Goal: Task Accomplishment & Management: Complete application form

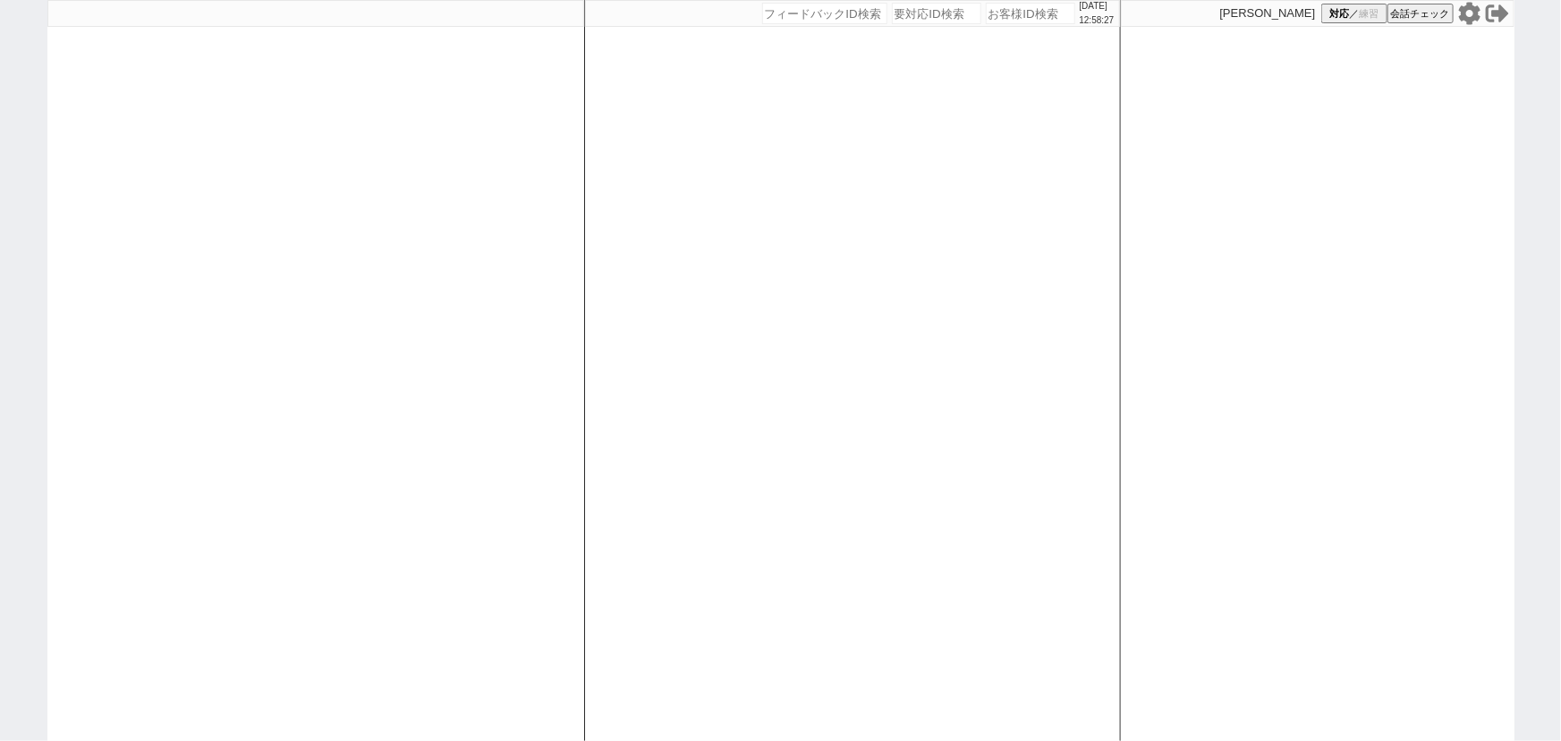
click at [345, 397] on div at bounding box center [315, 370] width 537 height 741
click at [236, 284] on div at bounding box center [315, 370] width 537 height 741
select select
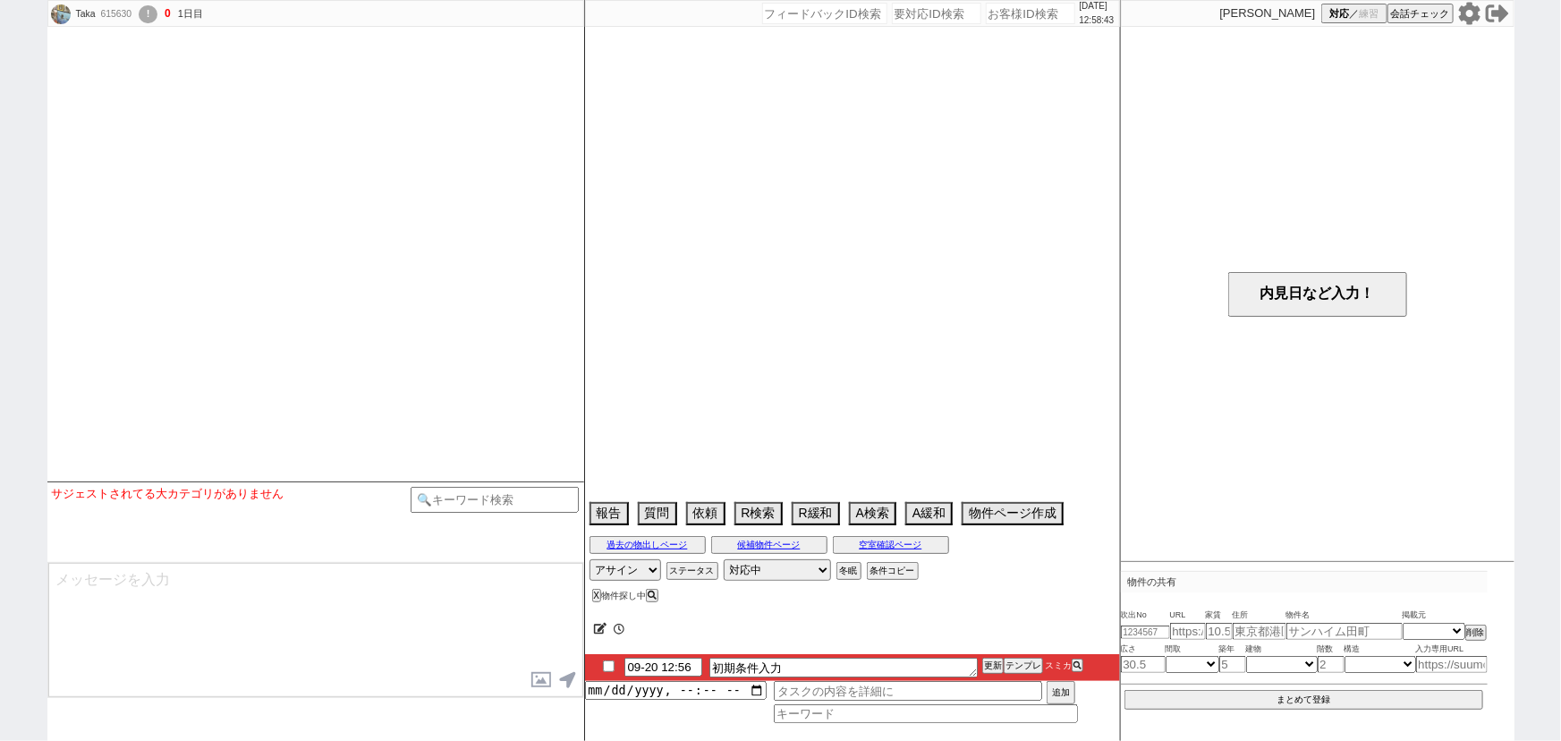
select select
select select "1"
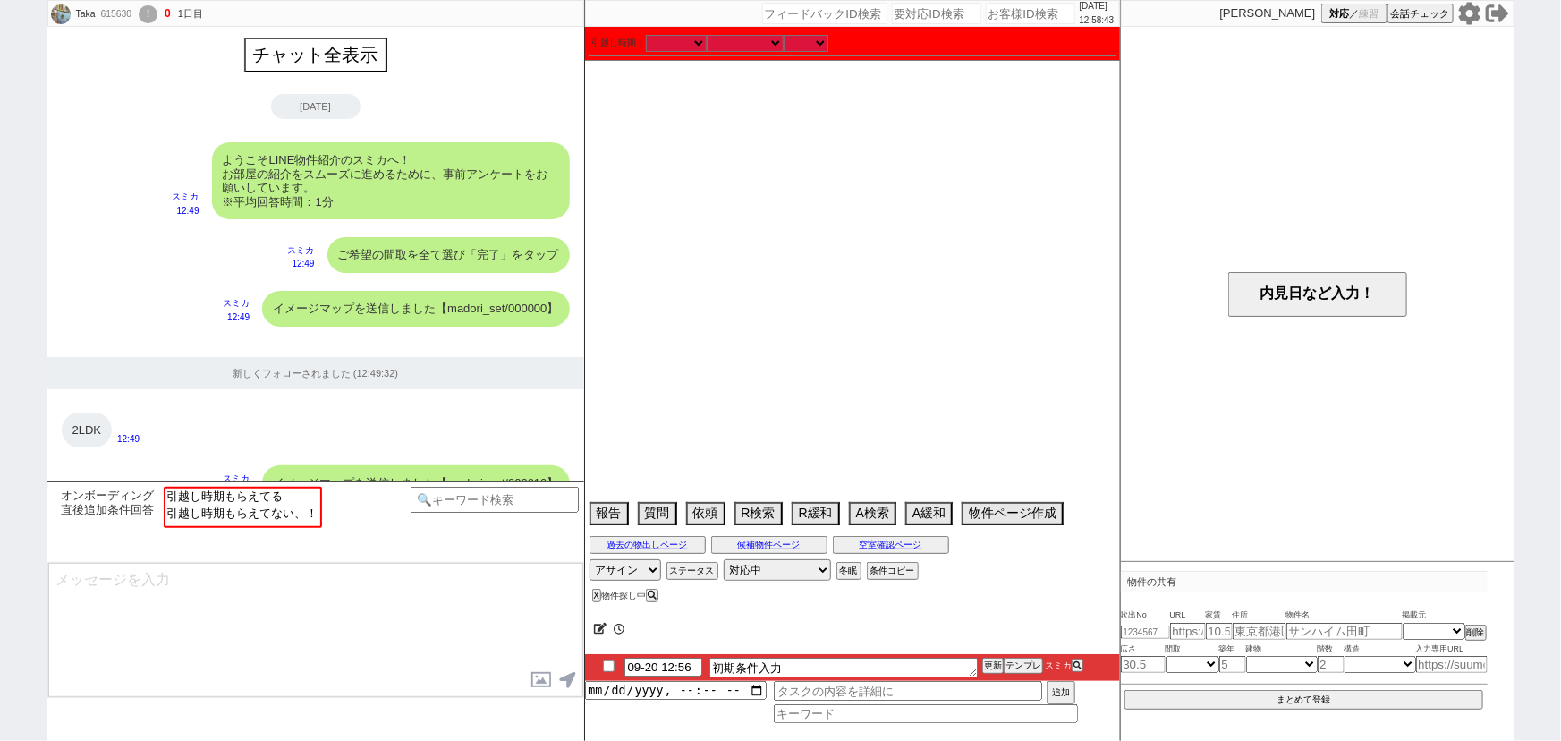
scroll to position [1077, 0]
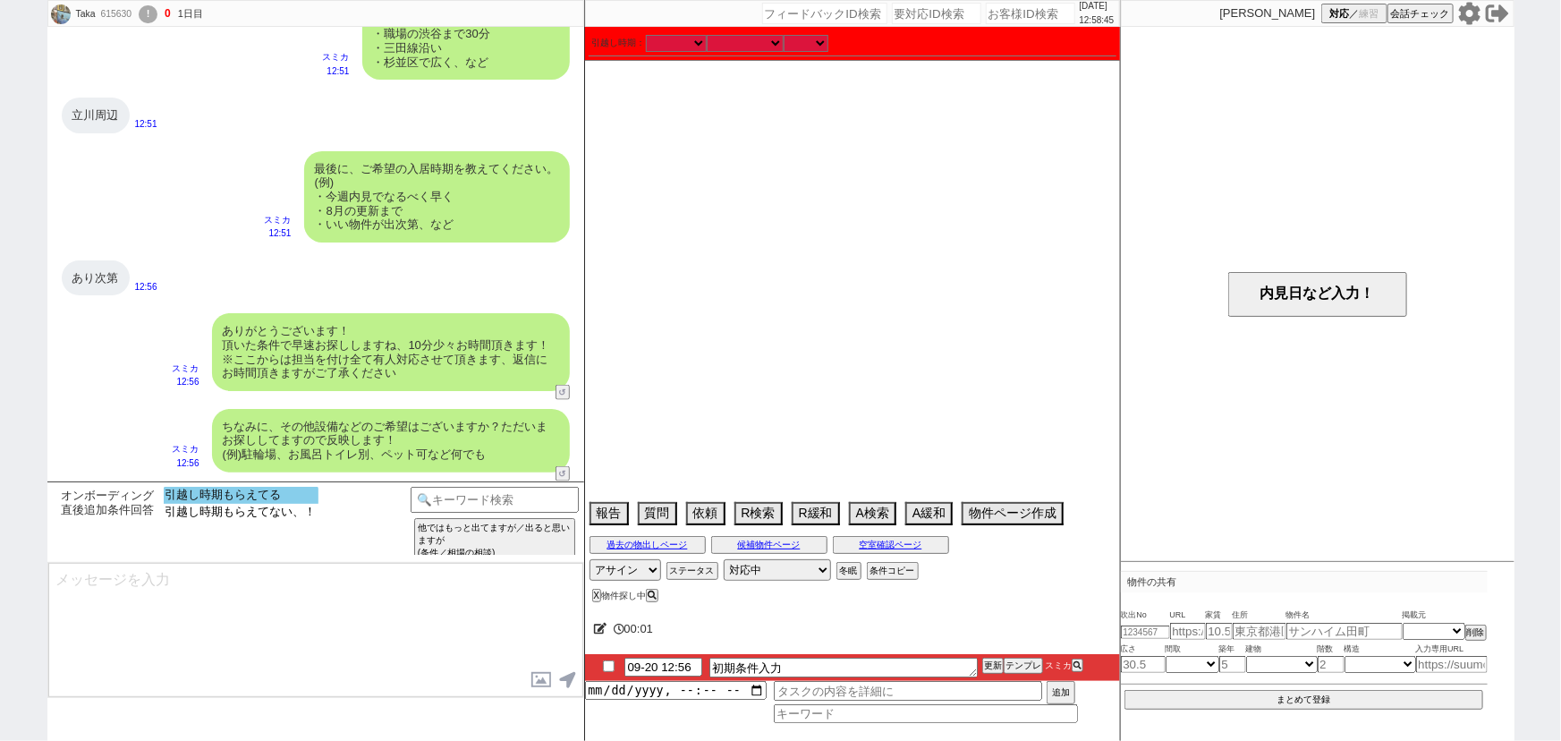
click at [287, 501] on option "引越し時期もらえてる" at bounding box center [241, 495] width 155 height 17
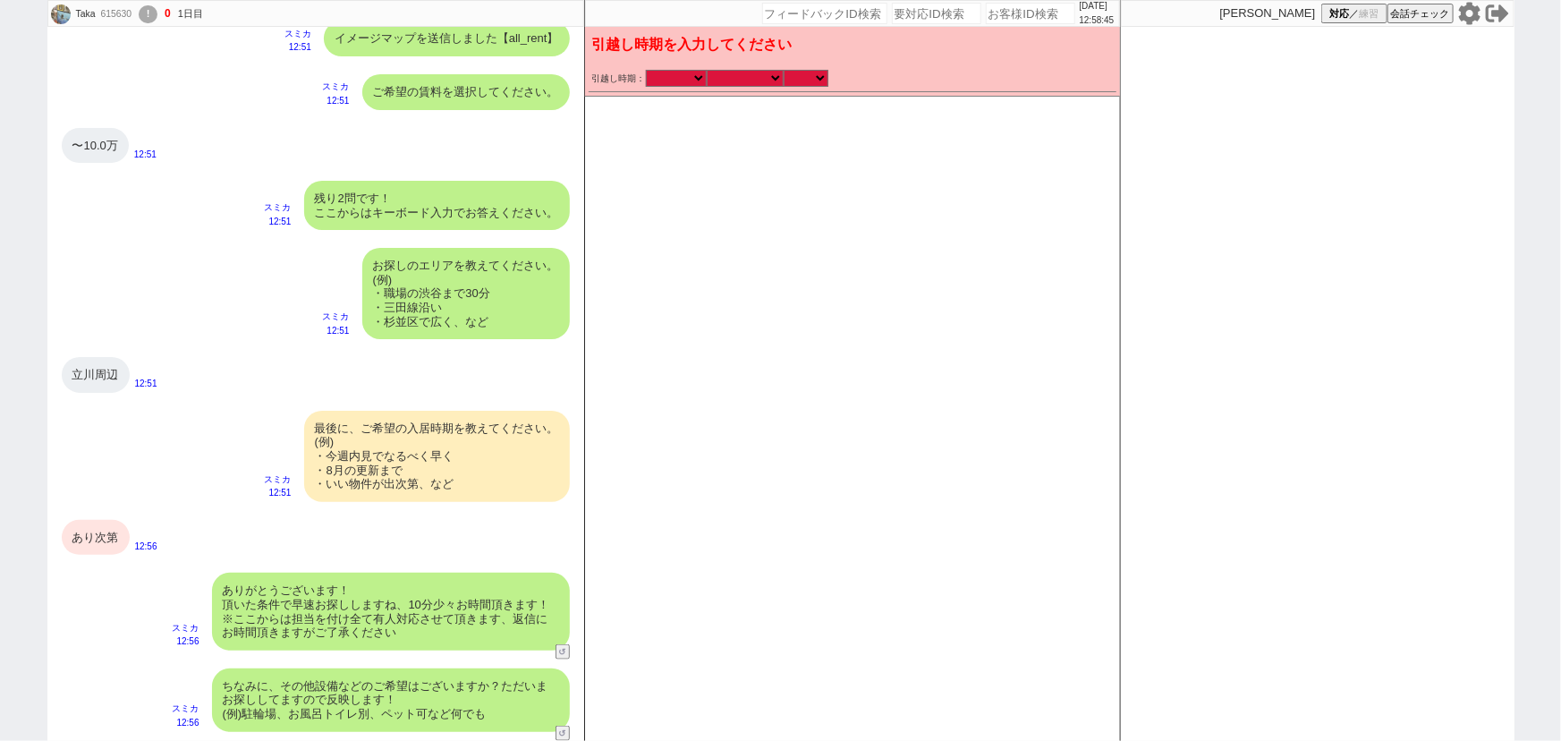
scroll to position [818, 0]
click at [741, 75] on select "なる早 未定 いつでも 物件あれば 年内 来年 1月 2月 3月 4月 5月 6月 7月 8月 9月 10月 11月 12月 春 夏 秋 冬" at bounding box center [745, 78] width 77 height 15
select select "15"
click at [707, 71] on select "なる早 未定 いつでも 物件あれば 年内 来年 1月 2月 3月 4月 5月 6月 7月 8月 9月 10月 11月 12月 春 夏 秋 冬" at bounding box center [745, 78] width 77 height 15
checkbox input "false"
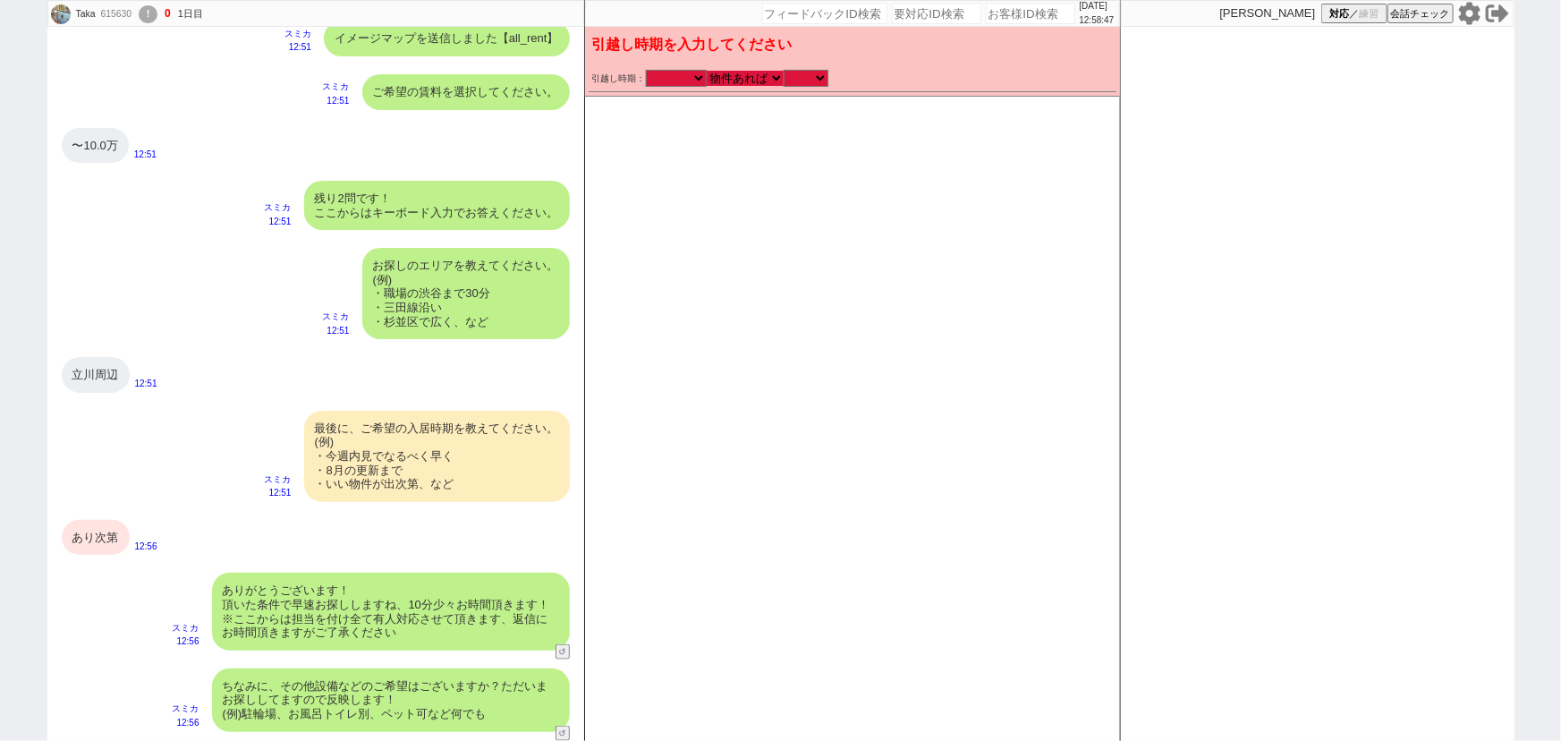
checkbox input "false"
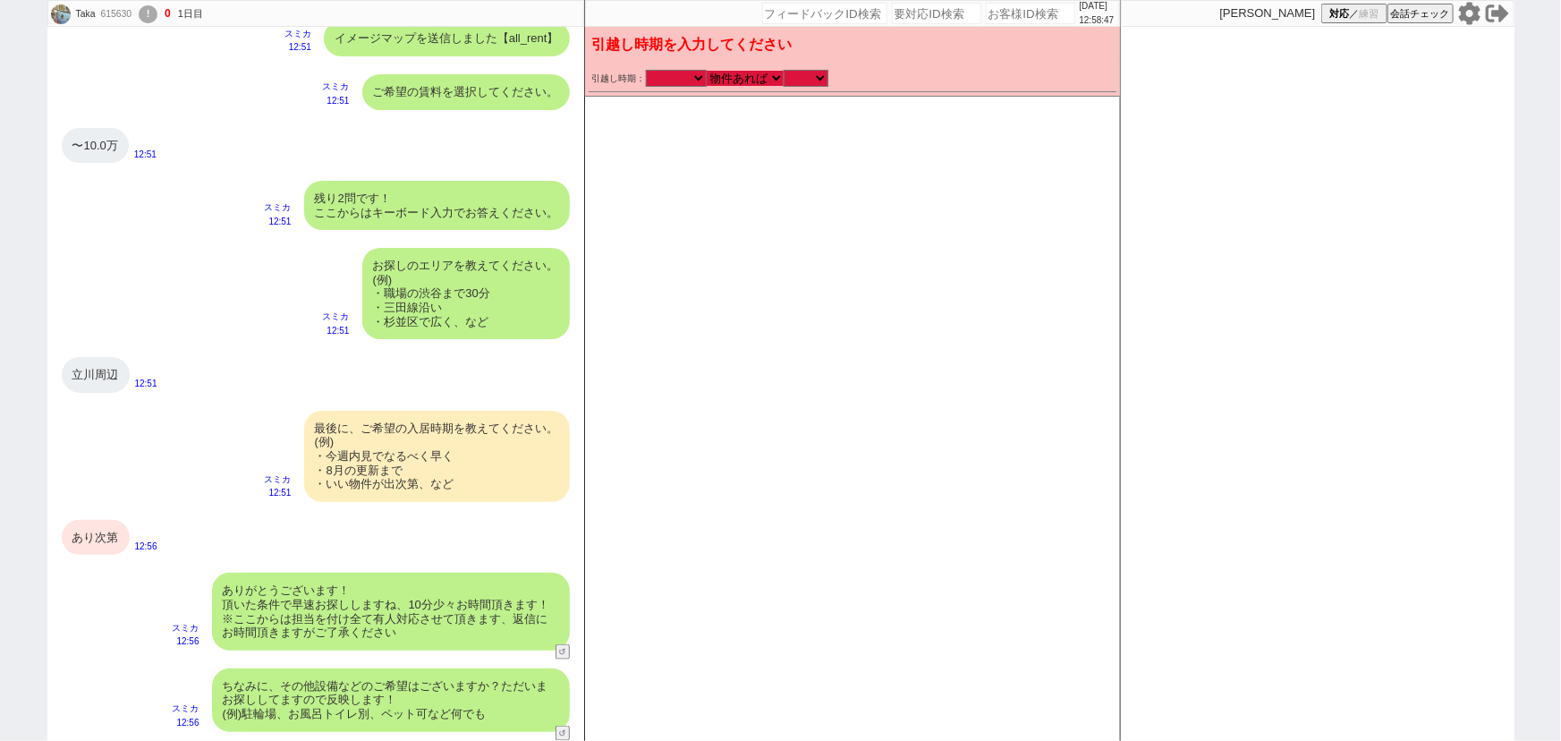
checkbox input "true"
checkbox input "false"
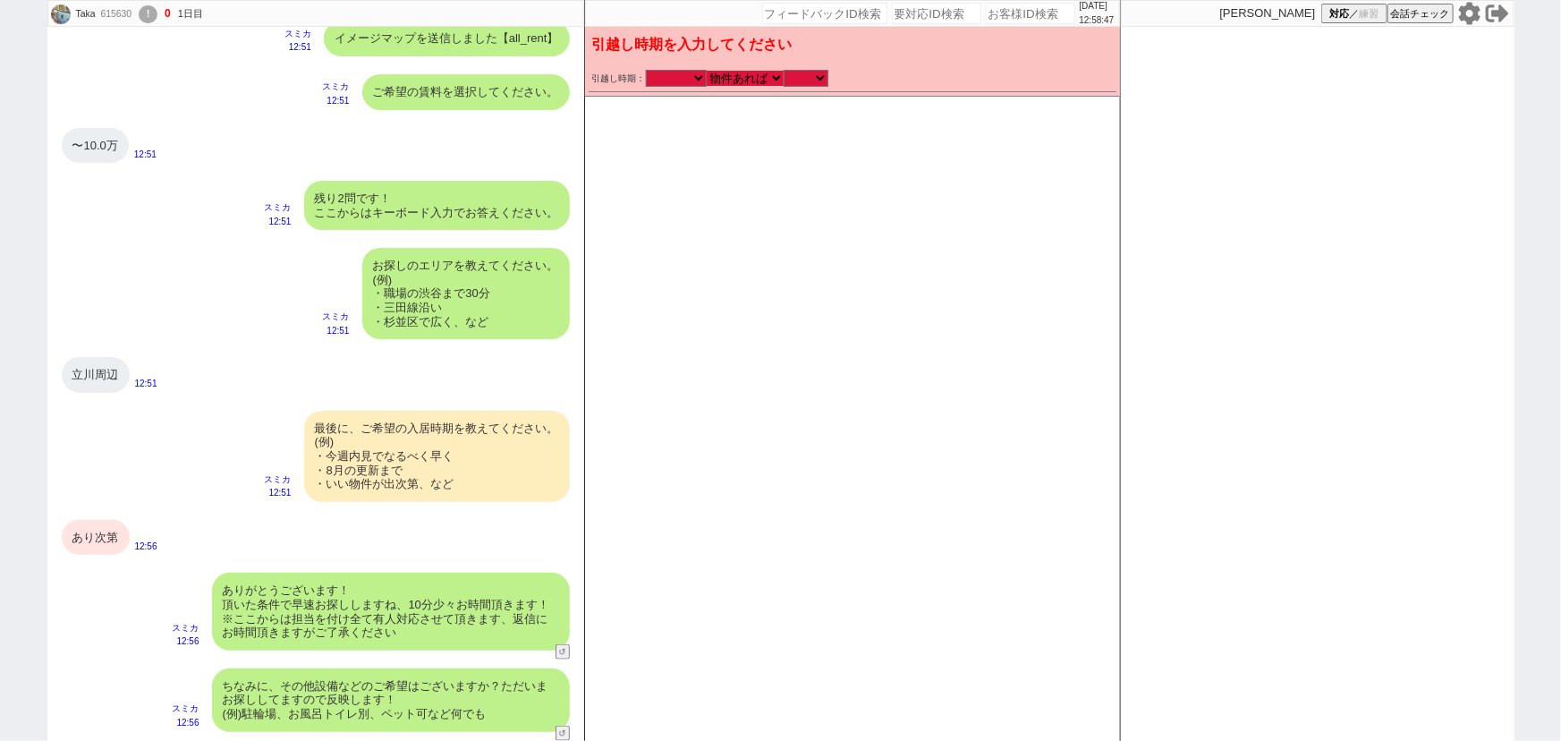
checkbox input "false"
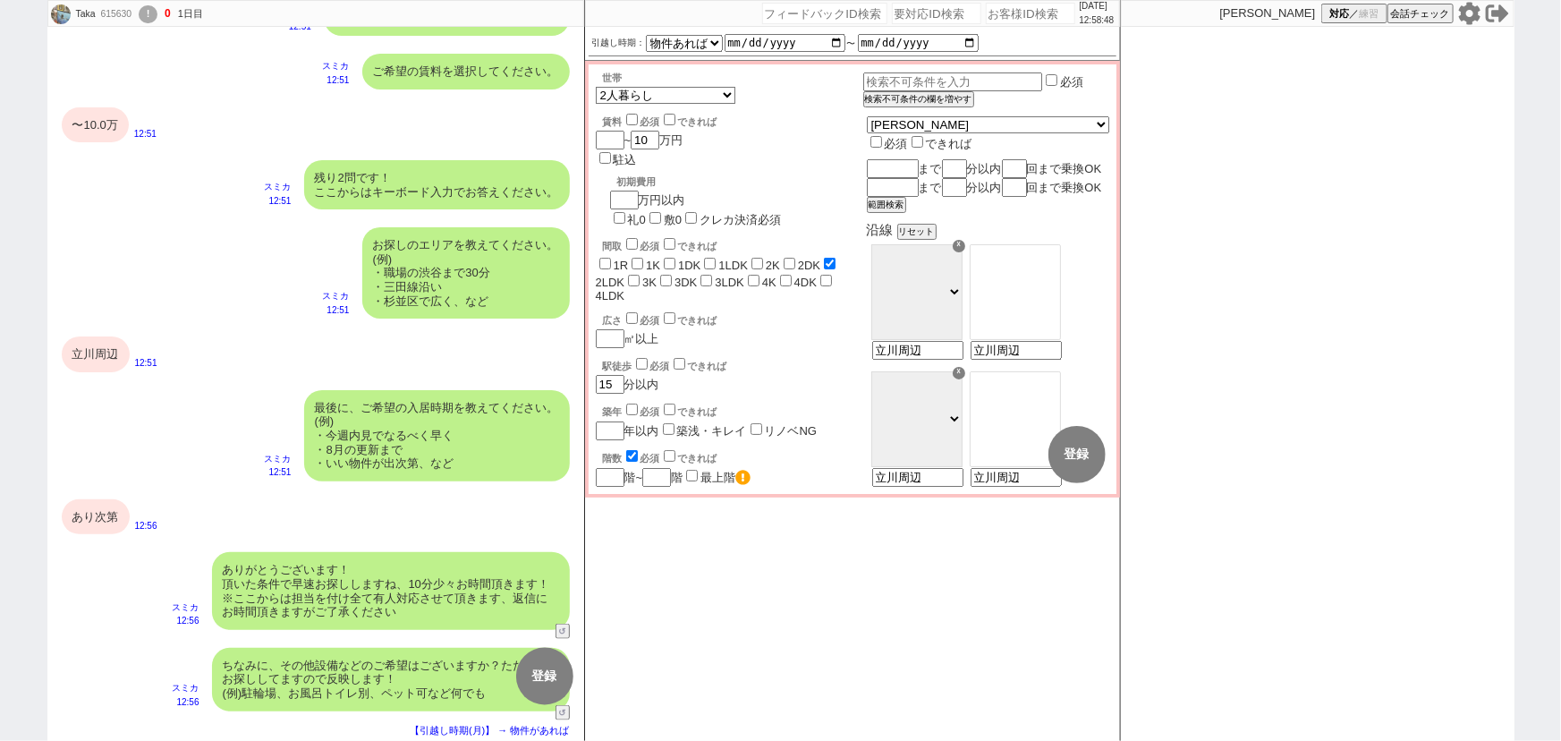
scroll to position [13, 0]
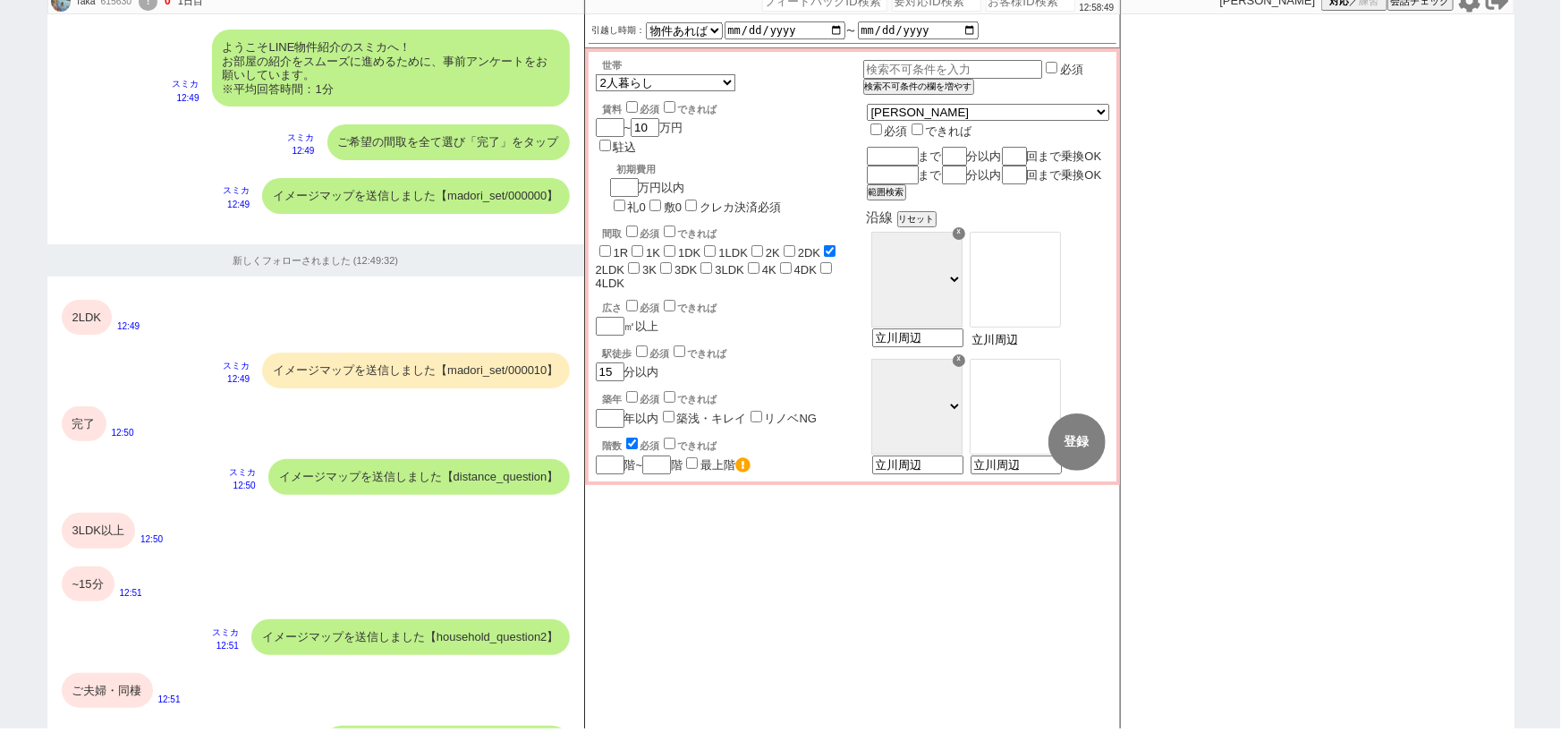
click at [1058, 347] on input "立川周辺" at bounding box center [1015, 339] width 88 height 15
type input "立川"
select select "19"
type input "立川周辺"
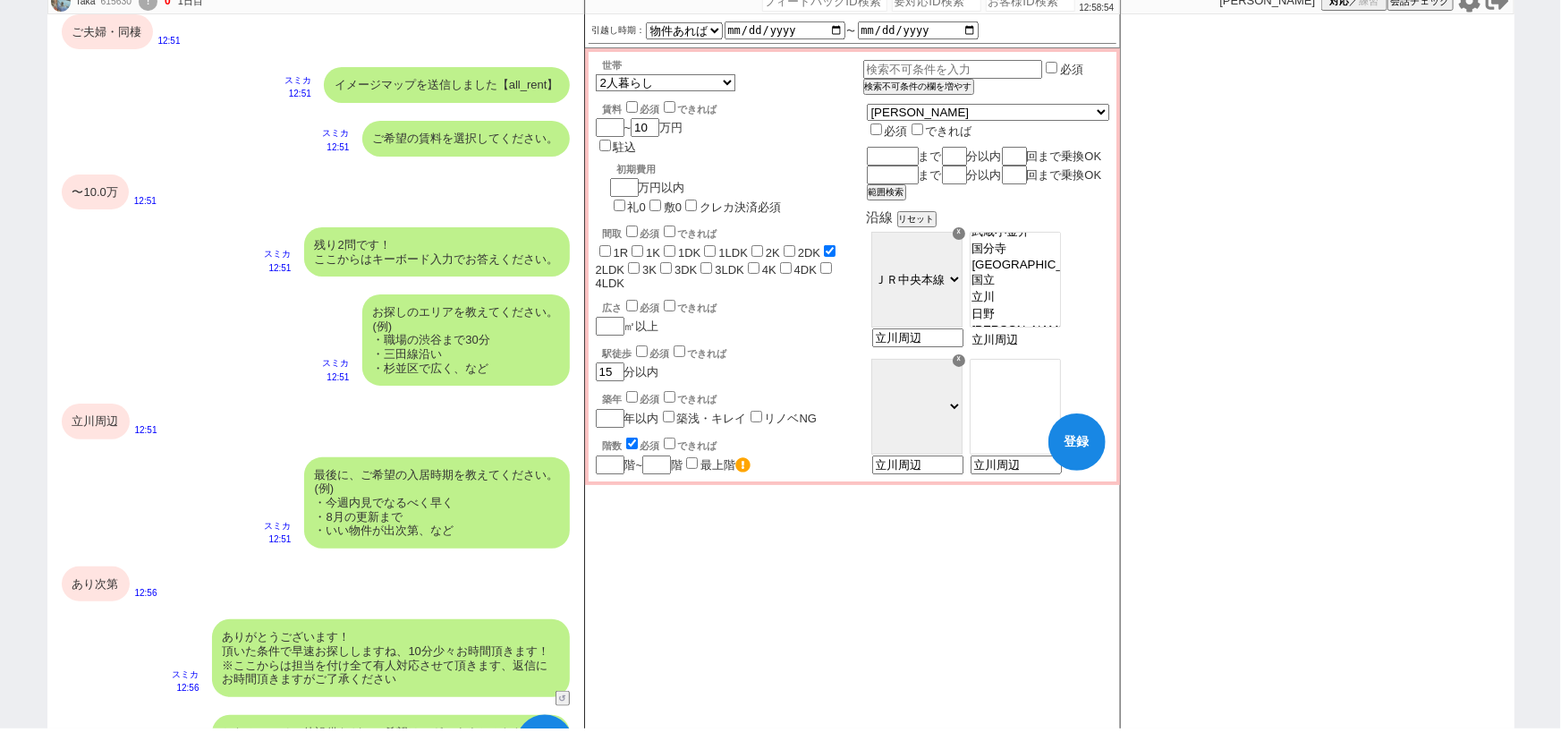
scroll to position [839, 0]
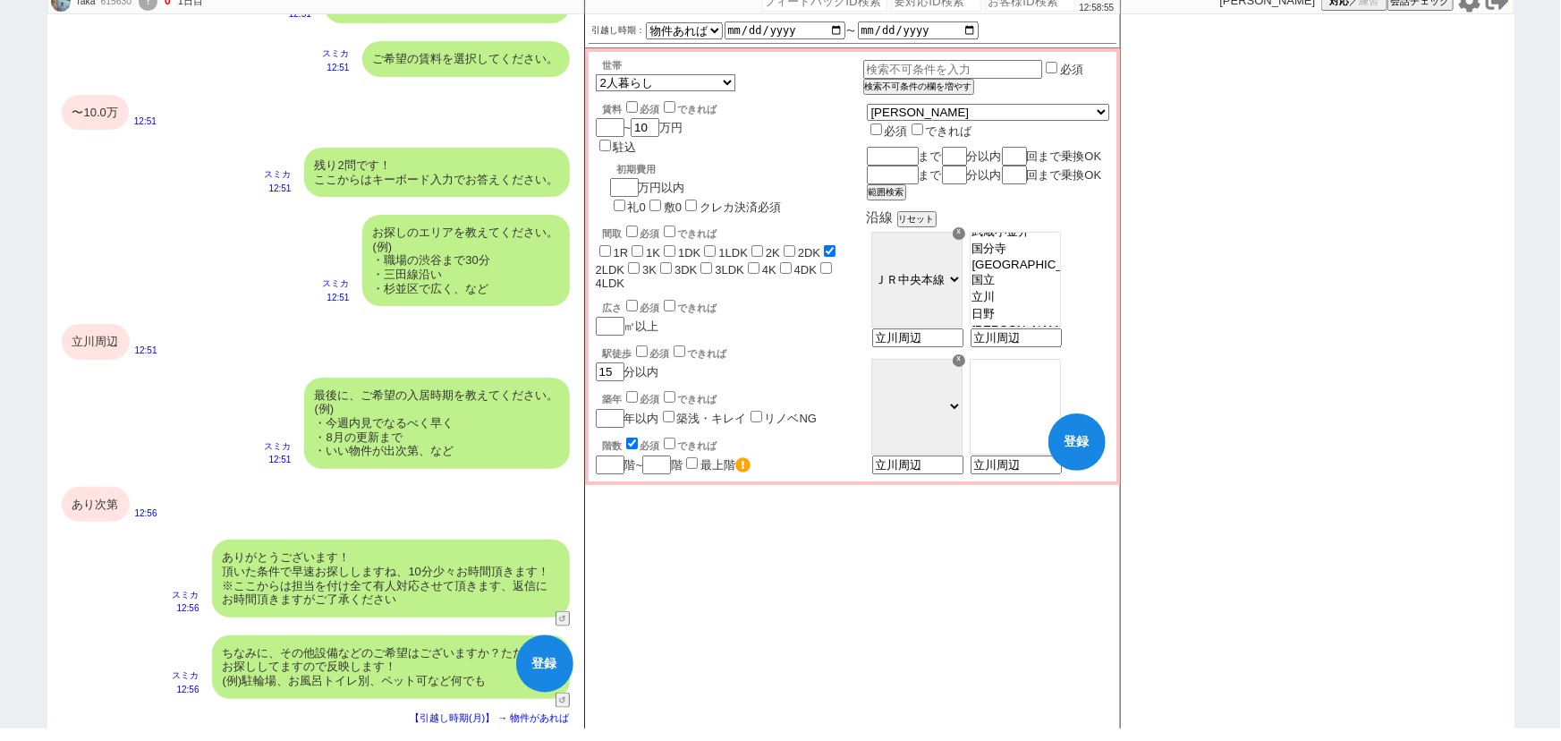
checkbox input "false"
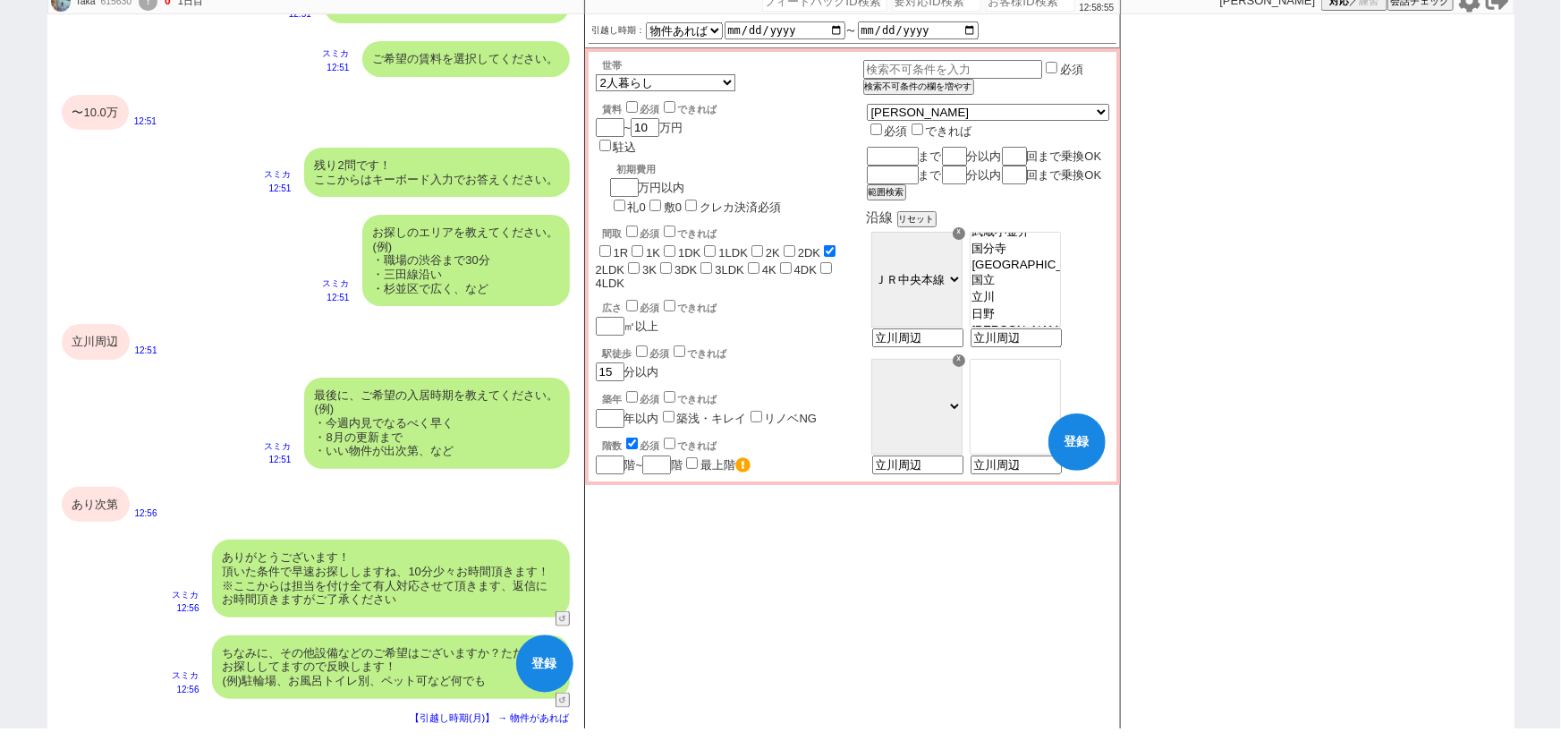
checkbox input "false"
checkbox input "true"
checkbox input "false"
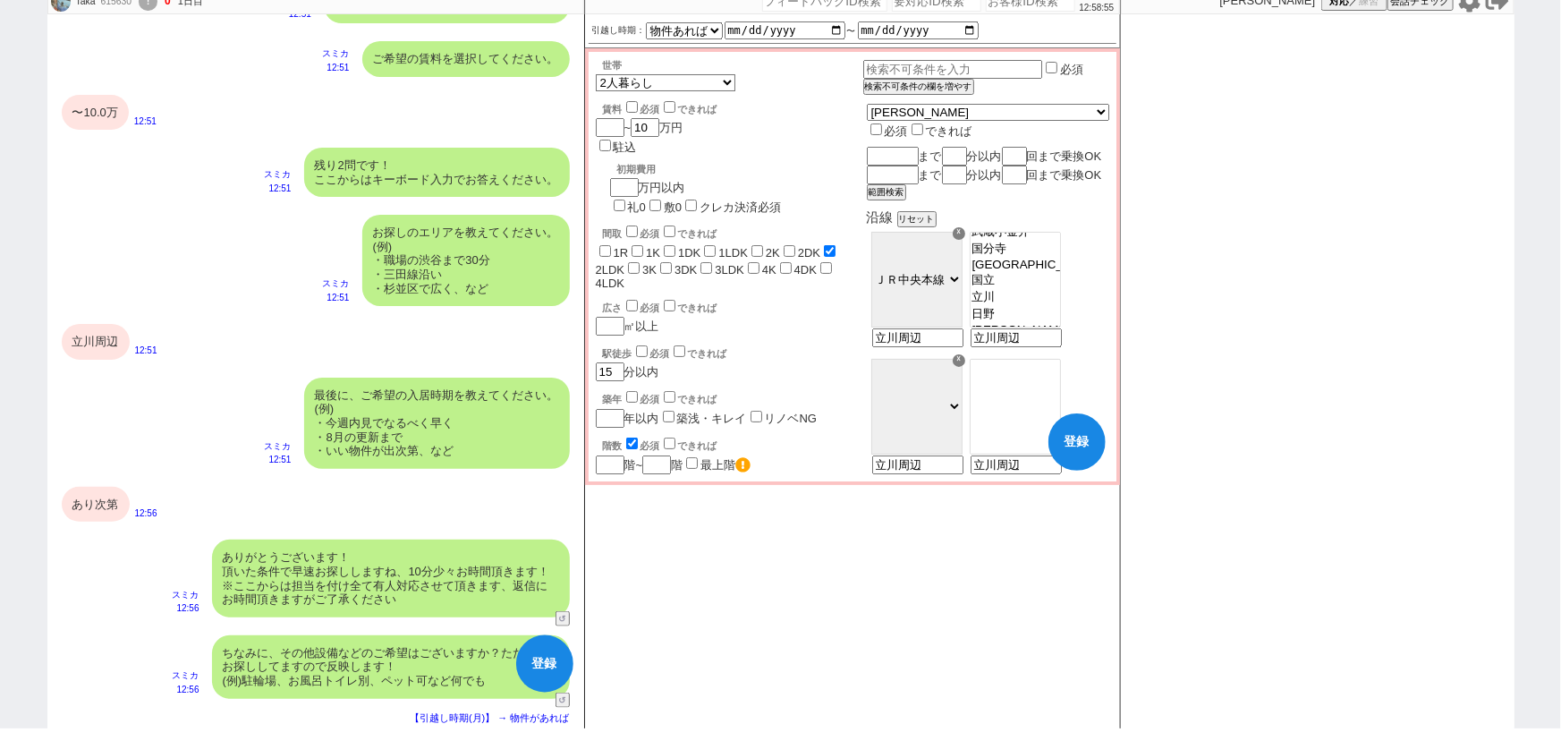
checkbox input "false"
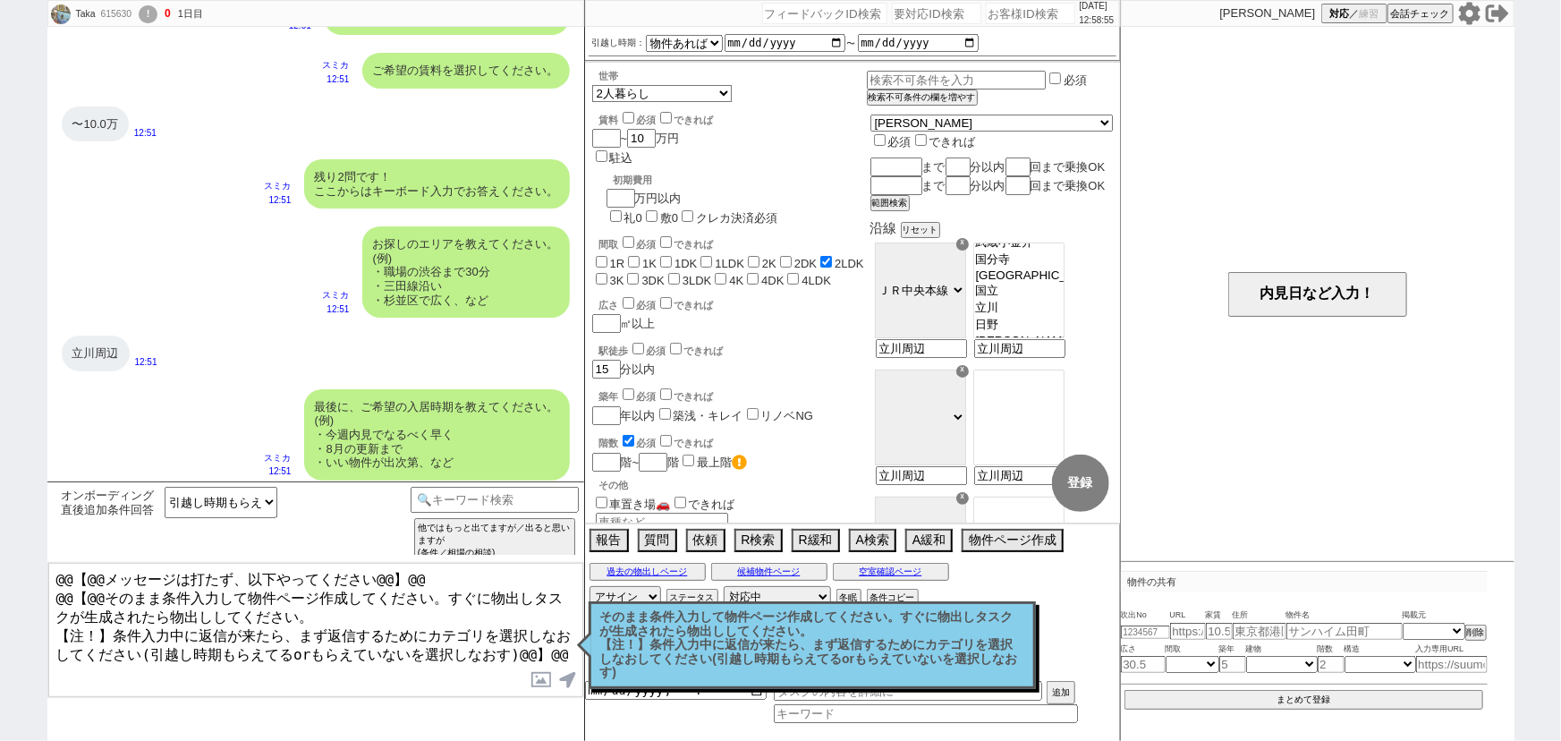
scroll to position [0, 0]
select select "19"
select select "615"
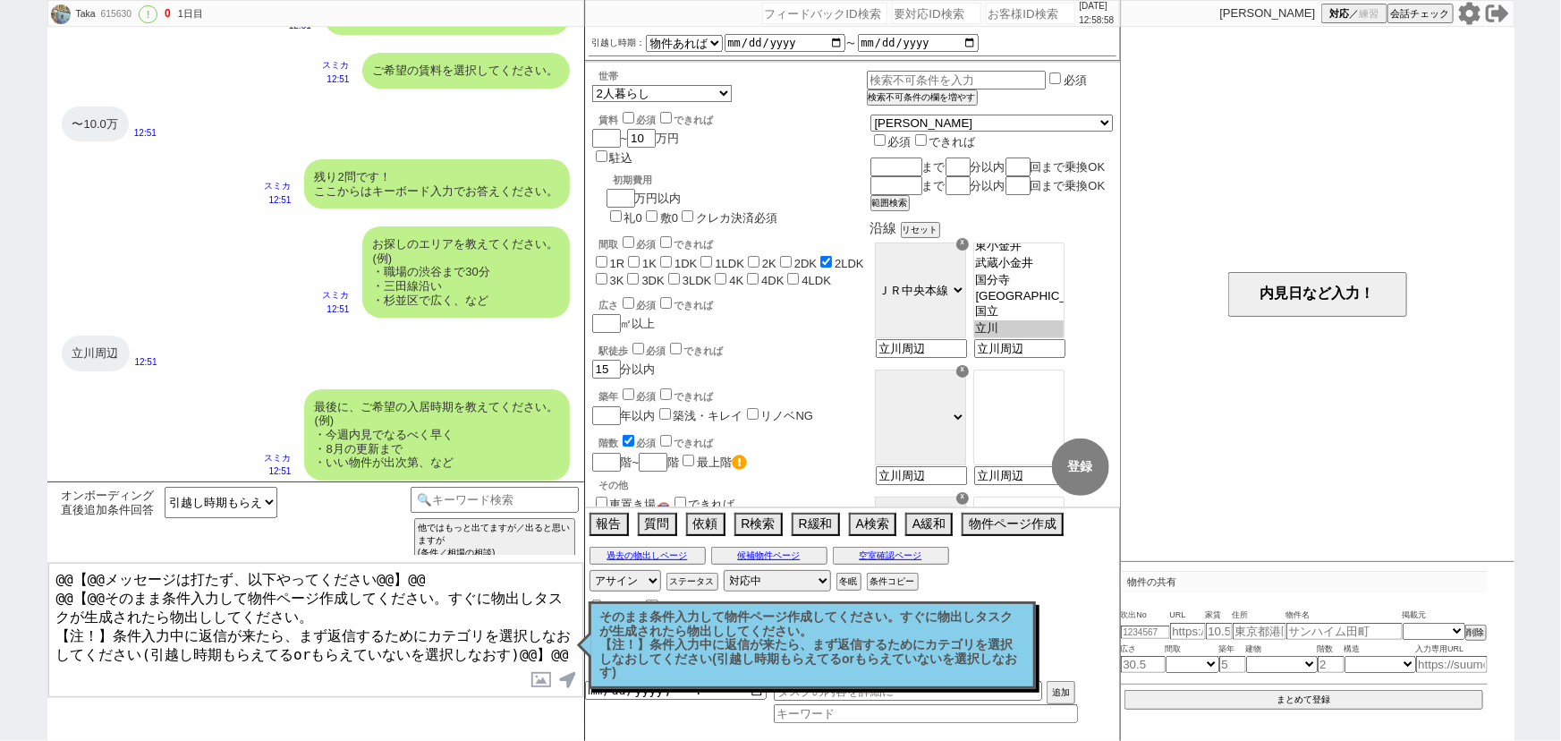
scroll to position [247, 0]
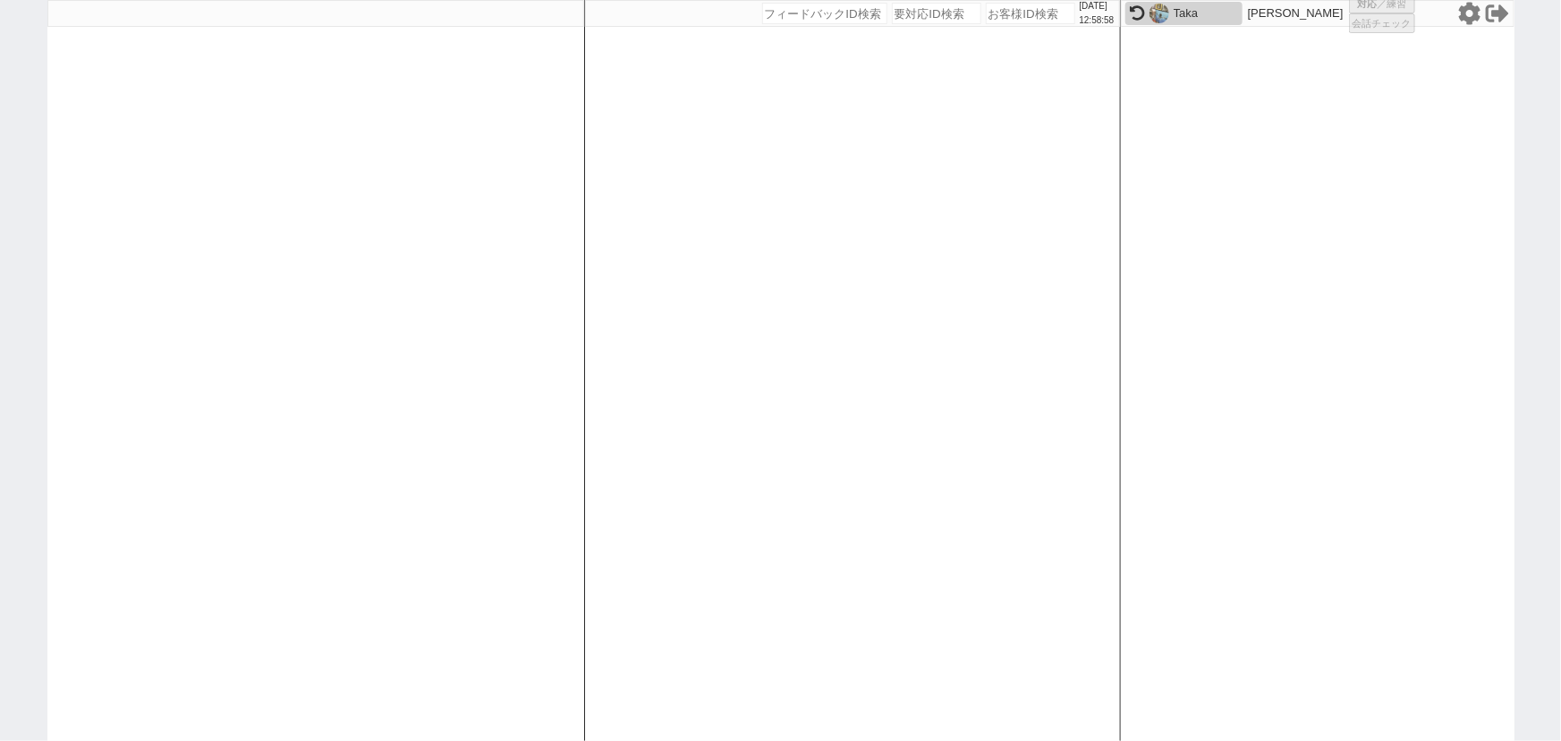
select select "1"
select select "2"
select select
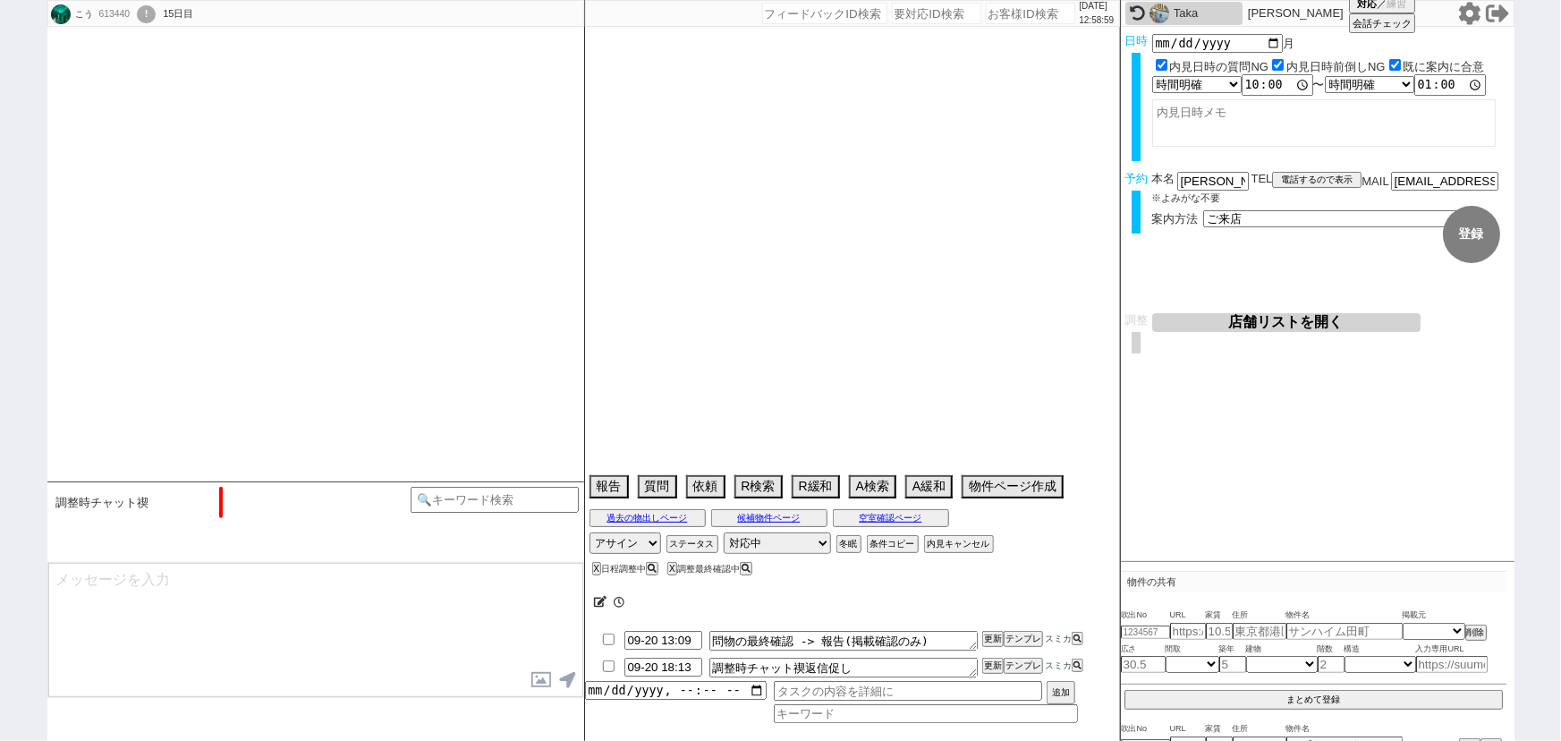
scroll to position [1987, 0]
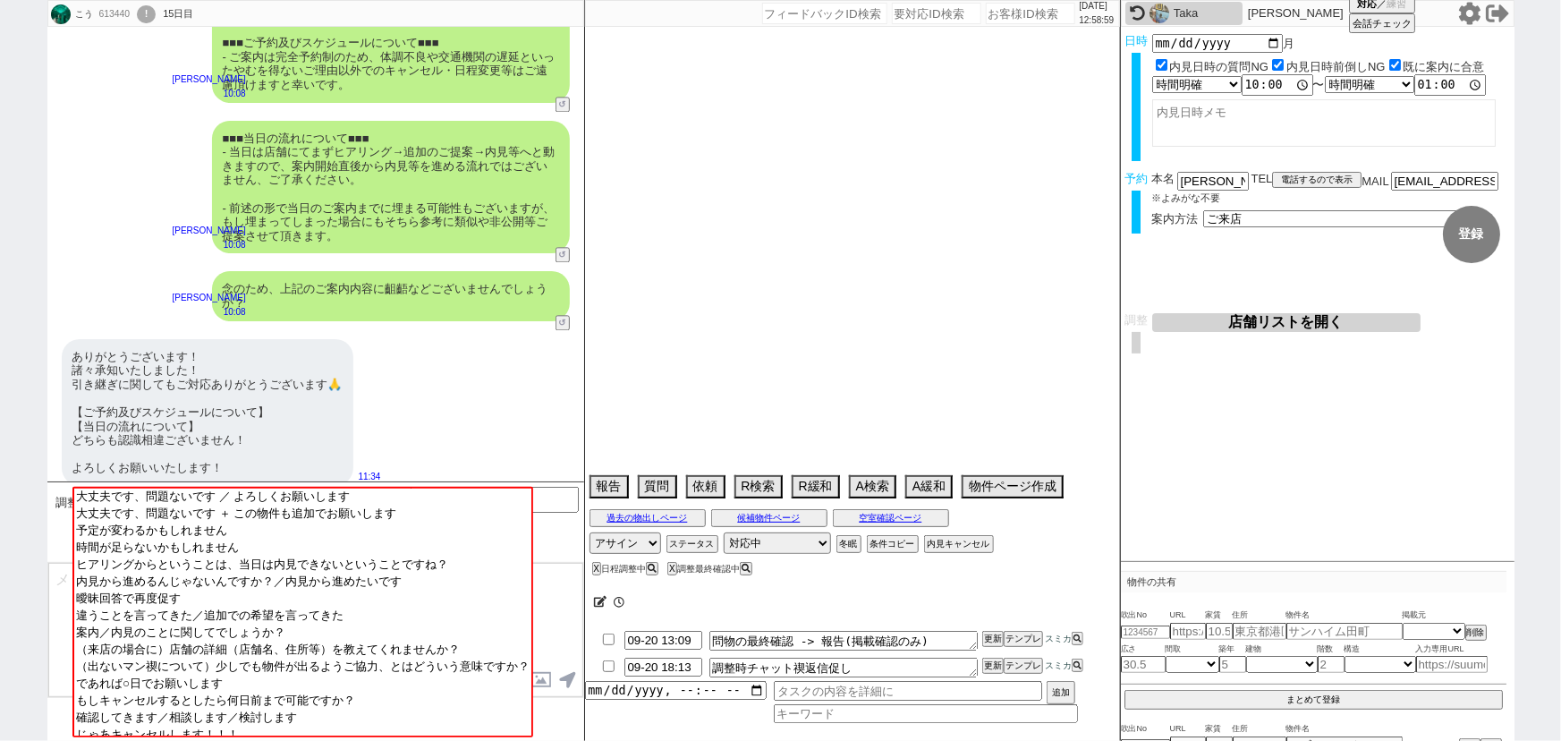
select select "2025"
select select "10"
select select "33"
select select "1"
select select "71"
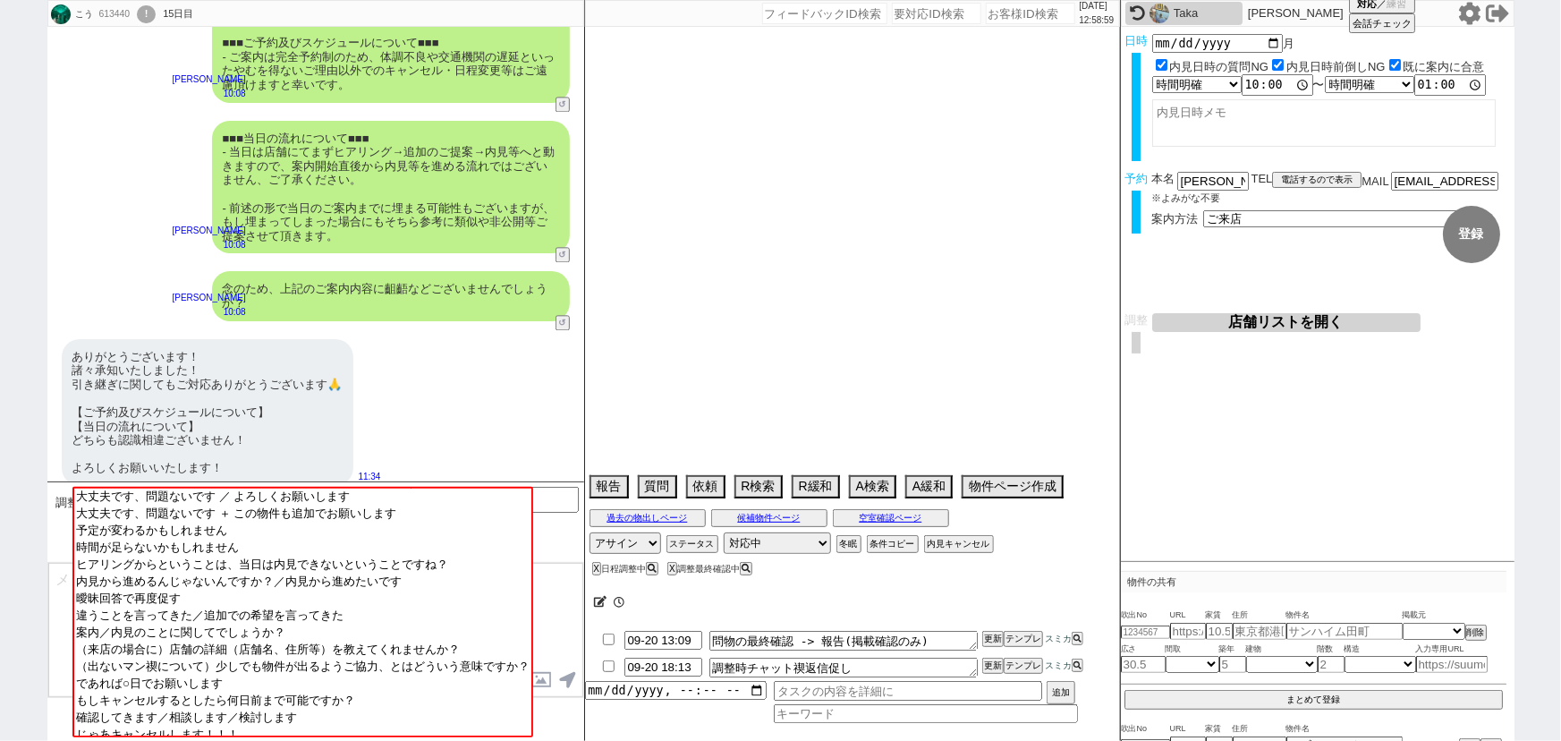
select select "75"
select select "813"
select select "60"
select select "62"
select select "14"
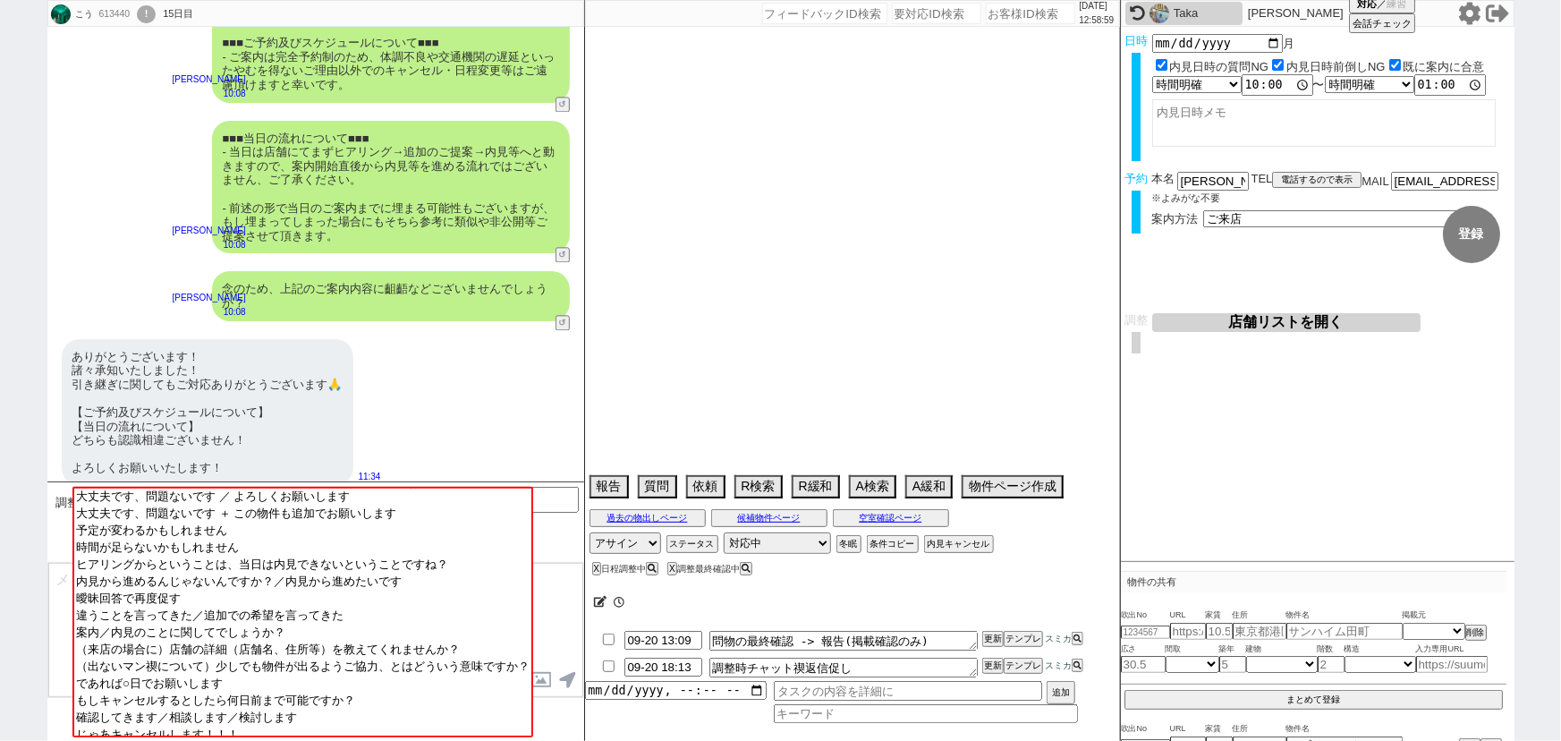
select select "63"
select select "[DATE]"
select select "59"
select select "69"
select select "65"
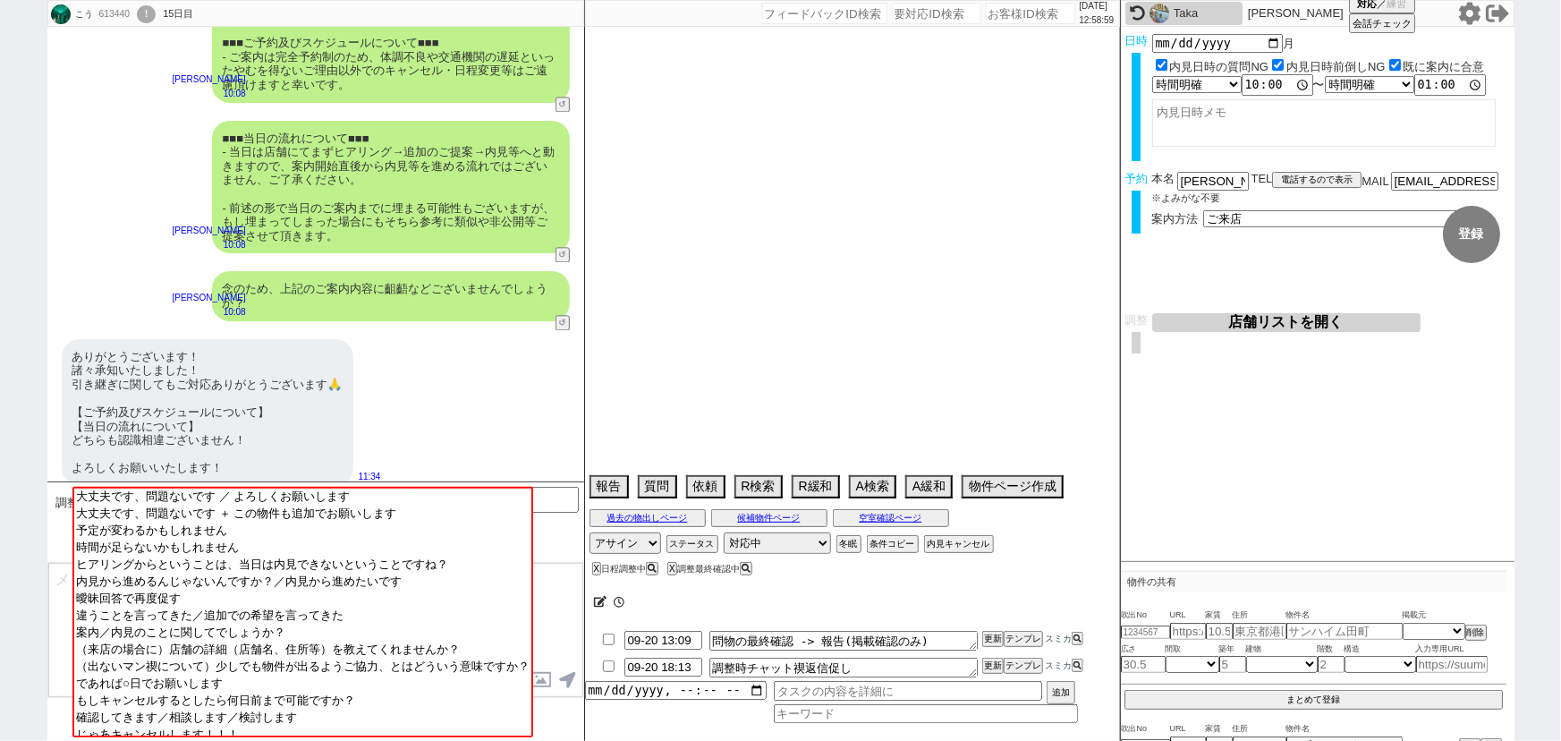
select select "[DATE]"
select select "66"
select select "[DATE]"
select select "70"
select select "[DATE]"
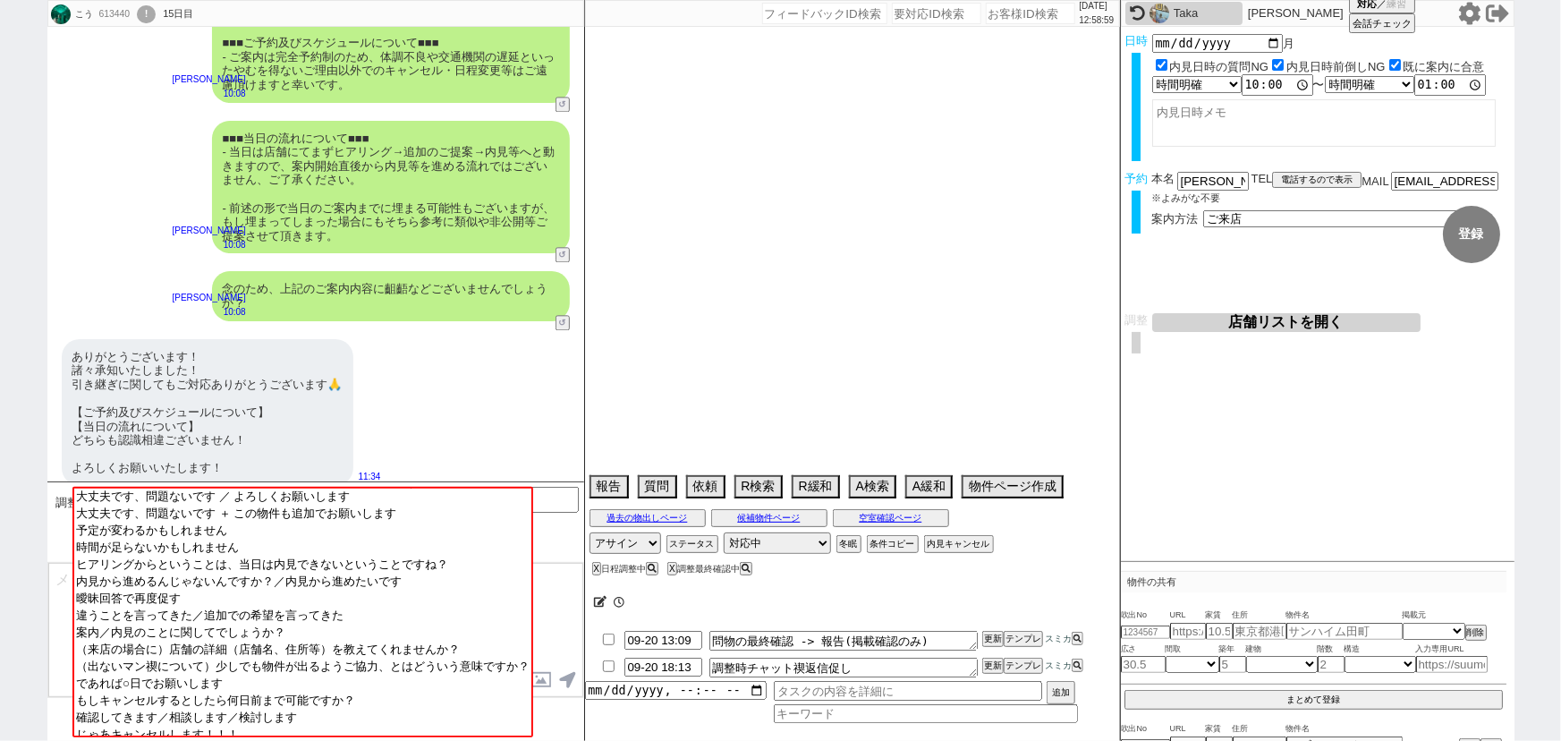
select select "64"
select select "[DATE]"
select select "30"
select select "11"
select select "33"
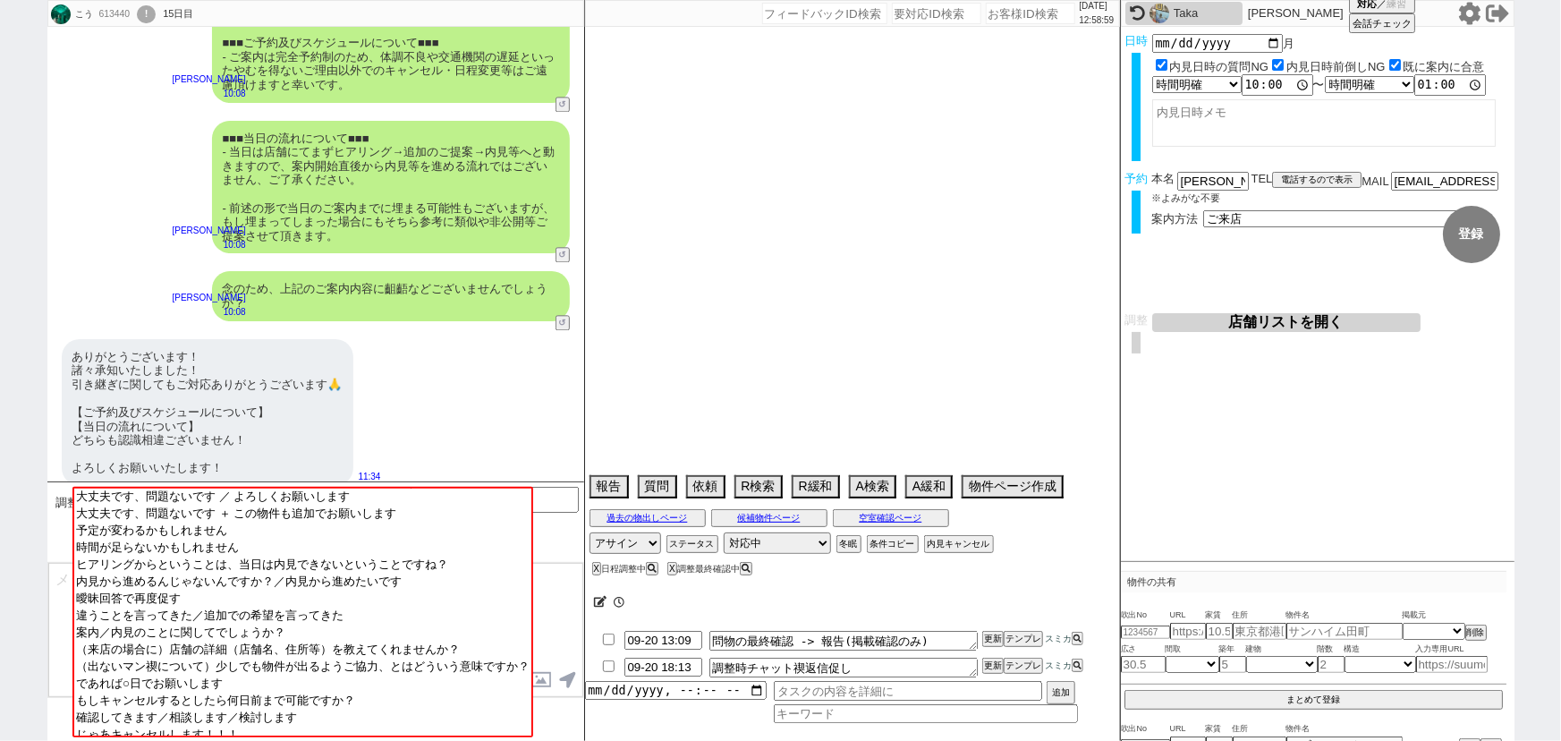
select select "27"
select select "44"
select select "29"
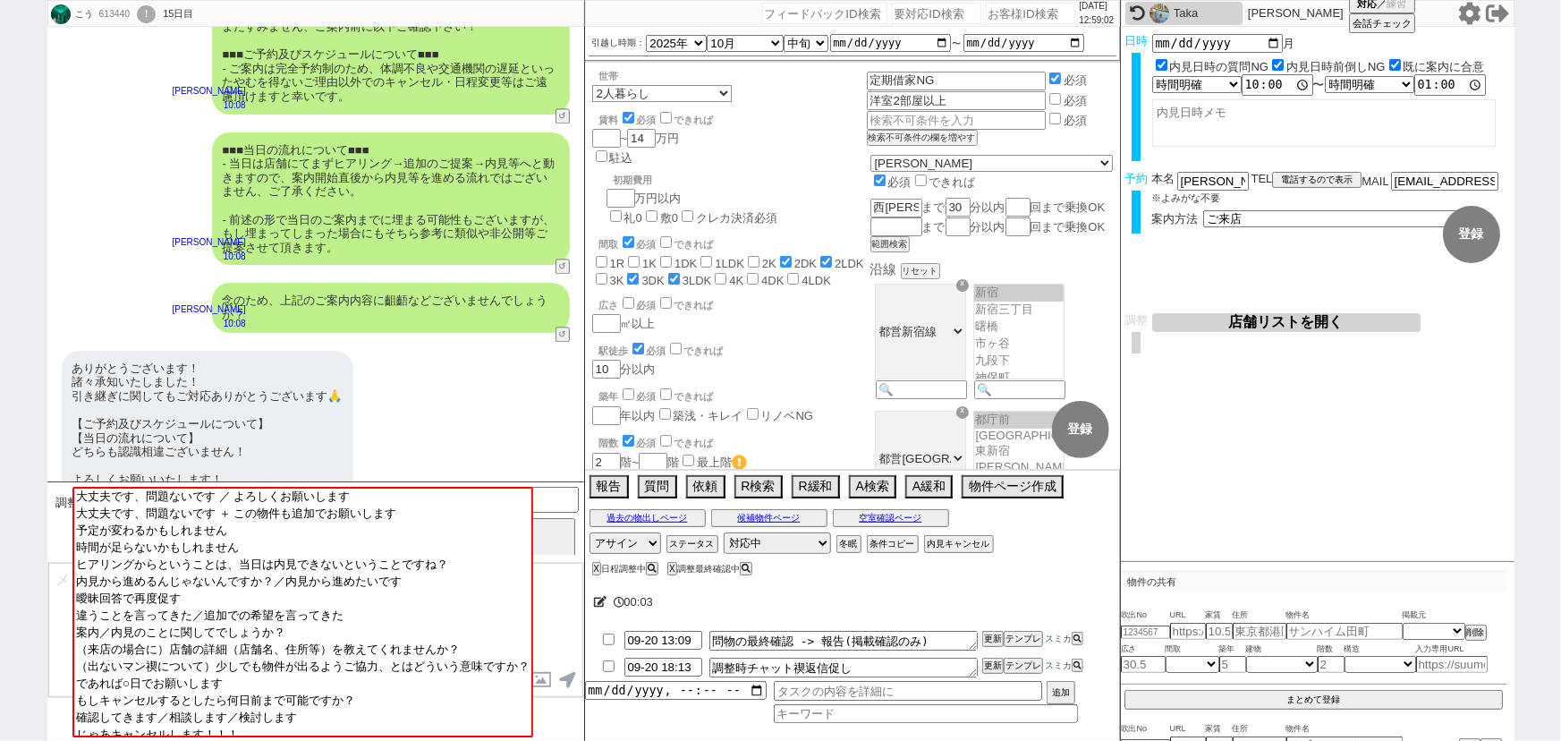
scroll to position [1974, 0]
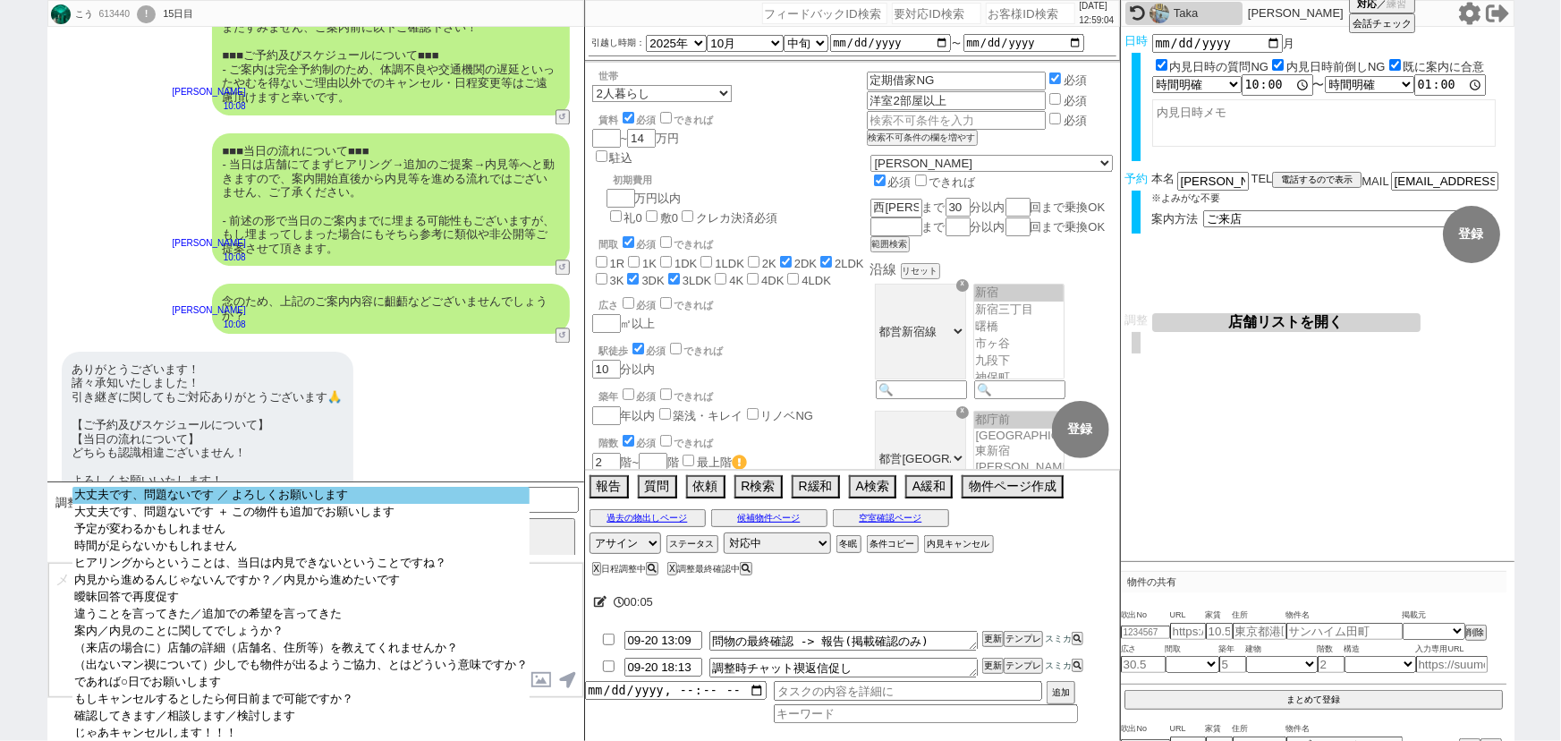
select select "大丈夫です、問題ないです ／ よろしくお願いします"
click at [252, 495] on option "大丈夫です、問題ないです ／ よろしくお願いします" at bounding box center [300, 495] width 457 height 17
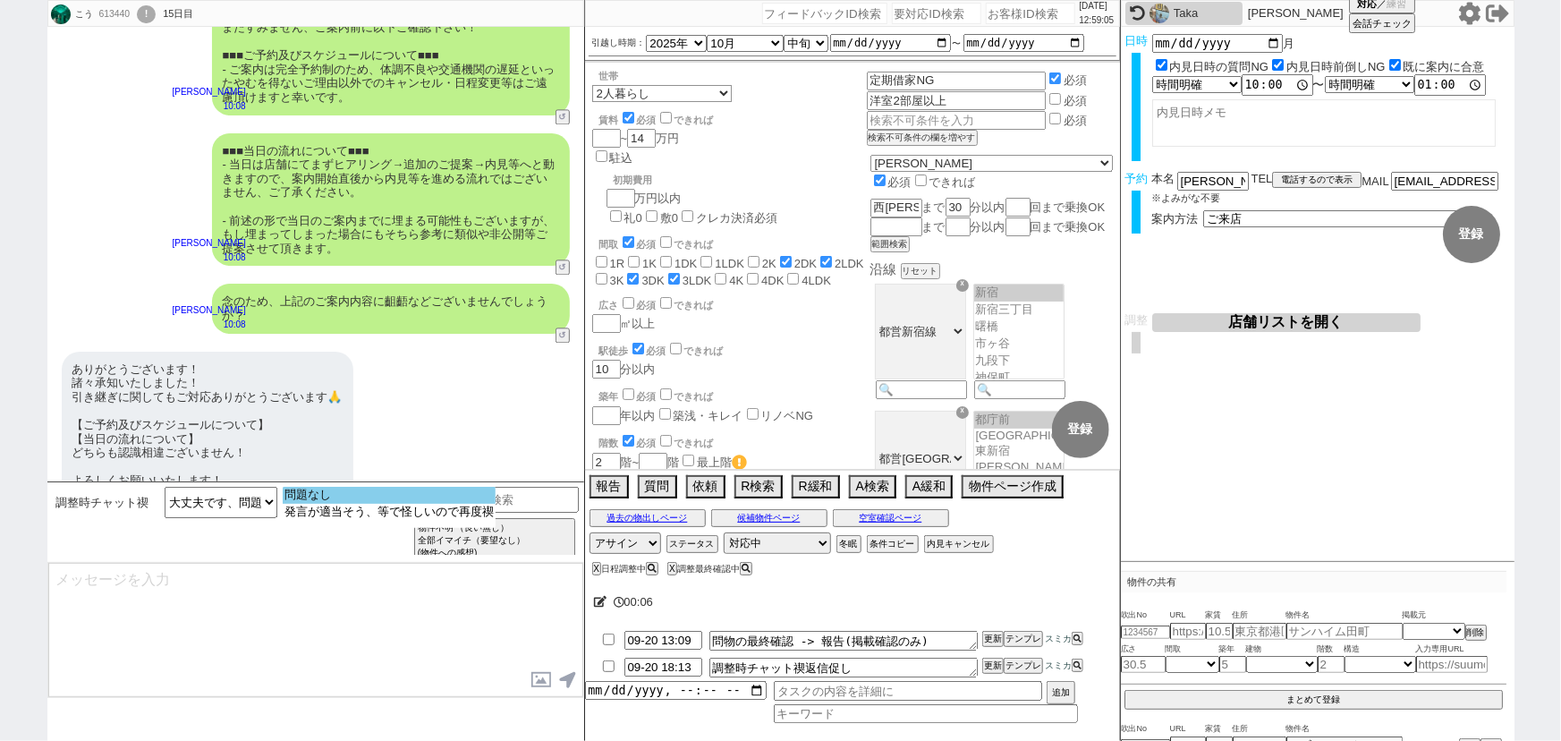
click at [367, 491] on option "問題なし" at bounding box center [389, 495] width 213 height 17
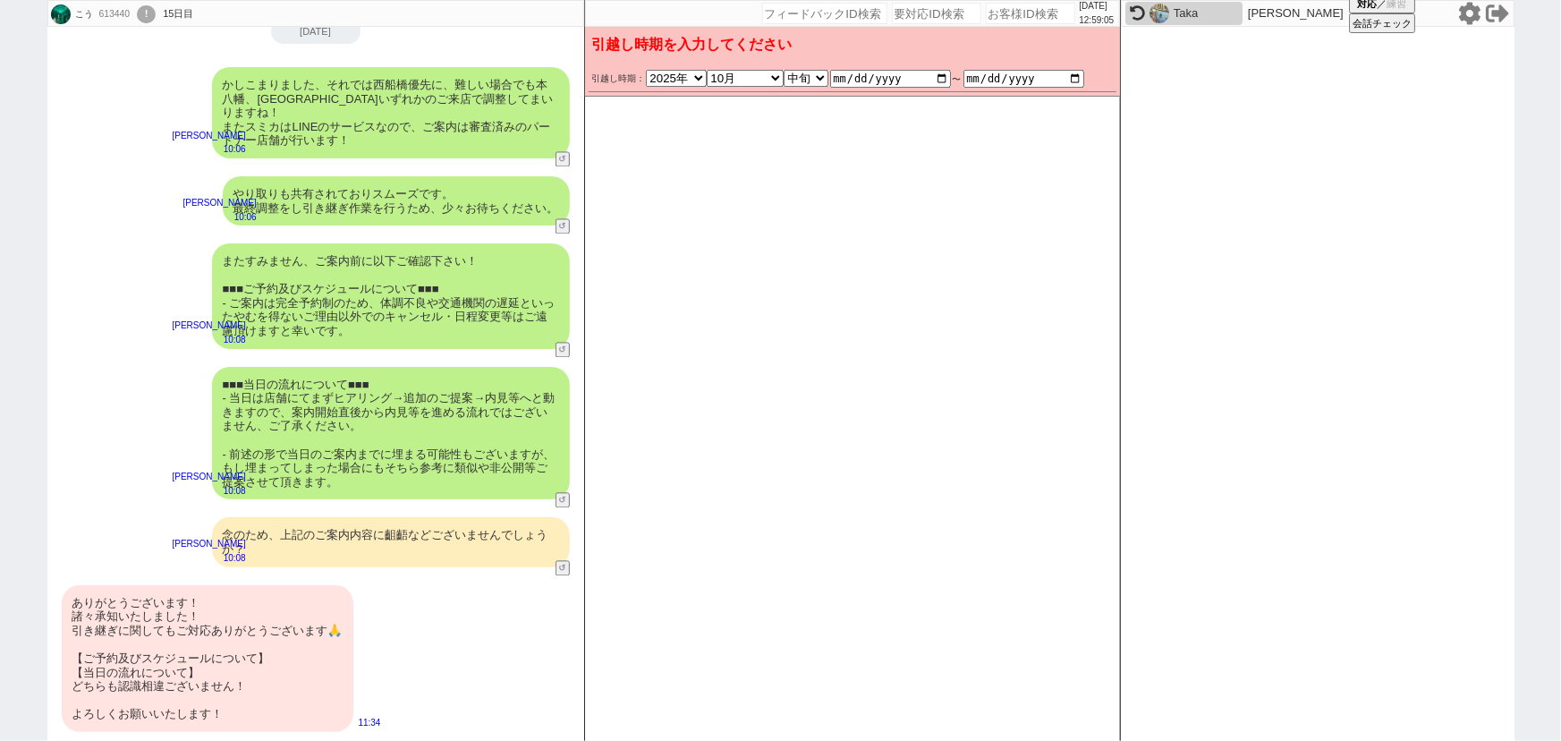
scroll to position [1727, 0]
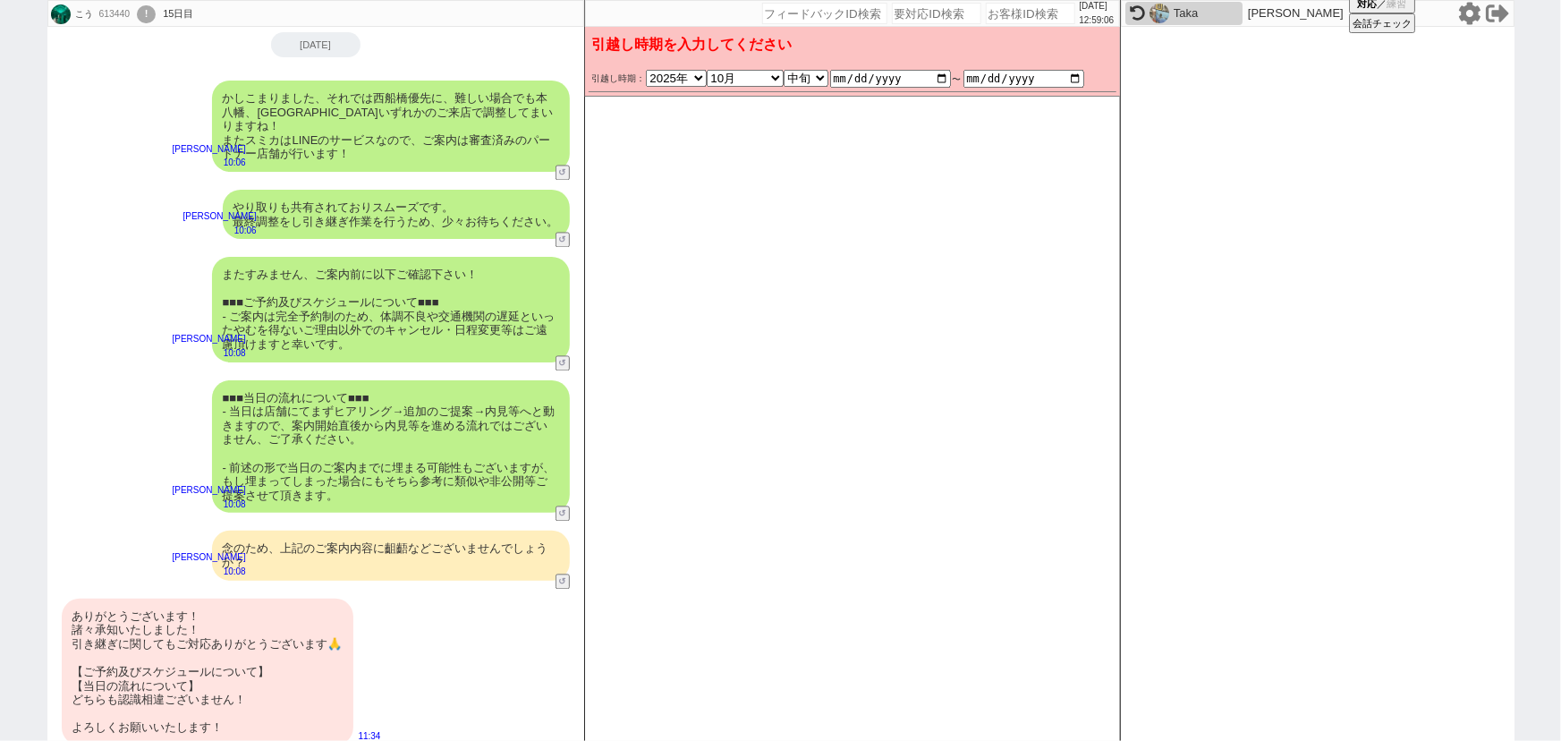
click at [403, 314] on div "またすみません、ご案内前に以下ご確認下さい！ ■■■ご予約及びスケジュールについて■■■ - ご案内は完全予約制のため、体調不良や交通機関の遅延といったやむを…" at bounding box center [391, 310] width 358 height 106
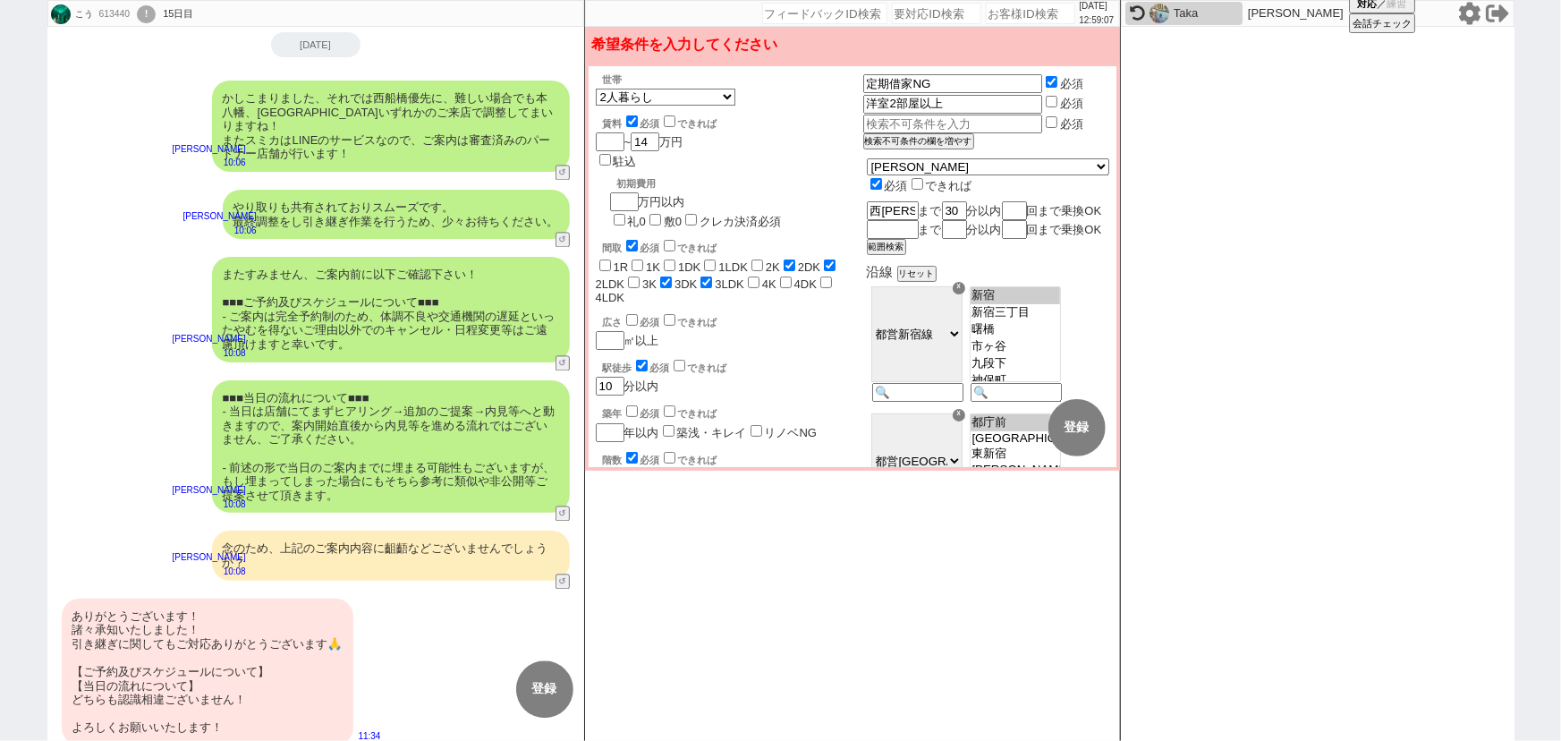
click at [403, 314] on div "またすみません、ご案内前に以下ご確認下さい！ ■■■ご予約及びスケジュールについて■■■ - ご案内は完全予約制のため、体調不良や交通機関の遅延といったやむを…" at bounding box center [391, 310] width 358 height 106
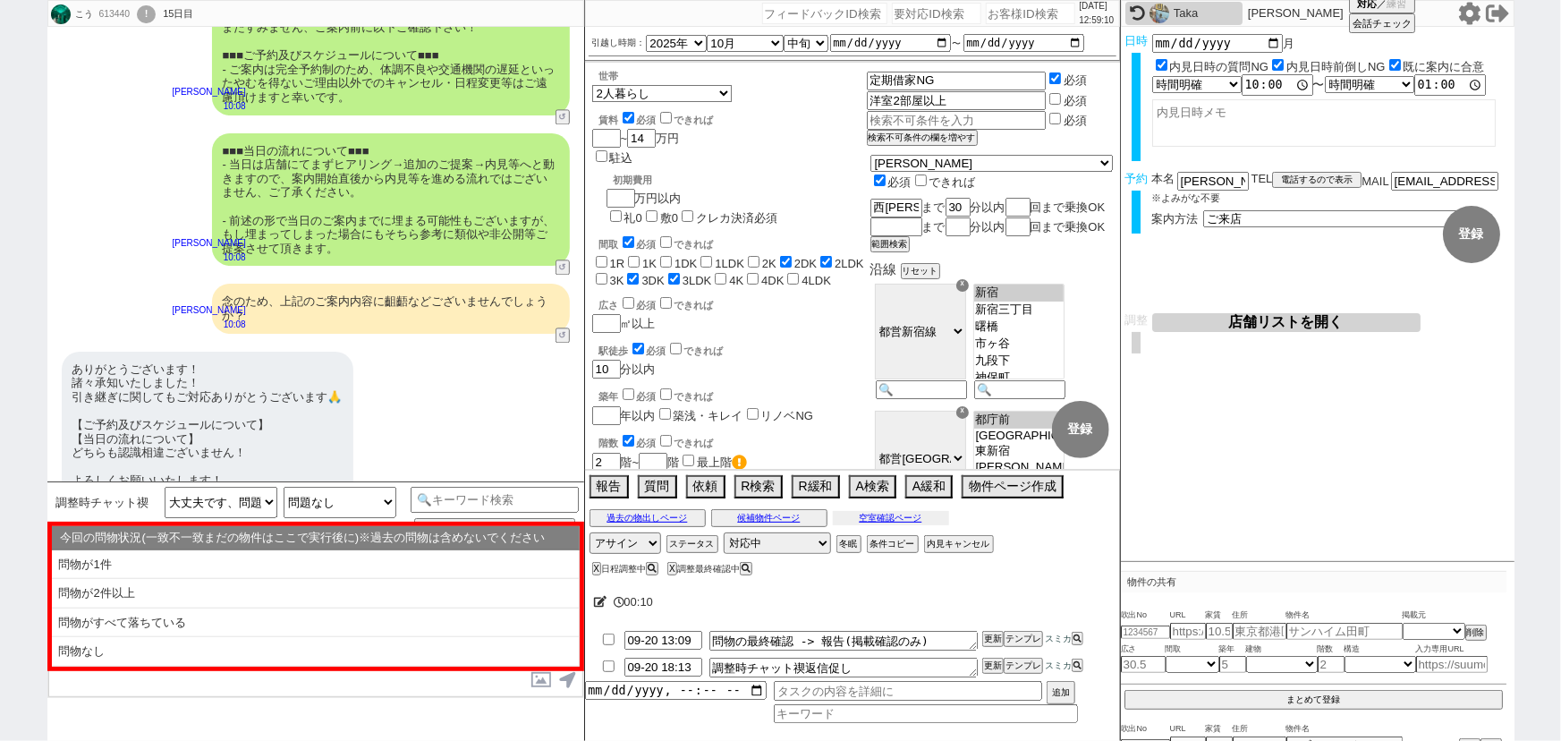
click at [912, 519] on button "空室確認ページ" at bounding box center [891, 518] width 116 height 14
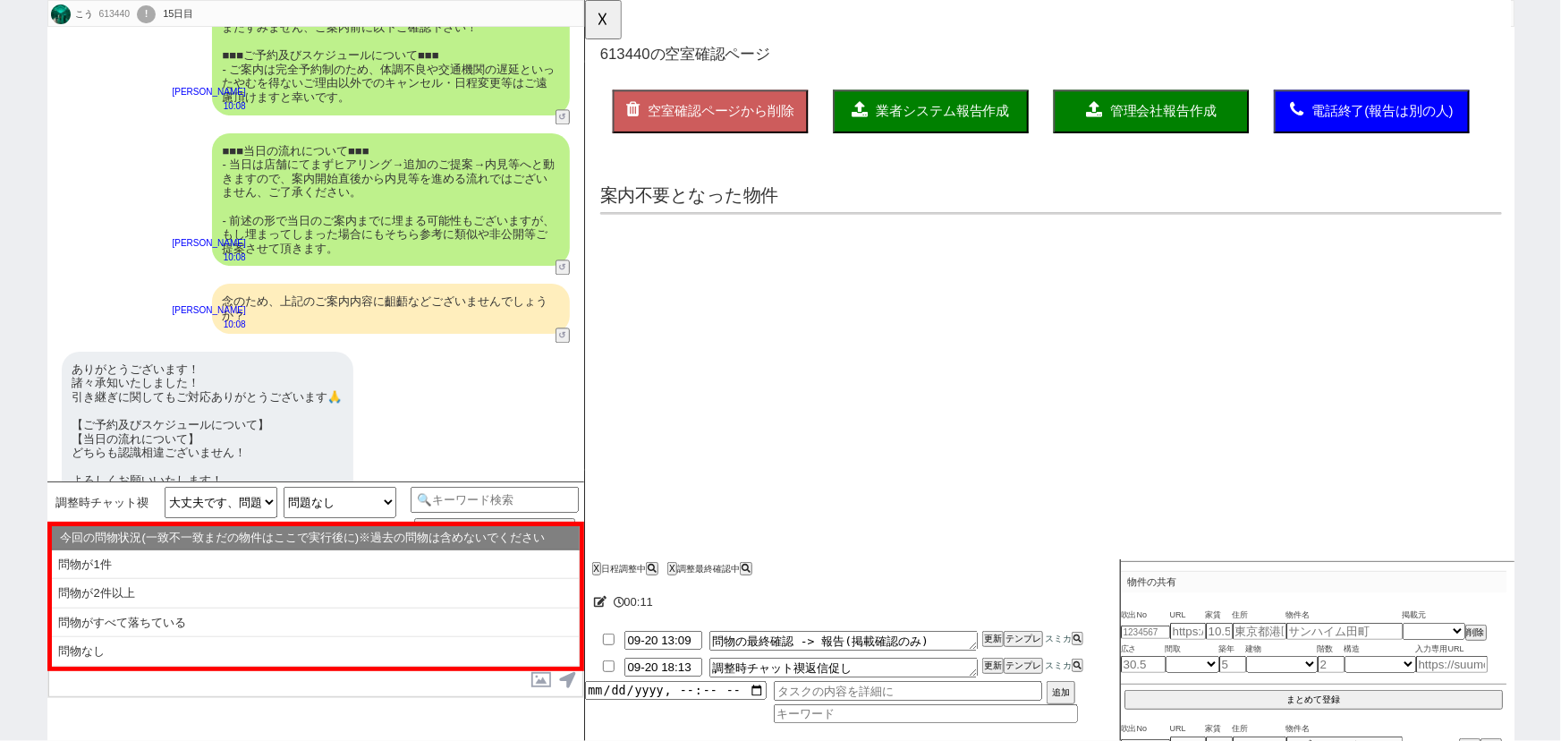
scroll to position [0, 0]
select select "another_room"
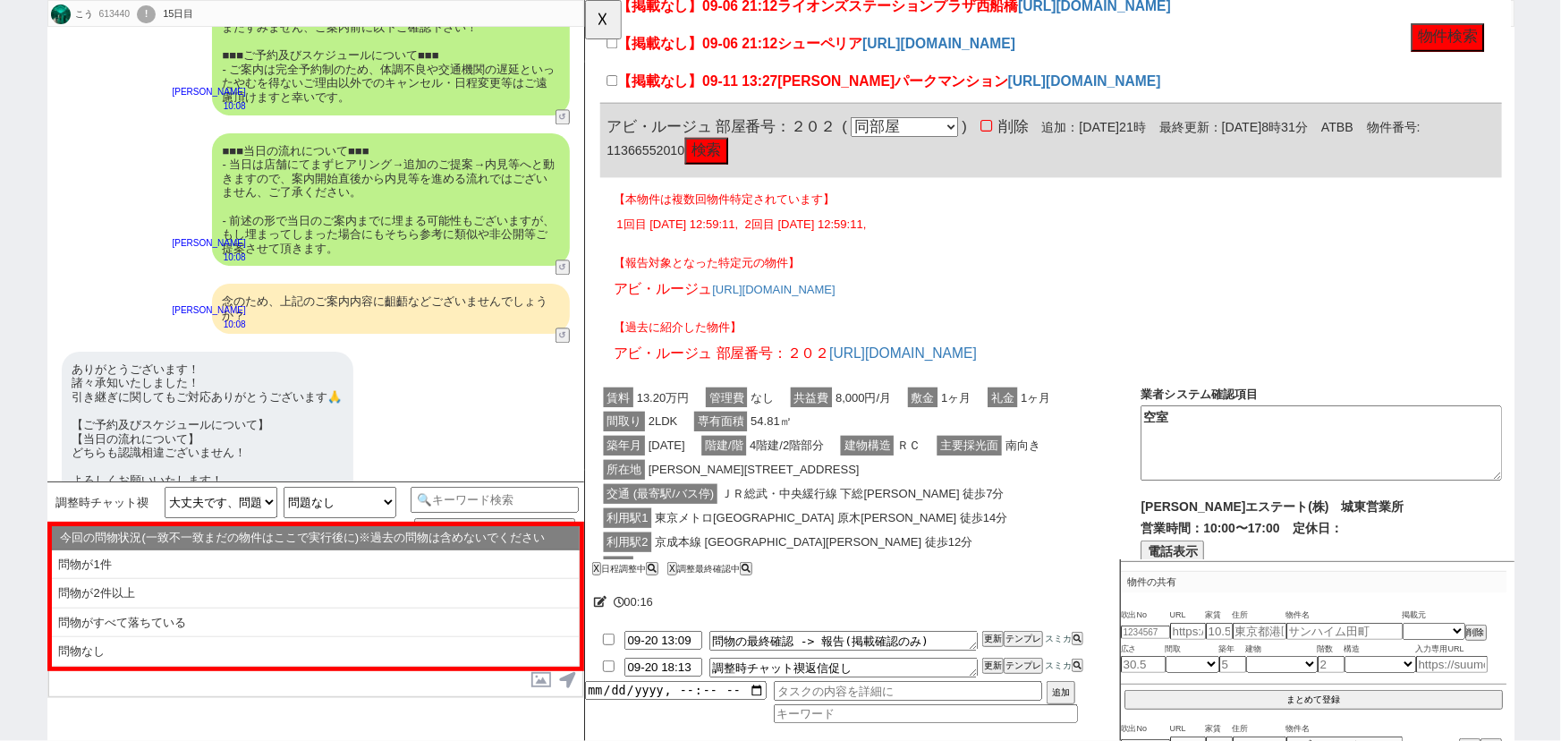
scroll to position [293, 0]
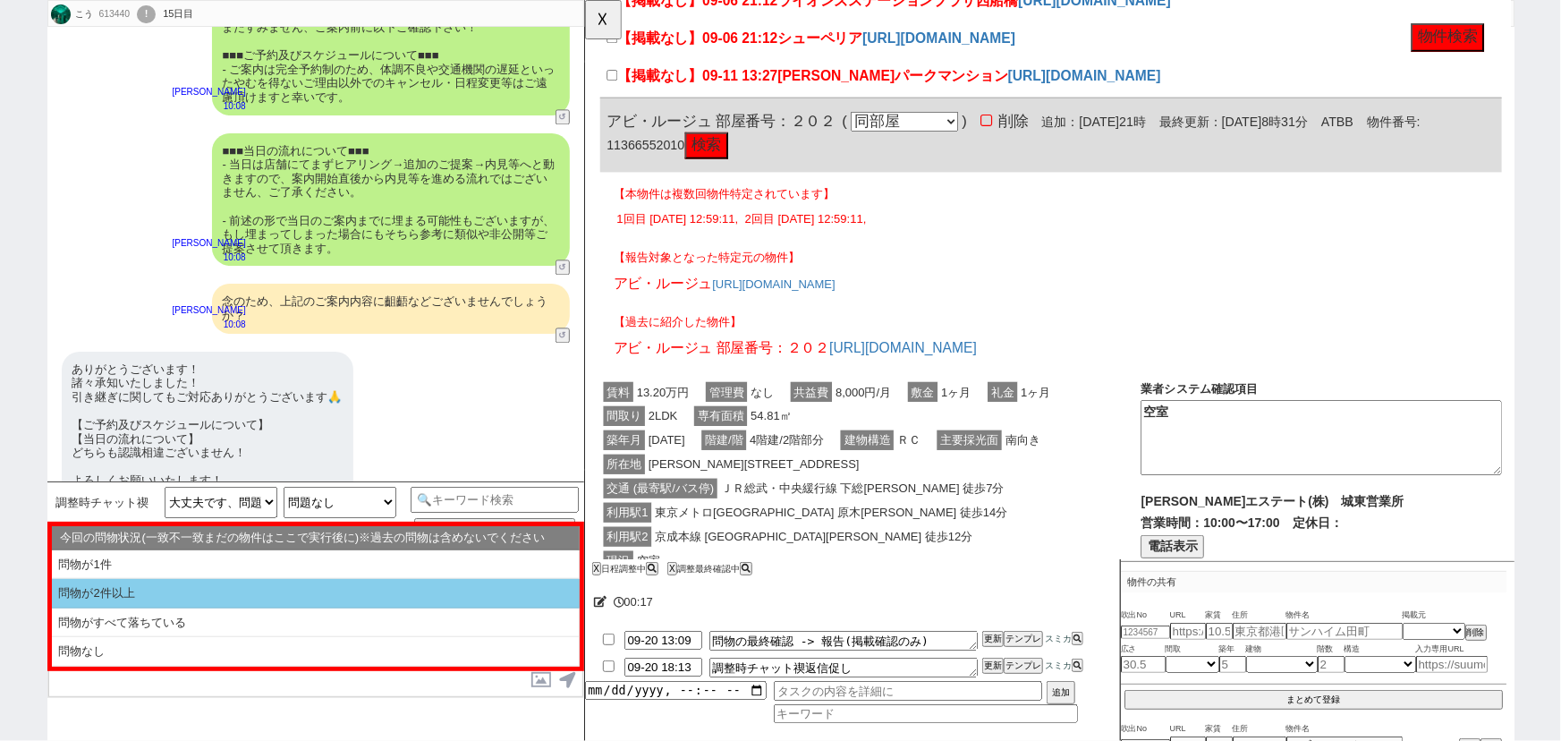
click at [174, 584] on li "問物が2件以上" at bounding box center [316, 594] width 528 height 30
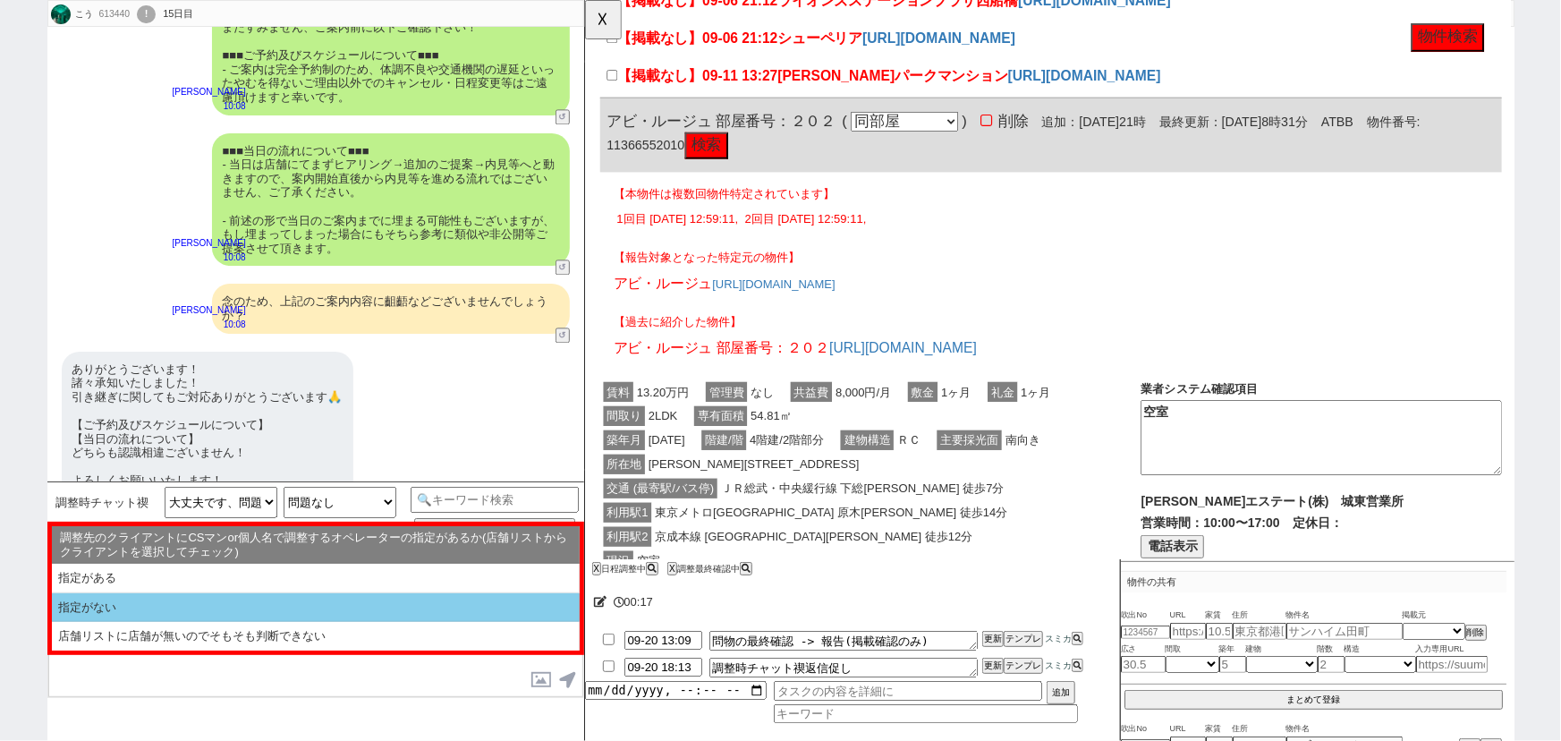
click at [150, 599] on li "指定がない" at bounding box center [316, 608] width 528 height 30
select select "問物が2件以上"
select select "指定がない"
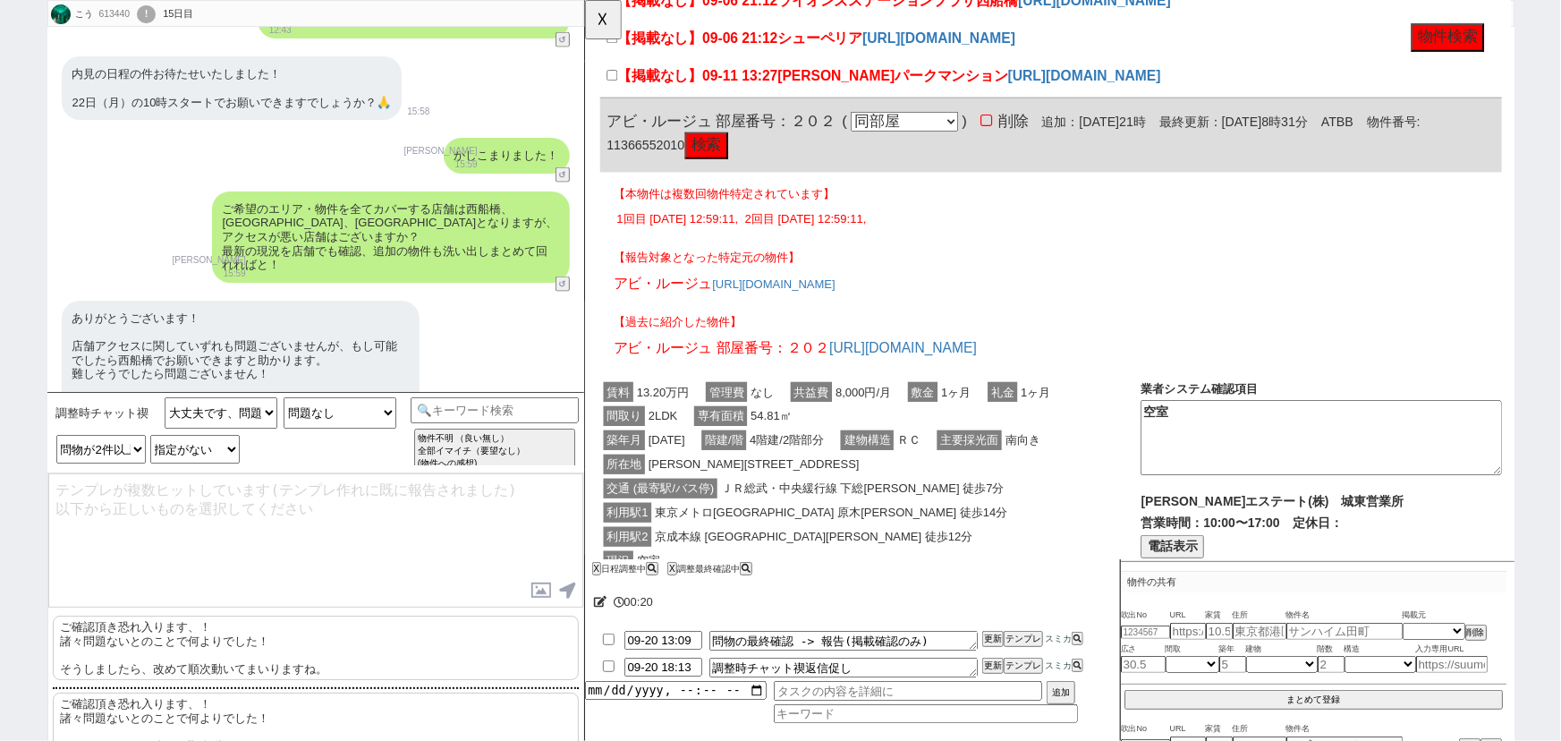
scroll to position [1310, 0]
click at [216, 658] on p "ご確認頂き恐れ入ります、！ 諸々問題ないとのことで何よりでした！ そうしましたら、改めて順次動いてまいりますね。" at bounding box center [316, 647] width 526 height 64
type textarea "ご確認頂き恐れ入ります、！ 諸々問題ないとのことで何よりでした！ そうしましたら、改めて順次動いてまいりますね。"
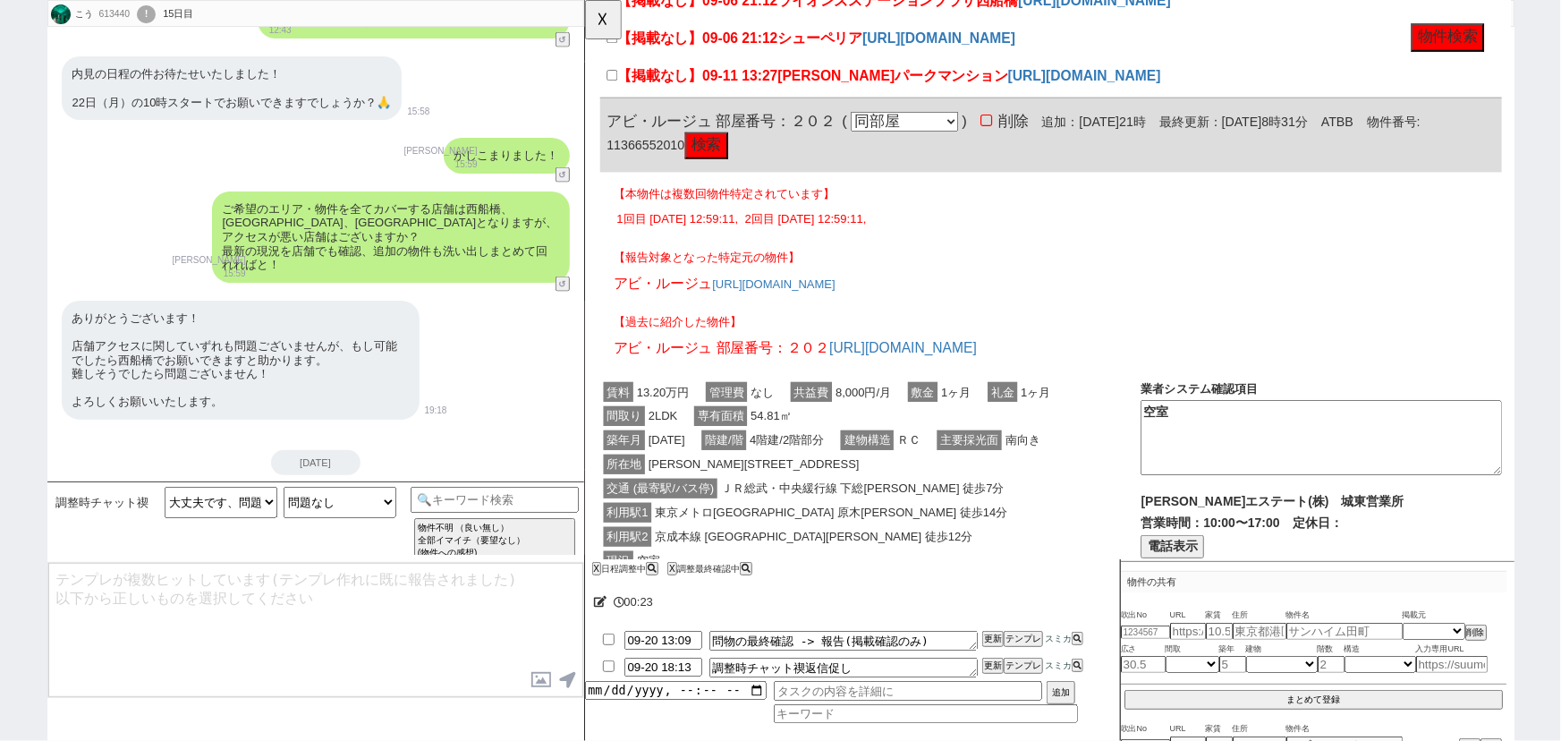
scroll to position [1431, 0]
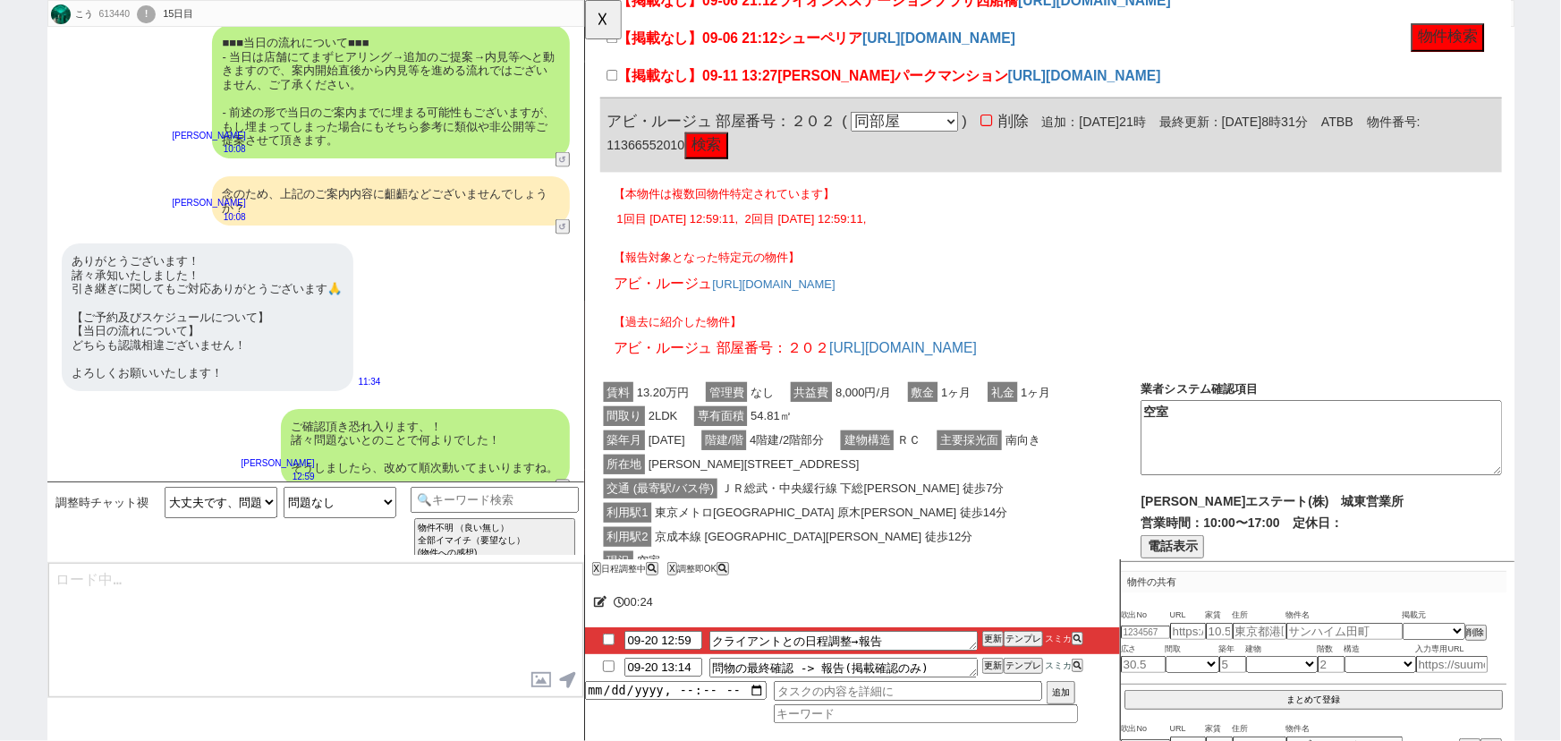
type textarea "@@【@@日程調整するシーンなので、このまま調整報告します。当該の調整ができない方であればそのままcmd+shift+Kで次に進んでください！！(当該の調整が…"
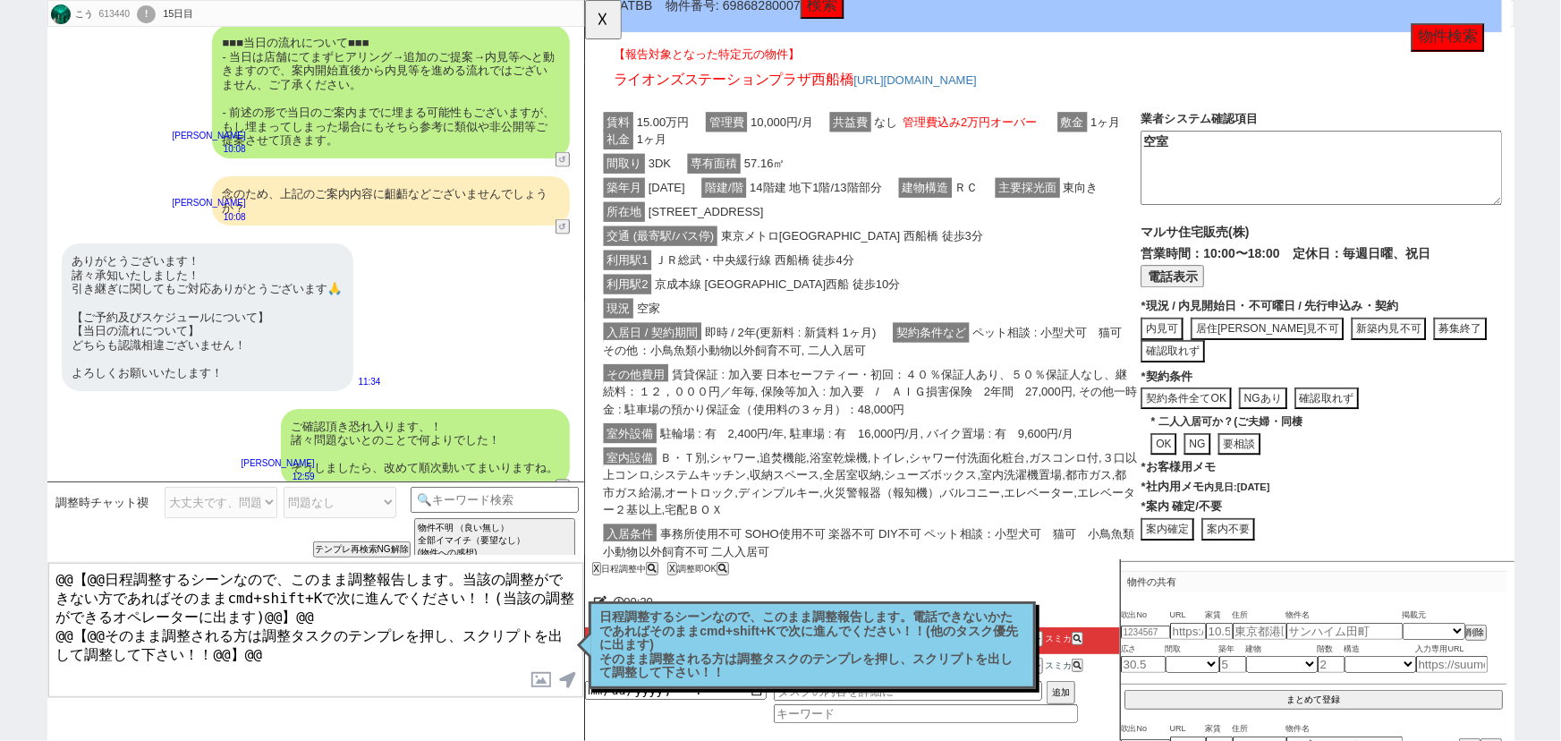
scroll to position [2850, 0]
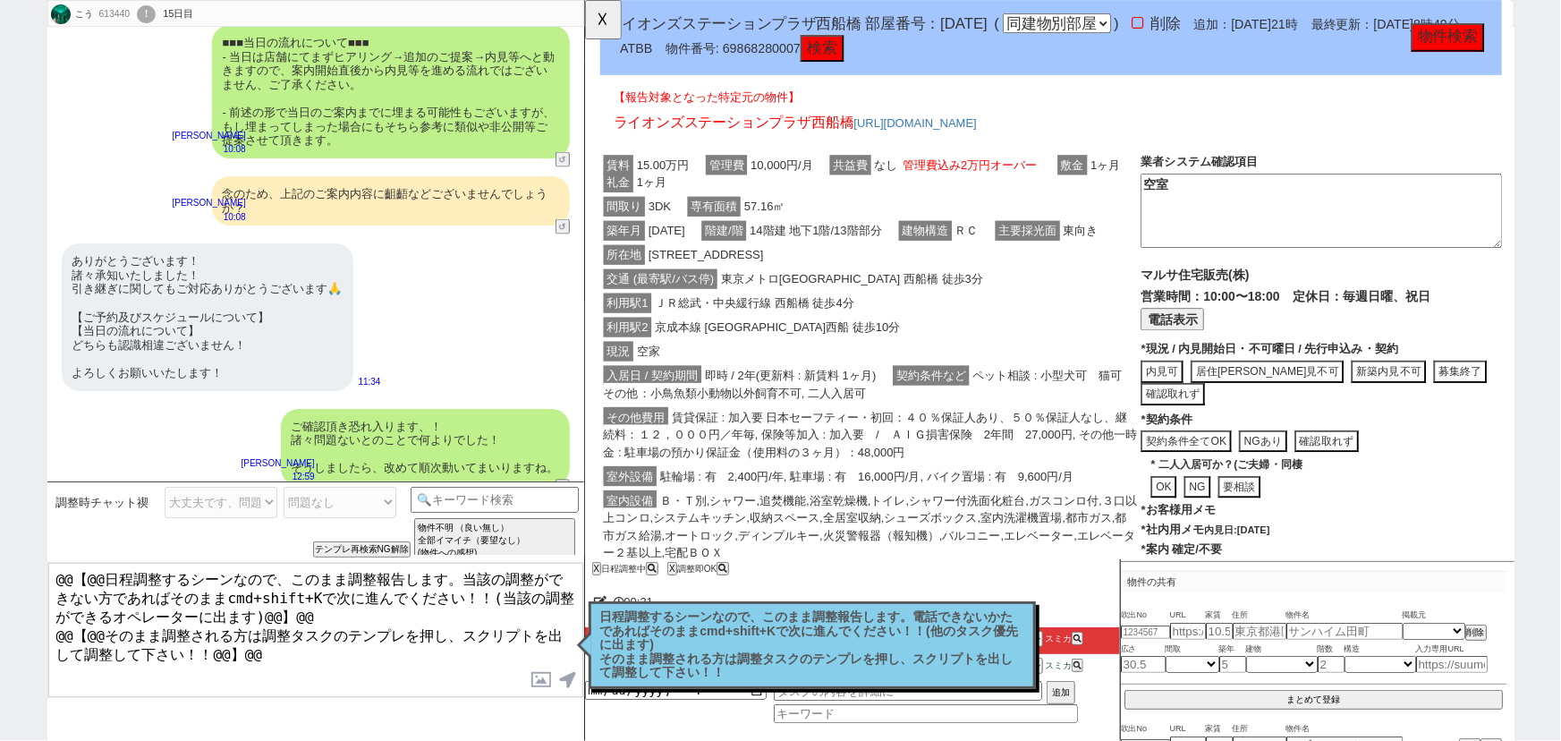
click at [602, 47] on div "ライオンズステーションプラザ西船橋 部屋番号：1310 ( 同部屋 同建物別部屋 別建物別部屋 別建物 ) 削除 追加：2025年9月6日21時 最終更新：2…" at bounding box center [1085, 40] width 970 height 80
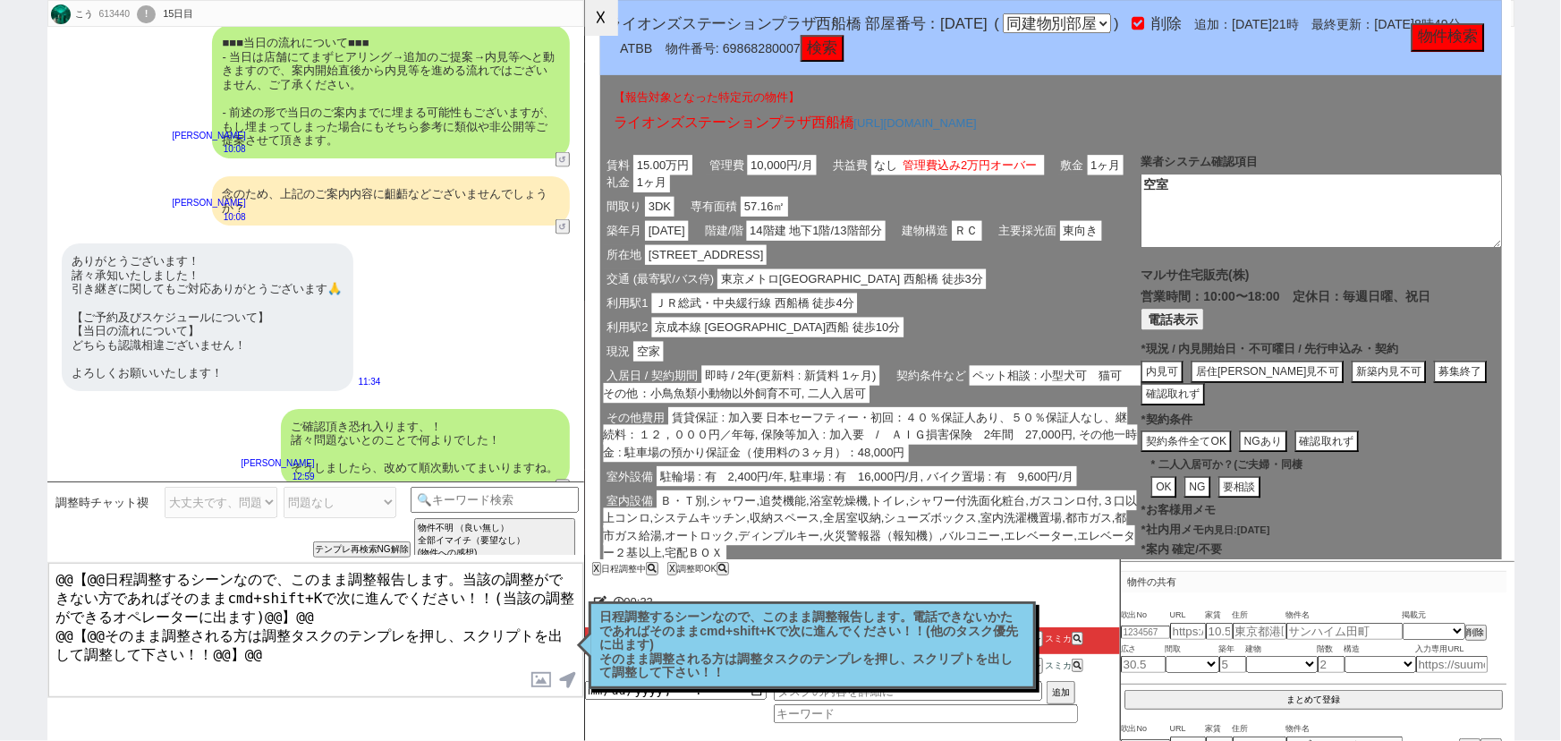
click at [598, 30] on button "☓" at bounding box center [601, 18] width 33 height 36
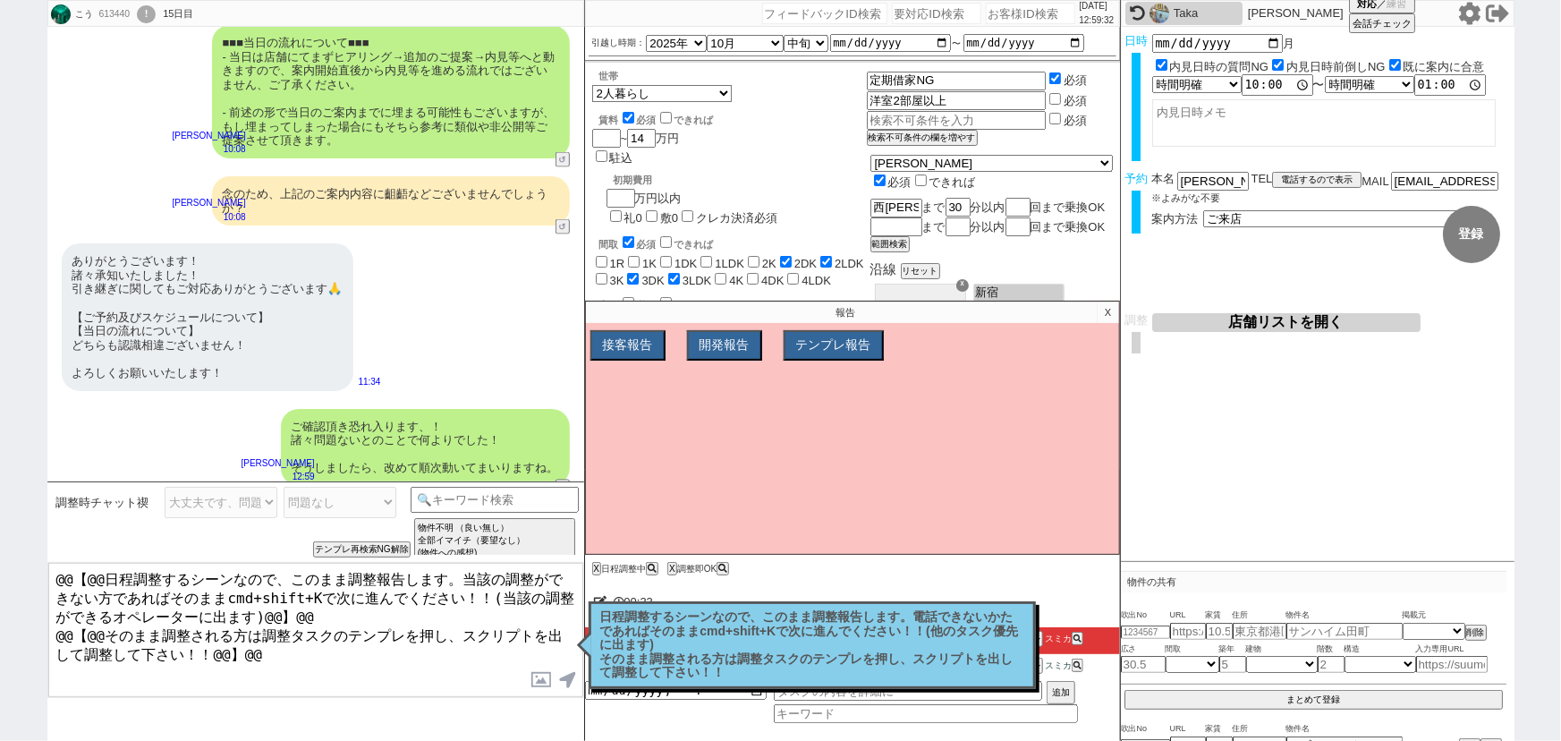
click at [1283, 327] on button "店舗リストを開く" at bounding box center [1286, 322] width 268 height 19
click at [1109, 312] on p "X" at bounding box center [1108, 311] width 21 height 21
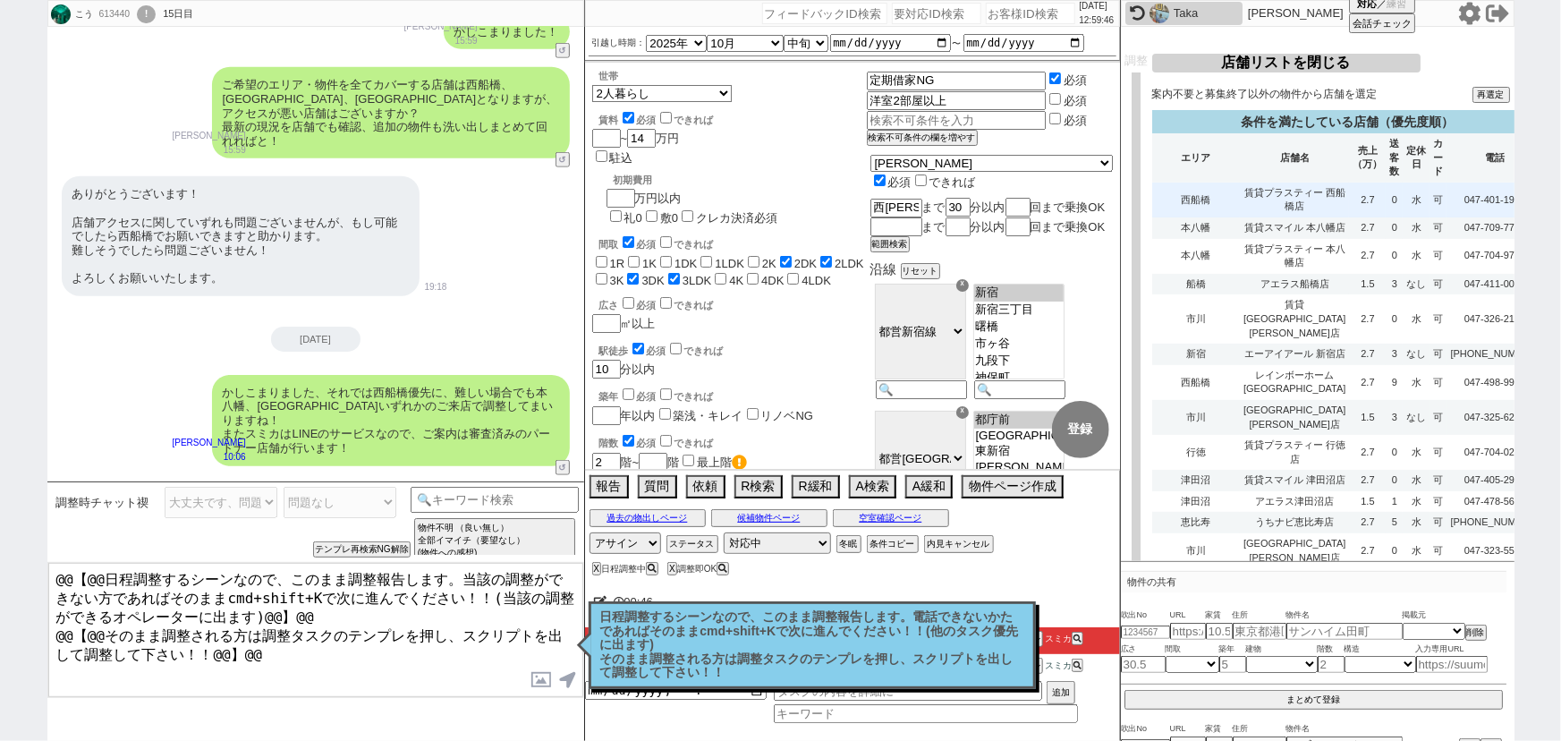
scroll to position [259, 0]
click at [115, 14] on div "613440" at bounding box center [114, 14] width 40 height 14
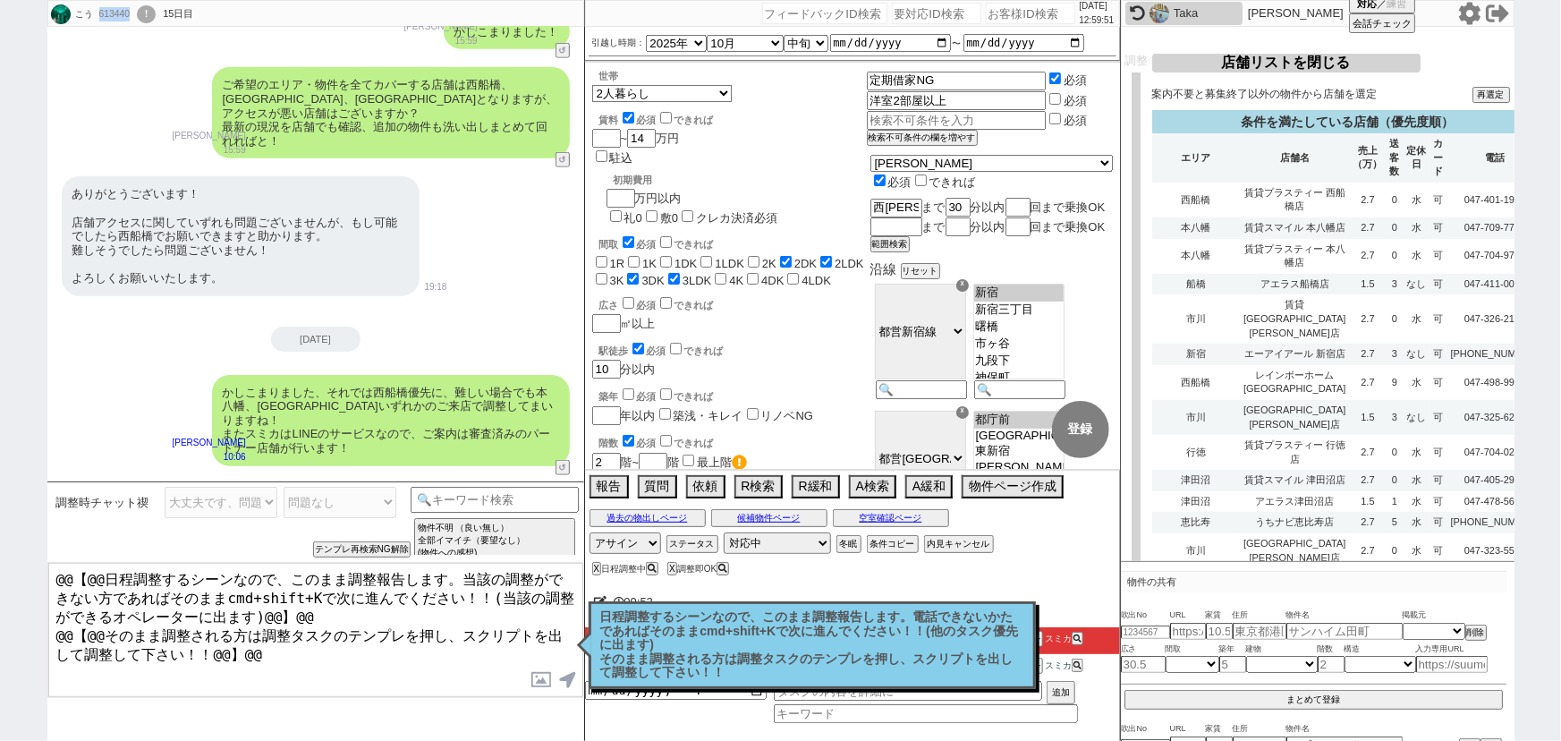
click at [115, 14] on div "613440" at bounding box center [114, 14] width 40 height 14
copy div "613440"
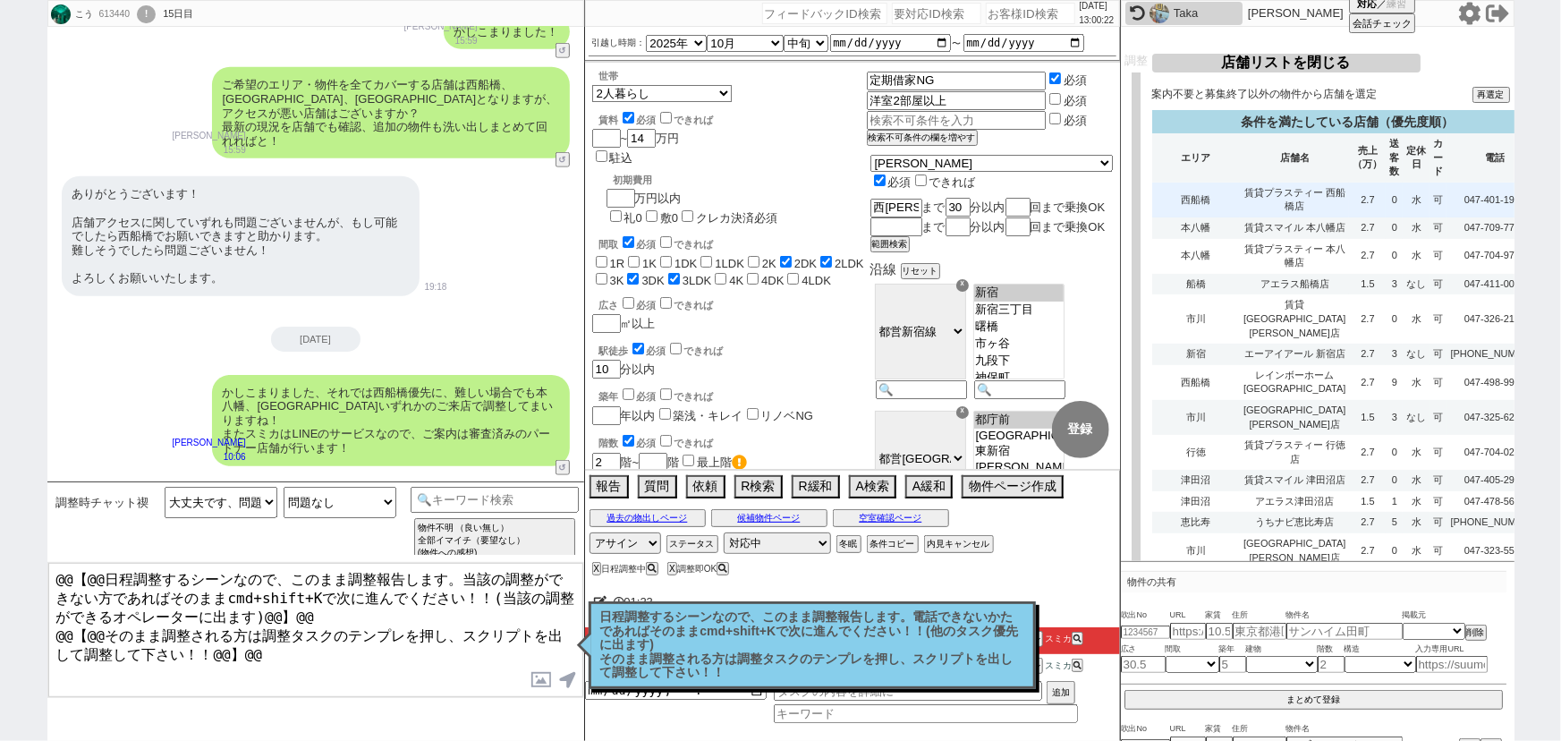
click at [1349, 195] on td "2.7" at bounding box center [1367, 200] width 37 height 35
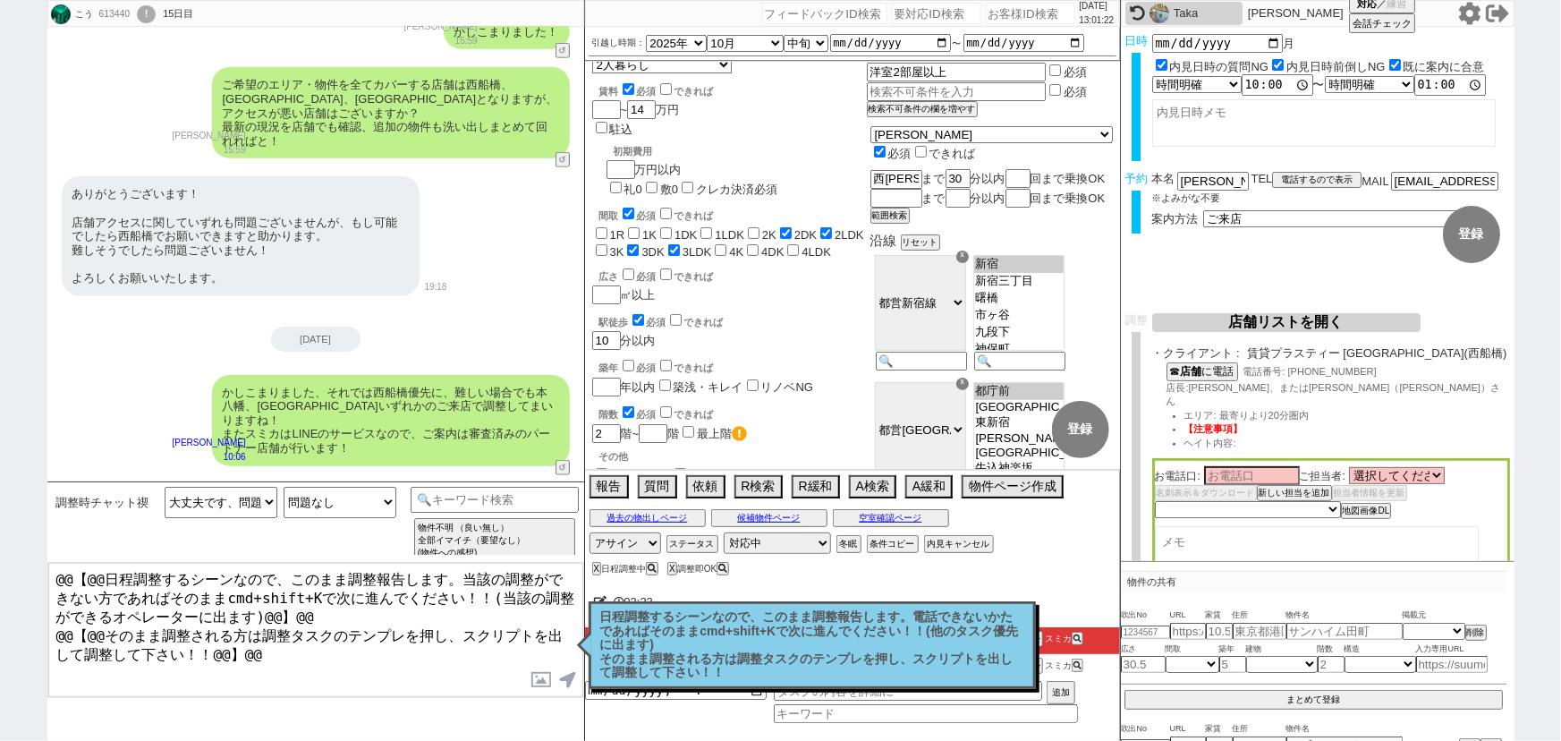
scroll to position [0, 0]
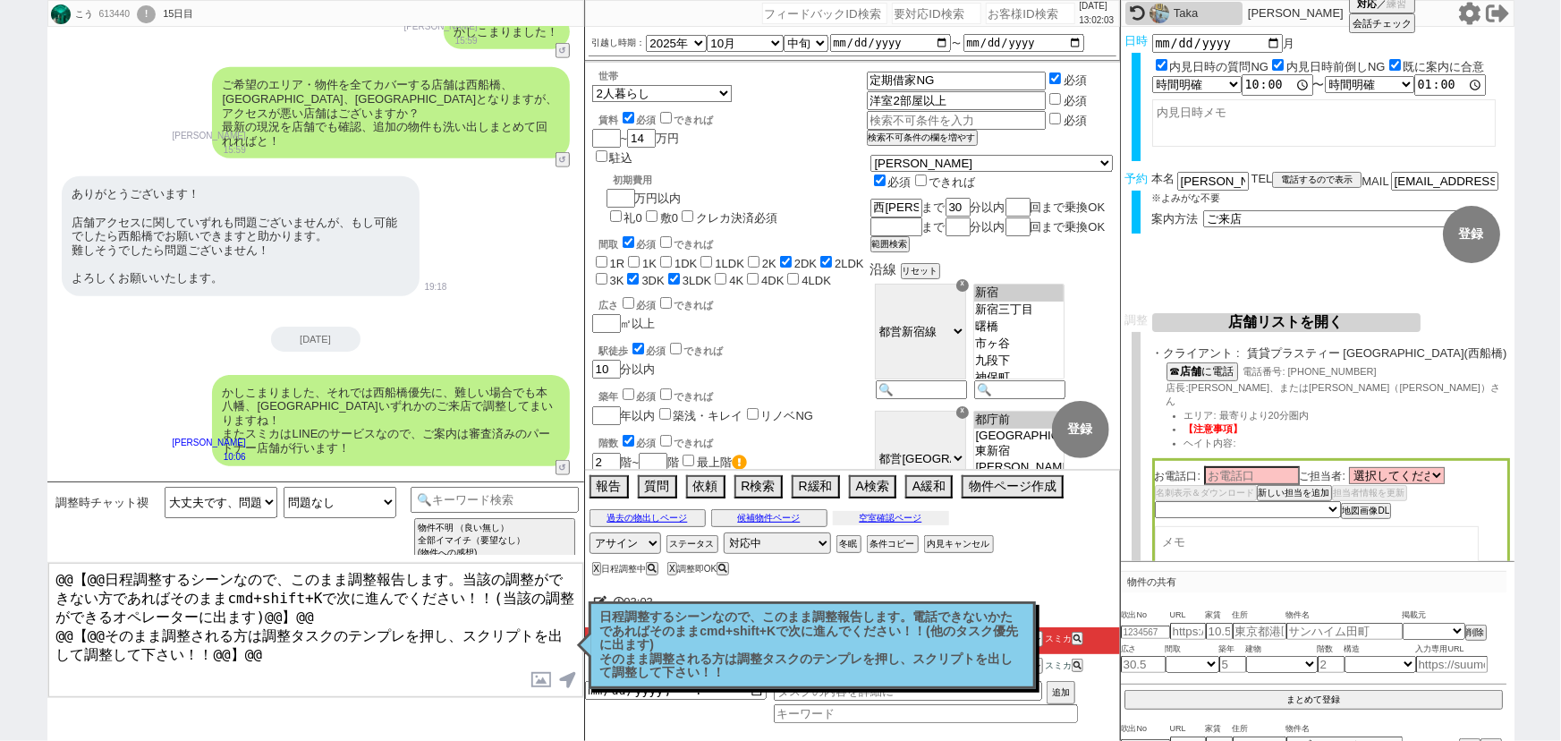
click at [893, 522] on button "空室確認ページ" at bounding box center [891, 518] width 116 height 14
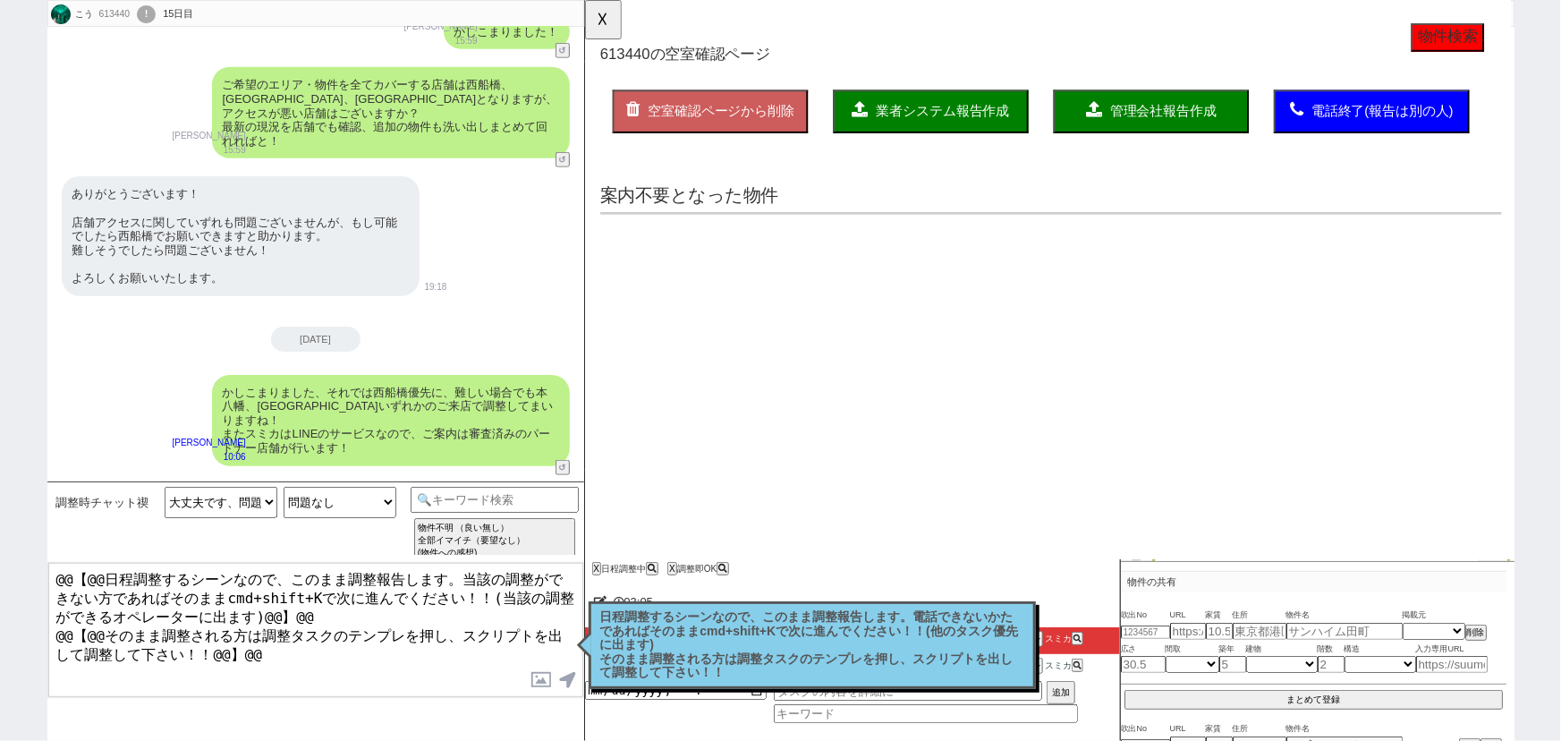
select select "another_room"
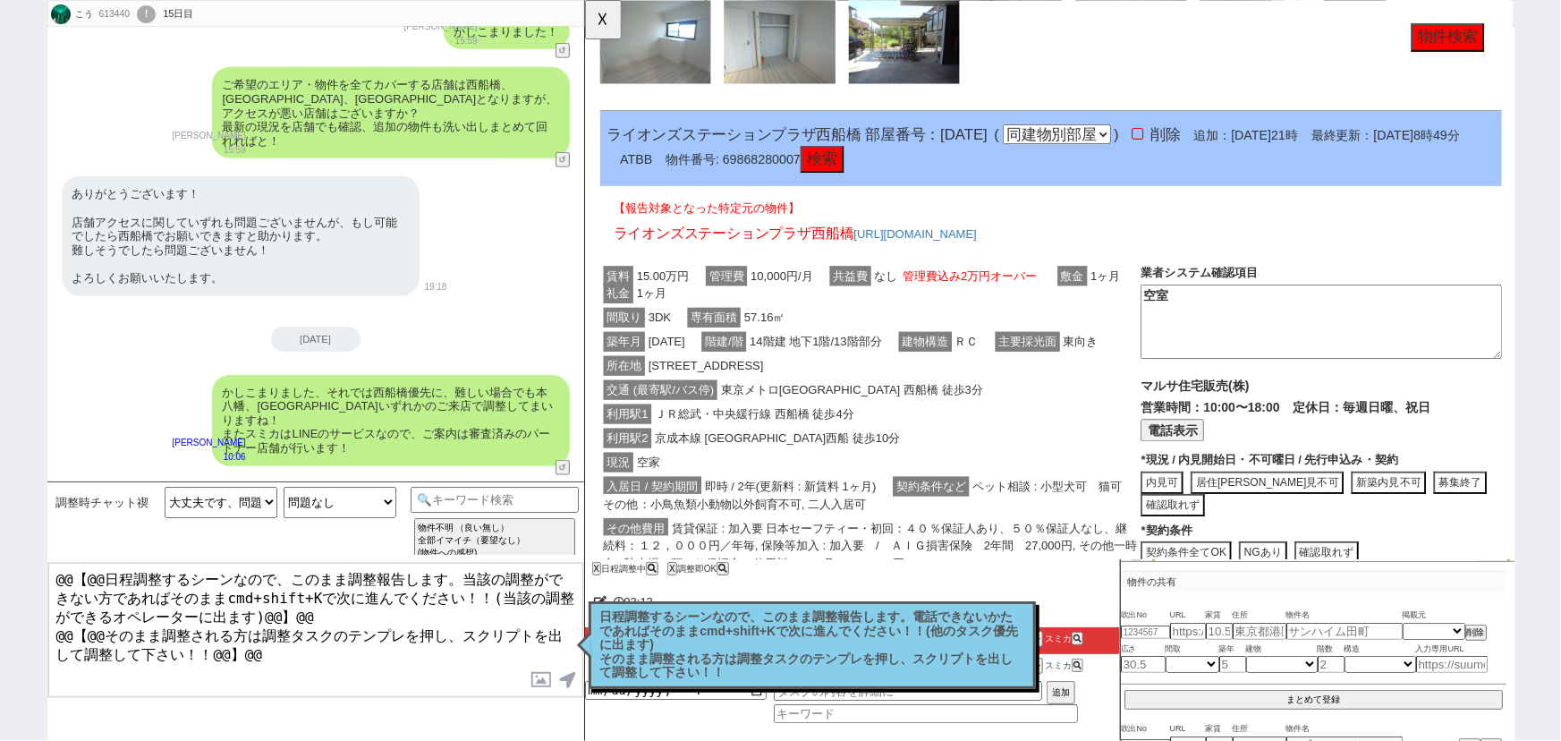
scroll to position [2702, 0]
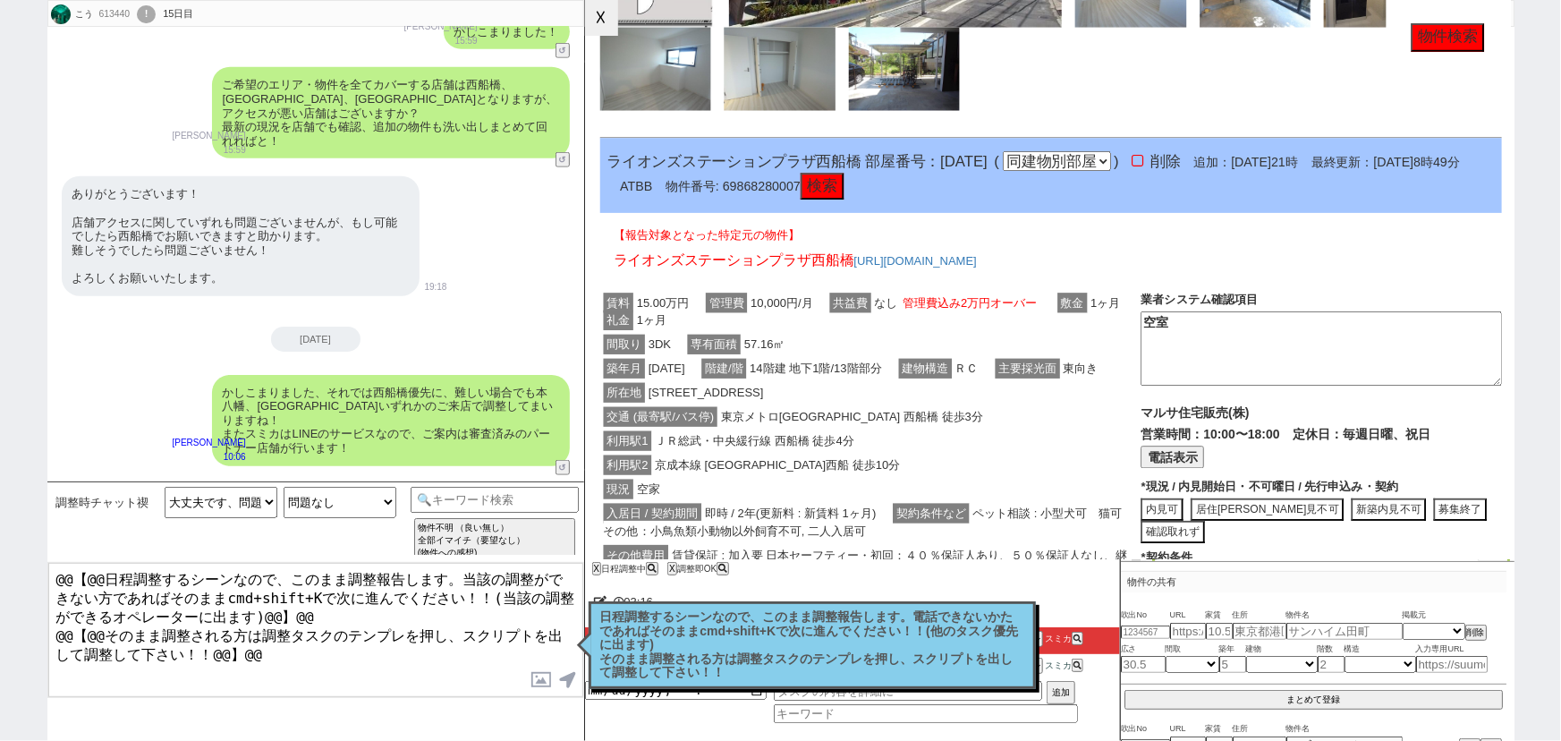
click at [600, 27] on button "☓" at bounding box center [601, 18] width 33 height 36
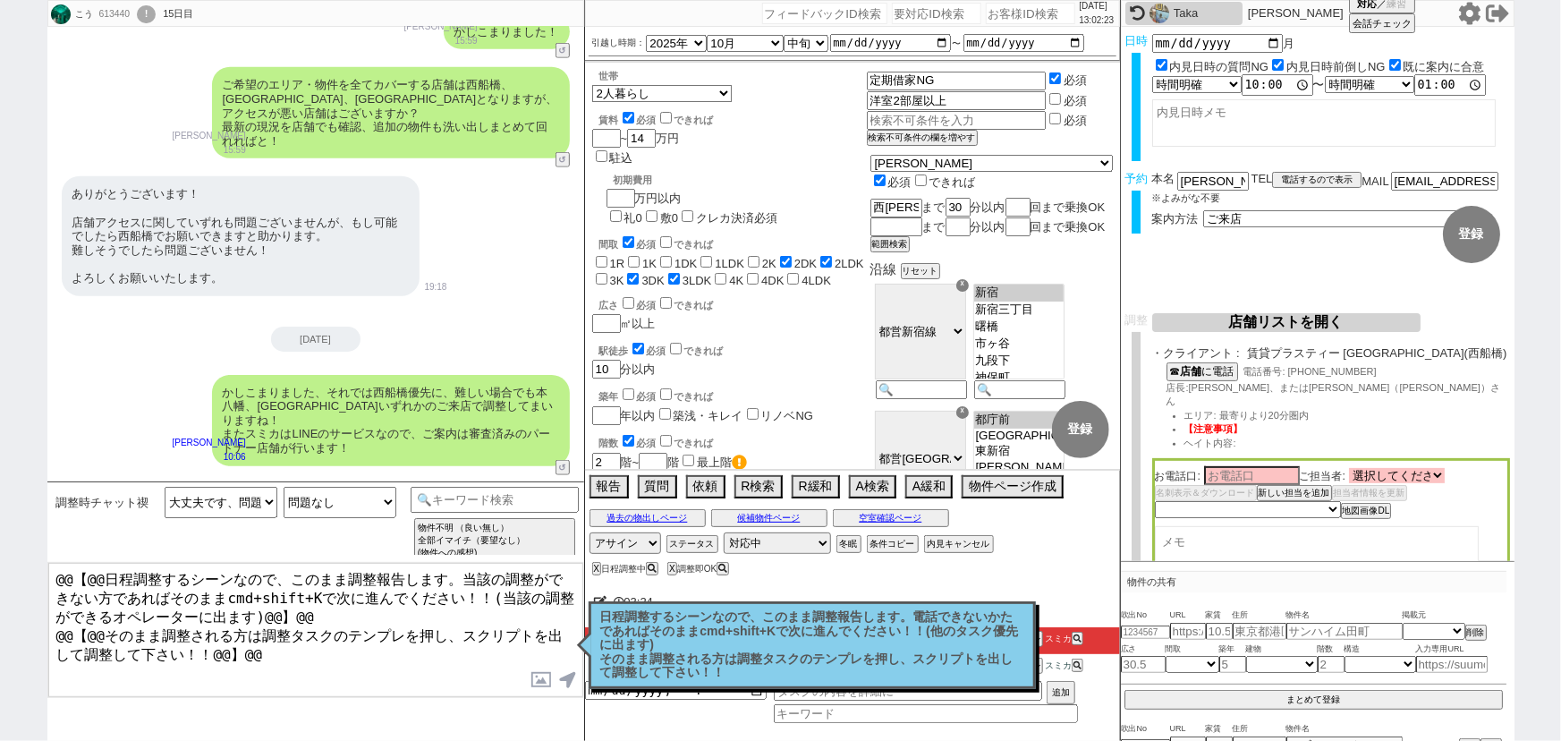
click at [1379, 468] on select "選択してください 五十嵐 翔 田中 直人 戸田 将喜 文珠 彩 中村 瞳 大野 直人 青山 司 三木 喜行" at bounding box center [1397, 475] width 96 height 15
select select "[DATE]"
click at [1352, 468] on select "選択してください 五十嵐 翔 田中 直人 戸田 将喜 文珠 彩 中村 瞳 大野 直人 青山 司 三木 喜行" at bounding box center [1397, 475] width 96 height 15
click at [1378, 468] on select "選択してください 五十嵐 翔 田中 直人 戸田 将喜 文珠 彩 中村 瞳 大野 直人 青山 司 三木 喜行" at bounding box center [1397, 475] width 96 height 15
click at [1222, 467] on input at bounding box center [1252, 474] width 96 height 15
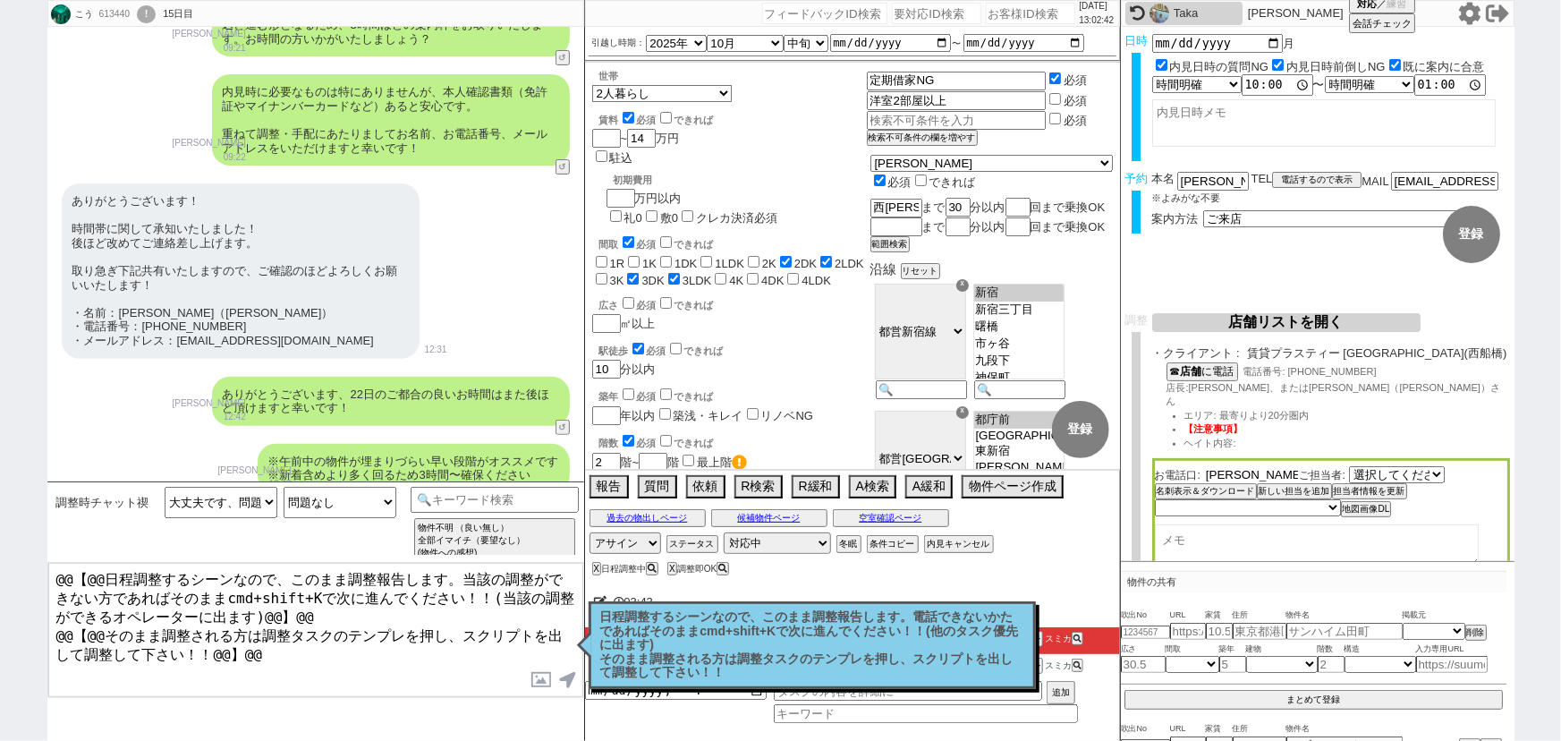
scroll to position [204, 0]
type input "[PERSON_NAME]"
click at [1397, 392] on div "☎ 店舗 に電話 電話番号: 047-401-1975 店長:青山、または三木（ミキ）さん エリア: 最寄りより20分圏内 【注意事項】 ヘイト内容:" at bounding box center [1331, 410] width 358 height 96
click at [1202, 501] on select "未定 希望で最短でOK 最短以外でOK 日程がNG(直近で別日提案可) 日程がNG(直近はNG) お客様ごとNG 折返し待ち 店舗が定休/終業後で連絡取れず" at bounding box center [1247, 508] width 184 height 15
select select "5"
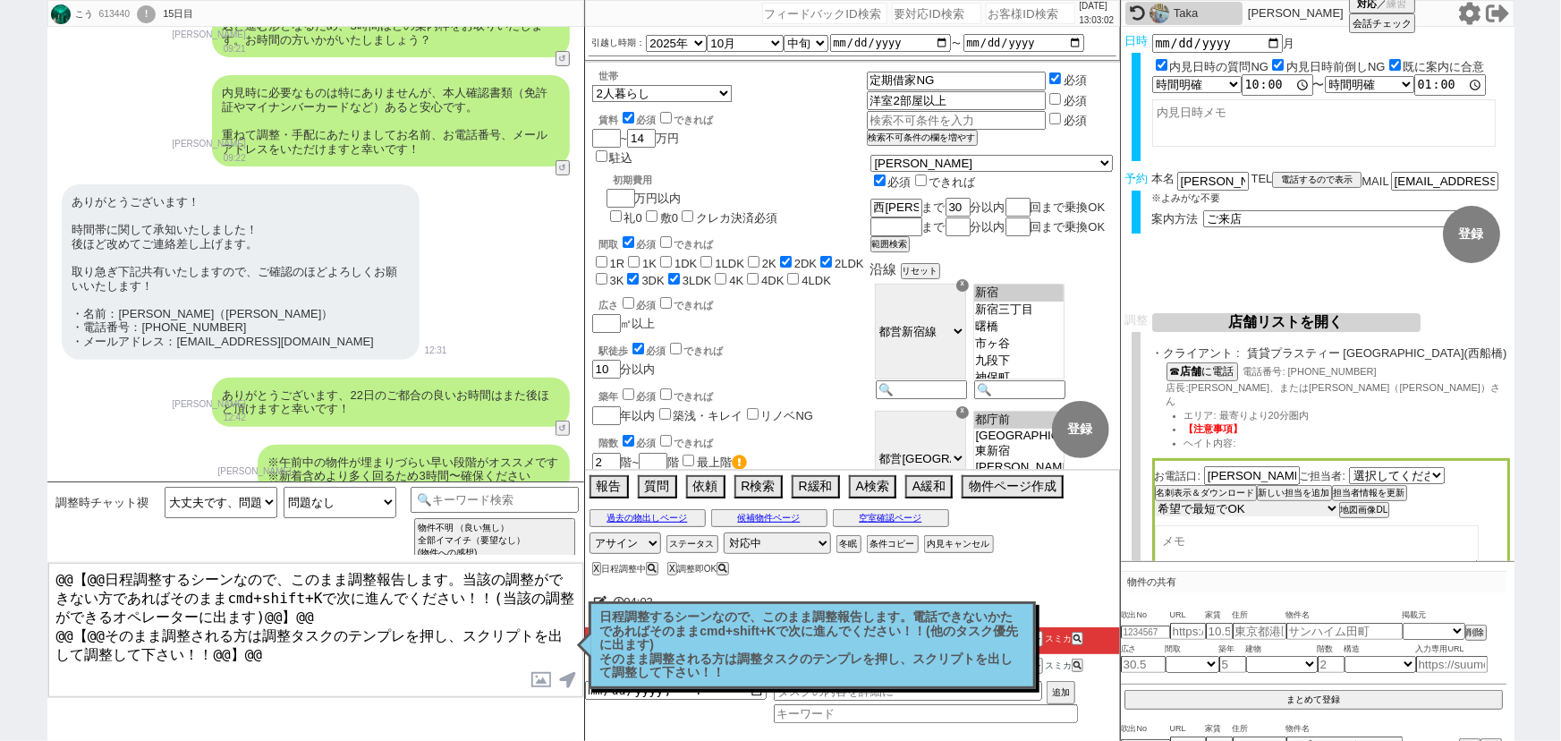
click at [1155, 501] on select "未定 希望で最短でOK 最短以外でOK 日程がNG(直近で別日提案可) 日程がNG(直近はNG) お客様ごとNG 折返し待ち 店舗が定休/終業後で連絡取れず" at bounding box center [1247, 508] width 184 height 15
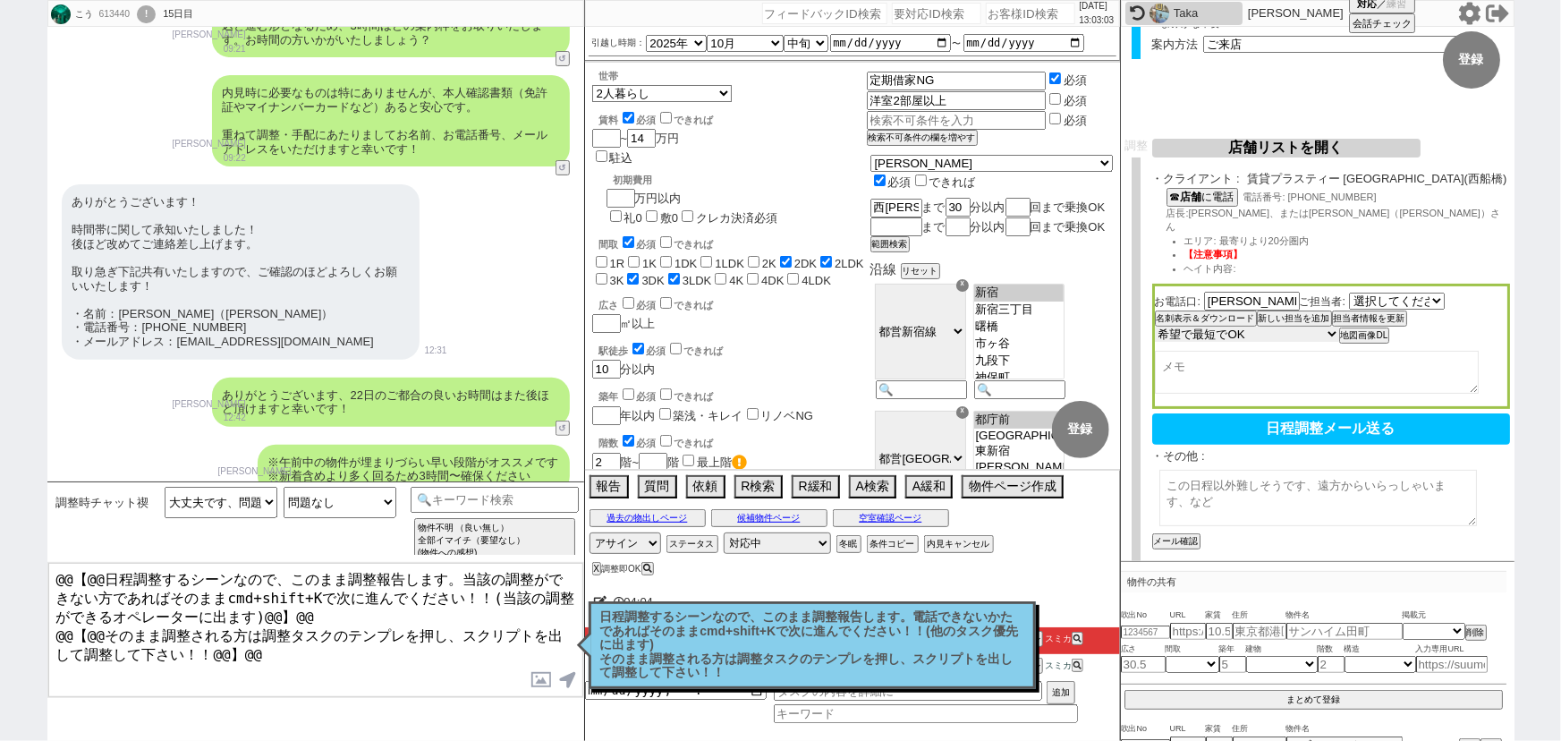
scroll to position [188, 0]
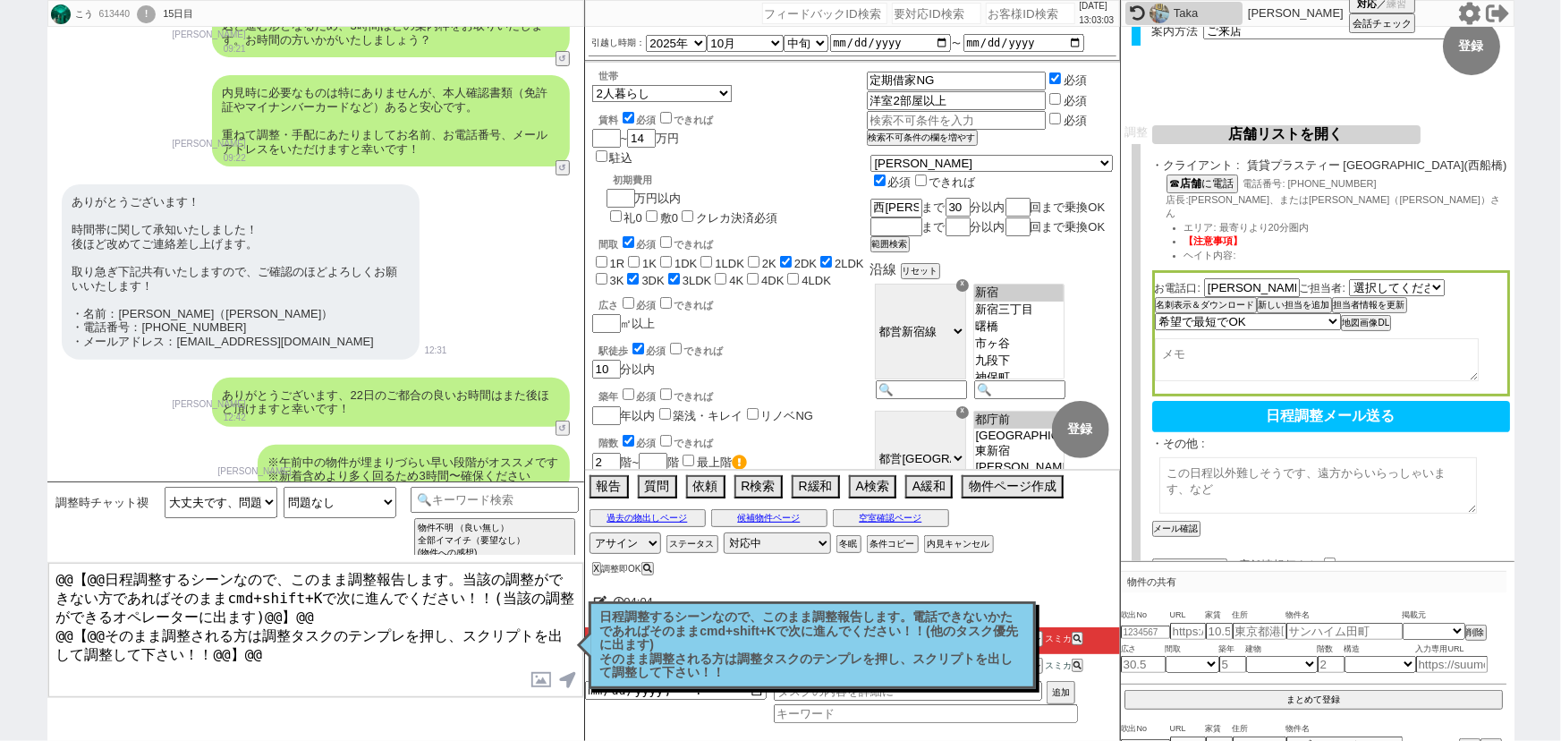
select select "[DATE]"
select select "5"
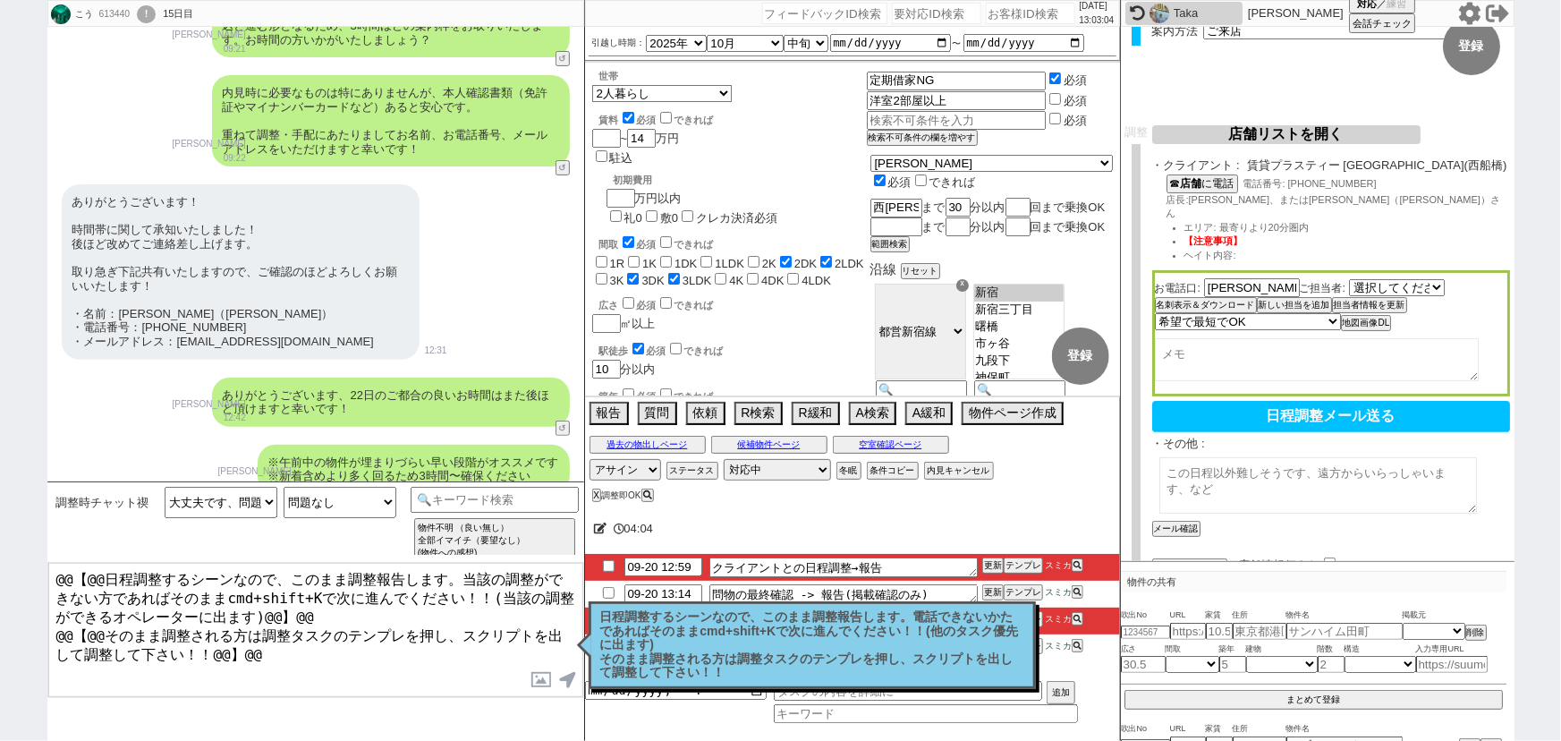
click at [1197, 467] on textarea at bounding box center [1318, 485] width 318 height 56
type textarea "お探しのエリア：西大島駅まで30分以内 調整時の候補物件エリア：下総中山、西船橋"
click at [876, 450] on button "空室確認ページ" at bounding box center [891, 444] width 116 height 14
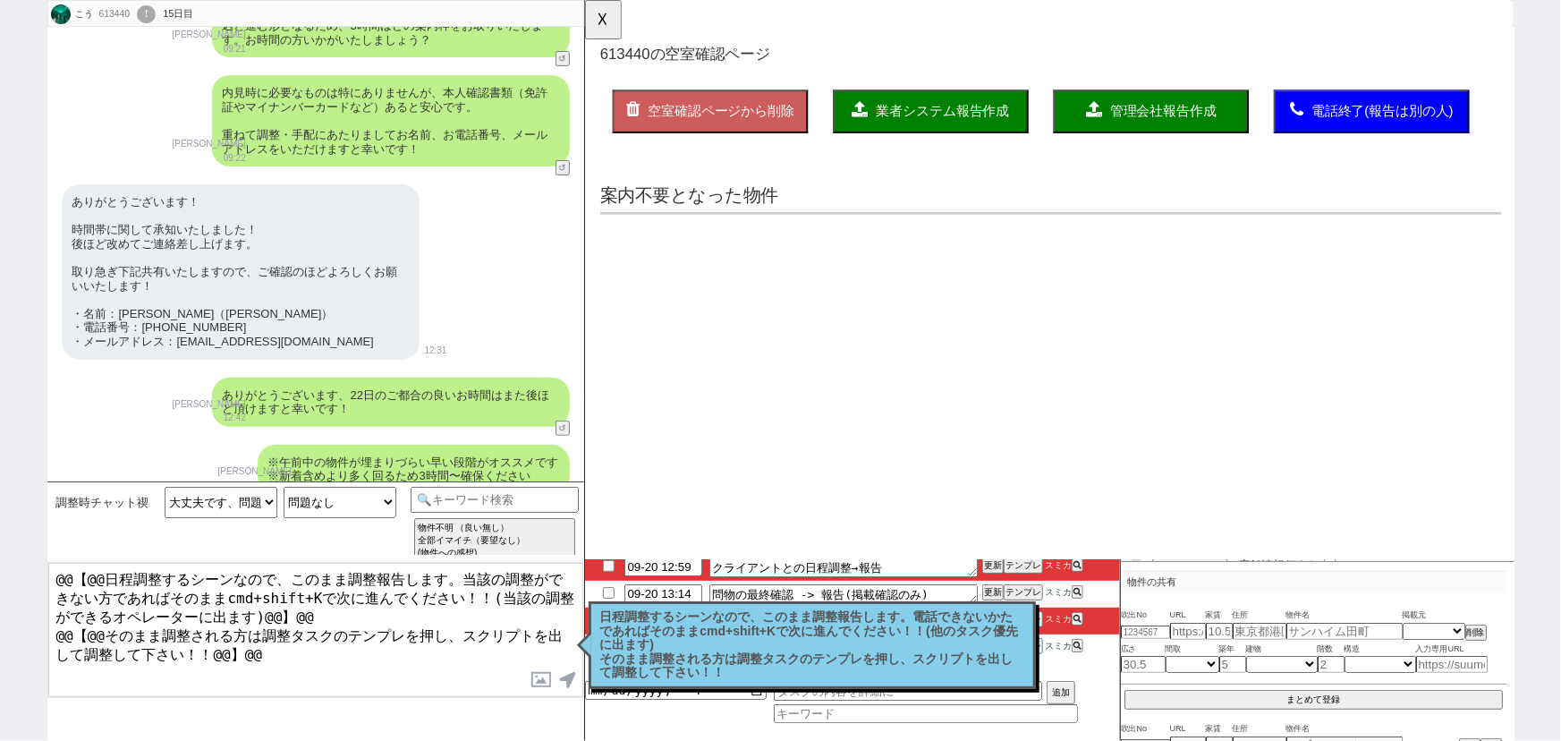
scroll to position [0, 0]
select select "another_room"
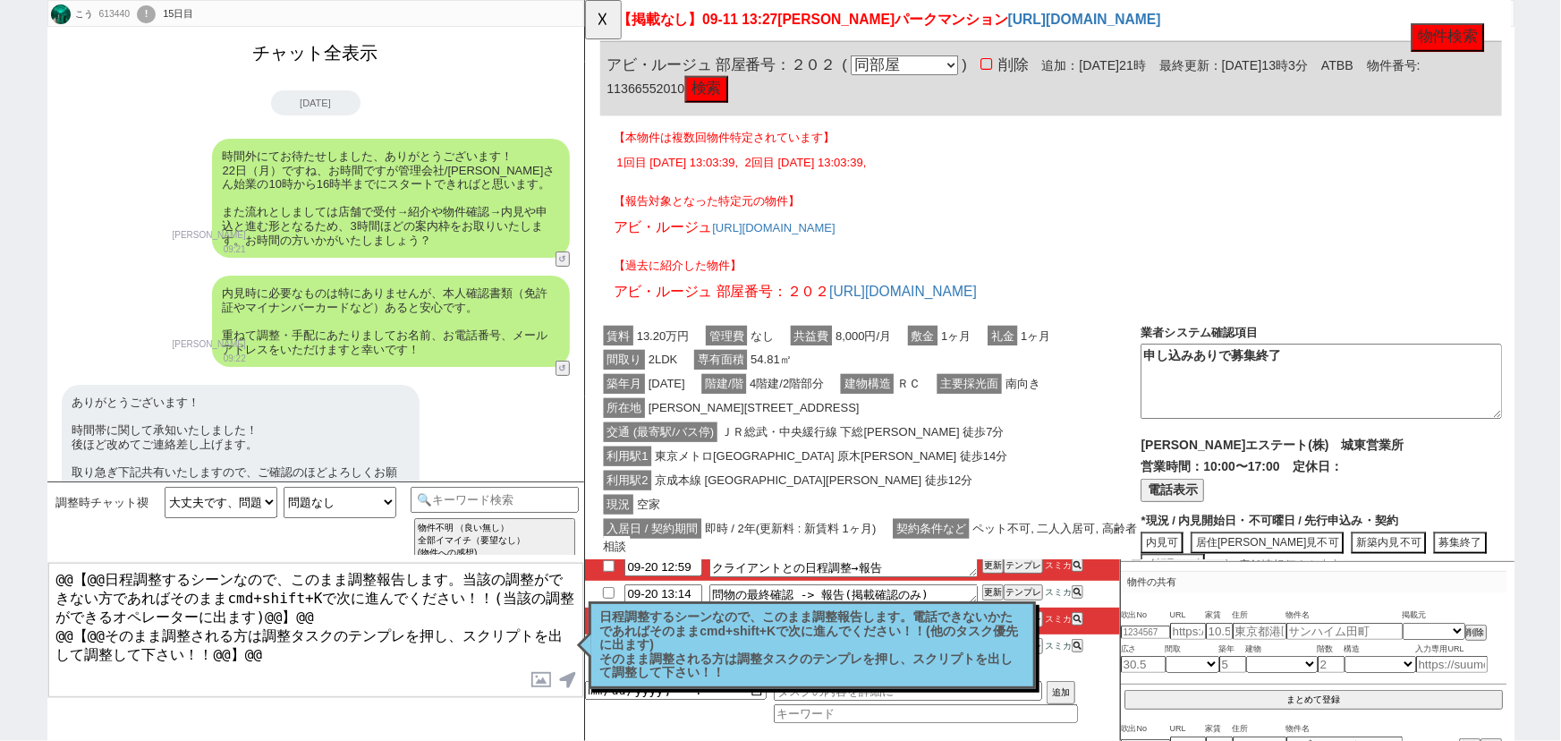
click at [313, 60] on button "チャット全表示" at bounding box center [316, 53] width 140 height 31
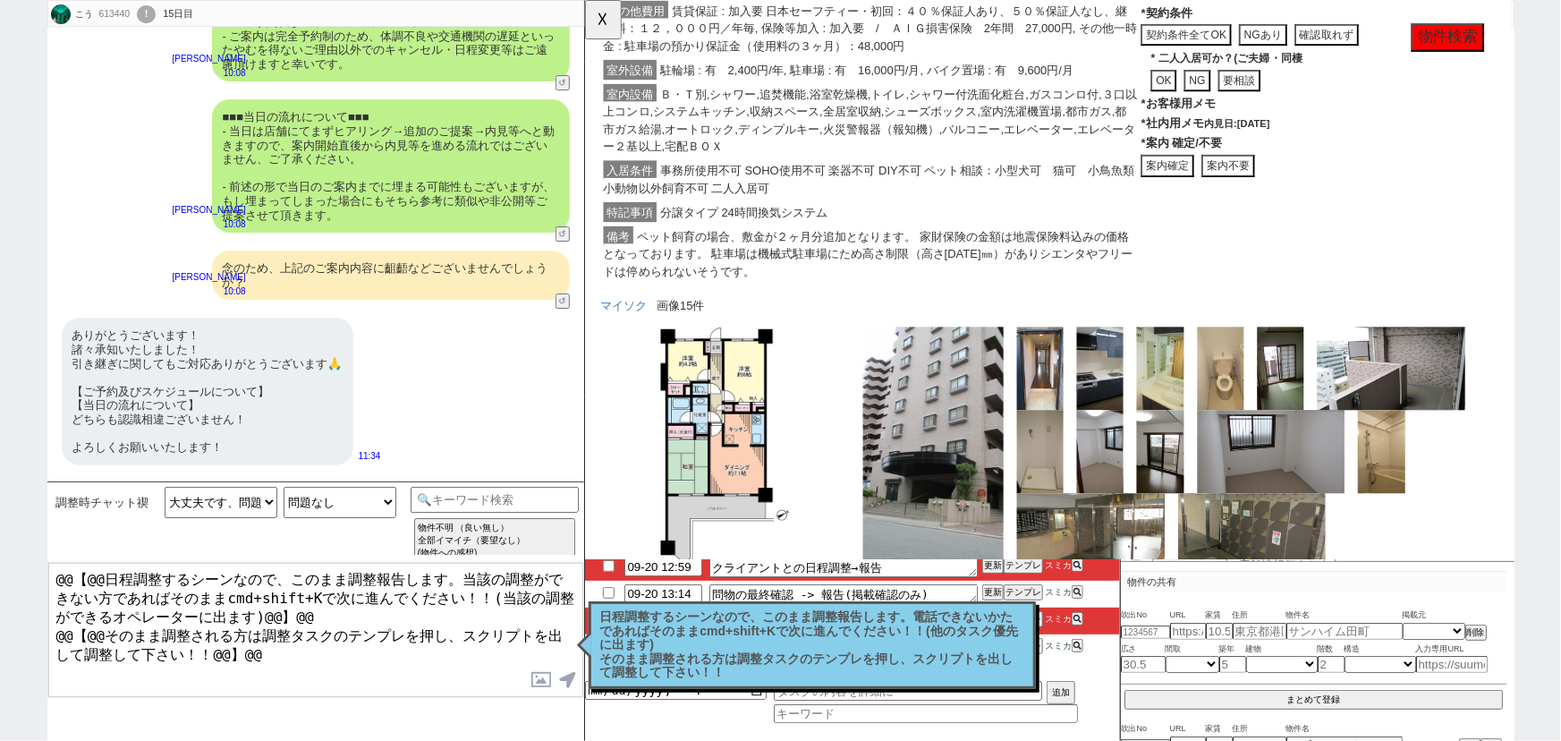
scroll to position [13520, 0]
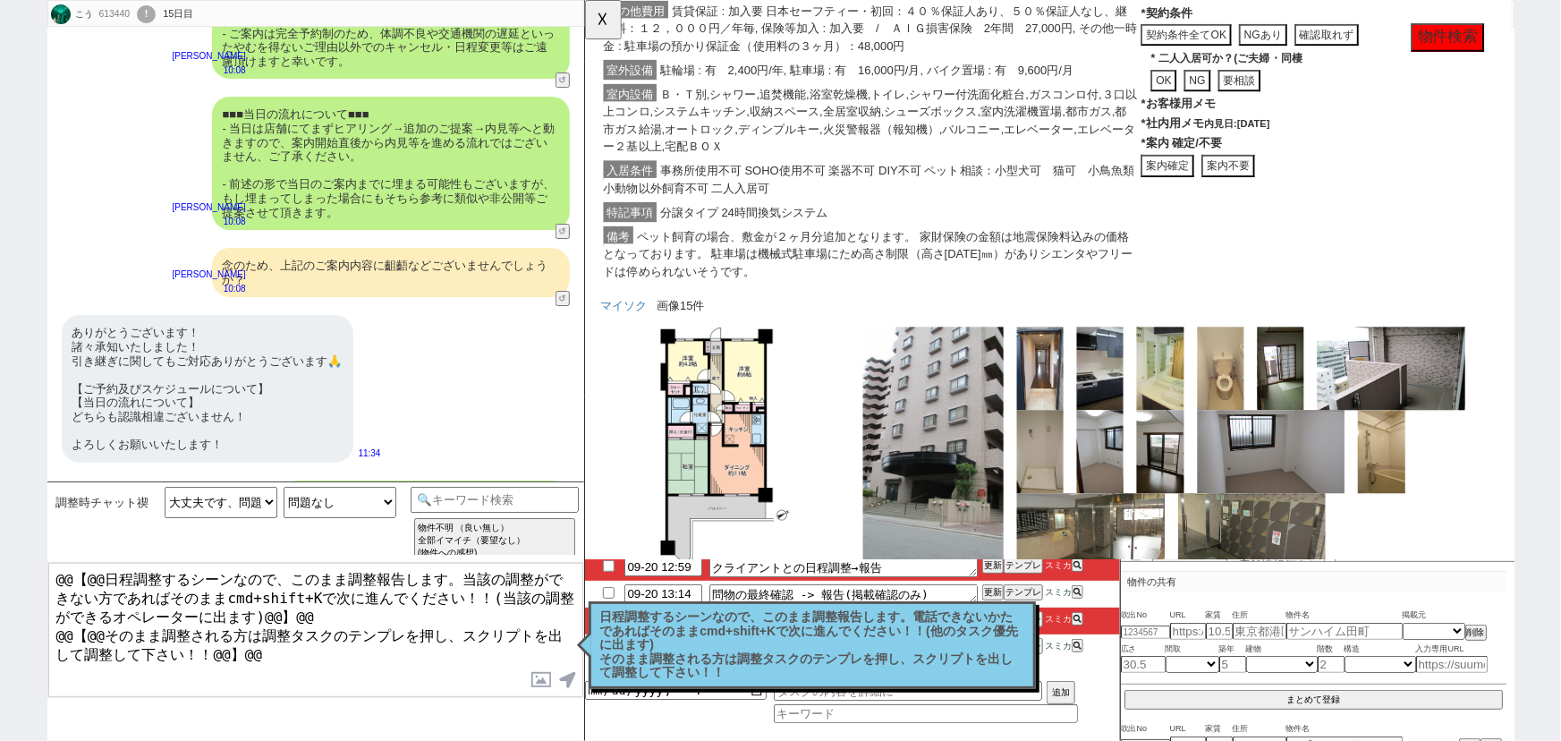
click at [811, 650] on p "日程調整するシーンなので、このまま調整報告します。電話できないかたであればそのままcmd+shift+Kで次に進んでください！！(他のタスク優先に出ます) そ…" at bounding box center [812, 645] width 424 height 70
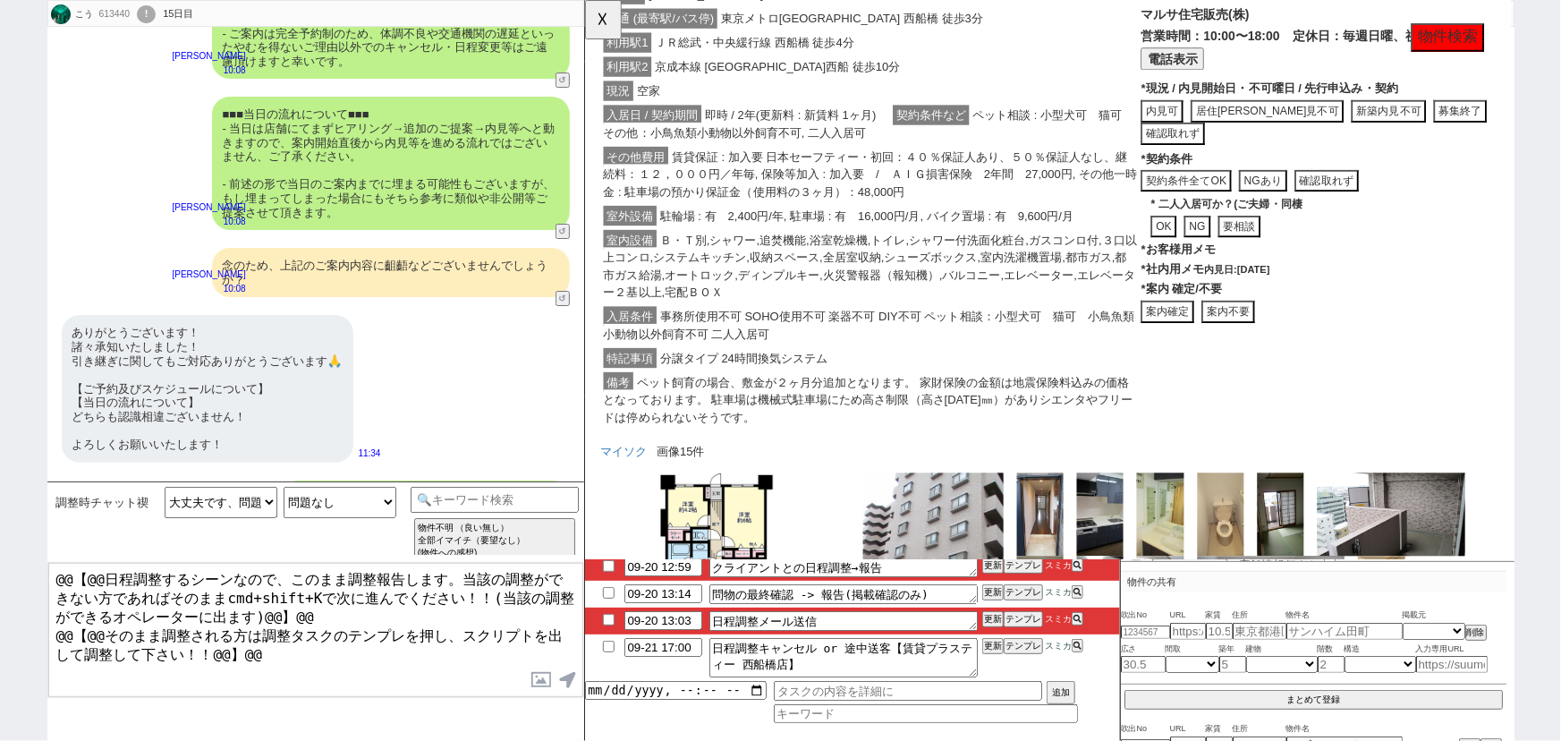
scroll to position [3483, 0]
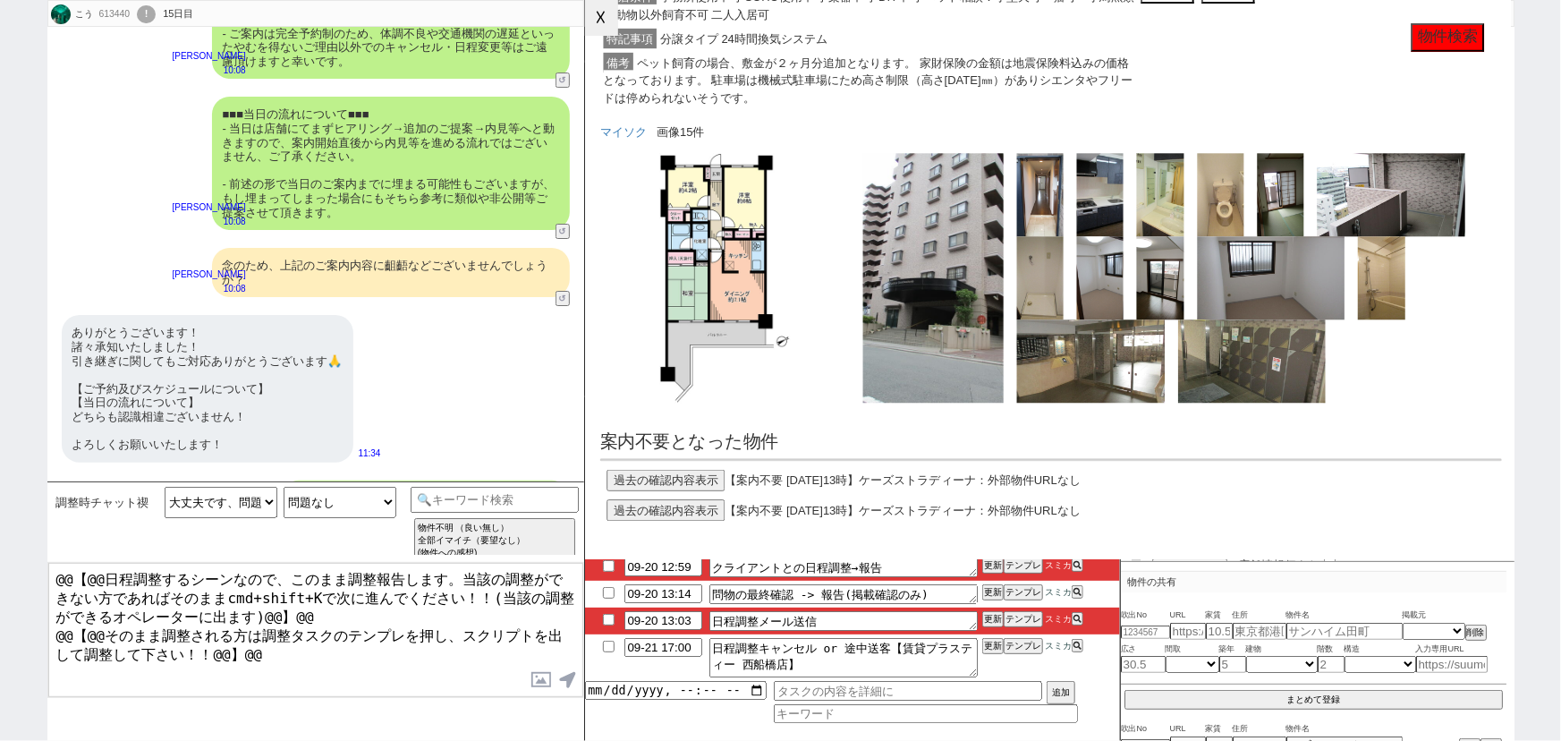
click at [605, 23] on button "☓" at bounding box center [601, 18] width 33 height 36
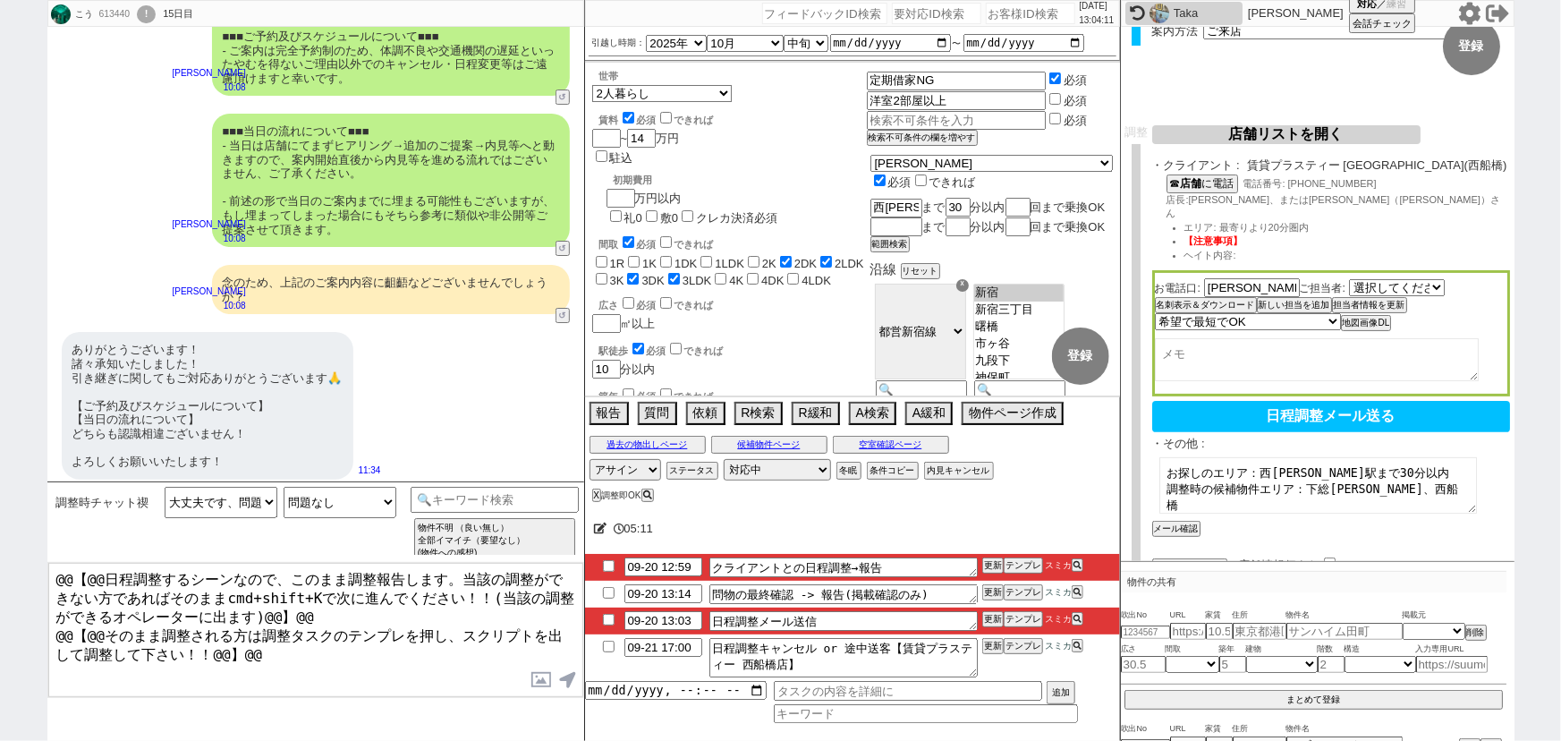
scroll to position [13520, 0]
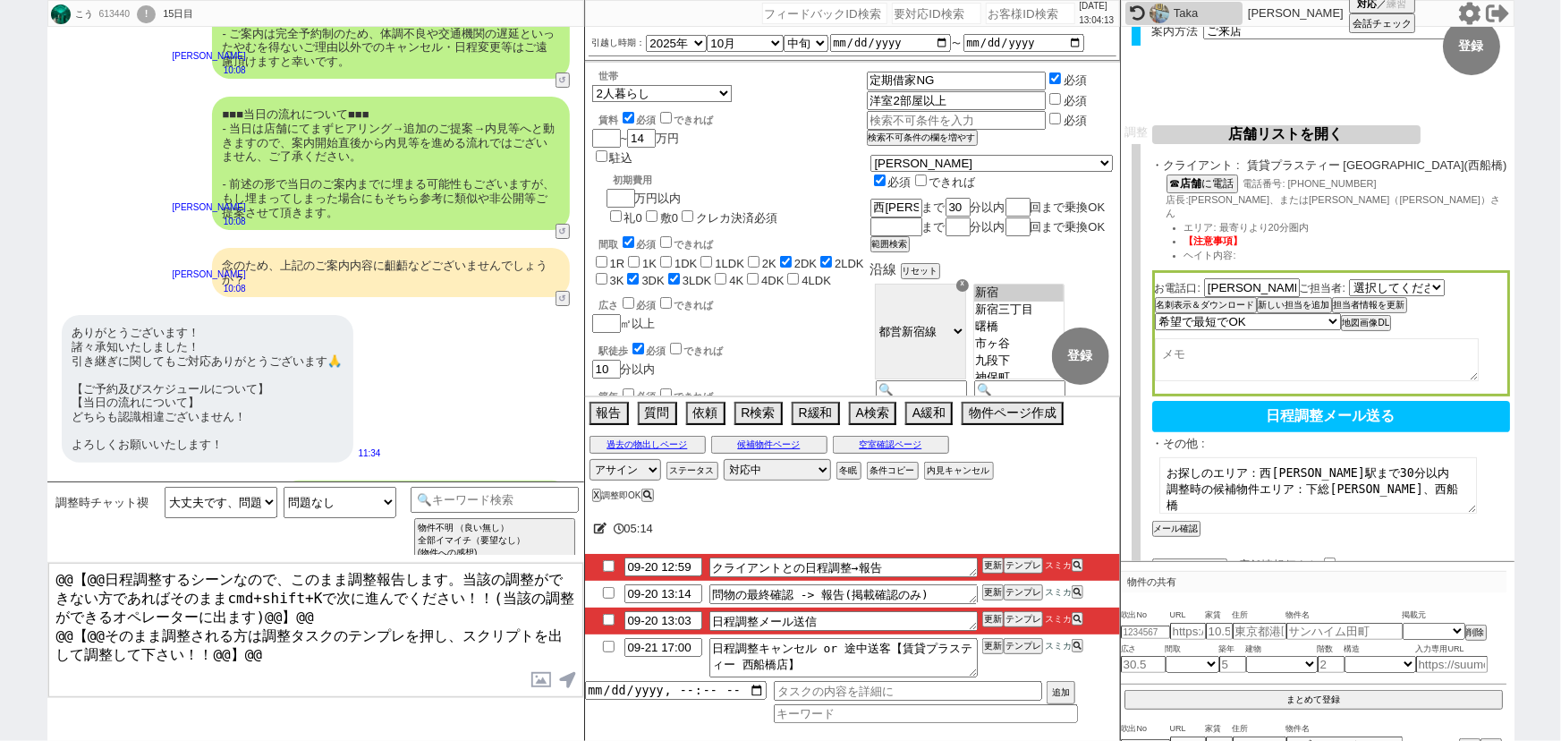
click at [1375, 471] on textarea "お探しのエリア：西大島駅まで30分以内 調整時の候補物件エリア：下総中山、西船橋" at bounding box center [1318, 485] width 318 height 56
drag, startPoint x: 1405, startPoint y: 469, endPoint x: 1170, endPoint y: 480, distance: 234.6
click at [1170, 480] on textarea "お探しのエリア：西大島駅まで30分以内 調整時の候補物件エリア：下総中山、西船橋" at bounding box center [1318, 485] width 318 height 56
type textarea "お探しのエリア：西大島駅まで30分以内"
click at [1181, 522] on button "メール確認" at bounding box center [1174, 528] width 45 height 13
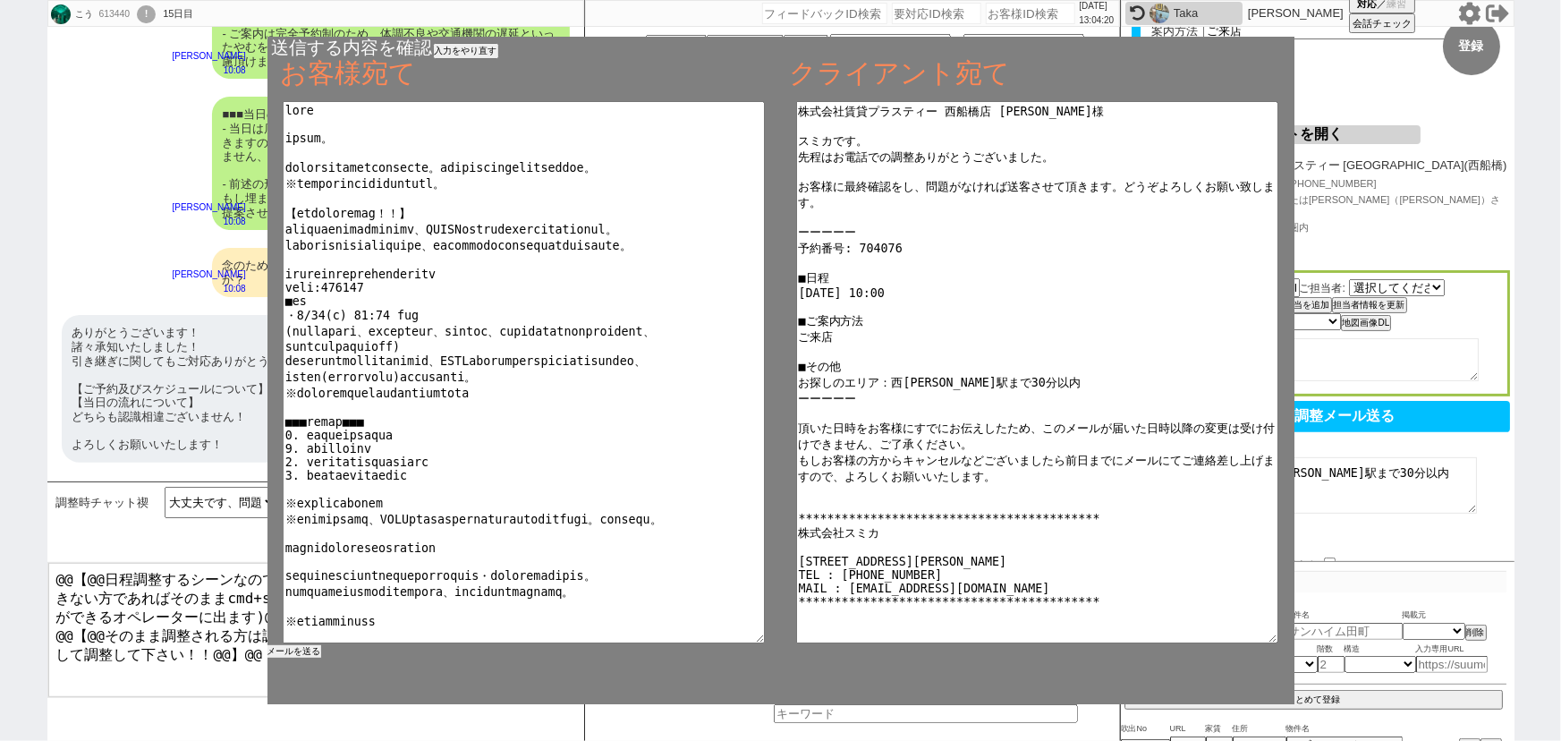
click at [300, 651] on button "メールを送る" at bounding box center [294, 651] width 54 height 13
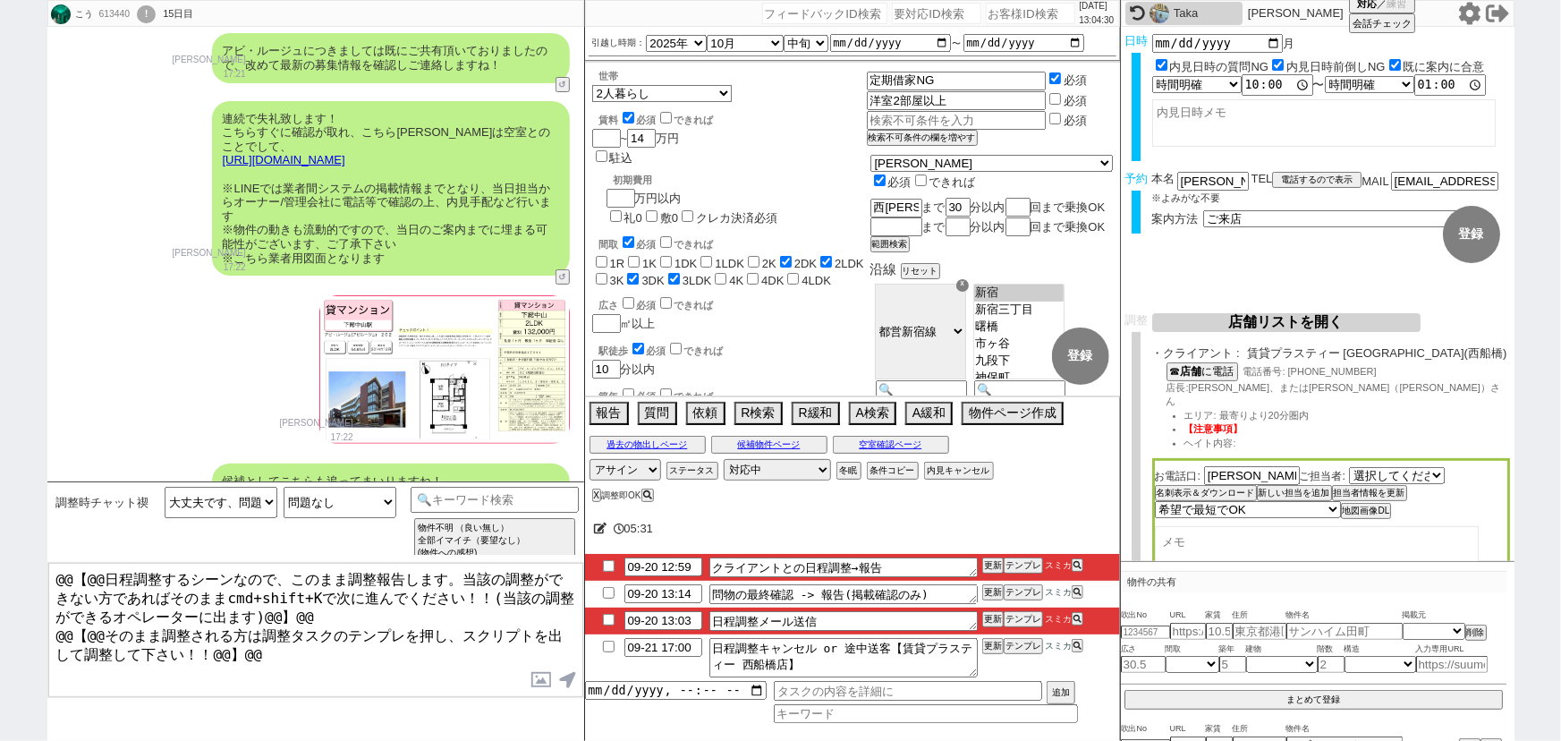
scroll to position [10369, 0]
click at [909, 445] on button "空室確認ページ" at bounding box center [891, 444] width 116 height 14
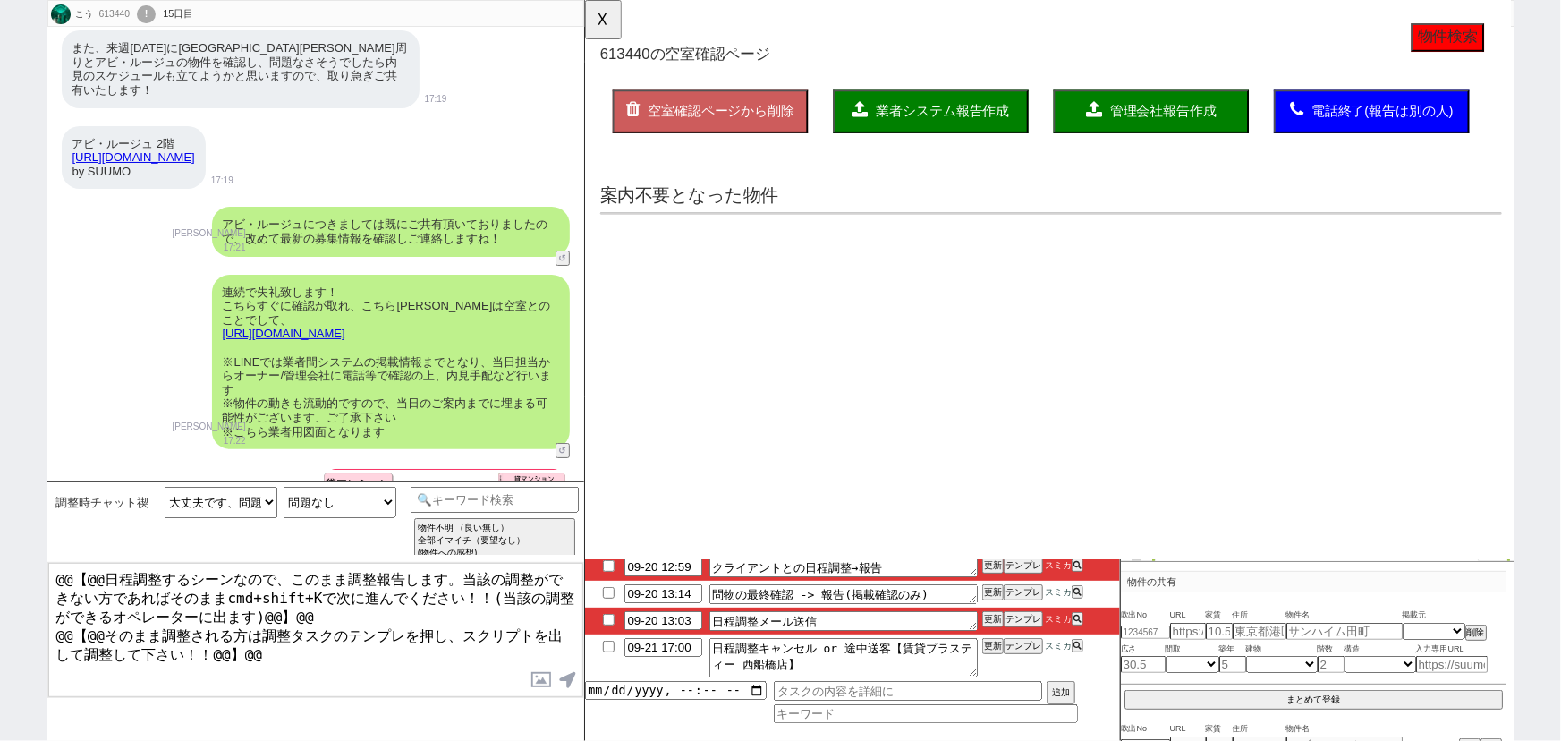
scroll to position [0, 0]
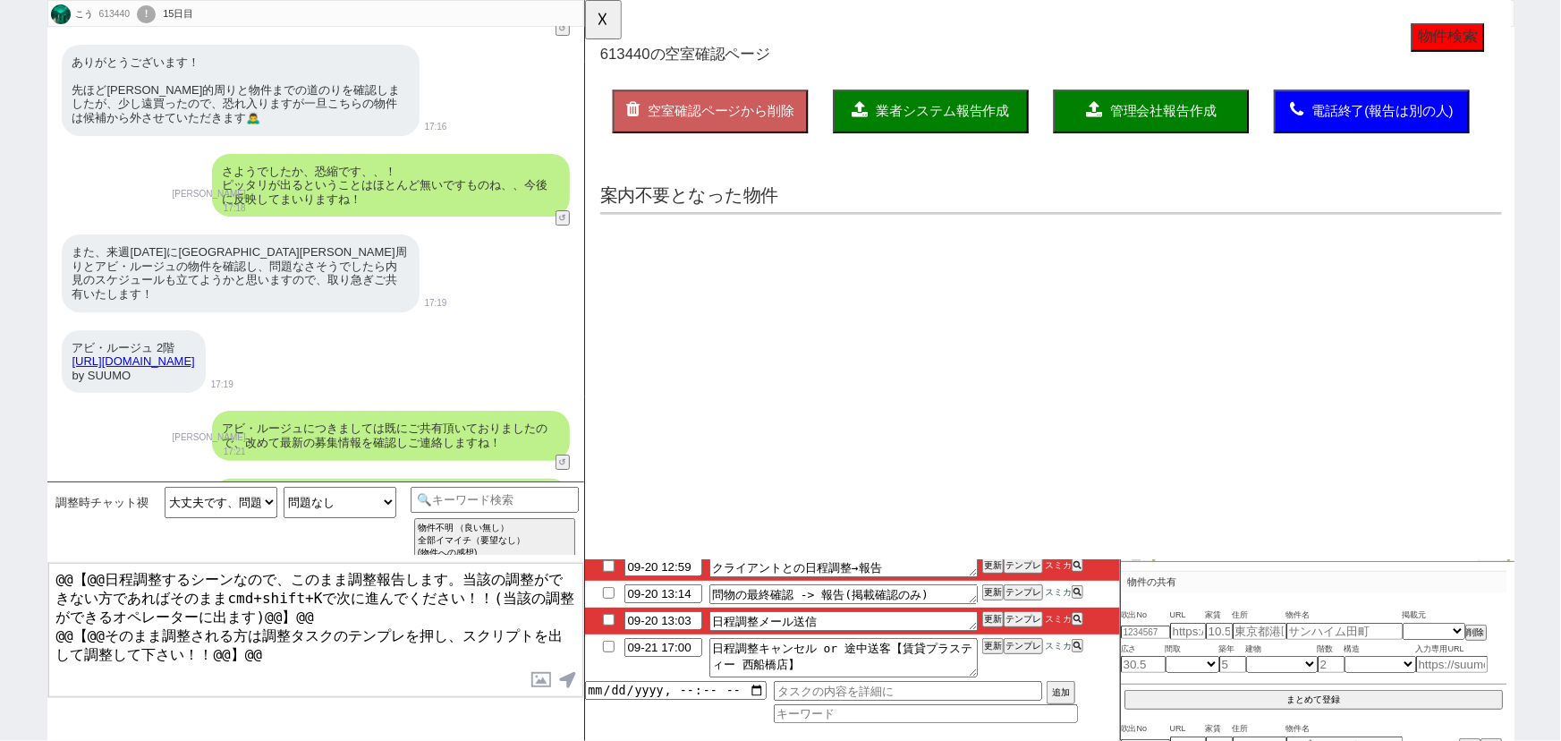
select select "another_room"
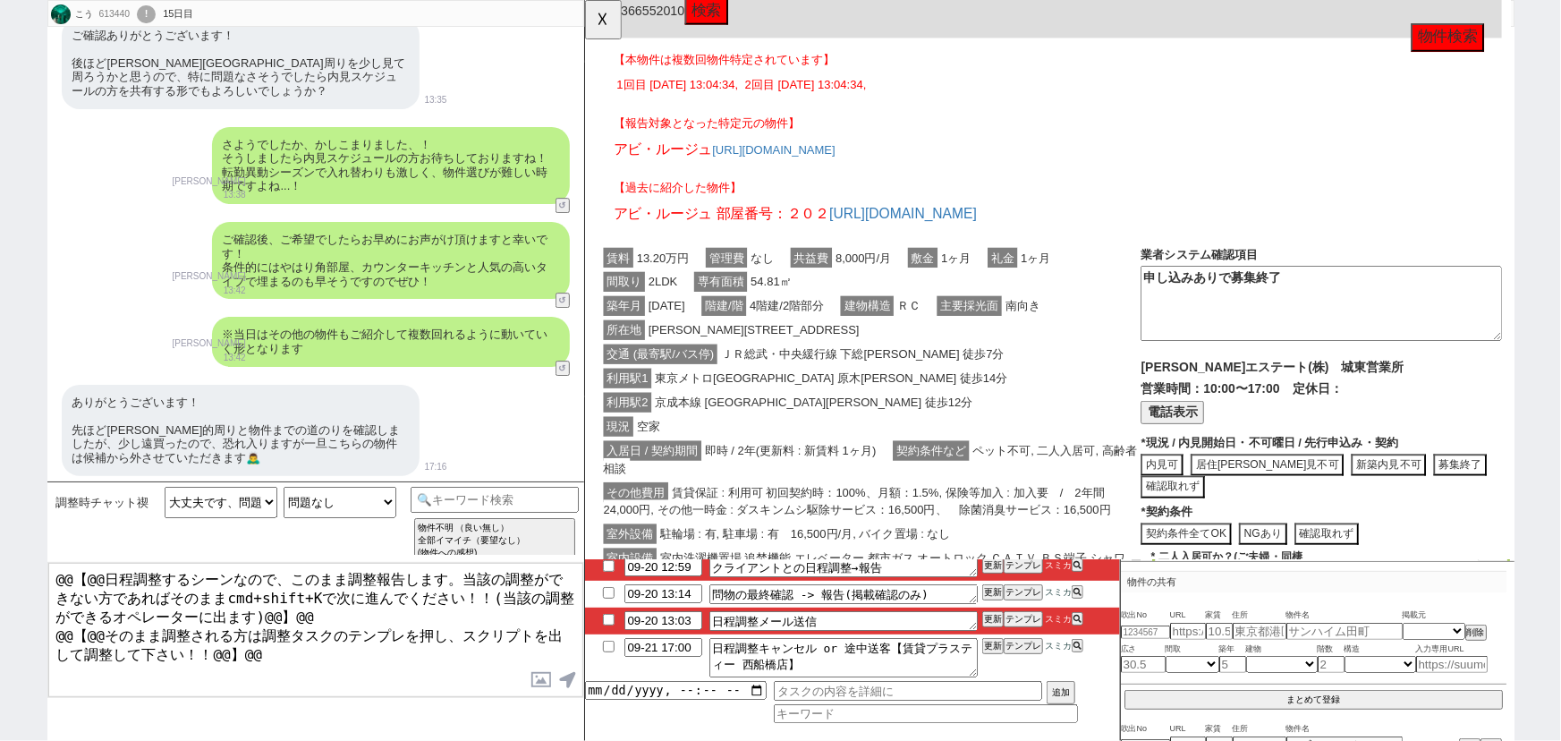
scroll to position [437, 0]
click at [868, 431] on div "利用駅2 京成本線 京成中山 徒歩12分" at bounding box center [890, 434] width 581 height 26
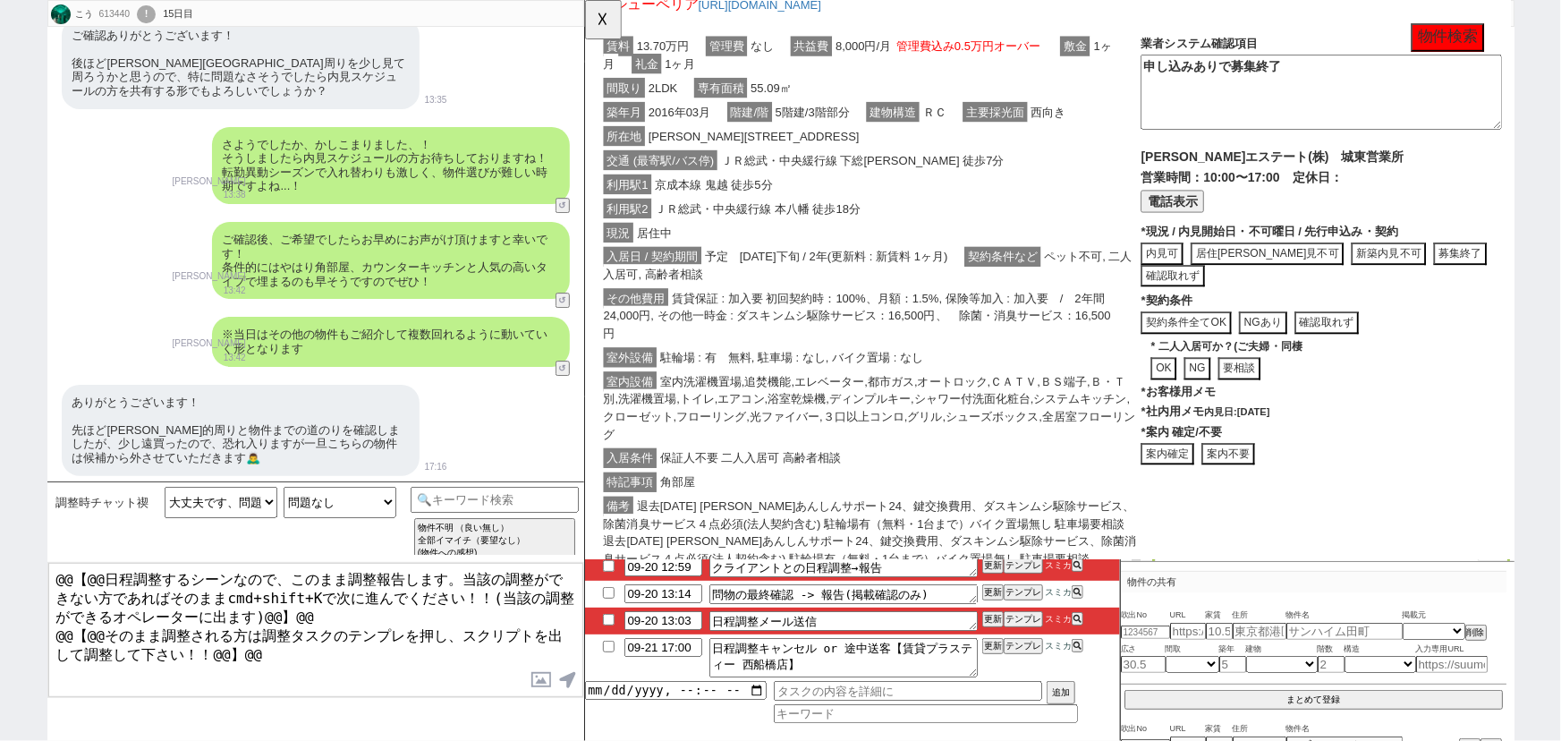
scroll to position [1804, 0]
click at [1270, 486] on button "案内不要" at bounding box center [1275, 486] width 57 height 24
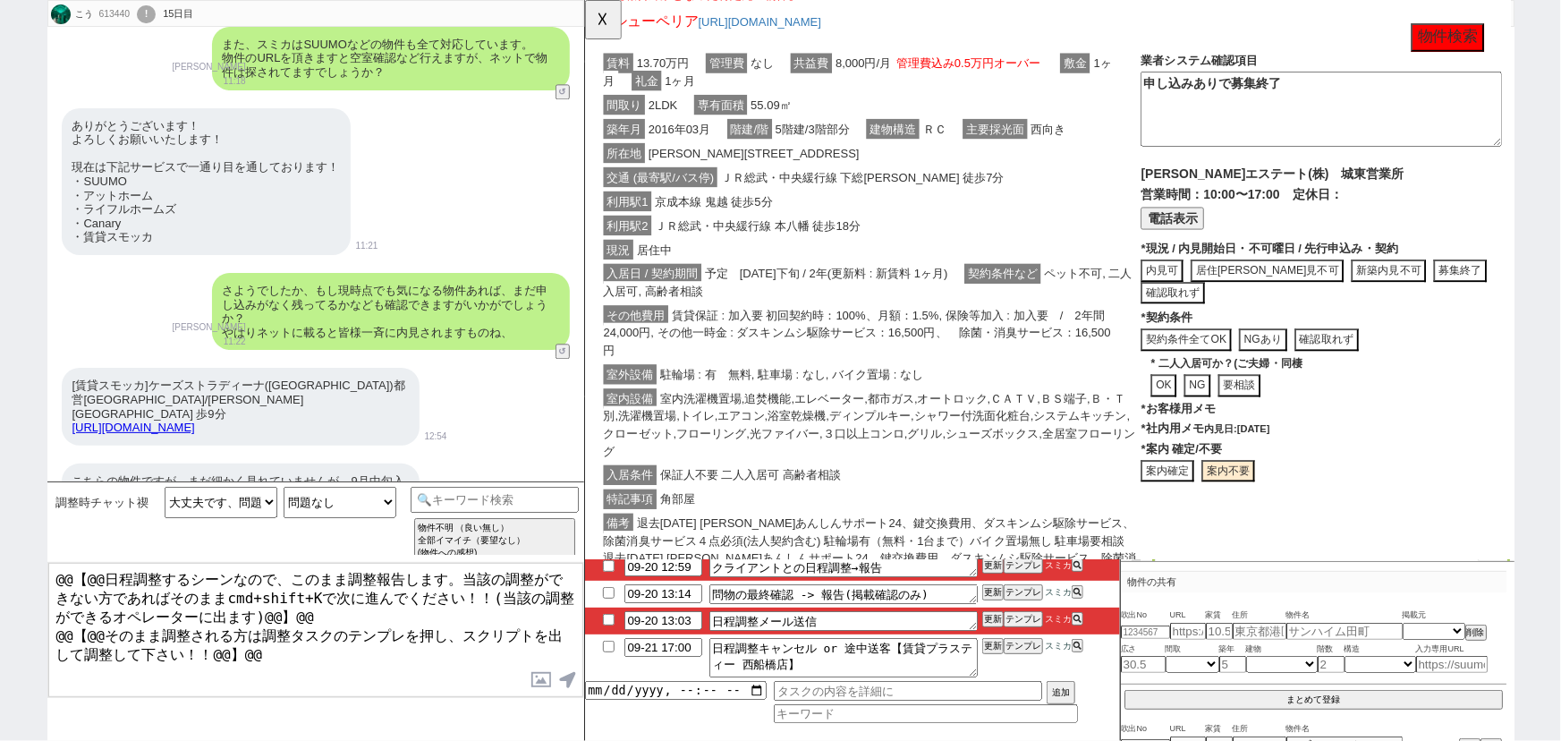
scroll to position [1788, 0]
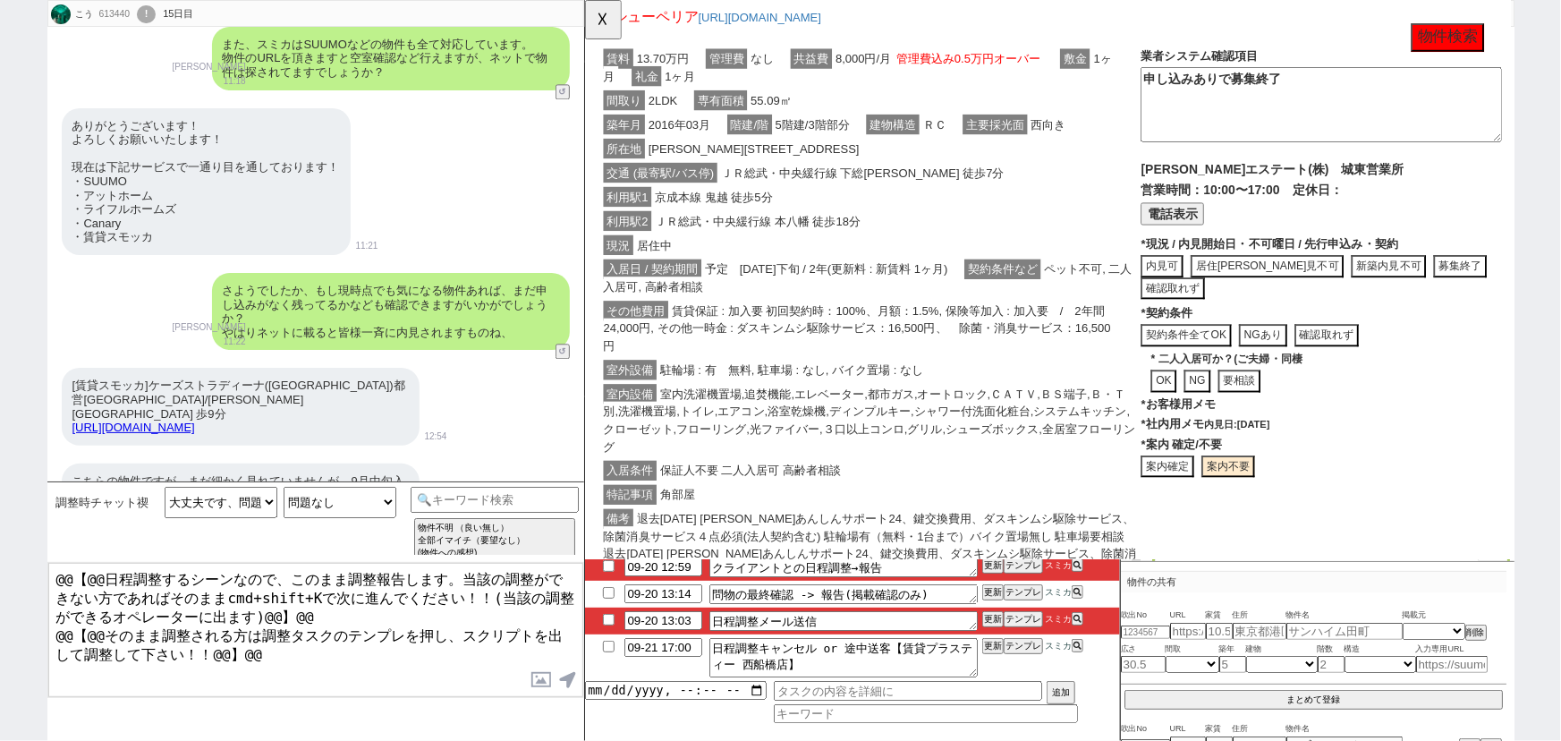
click at [1204, 503] on button "案内確定" at bounding box center [1210, 502] width 57 height 24
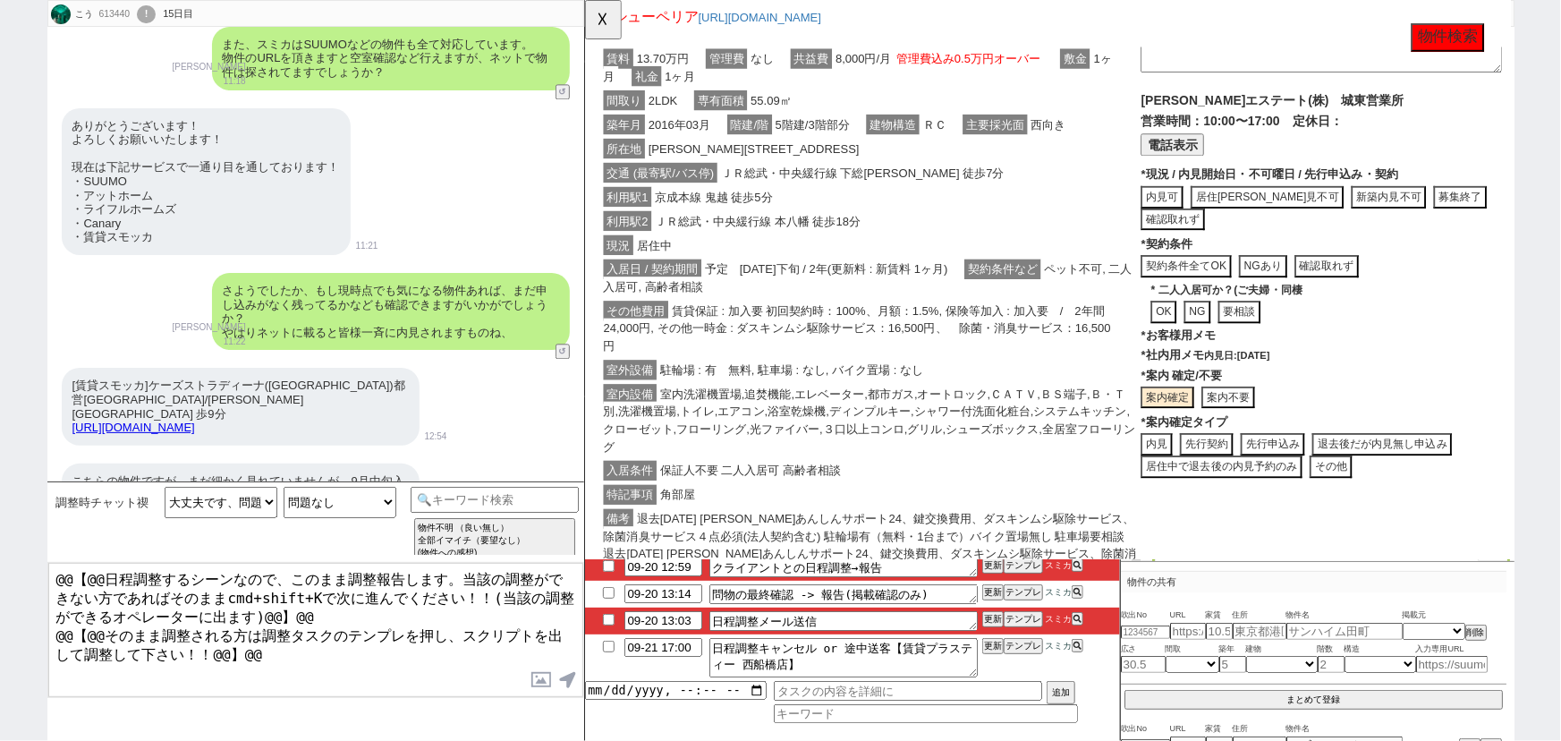
click at [1196, 462] on div "*案内確定タイプ 内見 先行契約 先行申込み 退去後だが内見無し申込み 居住中で退去後の内見予約のみ その他" at bounding box center [1376, 479] width 388 height 69
click at [1193, 481] on button "内見" at bounding box center [1199, 478] width 34 height 24
click at [970, 413] on span "室内洗濯機置場,追焚機能,エレベーター,都市ガス,オートロック,ＣＡＴＶ,ＢＳ端子,Ｂ・Ｔ別,洗濯機置場,トイレ,エアコン,浴室乾燥機,ディンプルキー,シャワ…" at bounding box center [890, 452] width 572 height 78
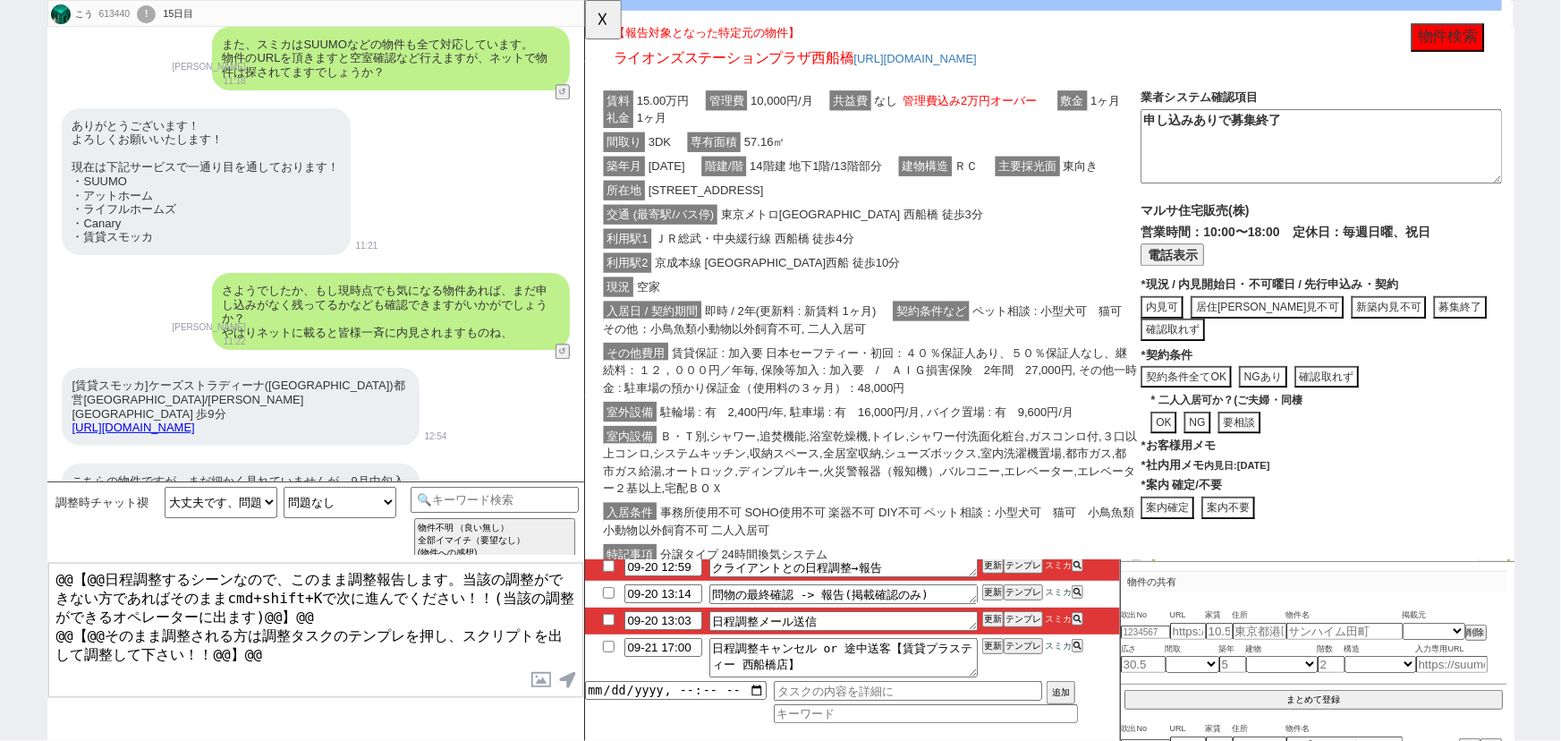
click at [975, 398] on span "賃貸保証 : 加入要 日本セーフティー・初回：４０％保証人あり、５０％保証人なし、継続料：１２，０００円／年毎, 保険等加入 : 加入要　/　ＡＩＧ損害保険　…" at bounding box center [891, 398] width 574 height 59
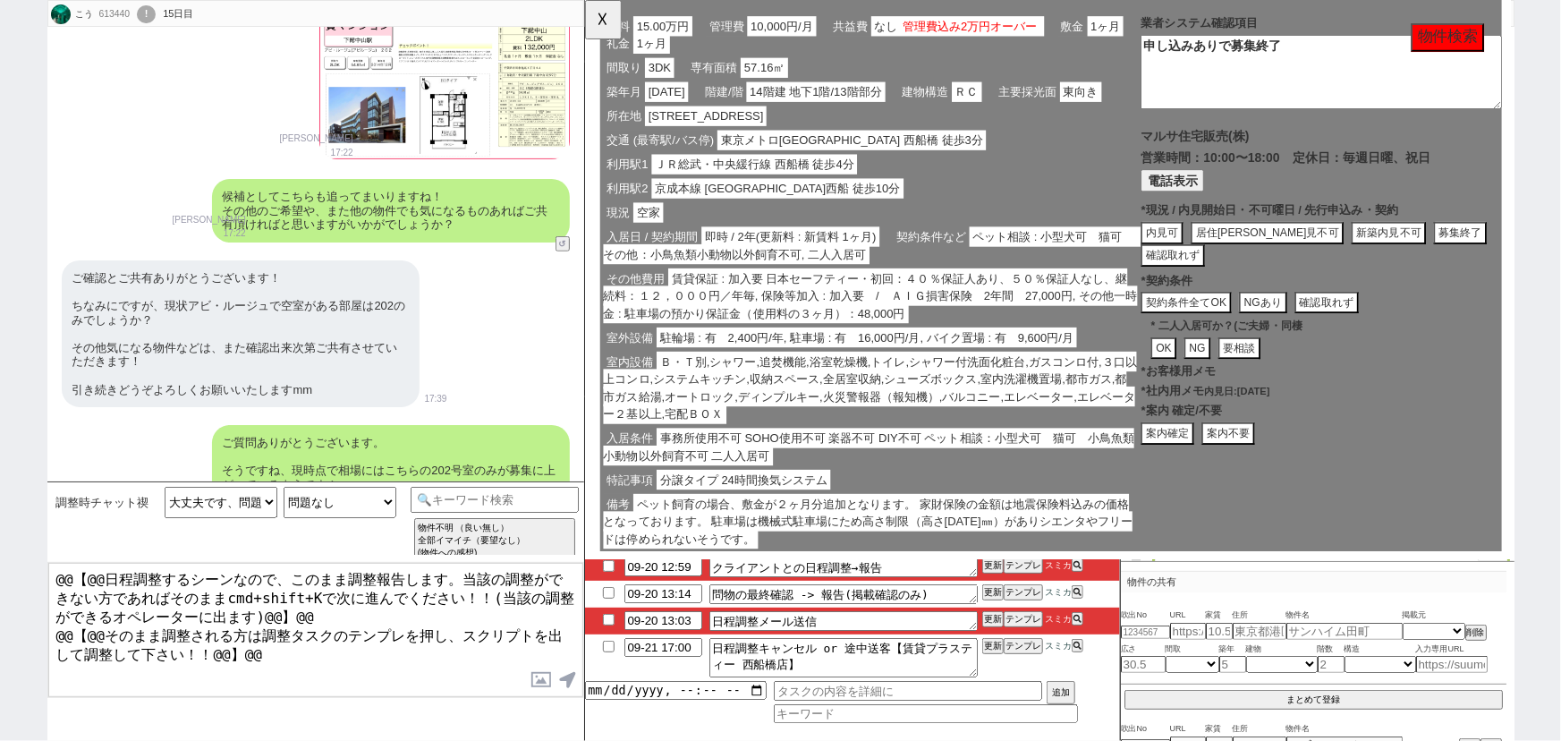
scroll to position [2991, 0]
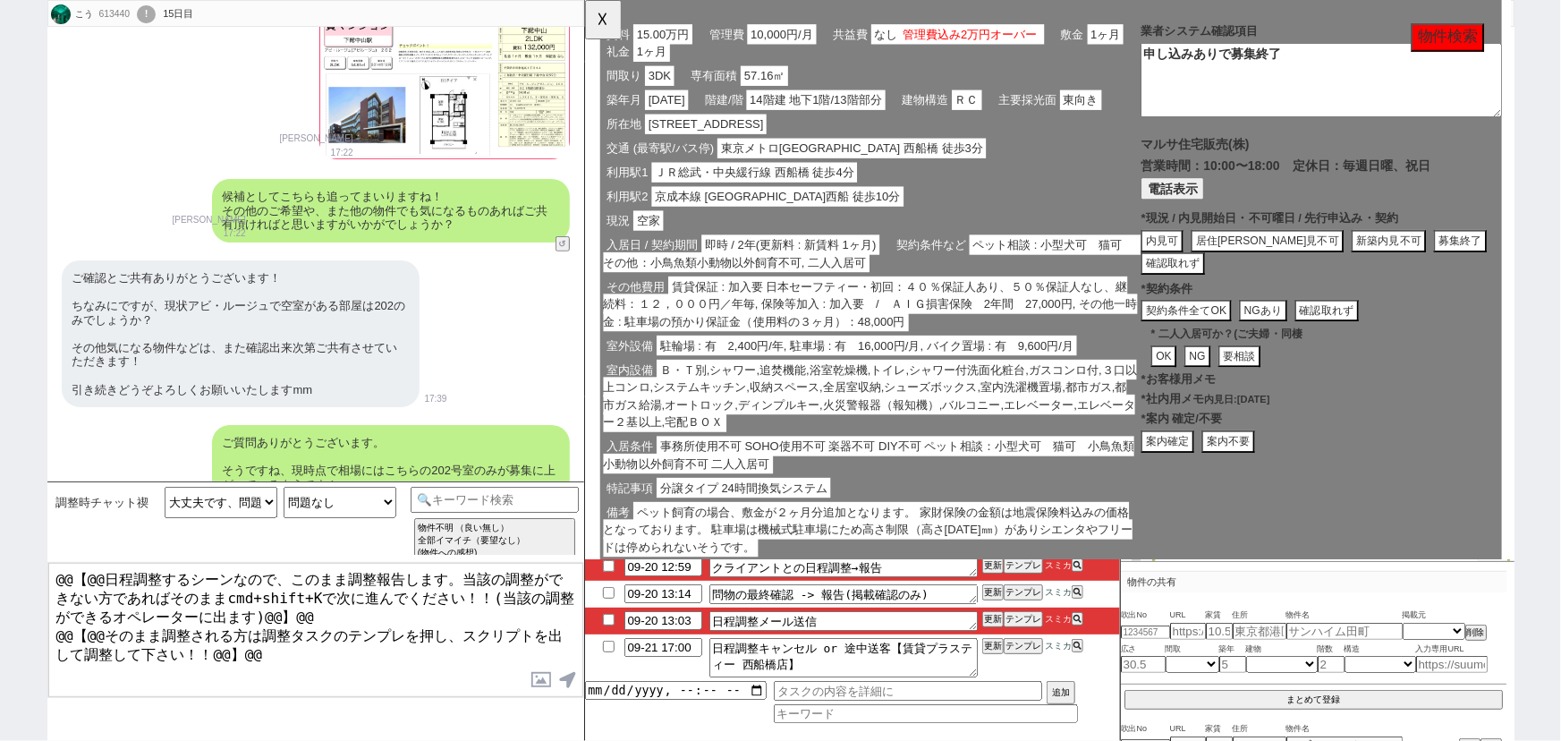
click at [1083, 341] on div "その他費用 賃貸保証 : 加入要 日本セーフティー・初回：４０％保証人あり、５０％保証人なし、継続料：１２，０００円／年毎, 保険等加入 : 加入要　/　ＡＩ…" at bounding box center [890, 327] width 581 height 64
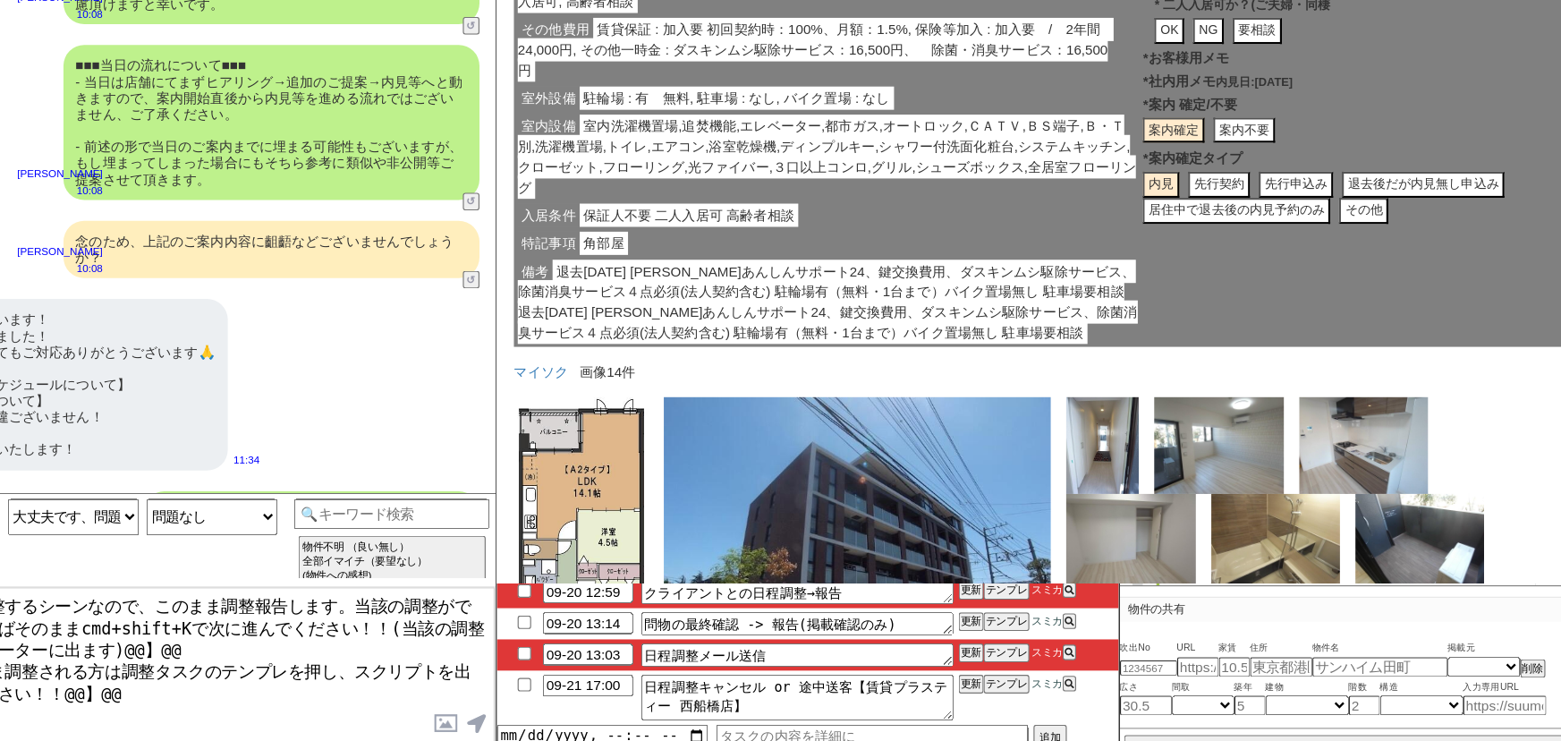
scroll to position [2050, 0]
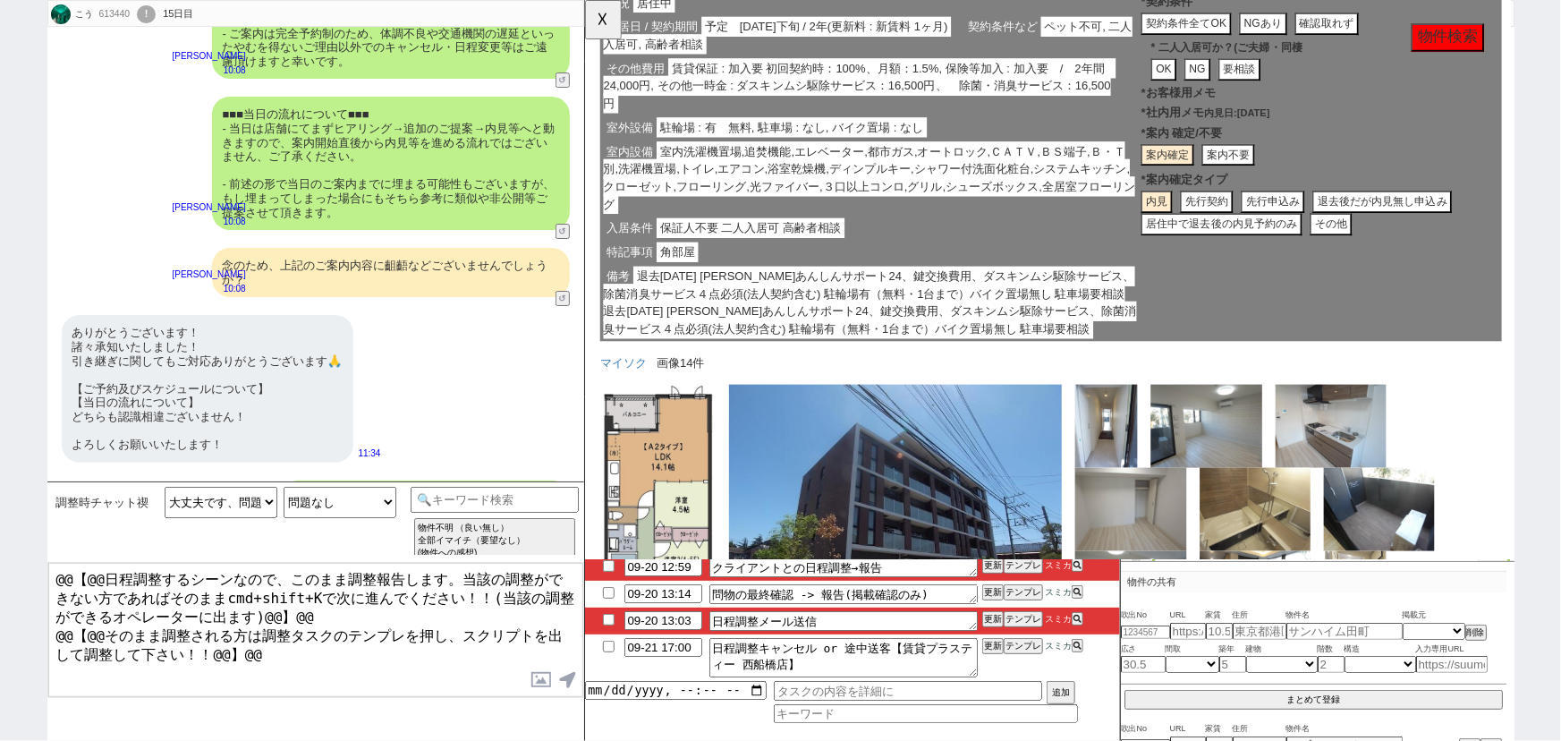
click at [1283, 166] on button "案内不要" at bounding box center [1275, 167] width 57 height 24
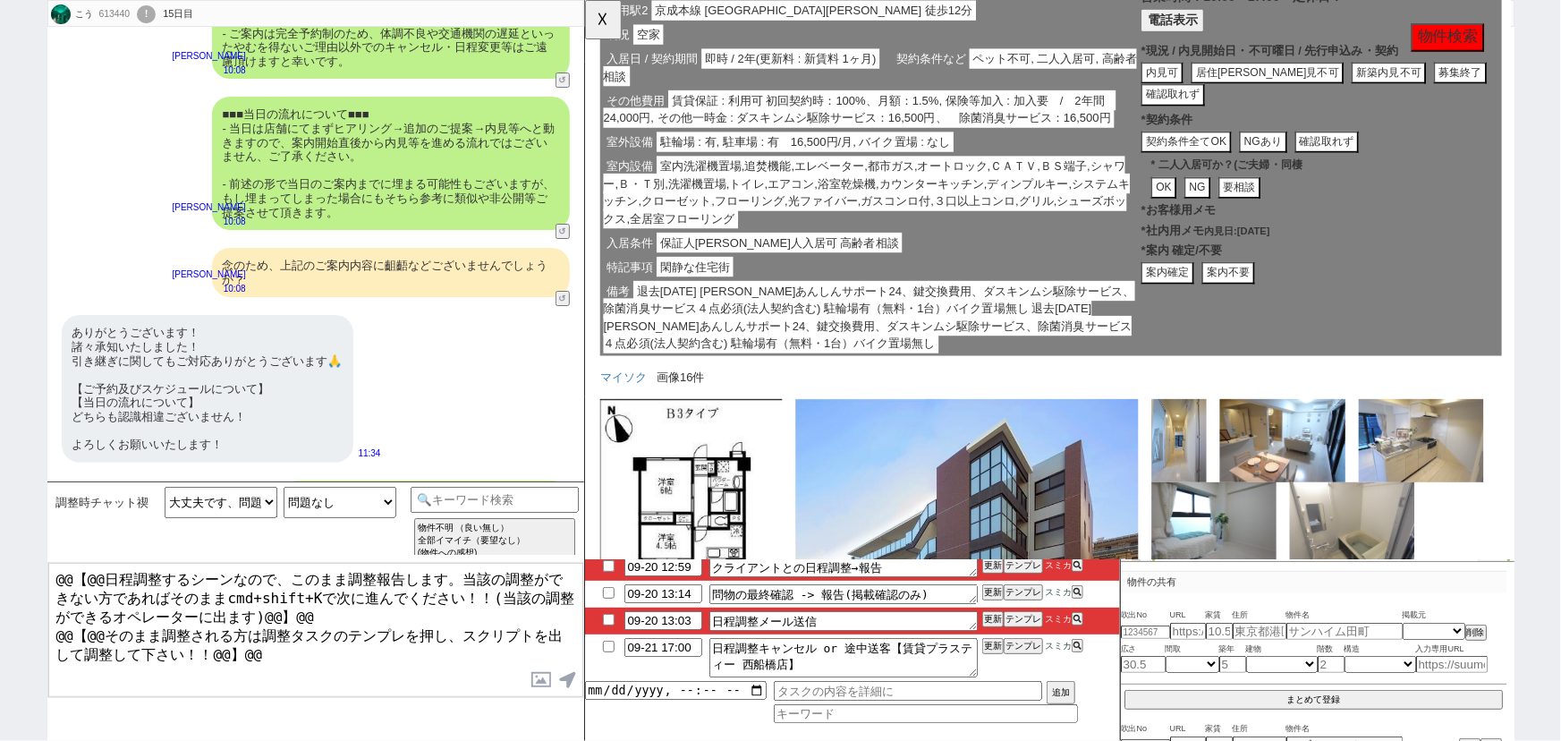
scroll to position [859, 0]
click at [1269, 292] on button "案内不要" at bounding box center [1275, 294] width 57 height 24
click at [941, 283] on div "特記事項 閑静な住宅街" at bounding box center [890, 288] width 581 height 26
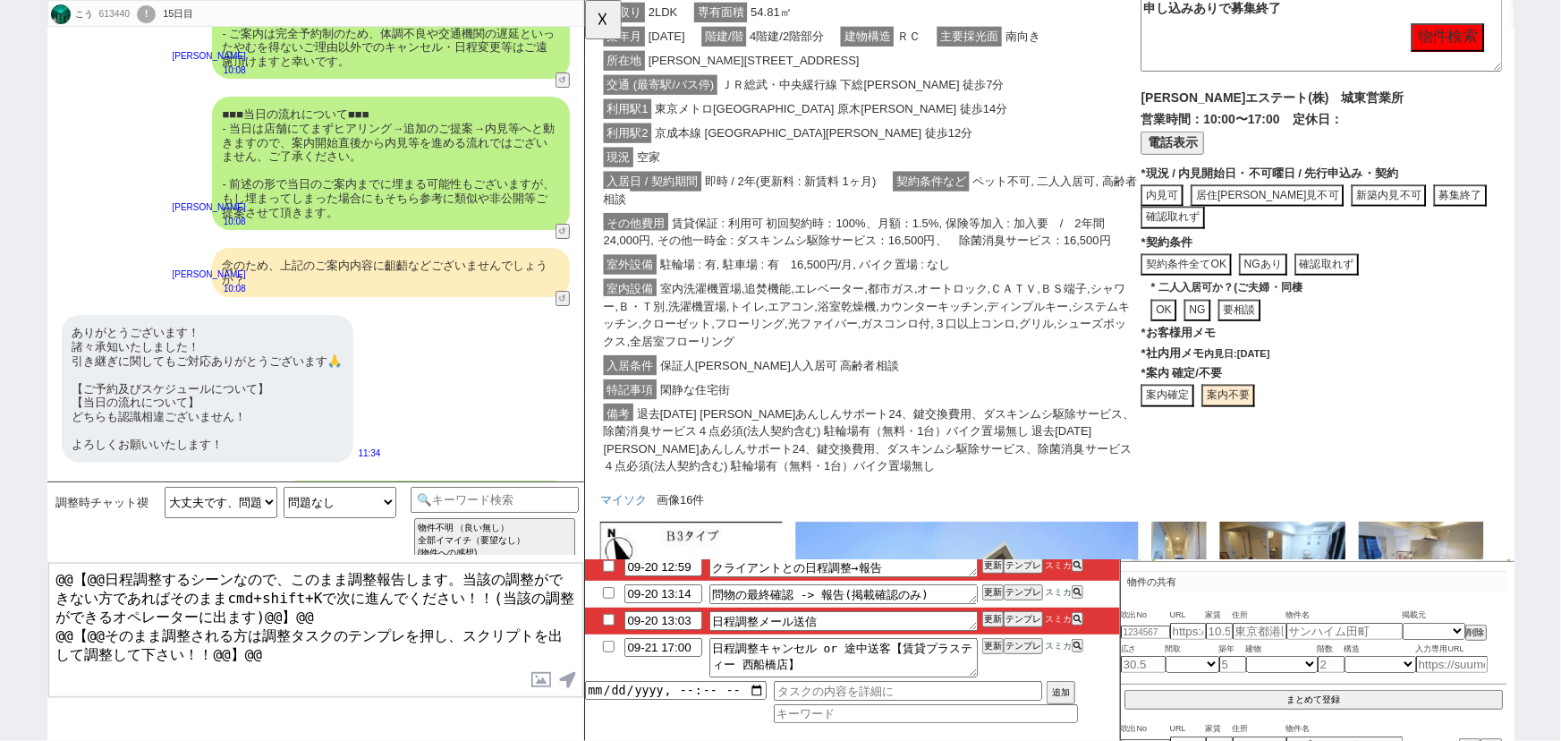
scroll to position [730, 0]
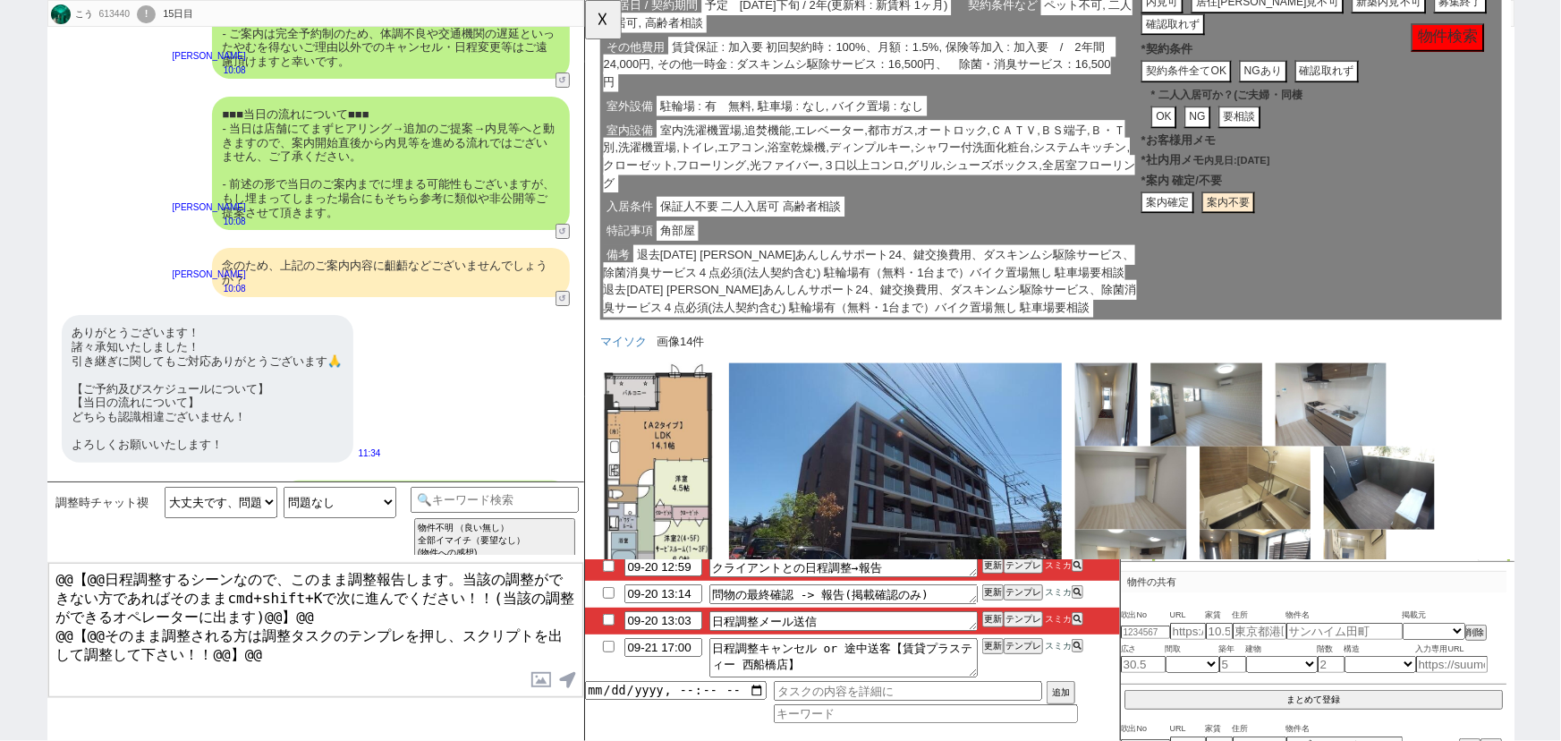
click at [1017, 263] on span "退去[DATE] [PERSON_NAME]あんしんサポート24、鍵交換費用、ダスキンムシ駆除サービス、除菌消臭サービス４点必須(法人契約含む) 駐輪場有（無…" at bounding box center [890, 302] width 573 height 78
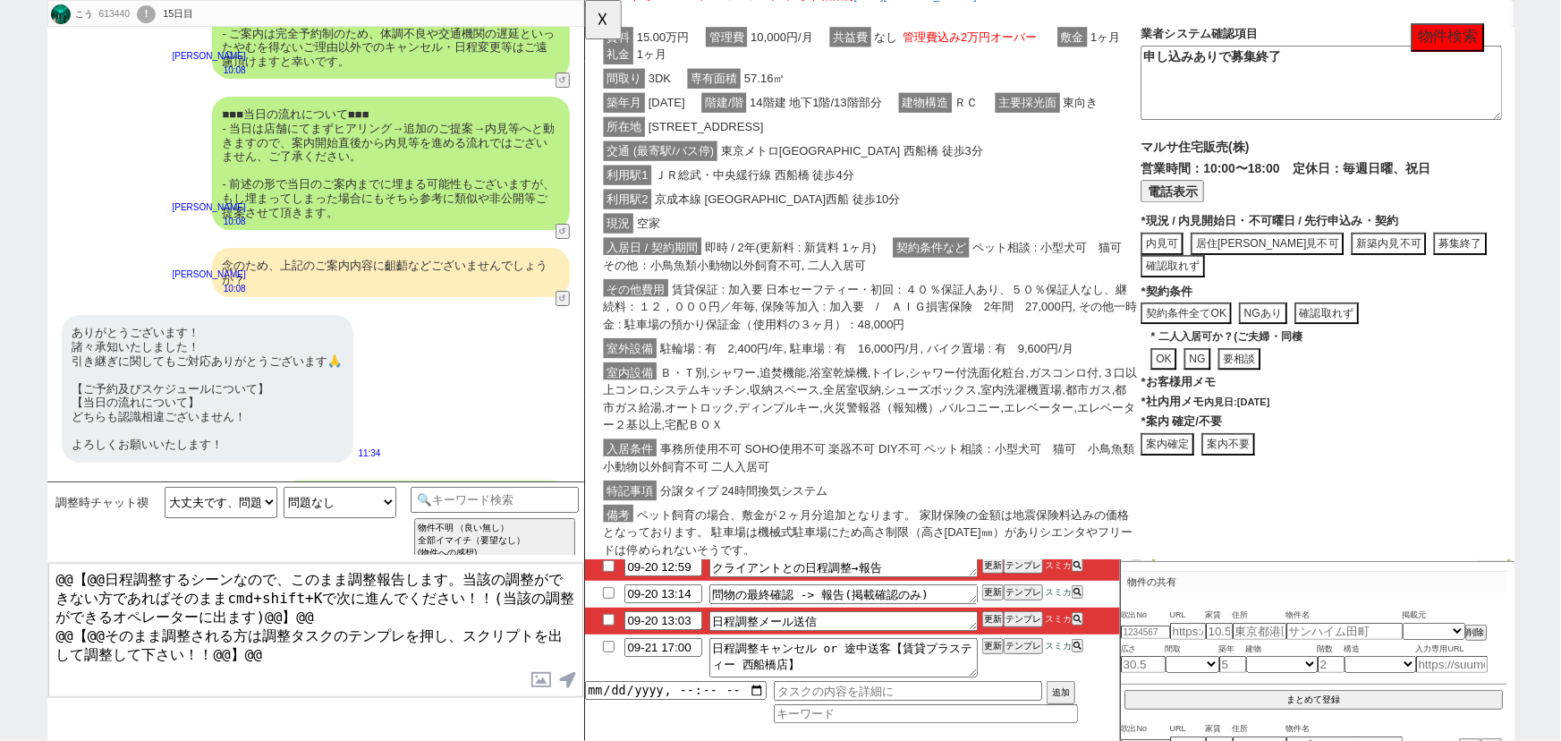
scroll to position [2989, 0]
click at [1282, 464] on button "案内不要" at bounding box center [1275, 476] width 57 height 24
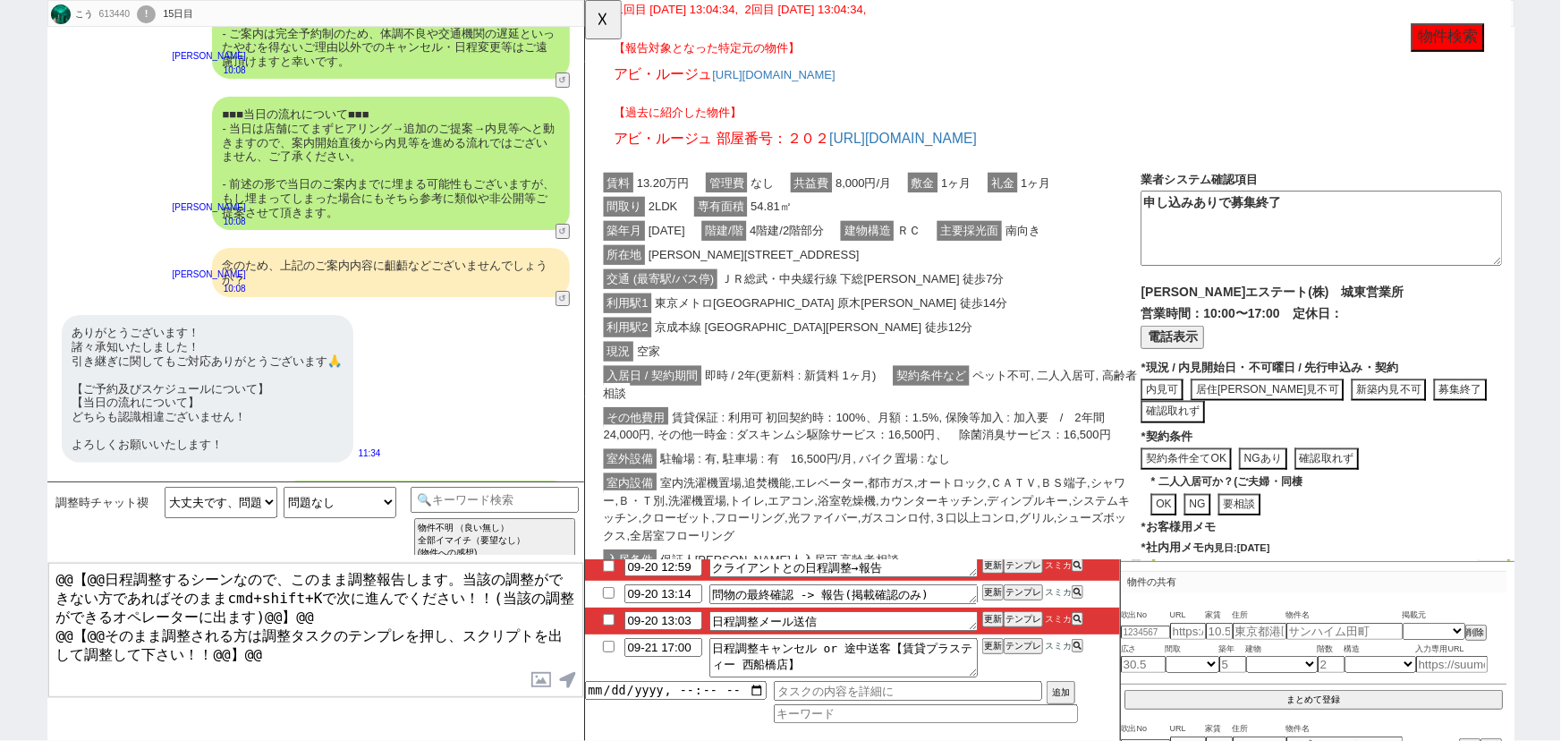
click at [946, 494] on span "駐輪場 : 有, 駐車場 : 有　16,500円/月, バイク置場 : なし" at bounding box center [820, 492] width 319 height 21
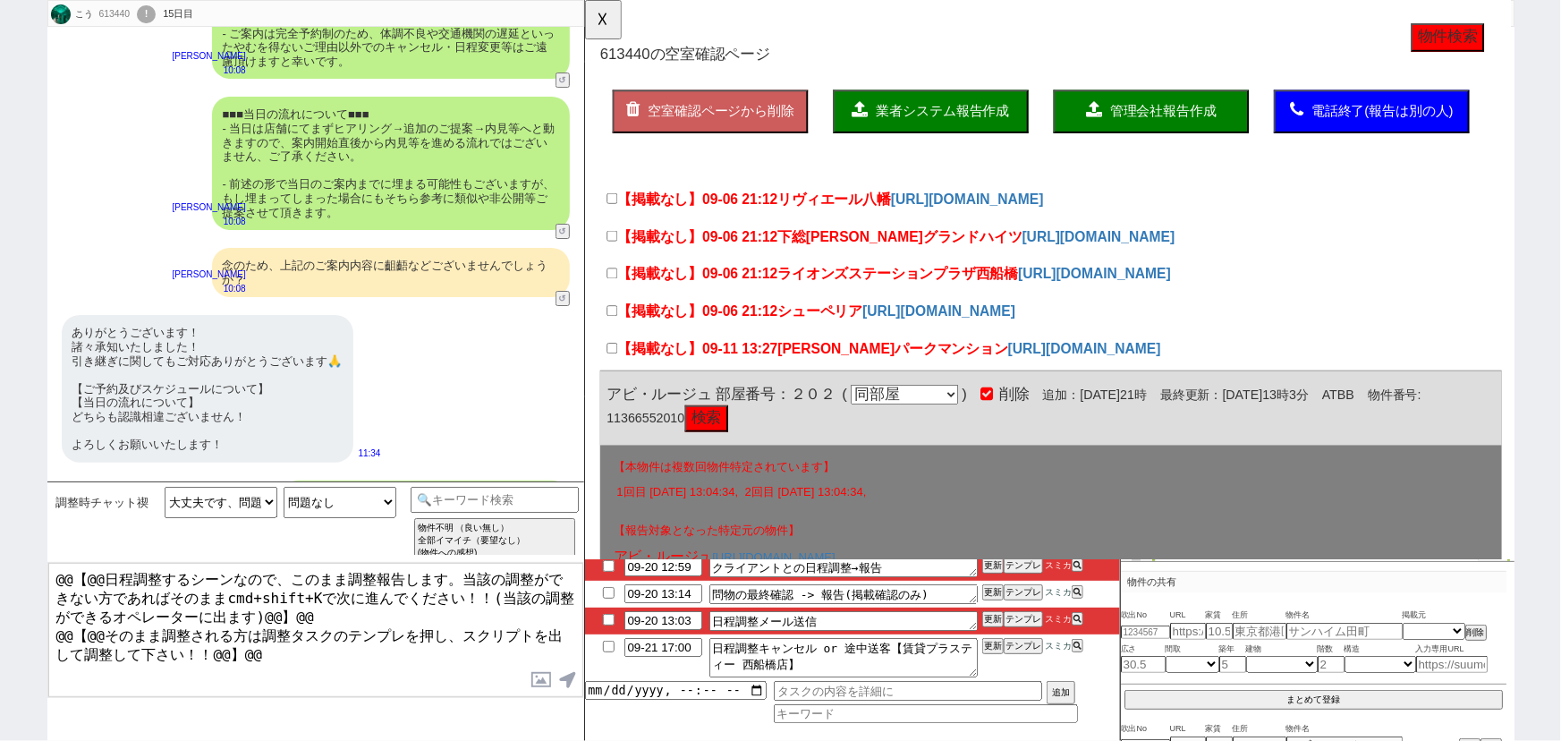
scroll to position [0, 0]
click at [954, 129] on button "業者システム報告作成" at bounding box center [956, 120] width 210 height 47
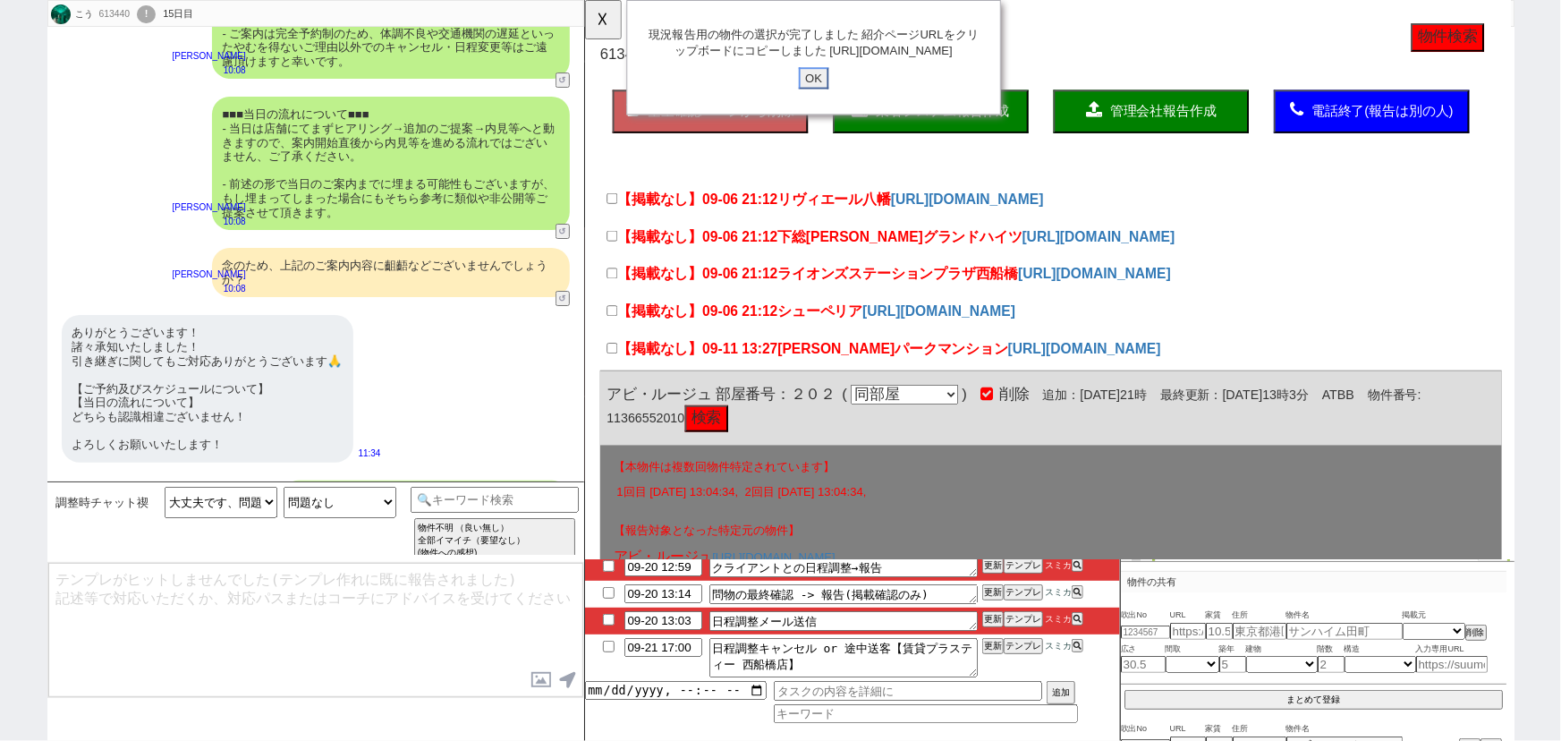
click at [833, 94] on input "OK" at bounding box center [830, 83] width 32 height 23
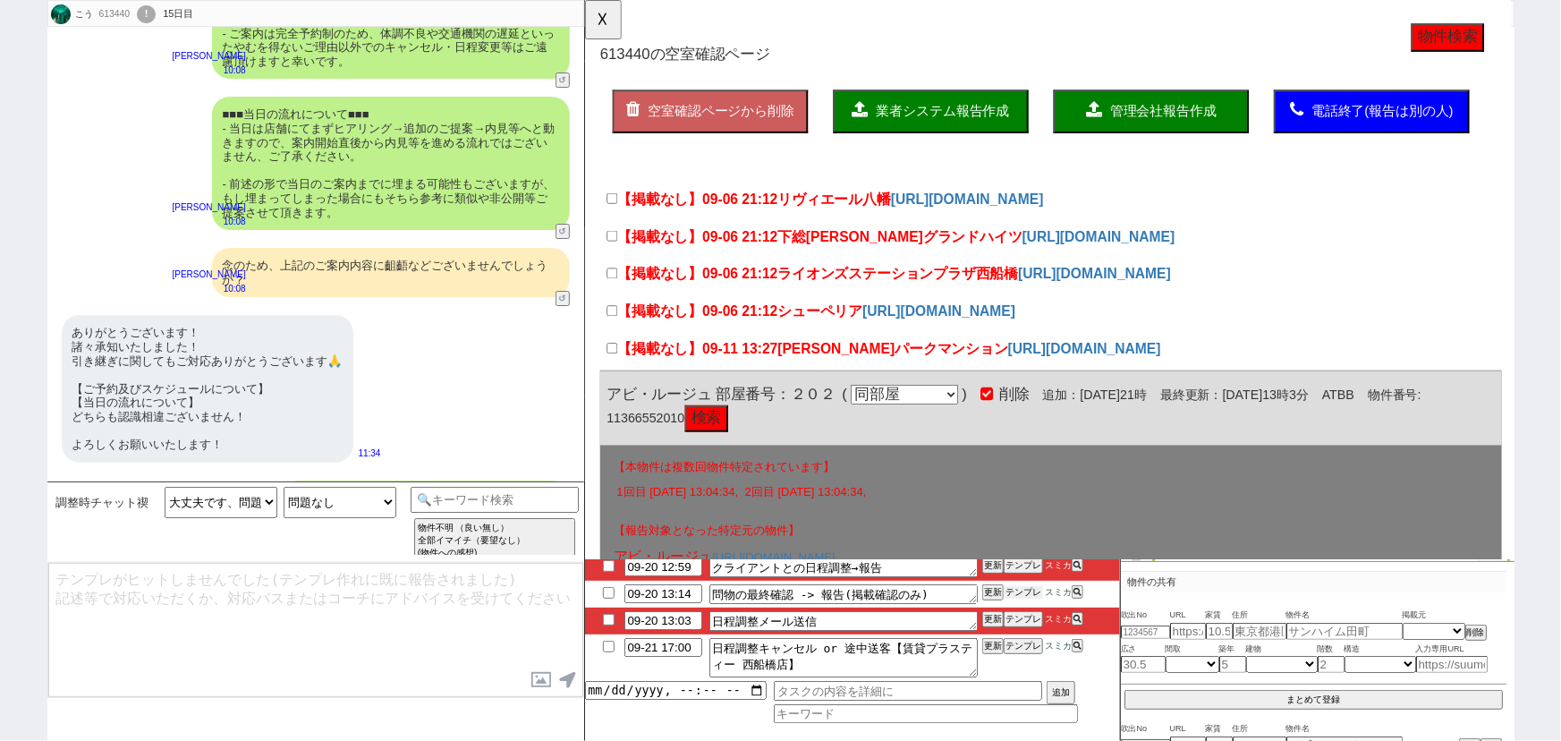
click at [1020, 598] on button "テンプレ" at bounding box center [1023, 592] width 39 height 13
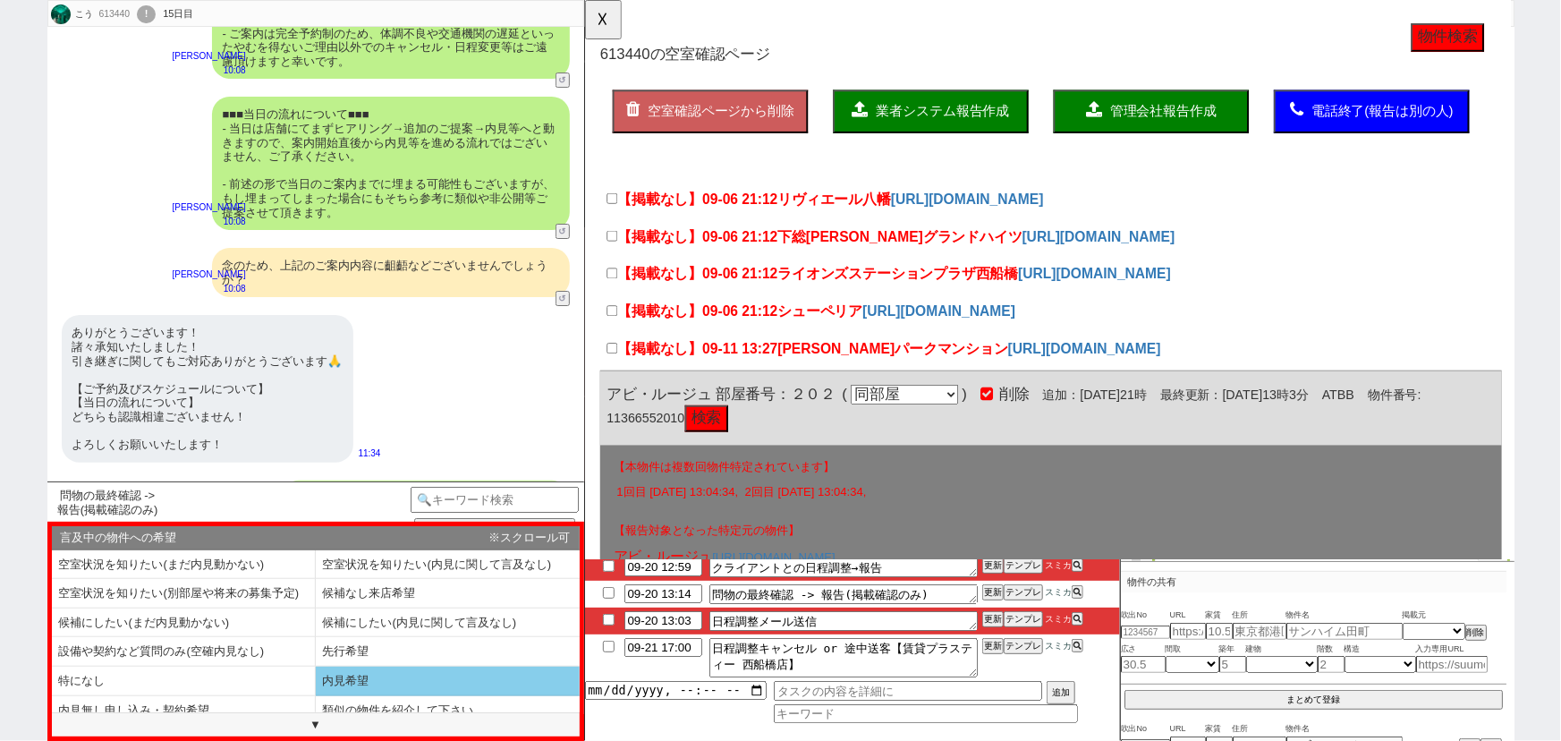
click at [360, 672] on li "内見希望" at bounding box center [448, 681] width 264 height 30
select select "内見希望"
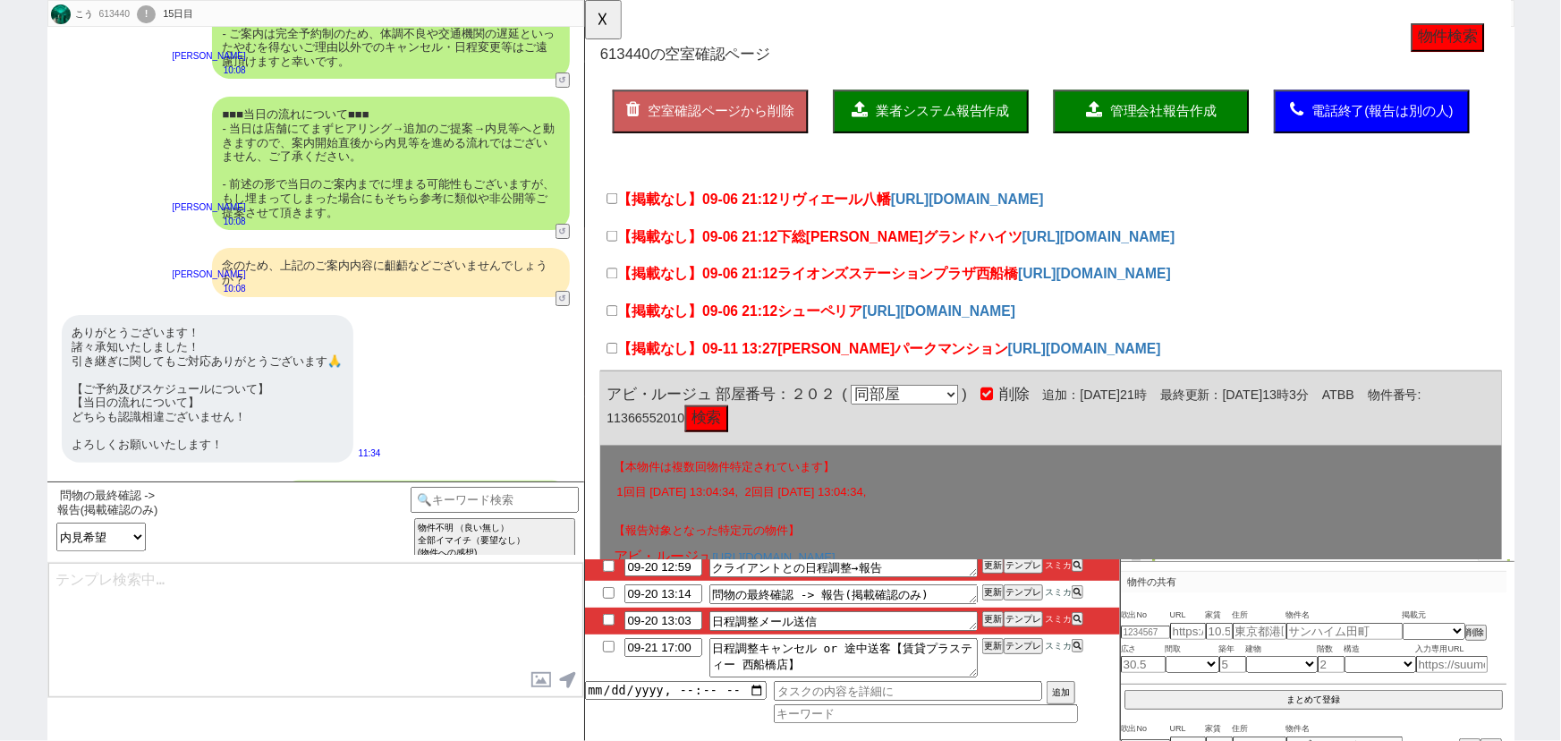
type input "09-20 13:21"
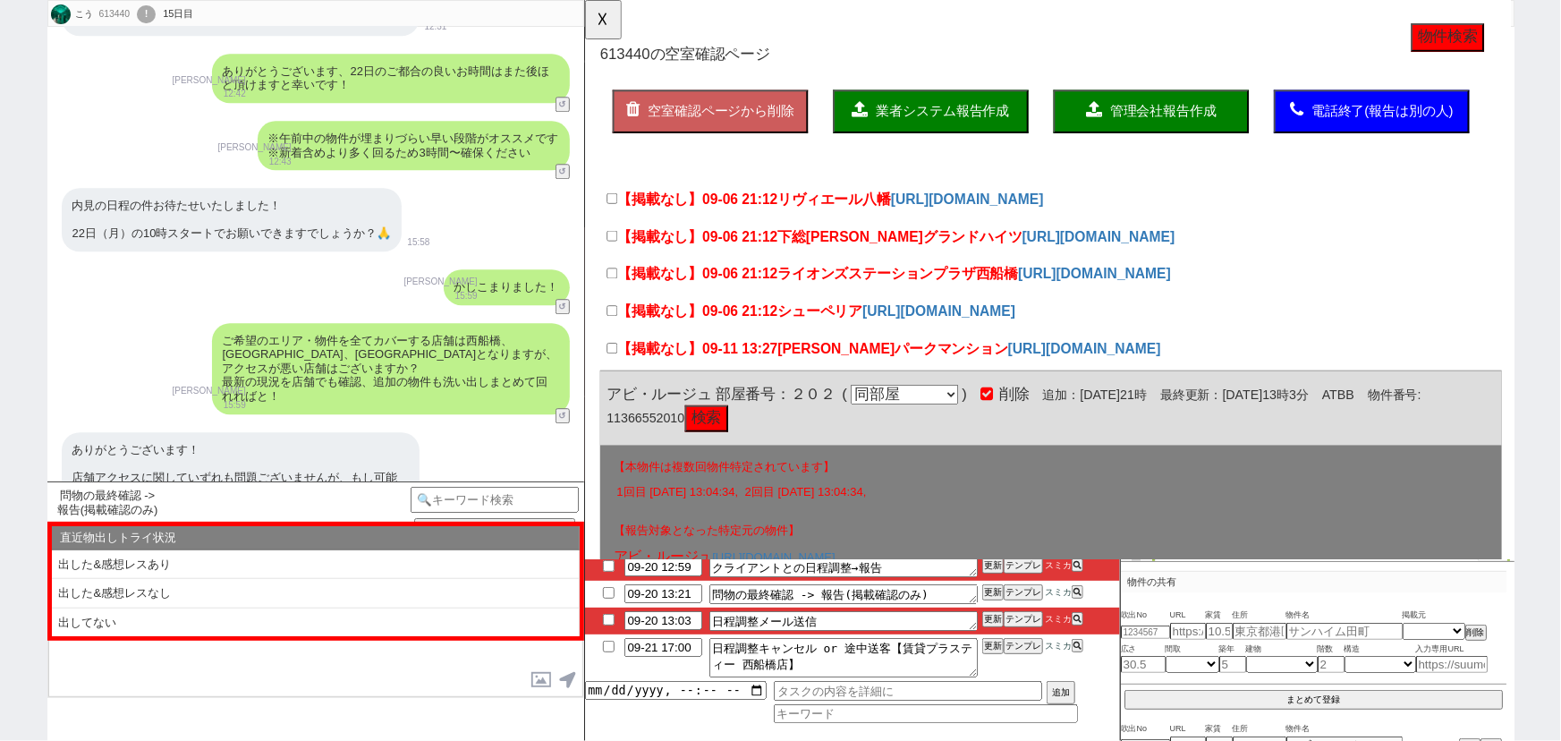
scroll to position [12687, 0]
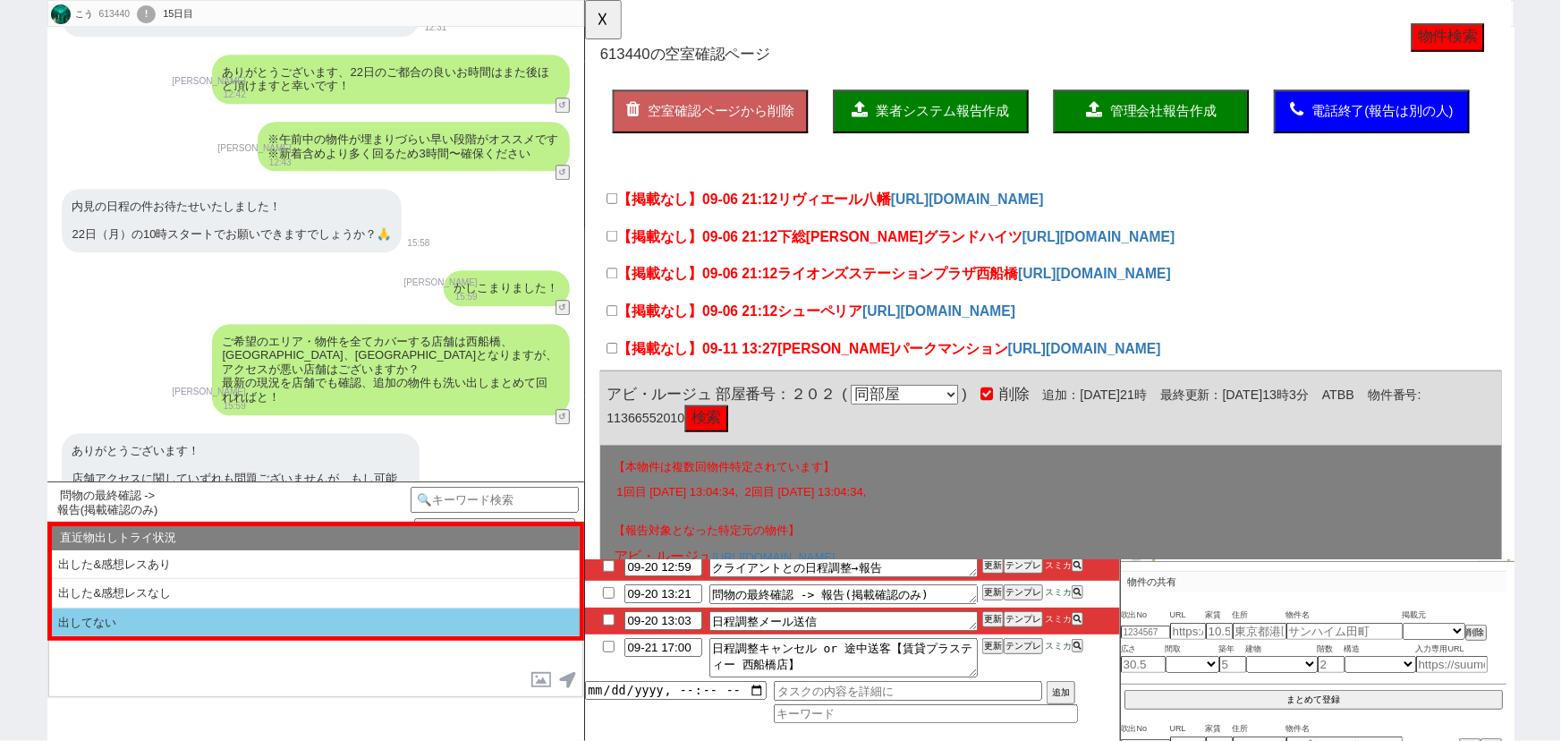
click at [186, 617] on li "出してない" at bounding box center [316, 622] width 528 height 29
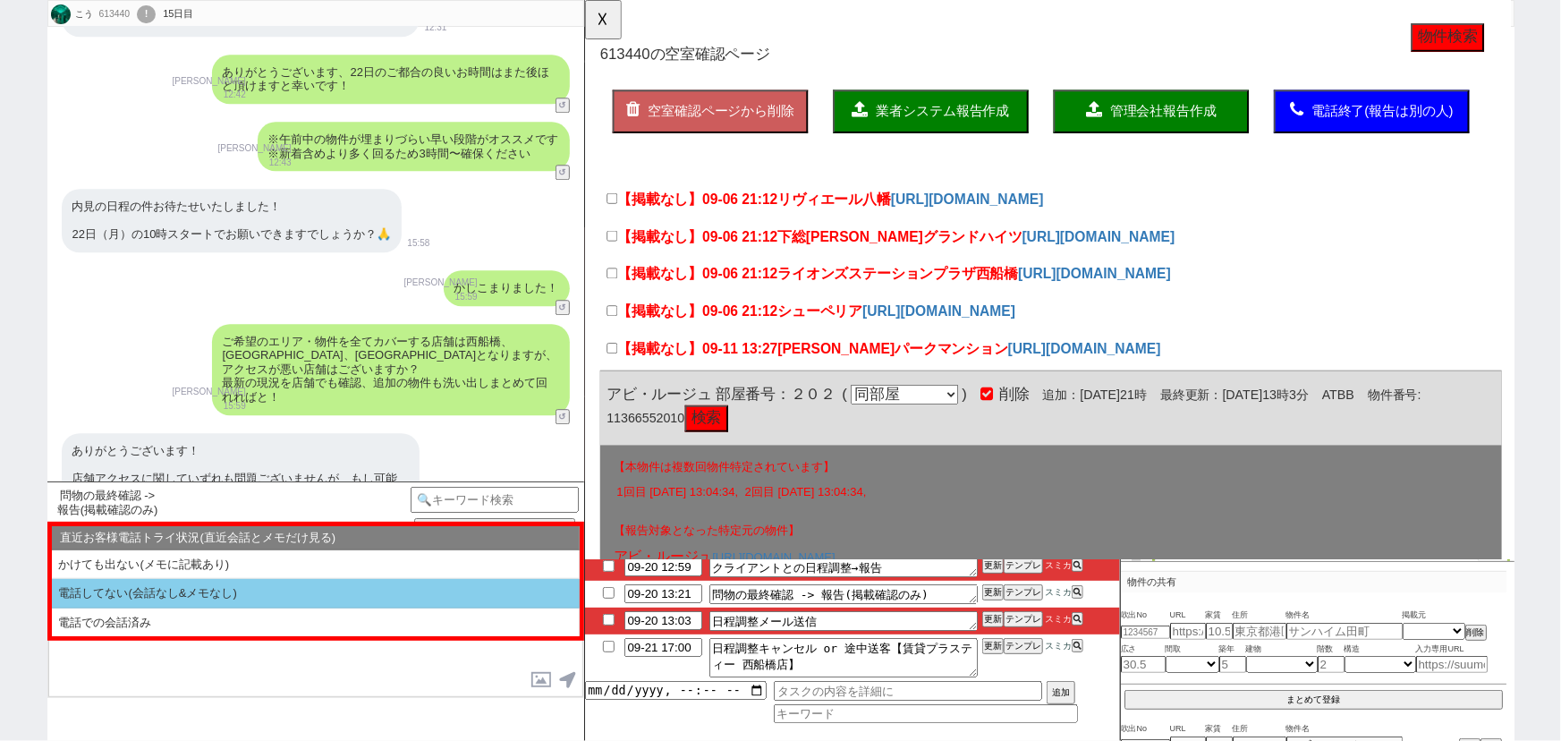
click at [199, 595] on li "電話してない(会話なし&メモなし)" at bounding box center [316, 594] width 528 height 30
select select "出してない"
select select "電話してない(会話なし&メモなし)"
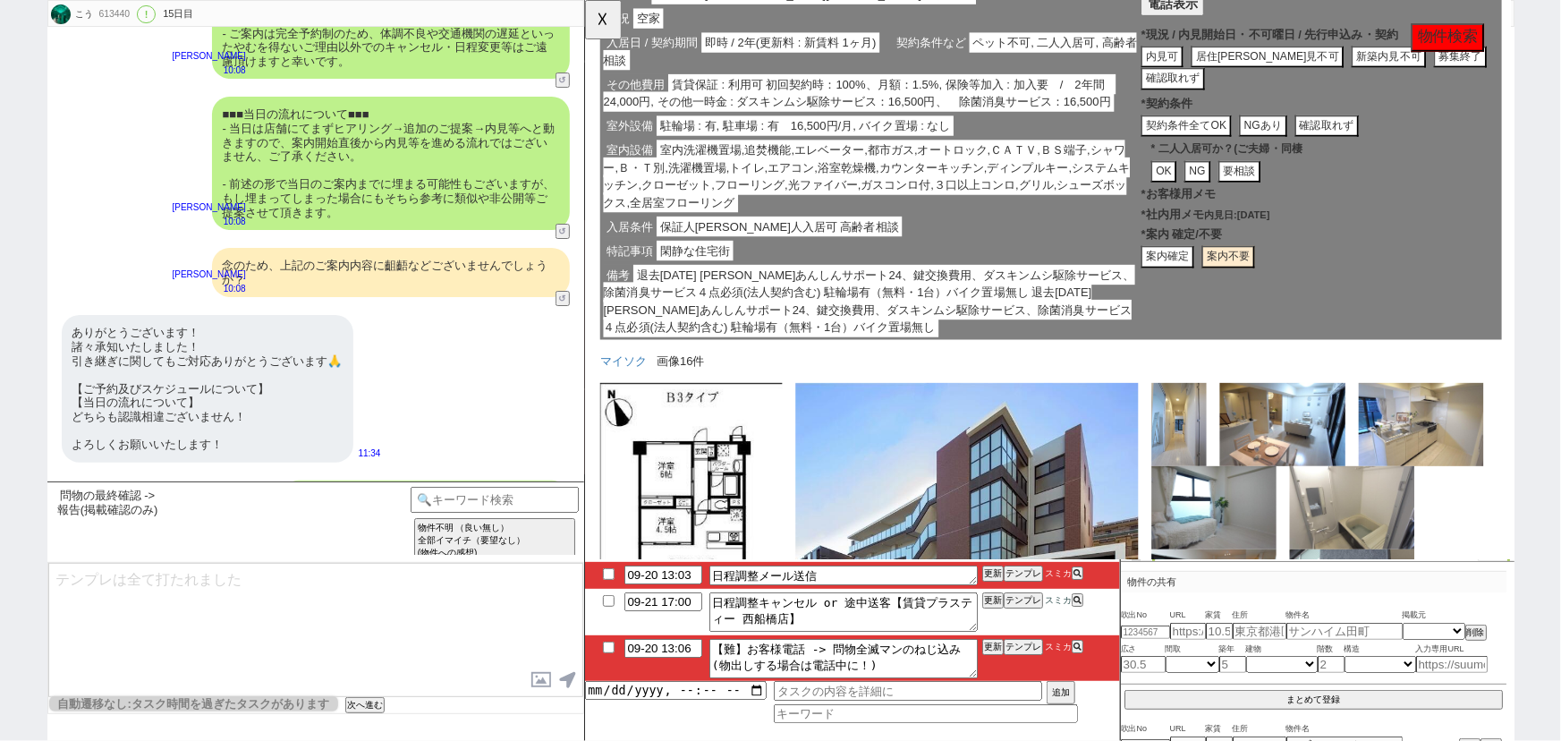
scroll to position [805, 0]
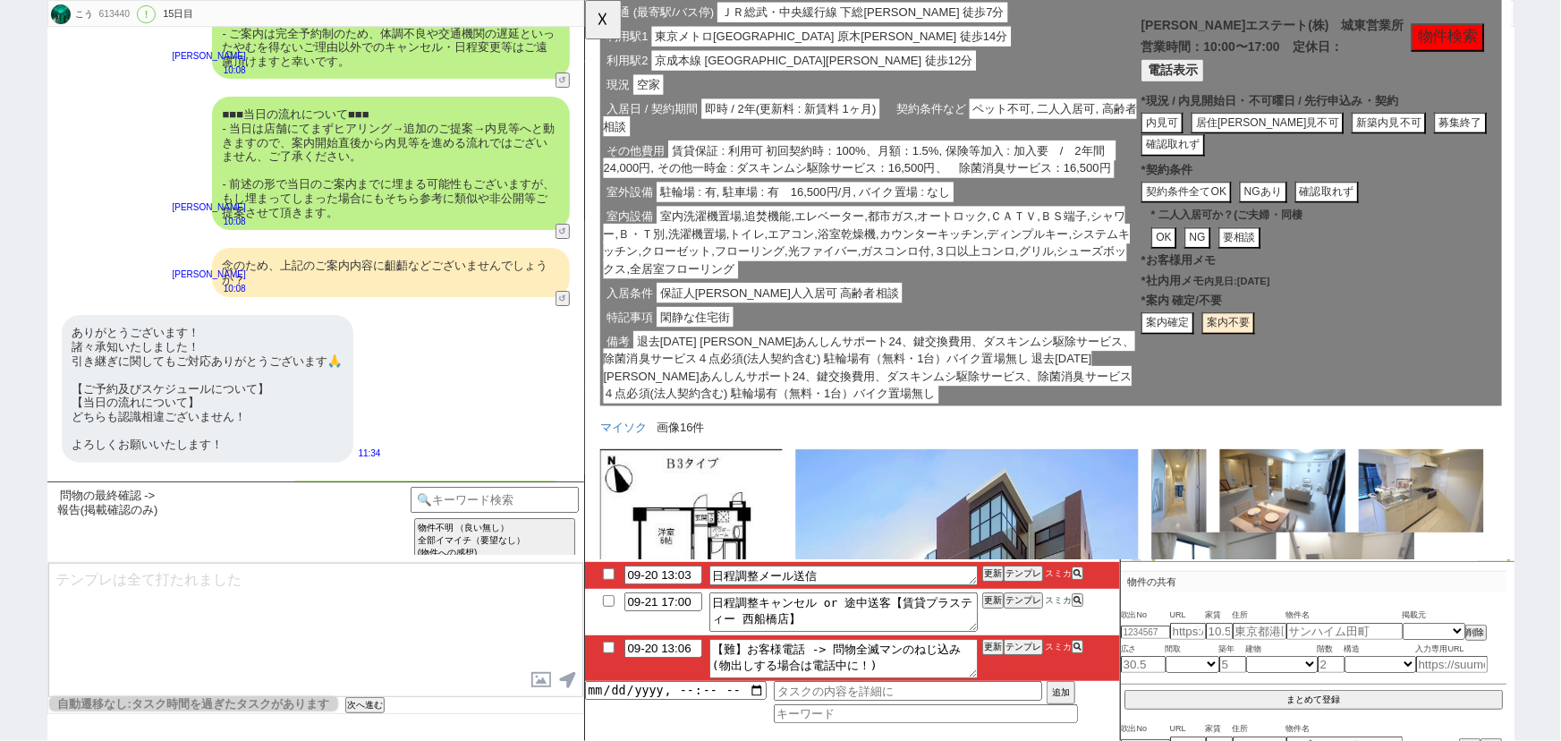
click at [1207, 346] on button "案内確定" at bounding box center [1210, 347] width 57 height 24
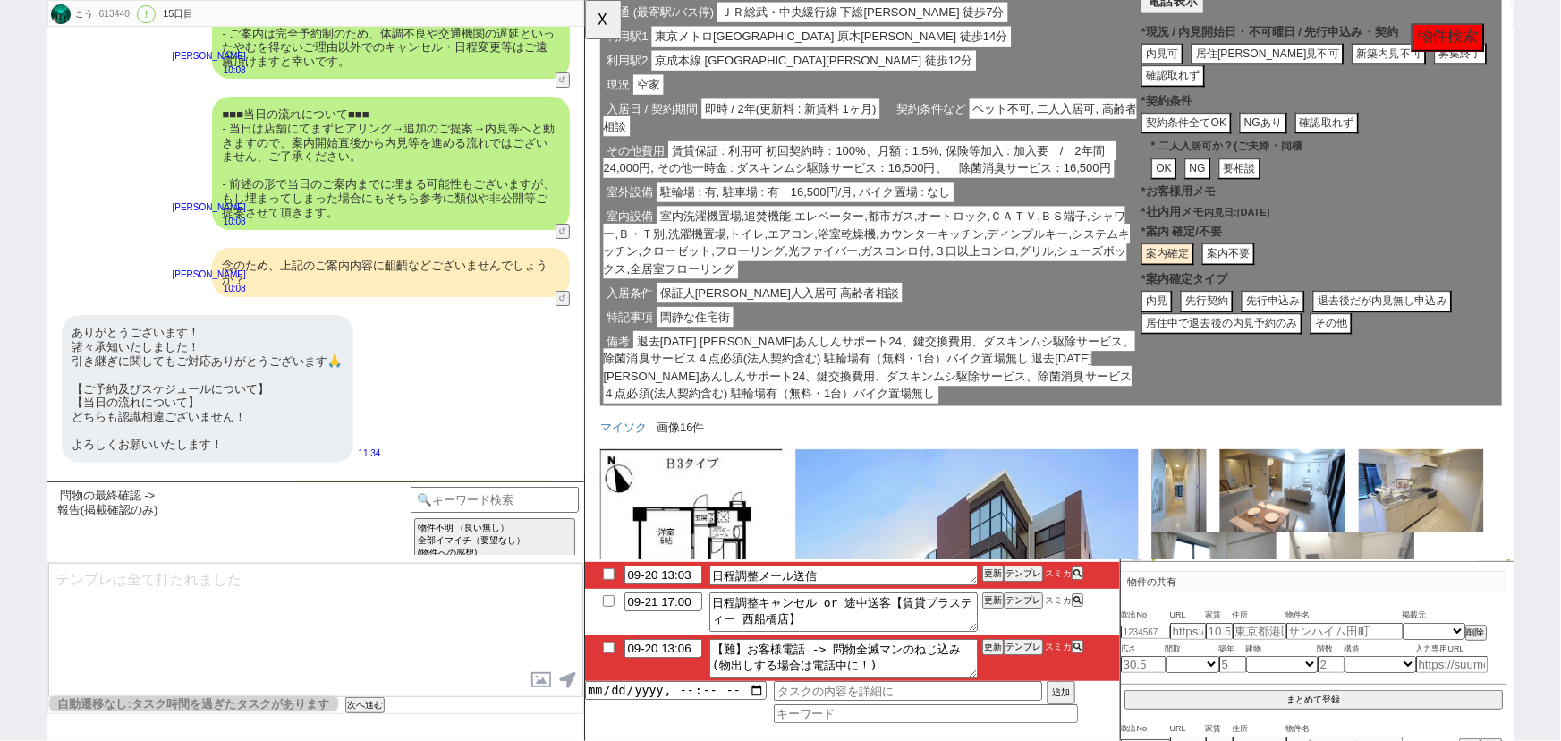
click at [1199, 322] on button "内見" at bounding box center [1199, 324] width 34 height 24
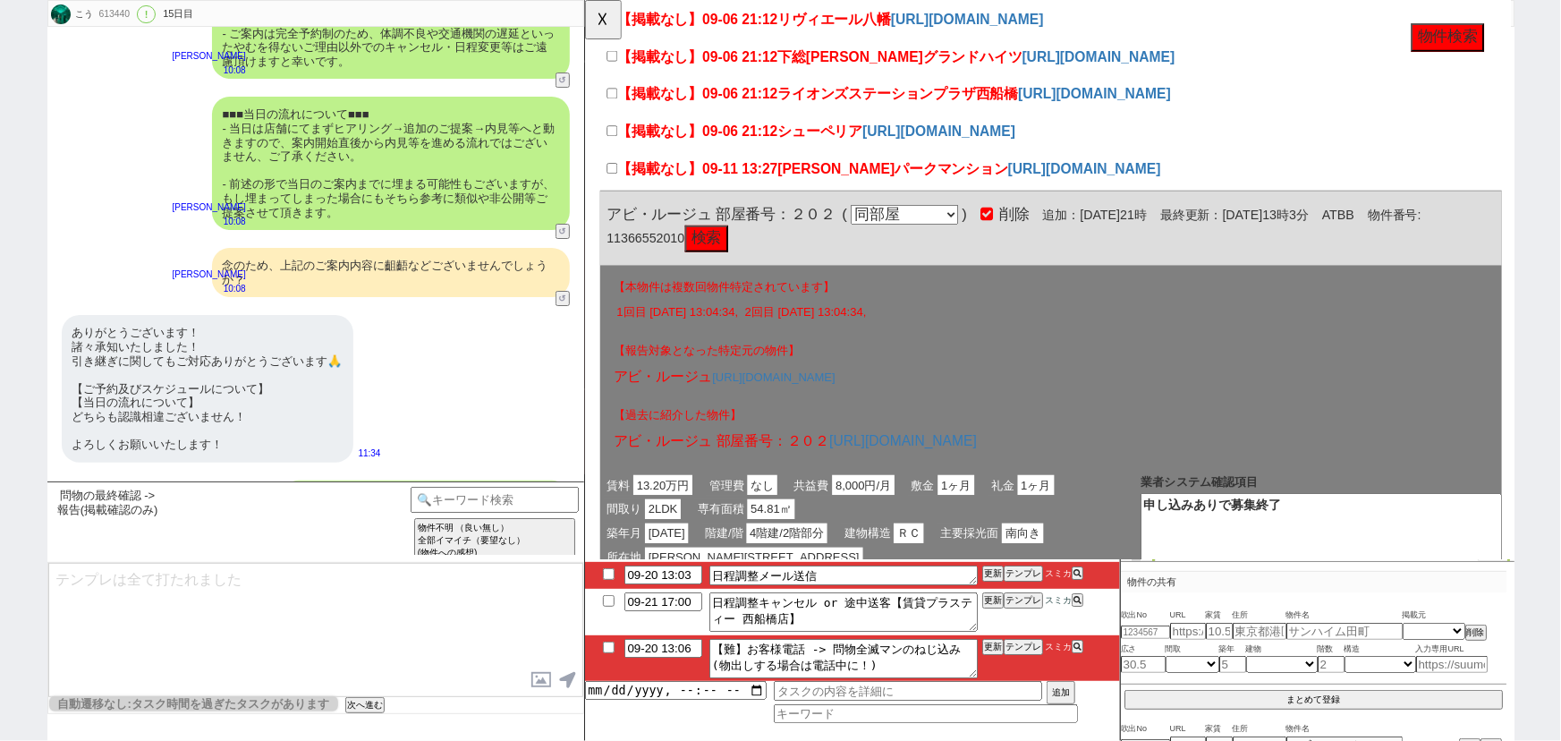
scroll to position [0, 0]
click at [599, 26] on button "☓" at bounding box center [601, 18] width 33 height 36
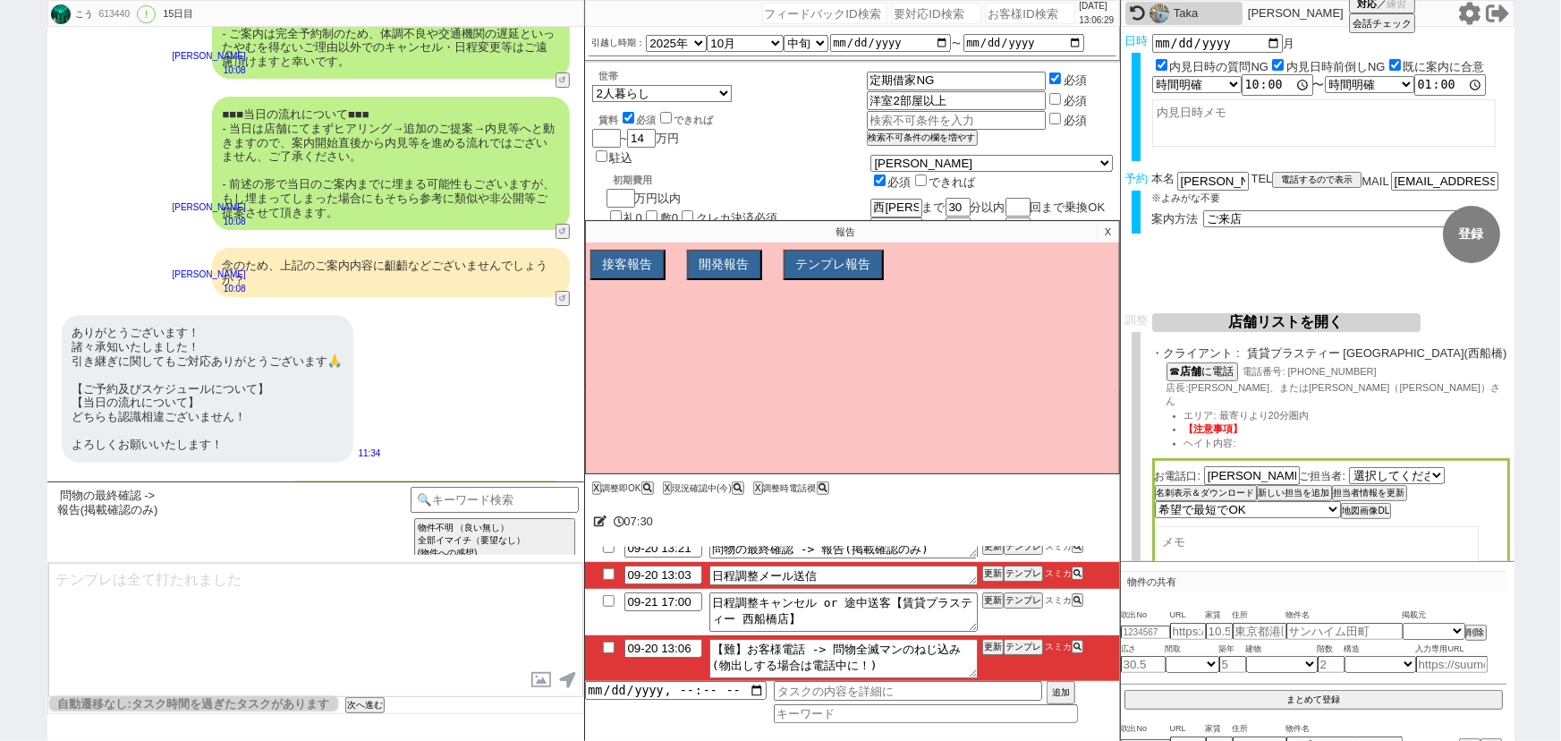
click at [605, 573] on input "checkbox" at bounding box center [609, 574] width 26 height 12
checkbox input "true"
click at [1109, 233] on p "X" at bounding box center [1108, 231] width 21 height 21
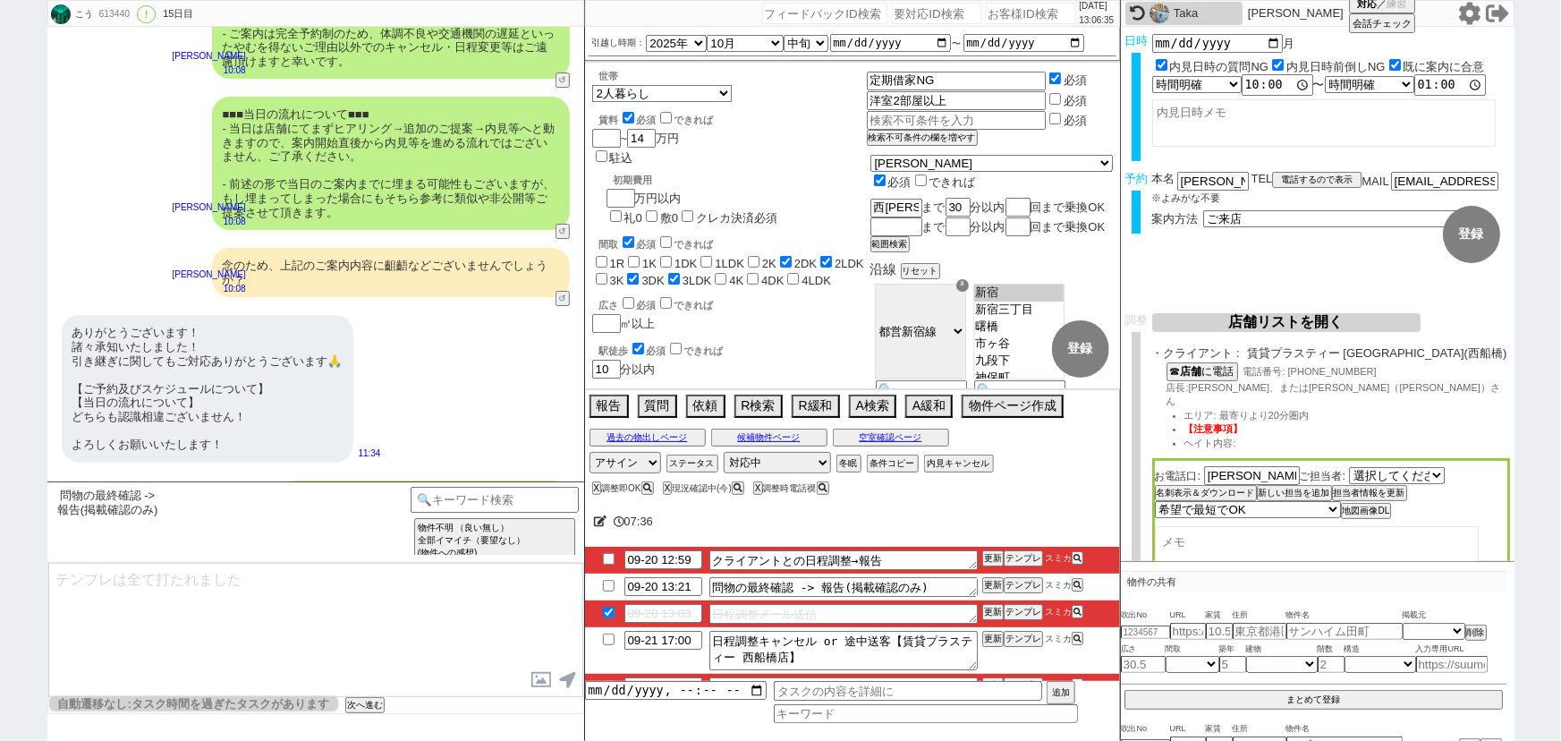
scroll to position [38, 0]
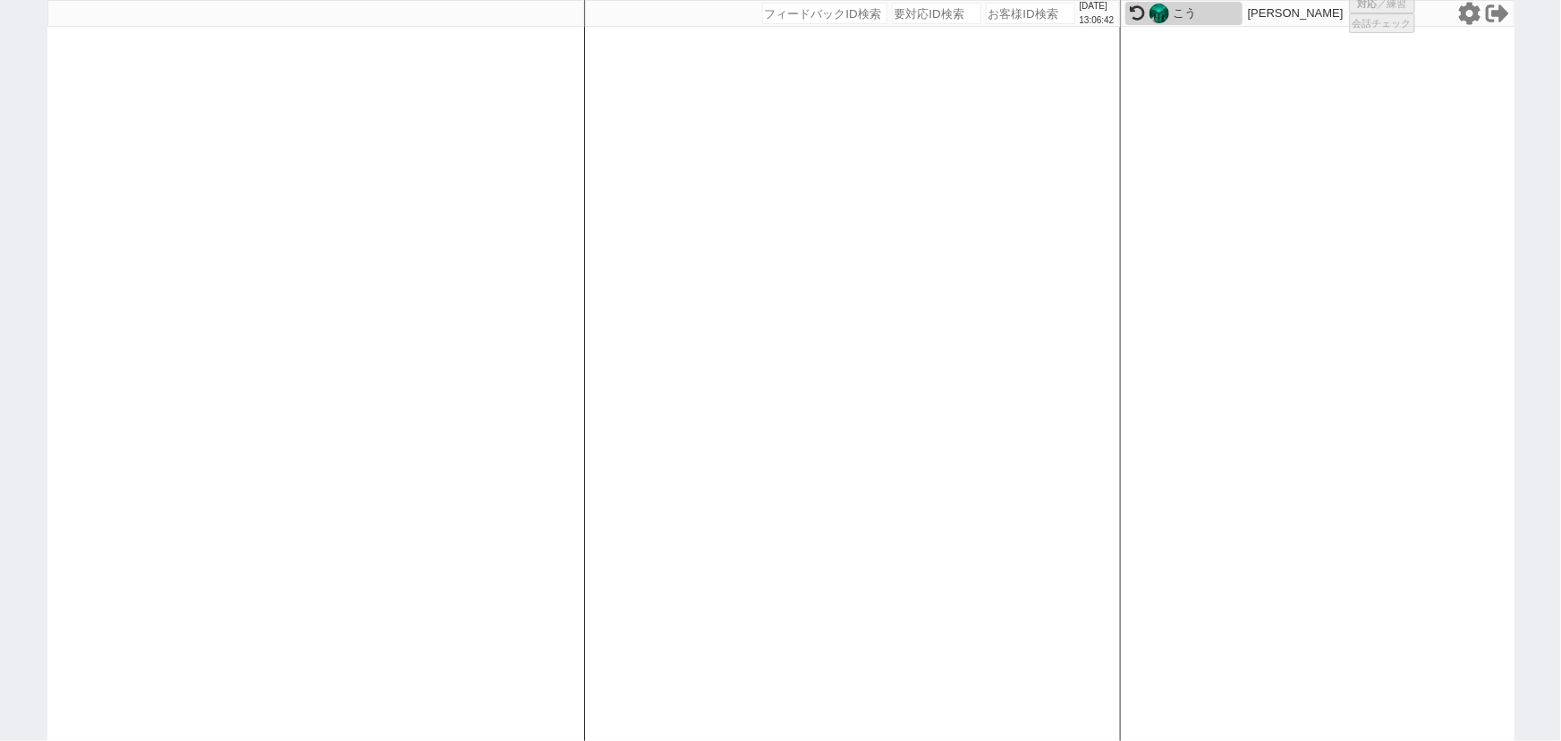
select select "3"
select select "2"
select select
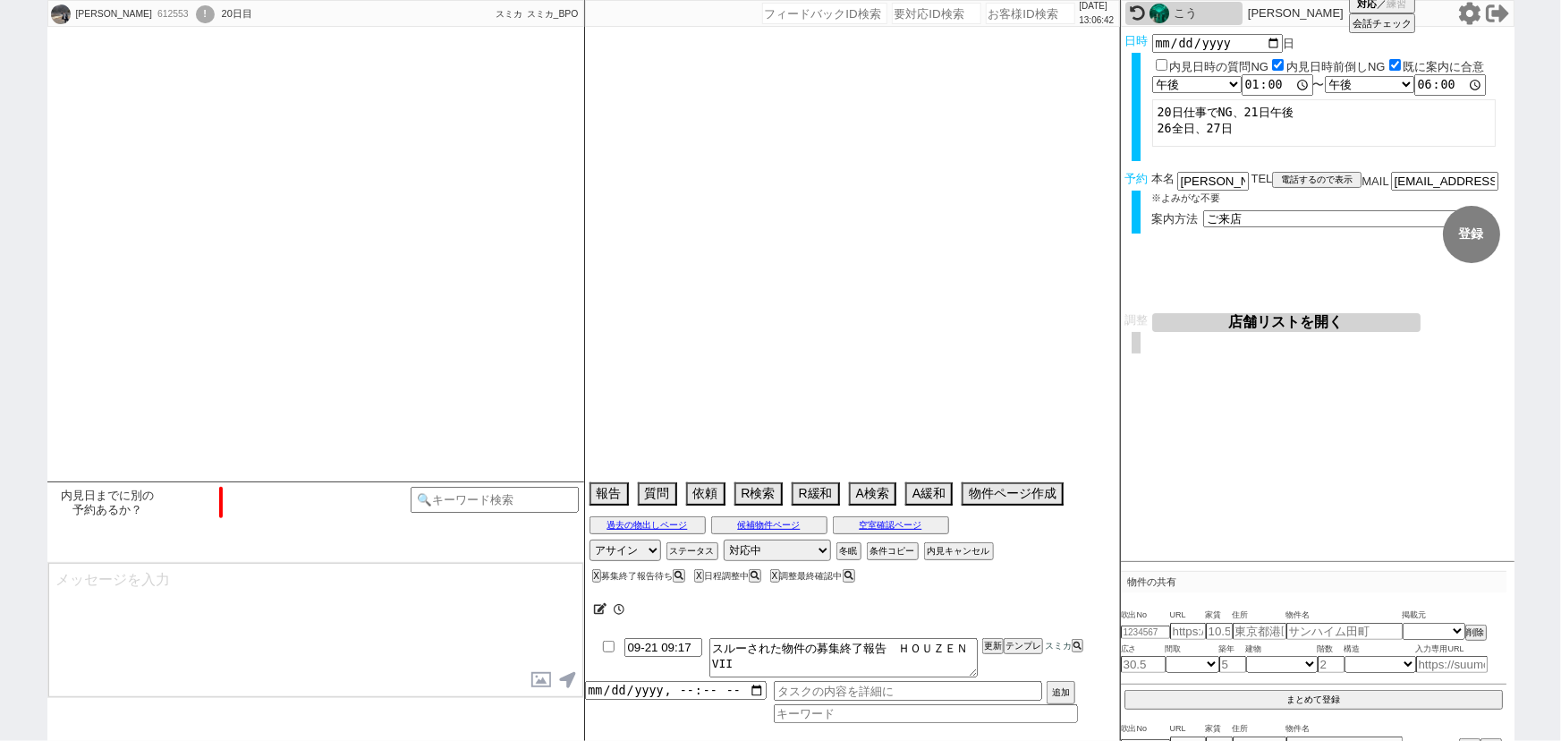
select select "15"
select select "0"
select select "14"
select select "71"
select select "23"
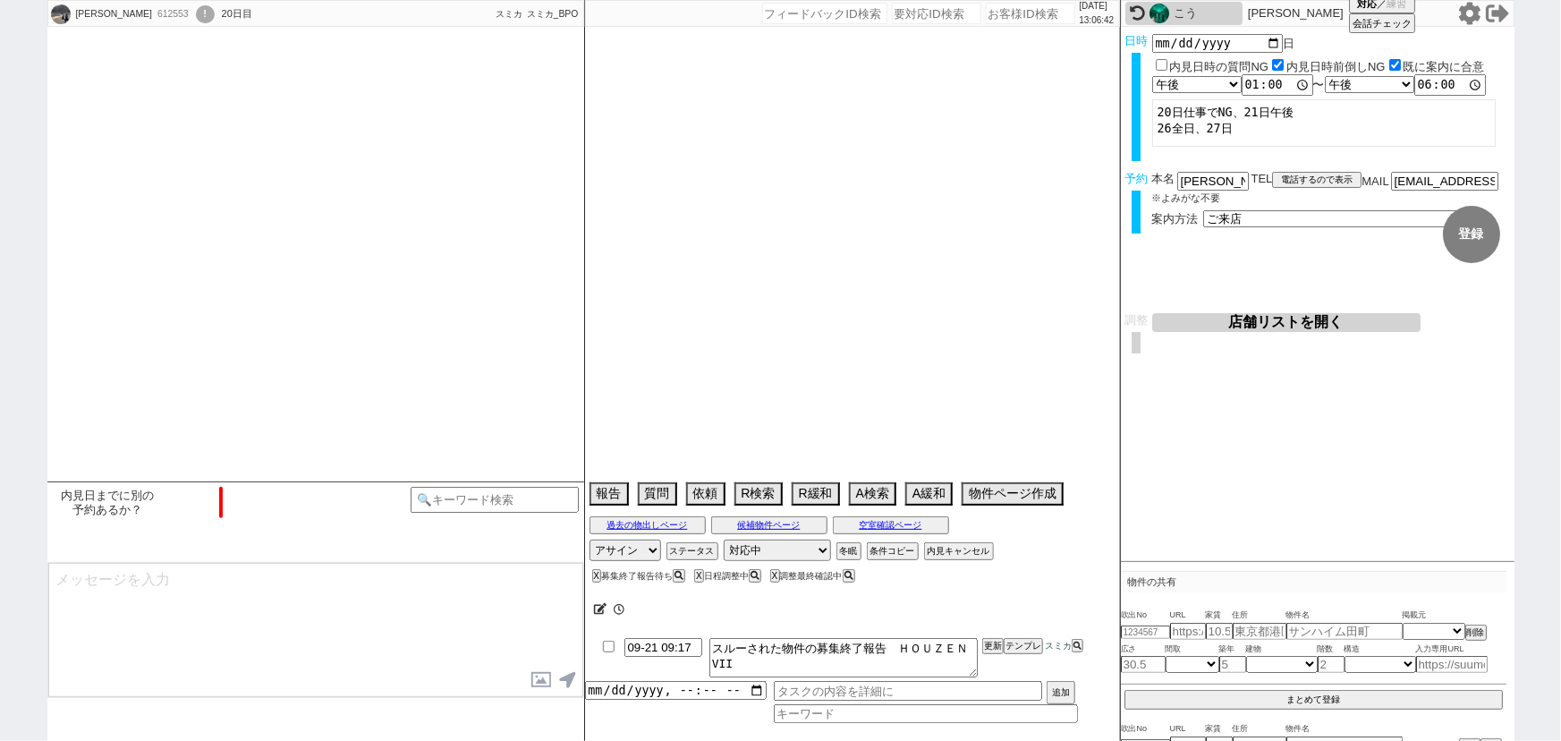
select select "752"
select select "57"
select select "1414"
select select "1294"
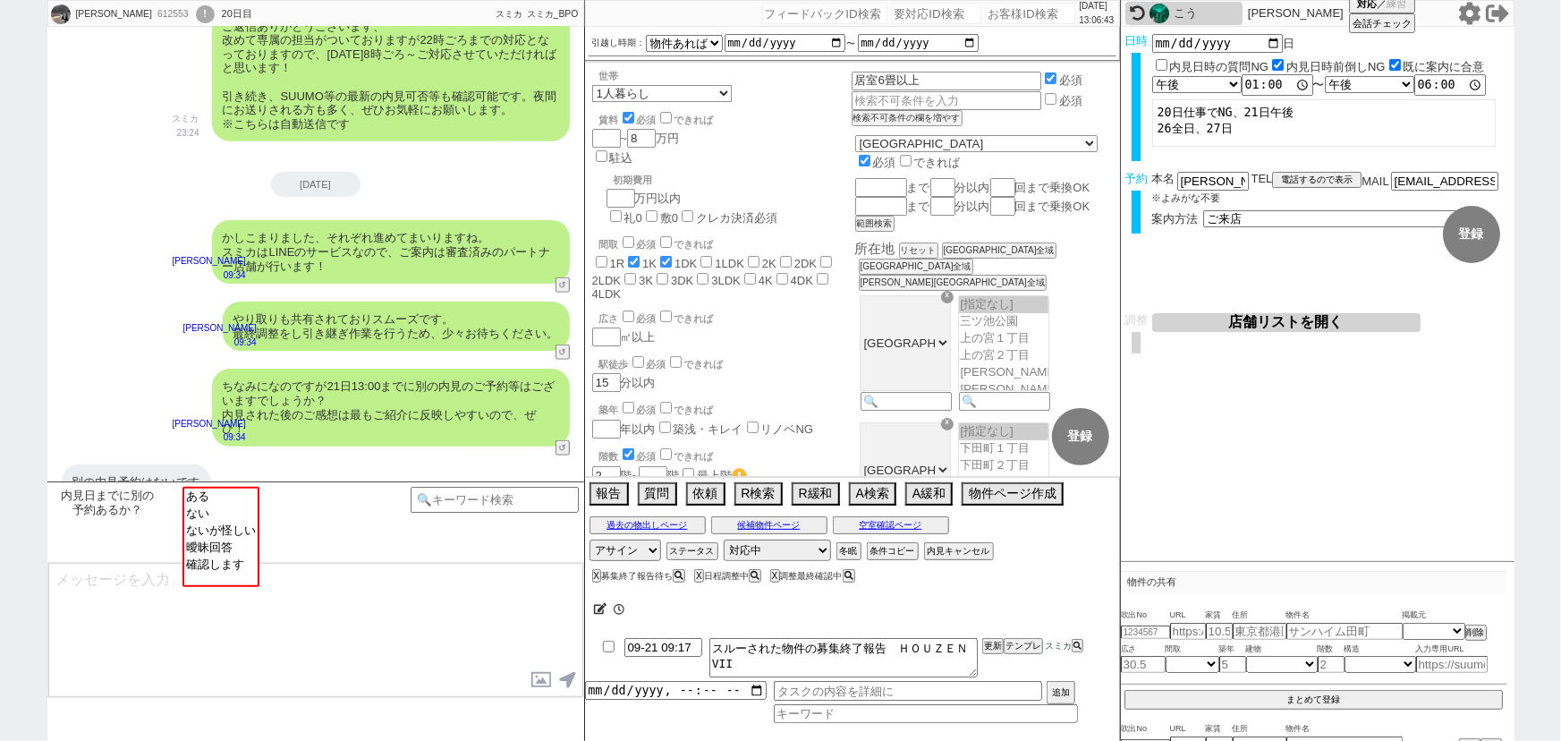
scroll to position [157, 0]
click at [590, 612] on div "00:01" at bounding box center [852, 609] width 535 height 36
click at [597, 612] on icon at bounding box center [600, 609] width 13 height 12
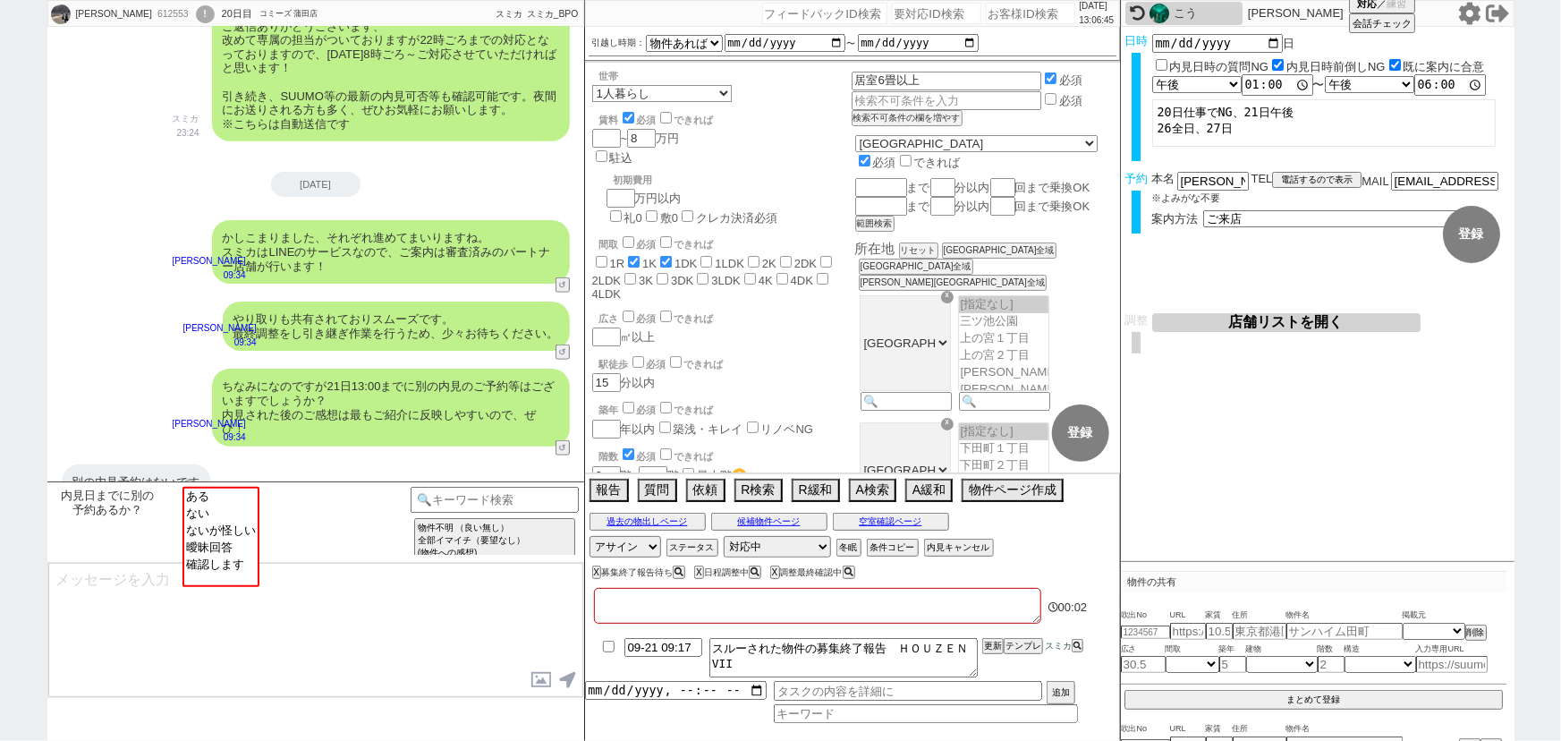
click at [608, 608] on textarea at bounding box center [817, 606] width 447 height 36
type textarea "ｔ"
checkbox input "false"
checkbox input "true"
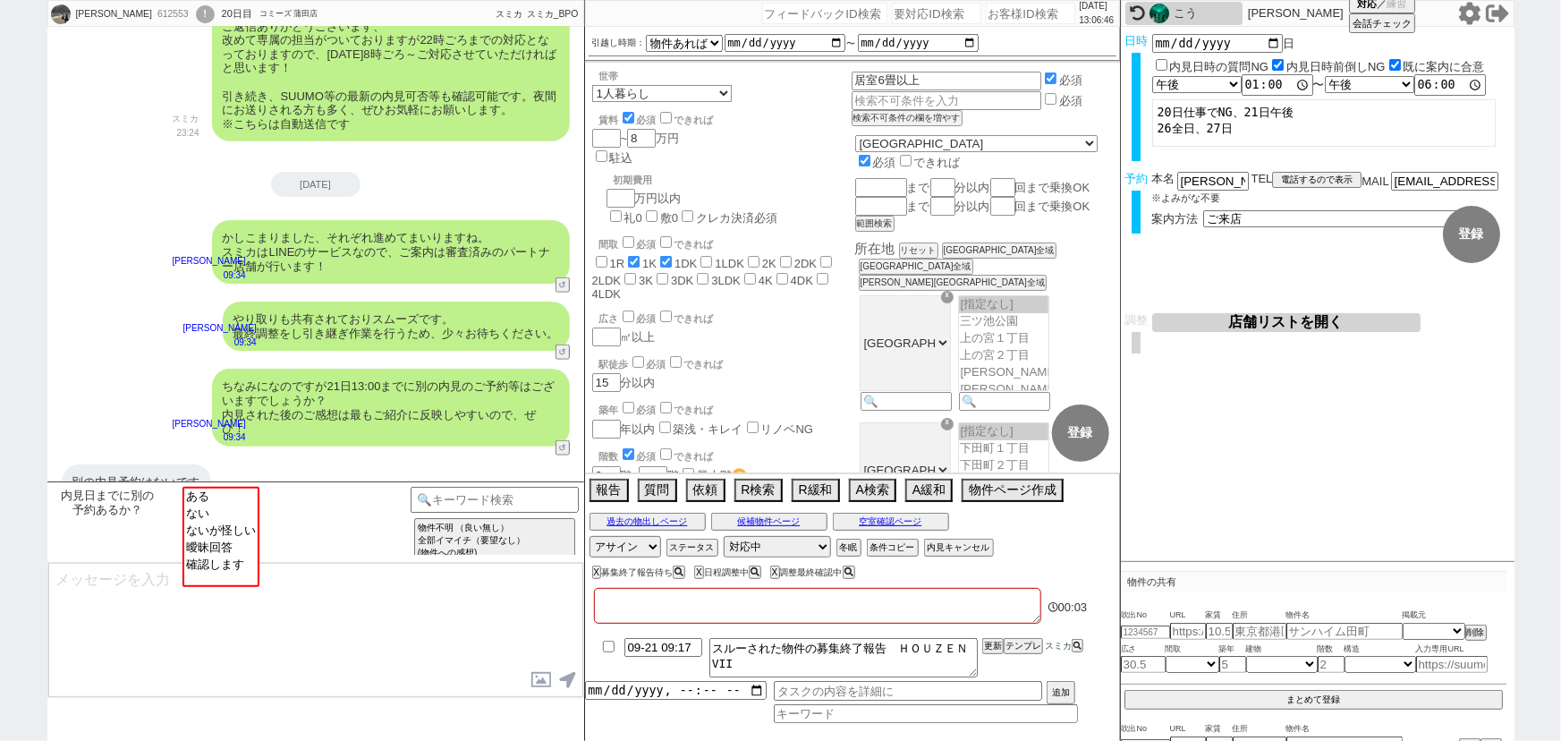
checkbox input "false"
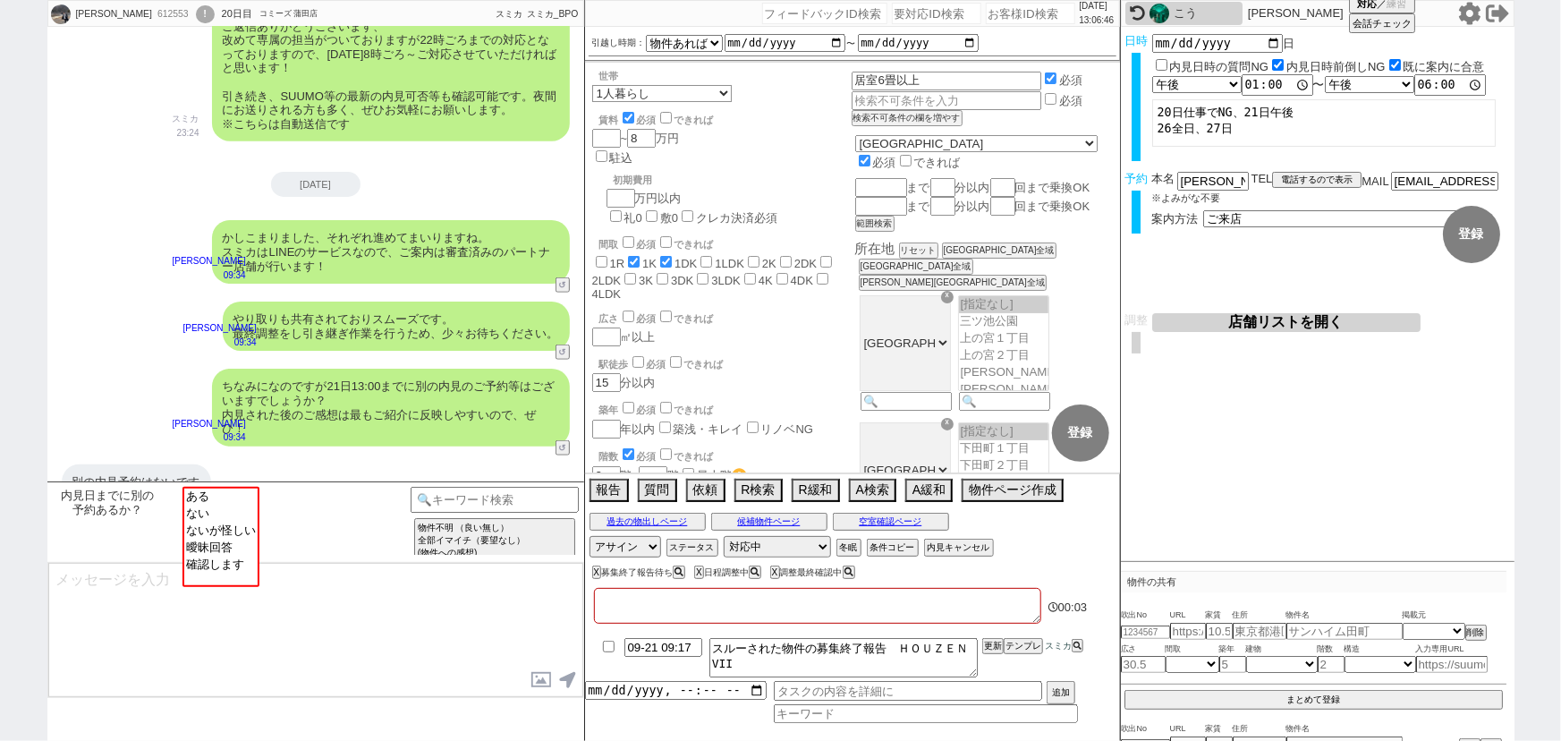
checkbox input "false"
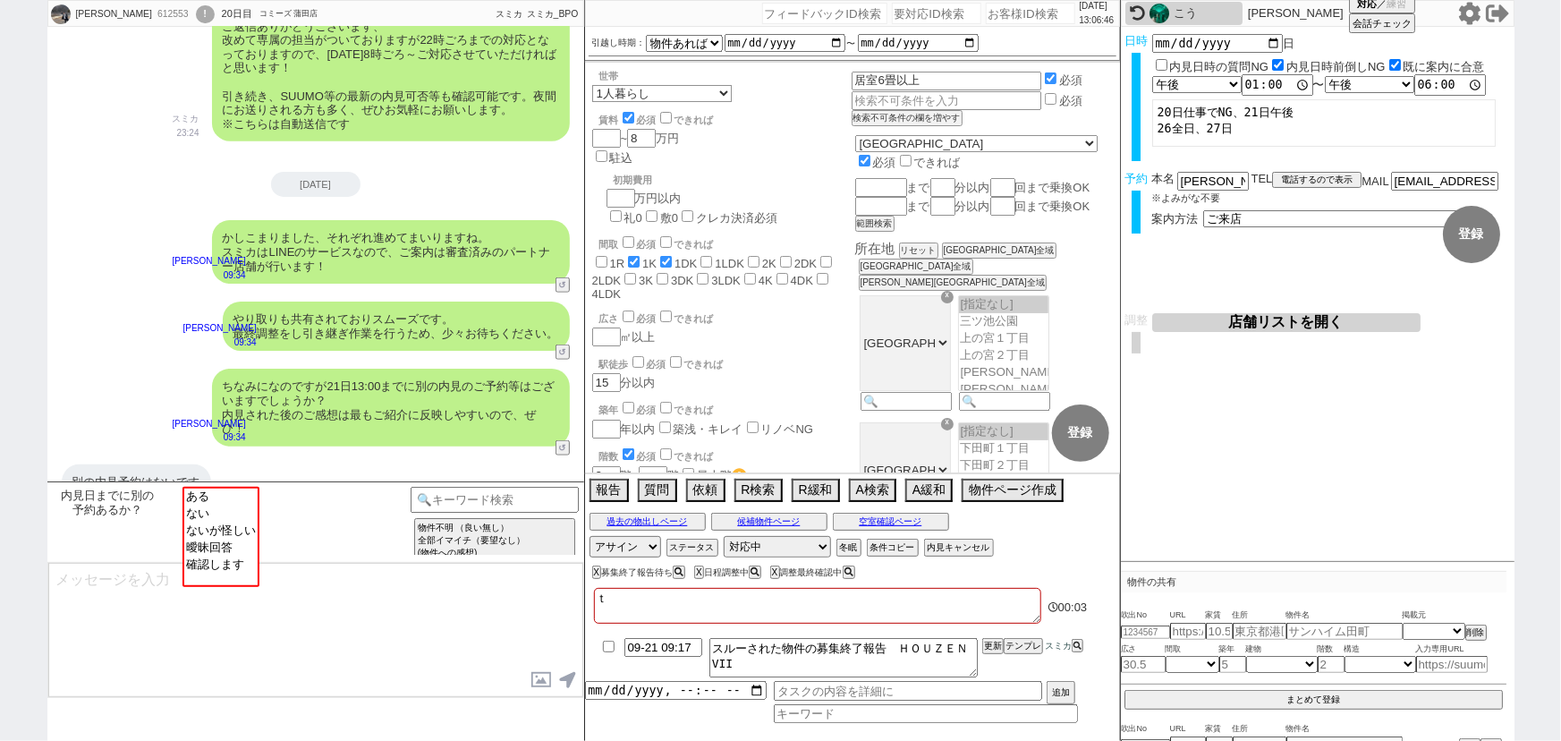
type textarea "た"
checkbox input "false"
checkbox input "true"
checkbox input "false"
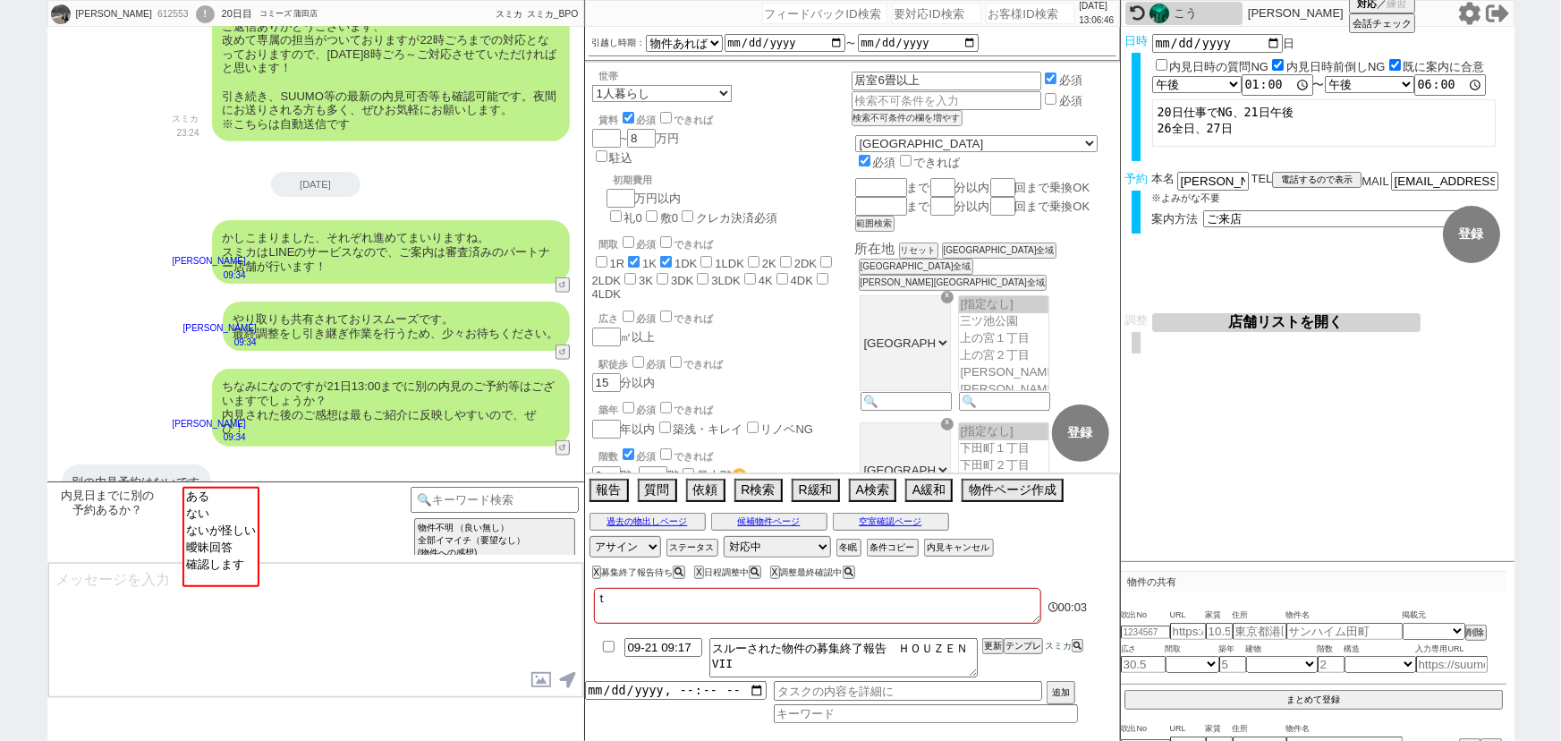
checkbox input "false"
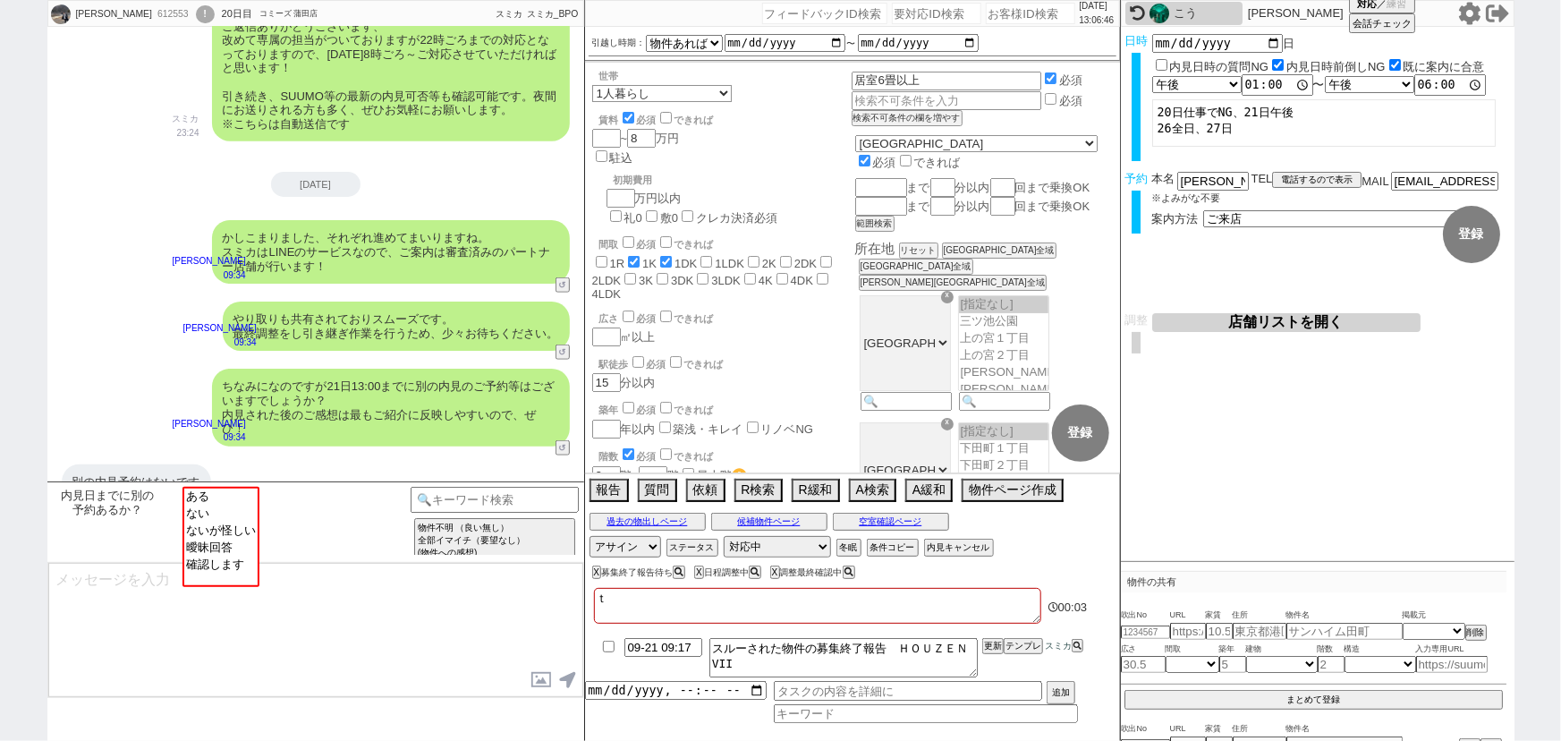
checkbox input "false"
type textarea "たｓ"
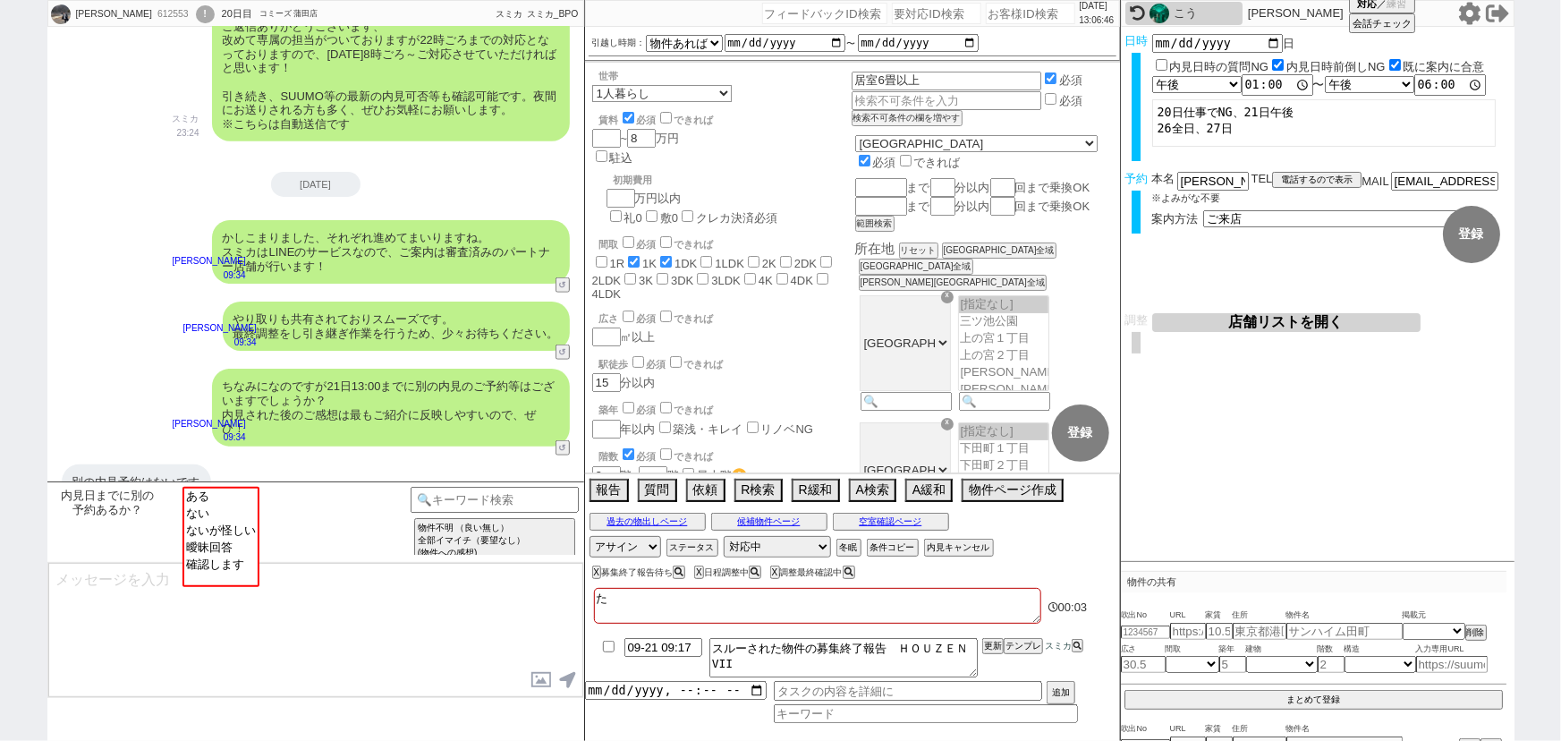
checkbox input "false"
checkbox input "true"
checkbox input "false"
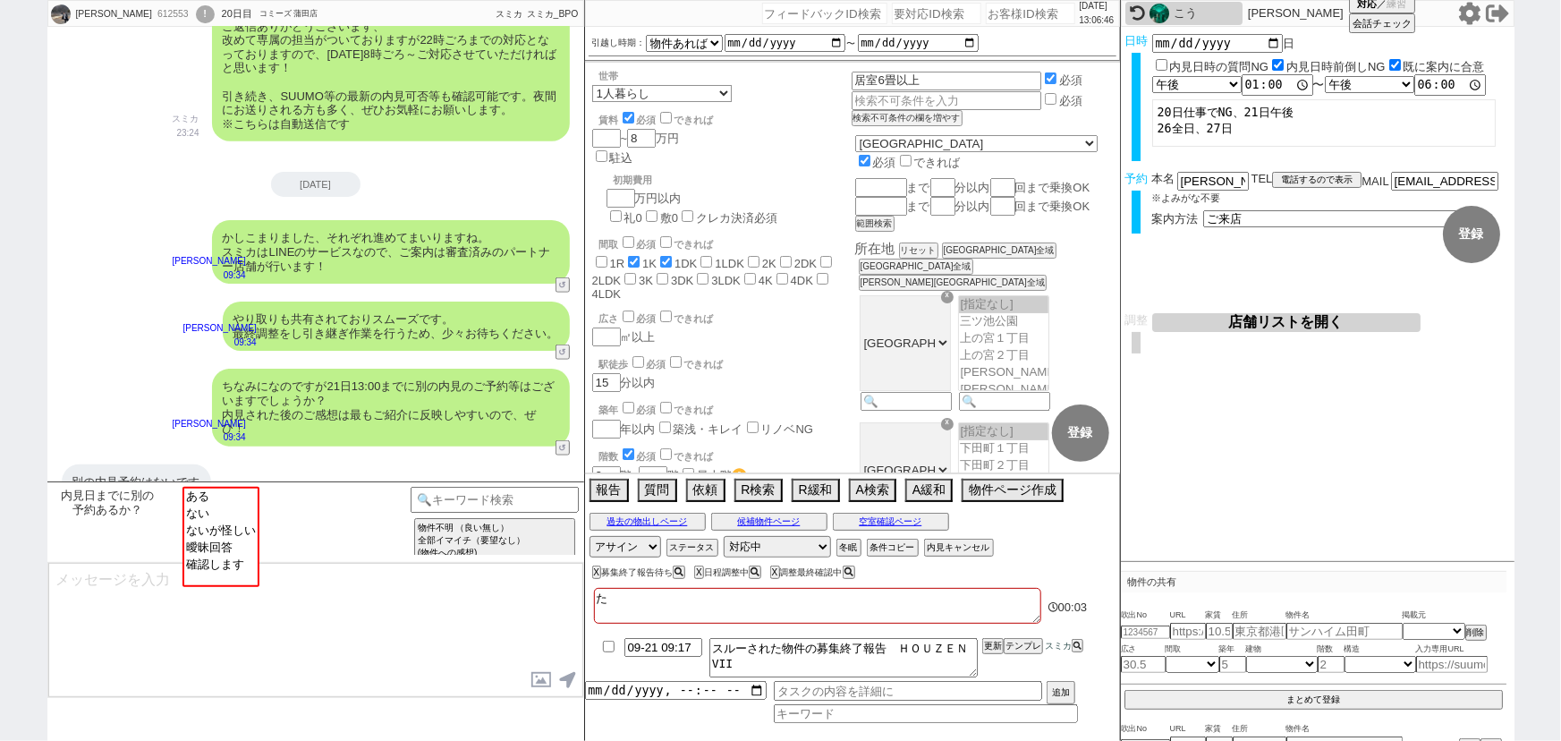
checkbox input "false"
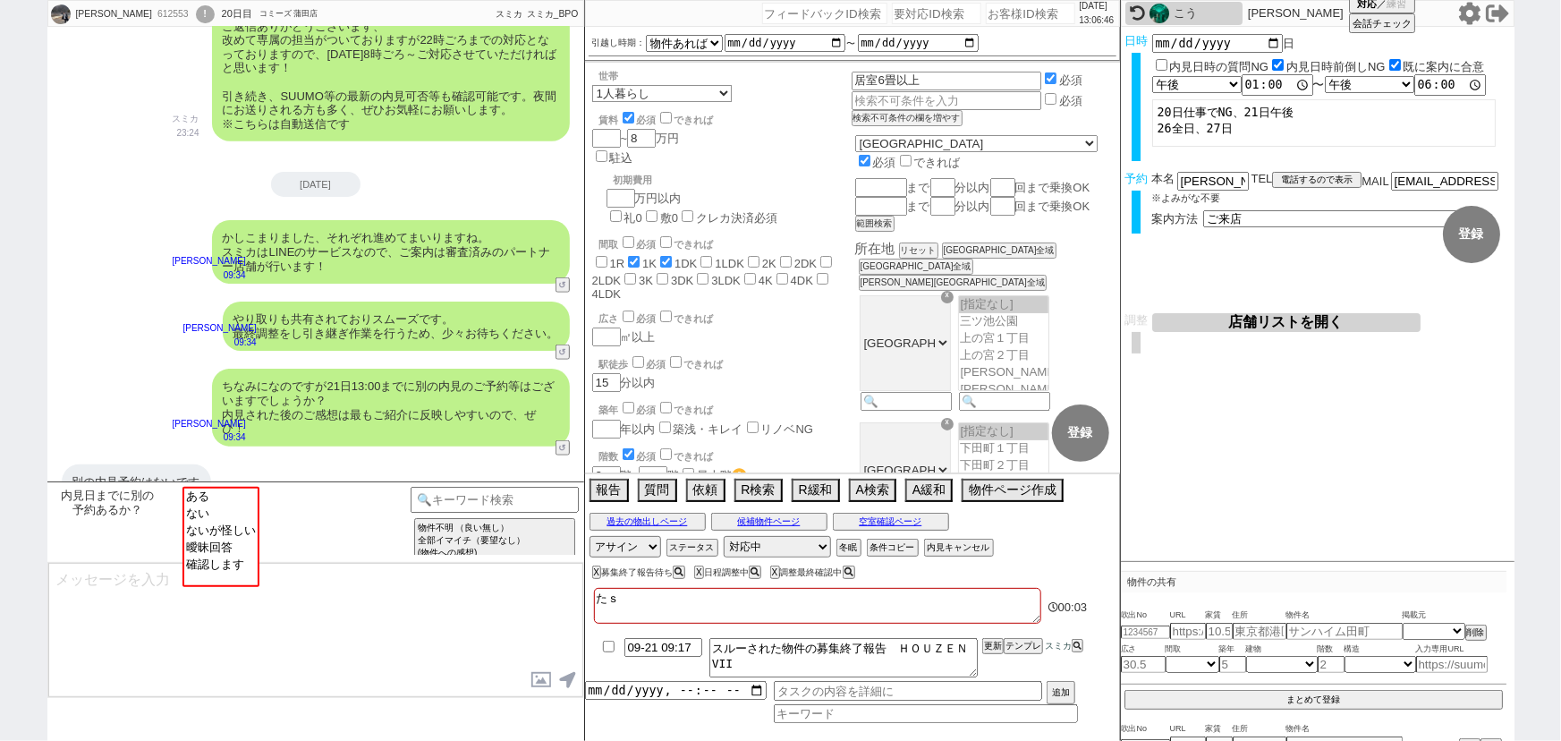
checkbox input "false"
type textarea "たｓｙ"
checkbox input "false"
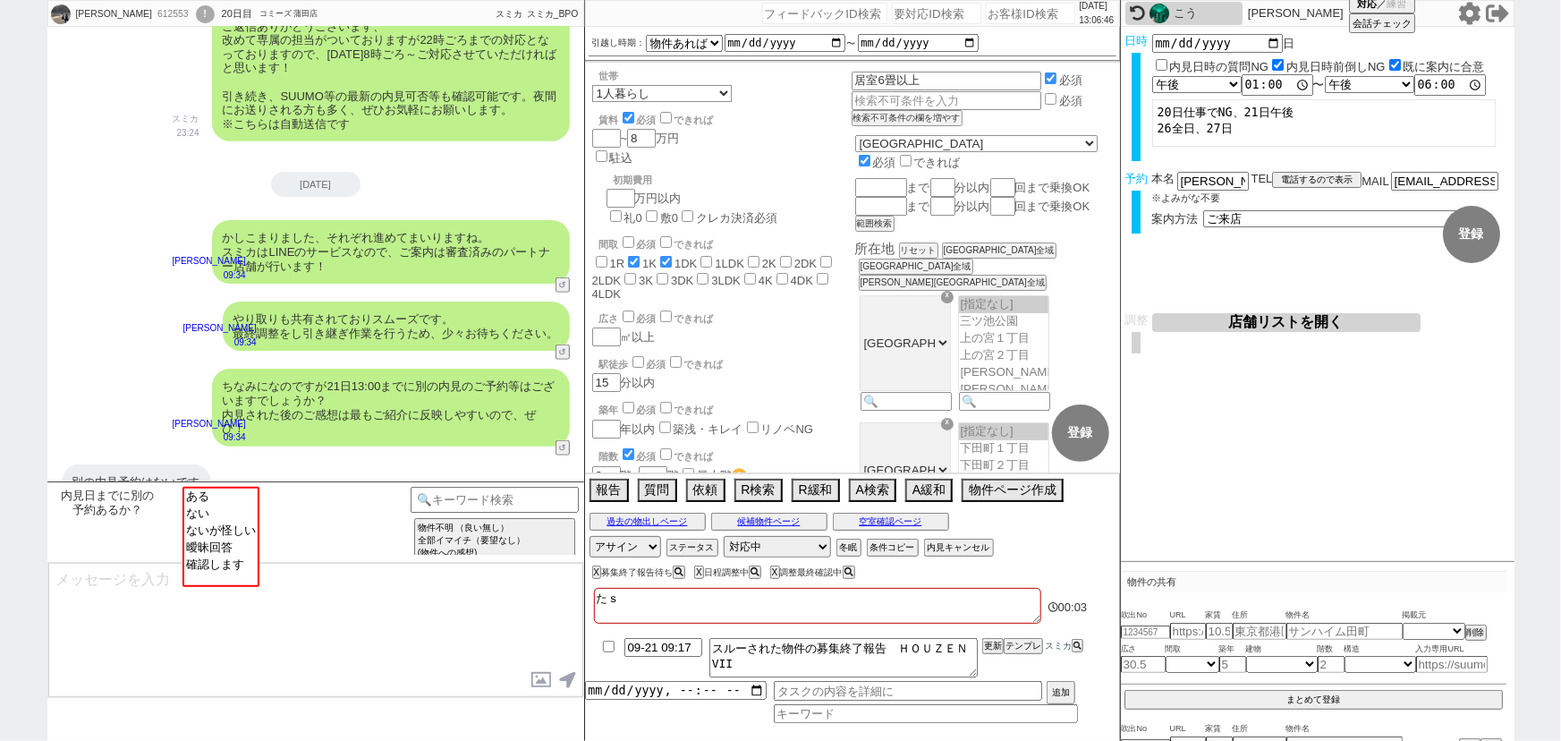
checkbox input "true"
checkbox input "false"
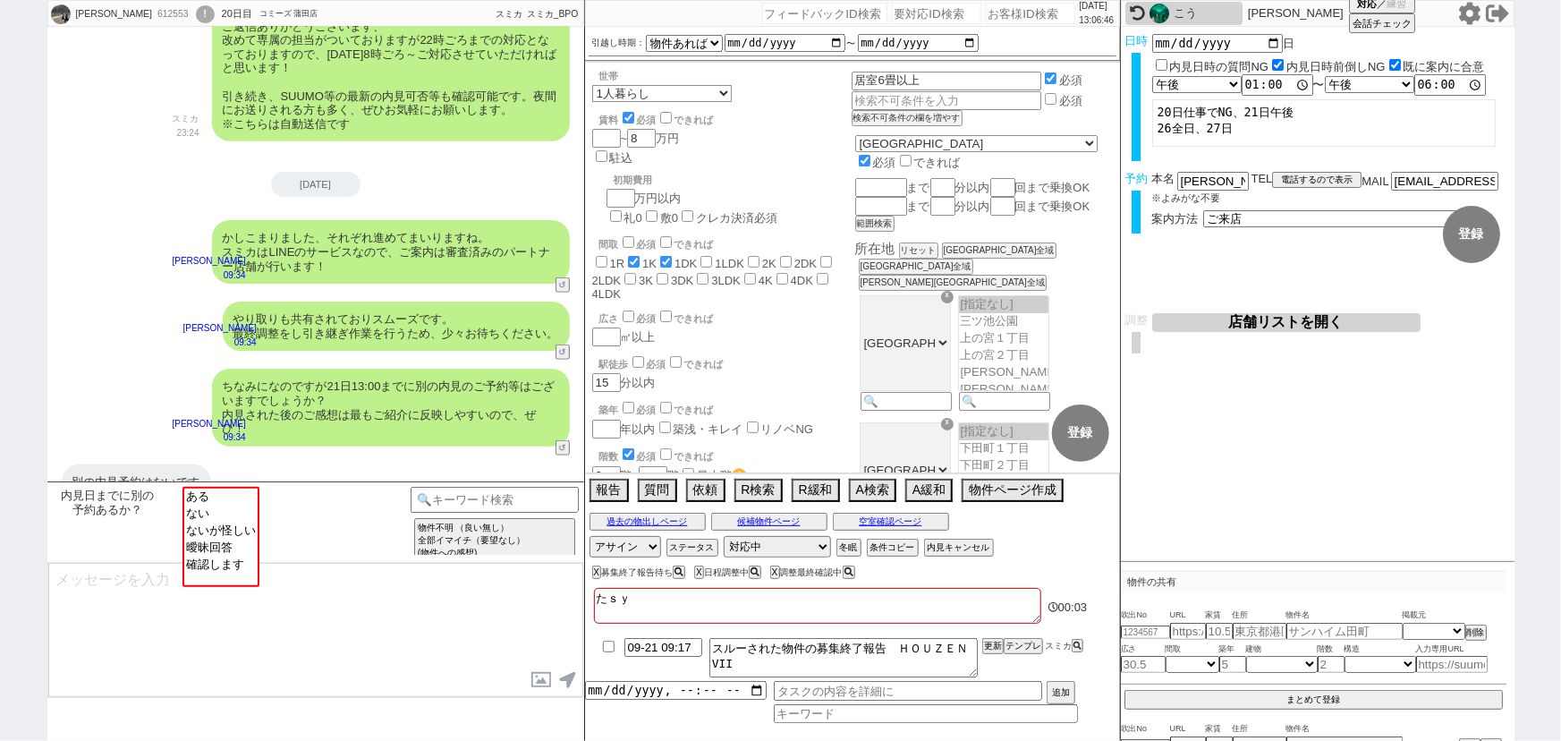
checkbox input "false"
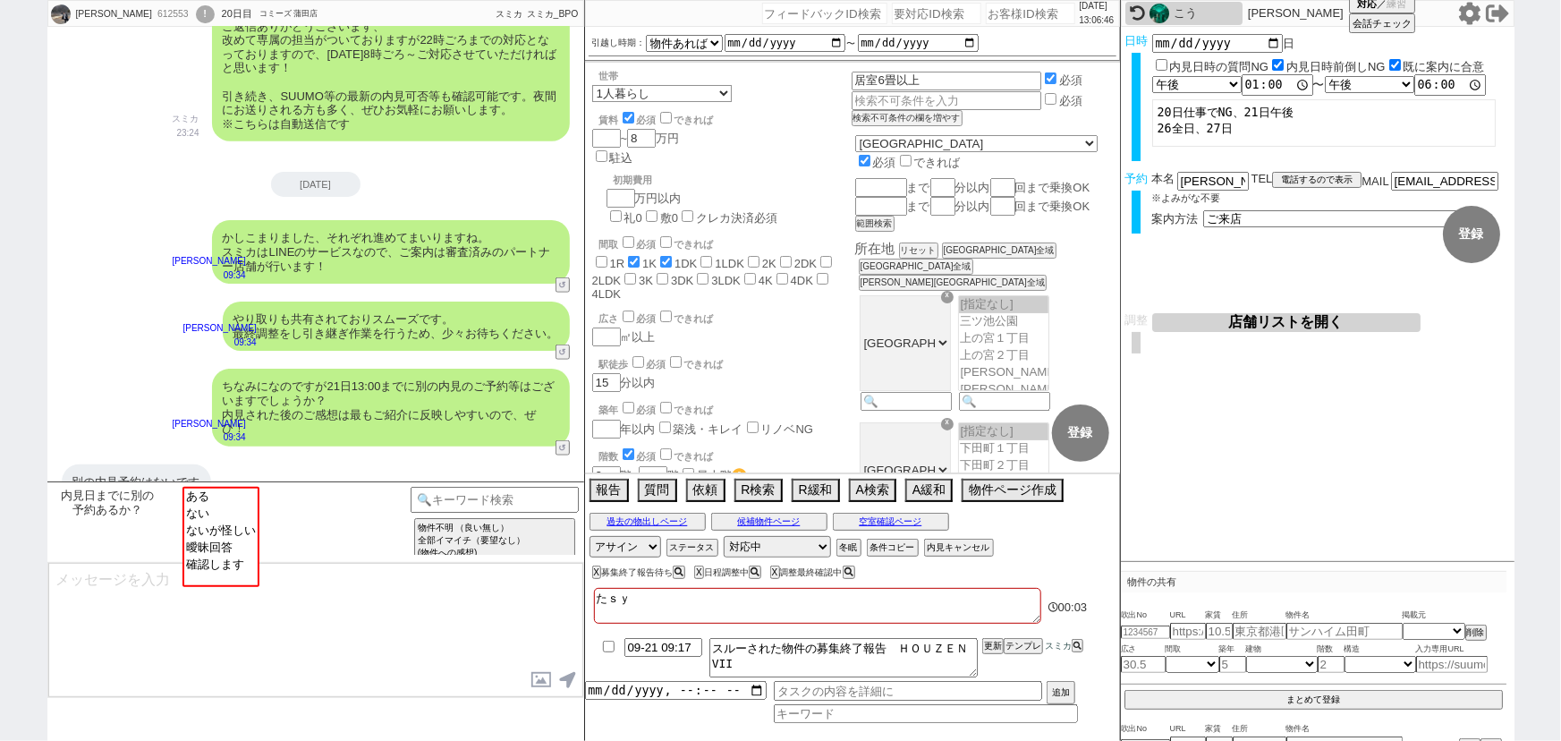
checkbox input "false"
type textarea "たしゃ"
checkbox input "false"
checkbox input "true"
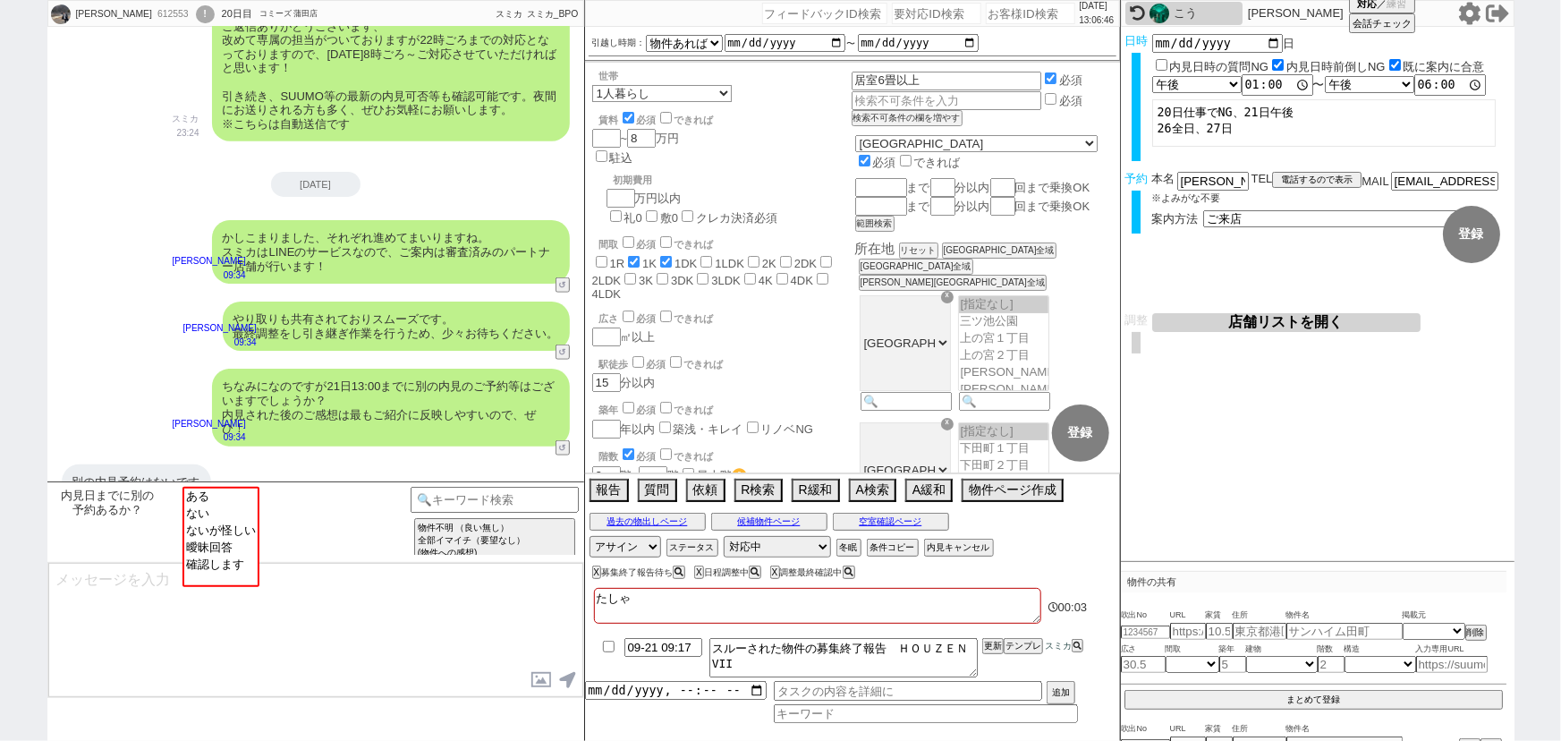
checkbox input "true"
checkbox input "false"
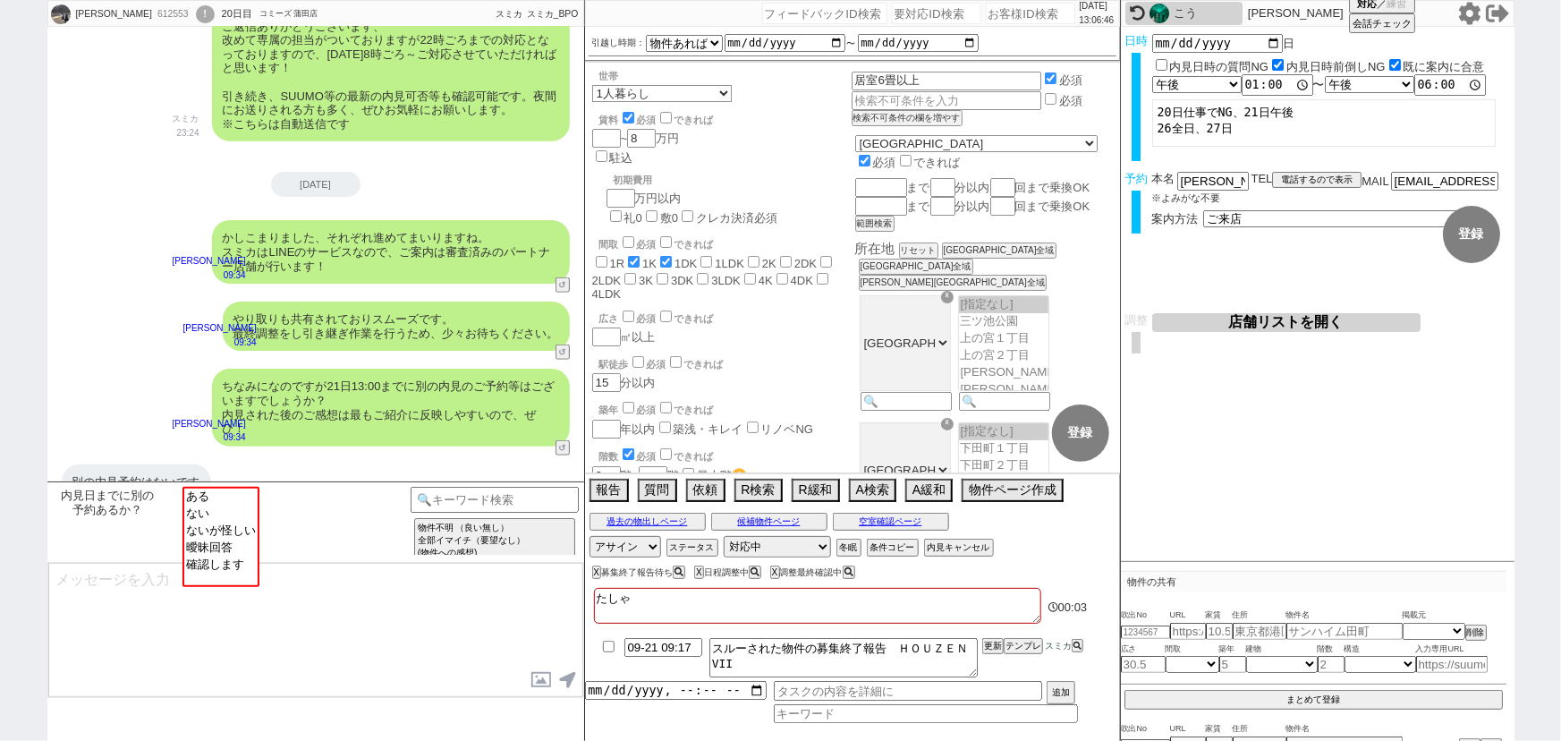
checkbox input "false"
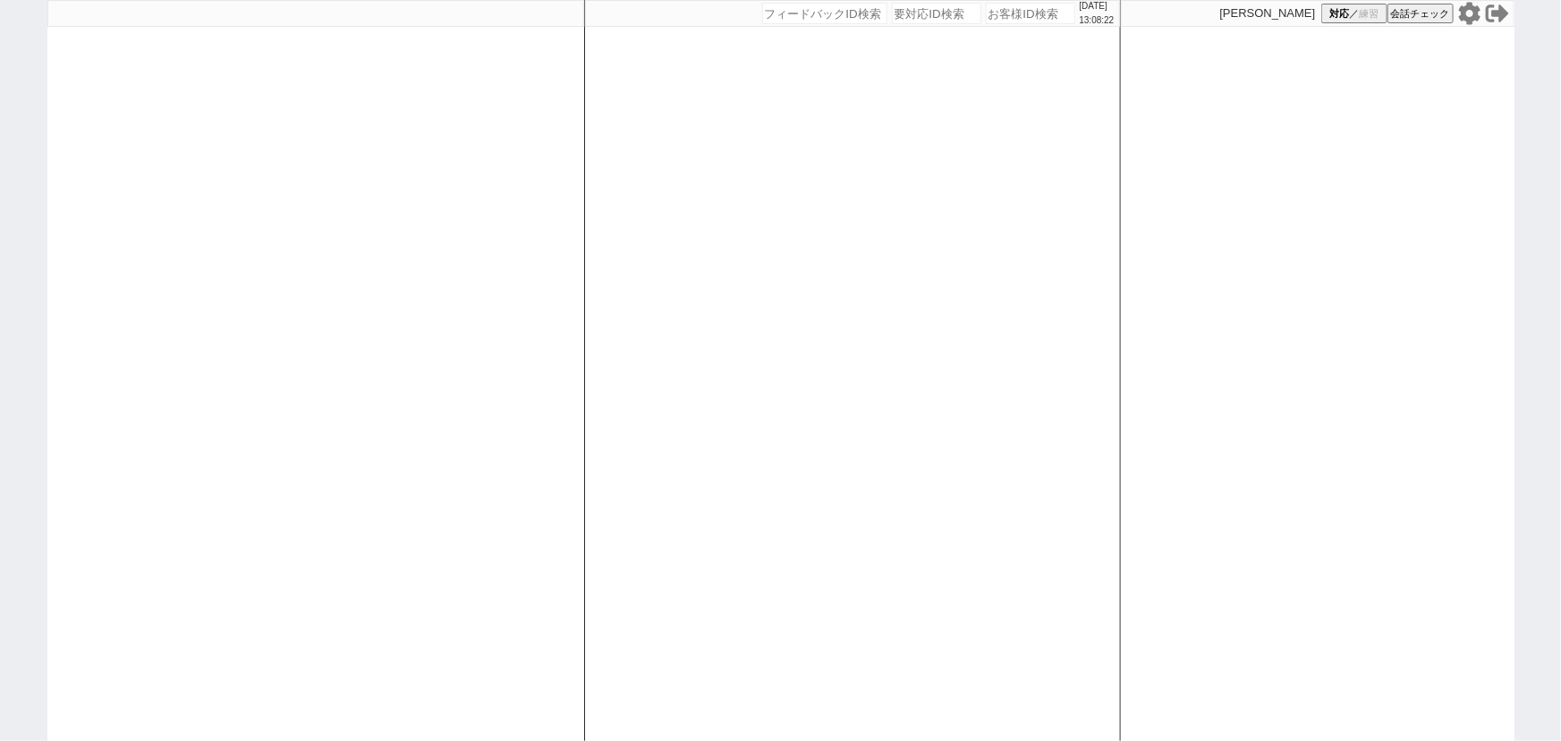
click at [324, 335] on div at bounding box center [315, 370] width 537 height 741
select select
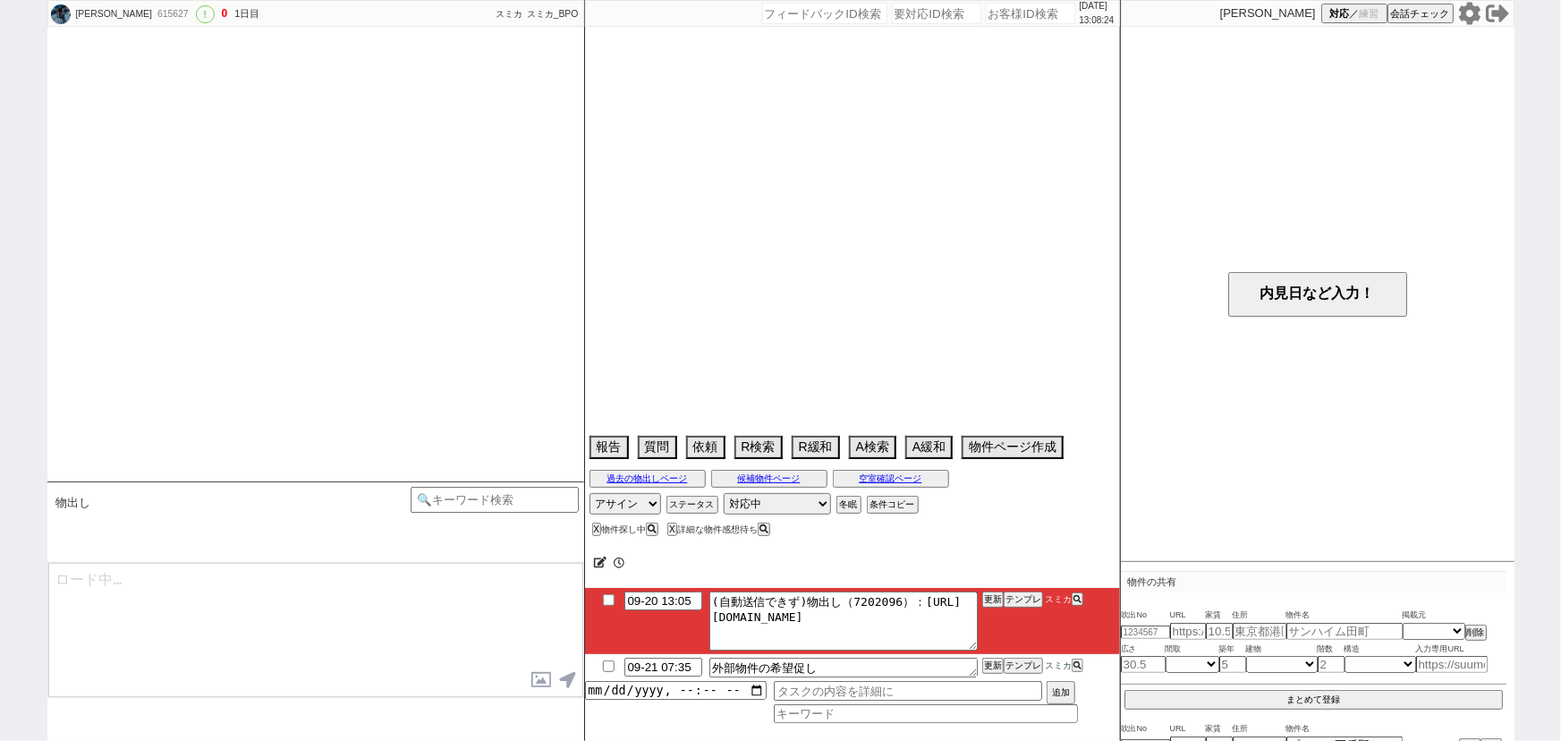
scroll to position [2412, 0]
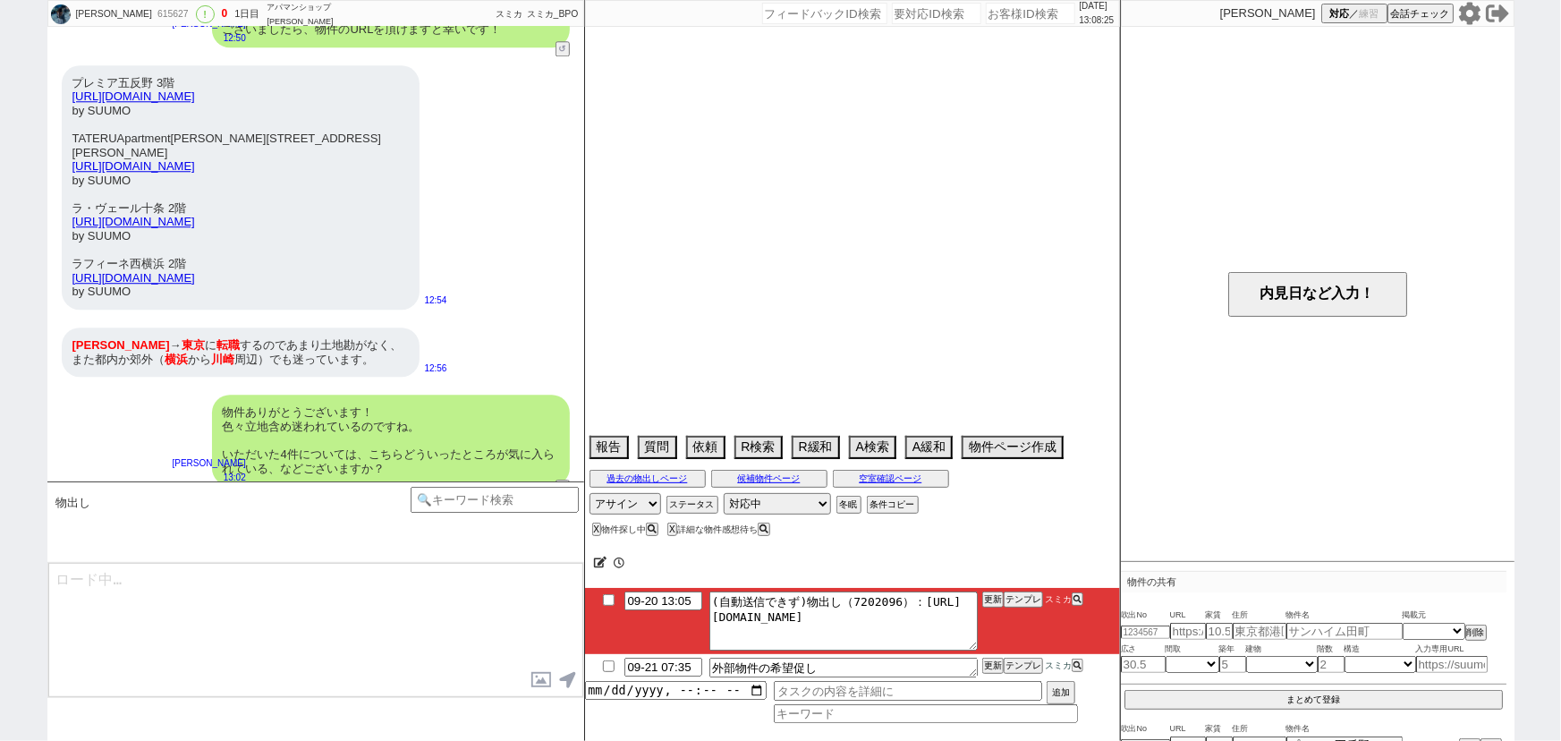
select select "2025"
select select "10"
select select "37"
select select "0"
select select "62"
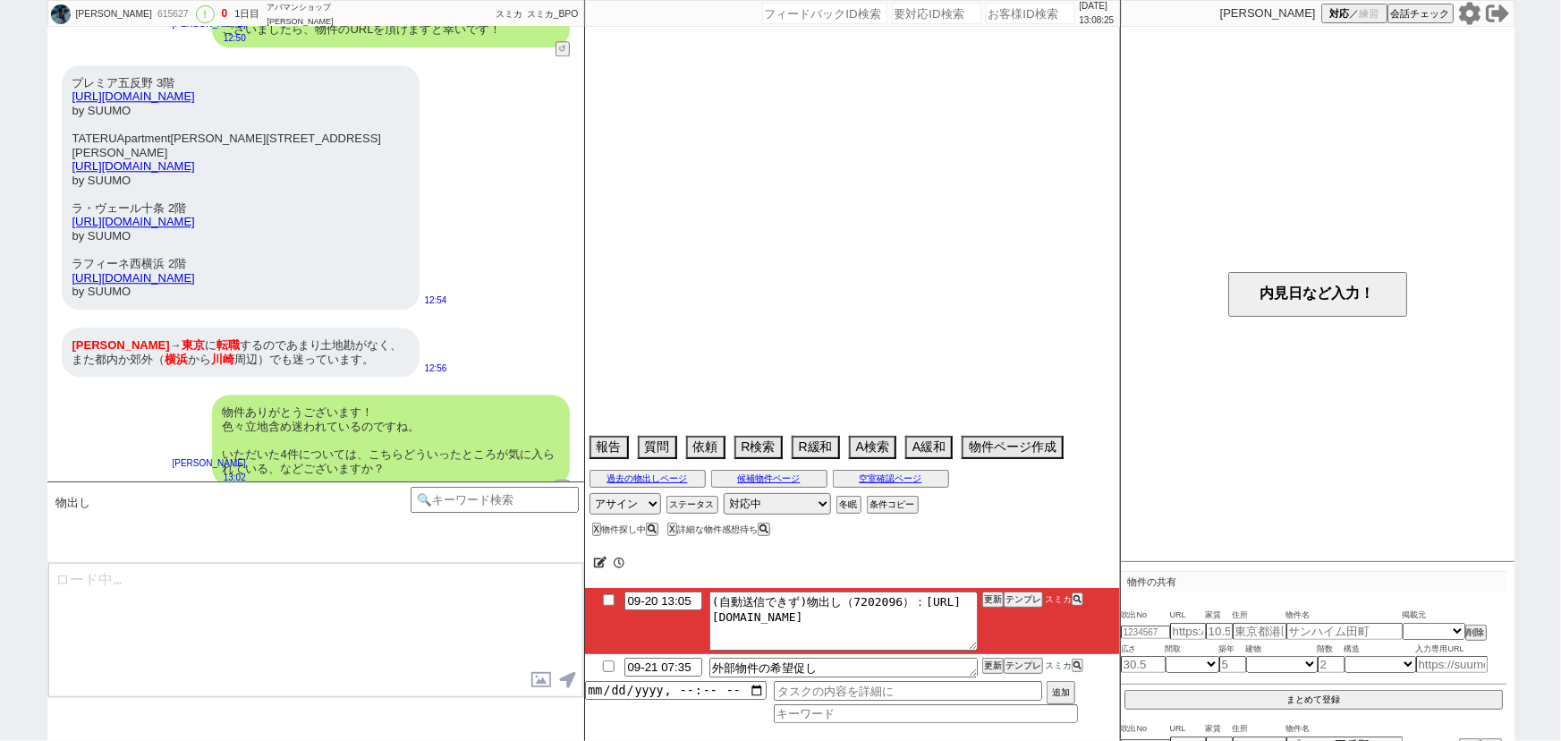
select select "25"
select select "9"
select select "329"
select select "14"
select select "10"
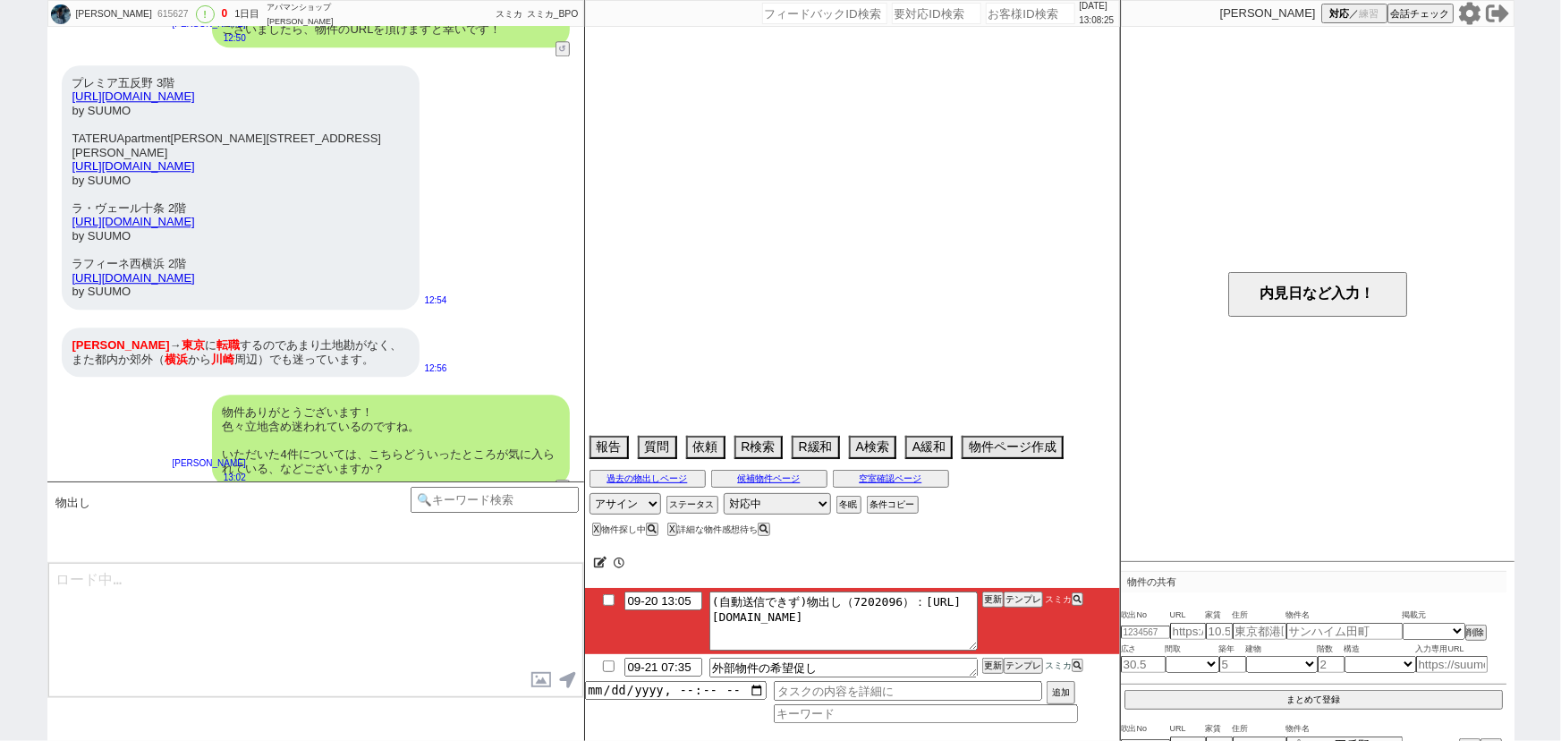
select select "372"
select select "23"
select select "75"
select select "57"
select select "70"
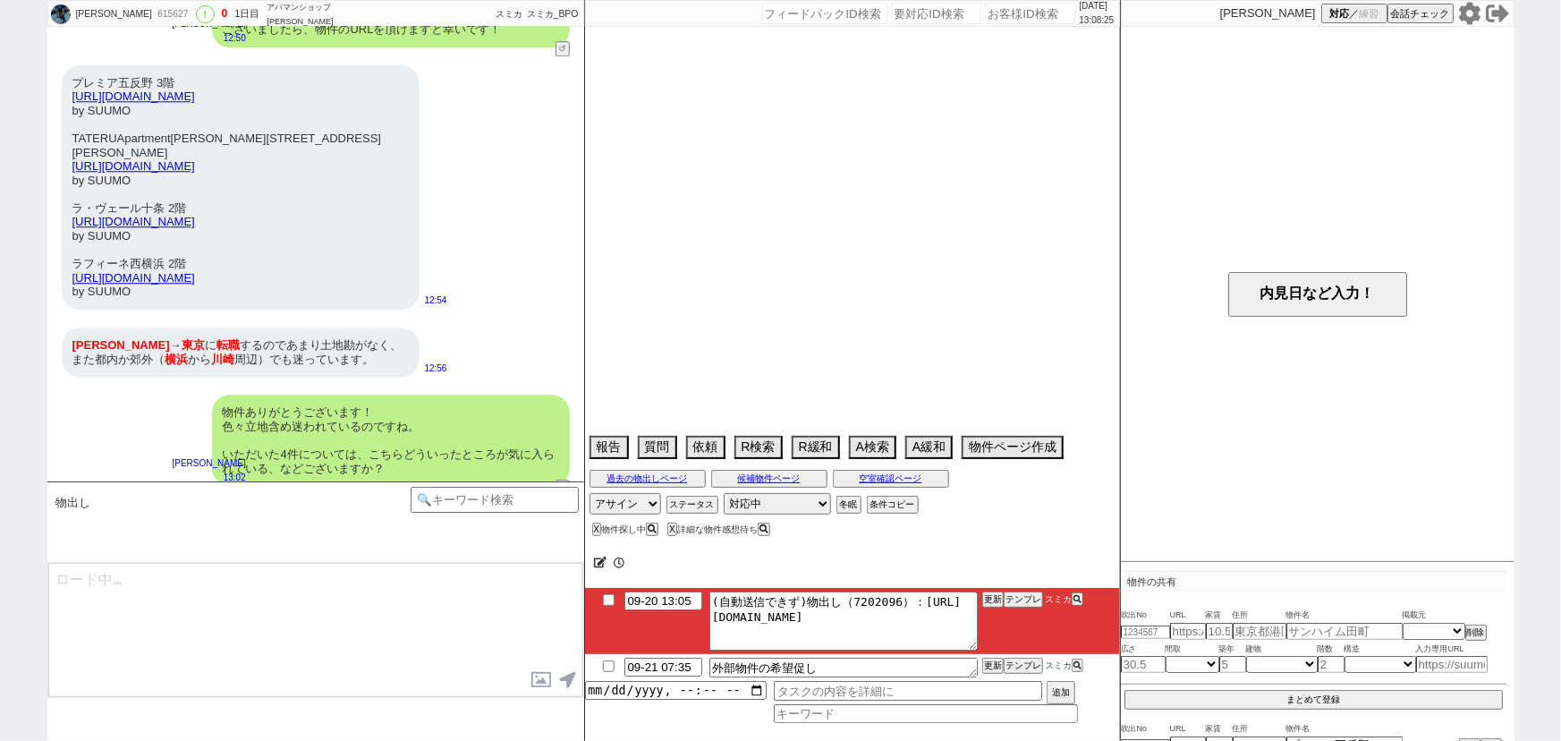
select select "819"
select select "60"
select select "65"
select select "50"
select select "69"
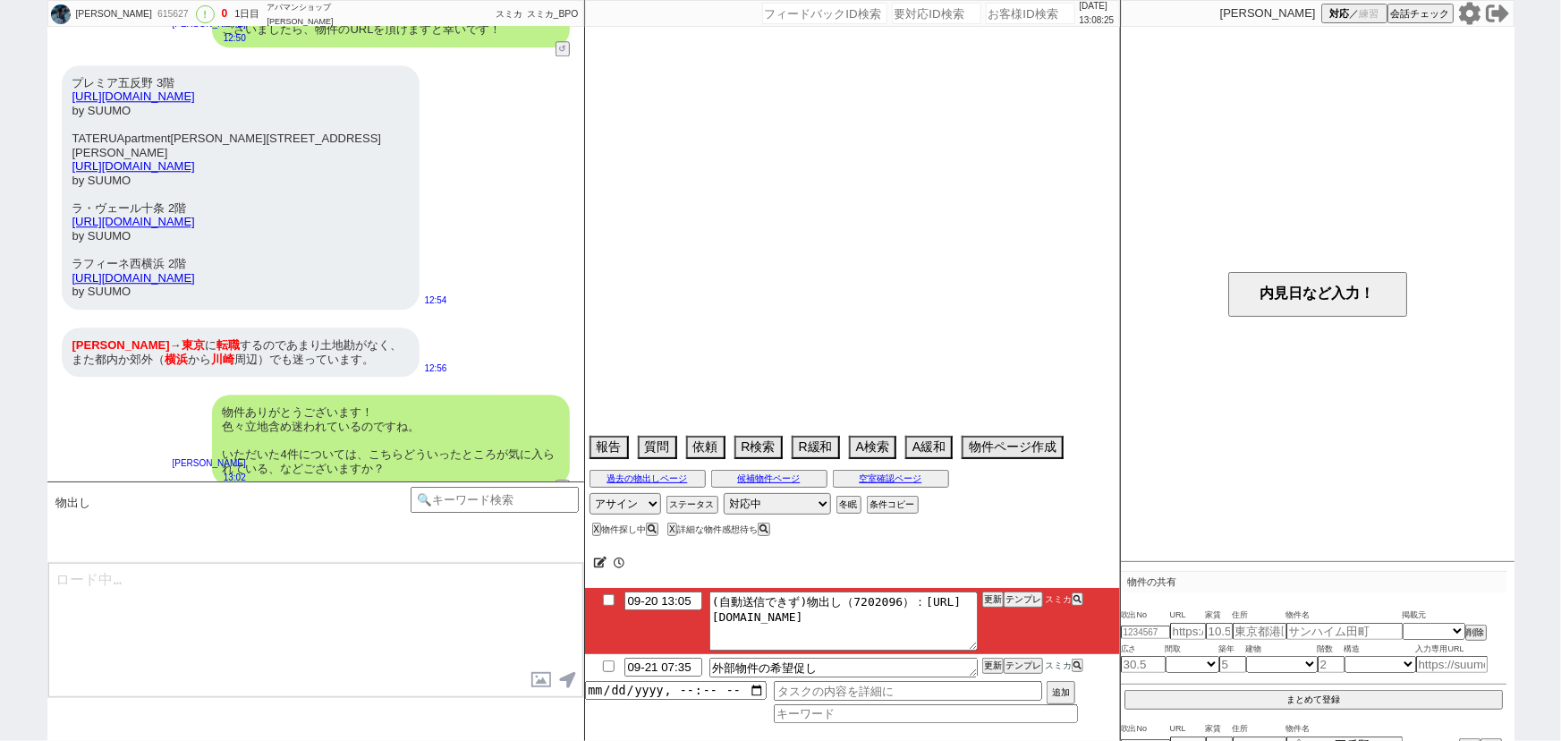
select select "44"
select select "64"
select select "1556"
select select "67"
select select "59"
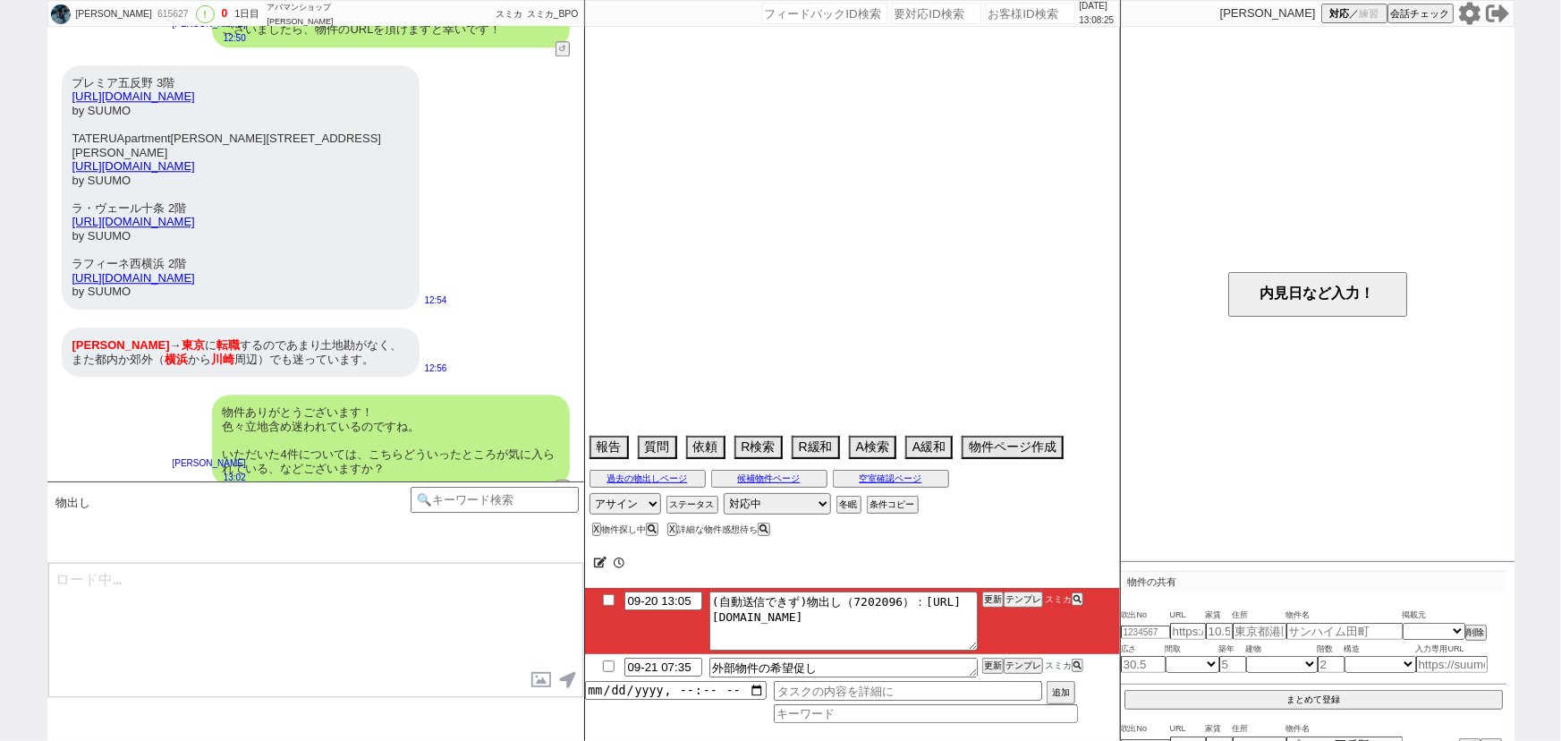
select select "48"
select select "63"
select select "72"
select select "53"
select select "47"
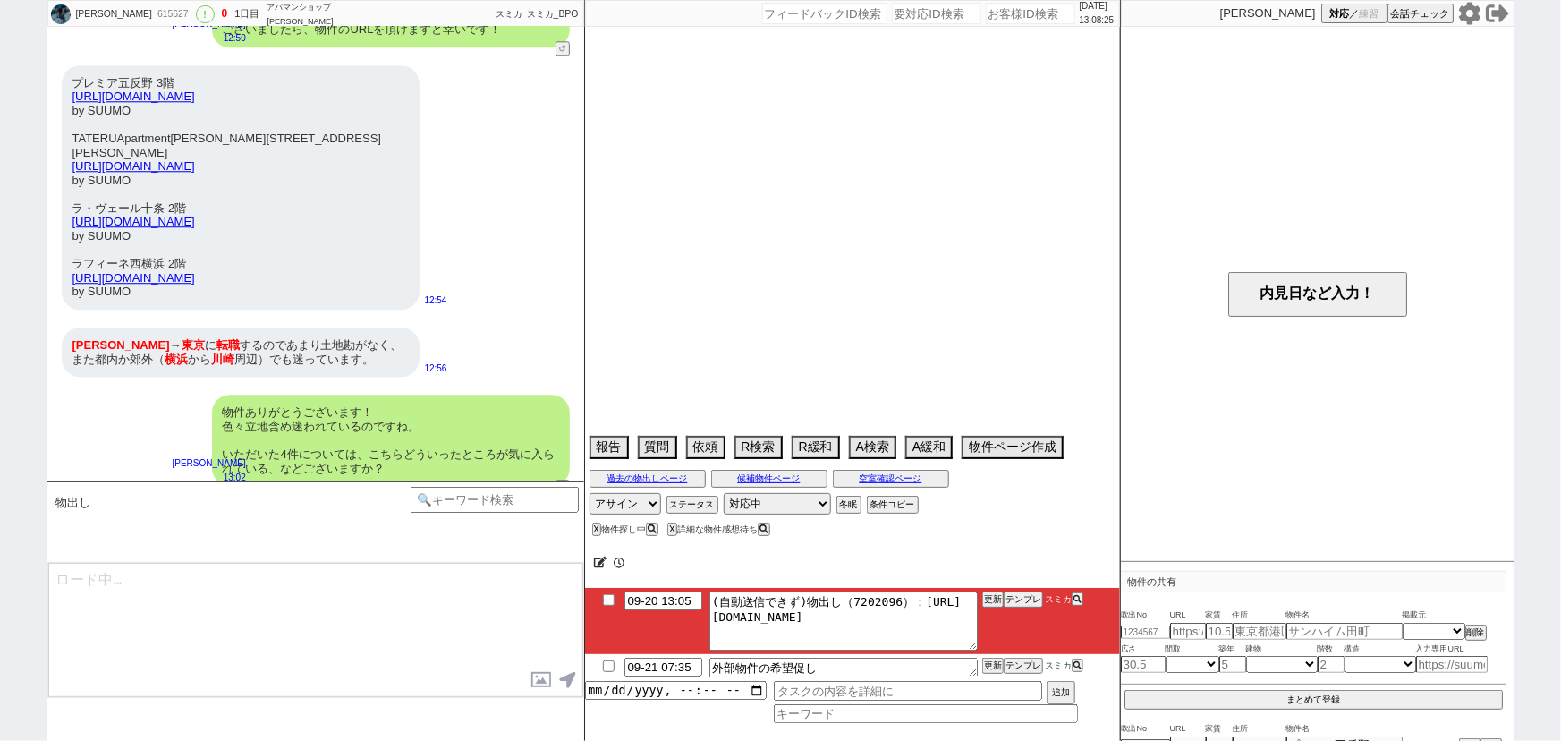
select select "15"
select select "19"
select select "68"
select select "71"
select select "38"
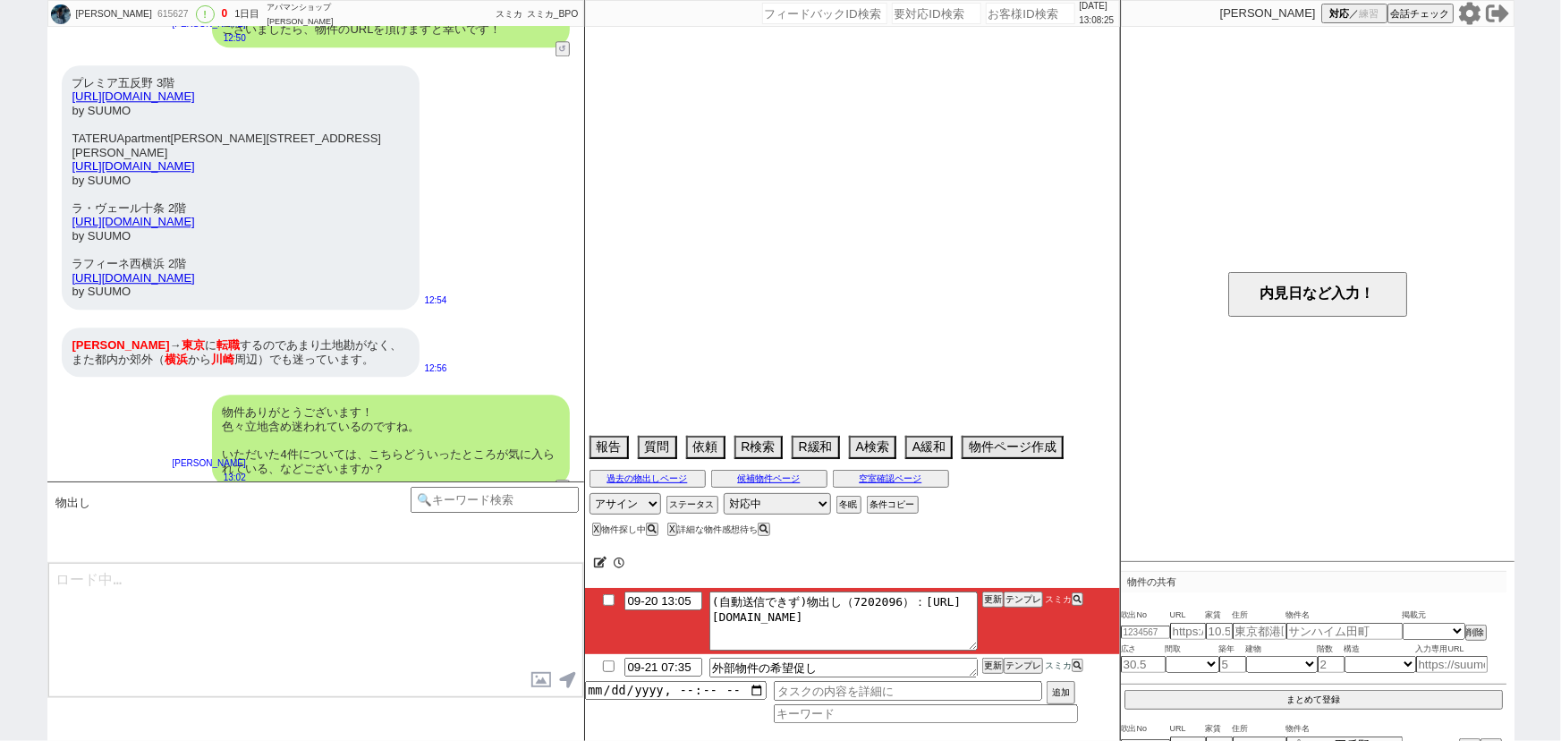
select select "54"
select select "66"
select select "56"
select select "35"
select select "36"
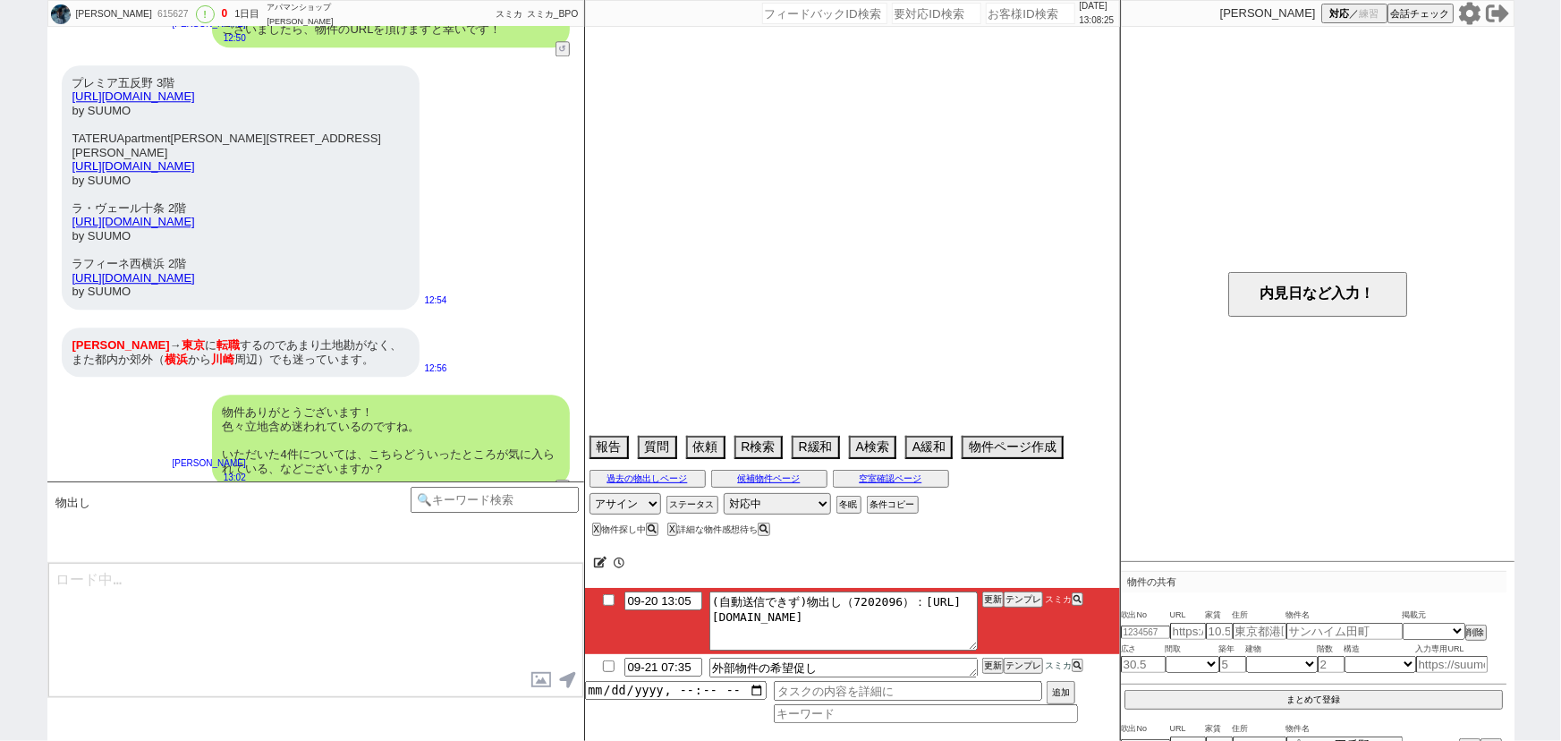
select select "73"
select select "74"
select select "7"
select select "77"
select select "12"
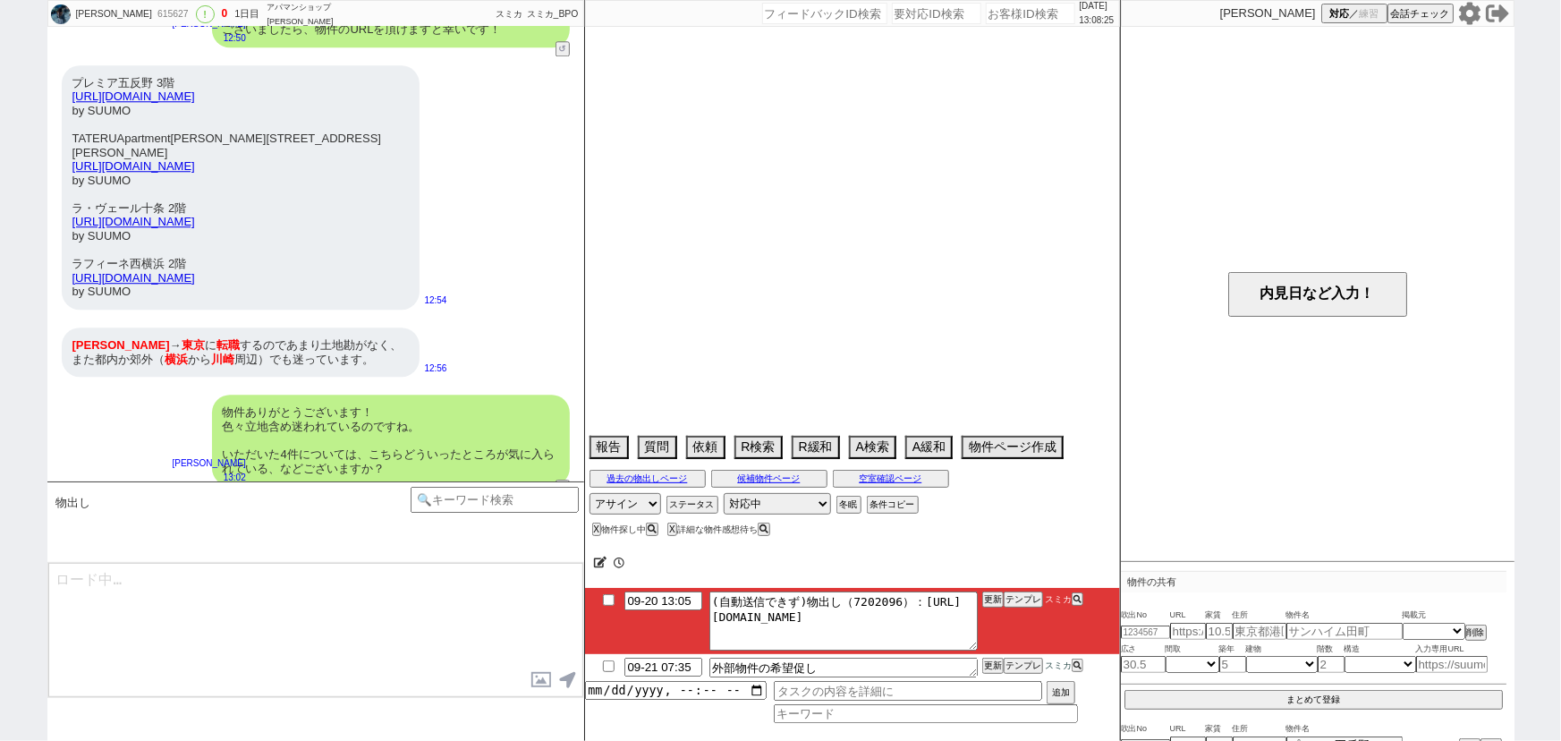
select select "17"
select select "27"
select select "11"
select select "76"
select select "29"
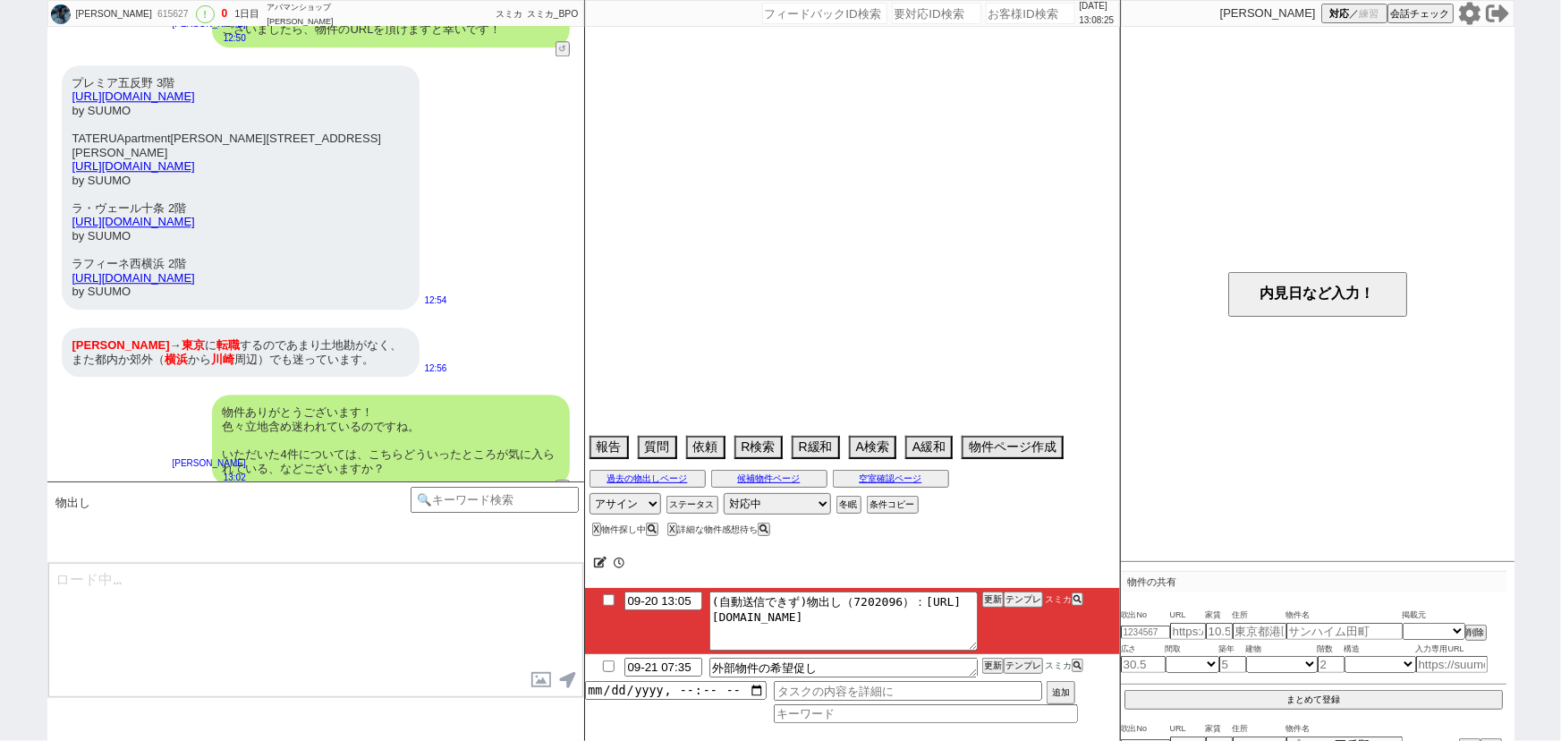
select select "58"
select select "61"
select select "55"
select select "46"
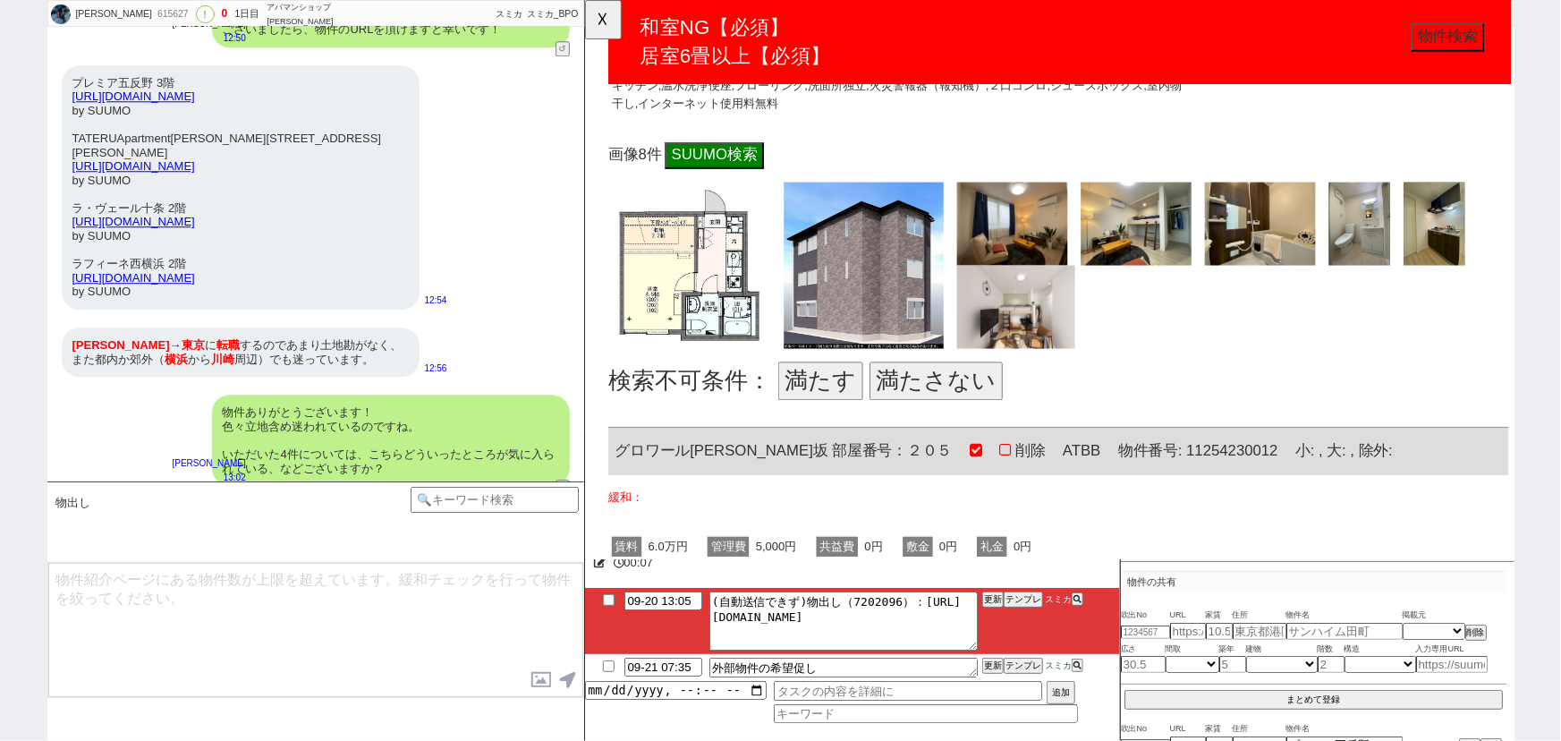
scroll to position [625, 0]
click at [974, 388] on button "満たさない" at bounding box center [961, 408] width 143 height 41
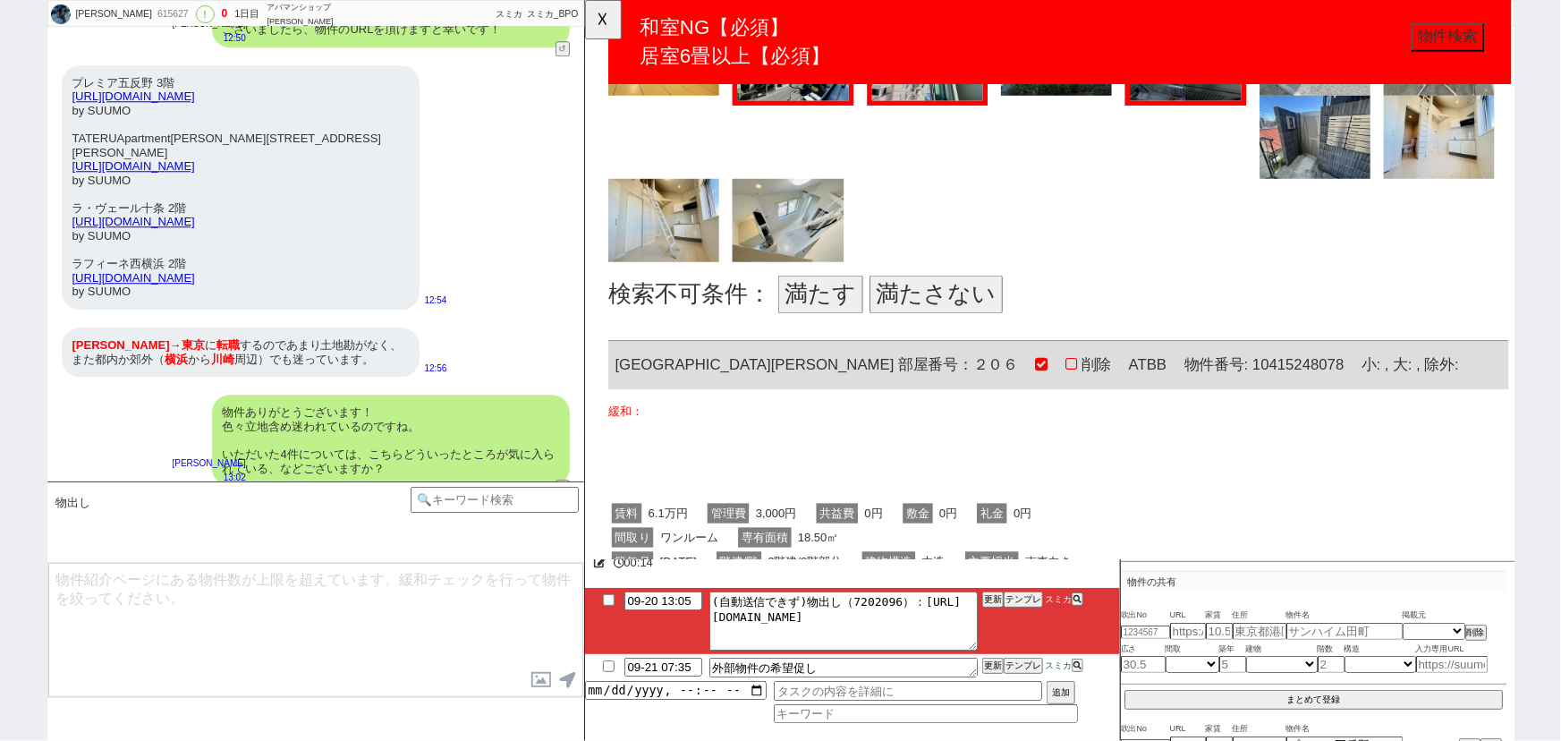
click at [946, 296] on button "満たさない" at bounding box center [961, 316] width 143 height 41
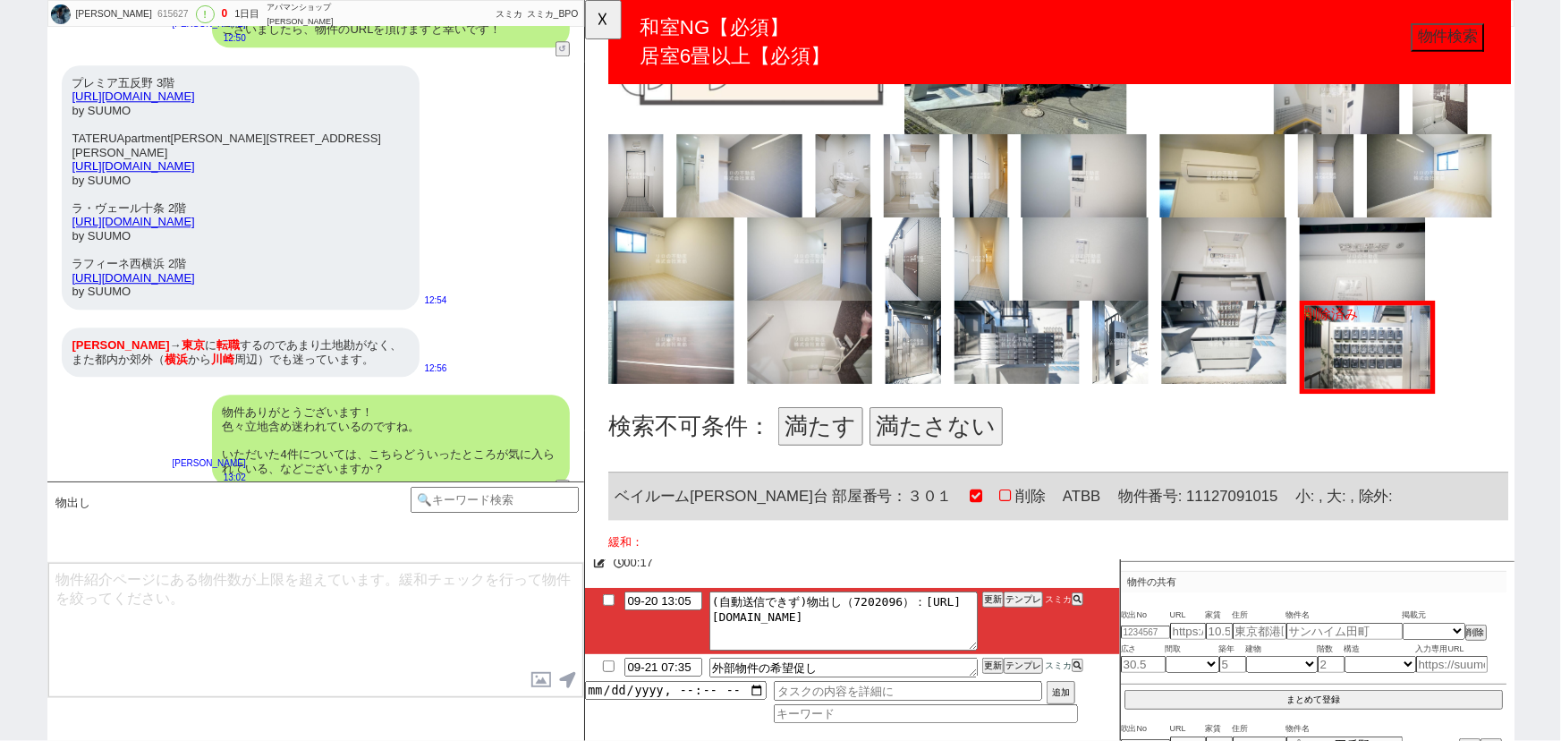
click at [841, 437] on button "満たす" at bounding box center [837, 457] width 91 height 41
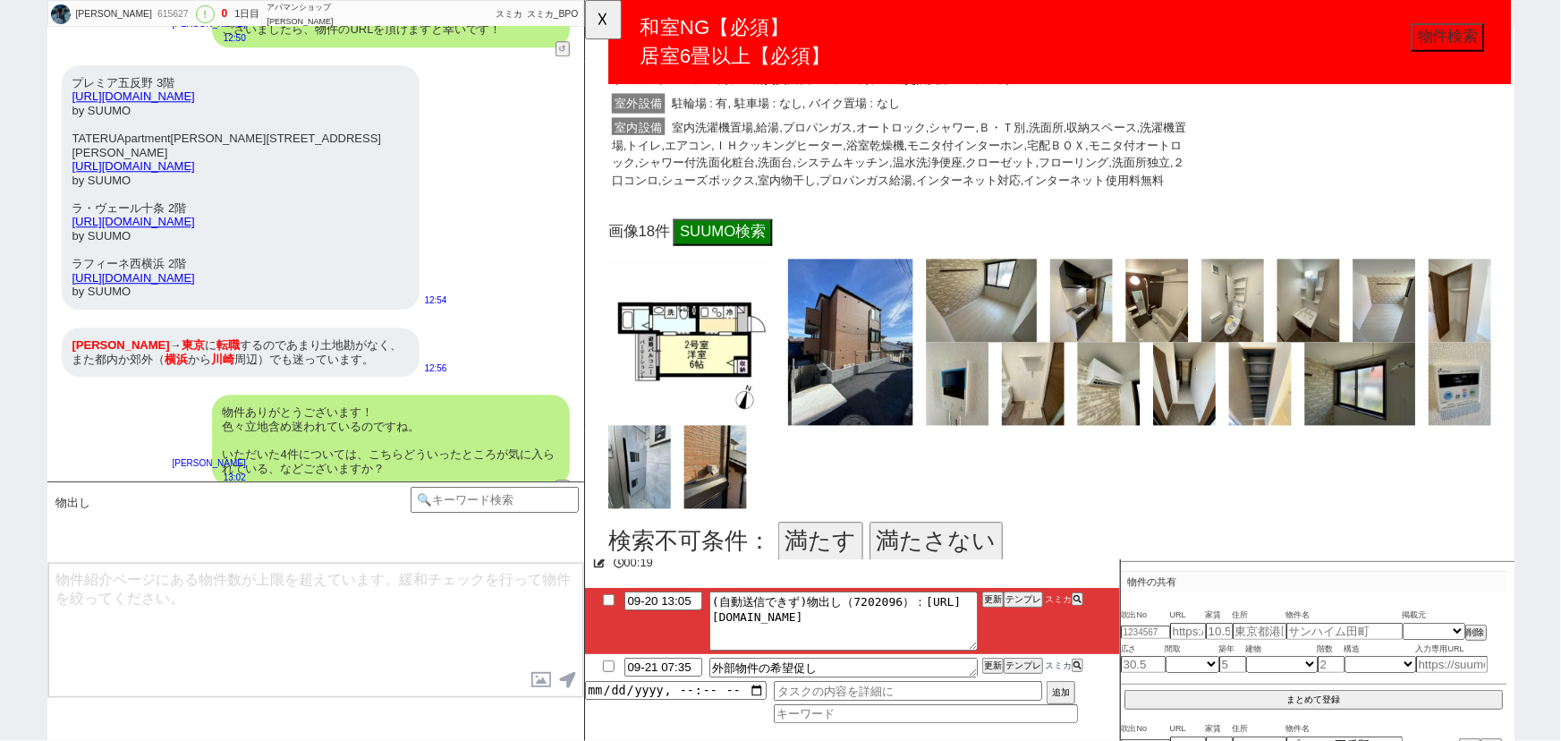
scroll to position [3825, 0]
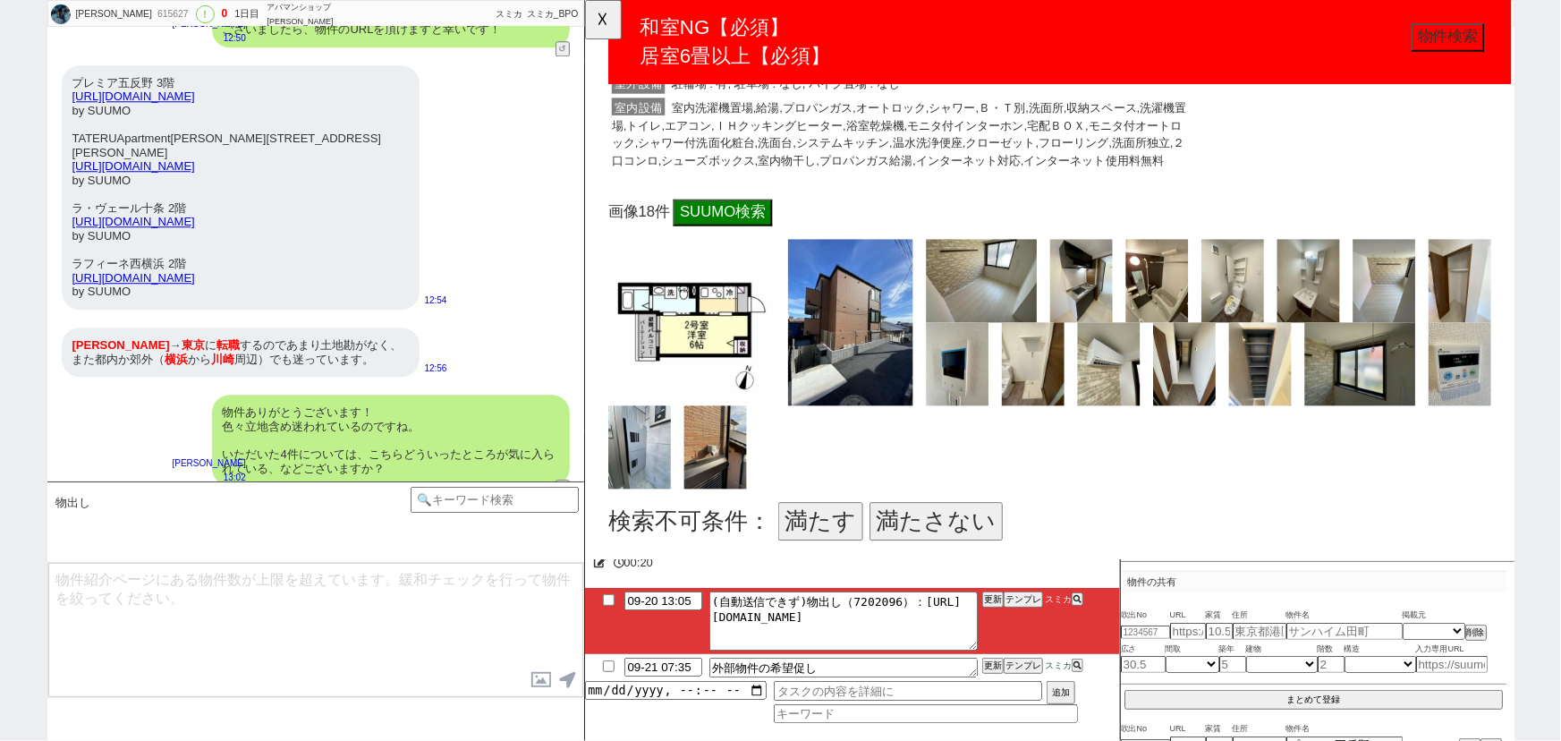
click at [822, 540] on button "満たす" at bounding box center [837, 560] width 91 height 41
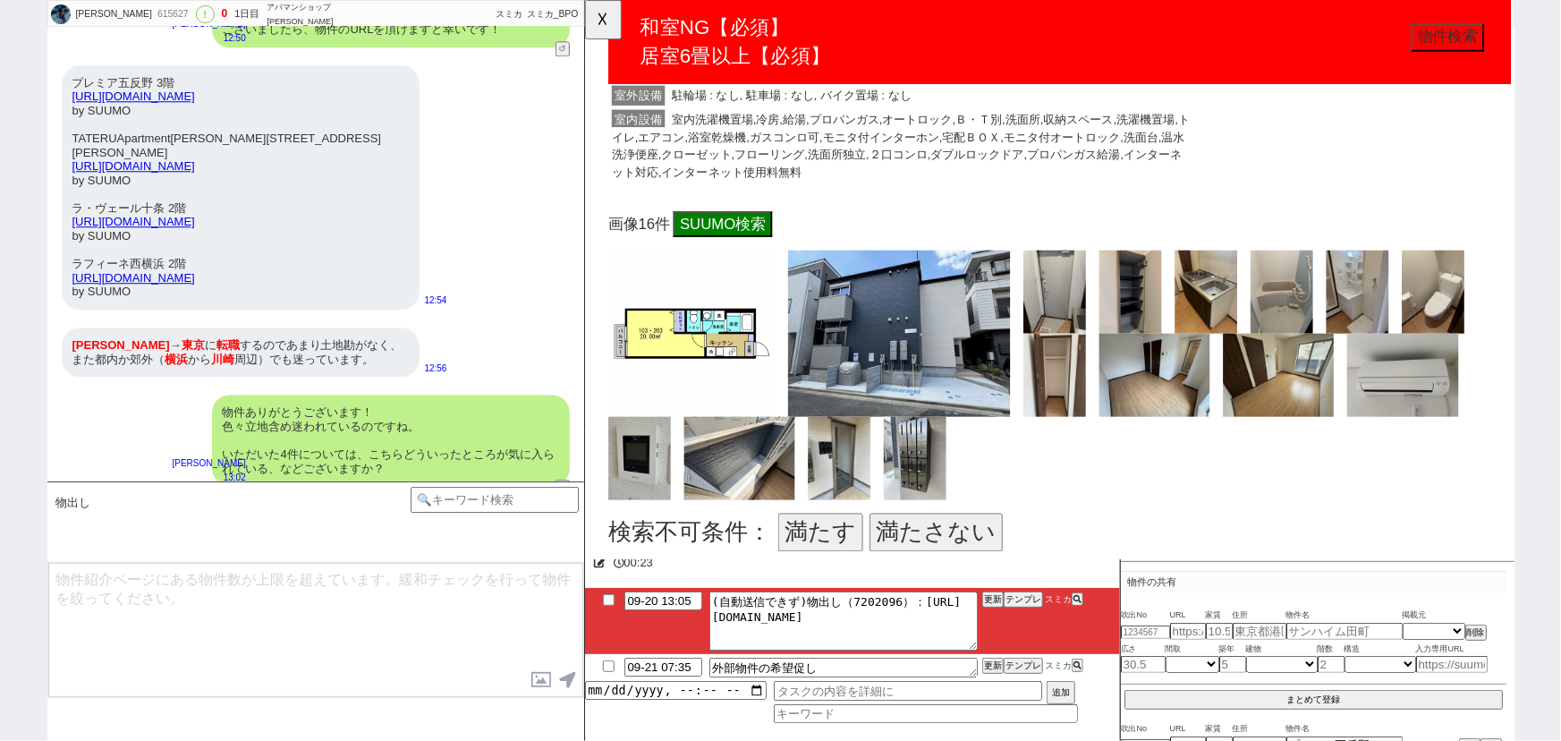
scroll to position [4781, 0]
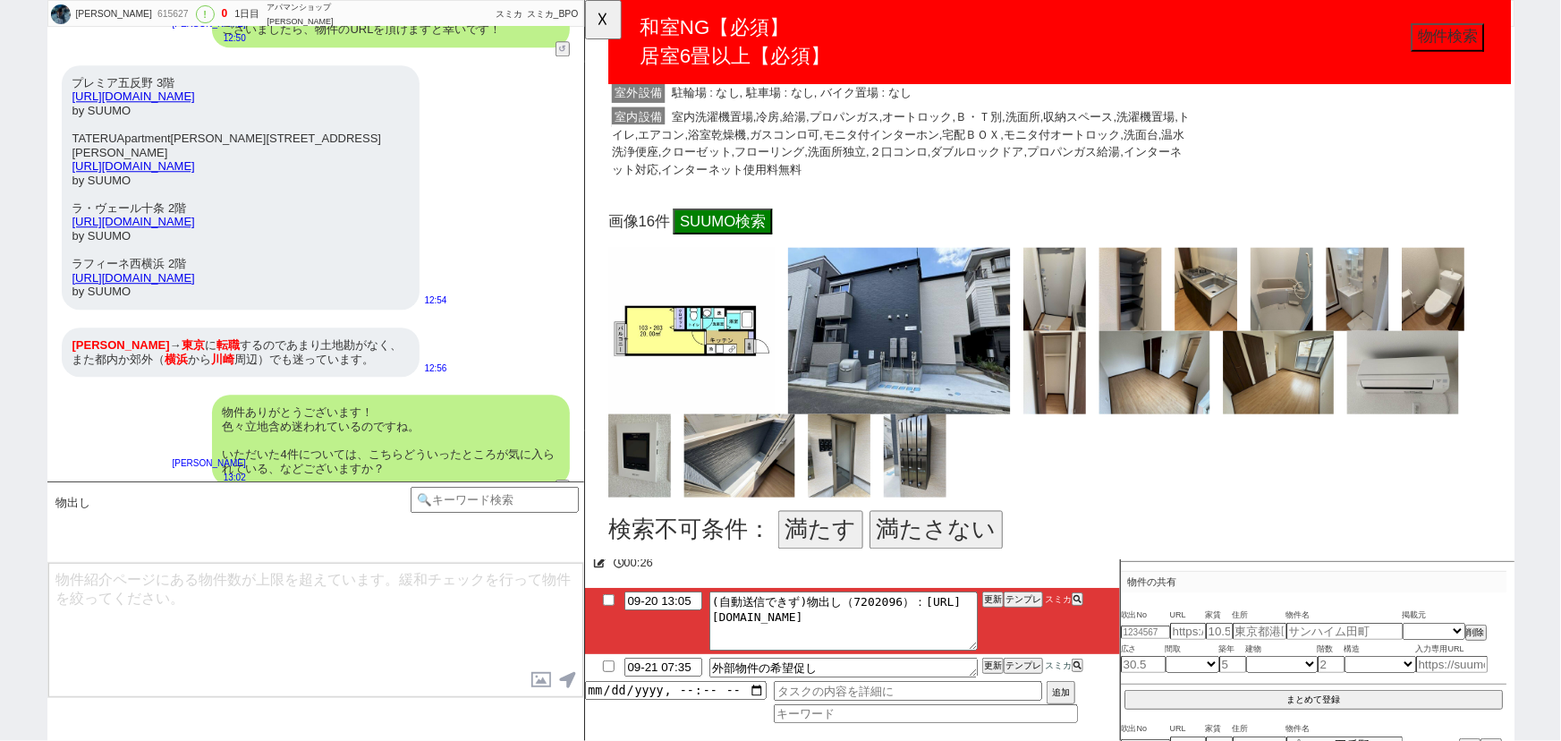
click at [947, 549] on button "満たさない" at bounding box center [961, 569] width 143 height 41
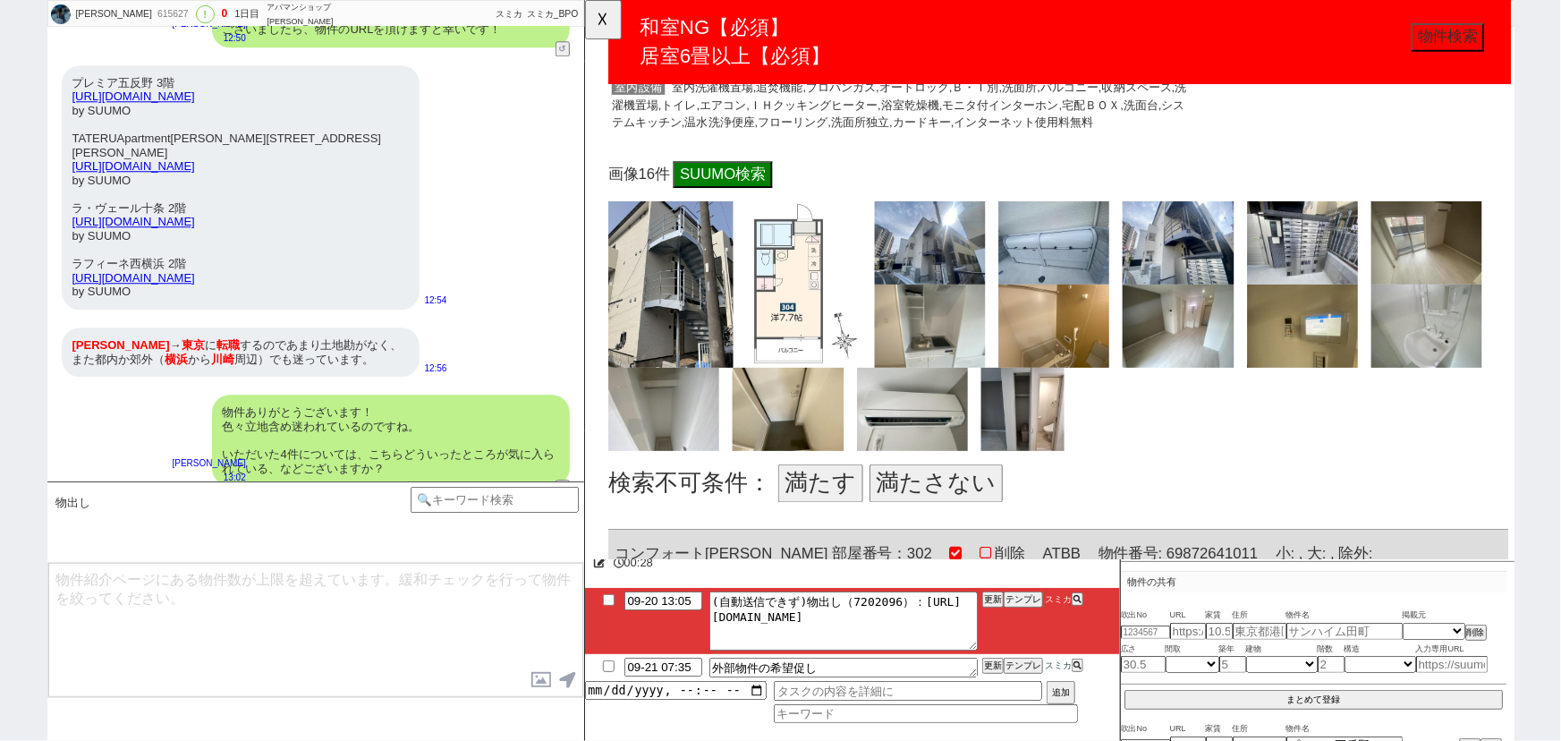
scroll to position [5797, 0]
click at [828, 498] on button "満たす" at bounding box center [837, 518] width 91 height 41
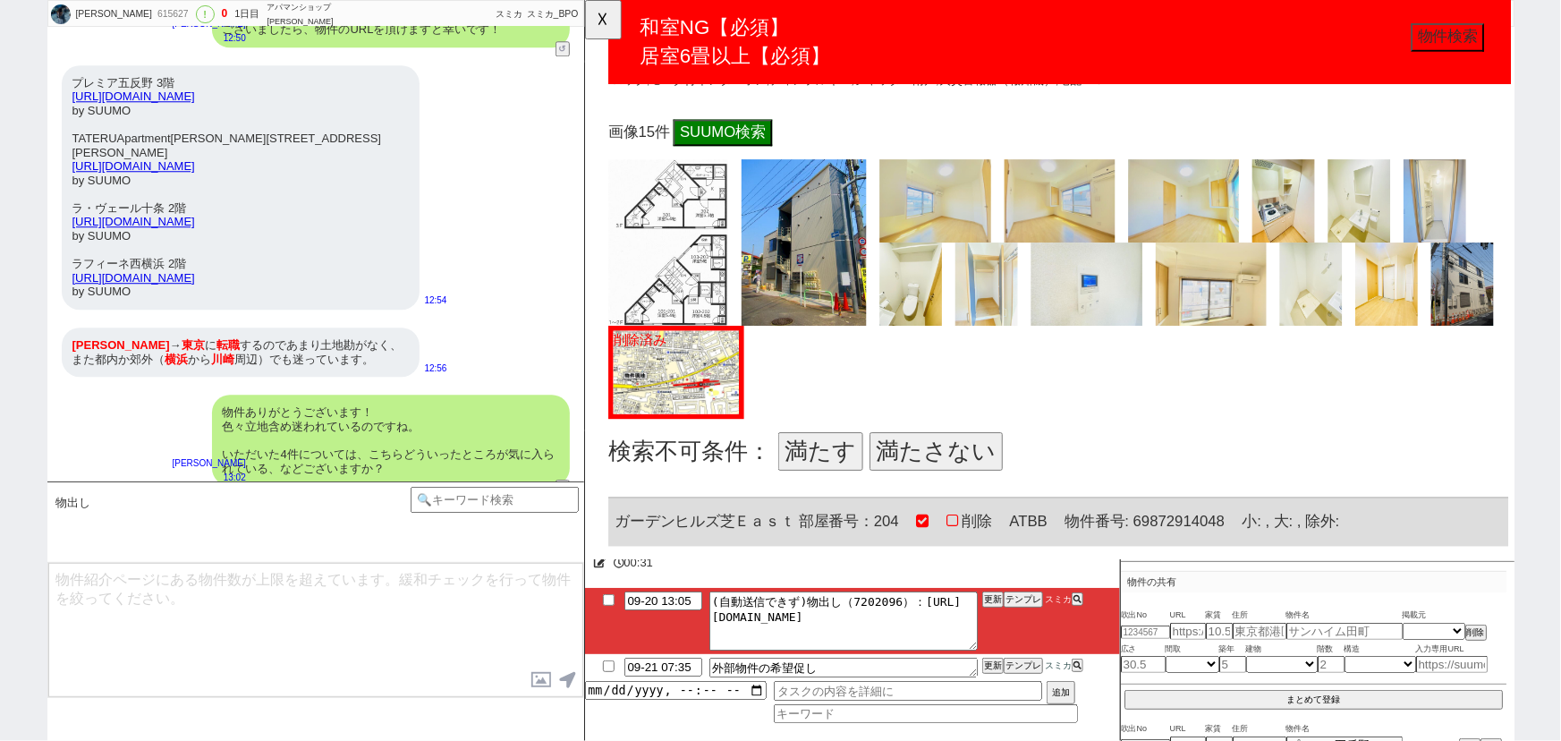
click at [969, 465] on button "満たさない" at bounding box center [961, 485] width 143 height 41
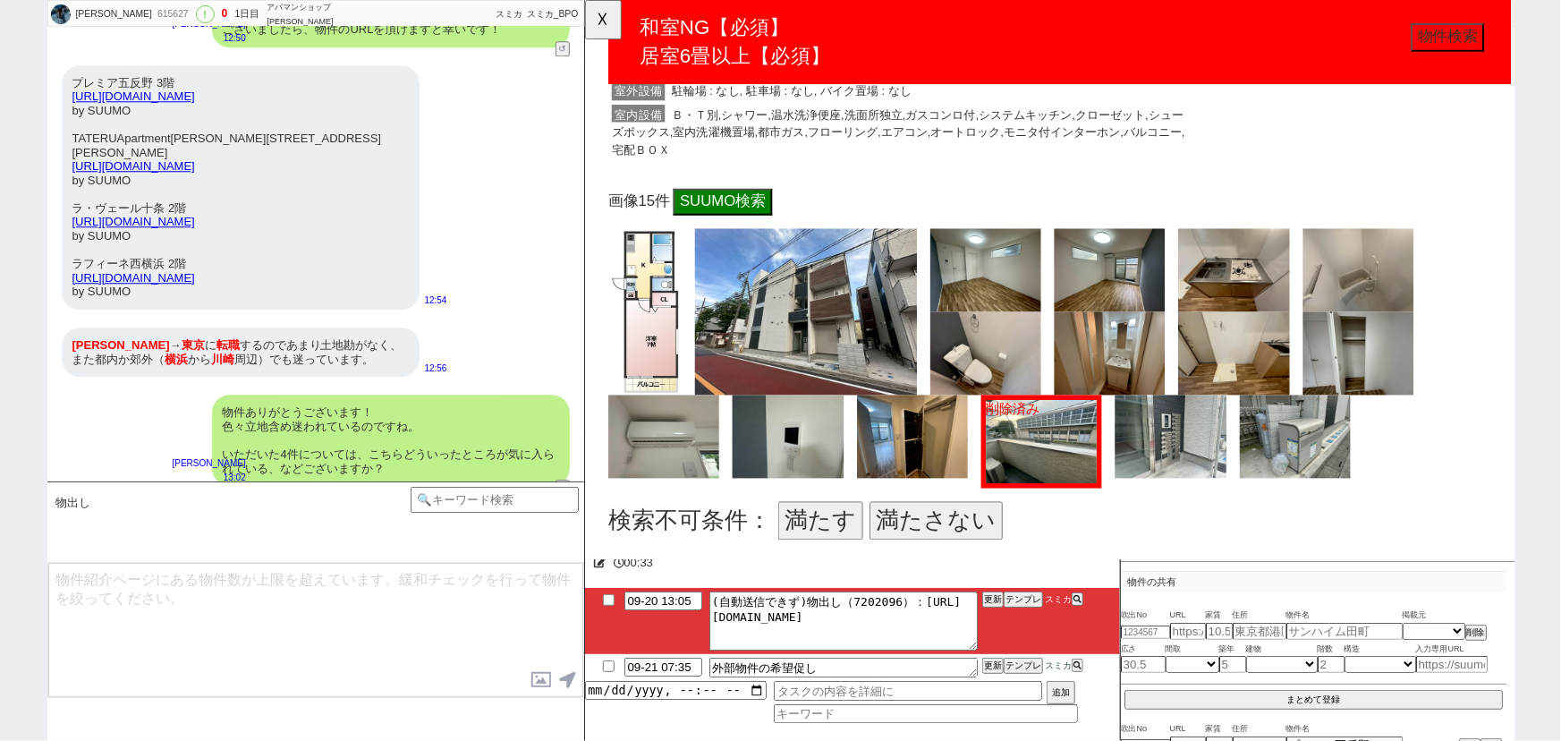
scroll to position [7711, 0]
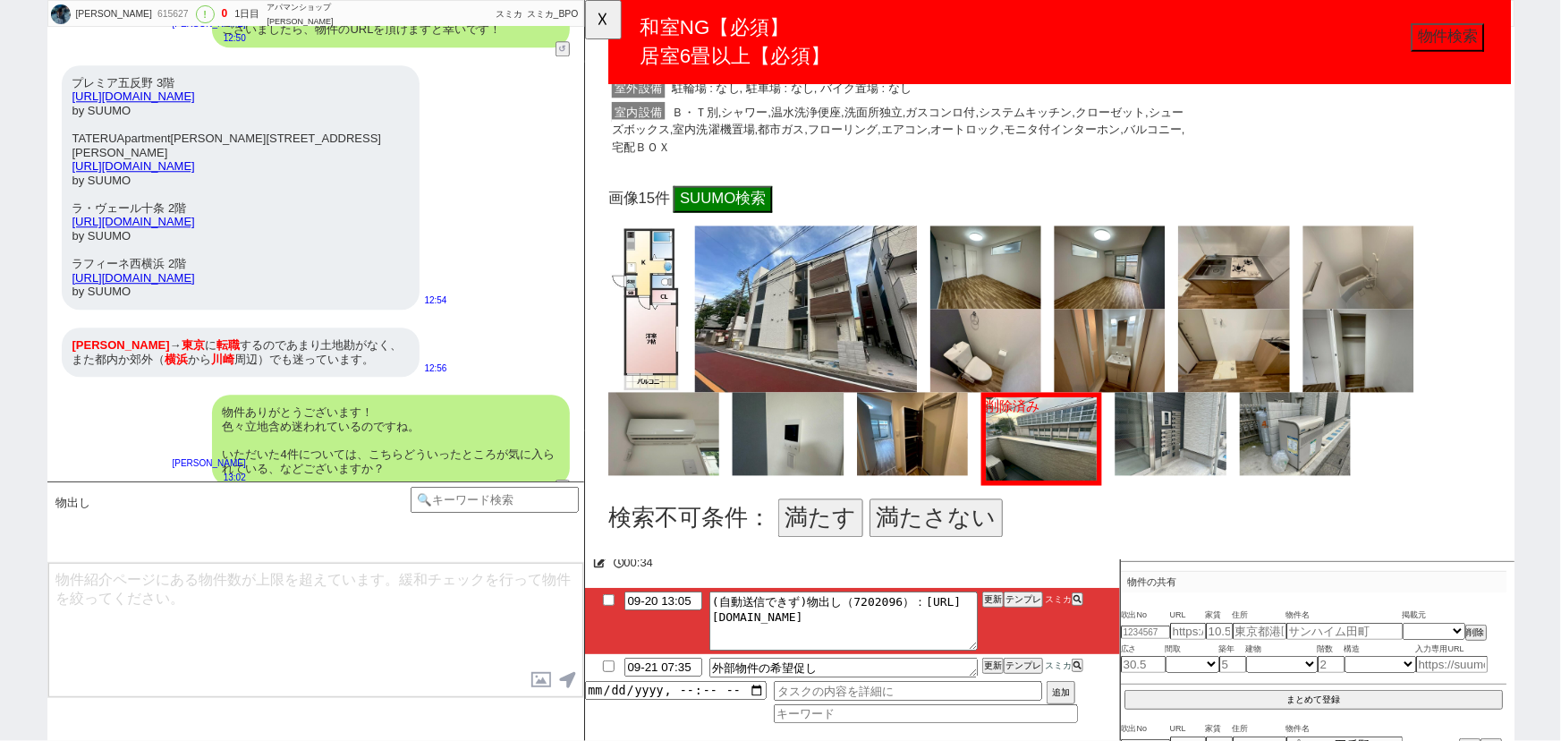
click at [848, 537] on button "満たす" at bounding box center [837, 557] width 91 height 41
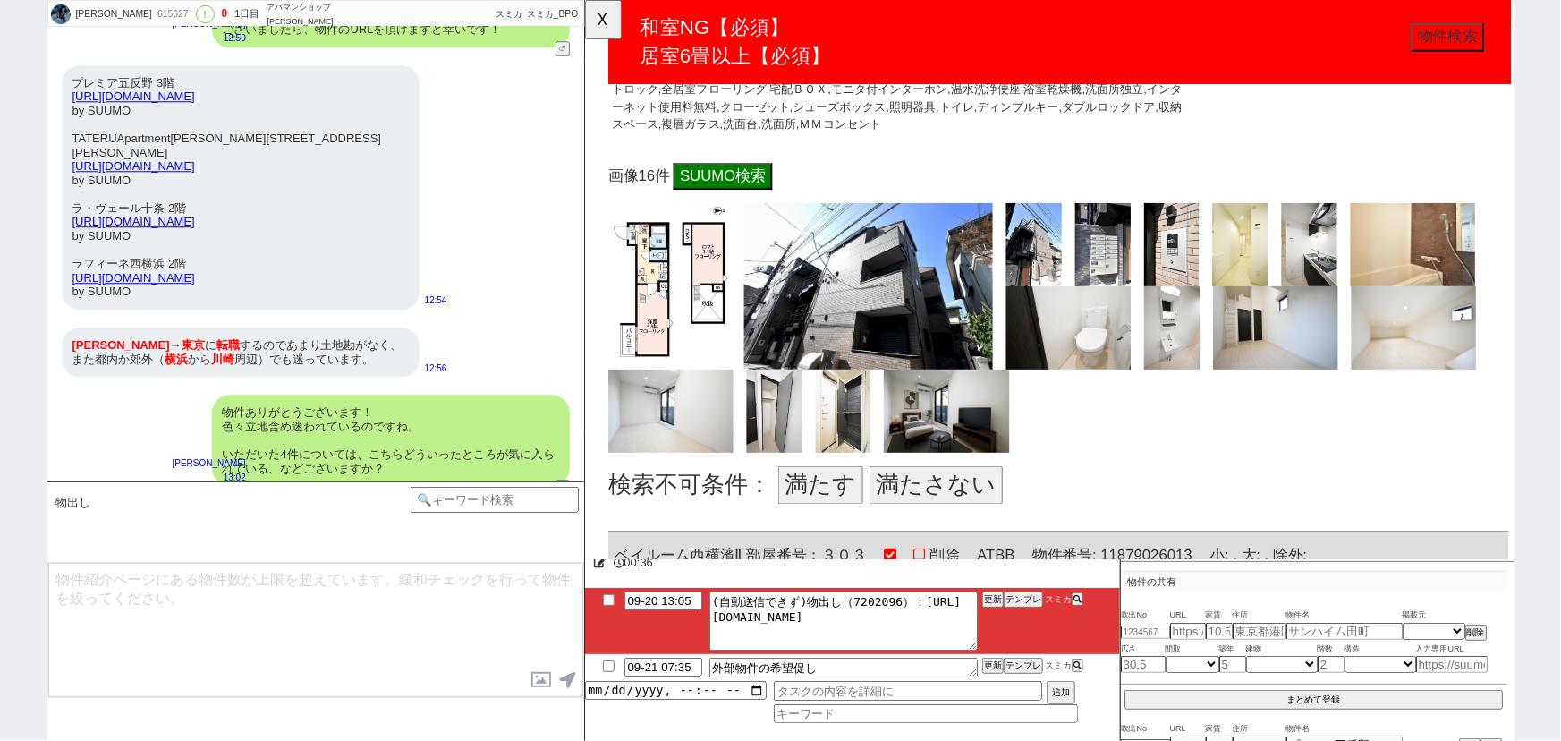
scroll to position [8730, 0]
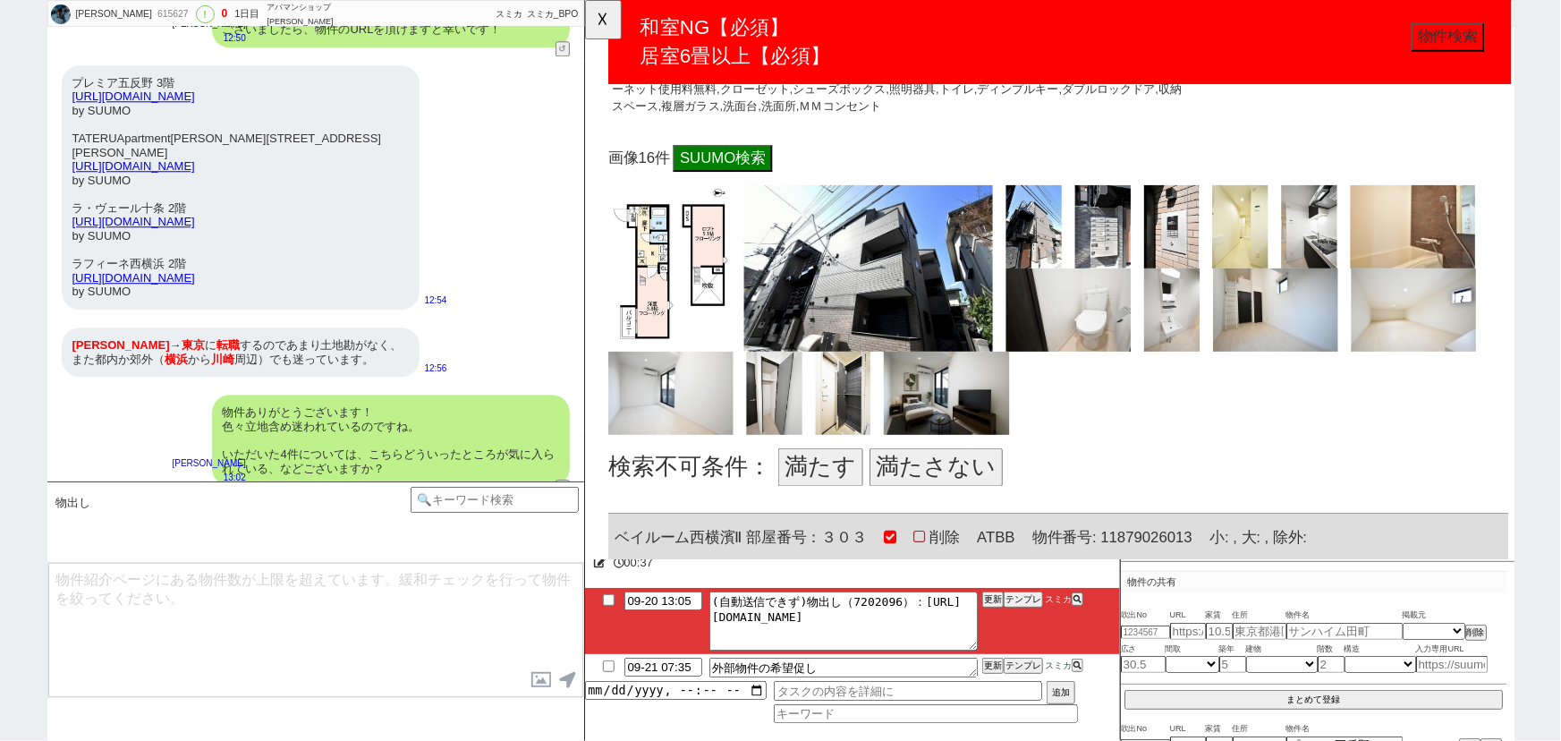
click at [942, 482] on button "満たさない" at bounding box center [961, 502] width 143 height 41
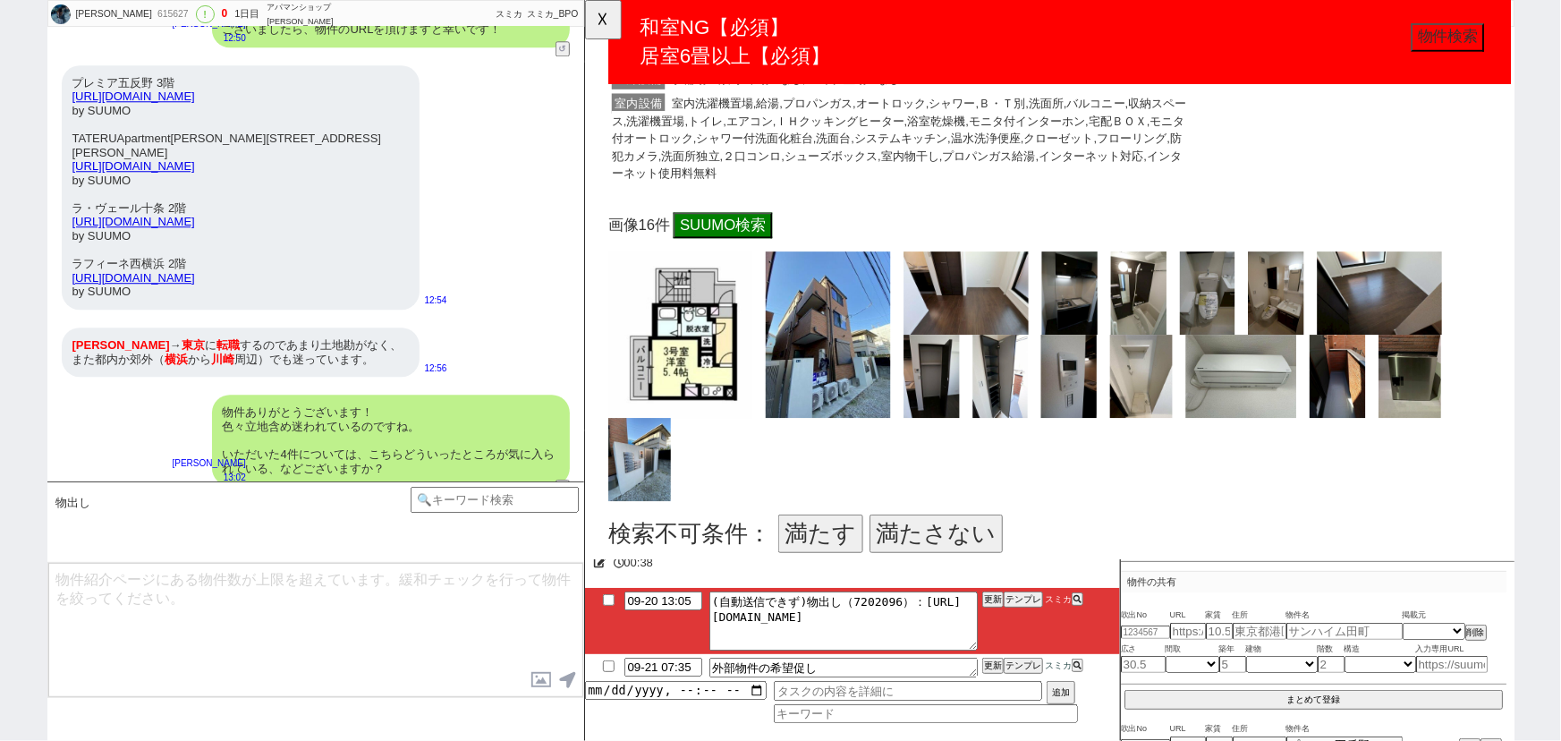
scroll to position [9626, 0]
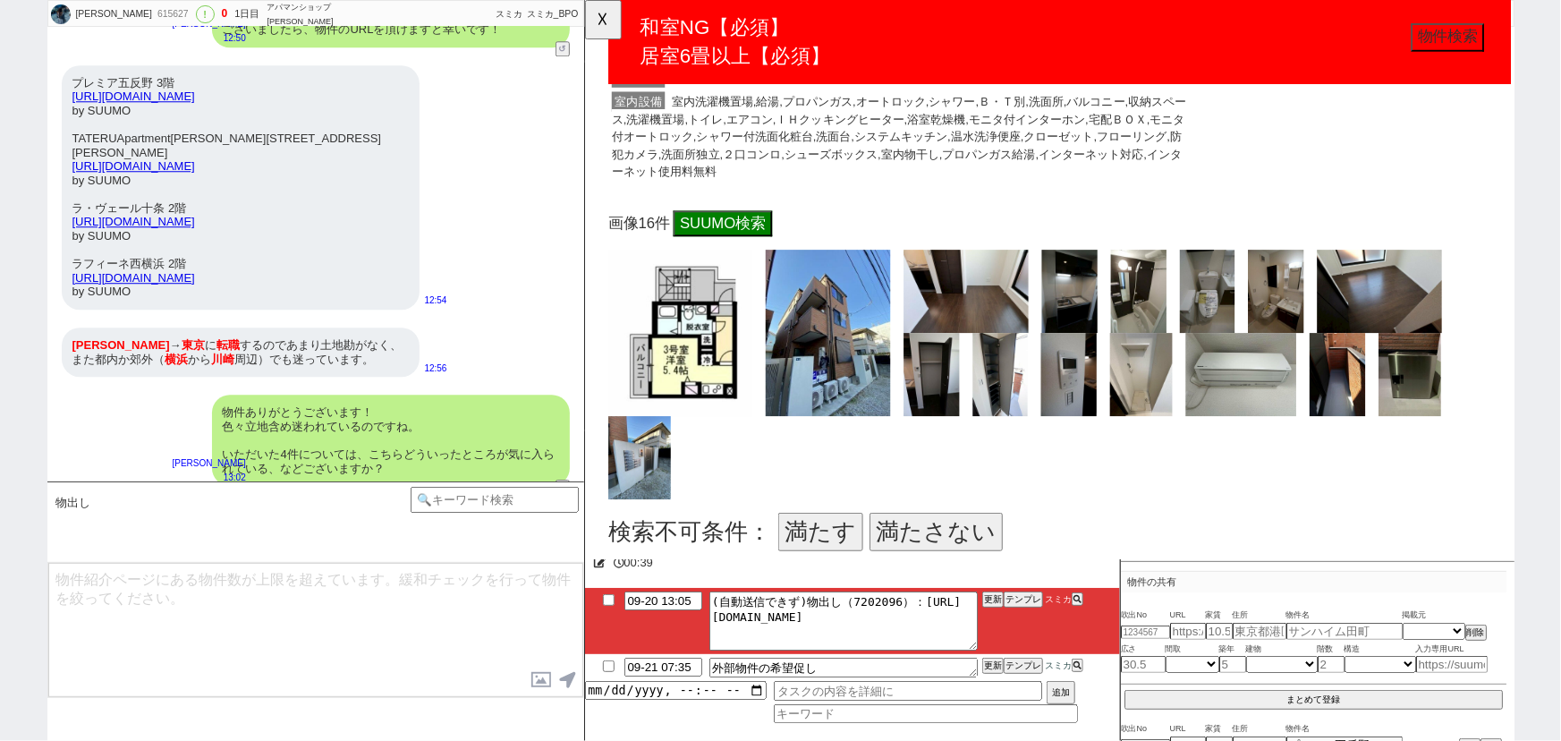
click at [945, 551] on button "満たさない" at bounding box center [961, 571] width 143 height 41
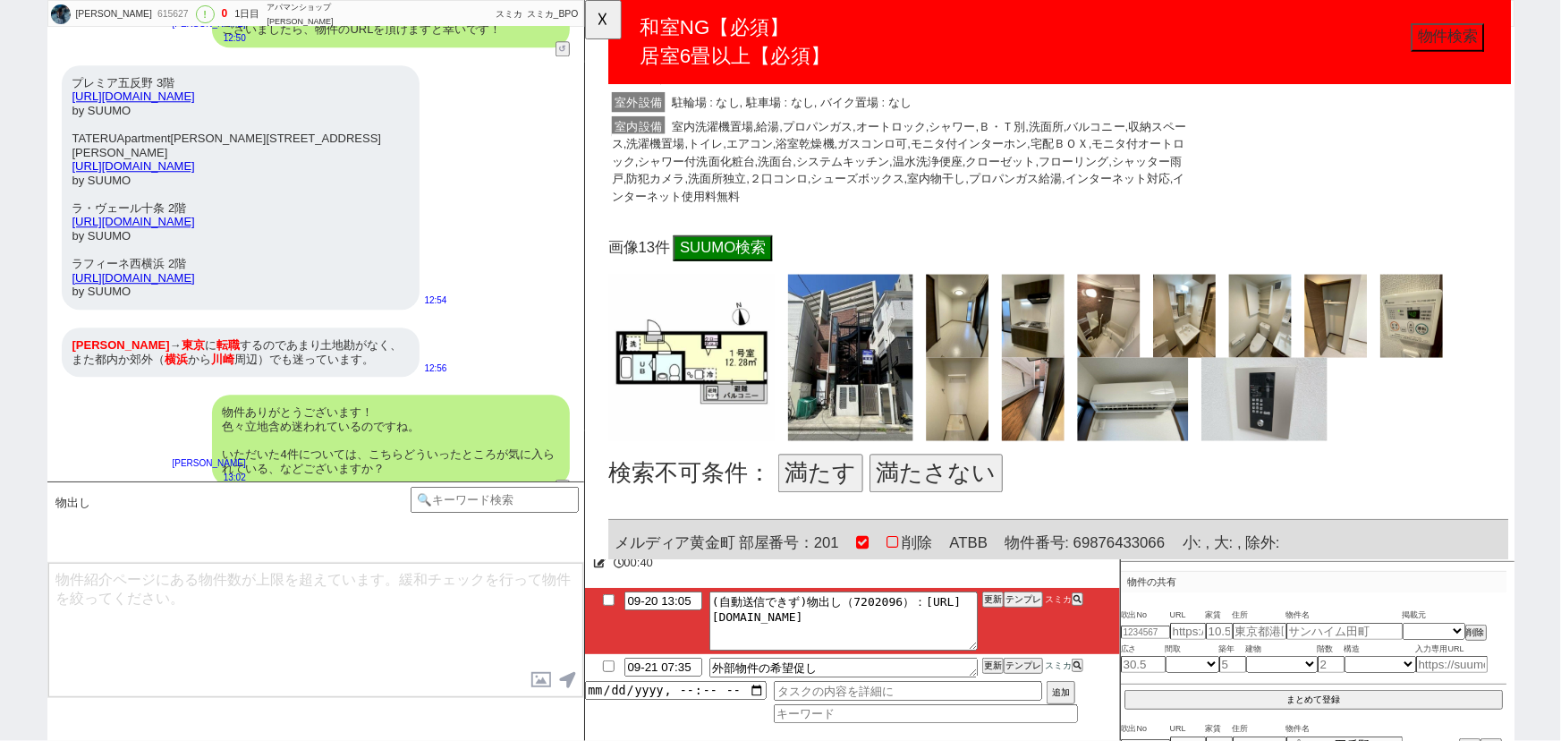
scroll to position [10673, 0]
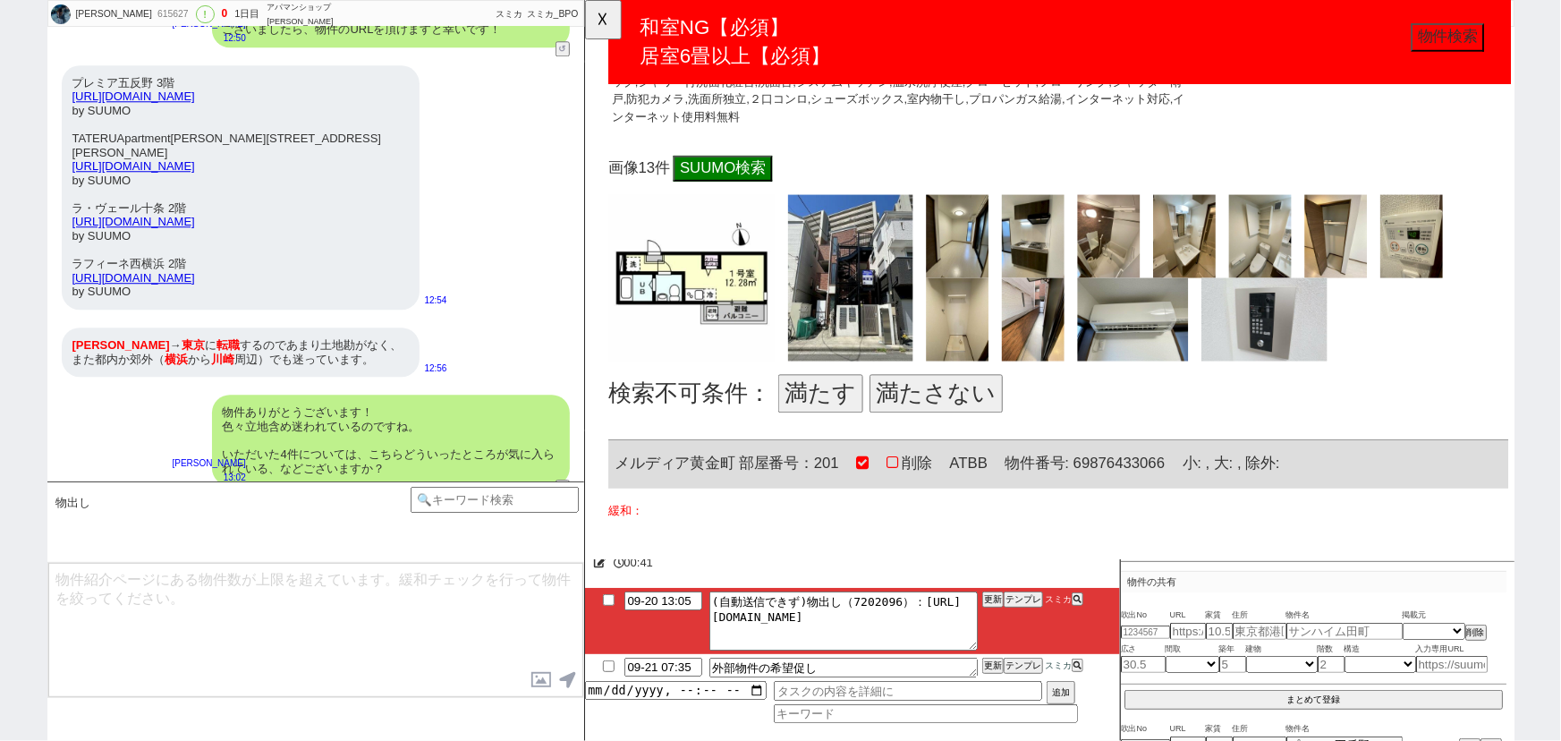
click at [931, 403] on button "満たさない" at bounding box center [961, 423] width 143 height 41
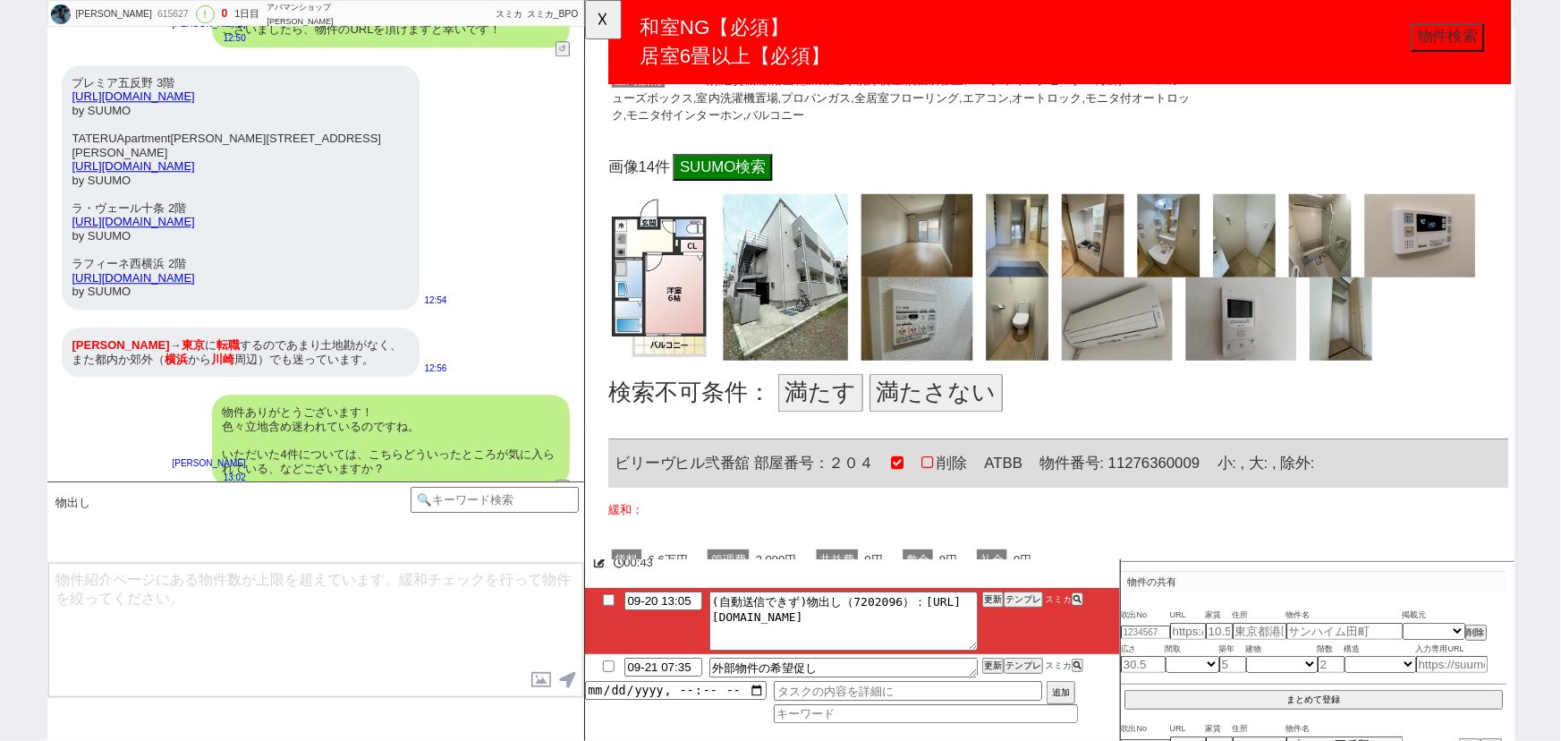
scroll to position [11550, 0]
click at [829, 401] on button "満たす" at bounding box center [837, 421] width 91 height 41
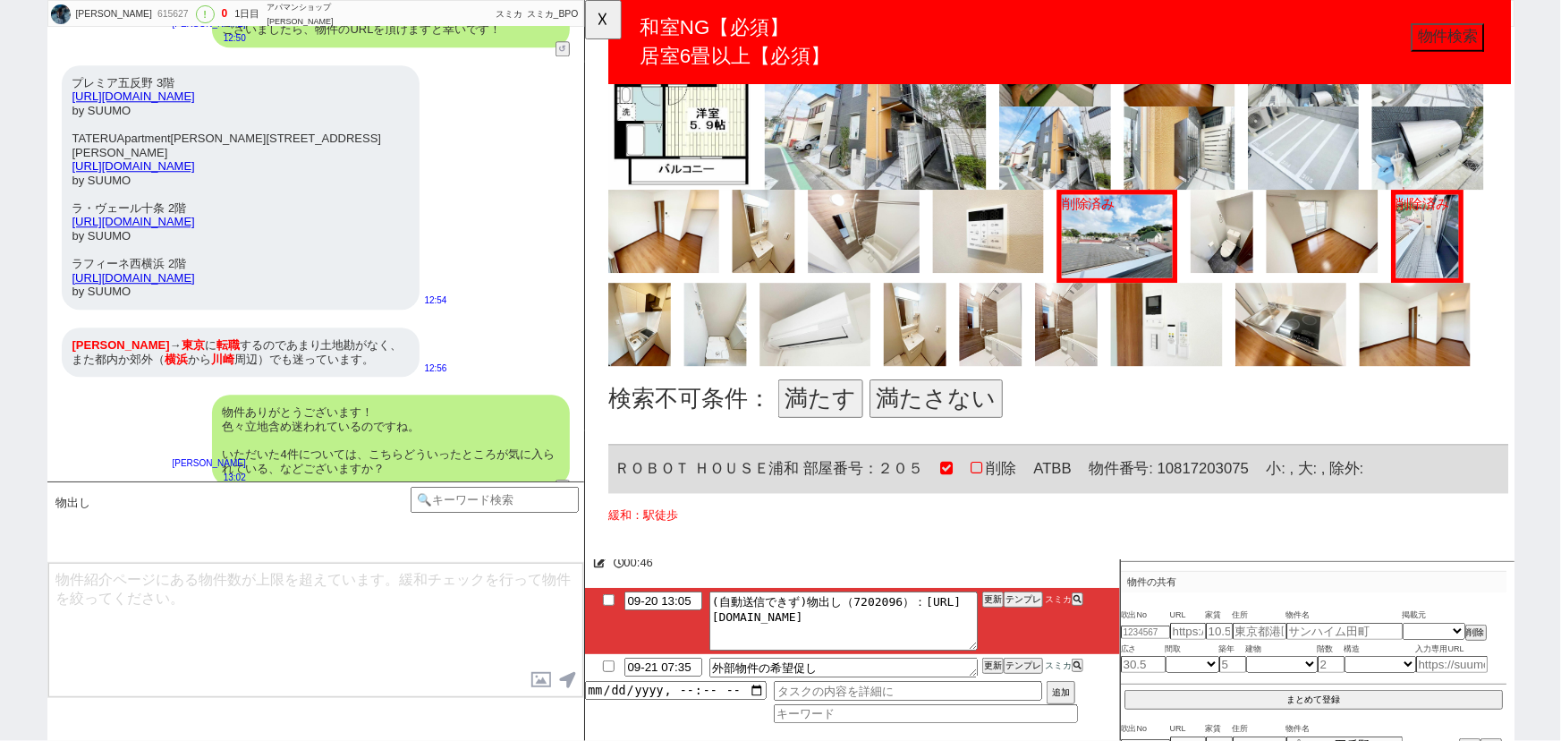
click at [833, 408] on button "満たす" at bounding box center [837, 428] width 91 height 41
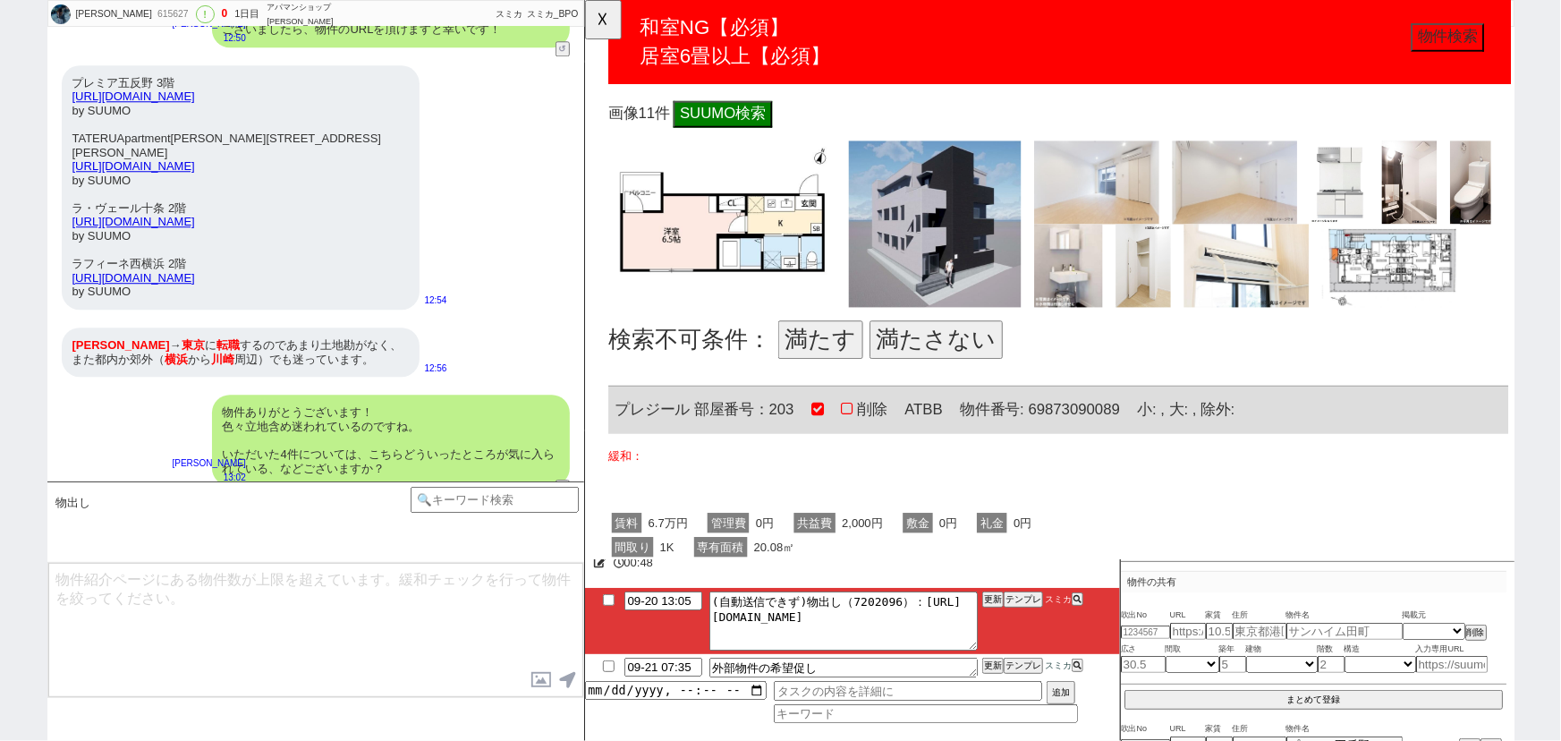
scroll to position [13548, 0]
click at [823, 344] on button "満たす" at bounding box center [837, 364] width 91 height 41
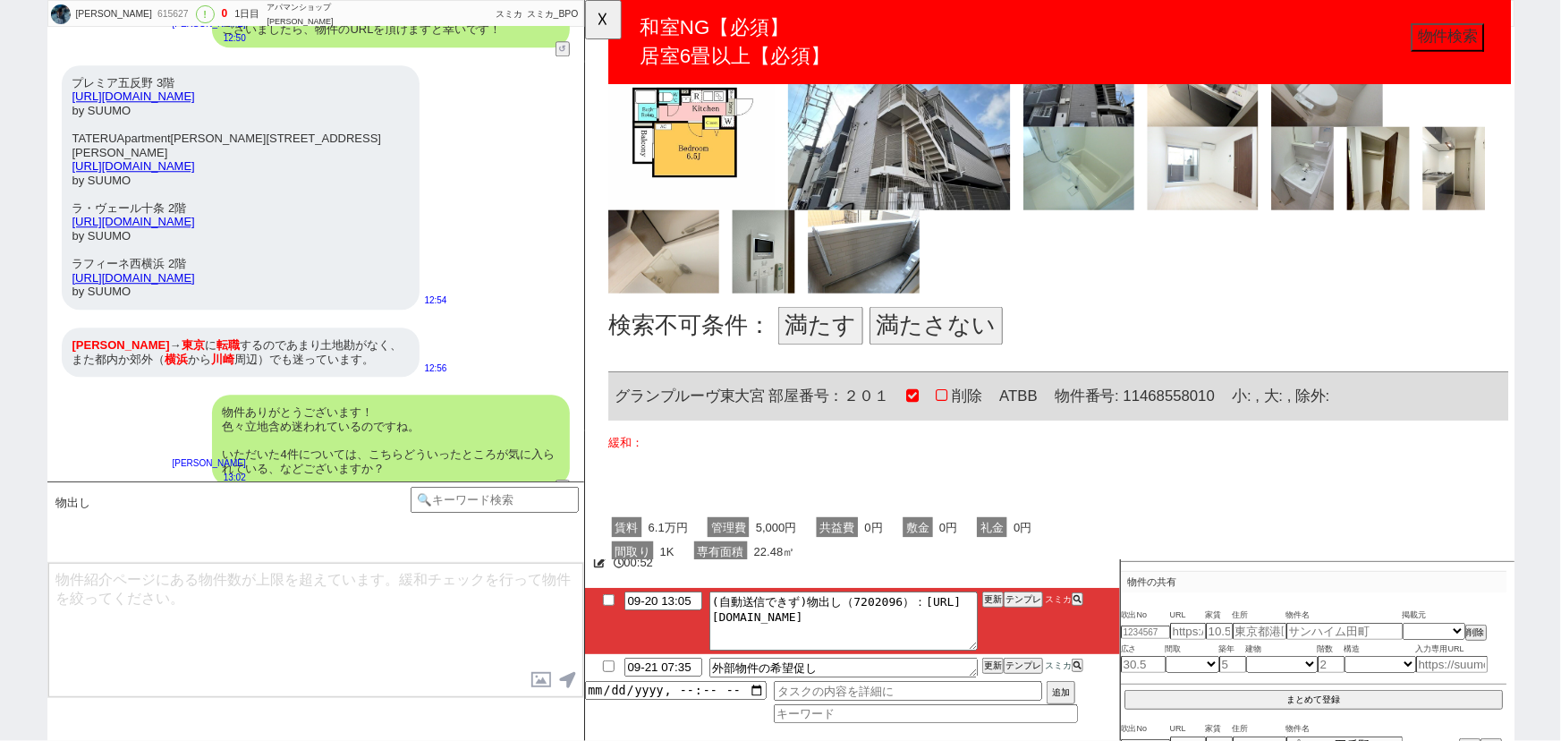
scroll to position [14557, 0]
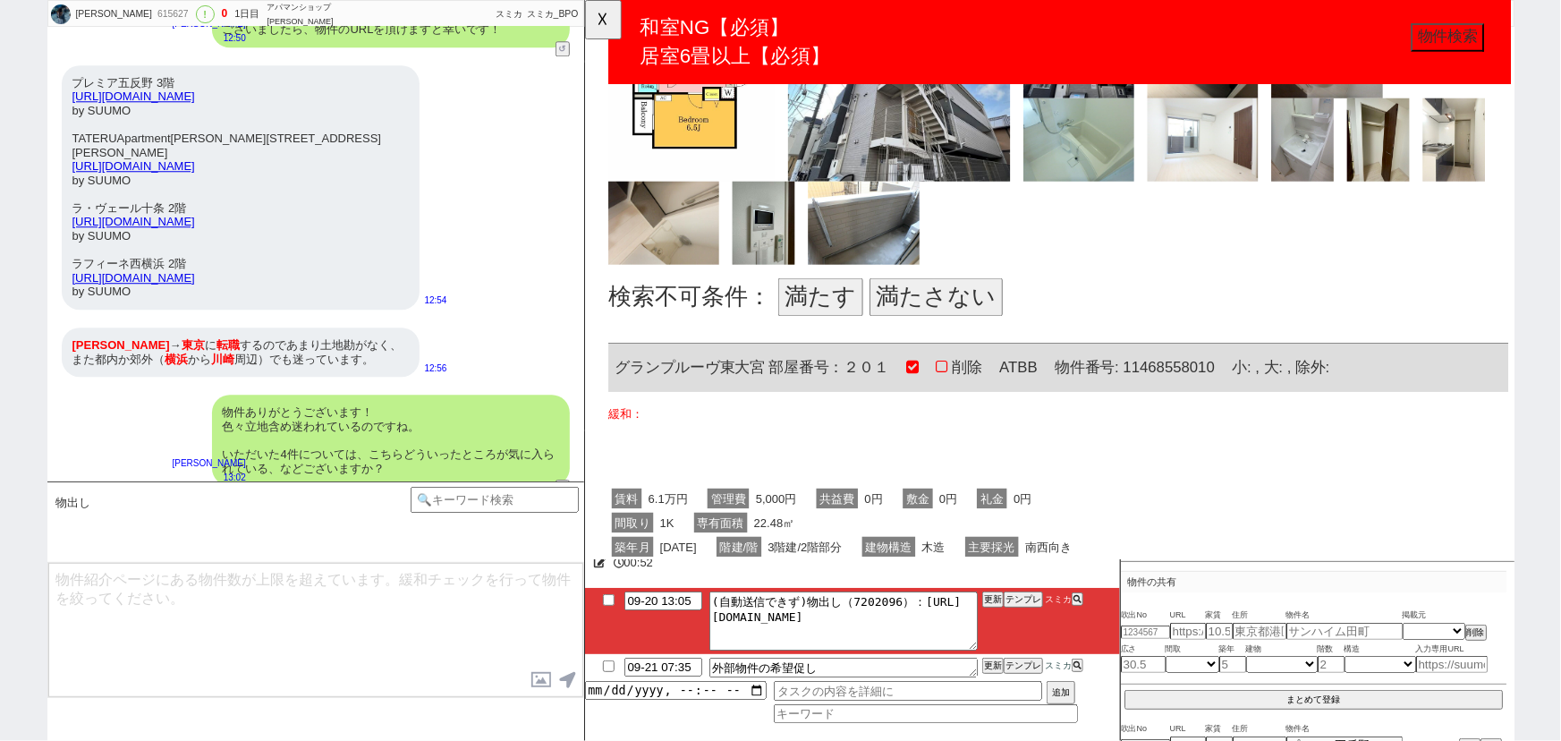
click at [836, 299] on button "満たす" at bounding box center [837, 319] width 91 height 41
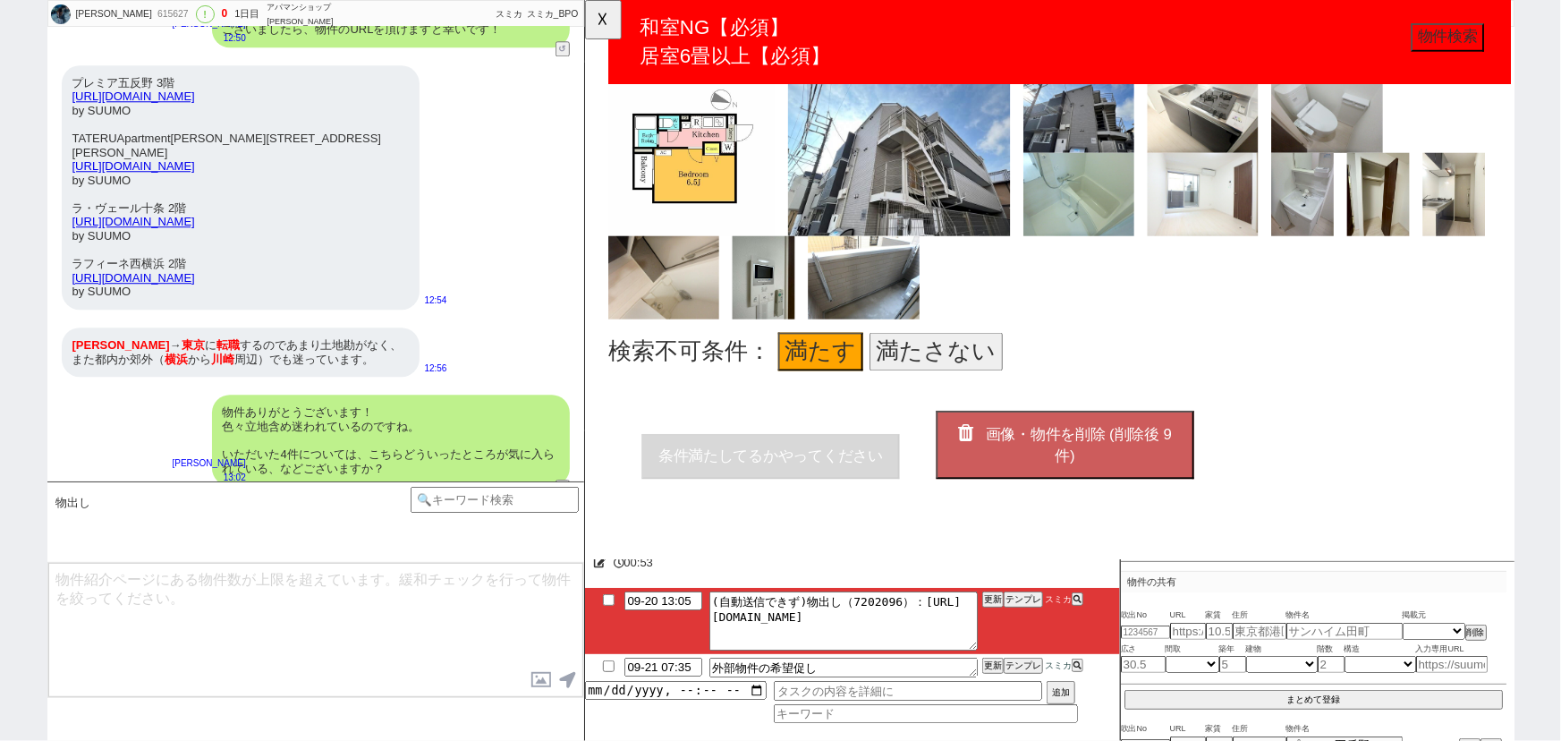
scroll to position [14451, 0]
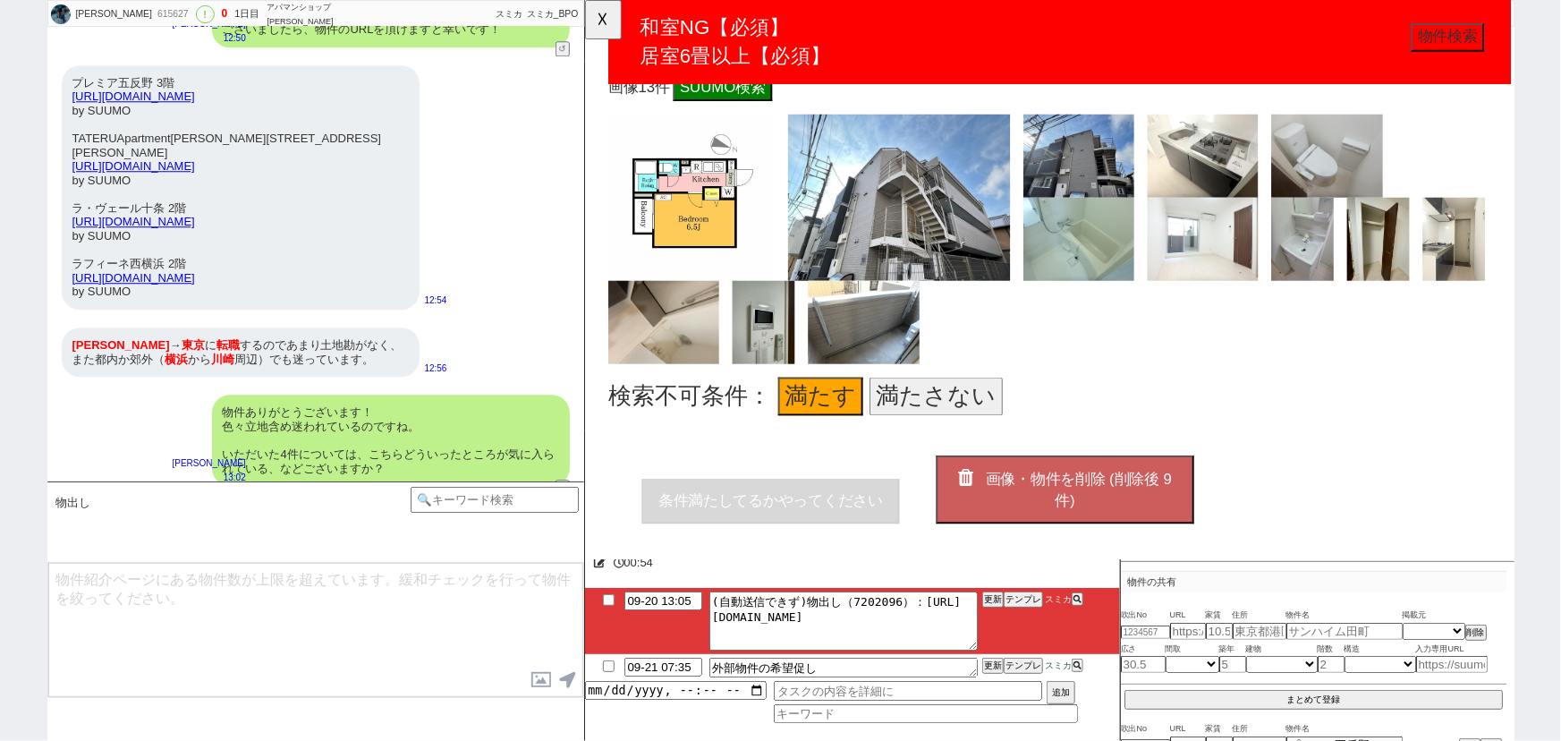
click at [1056, 489] on button "画像・物件を削除 (削除後 9 件)" at bounding box center [1100, 525] width 277 height 72
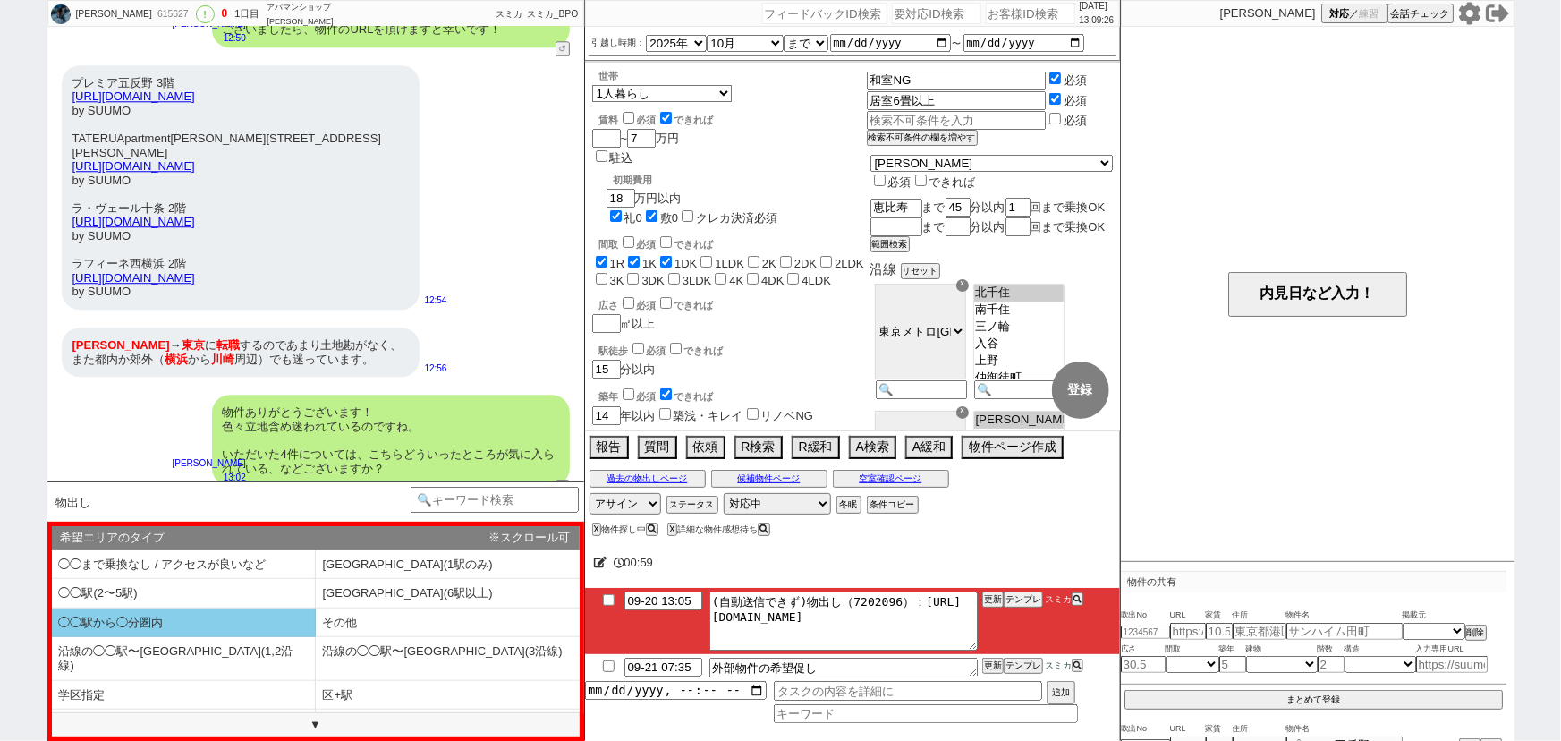
click at [248, 617] on li "◯◯駅から◯分圏内" at bounding box center [184, 623] width 264 height 30
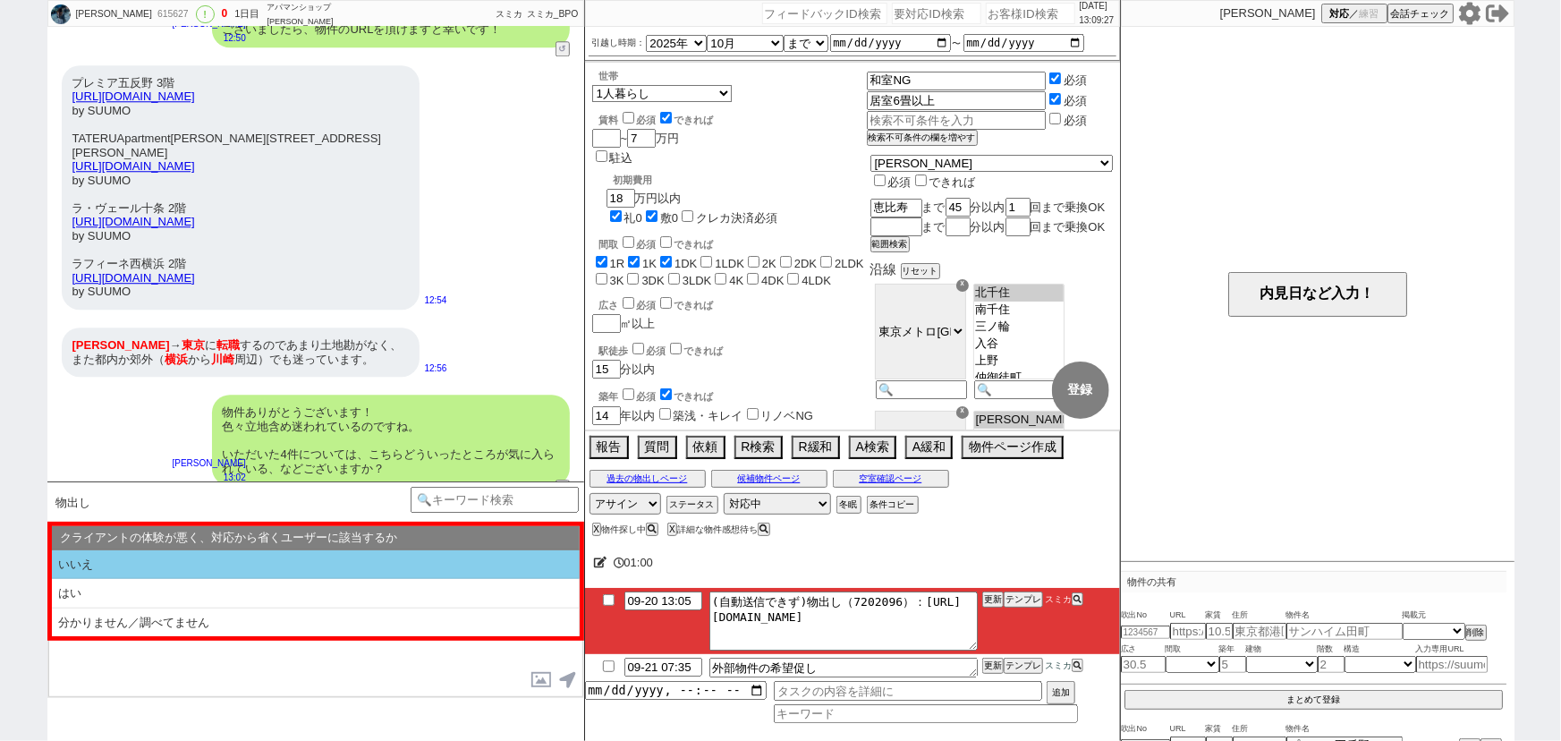
click at [293, 573] on li "いいえ" at bounding box center [316, 565] width 528 height 30
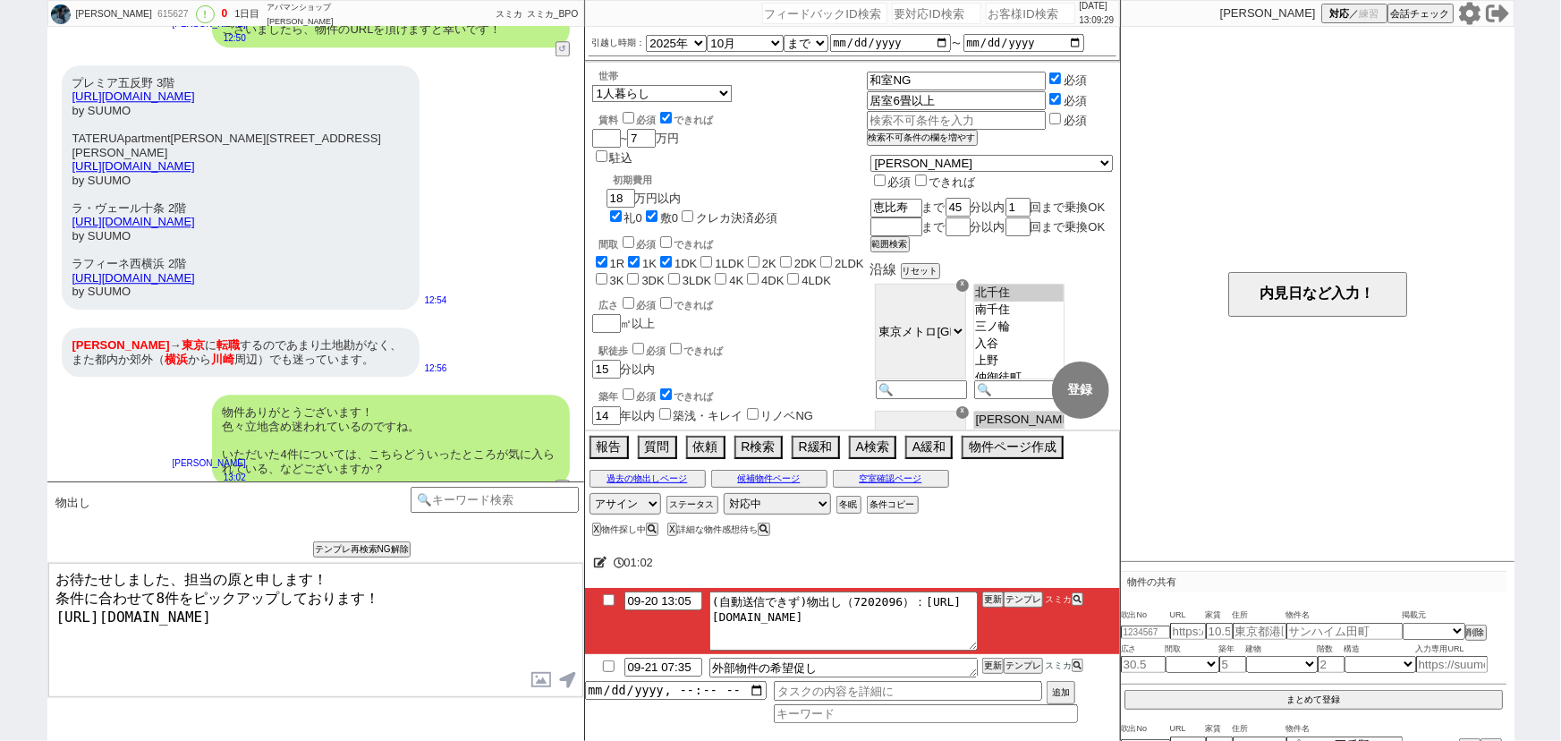
type textarea "お待たせしました、担当の原と申します！ 条件に合わせて8件をピックアップしております！ https://tools.sumika.live/pages/dgw…"
checkbox input "true"
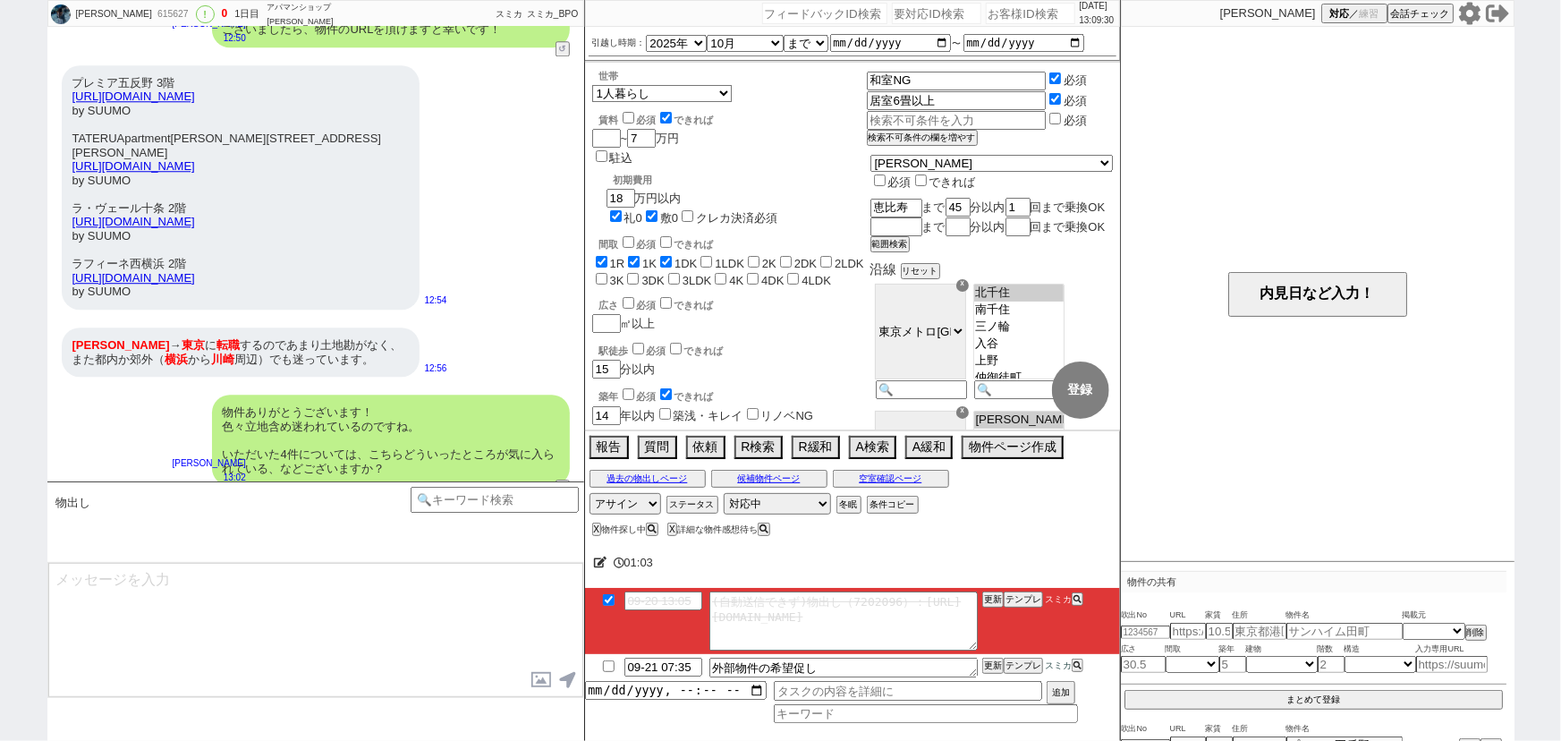
scroll to position [2493, 0]
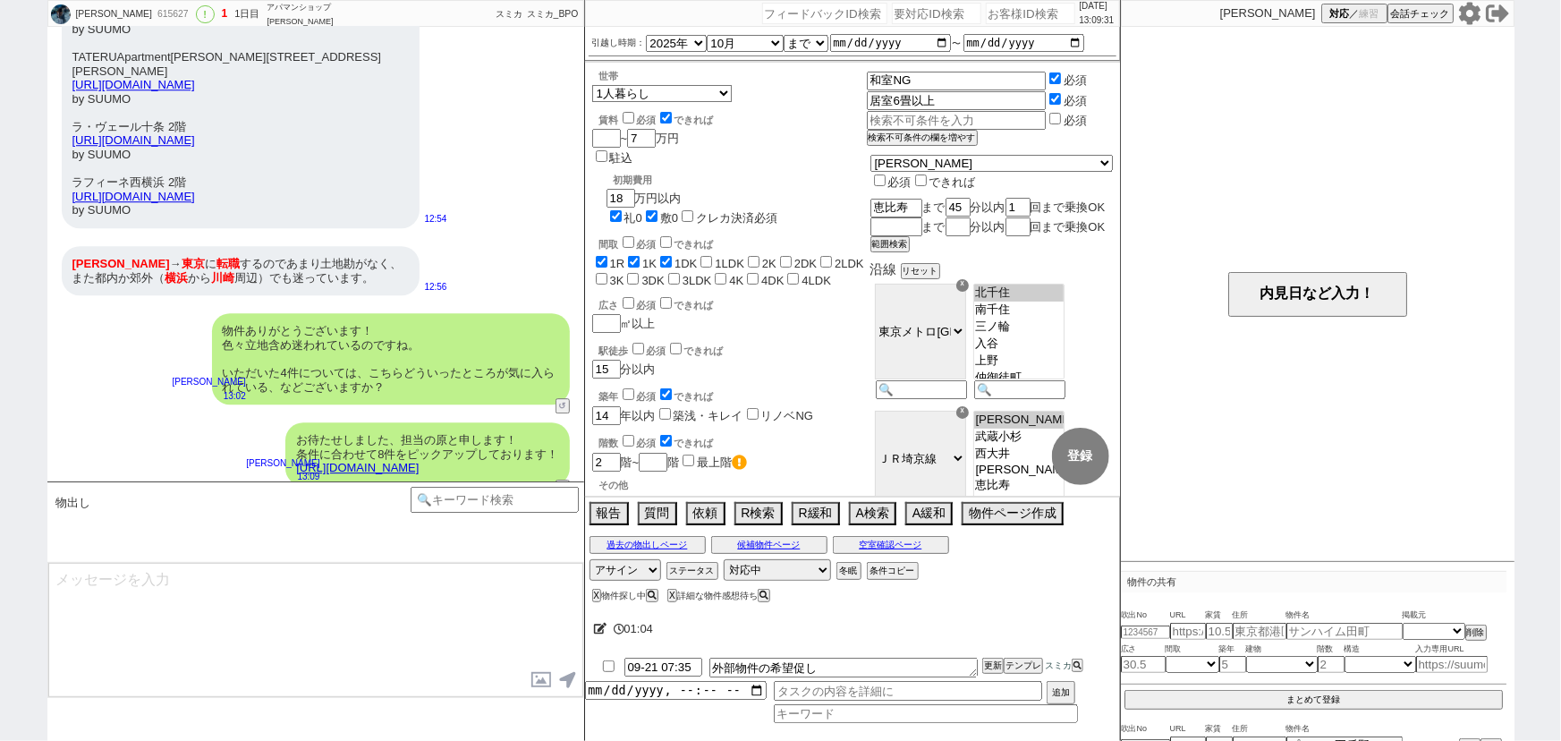
type textarea "先の物件と併せてご感想いただけますと！"
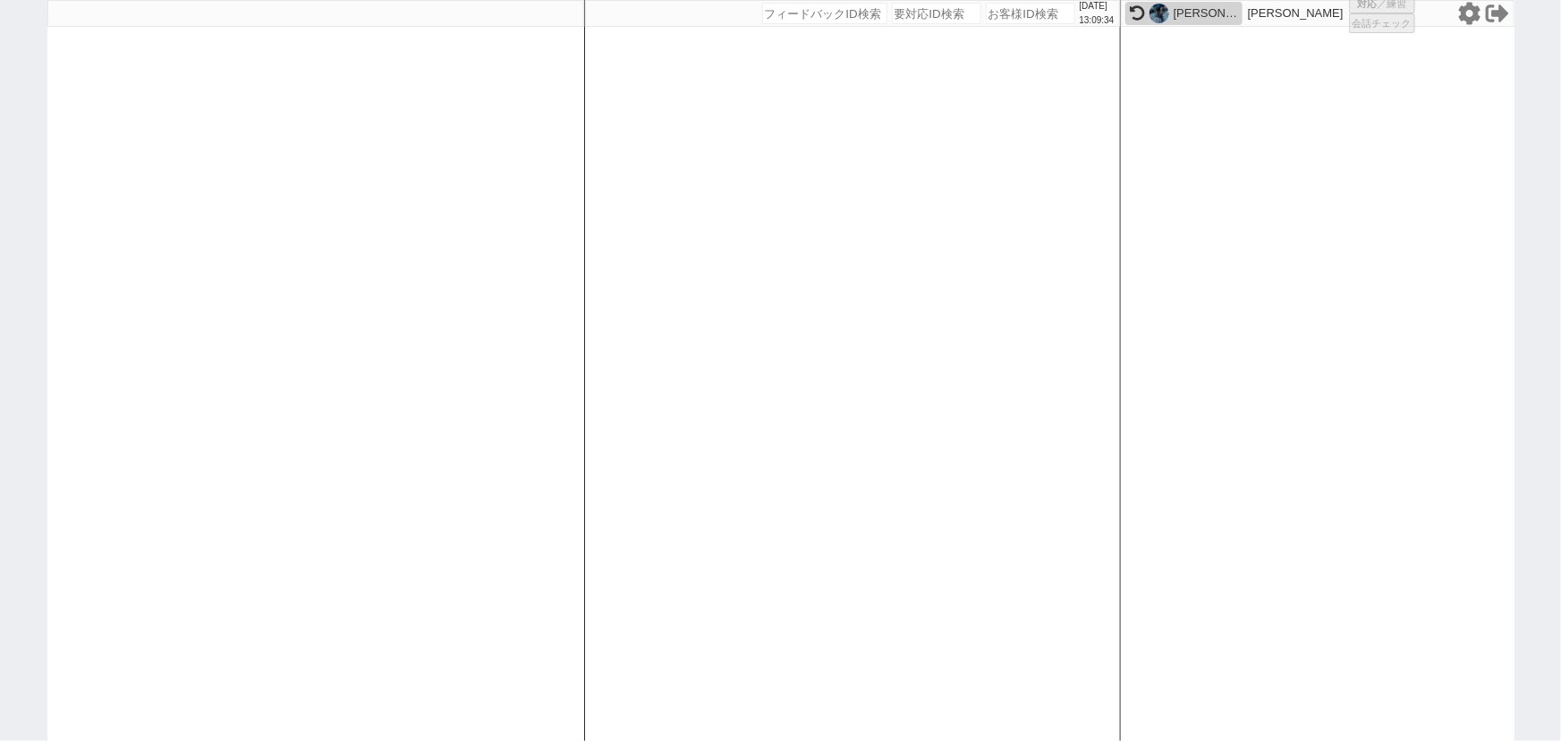
select select
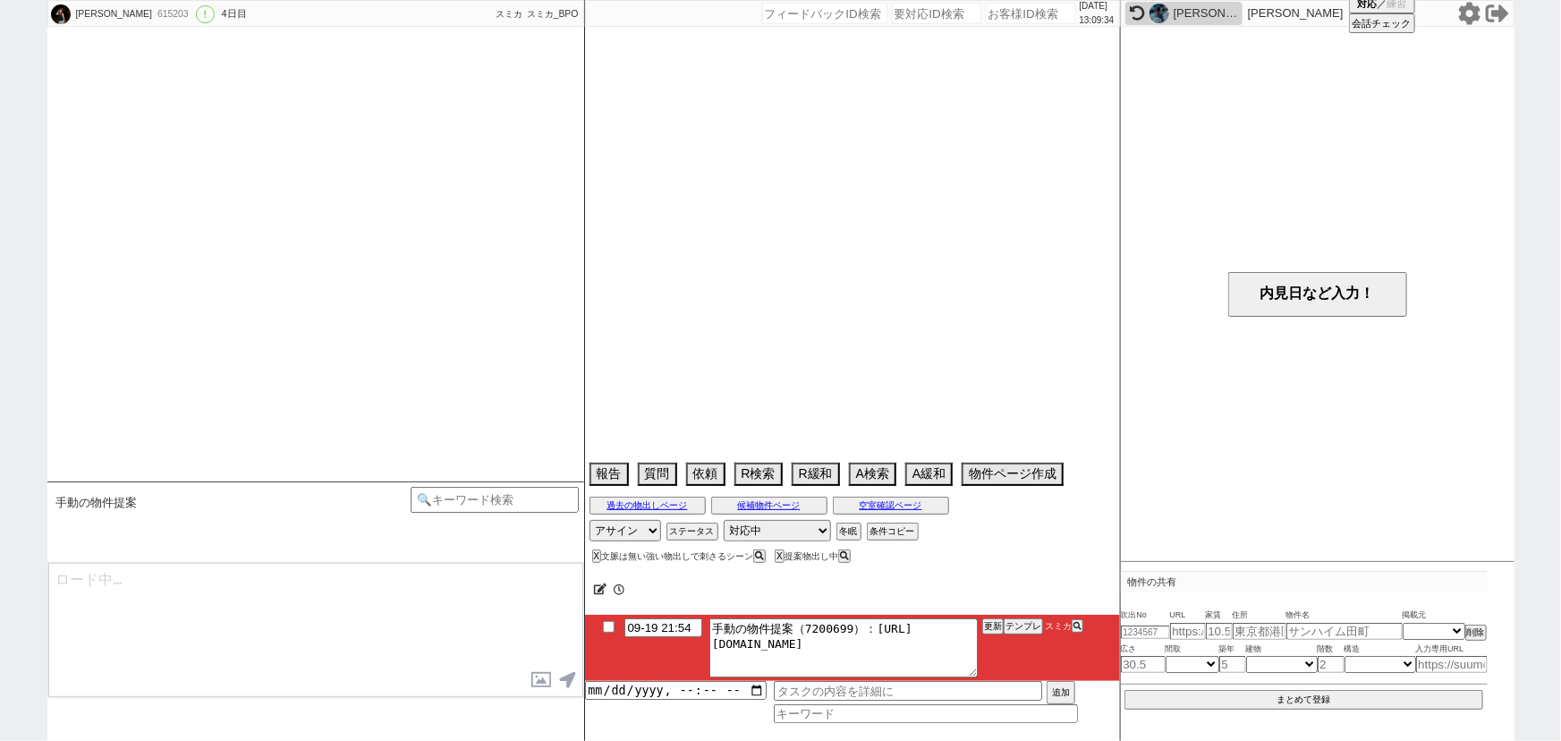
scroll to position [2084, 0]
select select "2025"
select select "11"
select select "37"
select select "0"
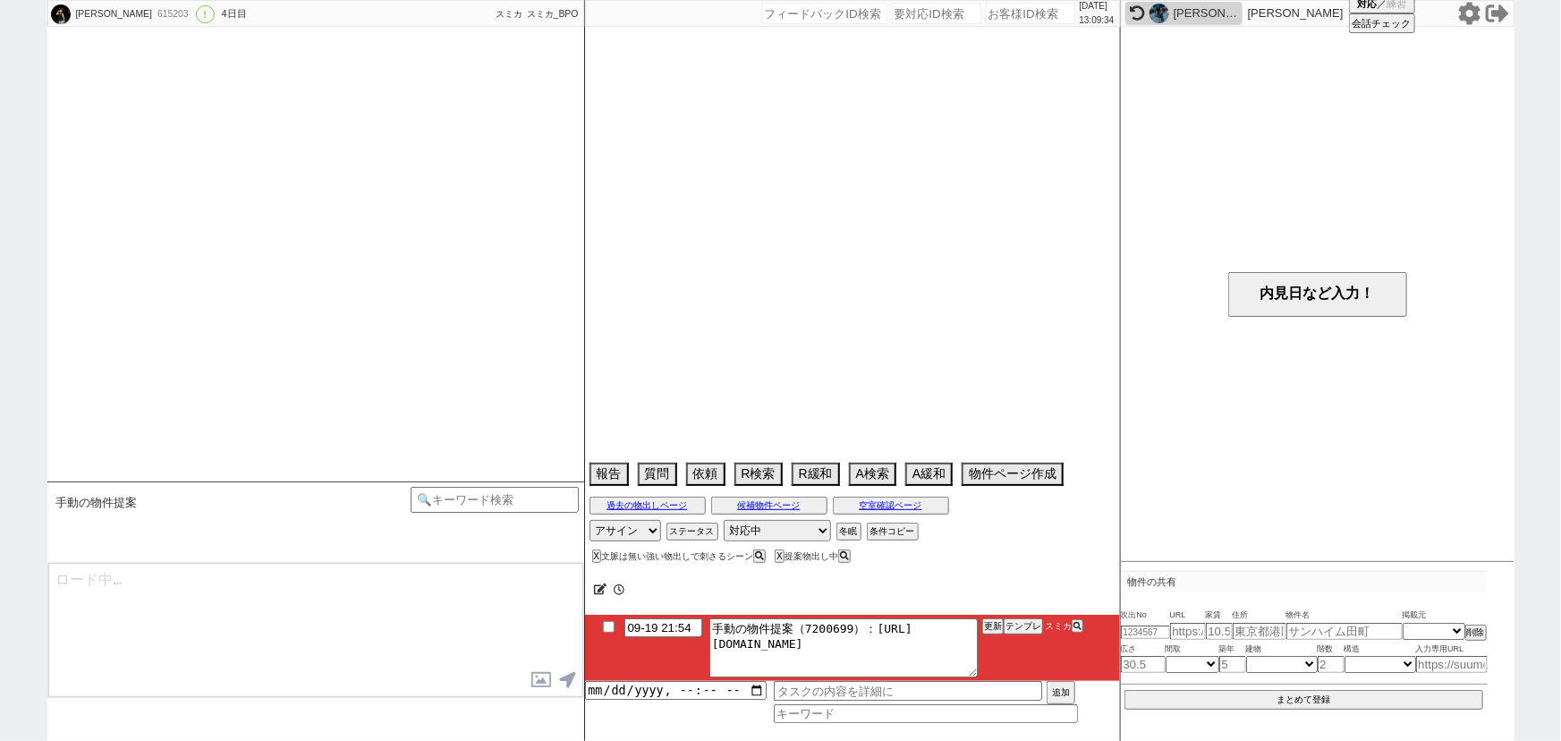
select select "70"
select select "1684"
select select "56"
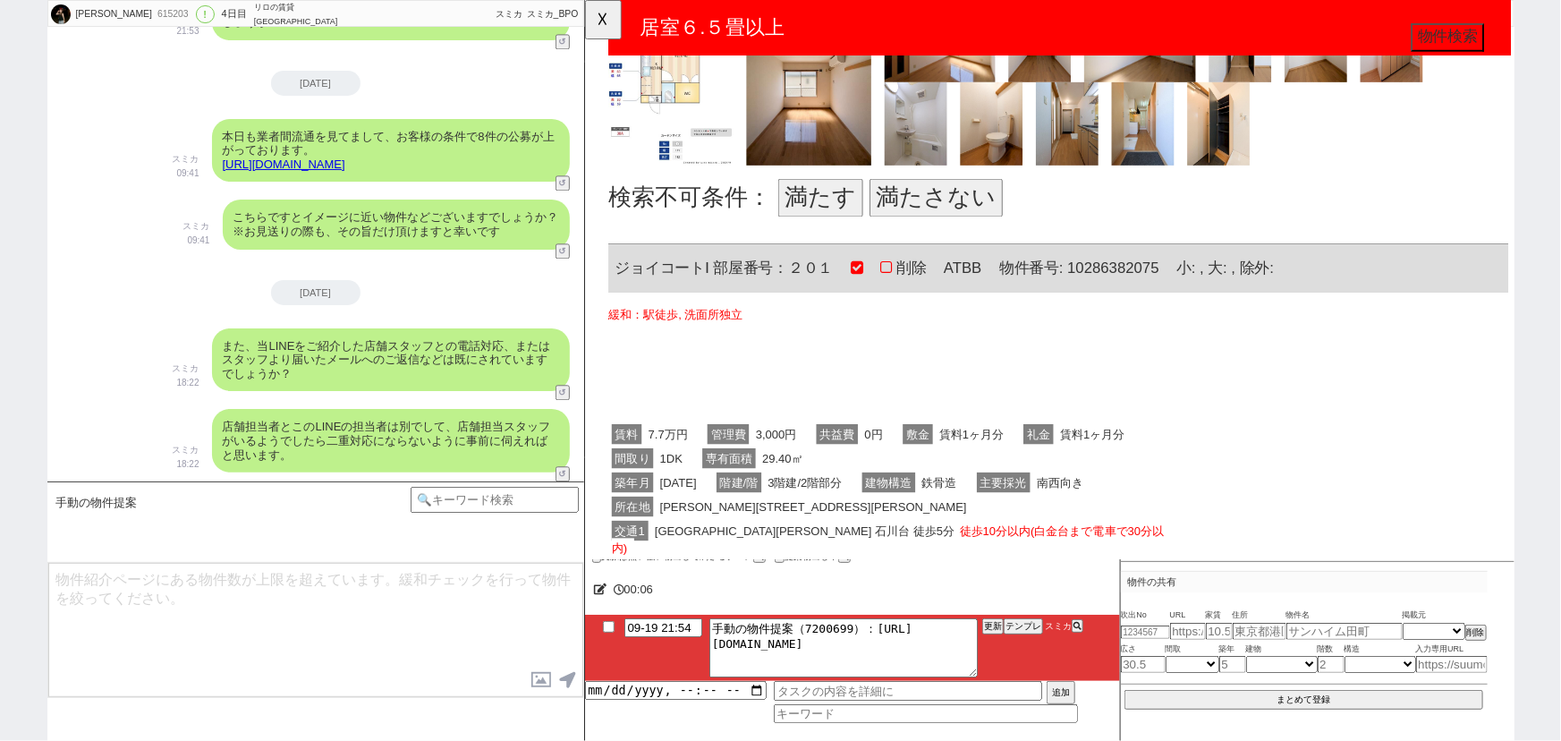
scroll to position [768, 0]
click at [972, 215] on button "満たさない" at bounding box center [961, 211] width 143 height 41
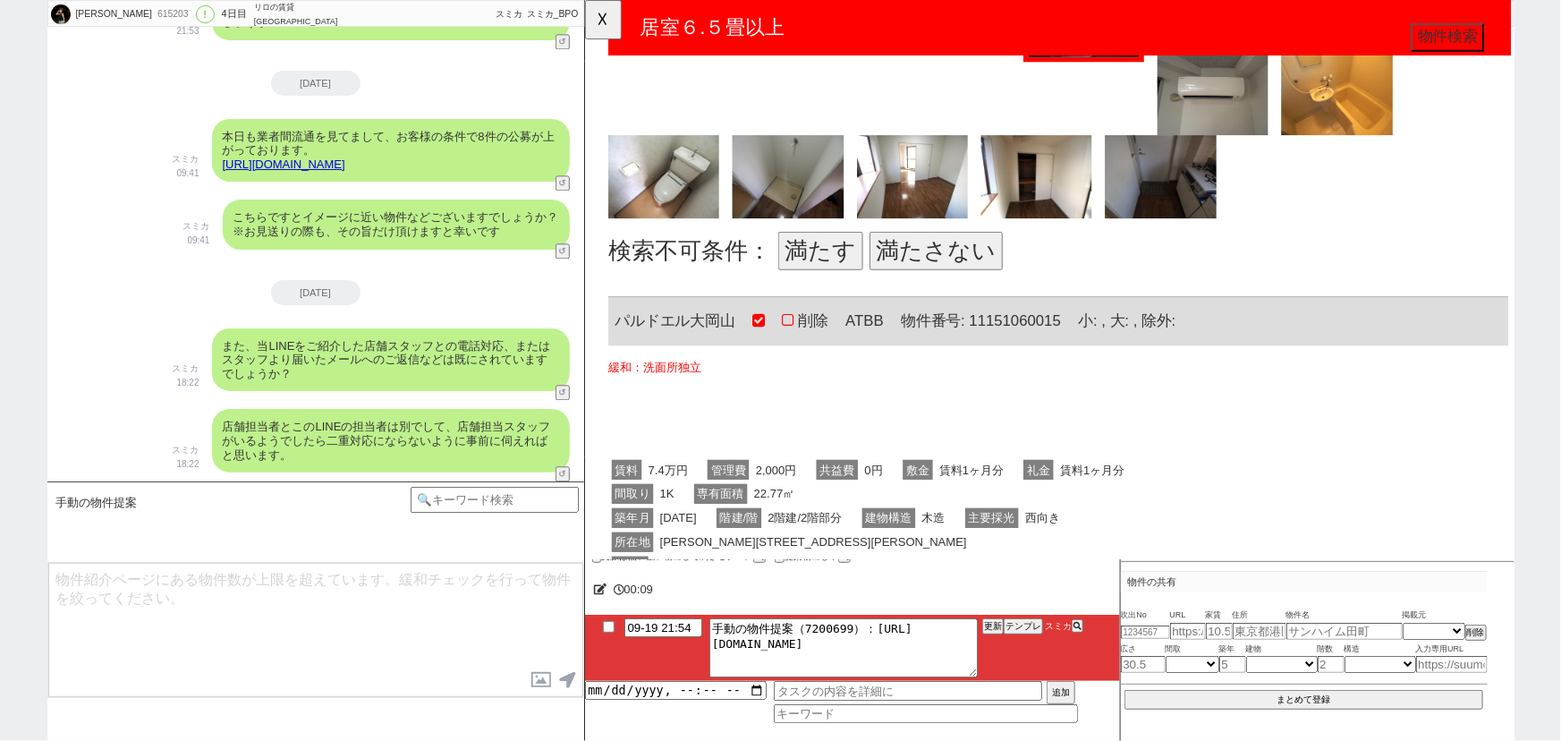
click at [947, 261] on button "満たさない" at bounding box center [961, 270] width 143 height 41
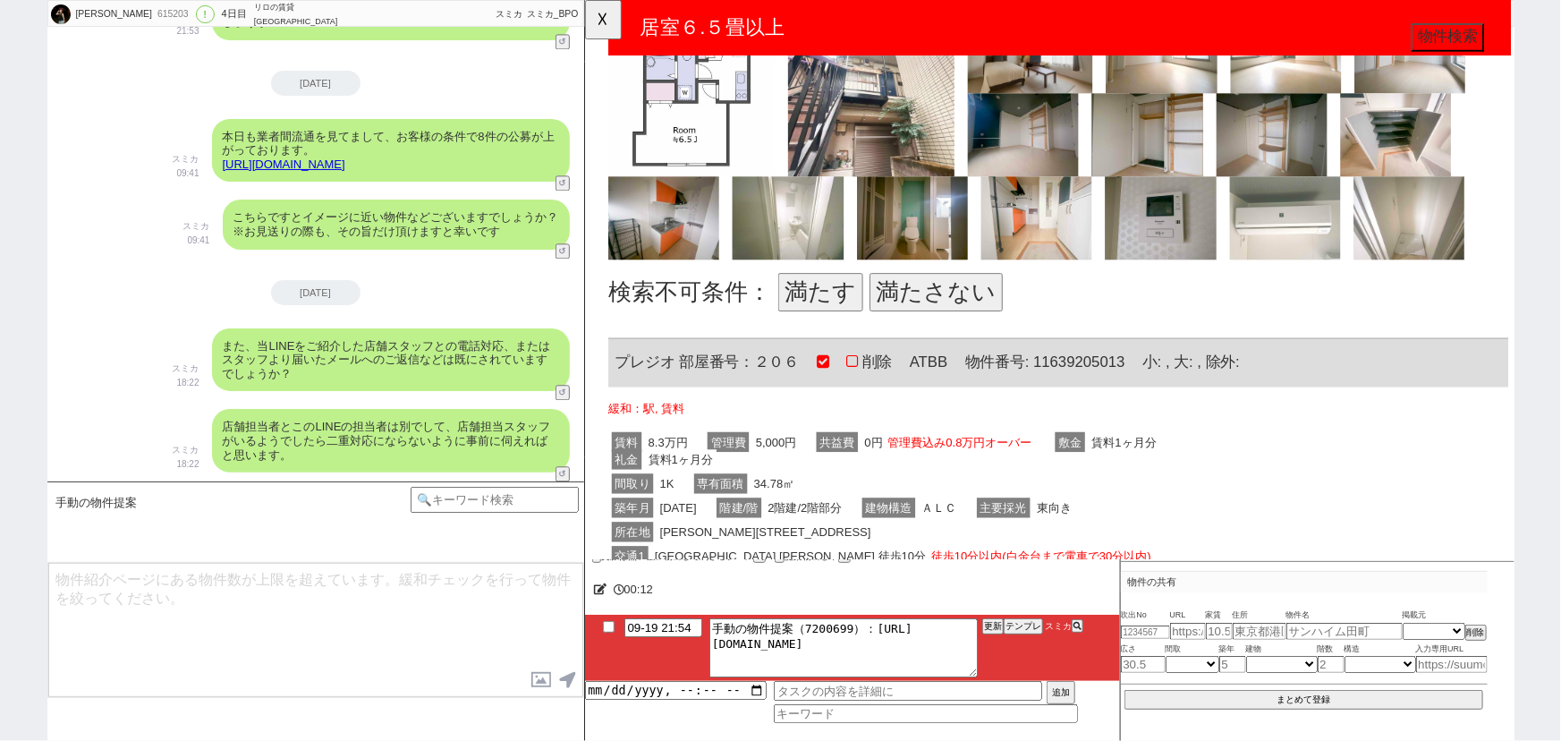
click at [804, 316] on button "満たす" at bounding box center [837, 313] width 91 height 41
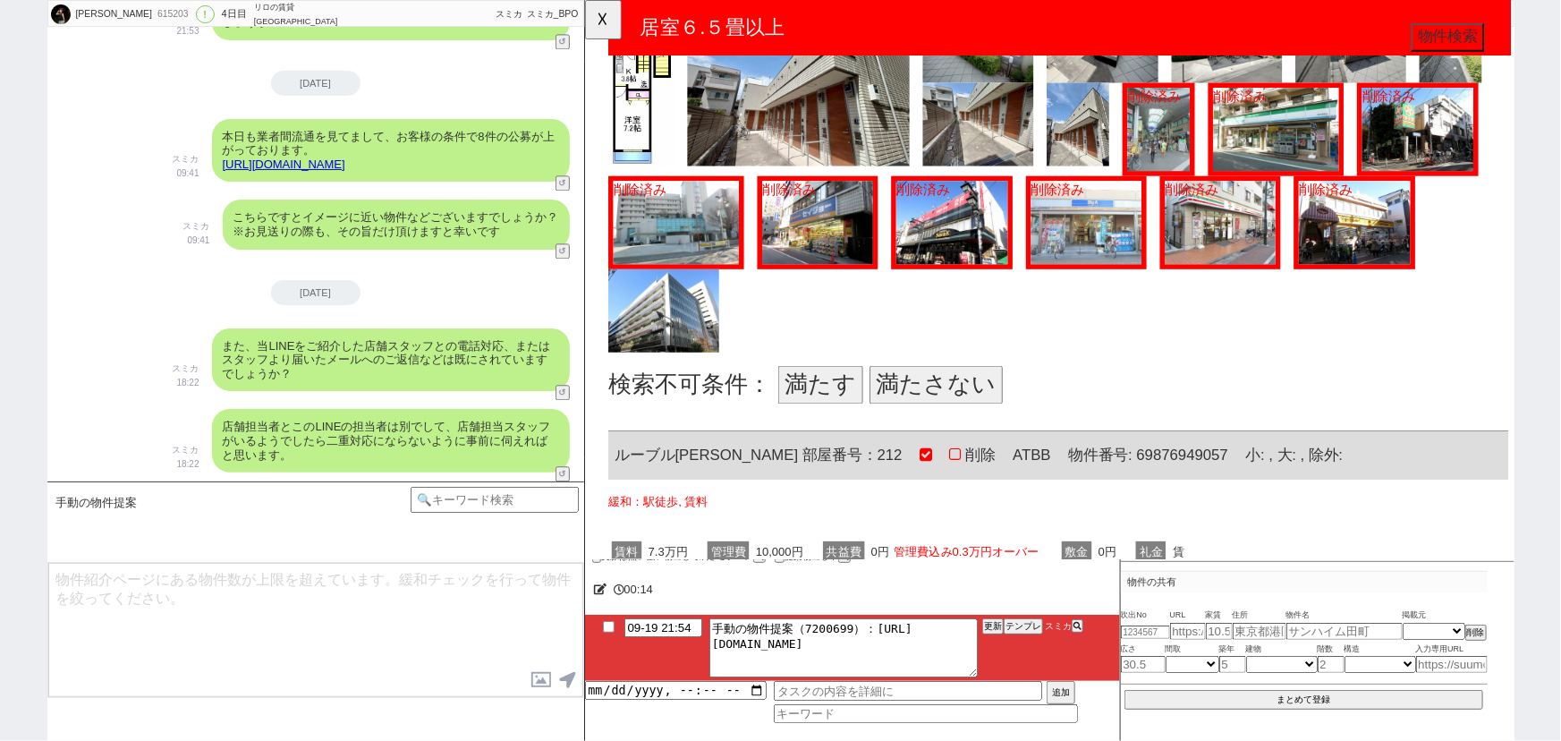
click at [934, 393] on button "満たさない" at bounding box center [961, 413] width 143 height 41
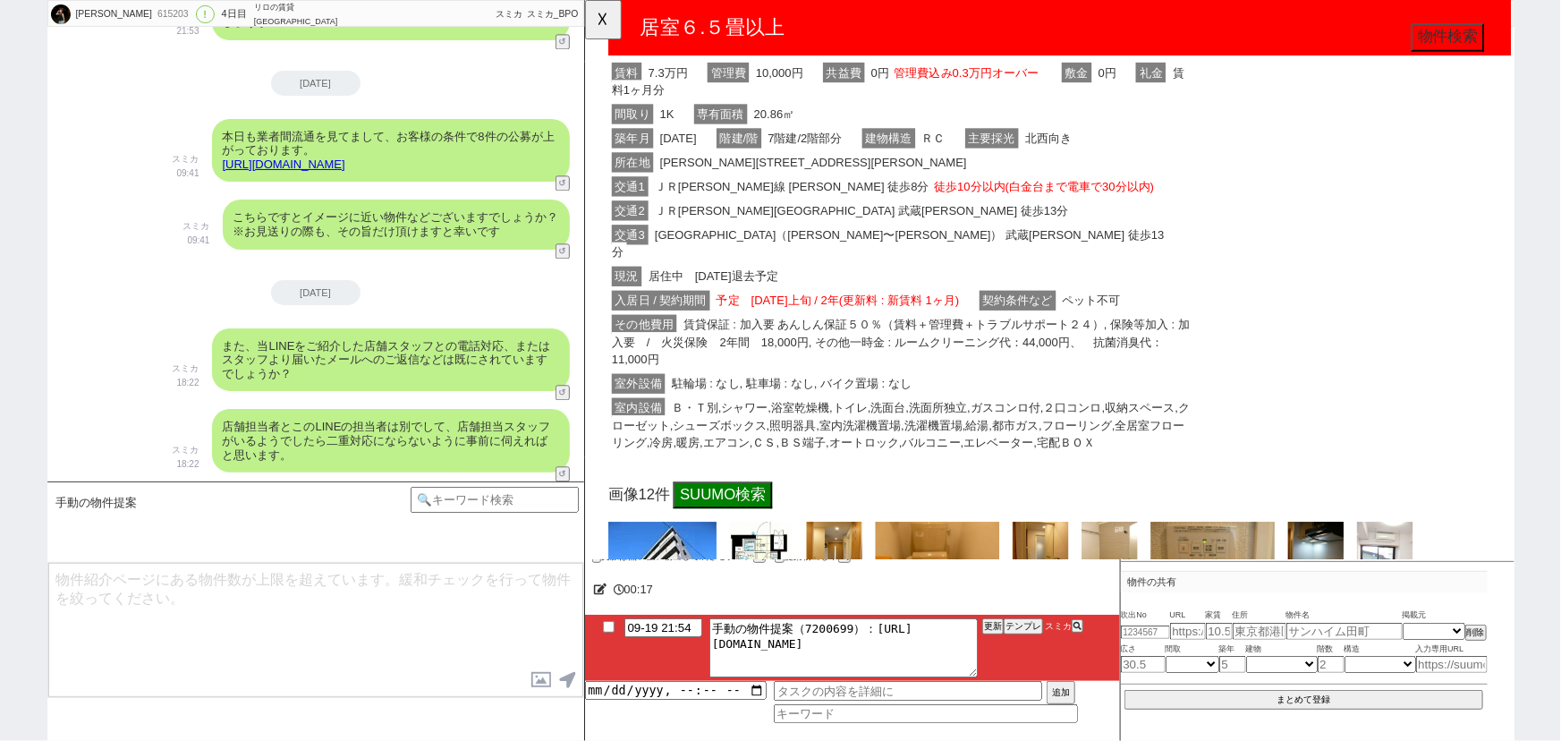
scroll to position [4147, 0]
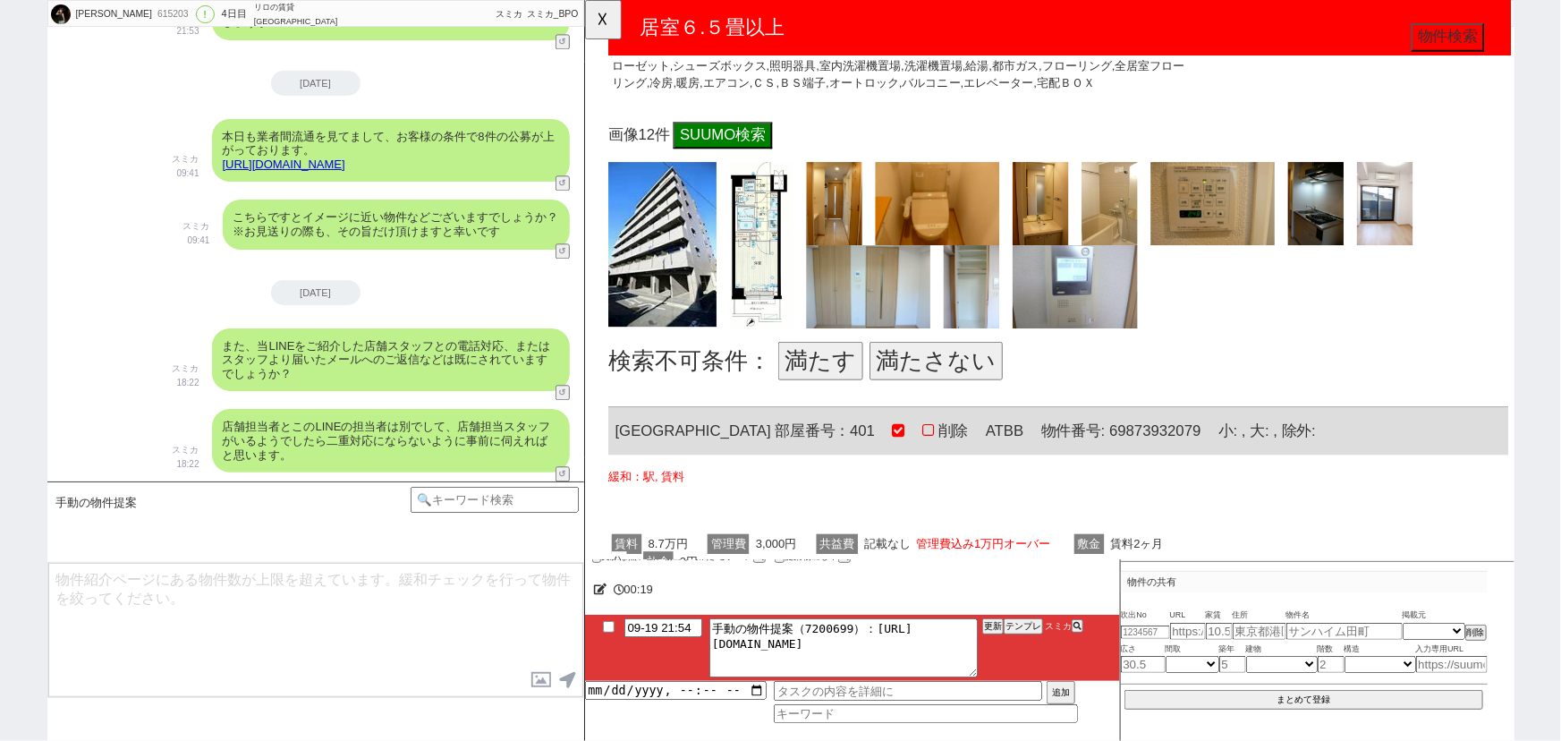
click at [970, 384] on button "満たさない" at bounding box center [961, 388] width 143 height 41
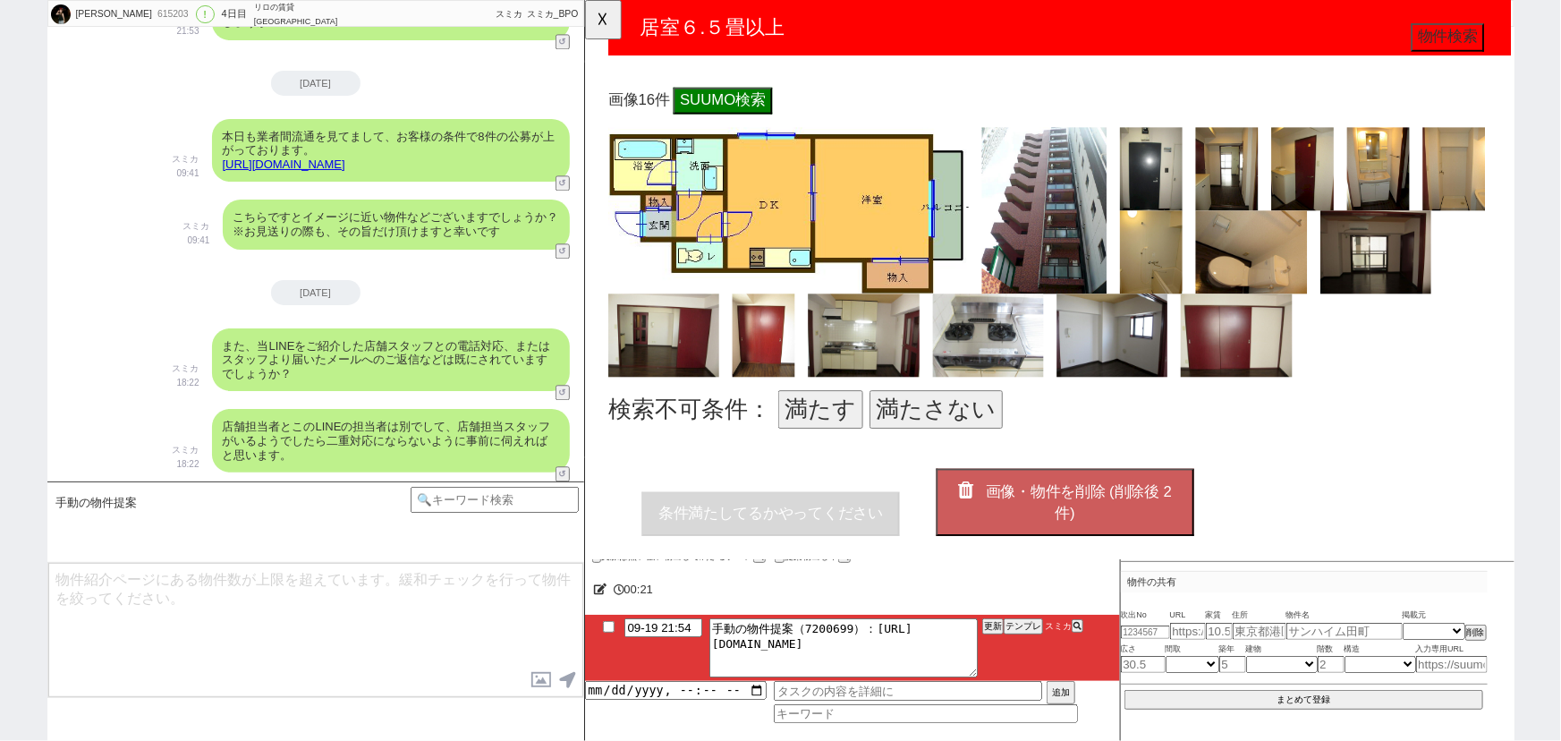
scroll to position [5476, 0]
click at [944, 429] on button "満たさない" at bounding box center [961, 439] width 143 height 41
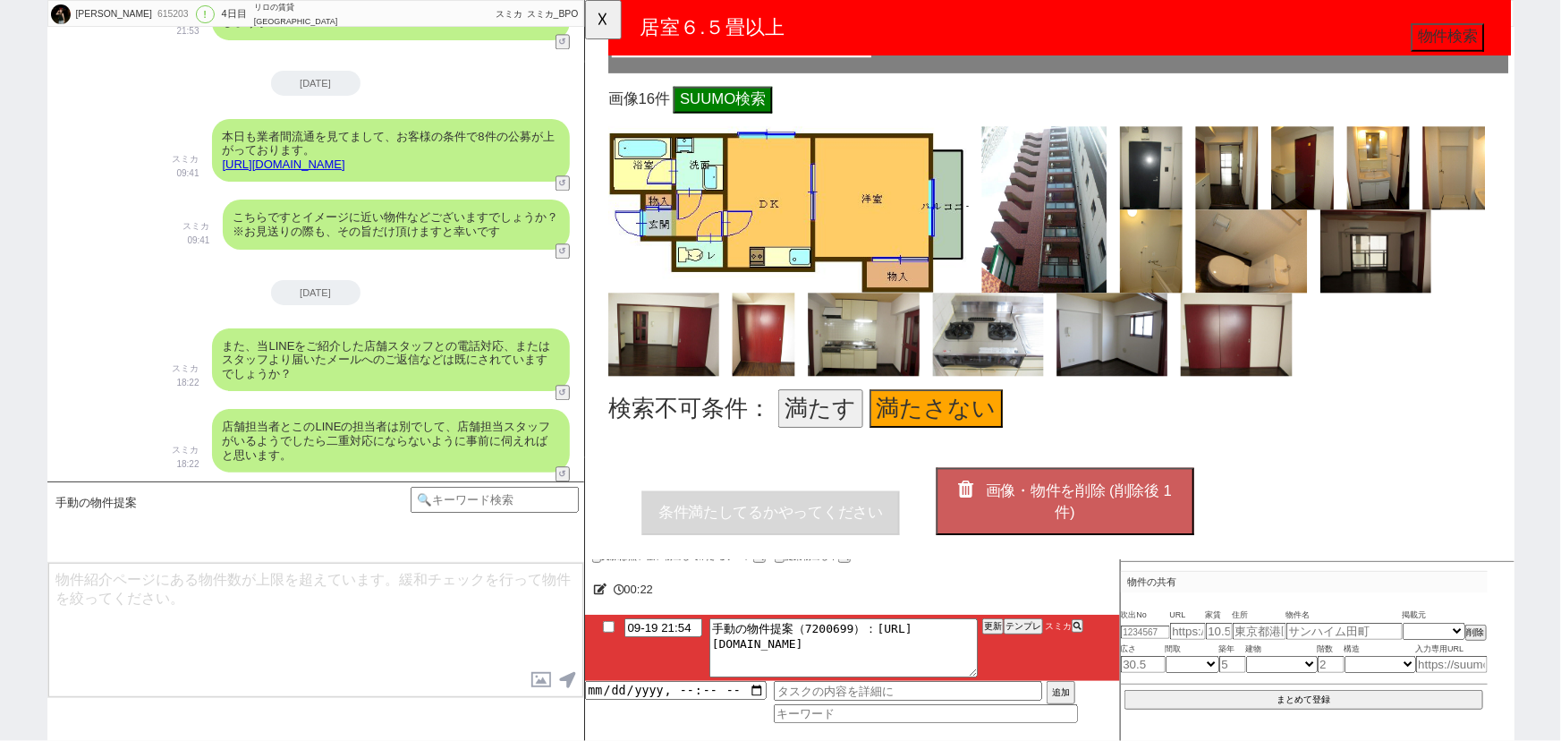
click at [1068, 535] on button "画像・物件を削除 (削除後 1 件)" at bounding box center [1100, 539] width 277 height 72
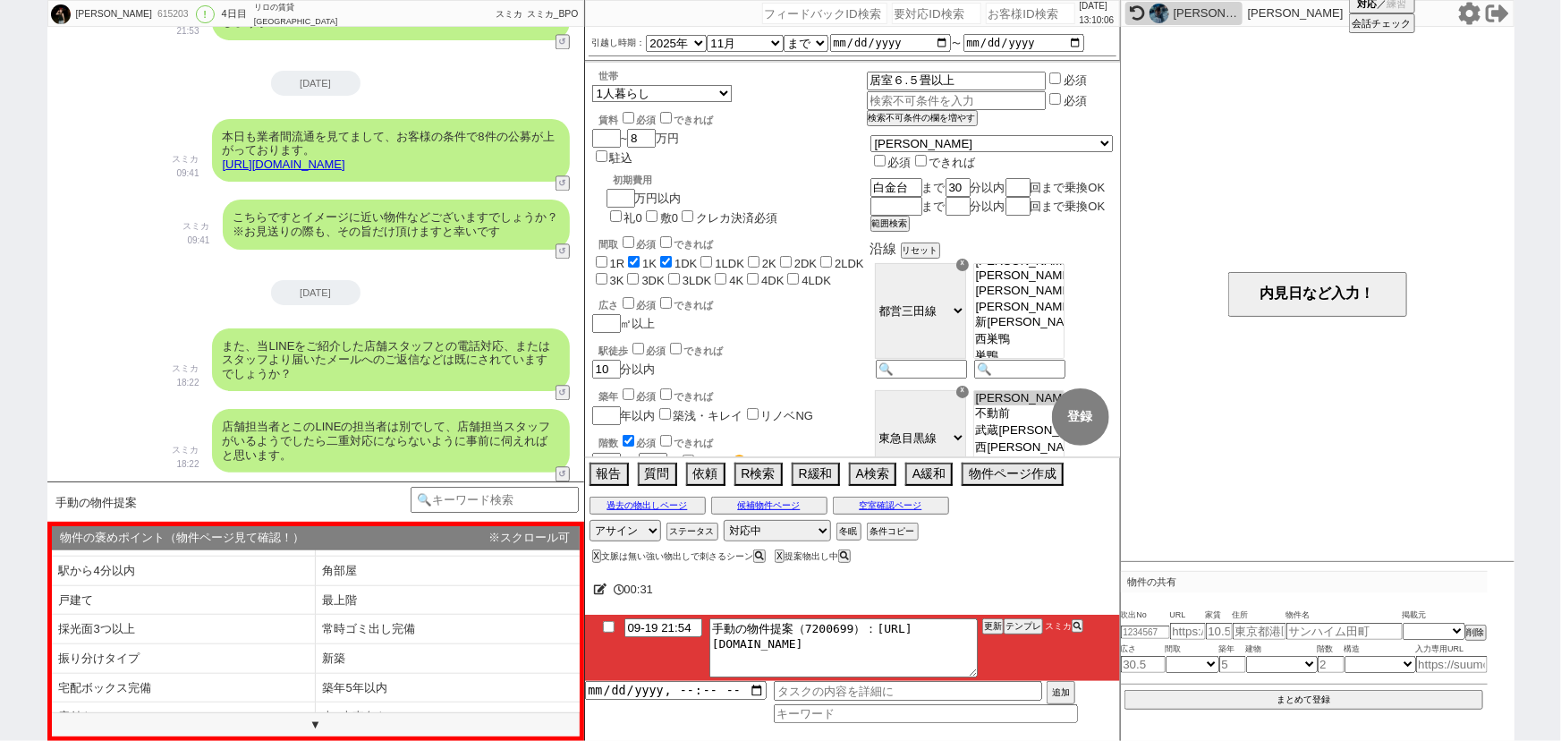
scroll to position [170, 0]
click at [229, 577] on li "駅から4分以内" at bounding box center [184, 570] width 264 height 30
select select "駅から4分以内"
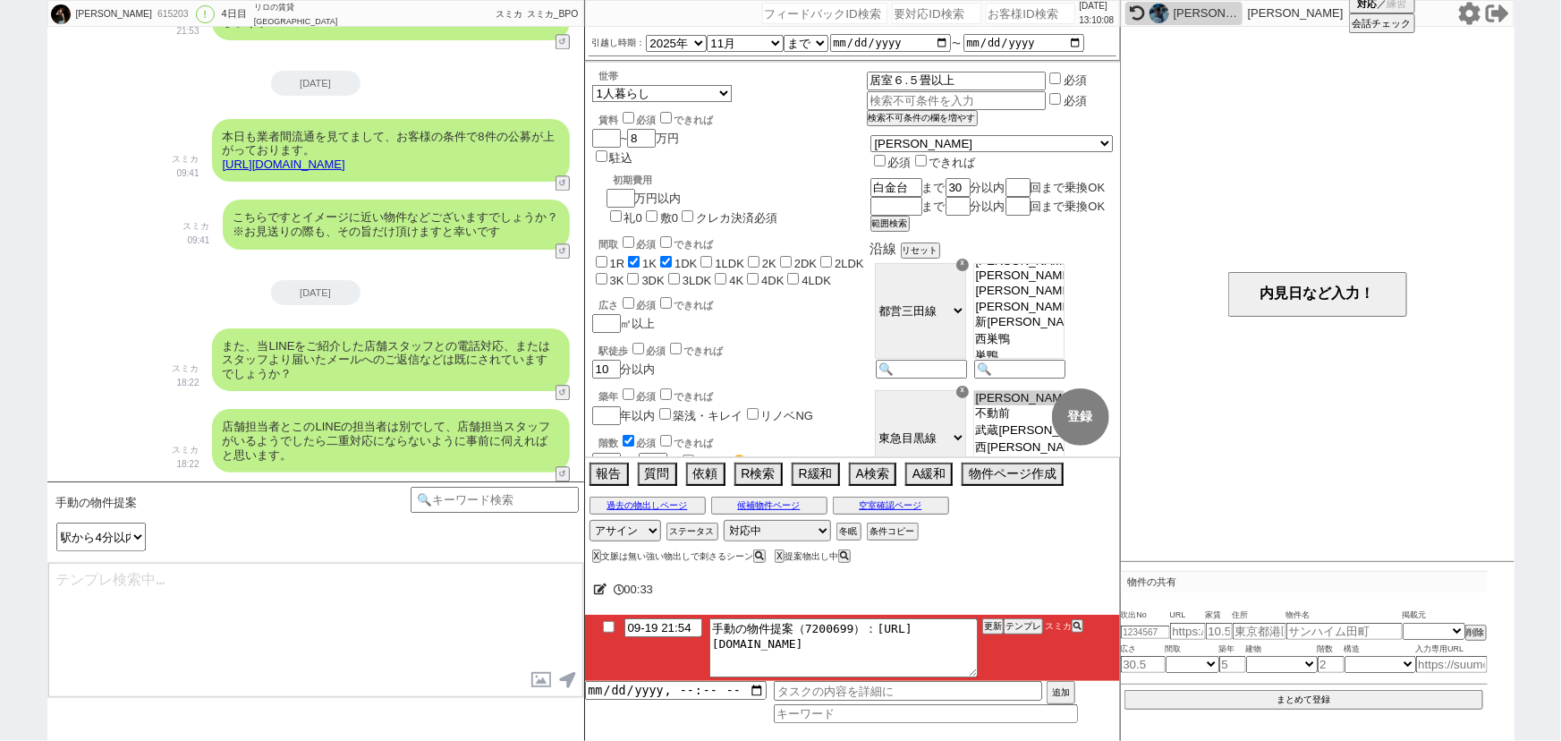
type textarea "たった今以下設備はズレますがピックアップしてまいりました！ https://tools.sumika.live/pages/0v28cgm 特に極めて駅チカで…"
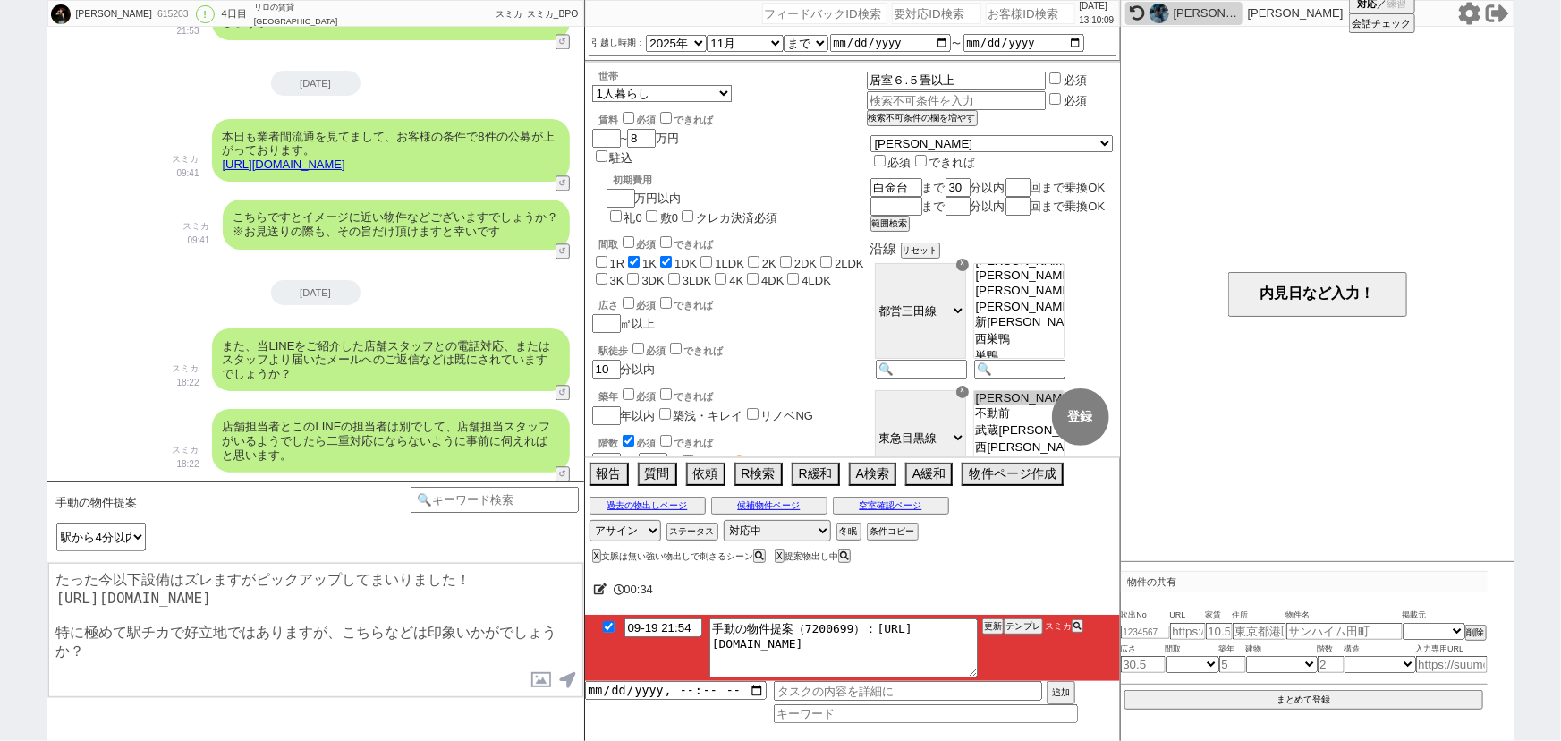
checkbox input "true"
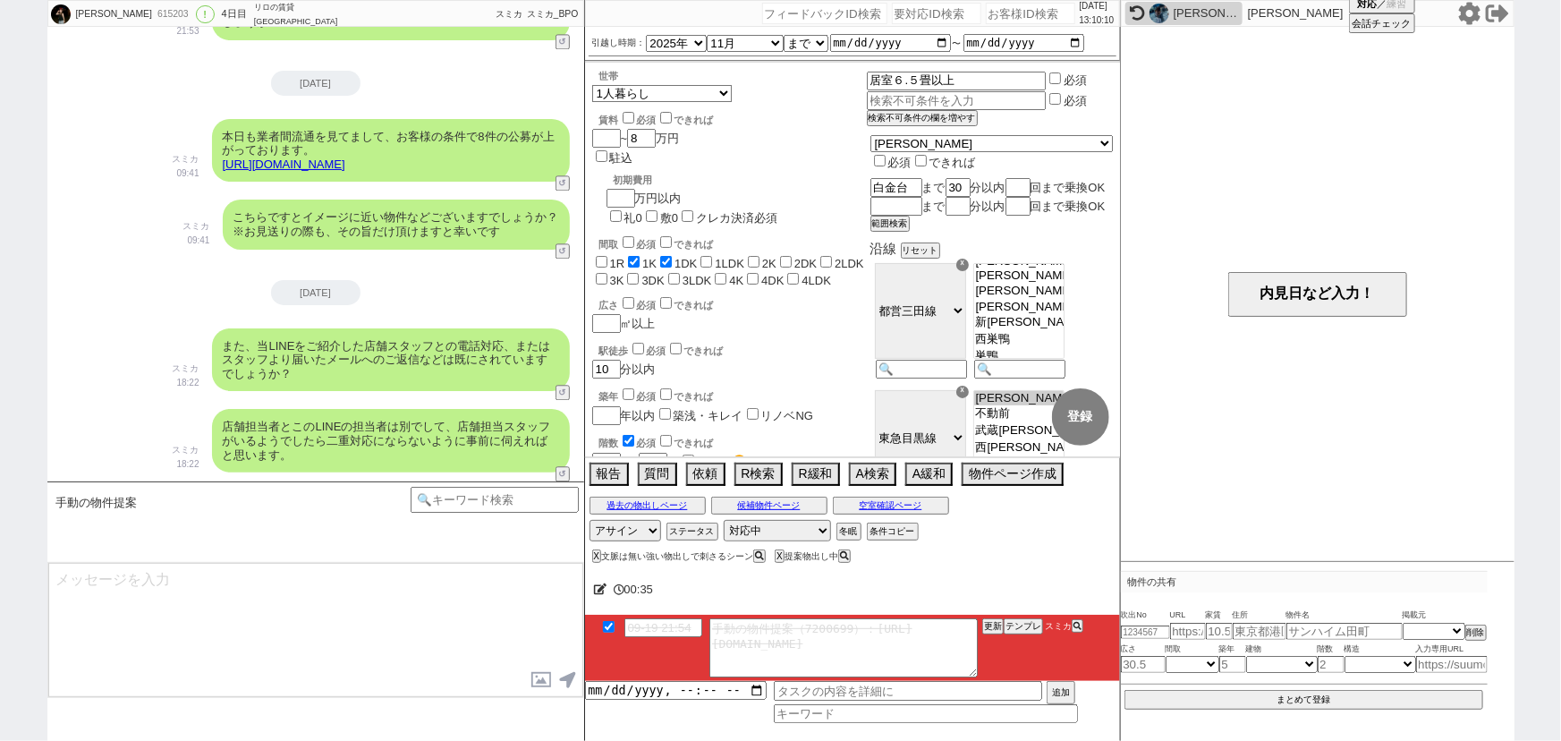
scroll to position [2267, 0]
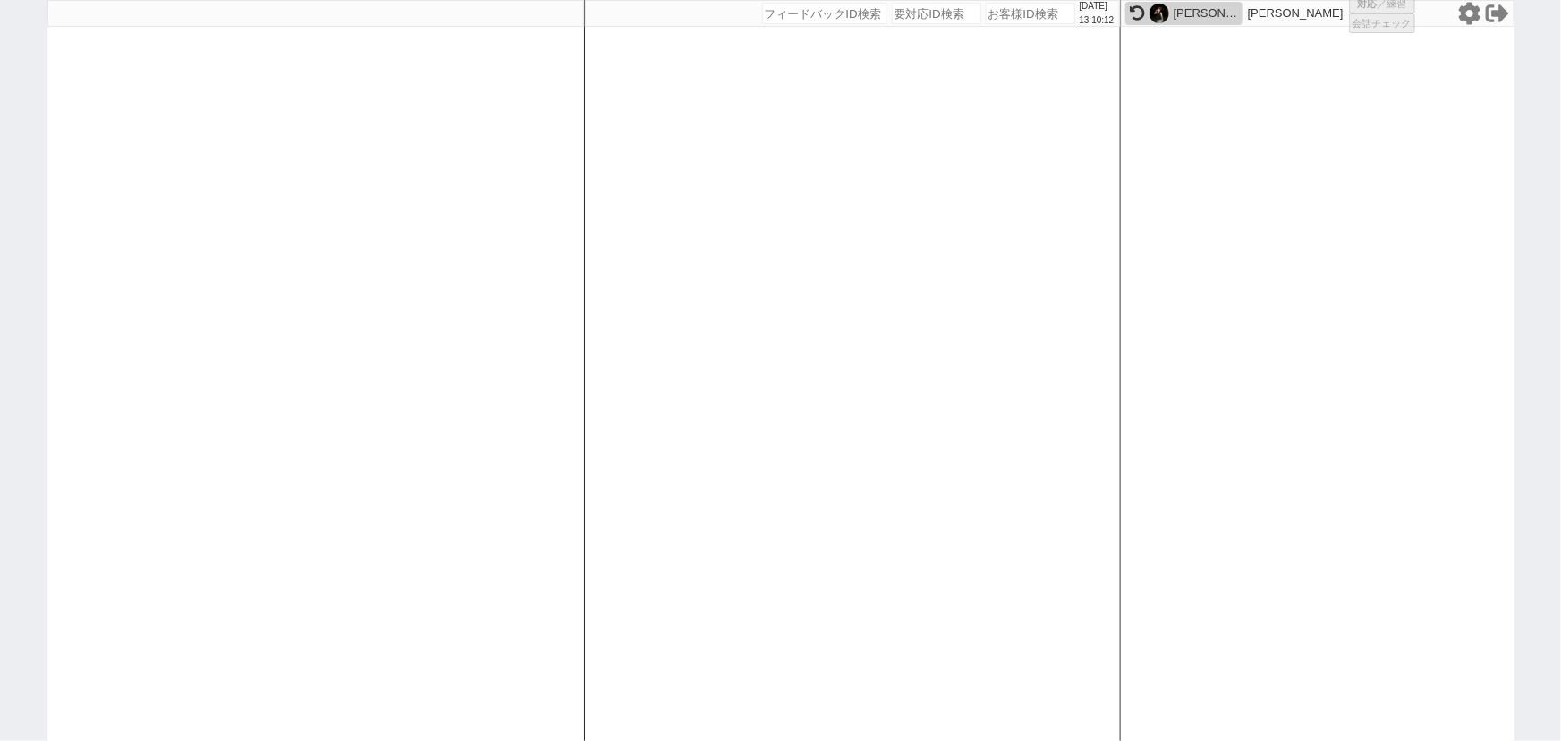
select select
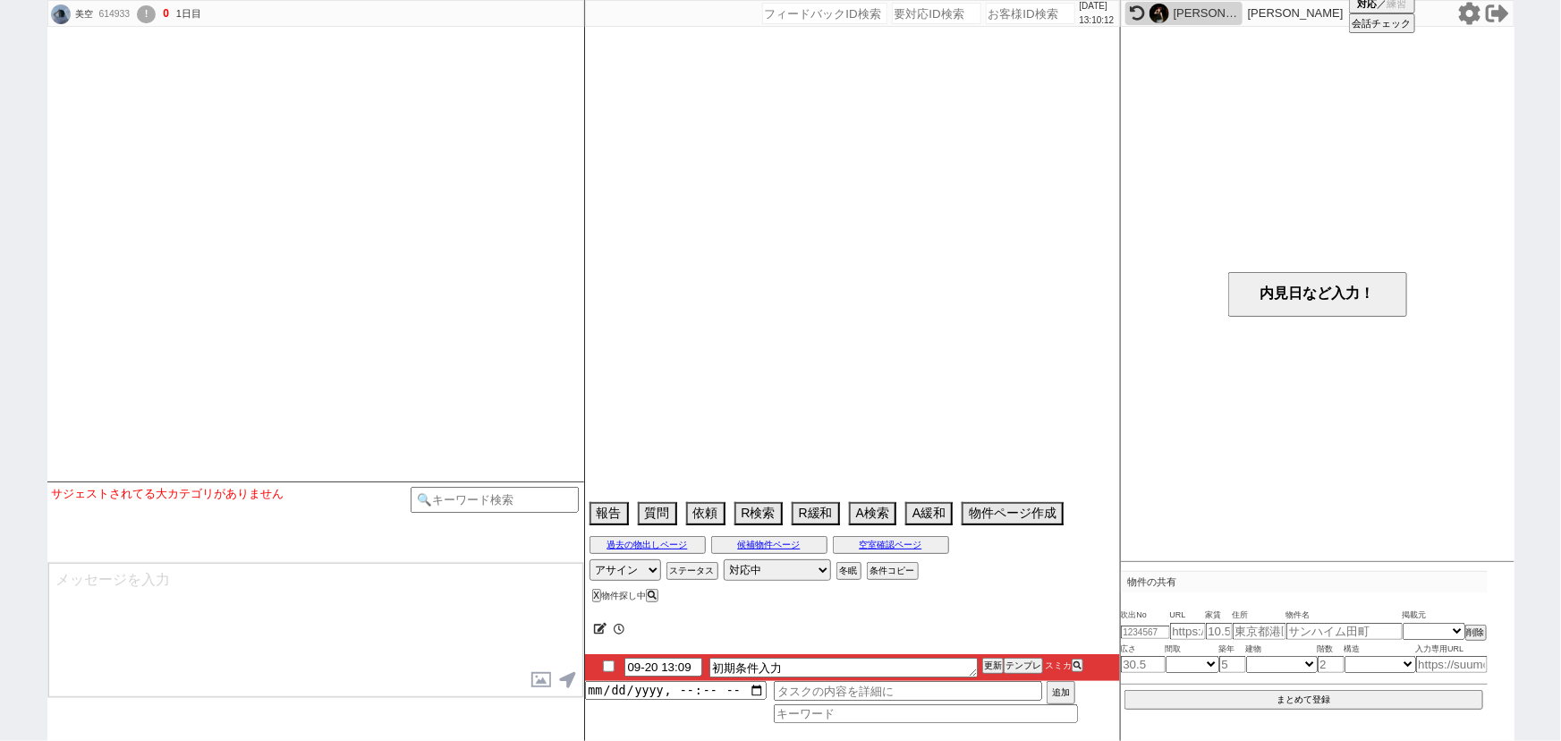
select select
select select "0"
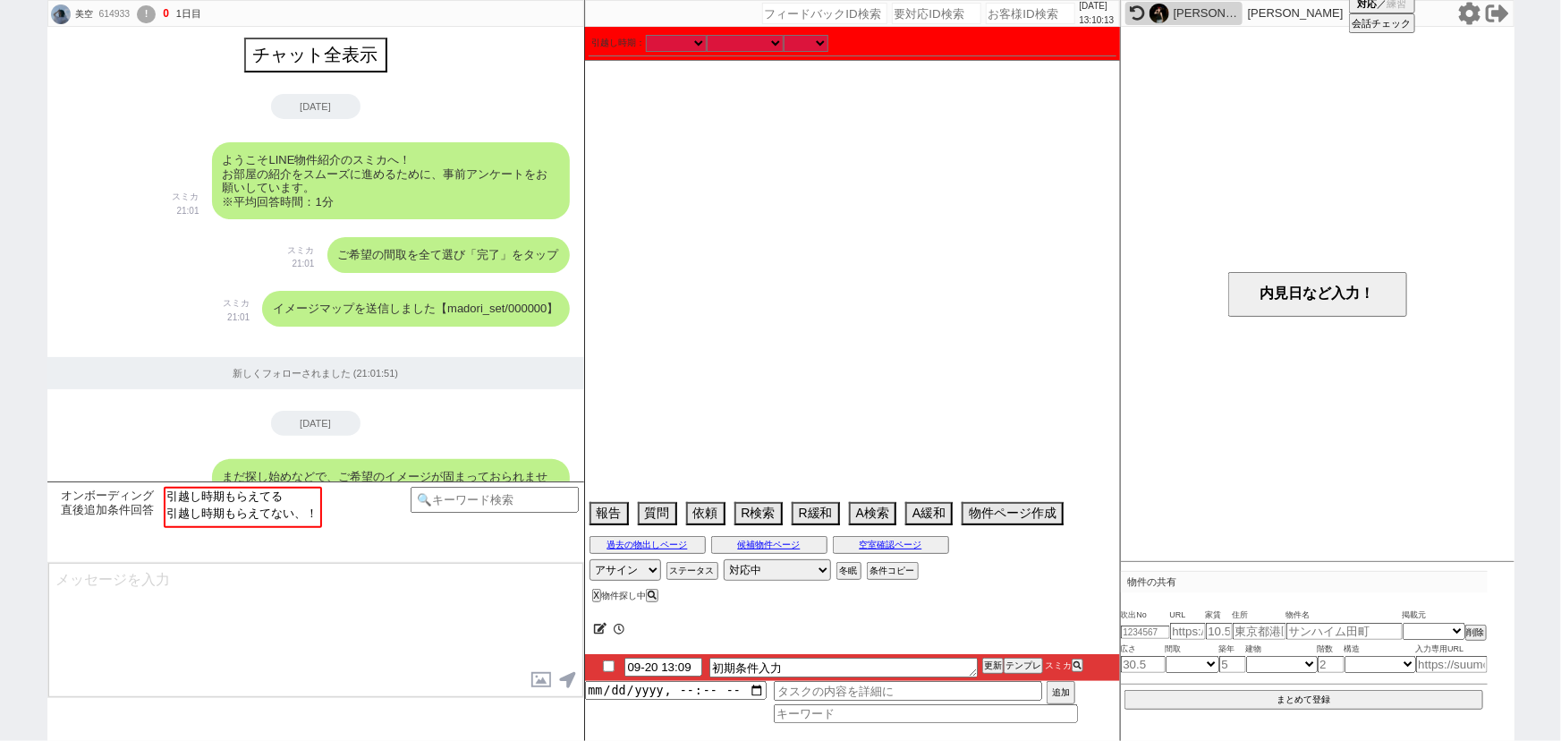
scroll to position [1755, 0]
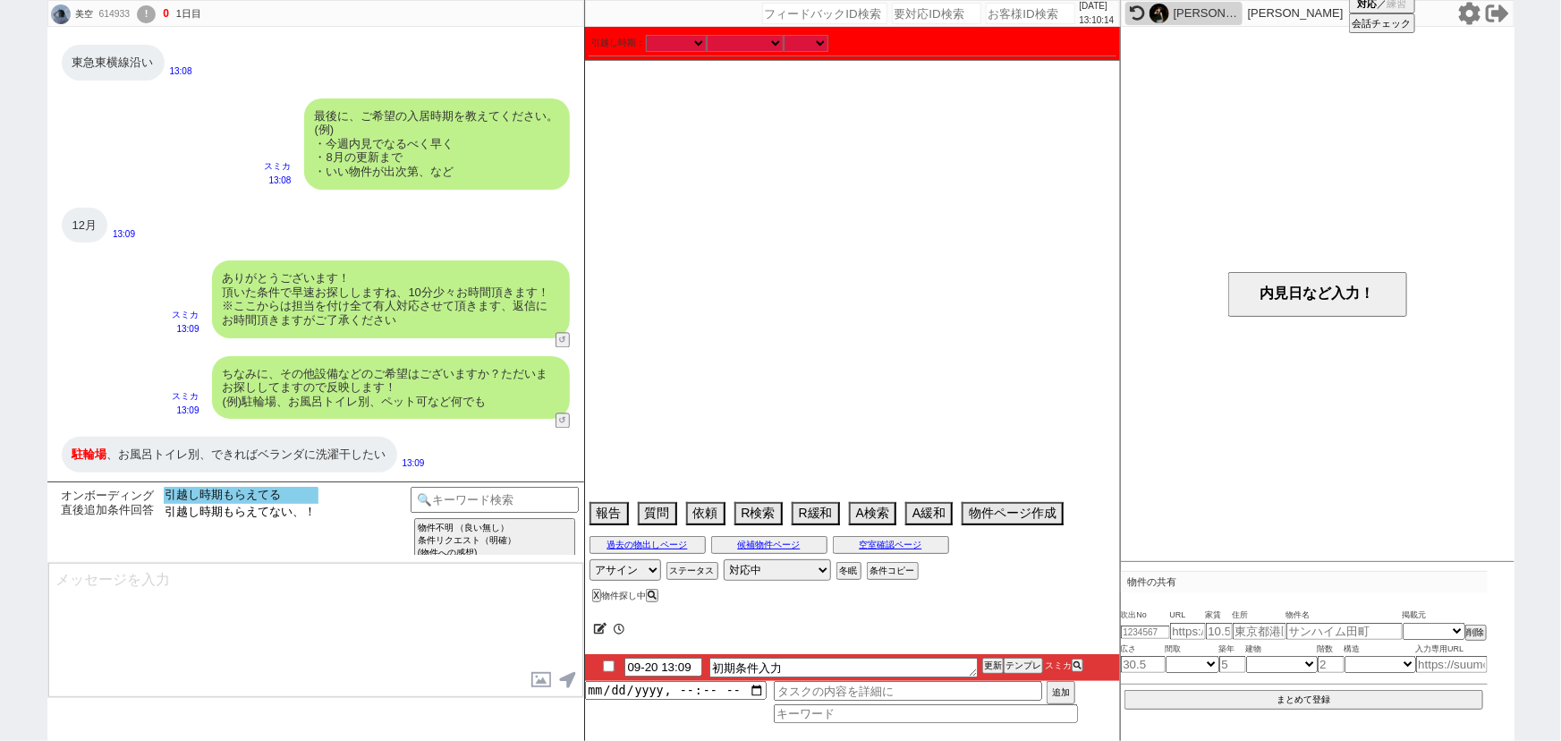
click at [274, 500] on option "引越し時期もらえてる" at bounding box center [241, 495] width 155 height 17
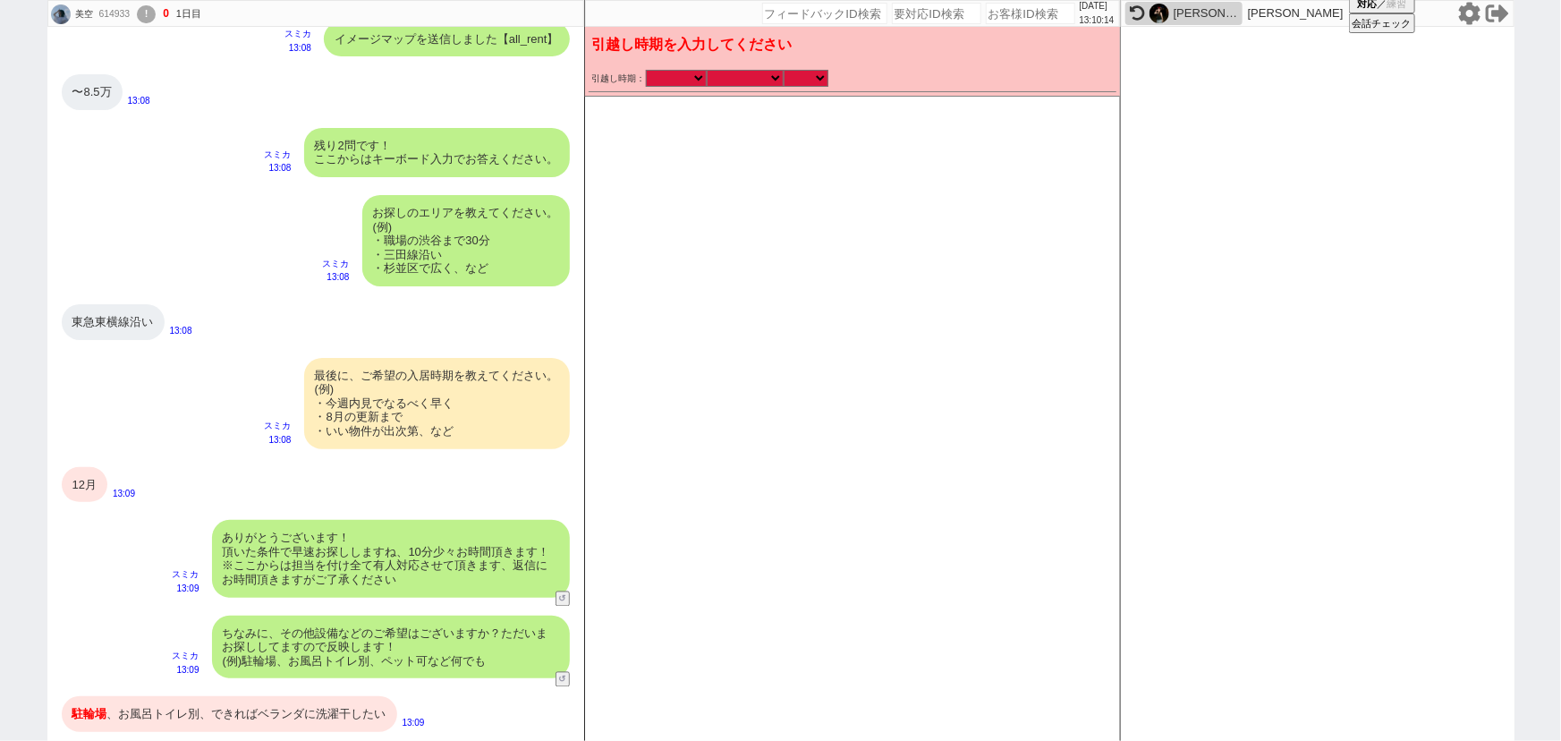
scroll to position [1496, 0]
click at [737, 80] on select "なる早 未定 いつでも 物件あれば 年内 来年 1月 2月 3月 4月 5月 6月 7月 8月 9月 10月 11月 12月 春 夏 秋 冬" at bounding box center [745, 78] width 77 height 15
select select "12"
click at [707, 71] on select "なる早 未定 いつでも 物件あれば 年内 来年 1月 2月 3月 4月 5月 6月 7月 8月 9月 10月 11月 12月 春 夏 秋 冬" at bounding box center [745, 78] width 77 height 15
select select "2025"
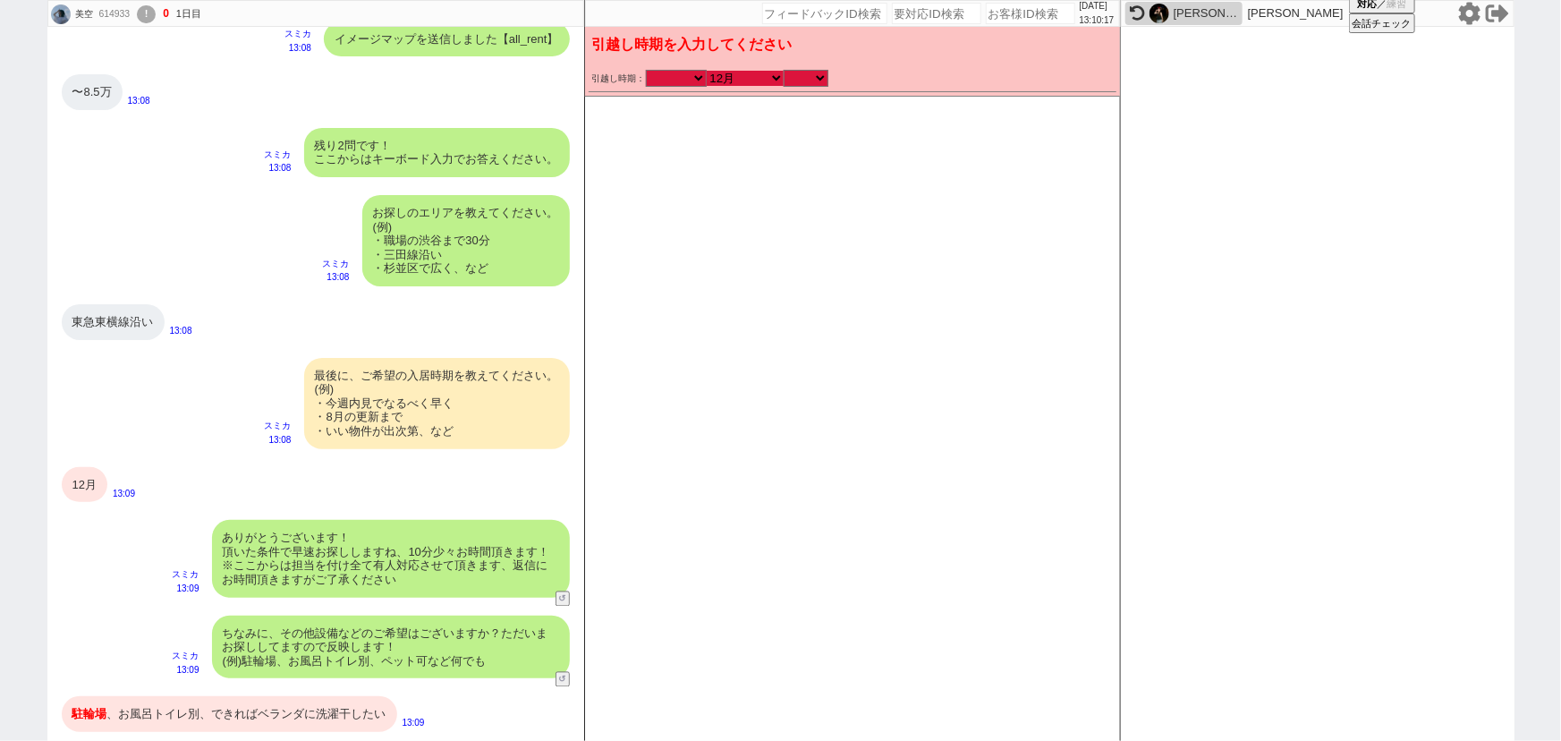
checkbox input "false"
checkbox input "true"
checkbox input "false"
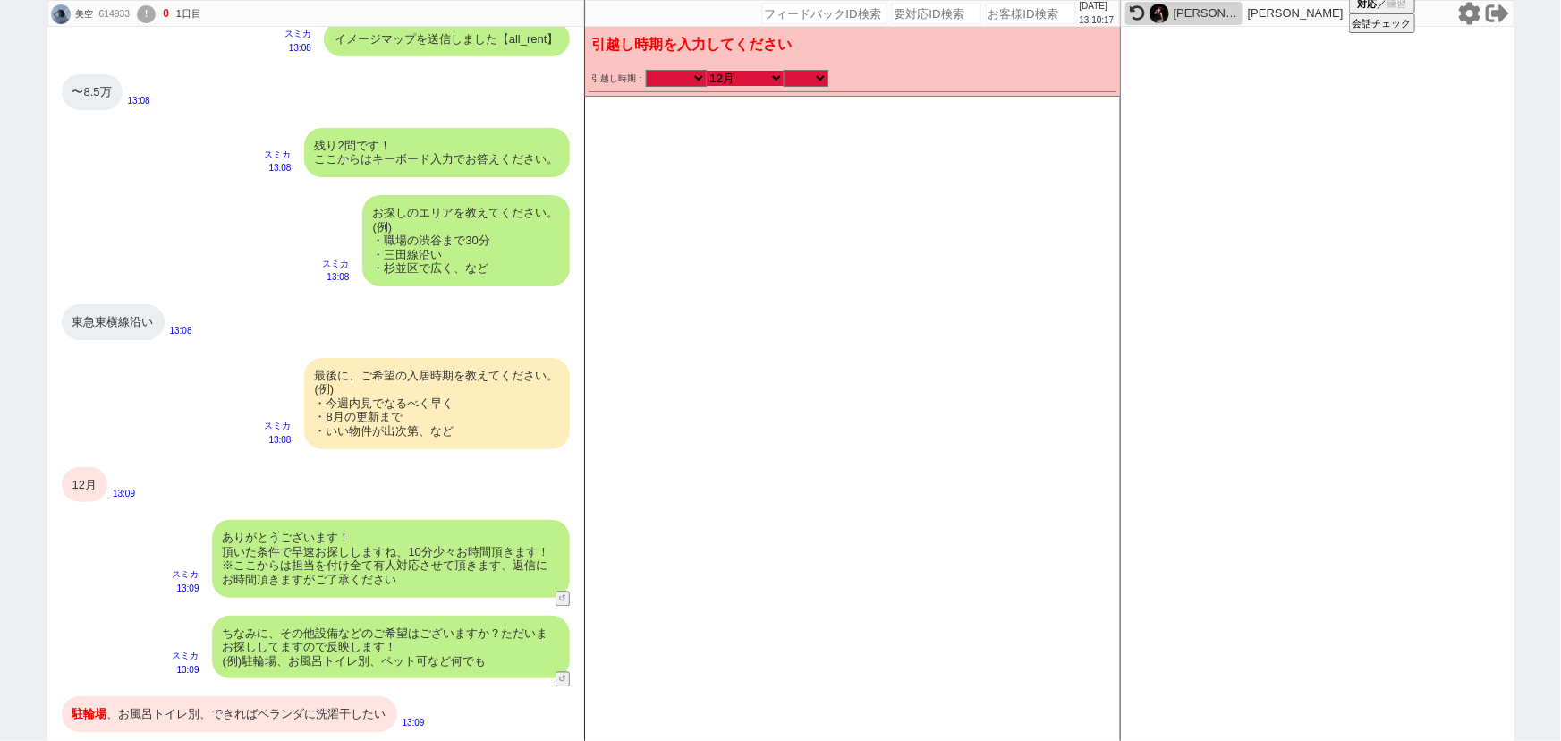
checkbox input "false"
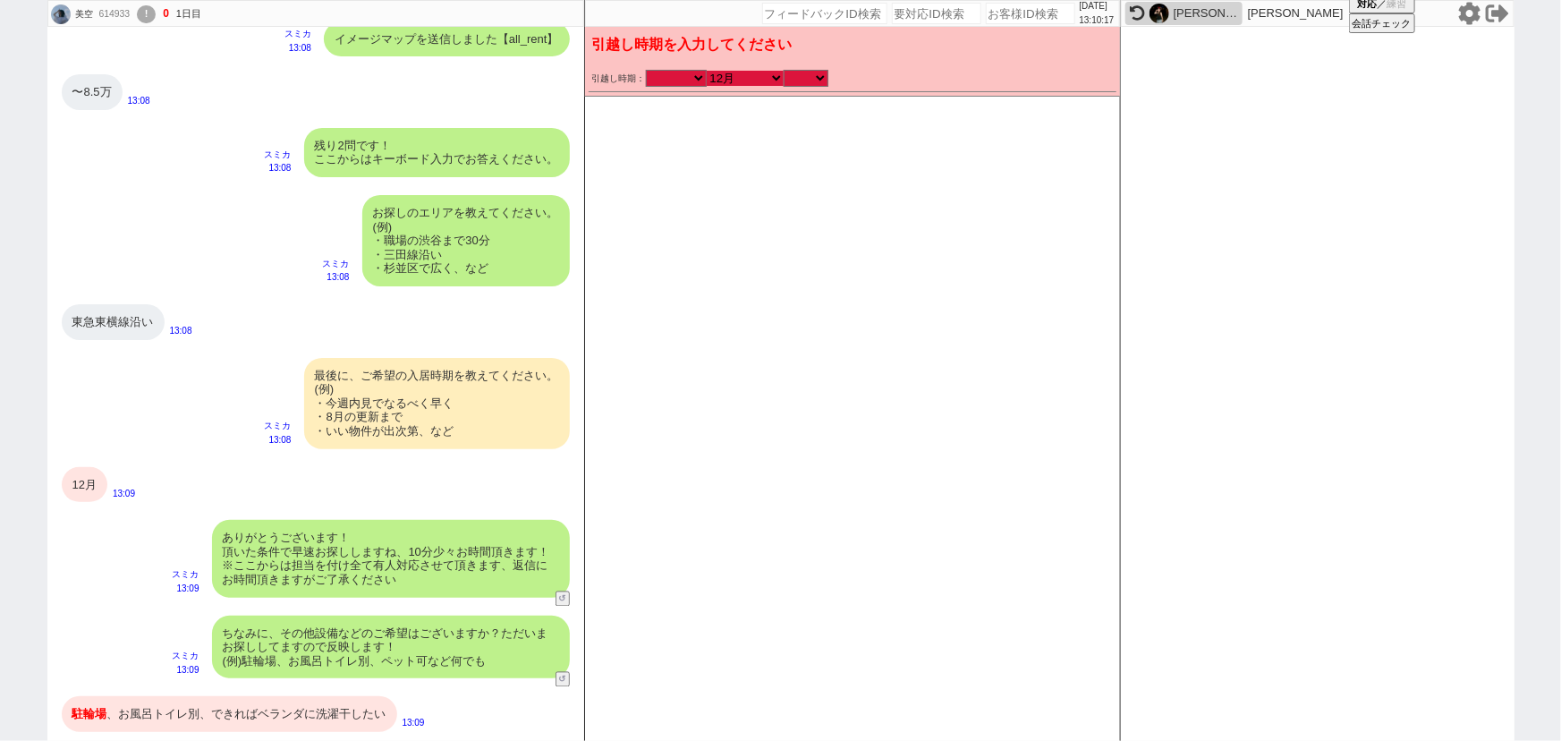
checkbox input "false"
click at [806, 77] on select "のみ 上旬 中旬 下旬 末 まで 1日 2日 3日 4日 5日 6日 7日 8日 9日 10日 11日 12日 13日 14日 15日 16日 17日 18日…" at bounding box center [806, 78] width 45 height 15
select select "36"
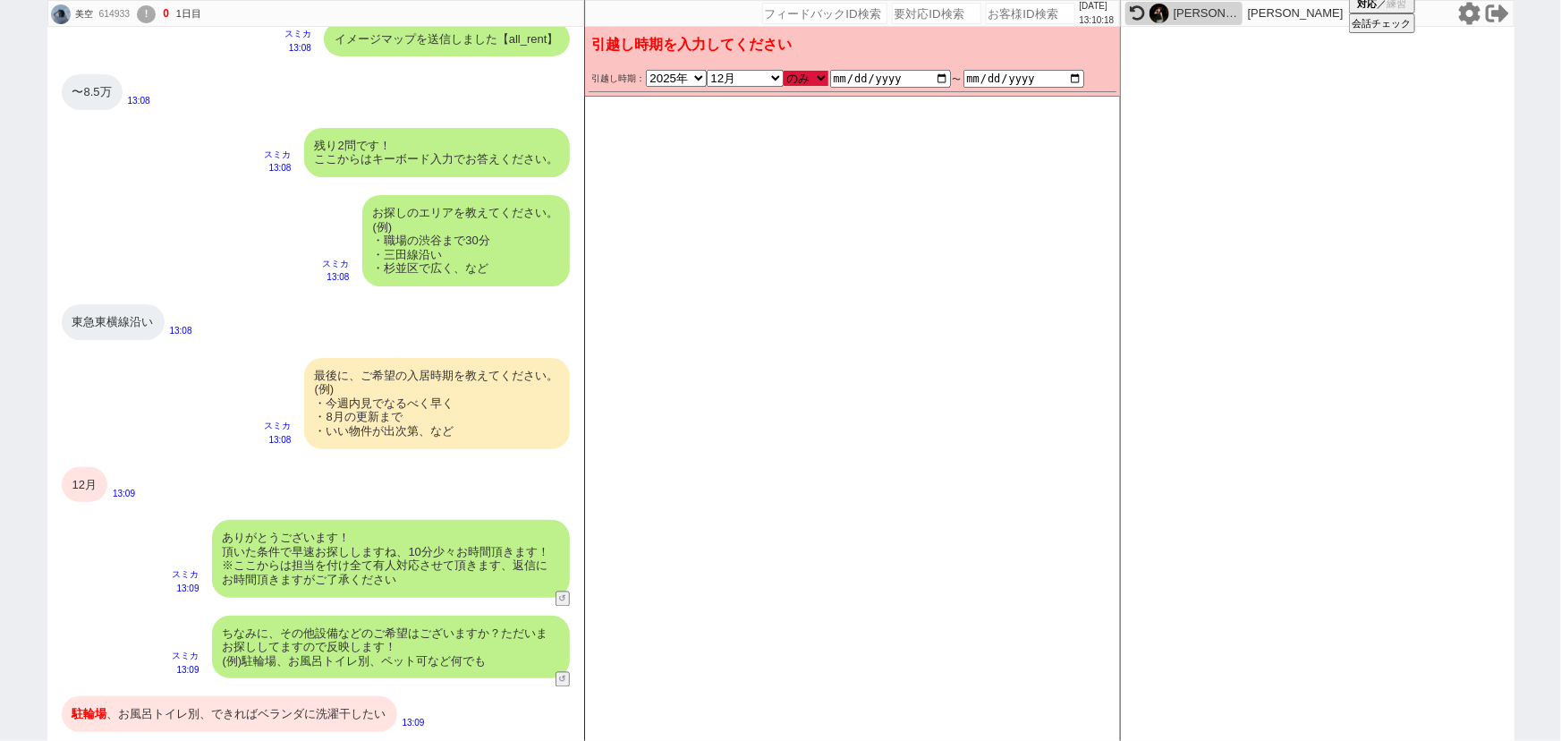
click at [784, 71] on select "のみ 上旬 中旬 下旬 末 まで 1日 2日 3日 4日 5日 6日 7日 8日 9日 10日 11日 12日 13日 14日 15日 16日 17日 18日…" at bounding box center [806, 78] width 45 height 15
type input "2025-12-01"
type input "[DATE]"
checkbox input "false"
checkbox input "true"
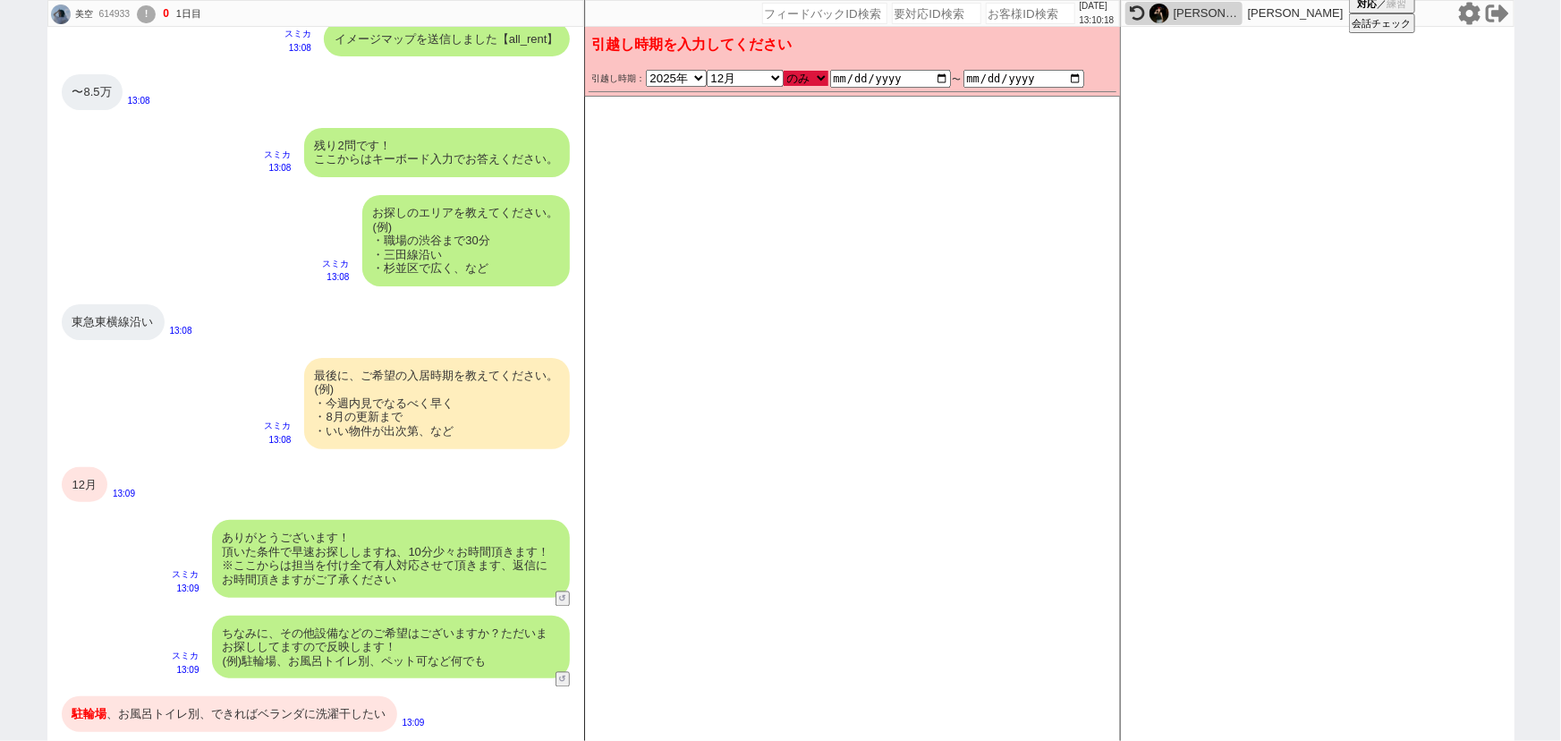
checkbox input "true"
checkbox input "false"
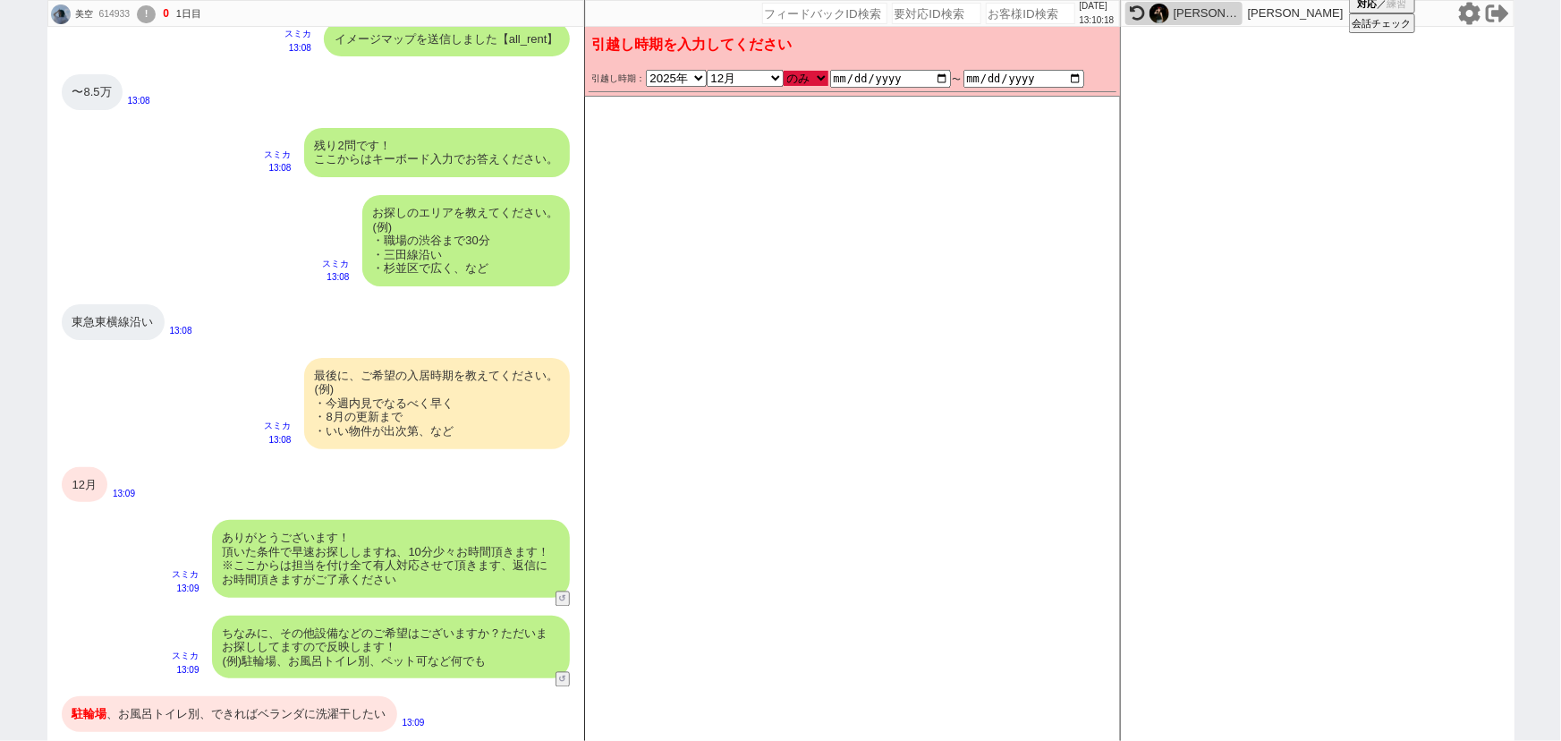
checkbox input "false"
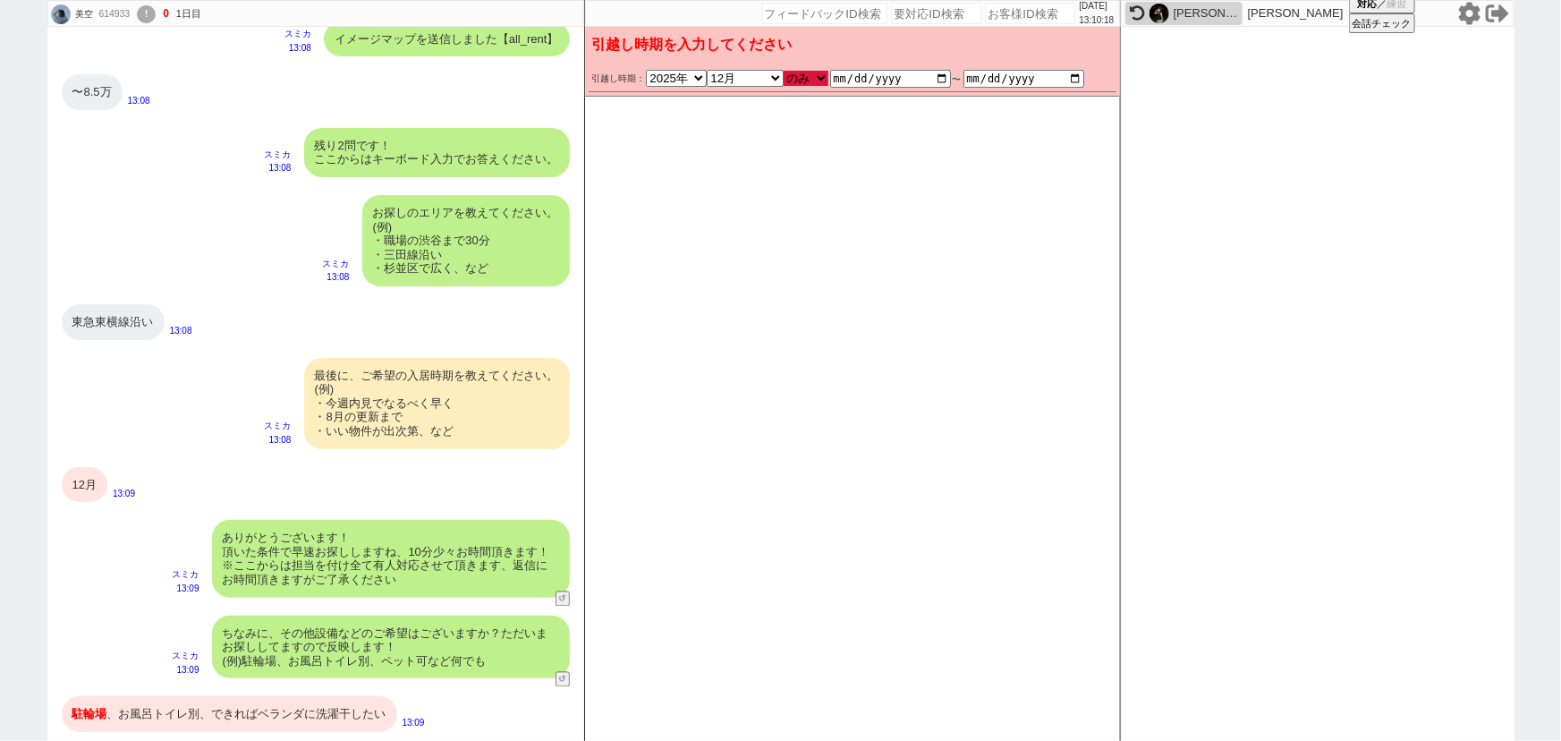
checkbox input "false"
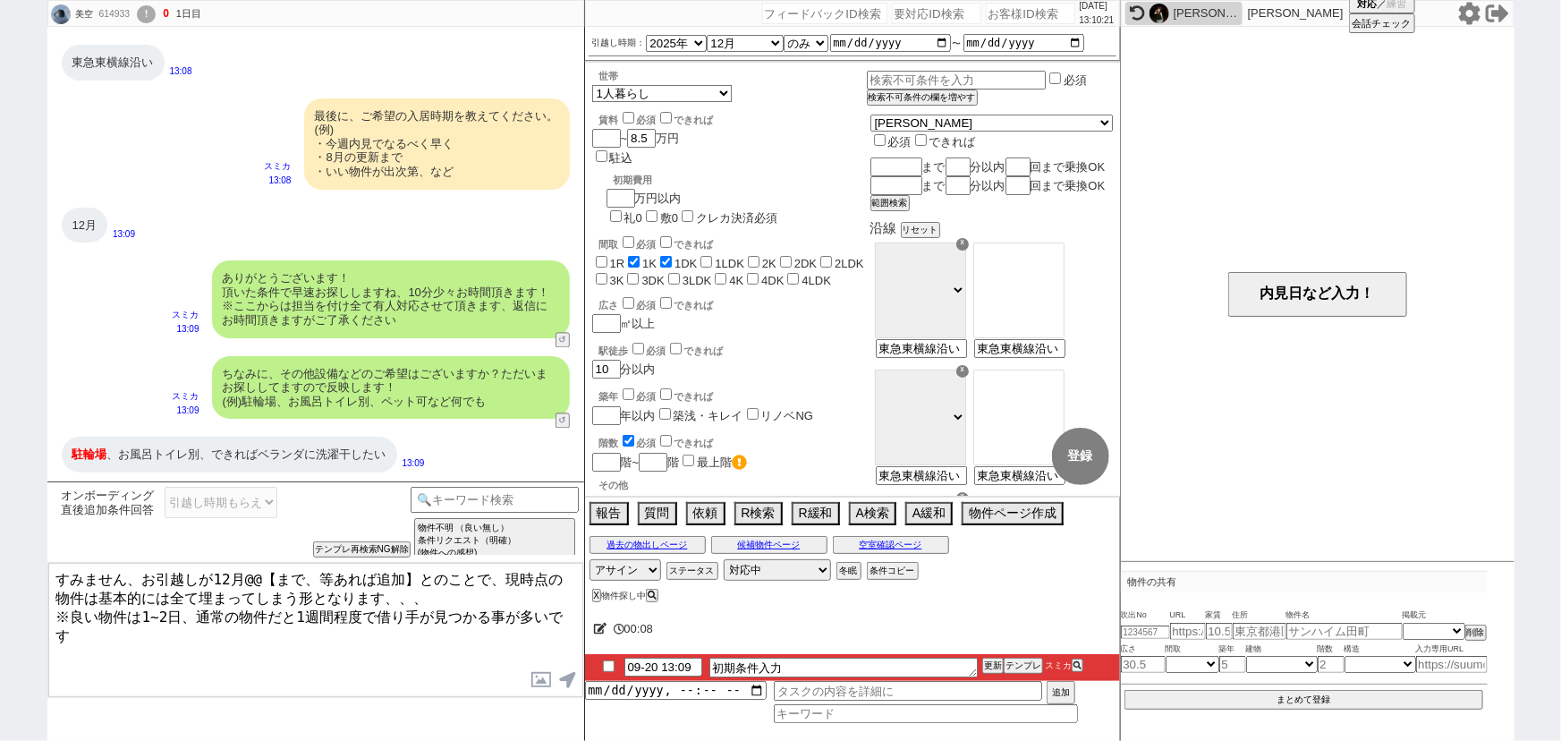
drag, startPoint x: 412, startPoint y: 575, endPoint x: 244, endPoint y: 573, distance: 168.2
click at [244, 573] on textarea "すみません、お引越しが12月@@【まで、等あれば追加】とのことで、現時点の物件は基本的には全て埋まってしまう形となります、、、 ※良い物件は1~2日、通常の物…" at bounding box center [315, 630] width 535 height 134
type textarea "すみません、お引越しが12月とのことで、現時点の物件は基本的には全て埋まってしまう形となります、、、 ※良い物件は1~2日、通常の物件だと1週間程度で借り手が…"
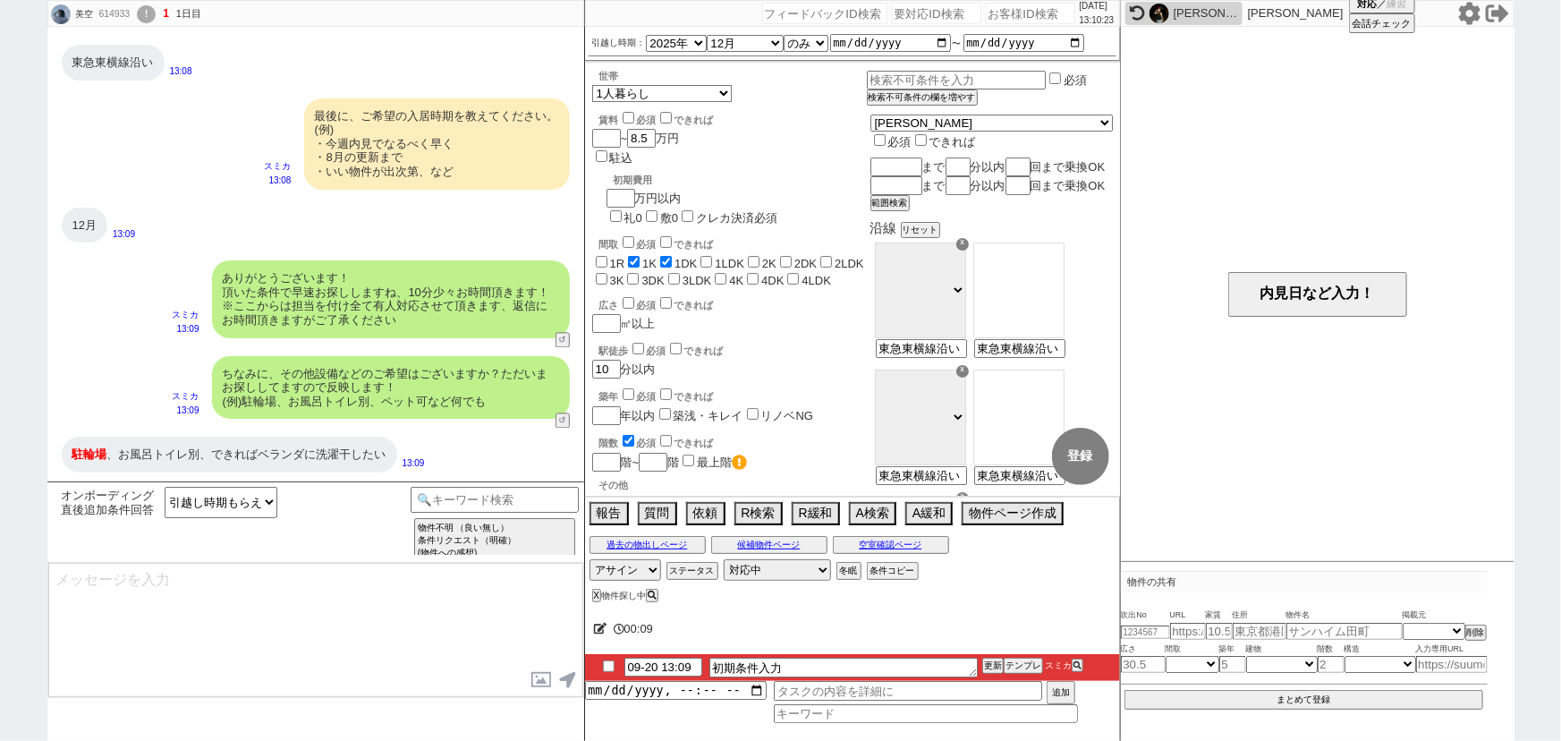
scroll to position [1959, 0]
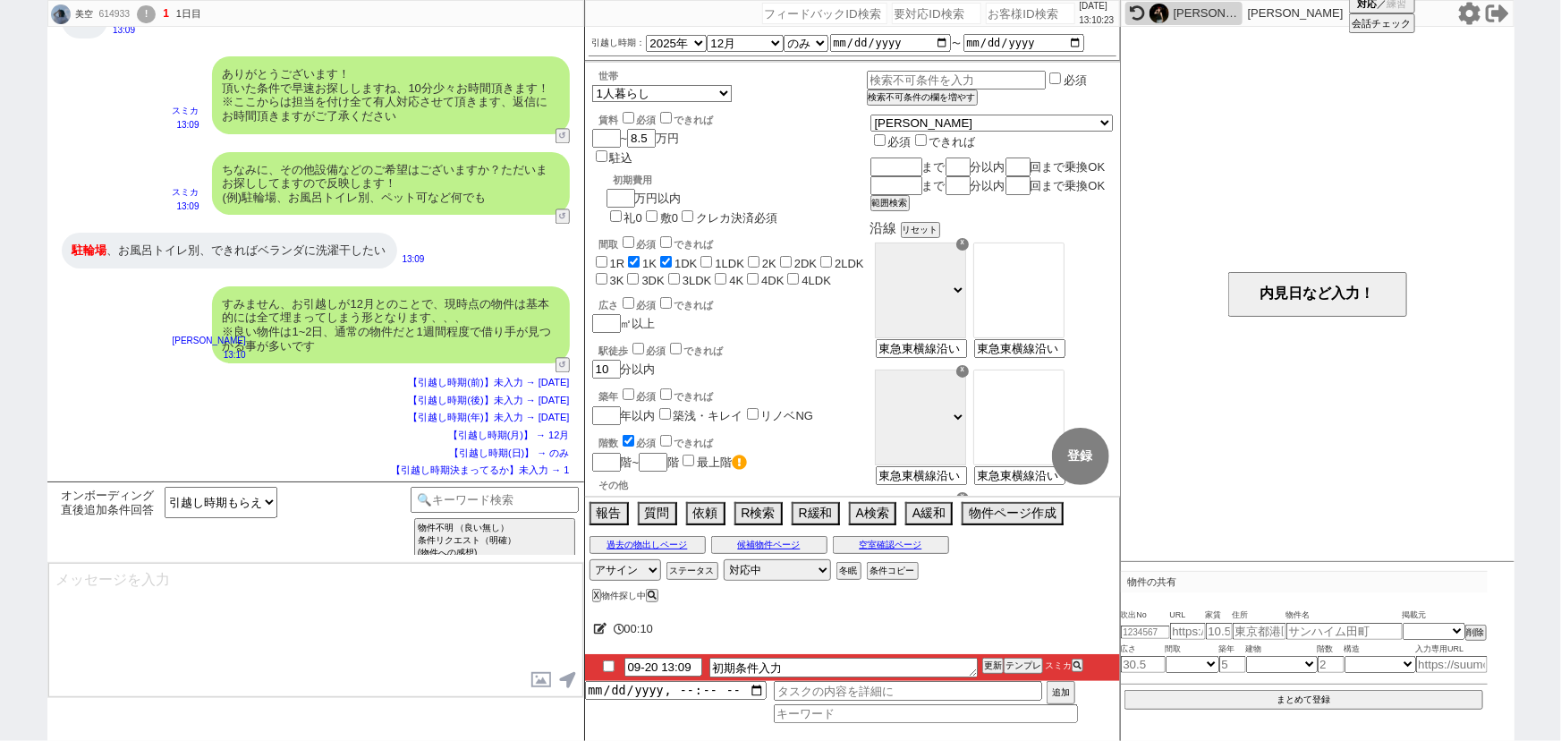
type textarea "ご希望のスケジュールが圏内に入り次第、改めて物件をご紹介させてください！ 一旦お待たせする形にはなりますが、どうぞよろしくお願いいたします。"
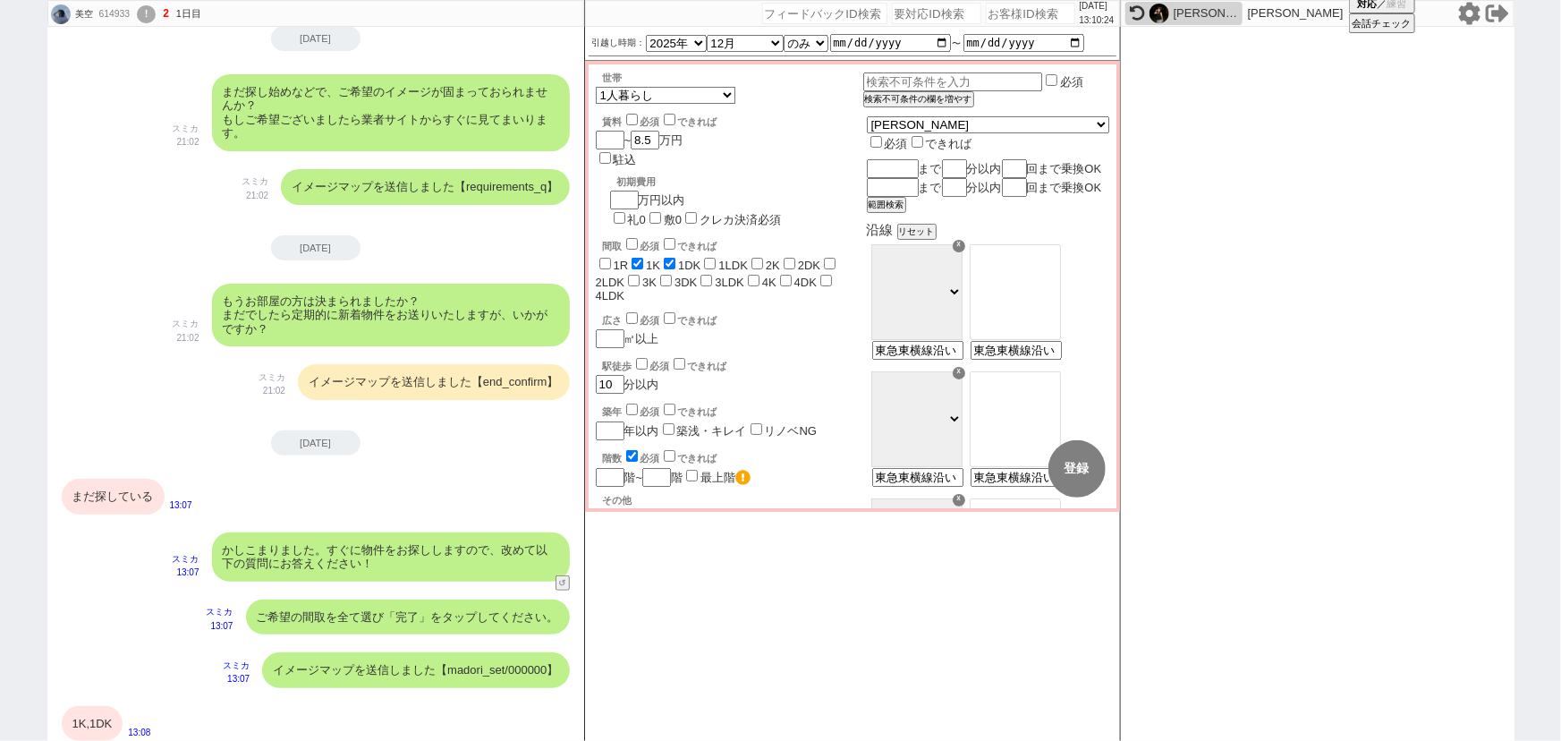
scroll to position [1825, 0]
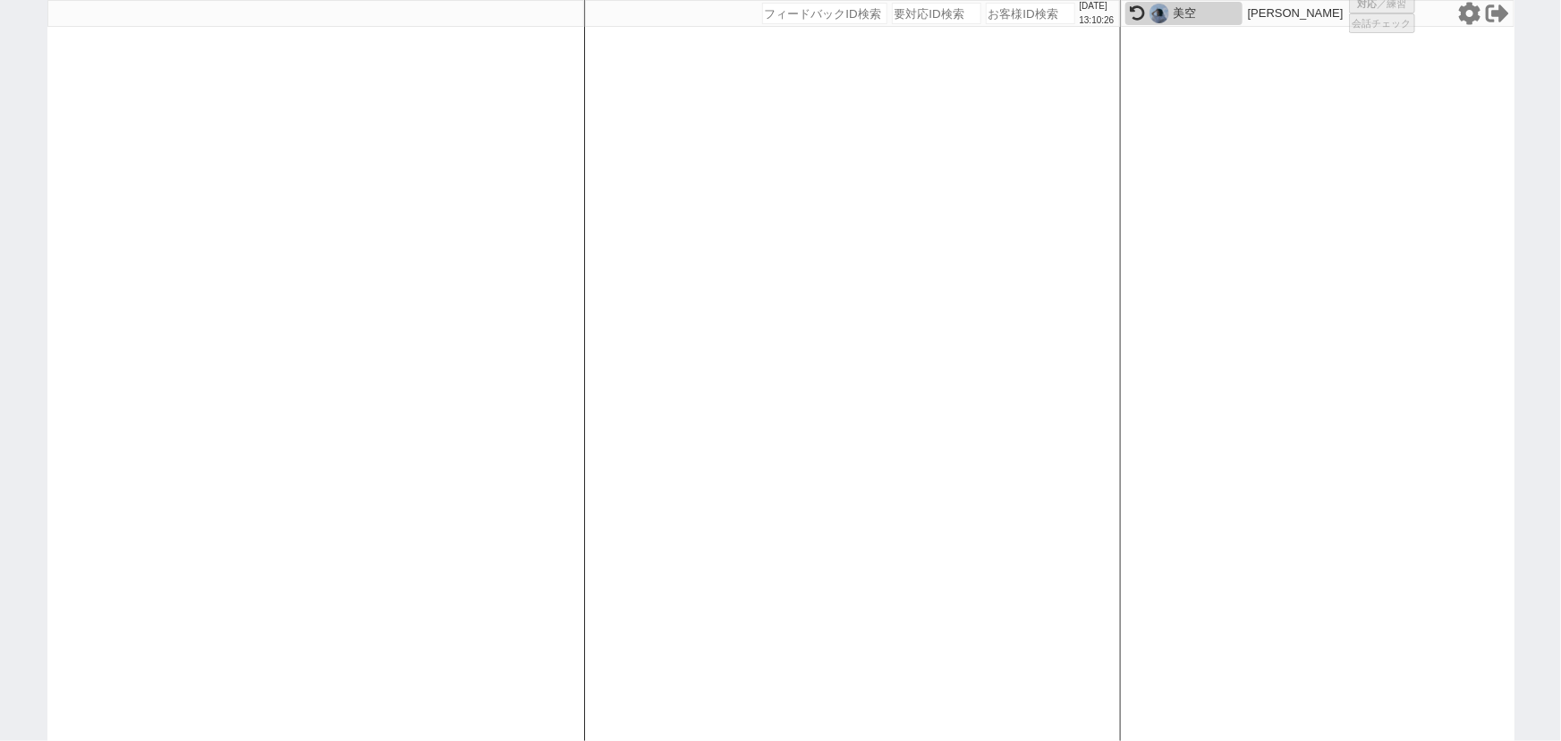
select select
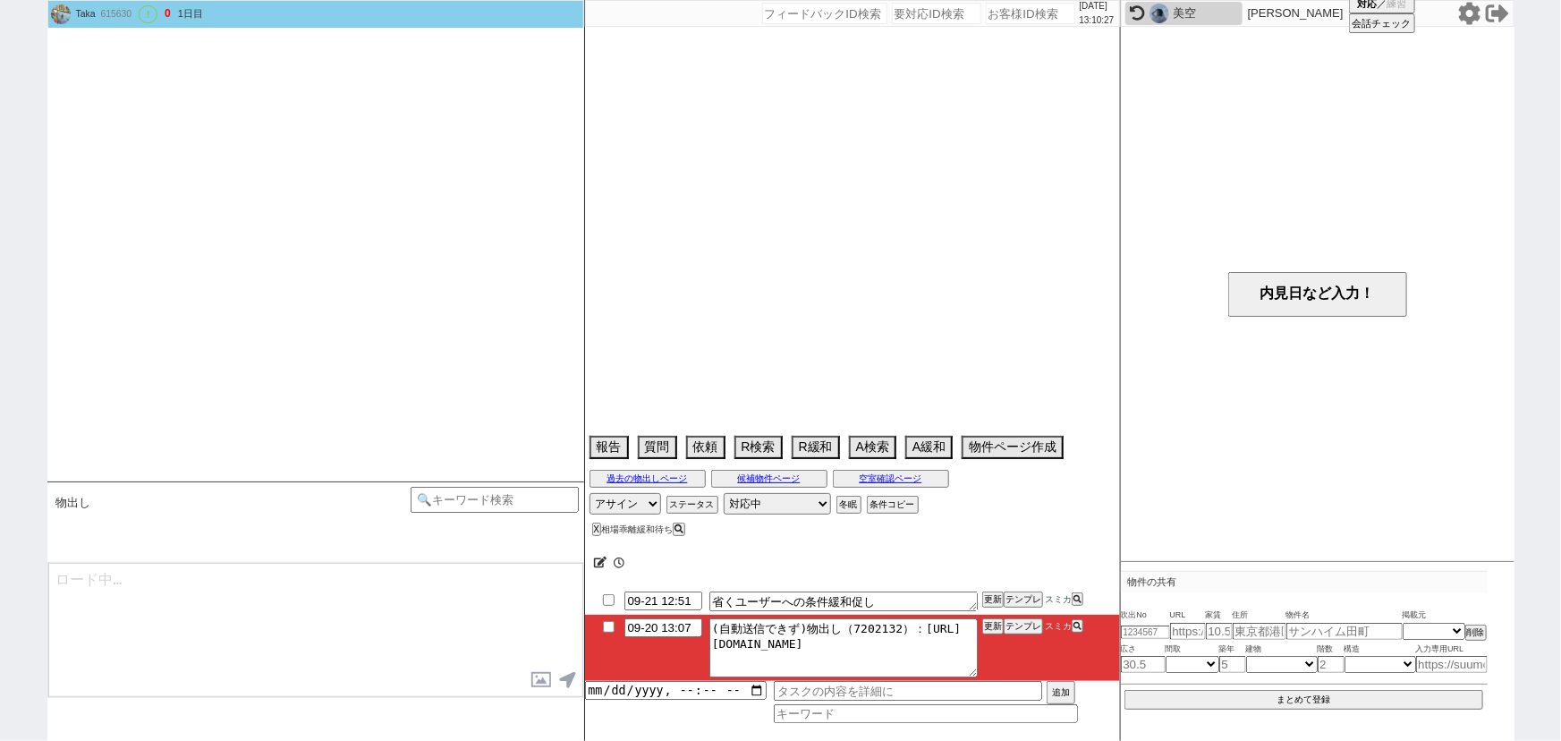
scroll to position [1240, 0]
select select "15"
select select "1"
select select "19"
select select "615"
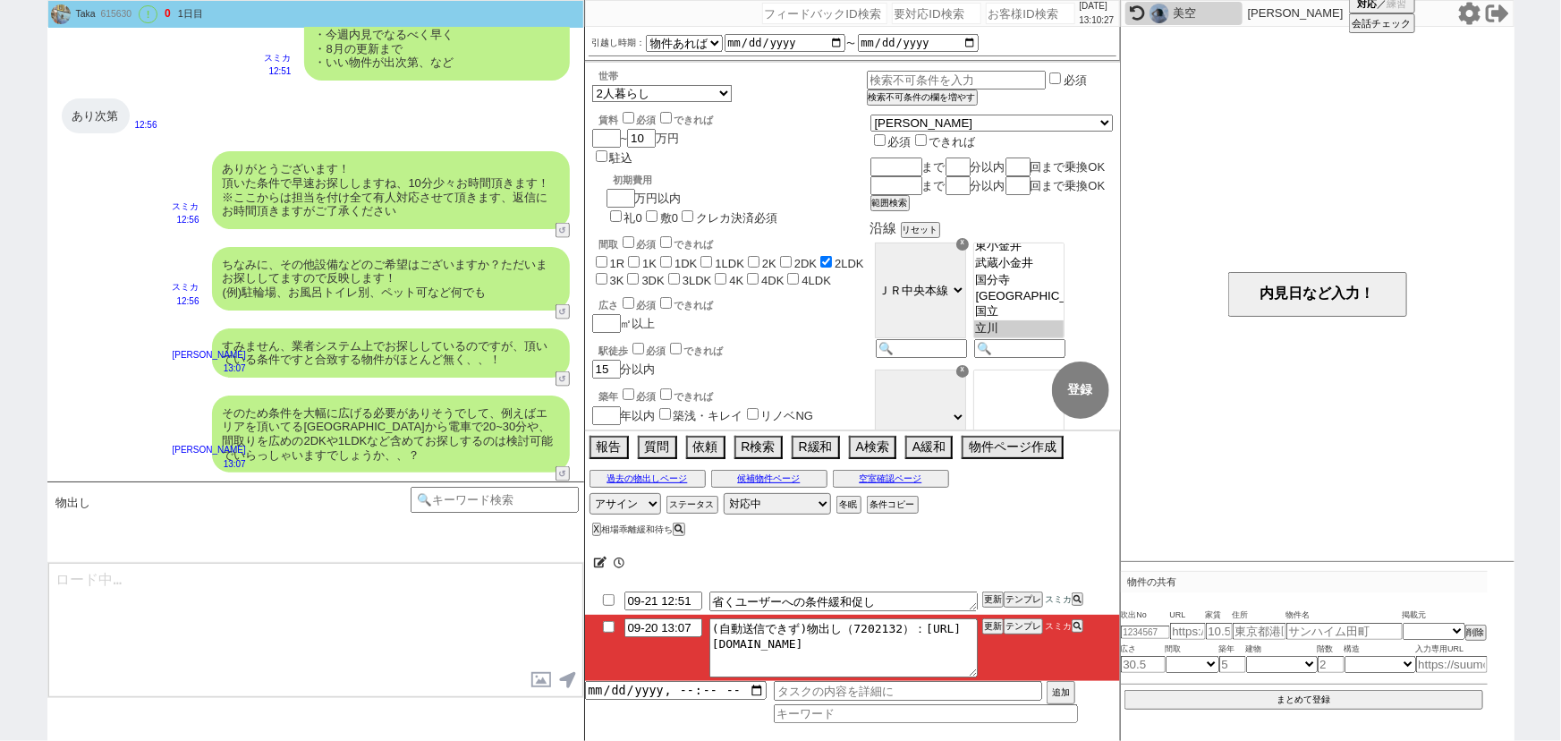
scroll to position [247, 0]
type textarea "@@【@@すでに冬眠されてるので物出しタスクを消してください！@@】@@"
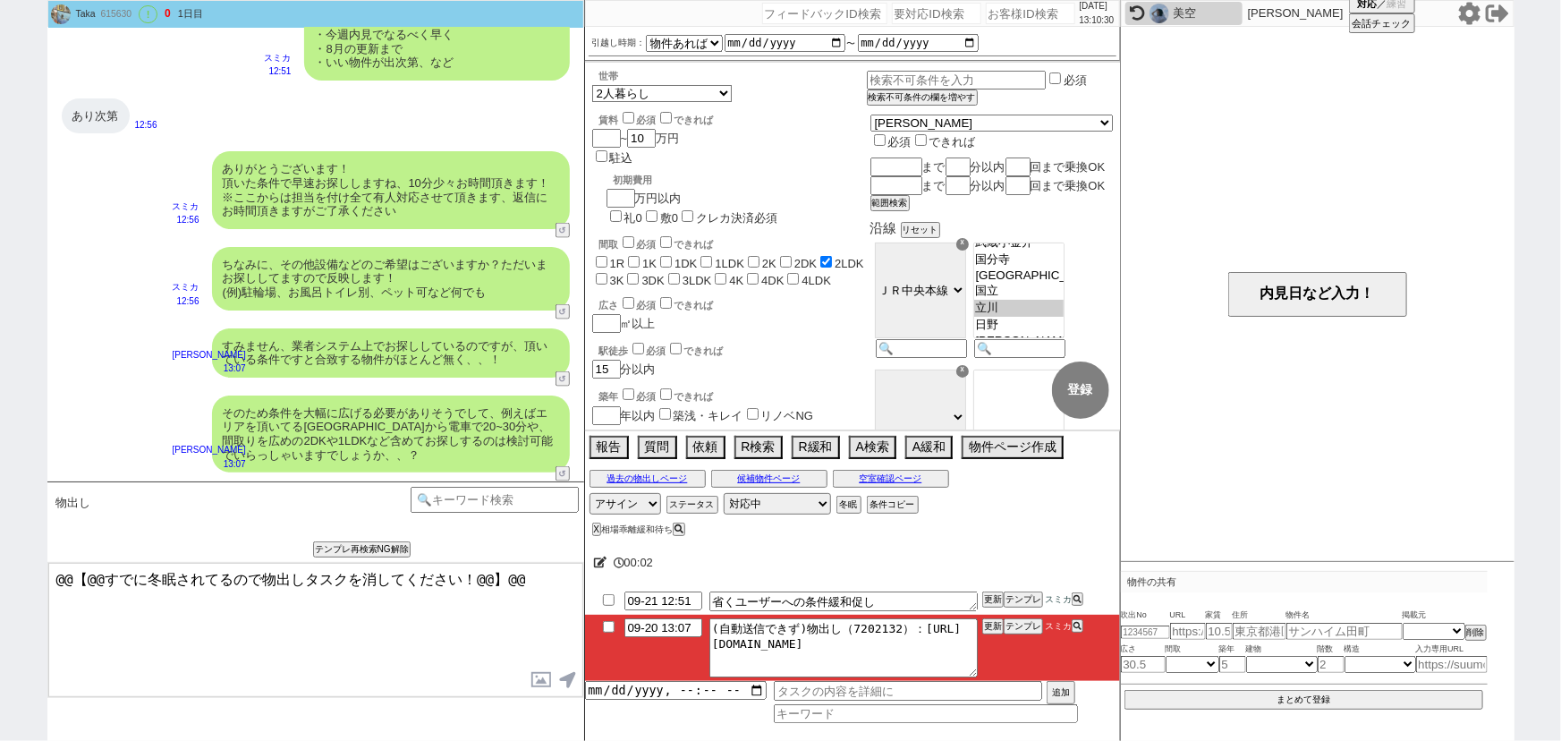
click at [605, 626] on input "checkbox" at bounding box center [609, 627] width 26 height 12
checkbox input "true"
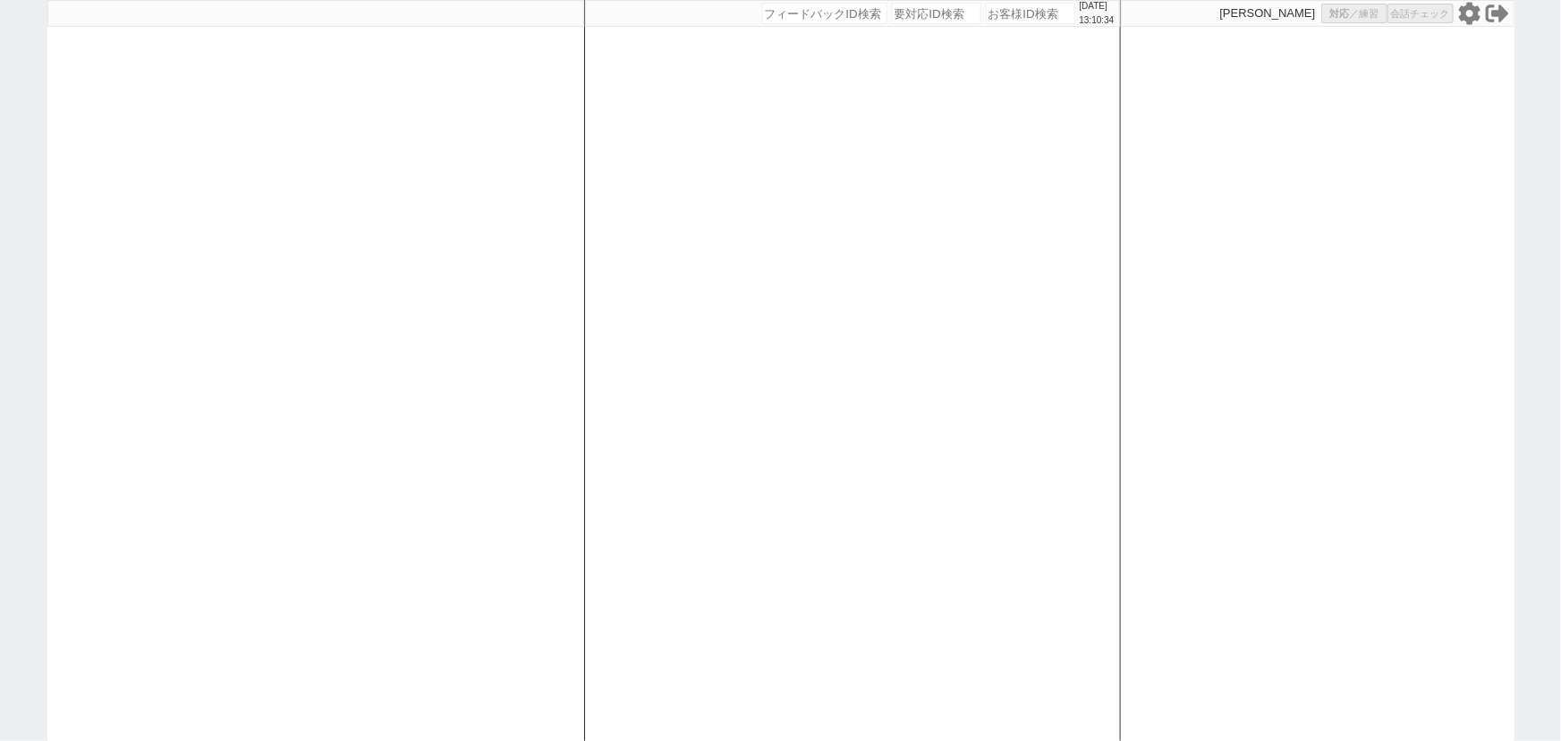
select select "1"
select select "2"
select select "5"
select select
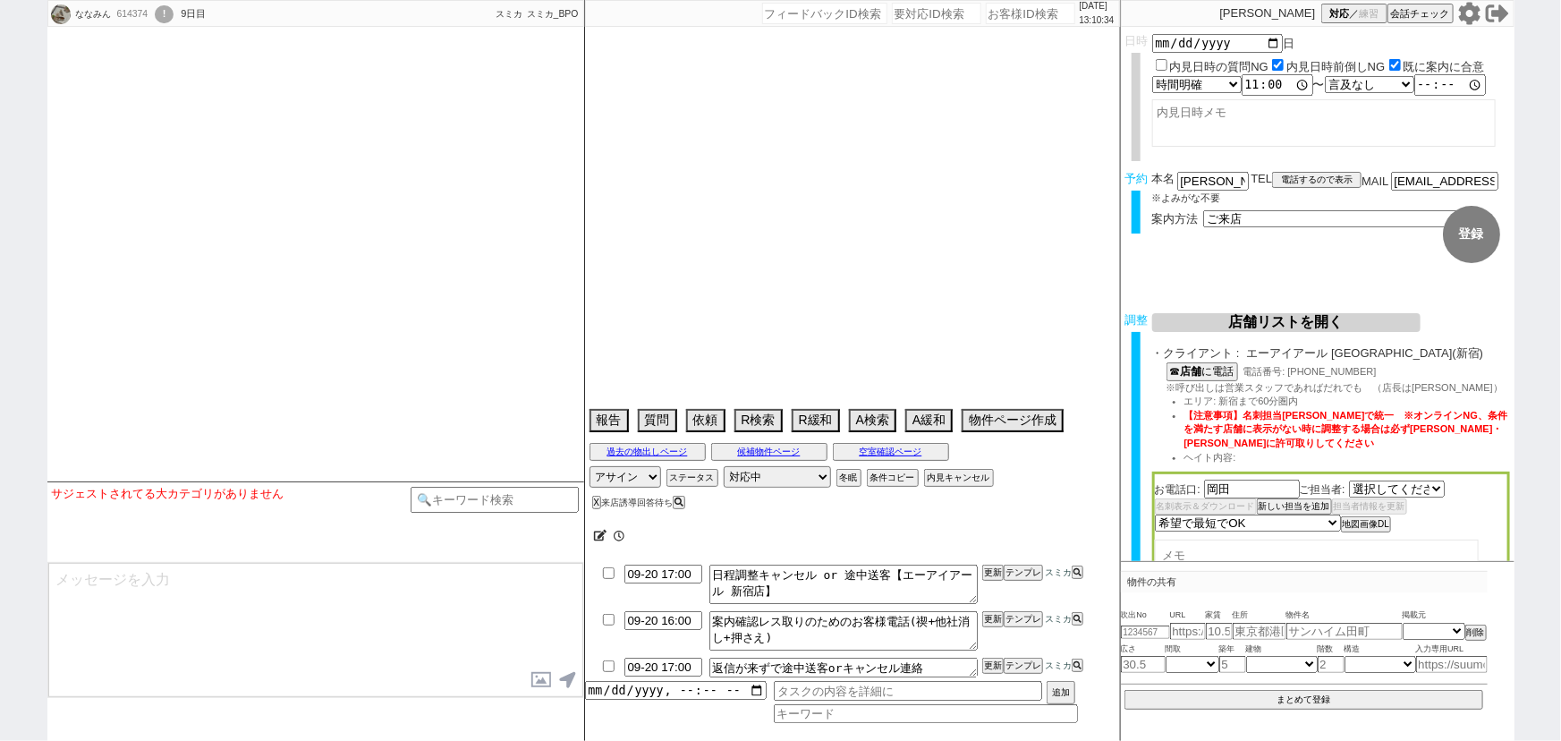
select select "2202"
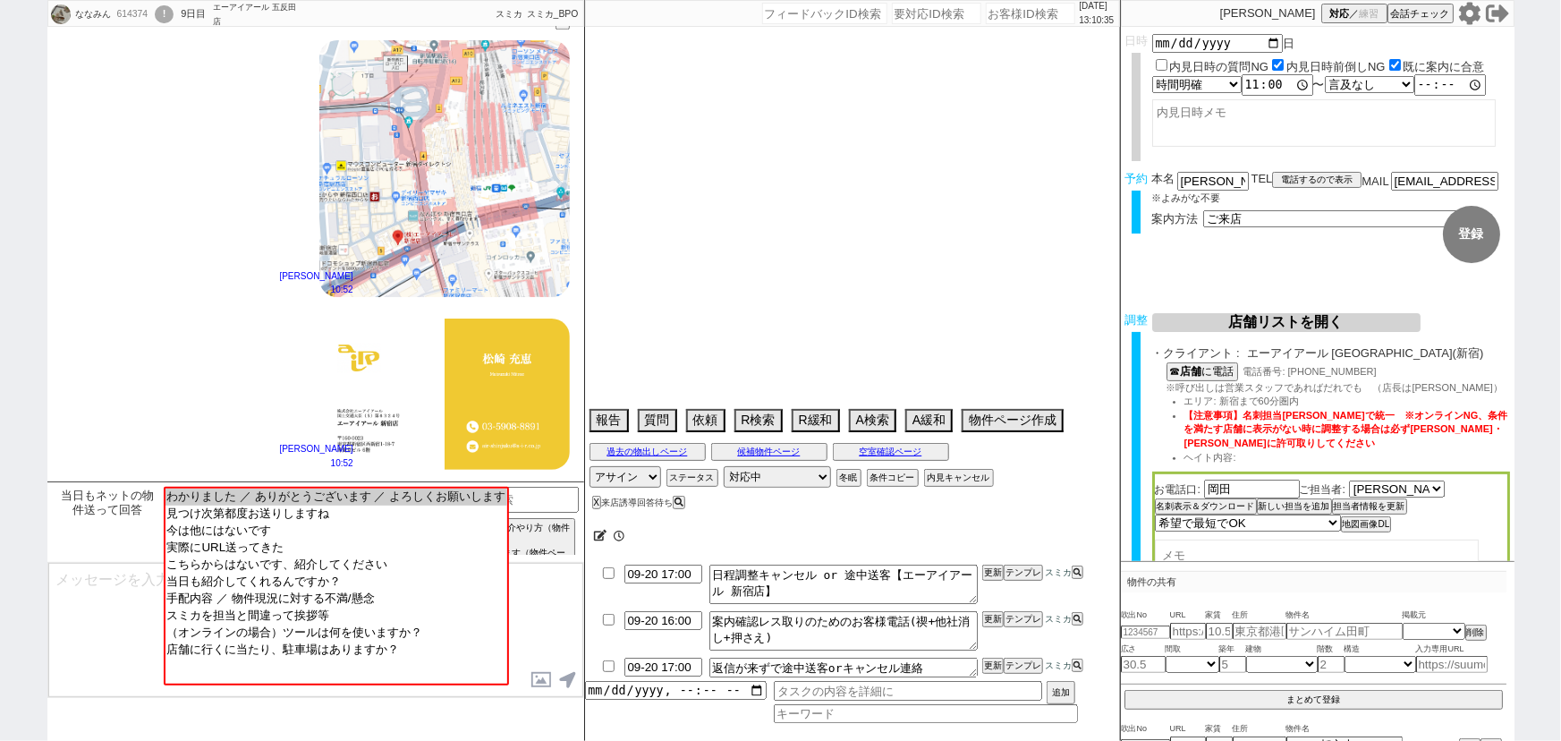
type textarea "オンボ　クレジットカードで賃料を払いたい"
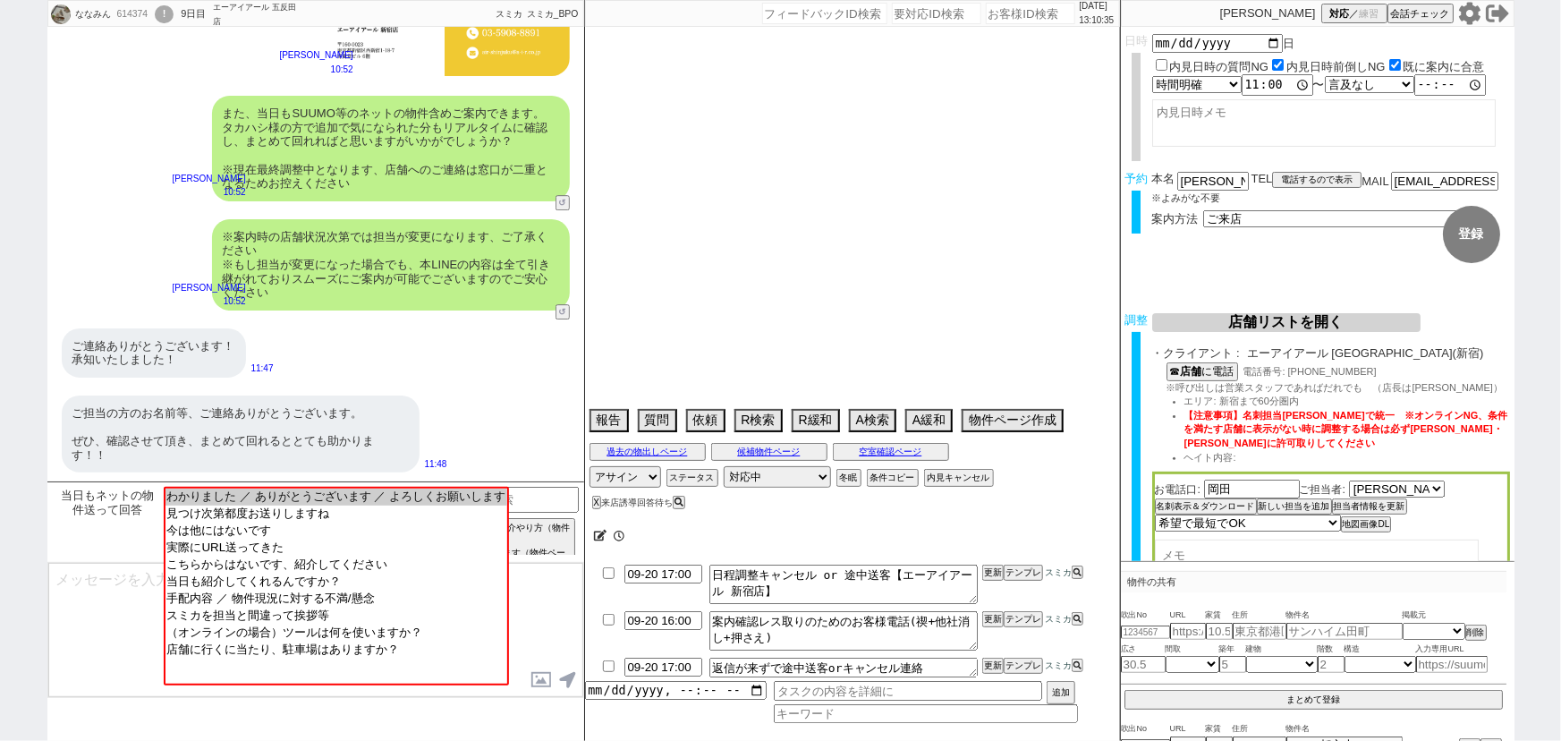
select select "2025"
select select "11"
select select "32"
select select "0"
select select "2"
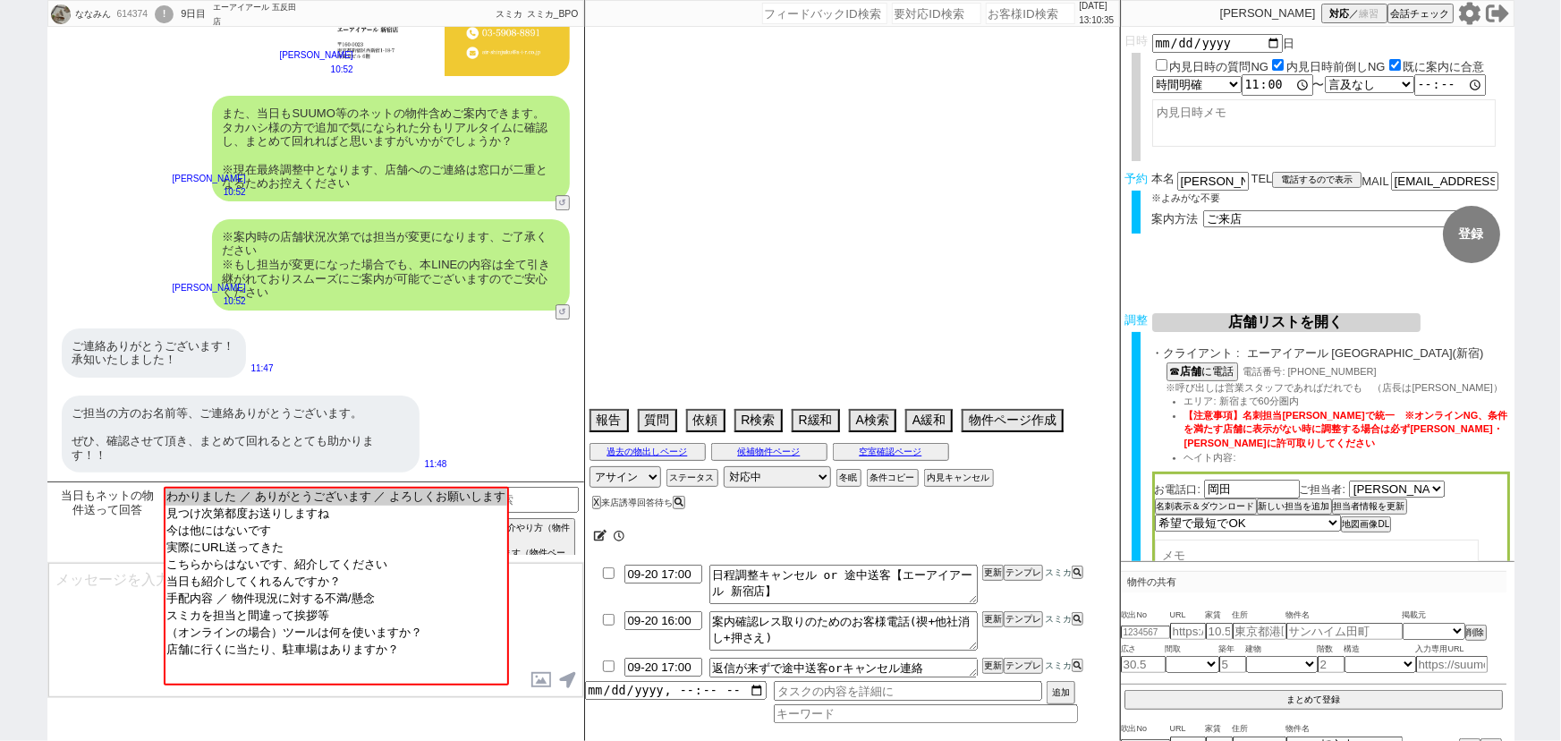
select select "128"
select select "3"
select select "7"
select select "8"
select select "9"
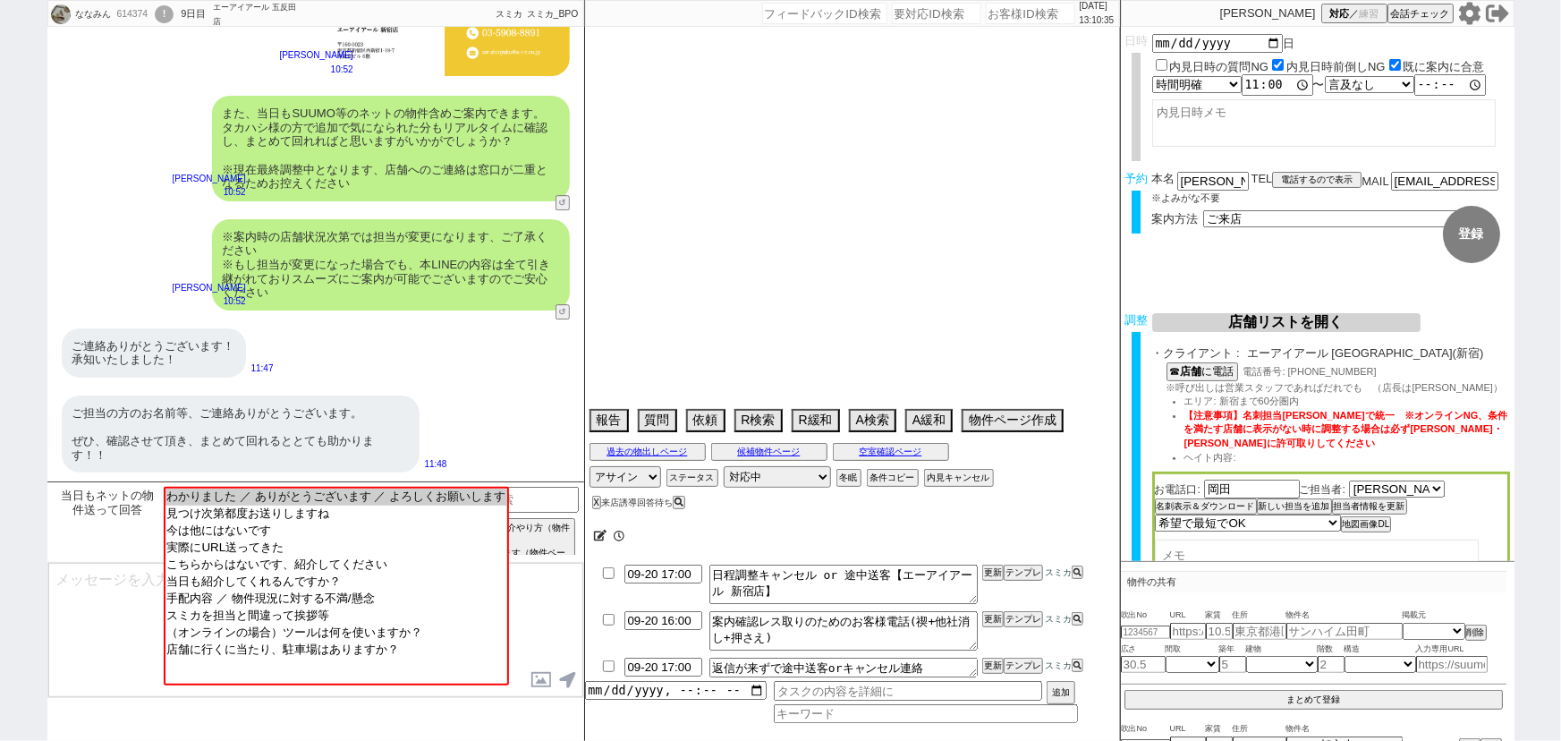
select select "10"
select select "13"
select select "23"
select select "748"
select select "14"
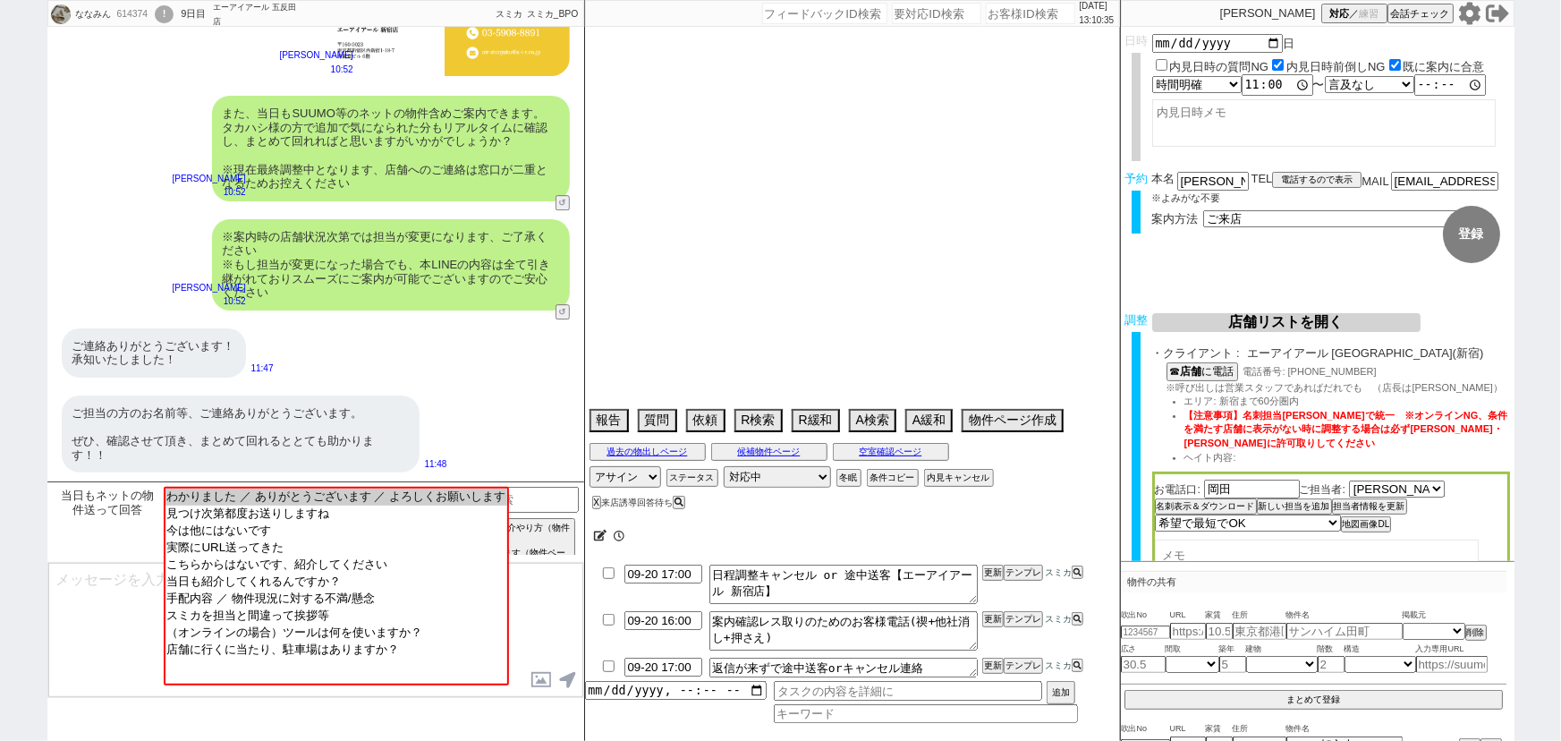
select select "473"
select select "18"
select select "579"
select select "57"
select select "1400"
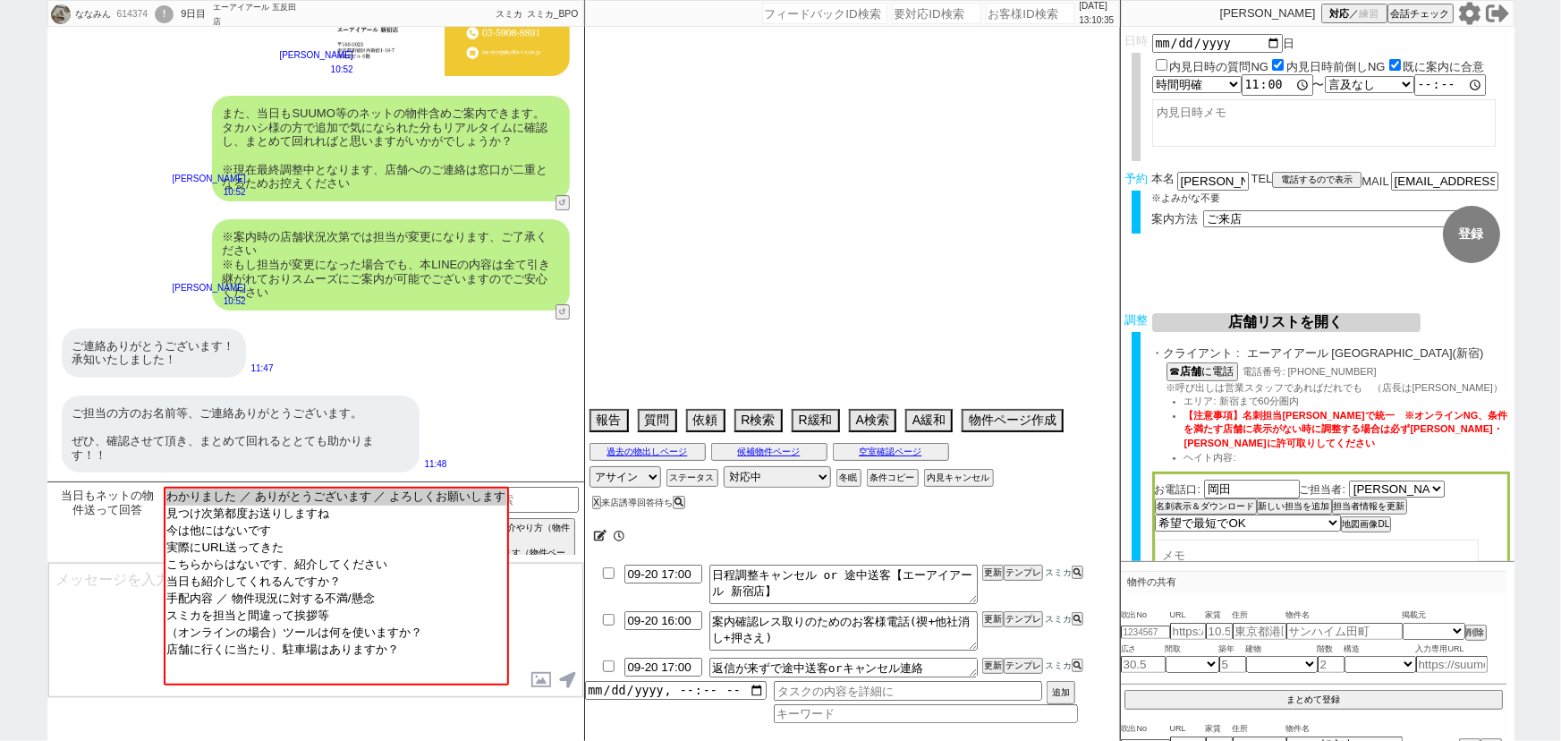
select select "831"
select select "75"
select select "1809"
select select "48"
select select "44"
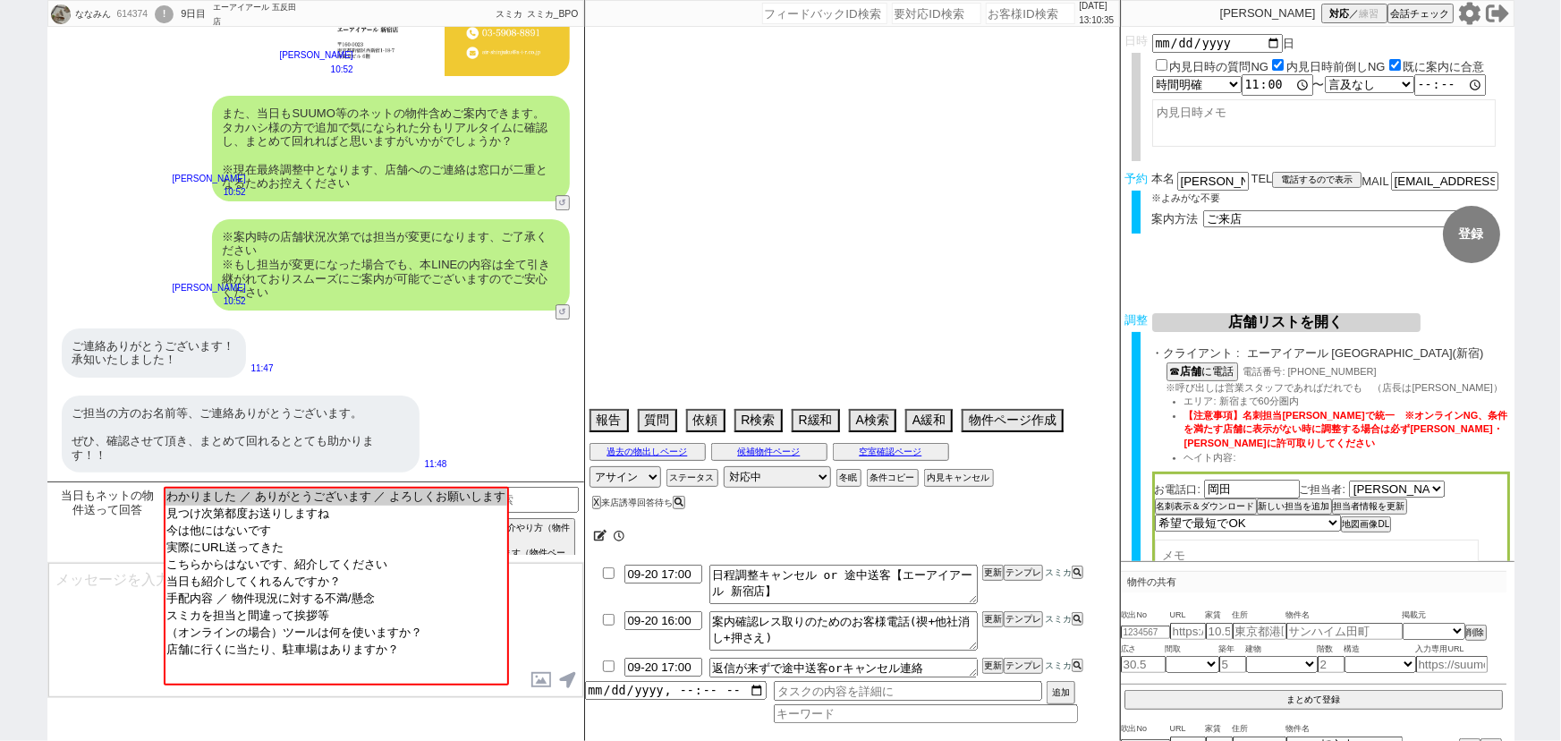
select select "10"
select select "377"
select select "9"
select select "335"
select select "53"
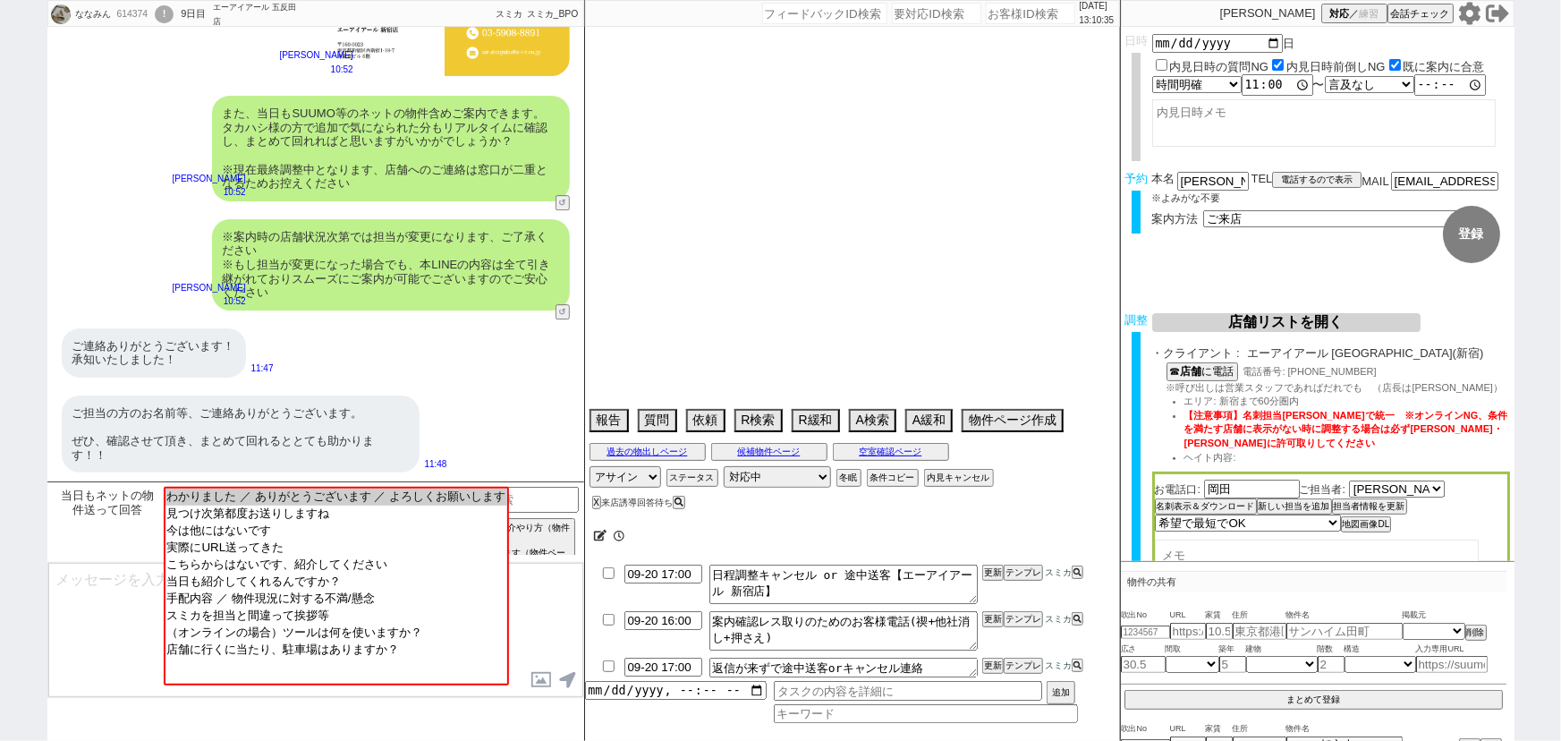
select select "70"
select select "1699"
select select "62"
select select "1527"
select select "25"
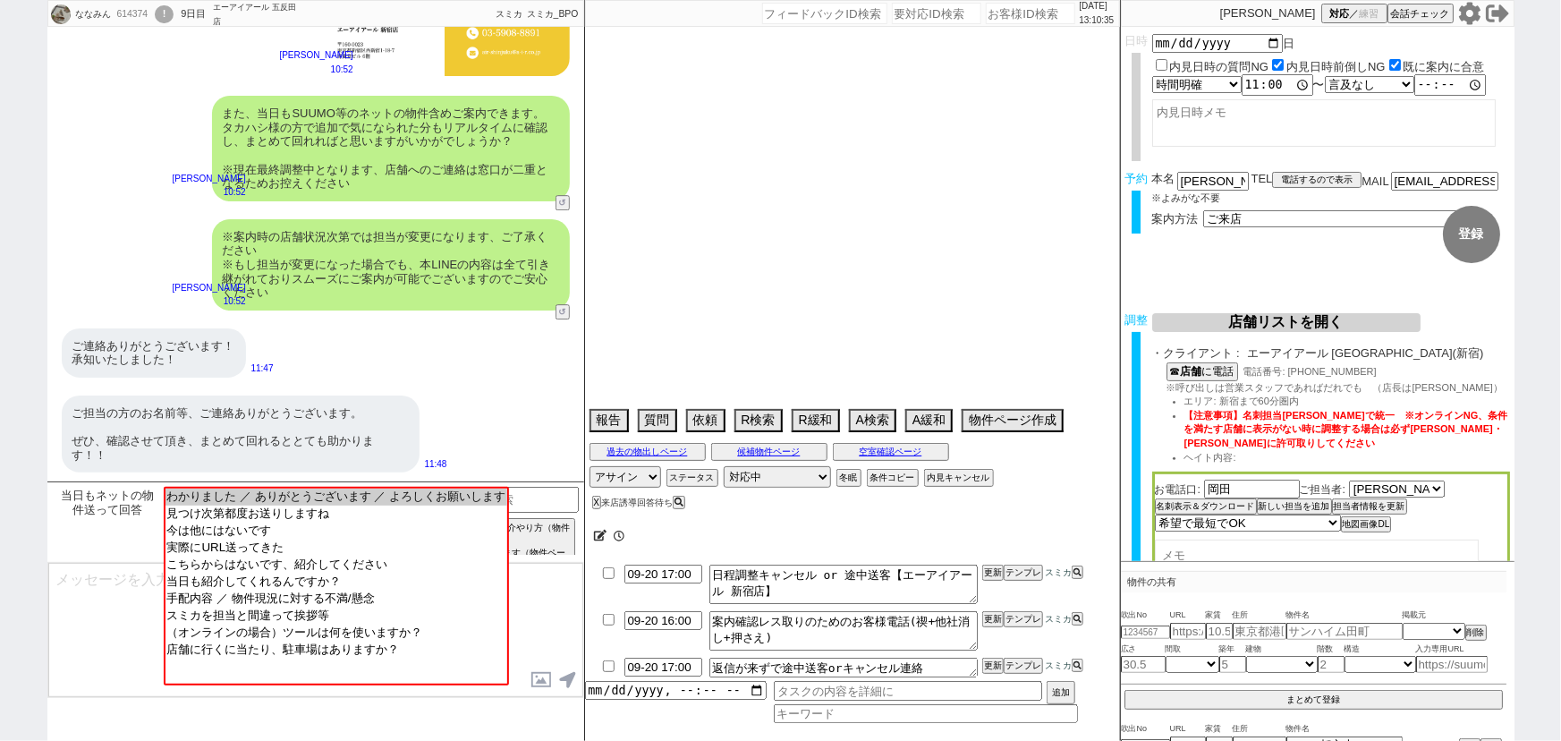
select select "3116"
select select "50"
select select "64"
select select "1571"
select select "69"
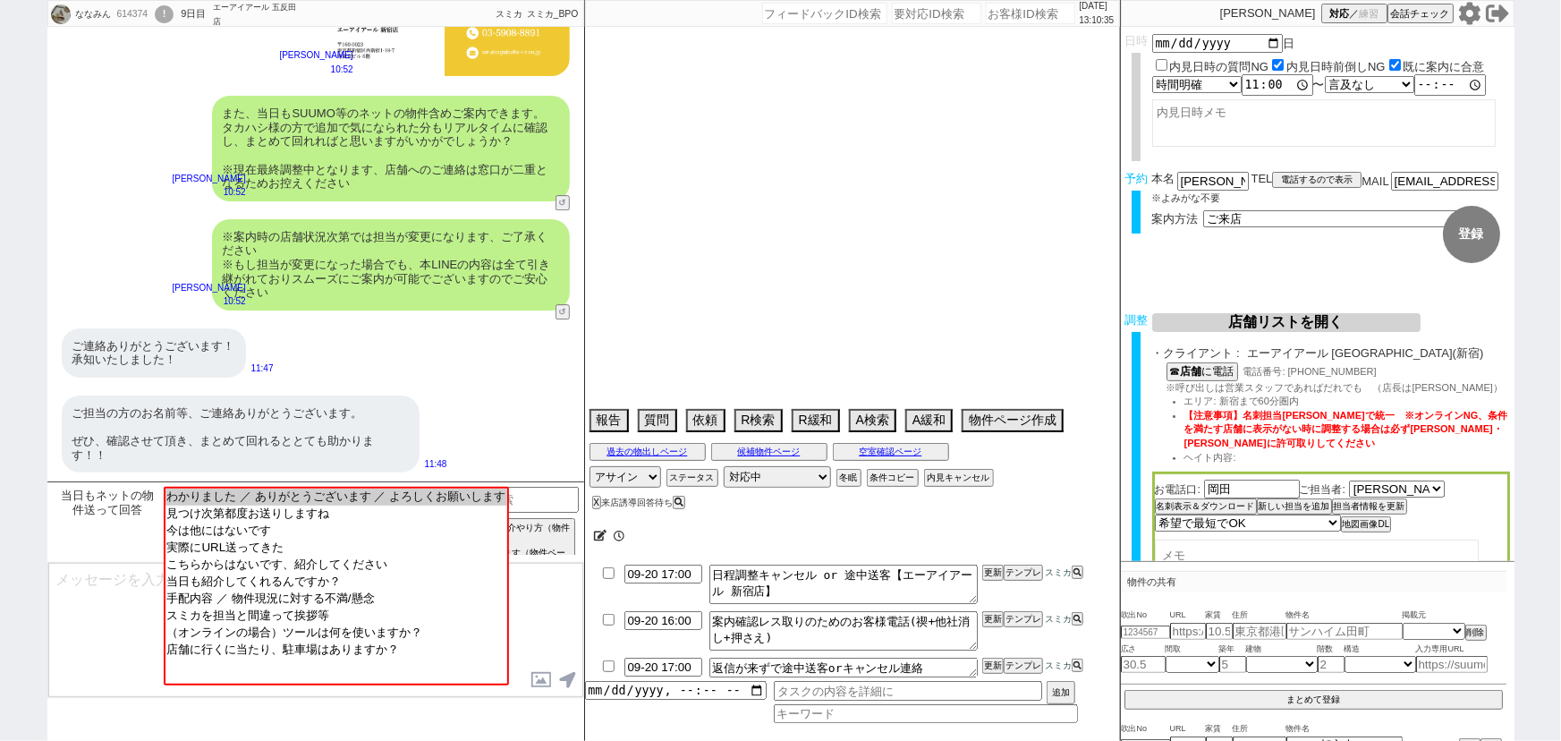
select select "1667"
select select "67"
select select "59"
select select "1475"
select select "52"
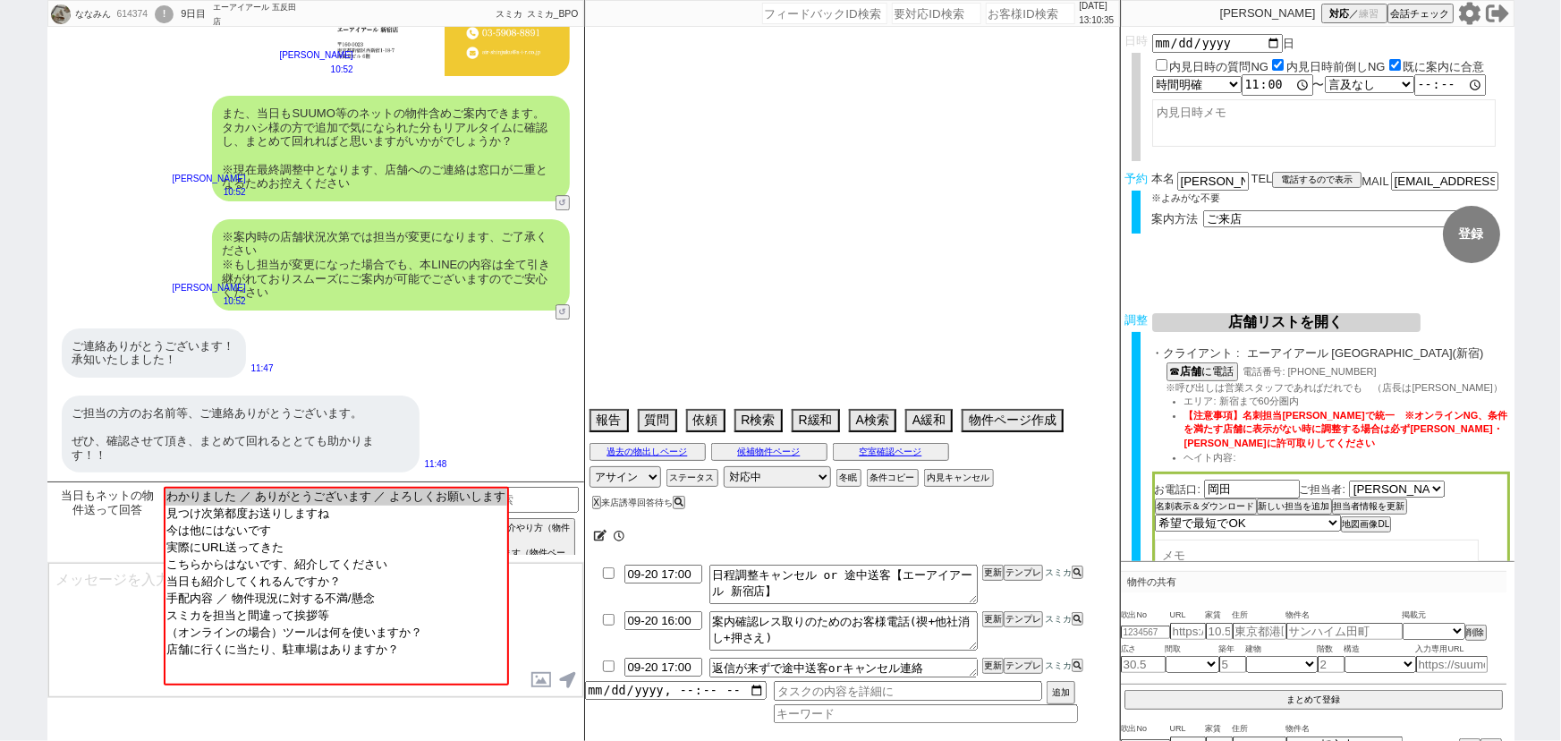
select select "47"
select select "68"
select select "1648"
select select "54"
select select "66"
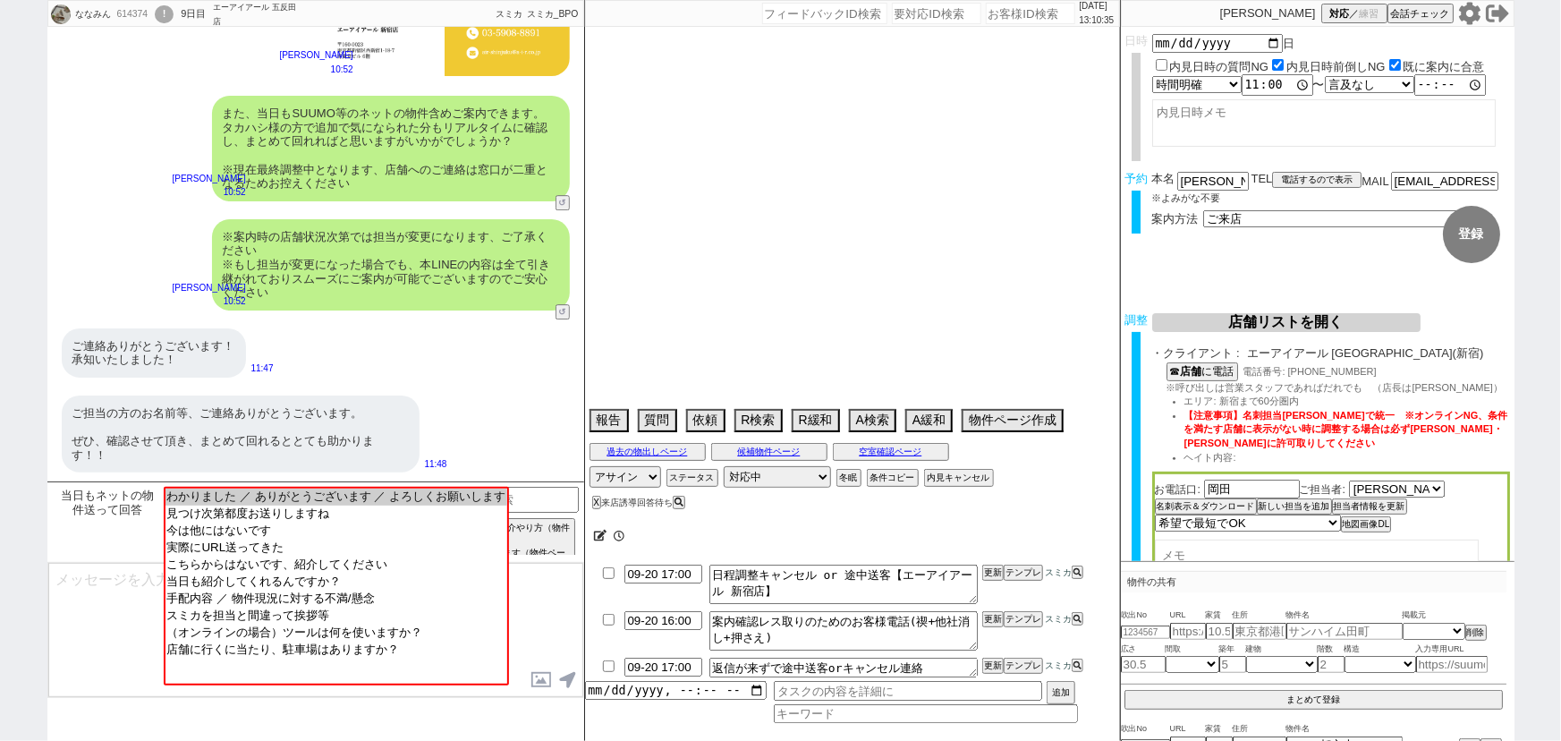
select select "56"
select select "73"
select select "1762"
select select "77"
select select "1840"
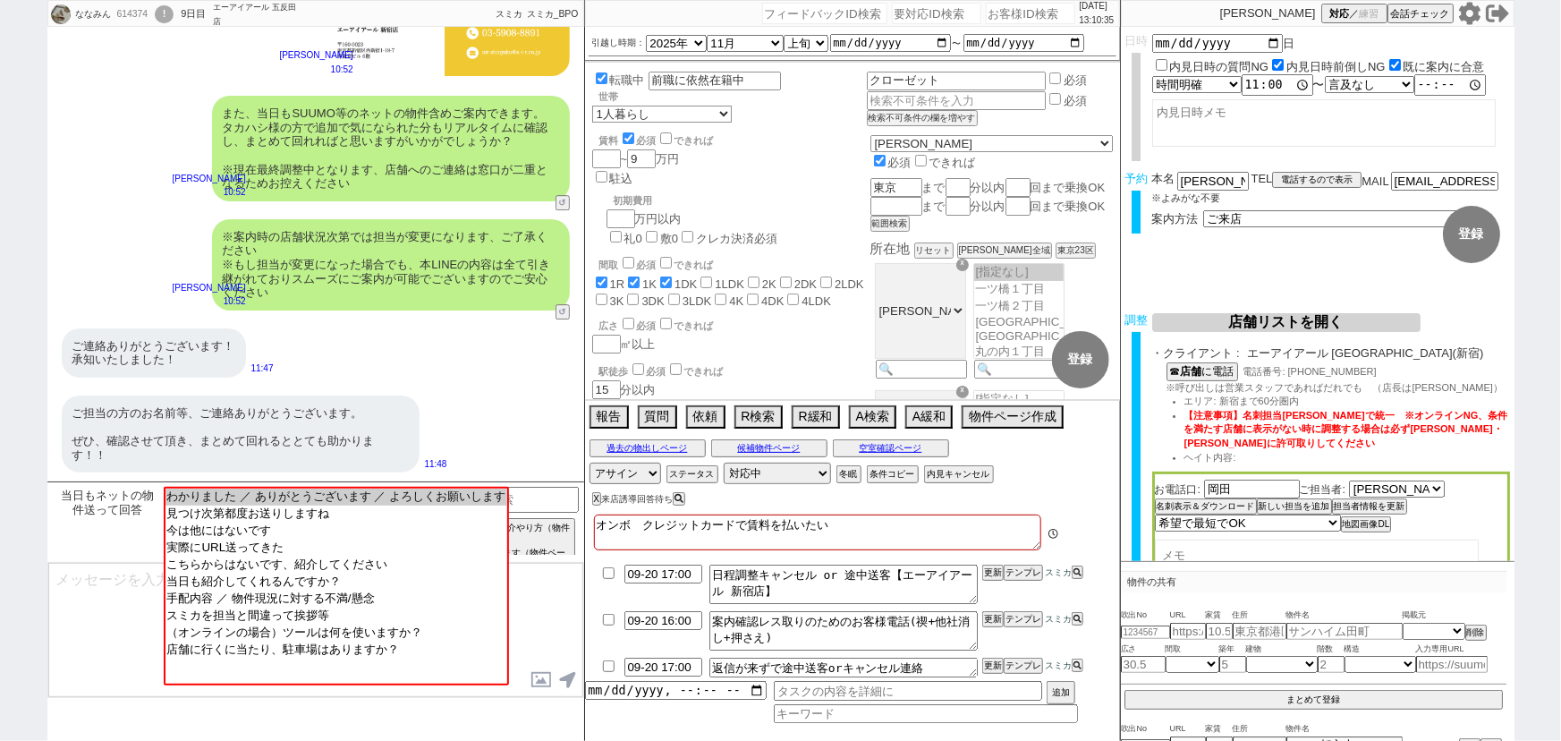
scroll to position [0, 0]
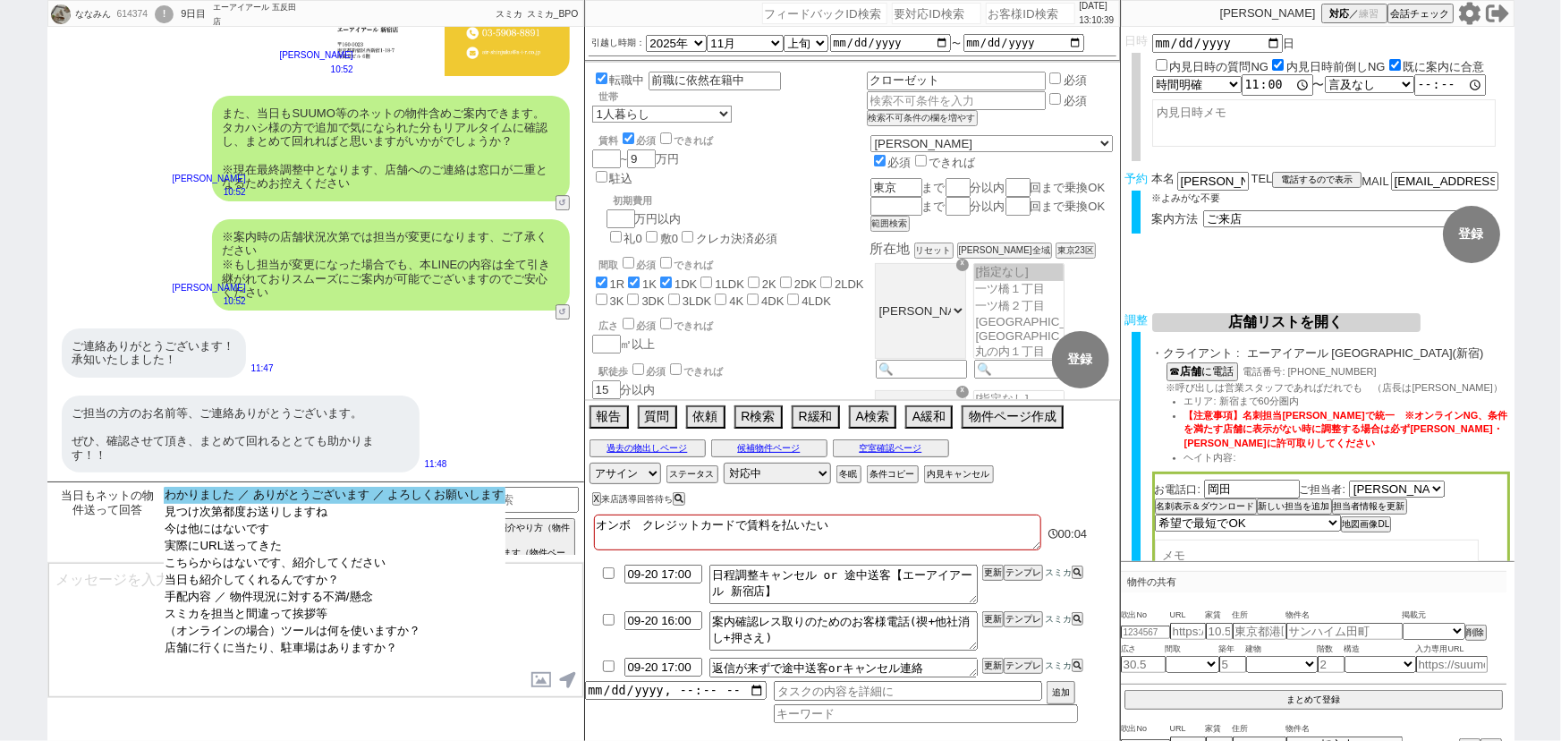
select select "わかりました ／ ありがとうございます ／ よろしくお願いします"
click at [414, 494] on option "わかりました ／ ありがとうございます ／ よろしくお願いします" at bounding box center [335, 495] width 343 height 17
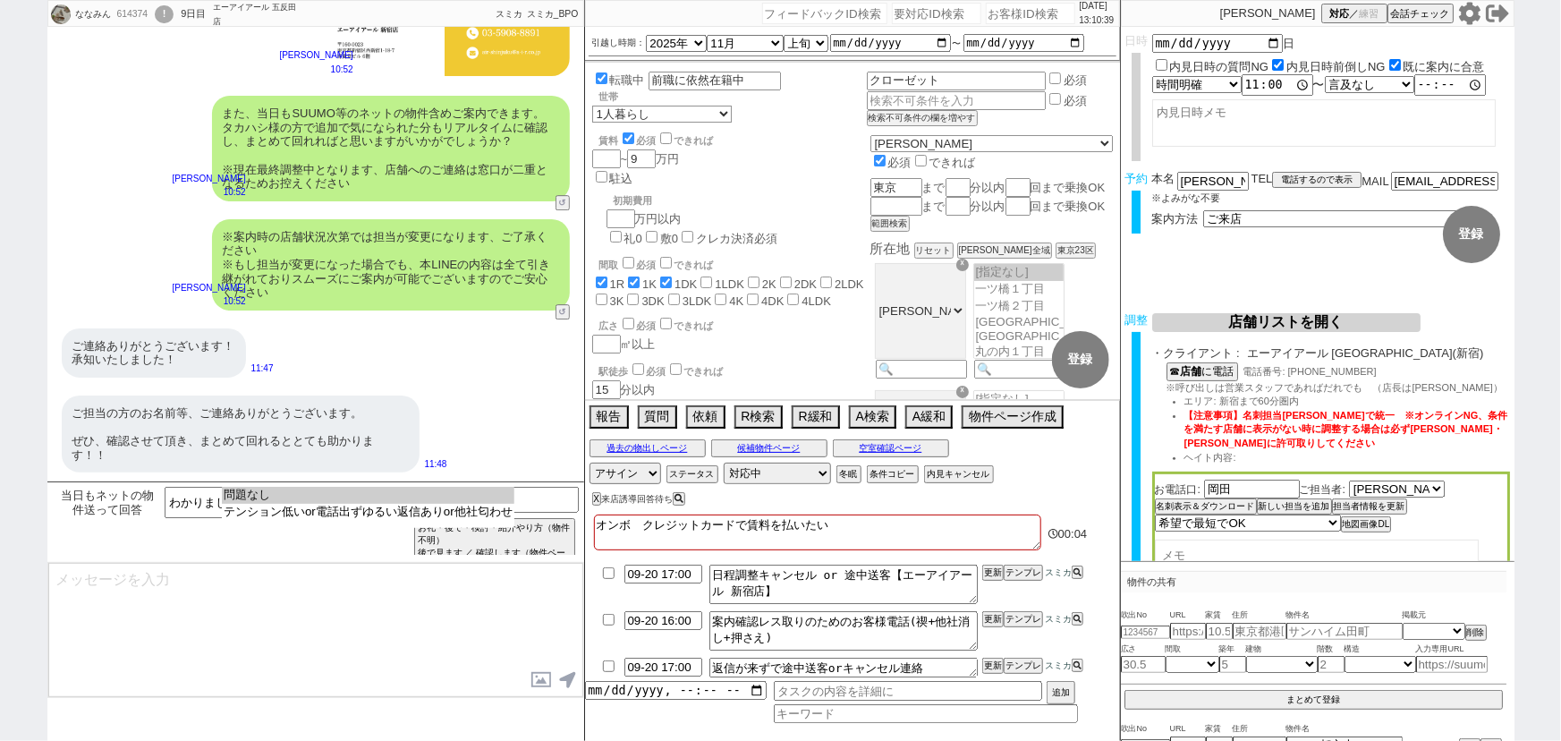
select select "問題なし"
click at [414, 494] on option "問題なし" at bounding box center [368, 495] width 293 height 17
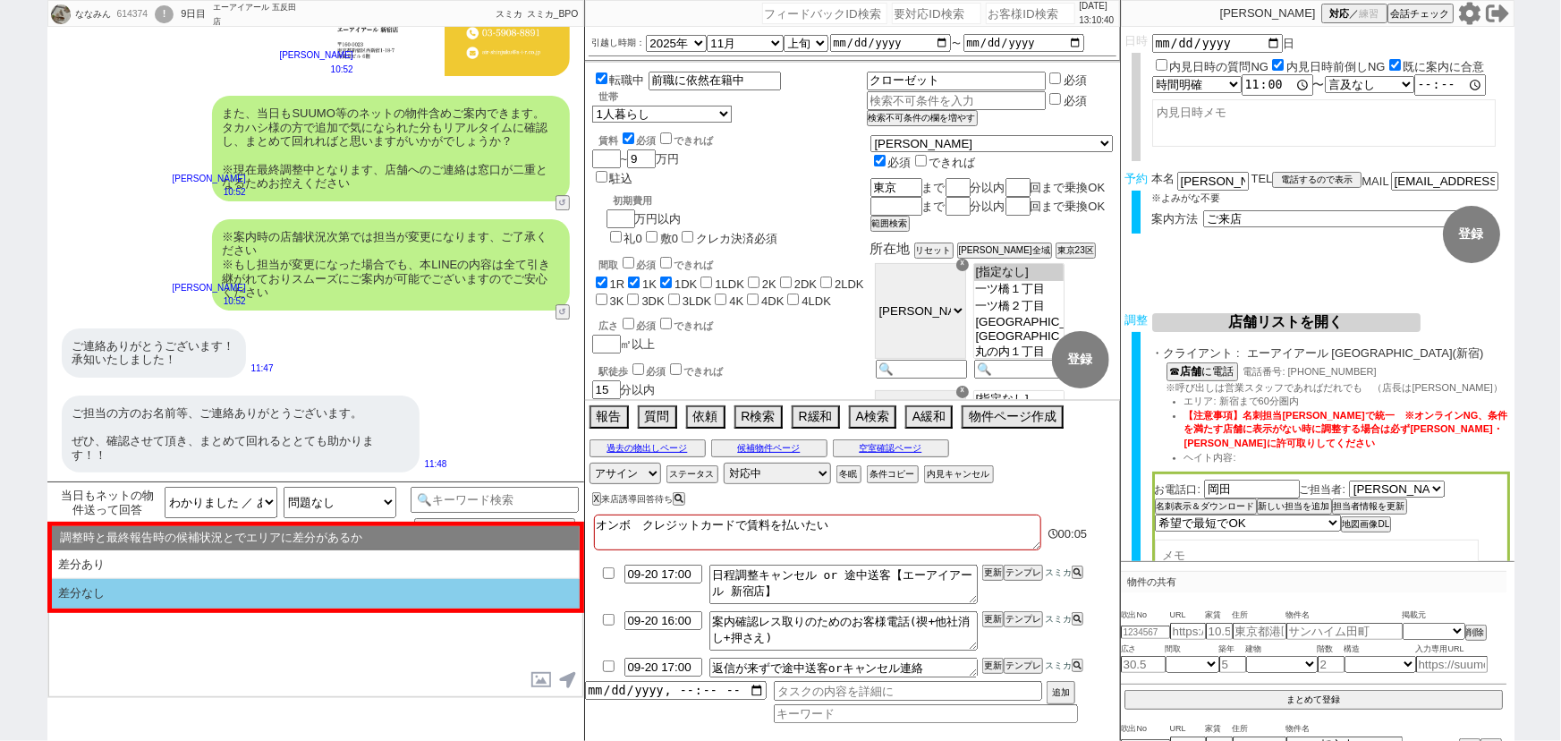
click at [331, 607] on li "差分なし" at bounding box center [316, 594] width 528 height 30
select select "差分なし"
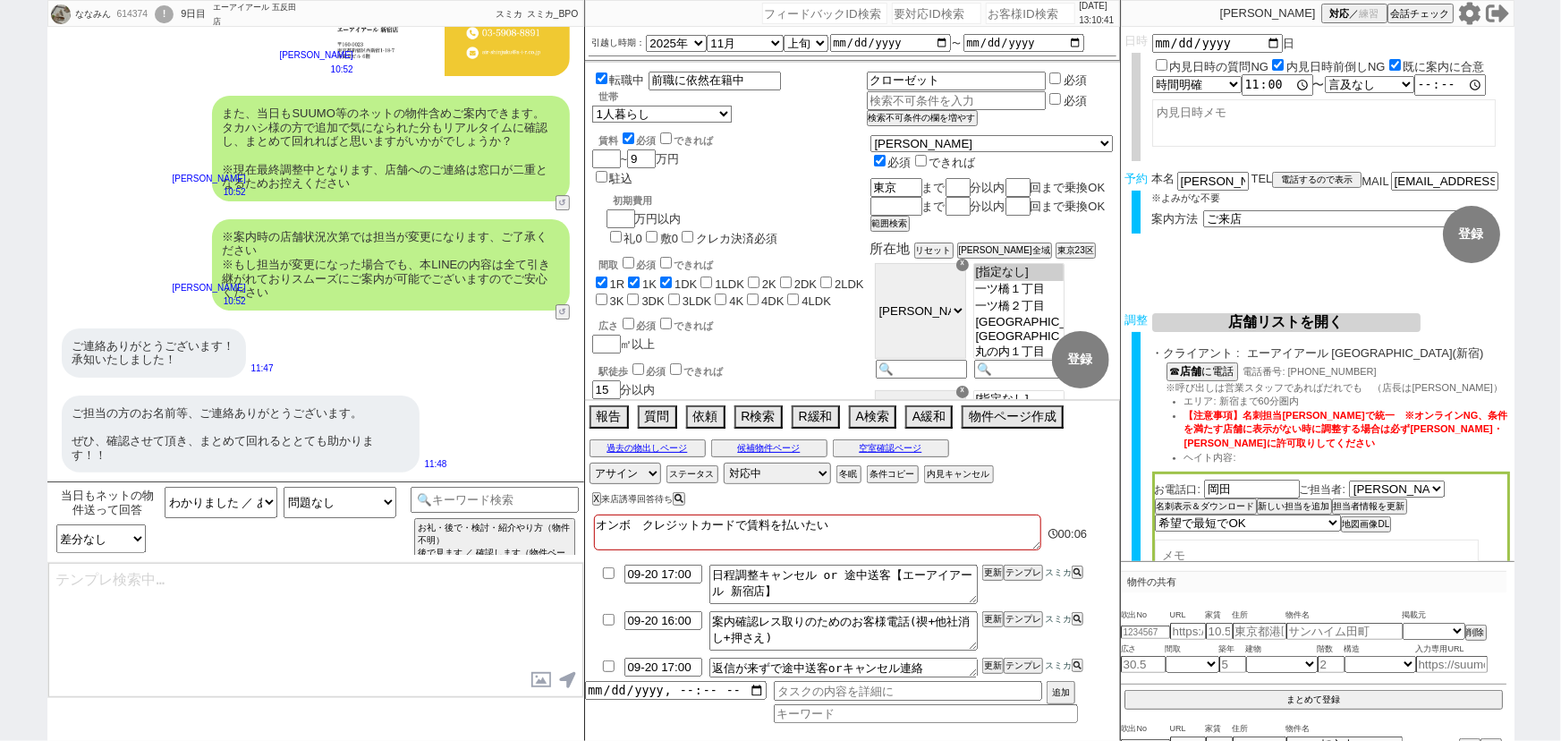
type textarea "ご確認ありがとうございます！ また、今回お繋ぎできたエーアイアール 新宿店ですが、 東京〜神奈川に広く多店舗展開するエーアイアールグループの店舗でして、「総合…"
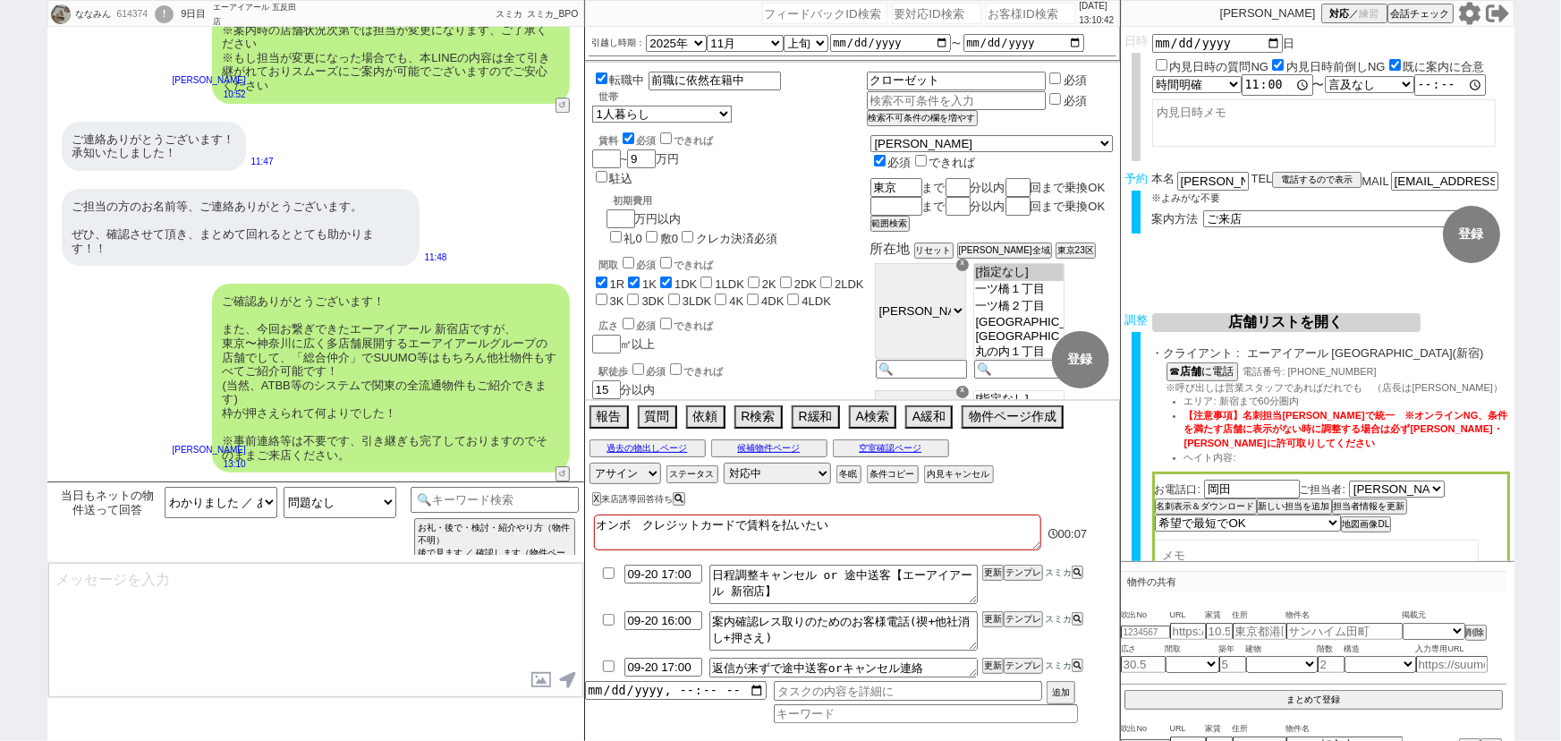
type textarea "手配内容も改めてメールにてお送りいたしますね。 当日はどうぞよろしくお願いいたします！"
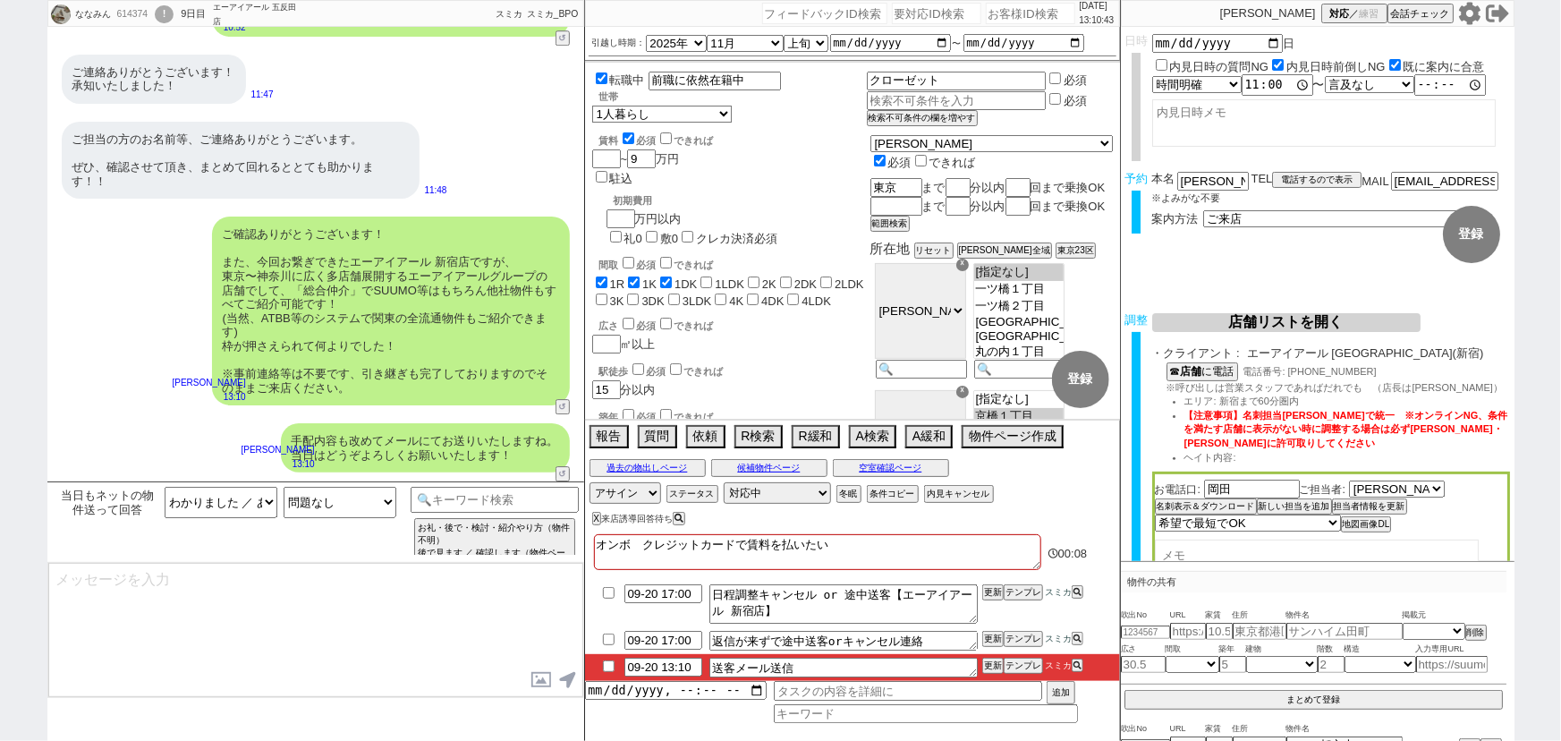
type textarea "■■■ご案内の流れ■■■ 1. 担当から詳細なヒアリング 2. 最新物件の洗い出し 3. 事前の物件含め、最新状況を直接確認 4. 募集中のものをまとめて内見…"
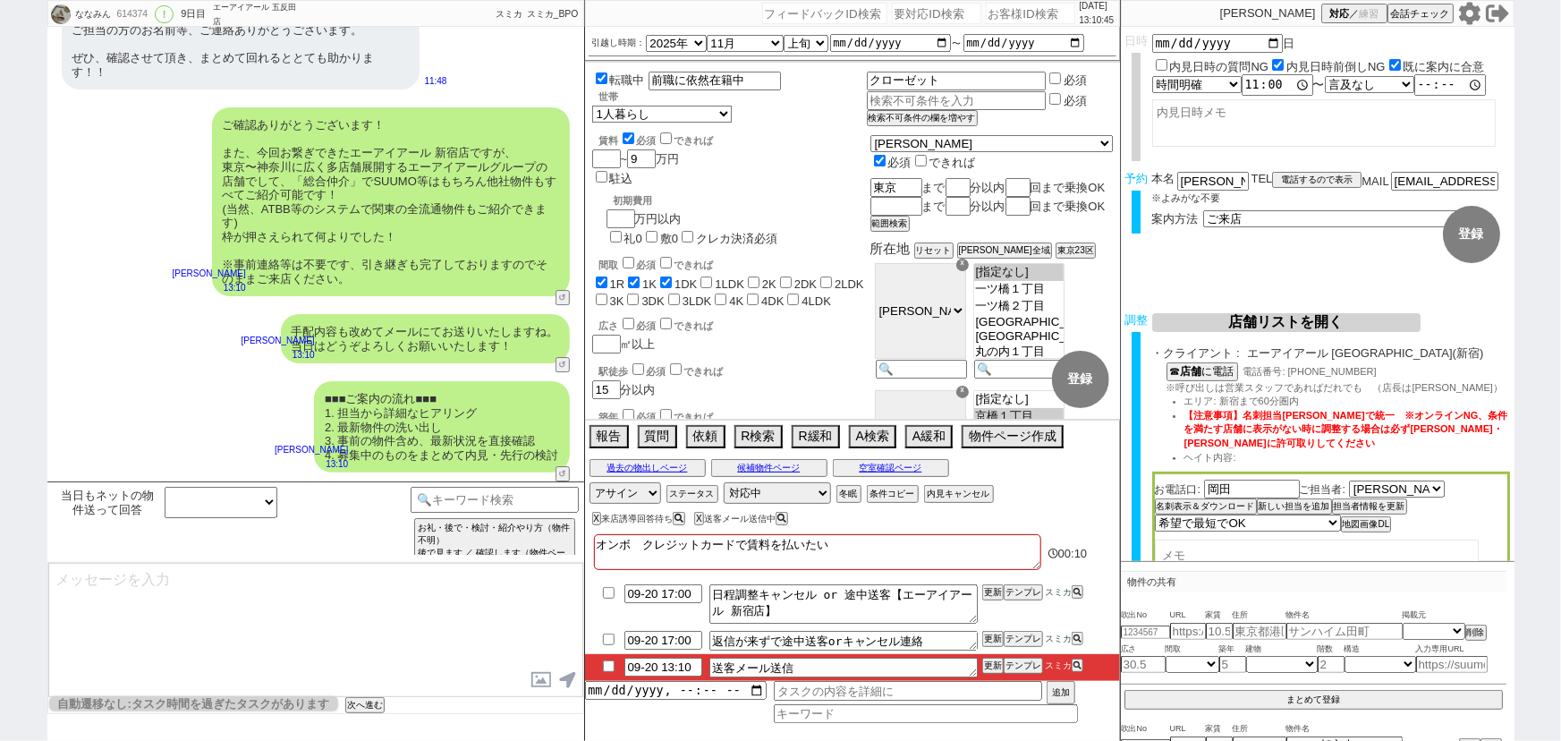
scroll to position [161, 0]
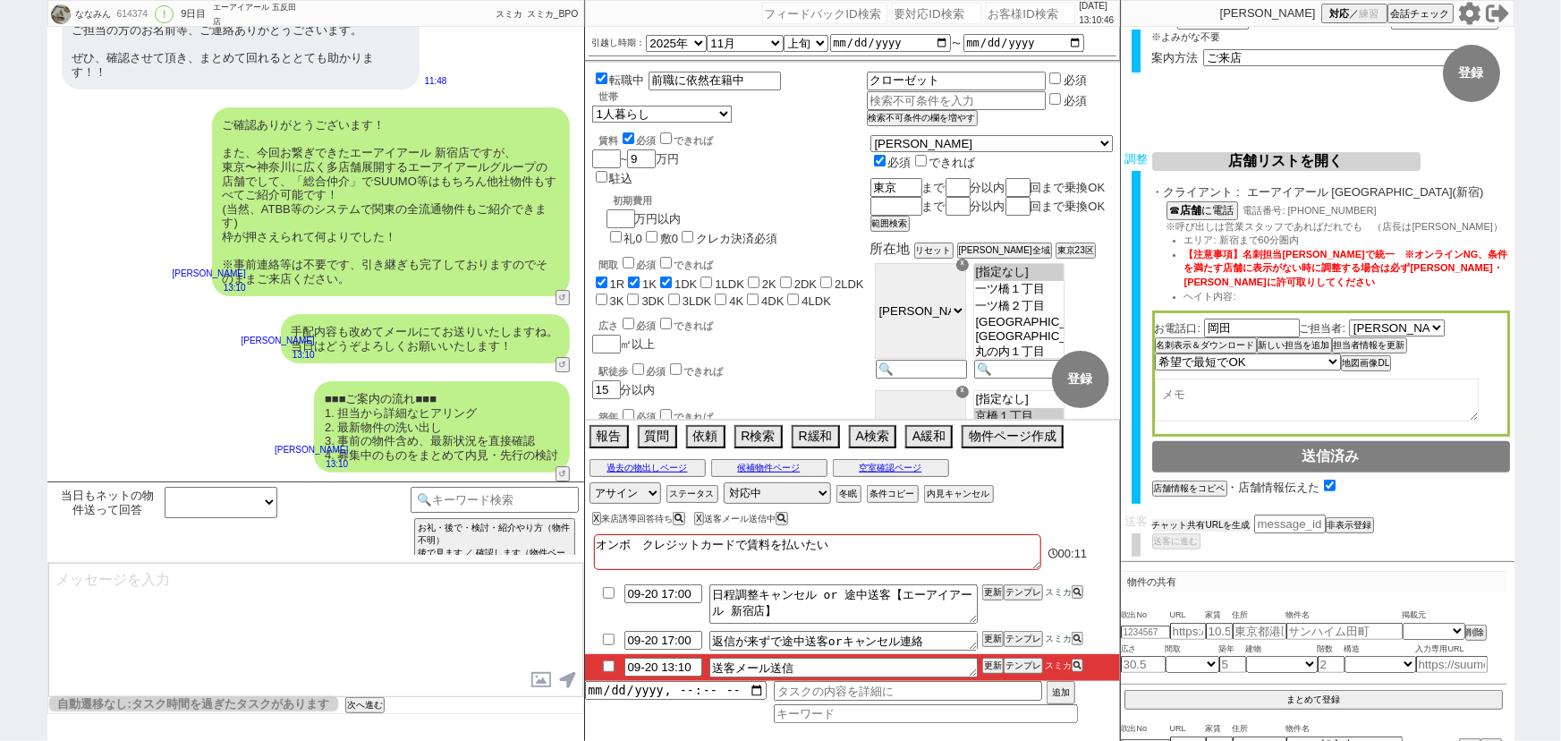
click at [1217, 520] on button "チャット共有URLを生成" at bounding box center [1201, 525] width 98 height 13
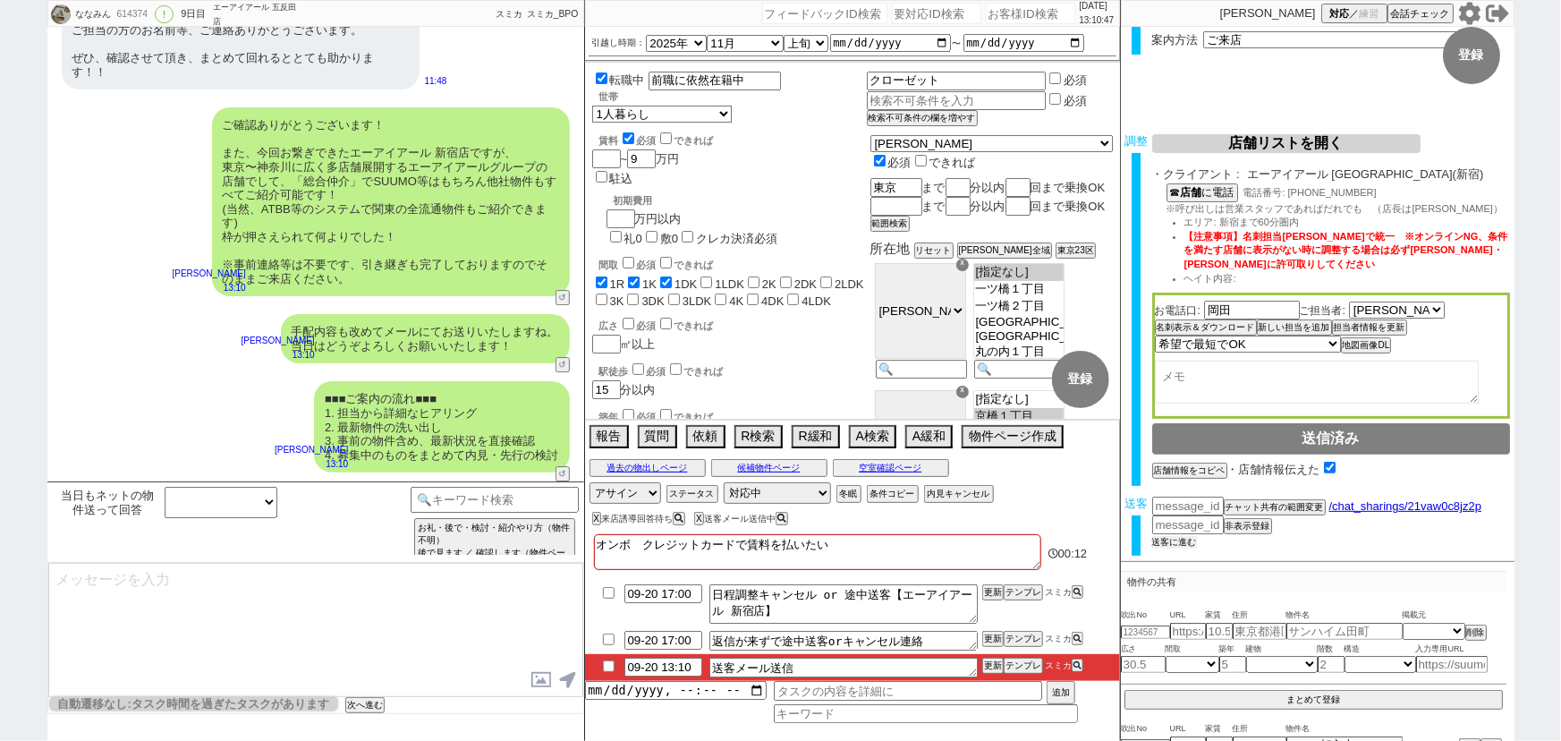
click at [1176, 536] on button "送客に進む" at bounding box center [1174, 542] width 45 height 13
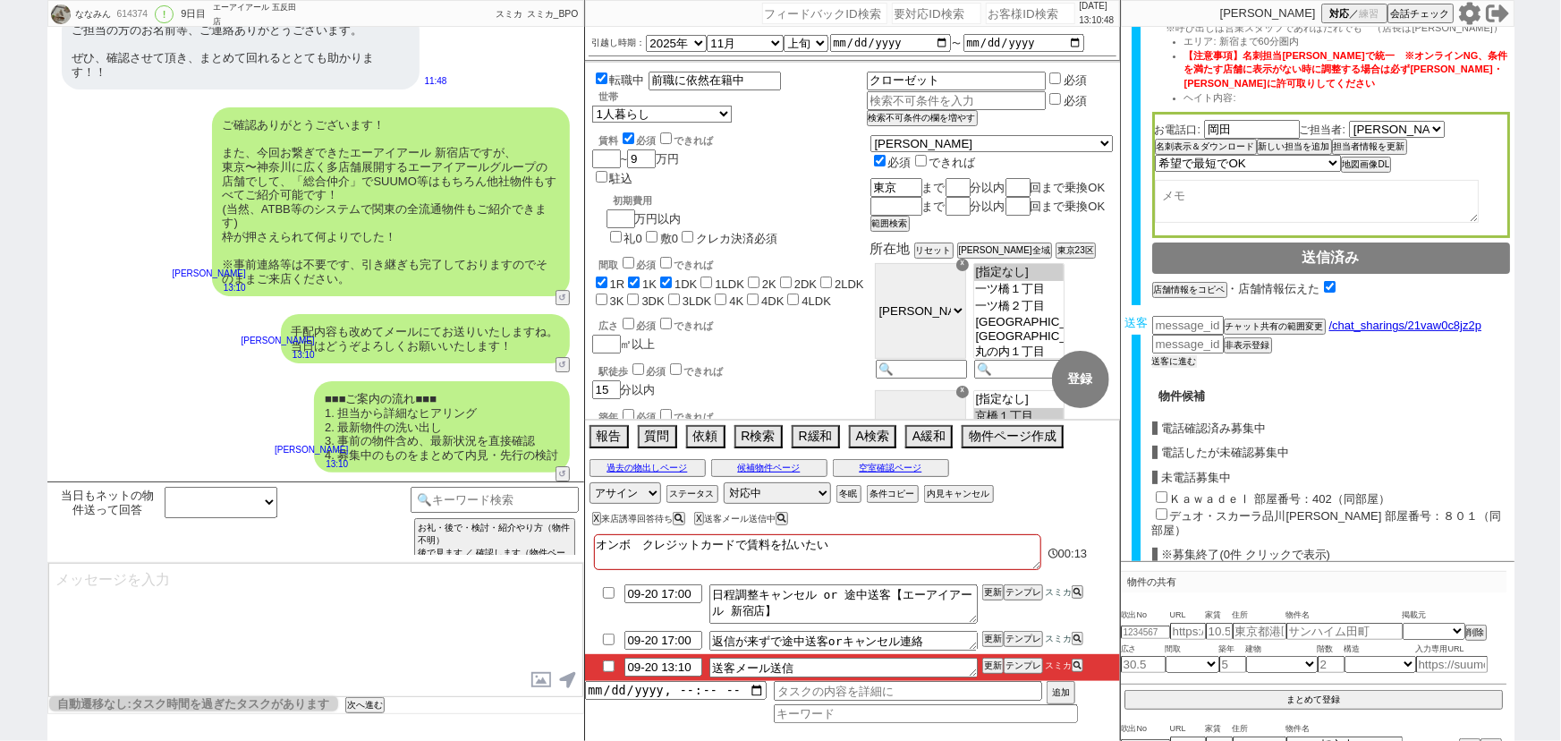
scroll to position [528, 0]
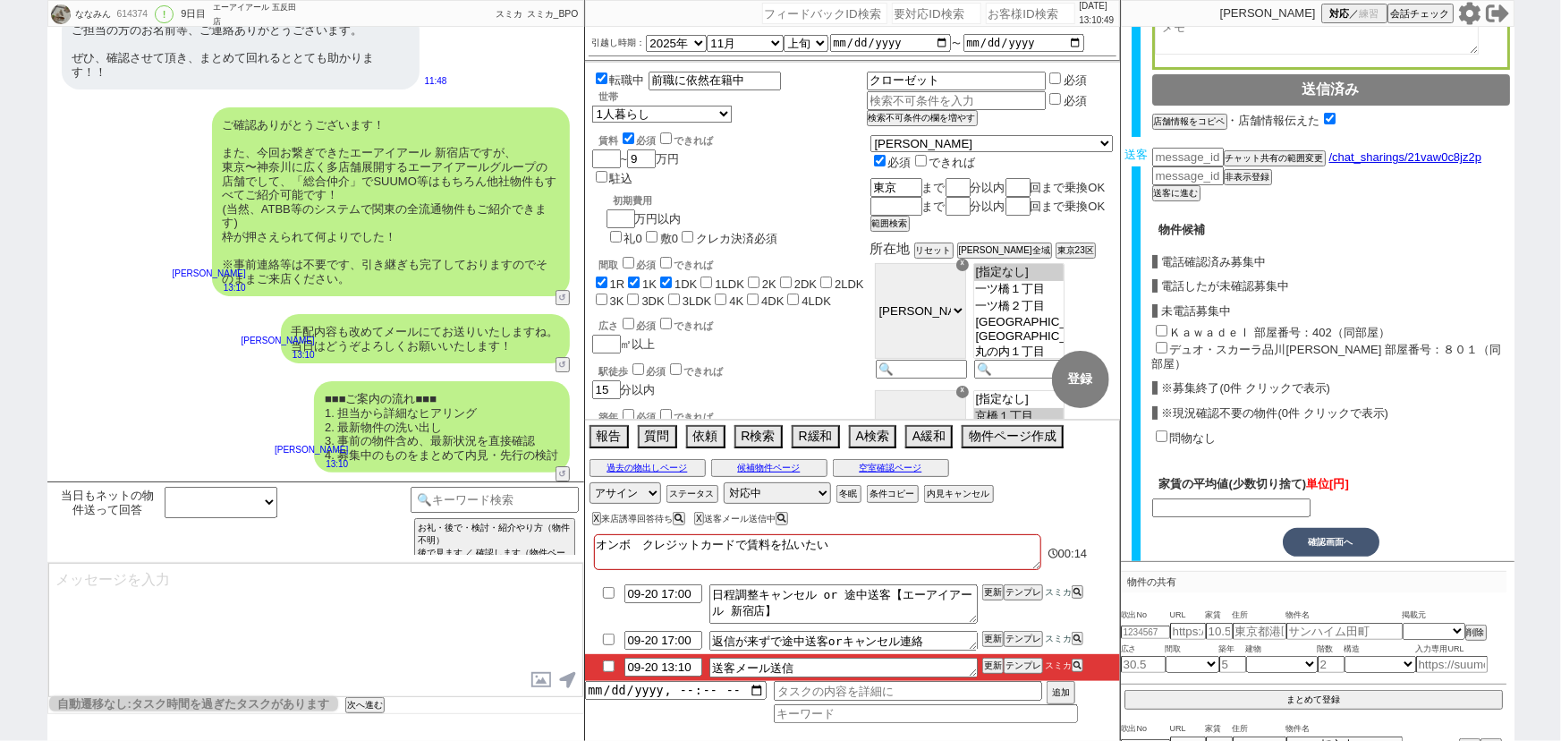
click at [1162, 325] on input "ＫａｗａｄｅⅠ 部屋番号：402（同部屋）" at bounding box center [1162, 331] width 12 height 12
checkbox input "true"
type input "90000"
checkbox input "true"
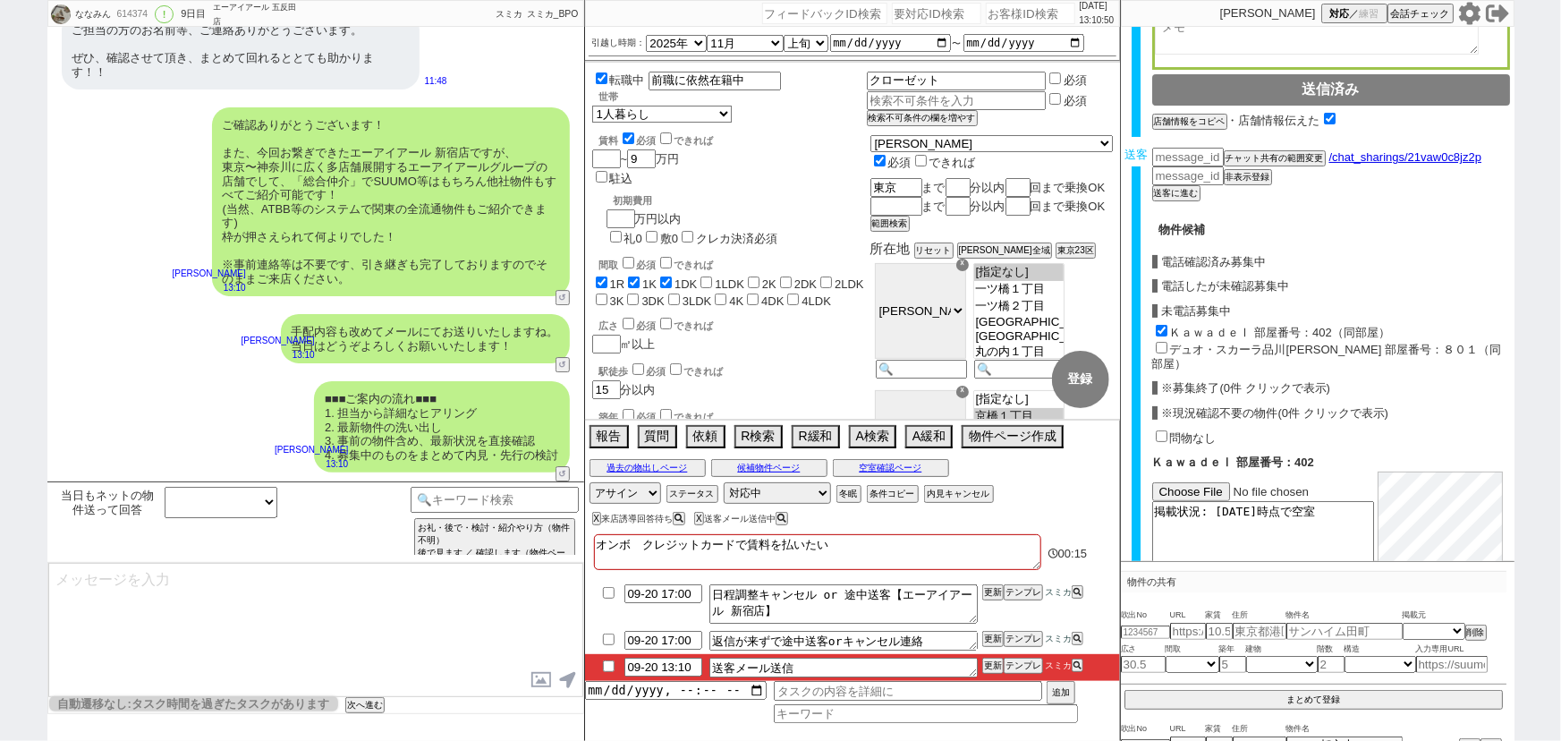
click at [1162, 342] on input "デュオ・スカーラ品川大井 部屋番号：８０１（同部屋）" at bounding box center [1162, 348] width 12 height 12
checkbox input "true"
type input "85500"
checkbox input "true"
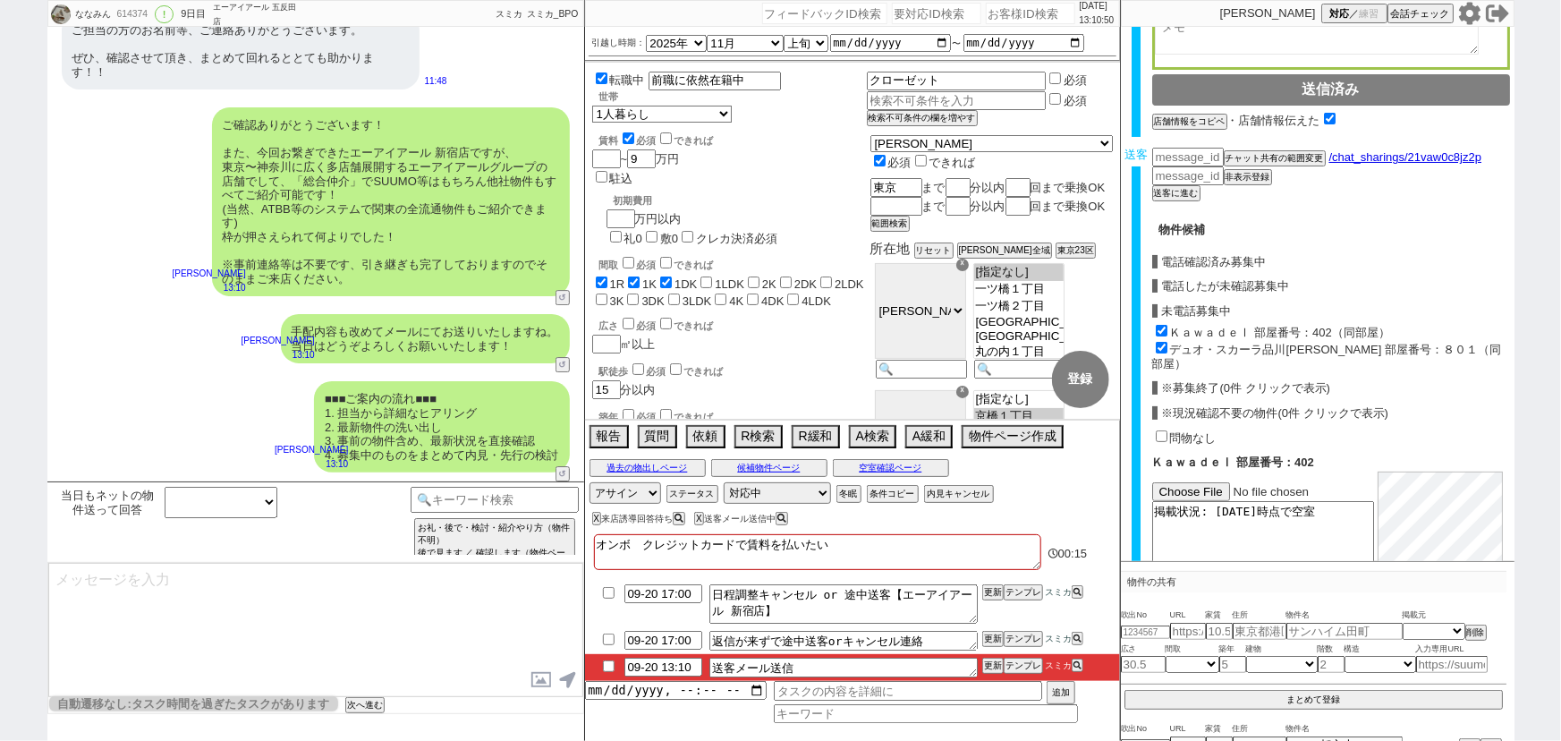
checkbox input "true"
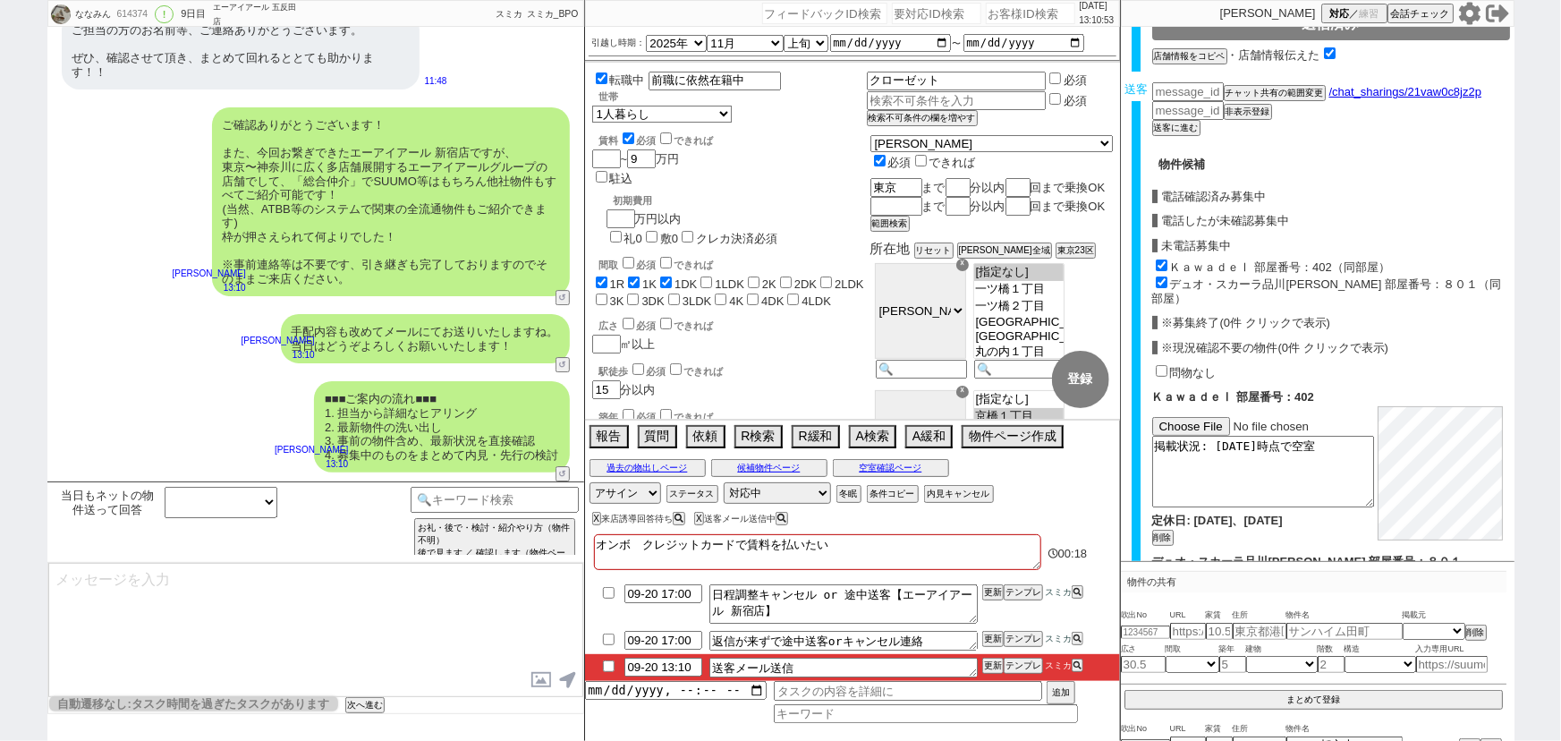
scroll to position [592, 0]
click at [1159, 277] on input "デュオ・スカーラ品川大井 部屋番号：８０１（同部屋）" at bounding box center [1162, 283] width 12 height 12
checkbox input "false"
type input "90000"
checkbox input "true"
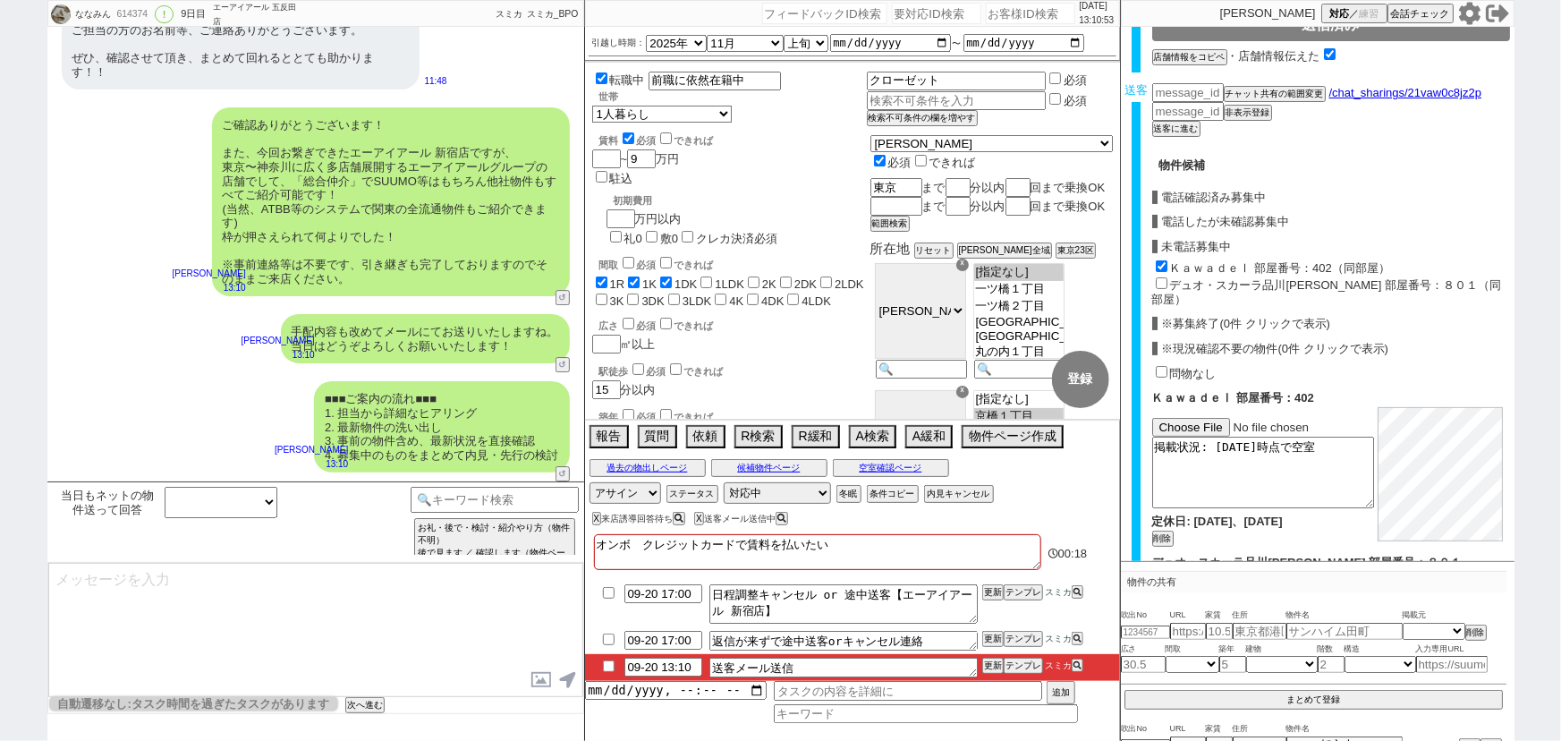
checkbox input "false"
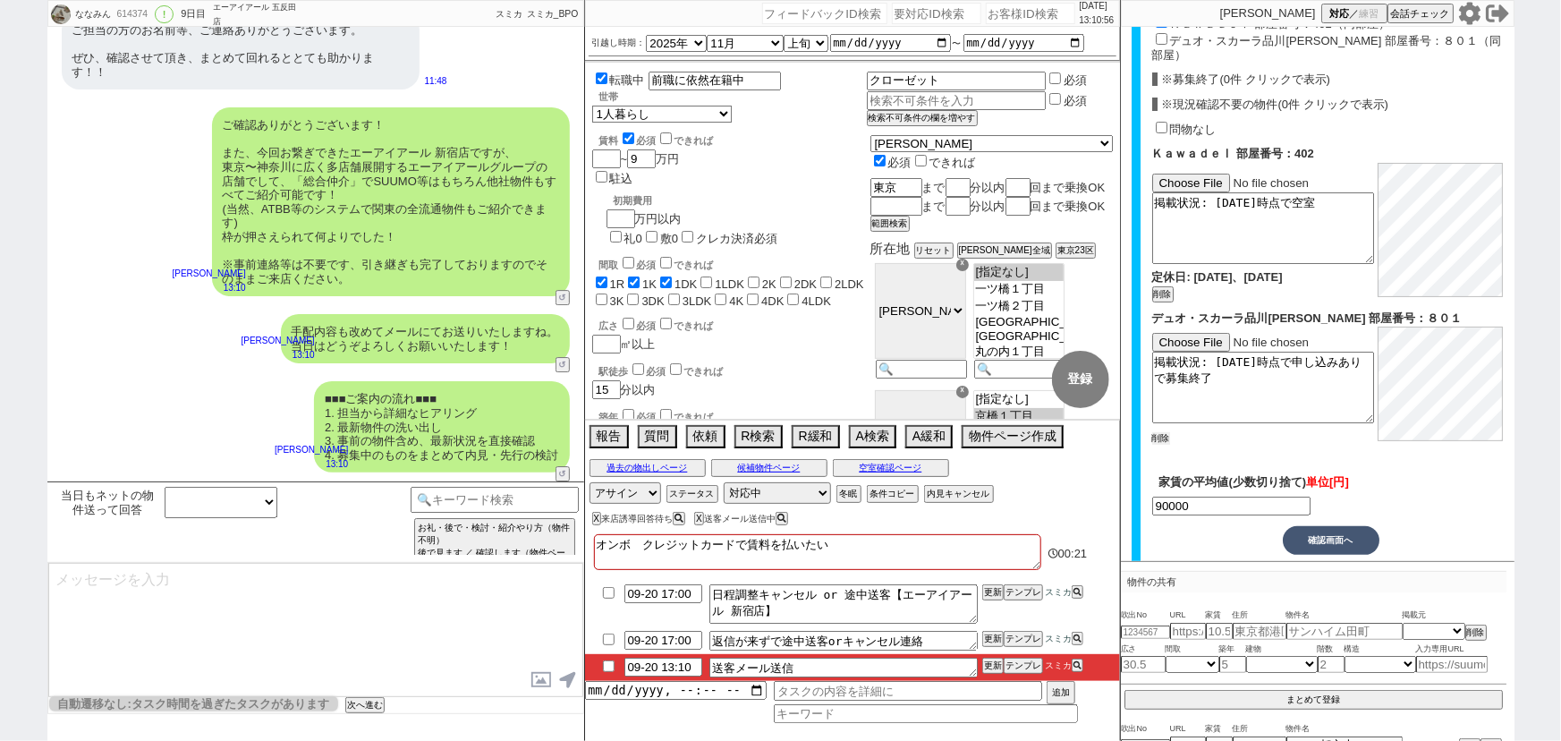
click at [1167, 422] on div "掲載状況: 9月20日時点で申し込みありで募集終了 削除" at bounding box center [1264, 389] width 225 height 112
click at [1159, 432] on button "削除" at bounding box center [1161, 438] width 18 height 13
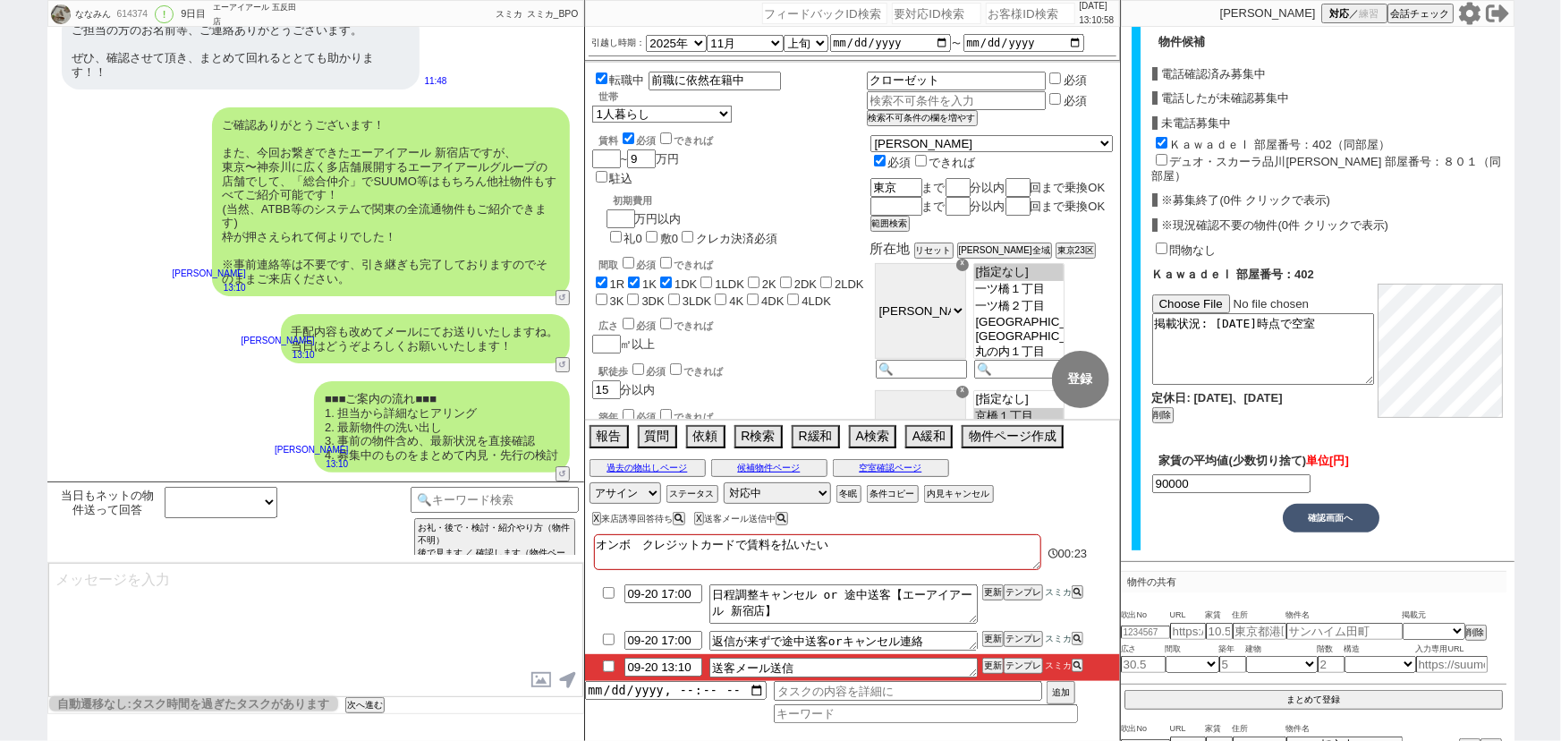
checkbox input "true"
checkbox input "false"
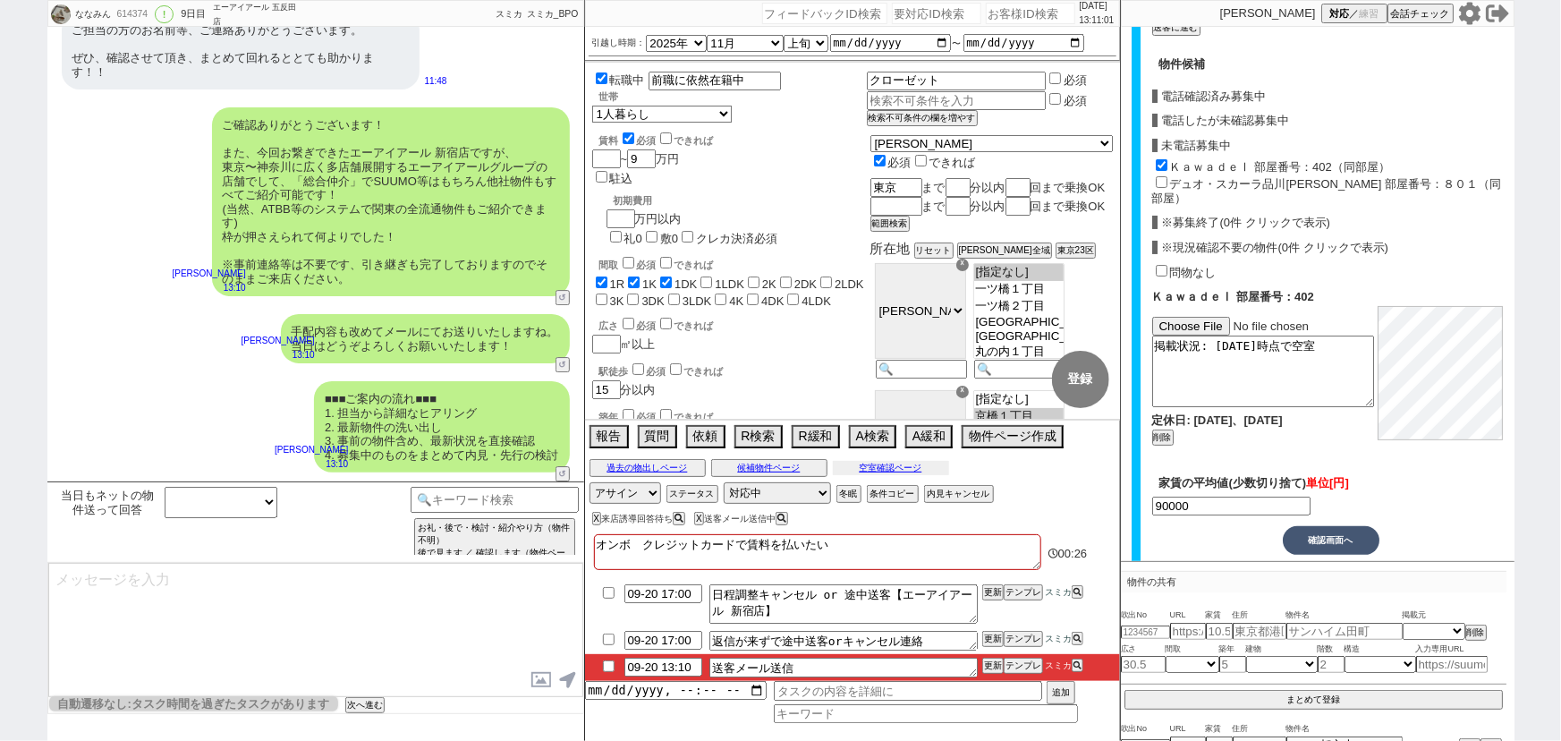
click at [876, 461] on button "空室確認ページ" at bounding box center [891, 468] width 116 height 14
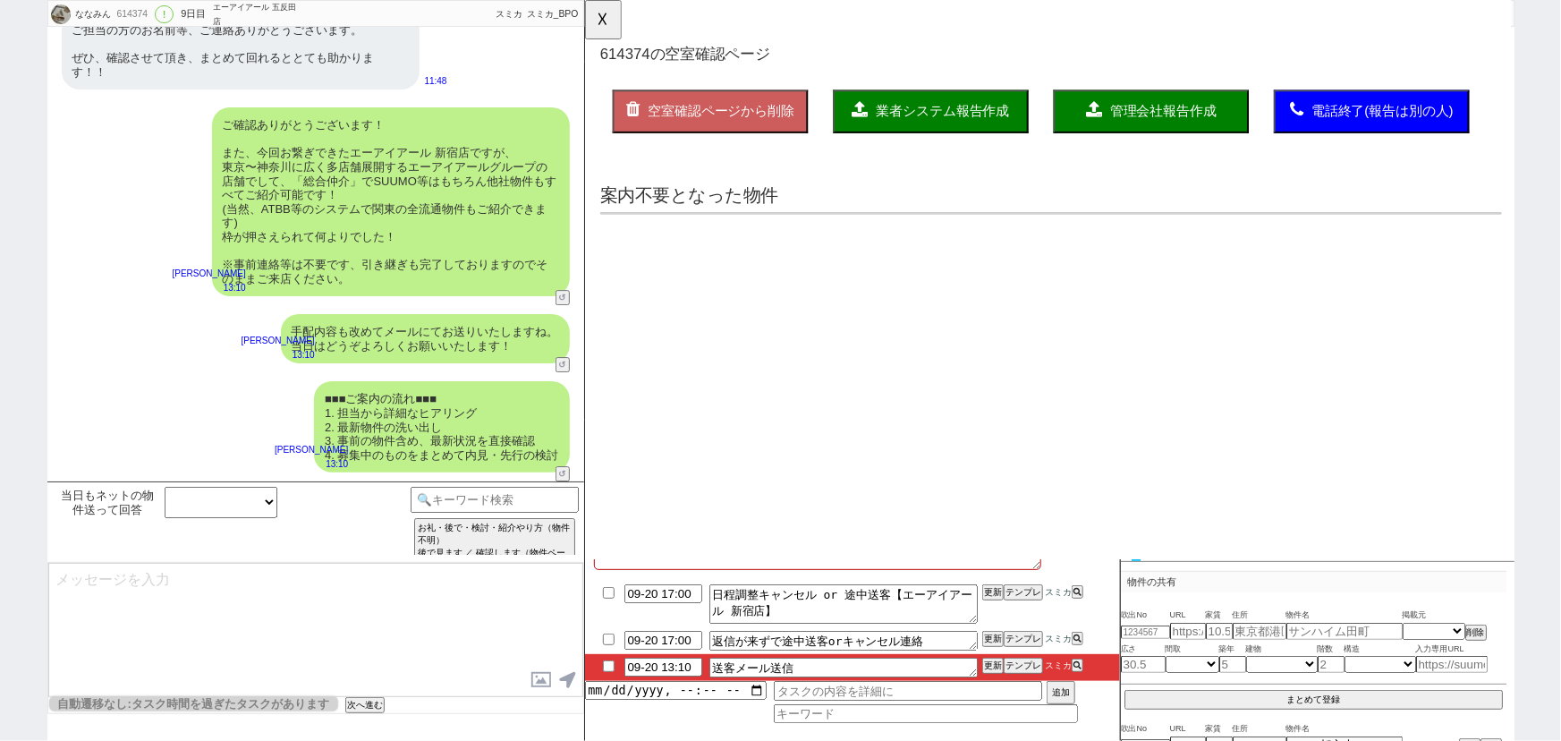
scroll to position [0, 0]
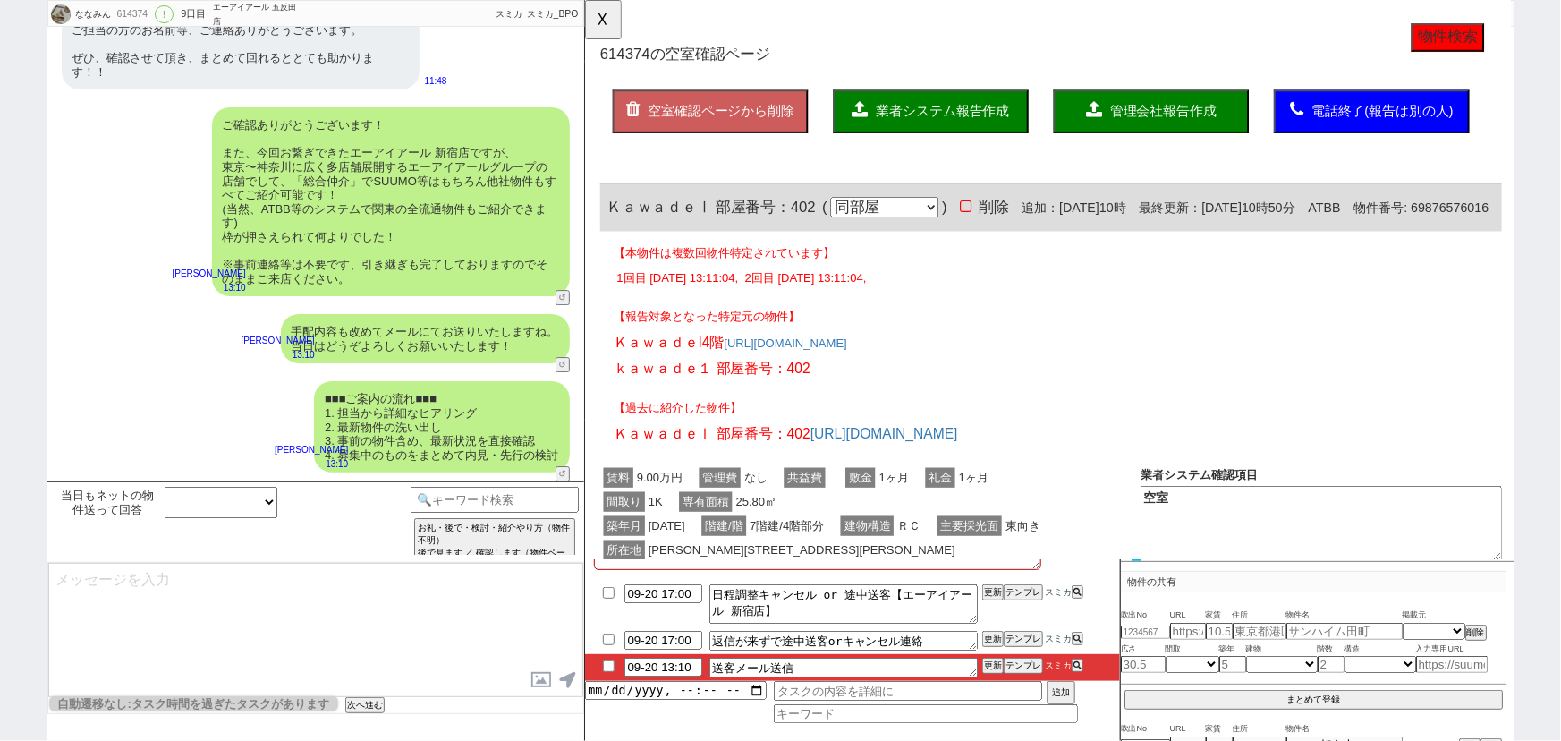
click at [1411, 231] on span "物件番号: 69876576016" at bounding box center [1483, 223] width 145 height 15
copy span "69876576016"
click at [599, 23] on button "☓" at bounding box center [601, 18] width 33 height 36
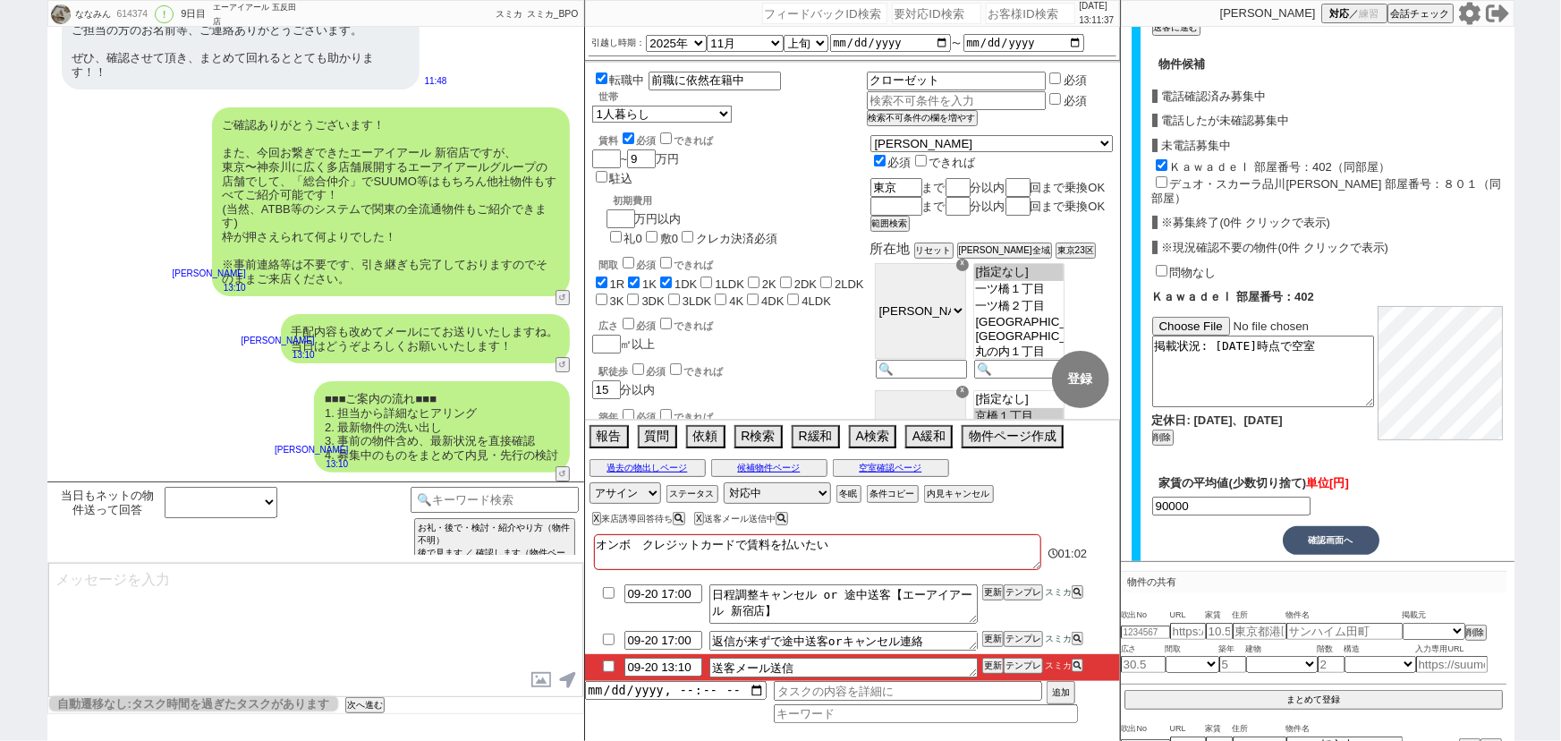
click at [1197, 317] on input "file" at bounding box center [1265, 326] width 226 height 19
type input "C:\fakepath\スクリーンショット 2025-09-20 131132.png"
checkbox input "true"
checkbox input "false"
checkbox input "true"
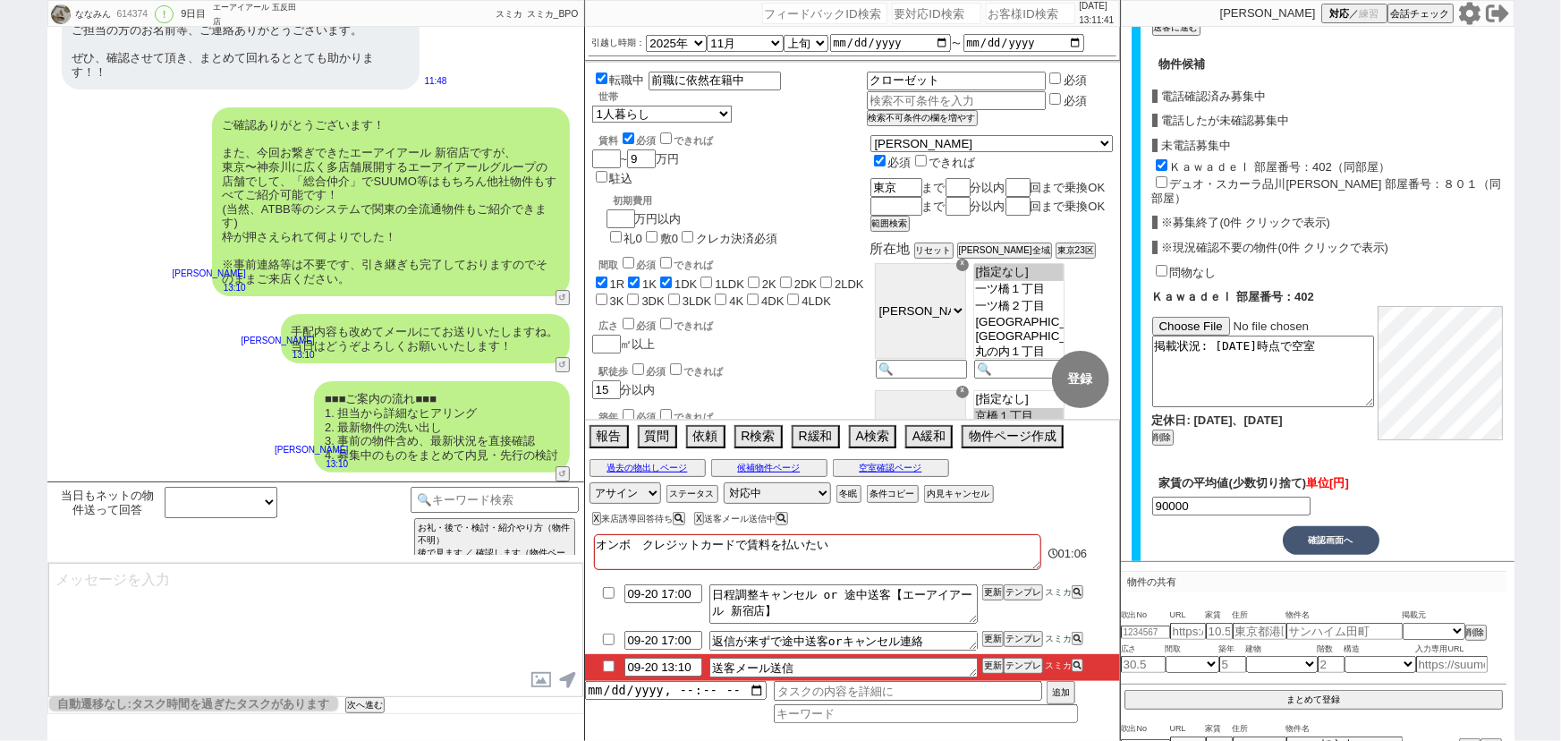
checkbox input "false"
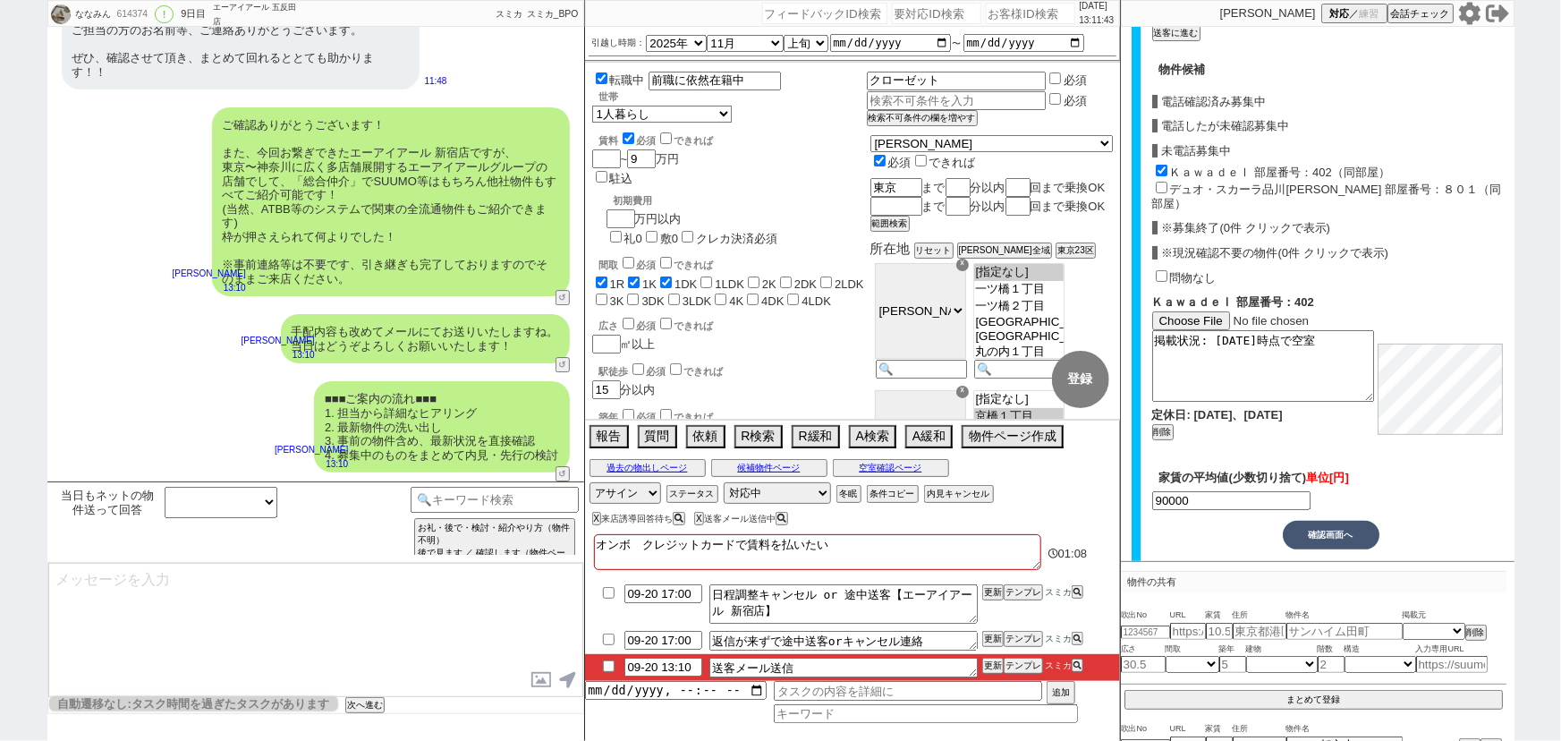
click at [1341, 522] on button "確認画面へ" at bounding box center [1331, 535] width 97 height 29
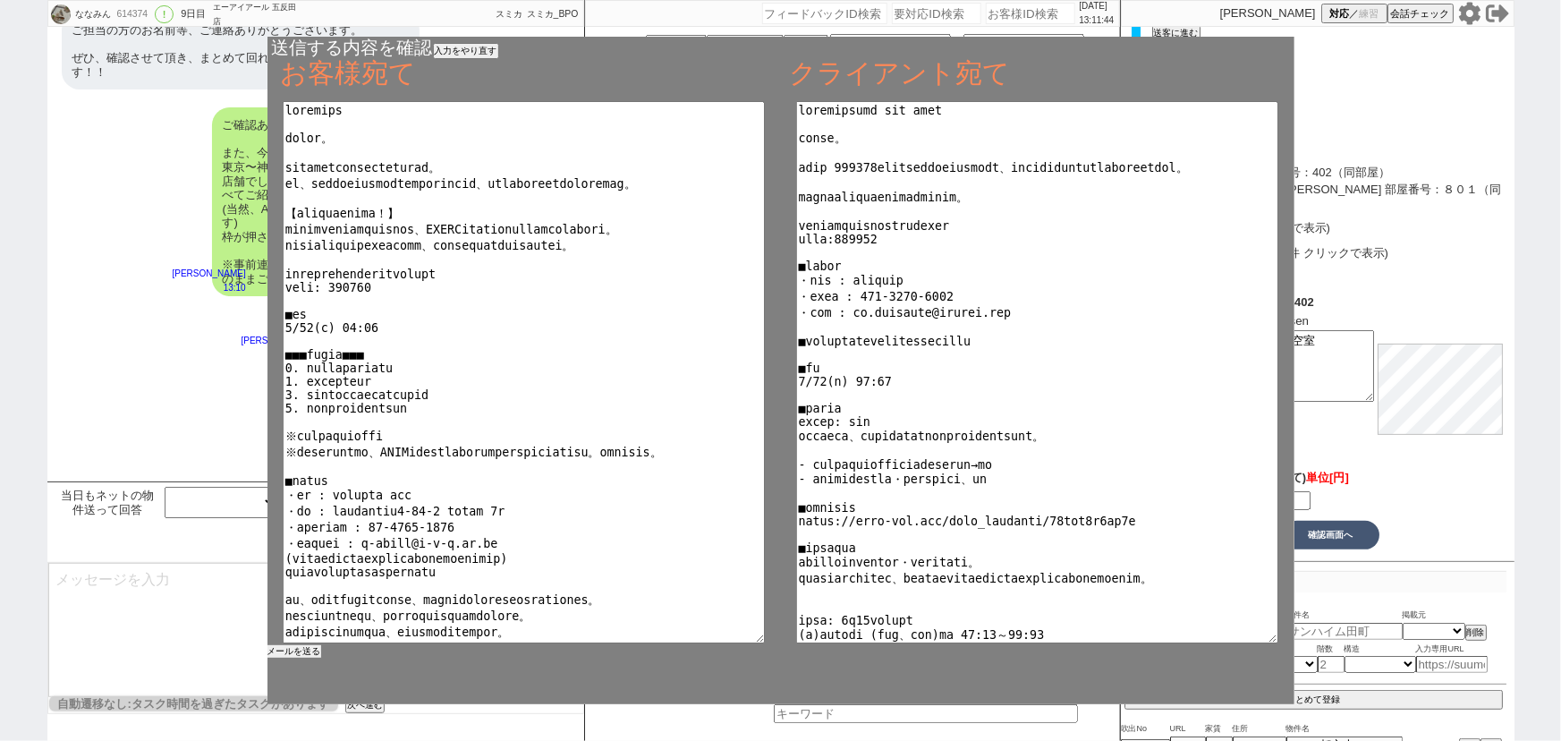
click at [302, 659] on div "メールを送る" at bounding box center [780, 402] width 1027 height 602
click at [300, 653] on button "メールを送る" at bounding box center [294, 651] width 54 height 13
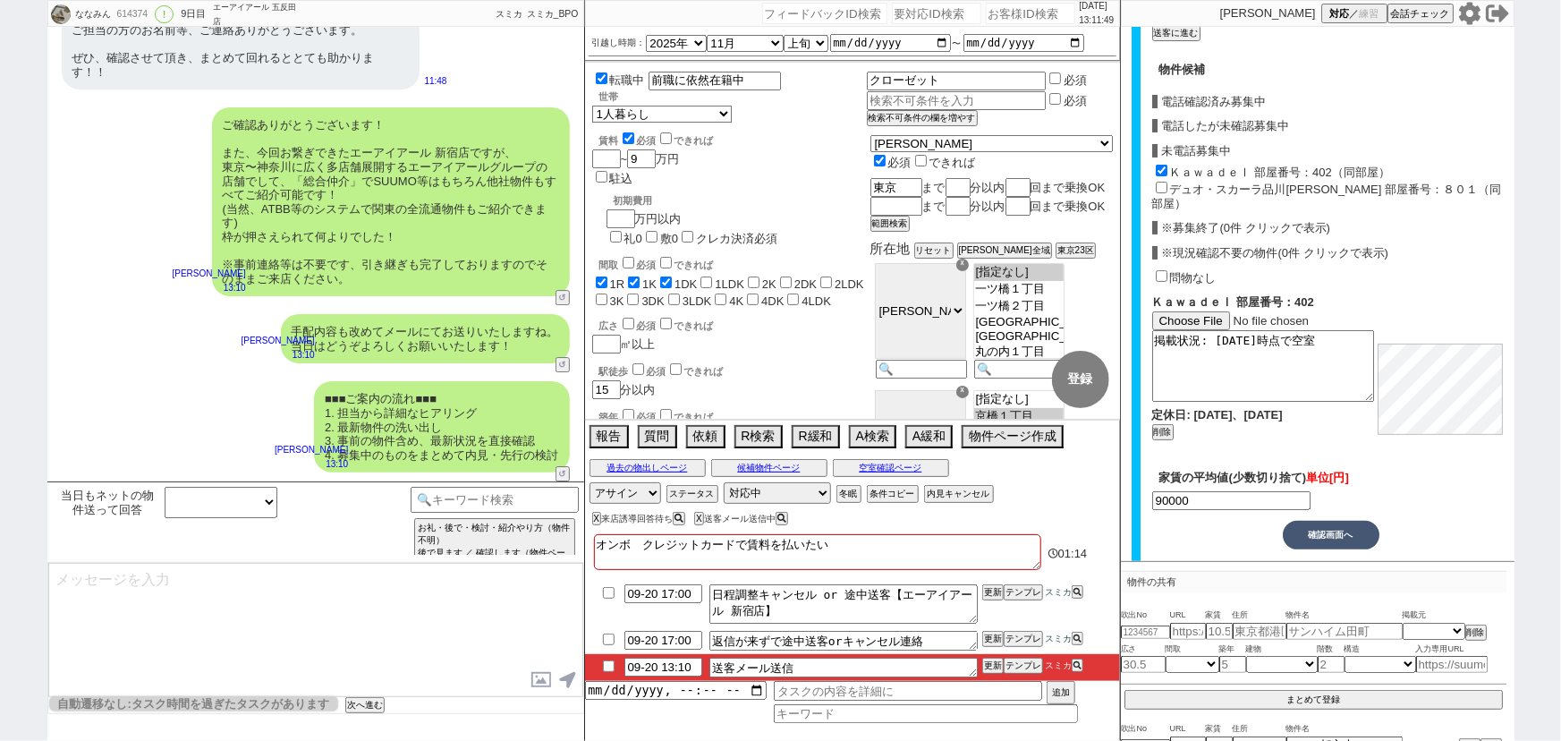
click at [610, 664] on input "checkbox" at bounding box center [609, 666] width 26 height 12
checkbox input "true"
click at [796, 494] on select "対応中 引き継ぎ完了 ブロック 長期間返信なし 紹介不可 別の所で決まった 客の都合で引越しが無くなった 接客開始後に冬眠" at bounding box center [777, 492] width 107 height 21
select select "100"
click at [724, 482] on select "対応中 引き継ぎ完了 ブロック 長期間返信なし 紹介不可 別の所で決まった 客の都合で引越しが無くなった 接客開始後に冬眠" at bounding box center [777, 492] width 107 height 21
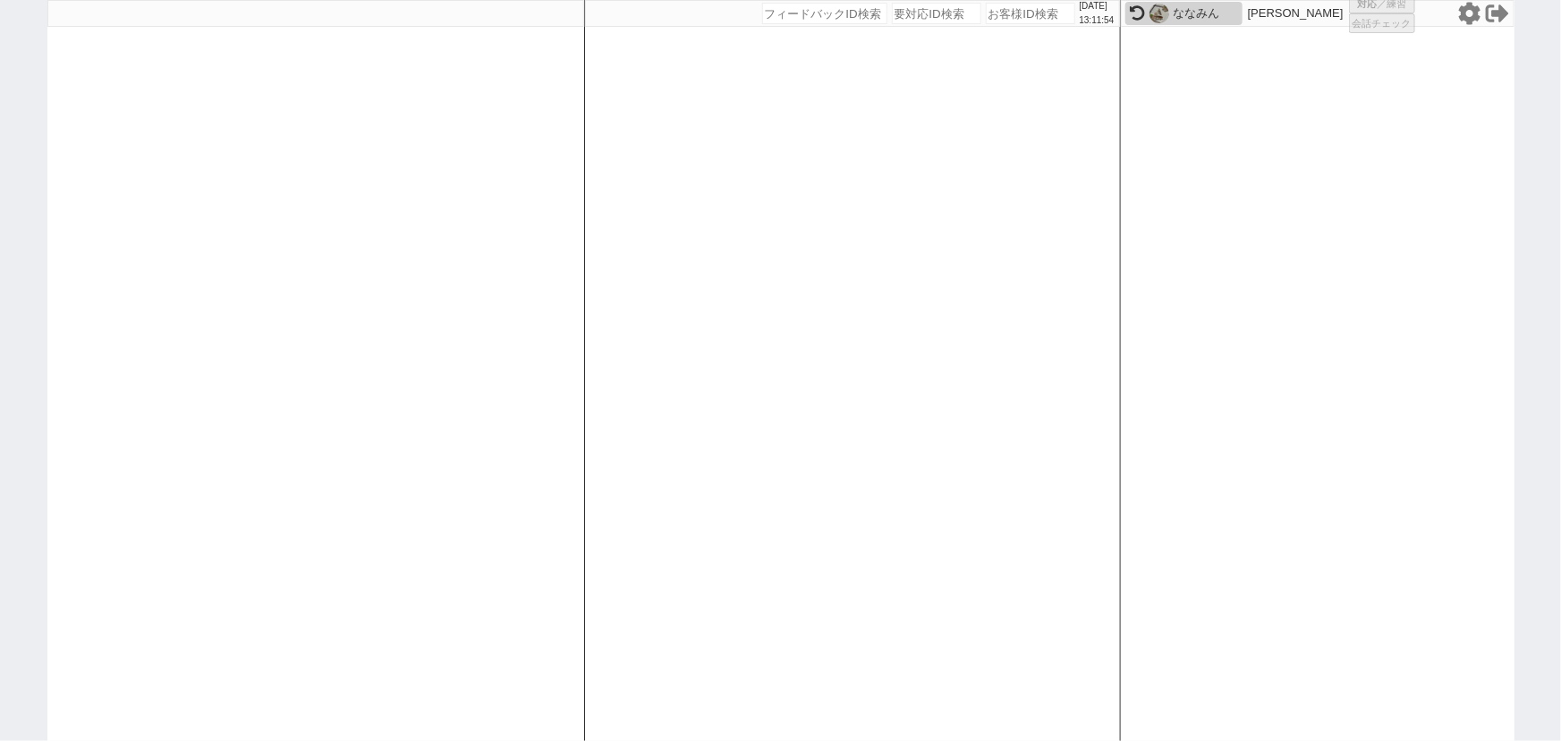
select select
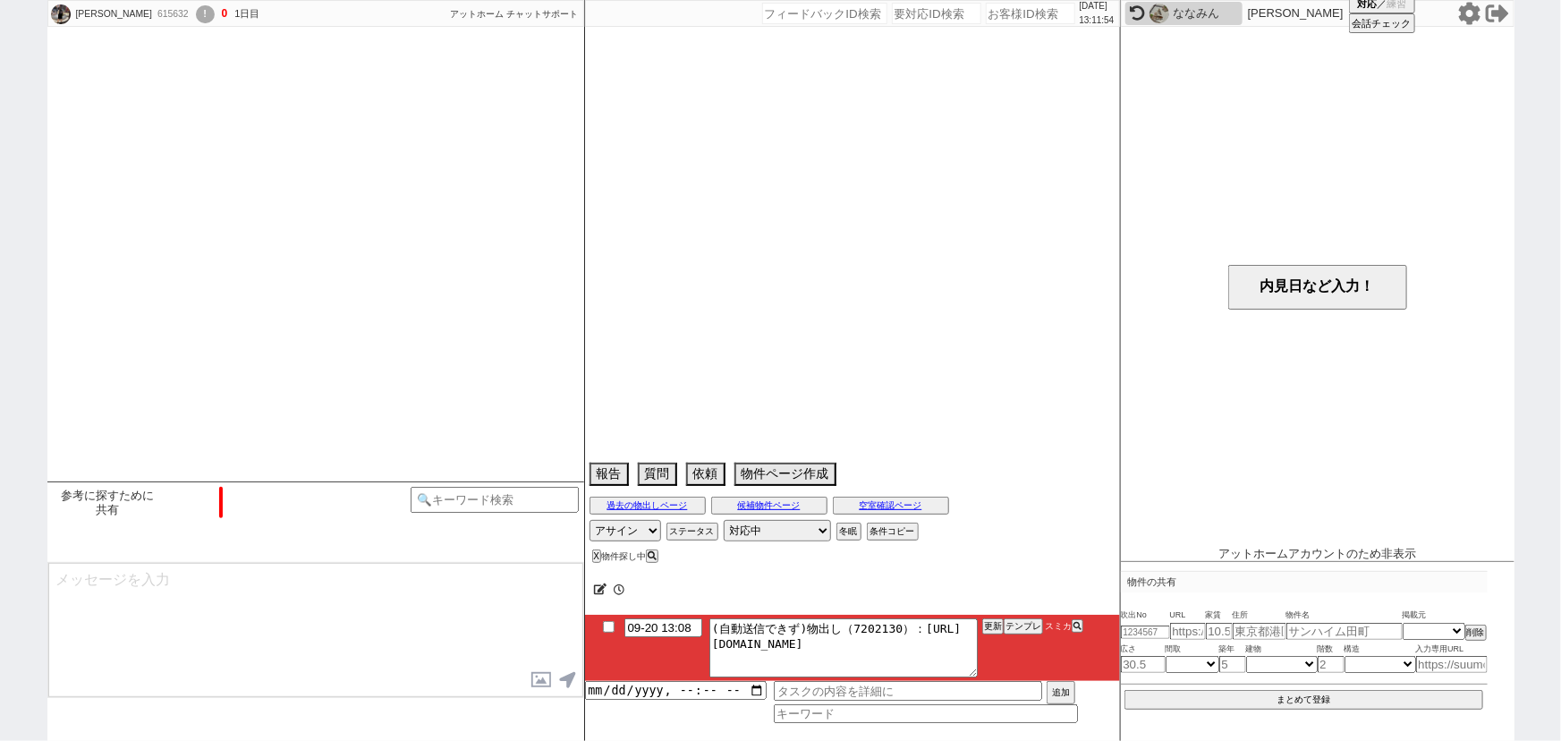
scroll to position [1705, 0]
select select "2025"
select select "10"
select select "36"
select select "0"
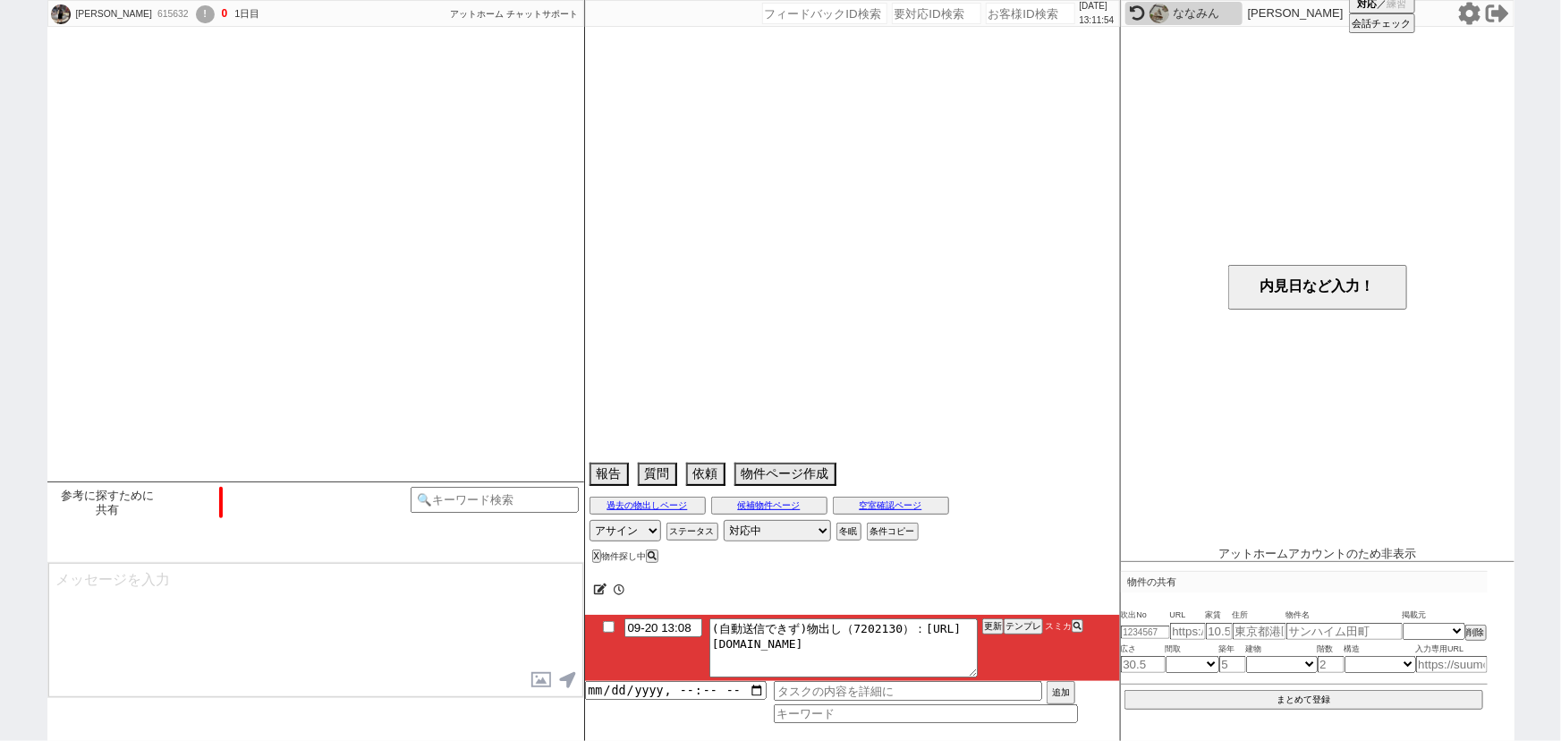
select select "14"
select select "88"
select select "57"
select select "1437"
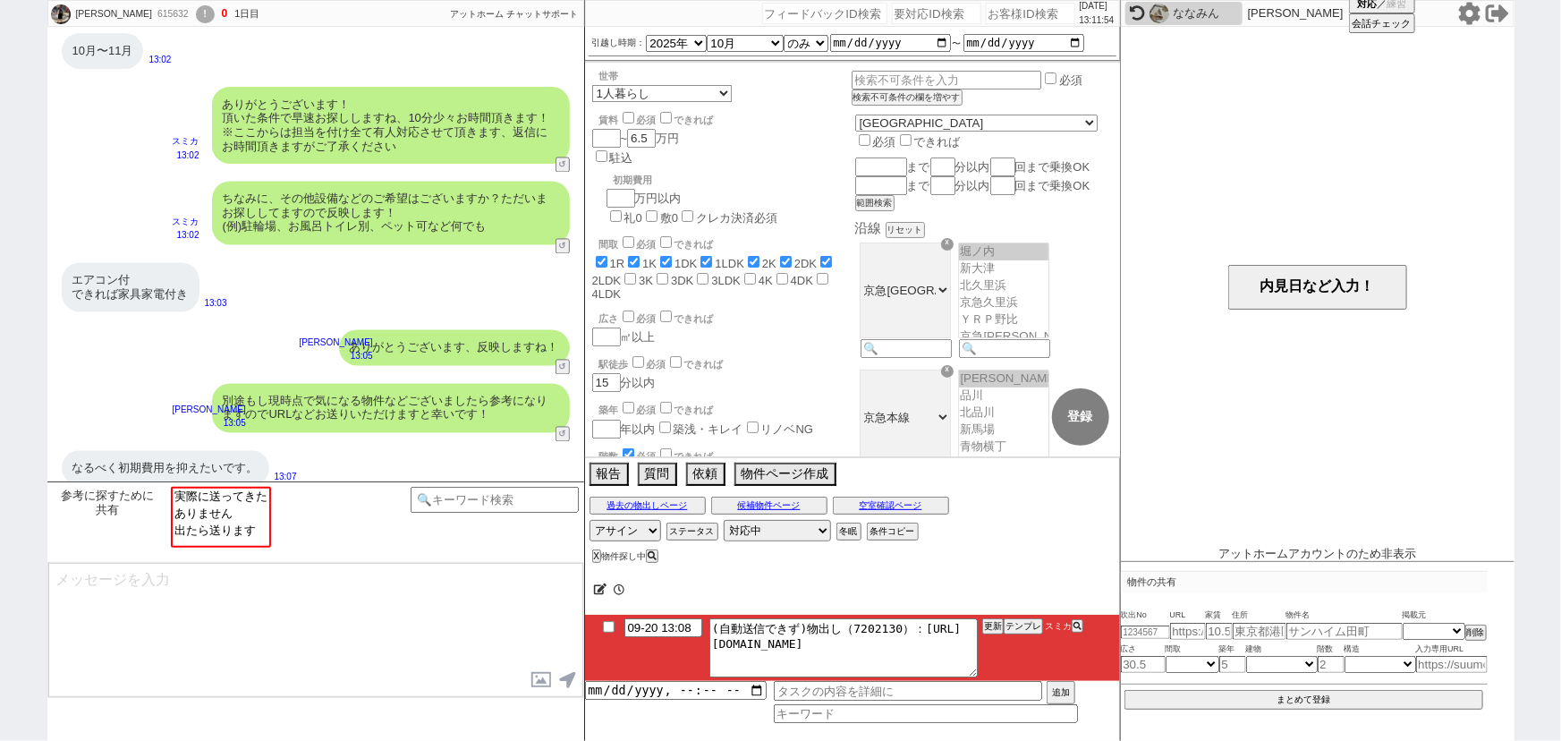
scroll to position [607, 0]
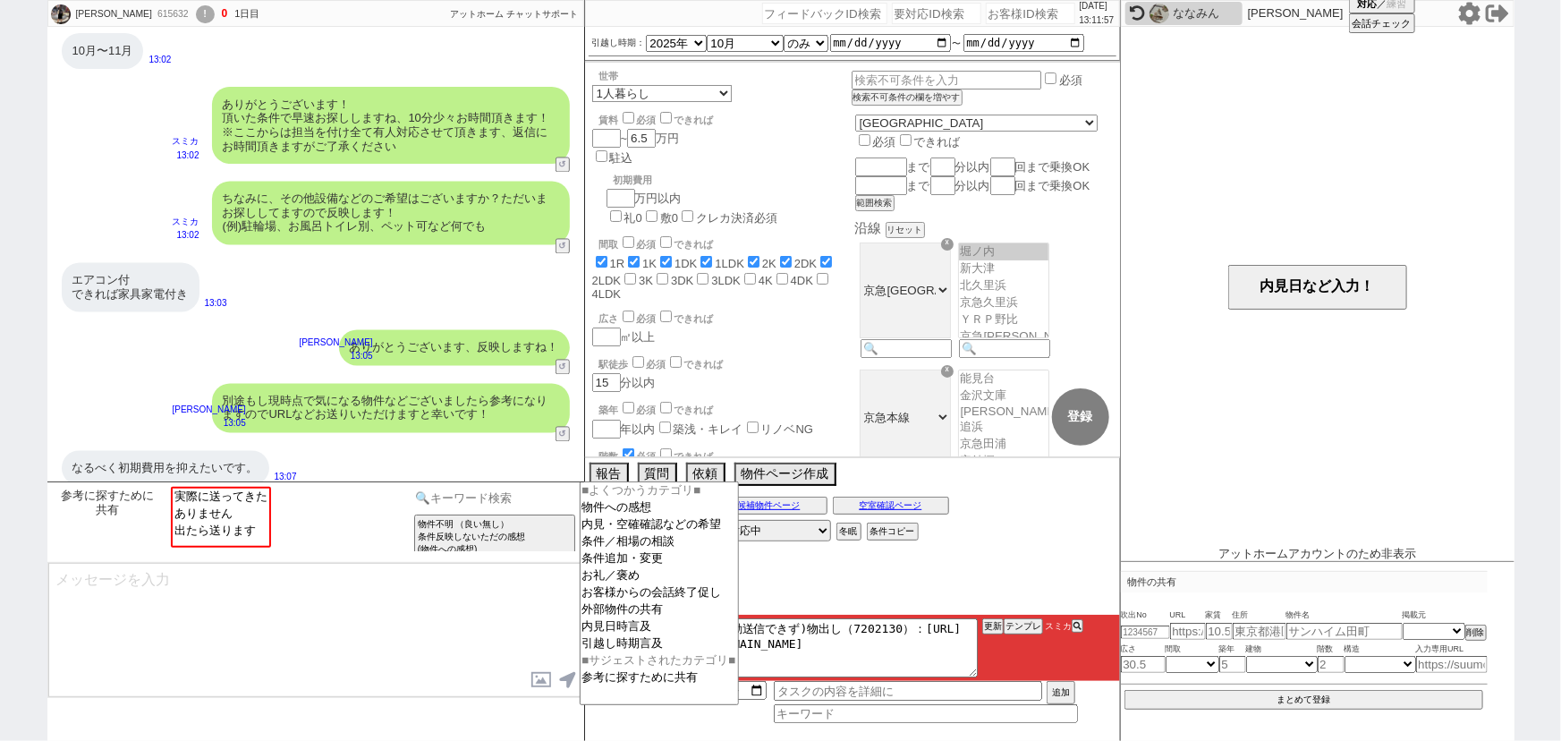
click at [455, 497] on input at bounding box center [495, 498] width 169 height 22
type input "初期費用"
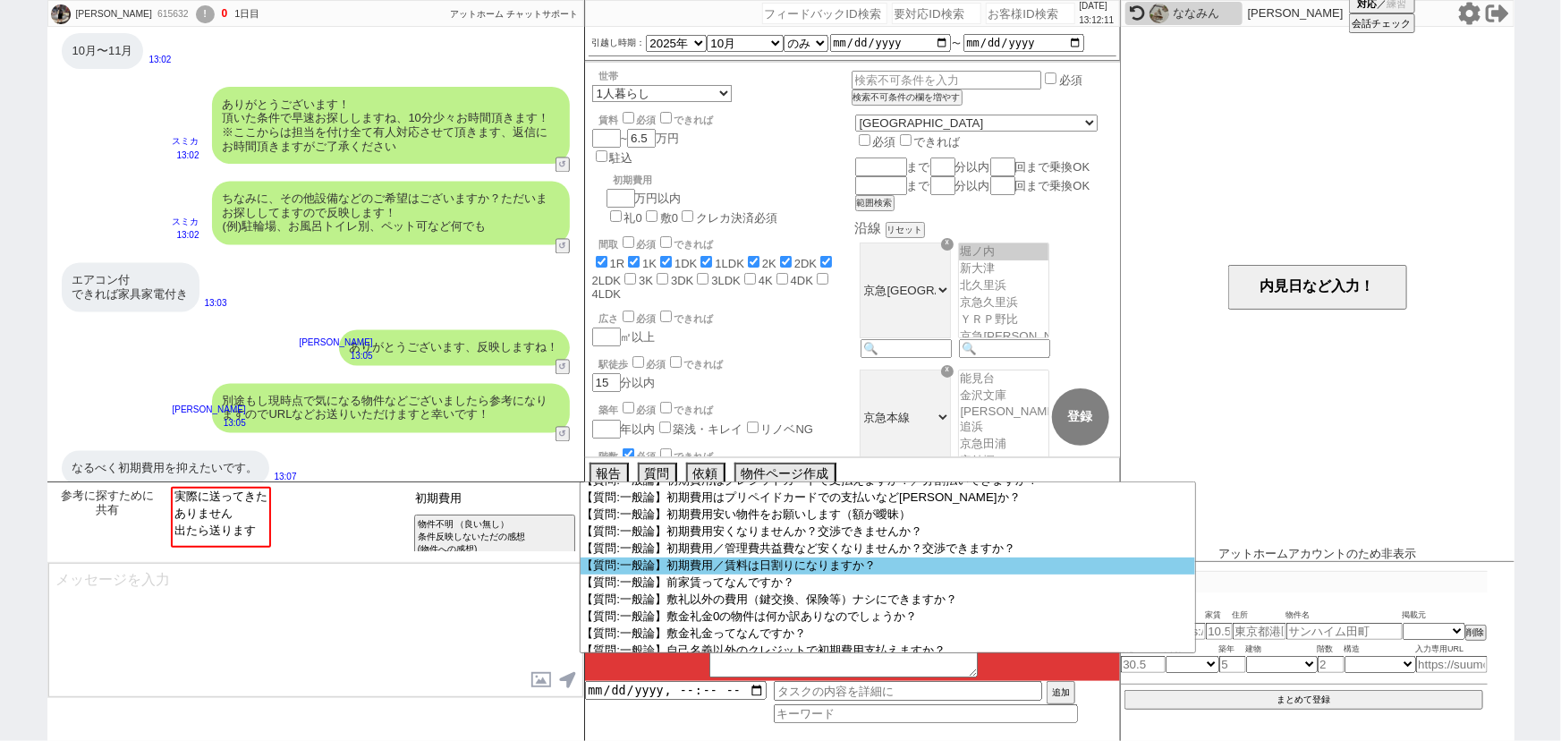
scroll to position [329, 0]
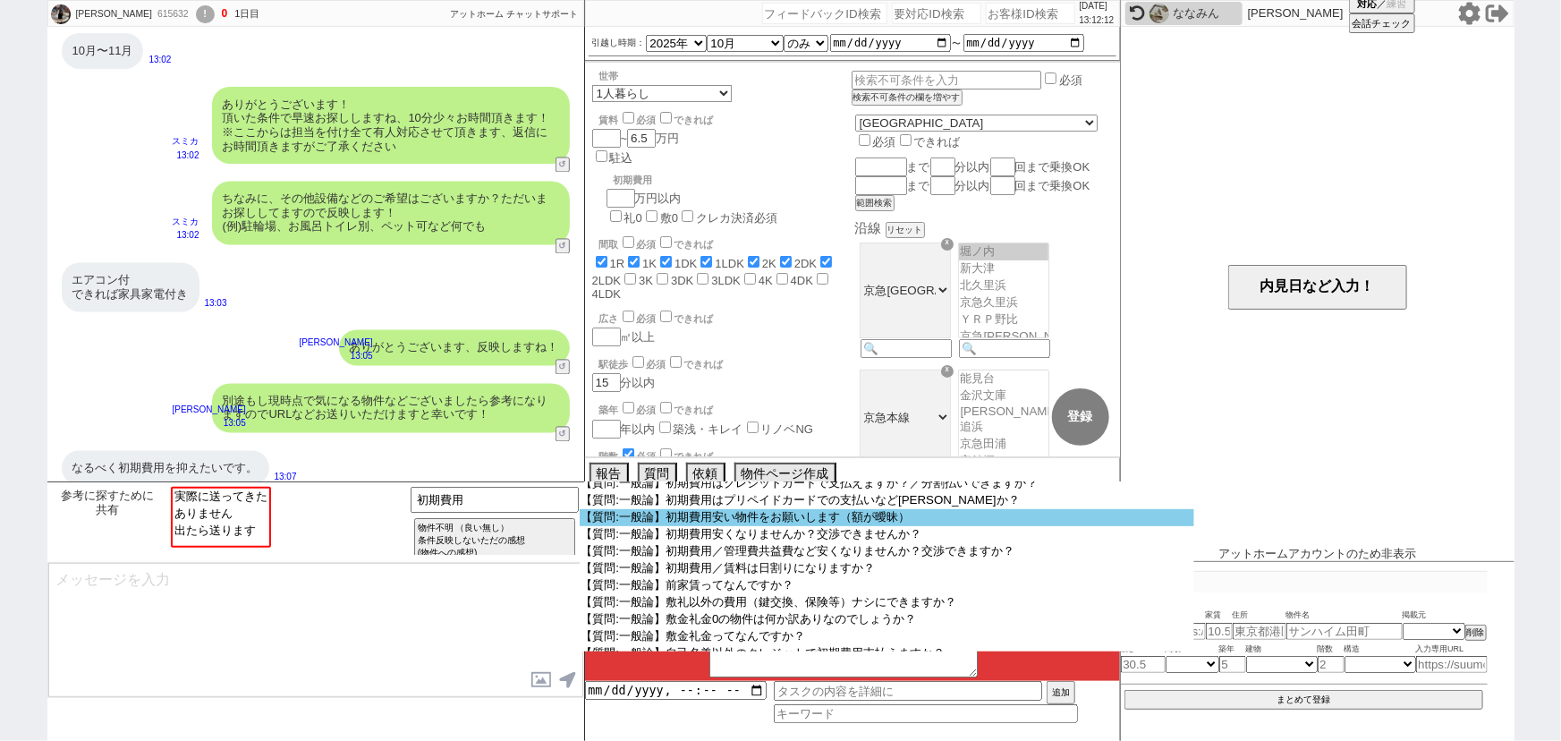
click at [997, 526] on option "【質問:一般論】初期費用安い物件をお願いします（額が曖昧）" at bounding box center [887, 517] width 615 height 17
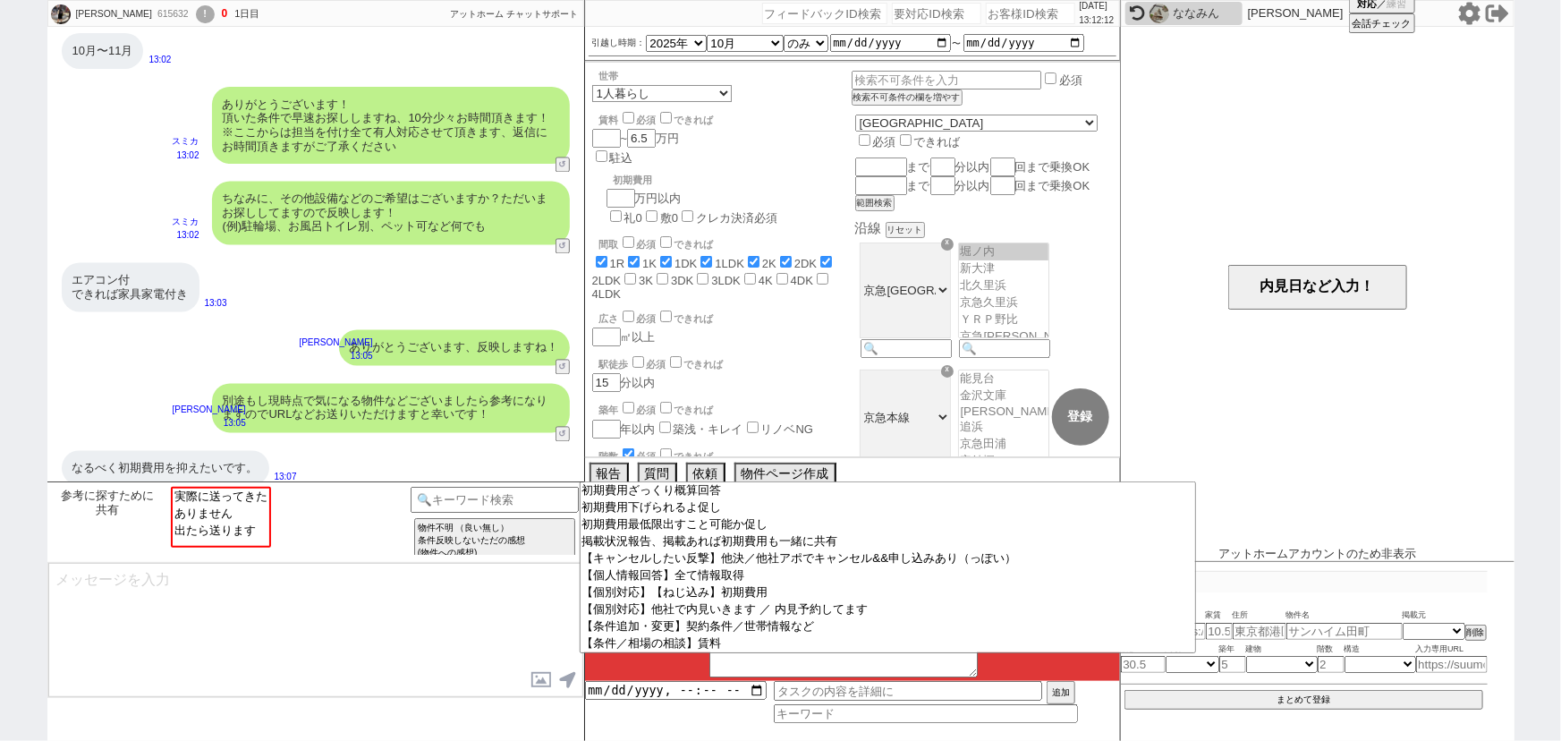
type textarea "かしこまりました！基本的に敷礼がお得な物件に絞ってご紹介できればと思いますが、初期費用は最大おいくらをイメージされてますでしょうか？"
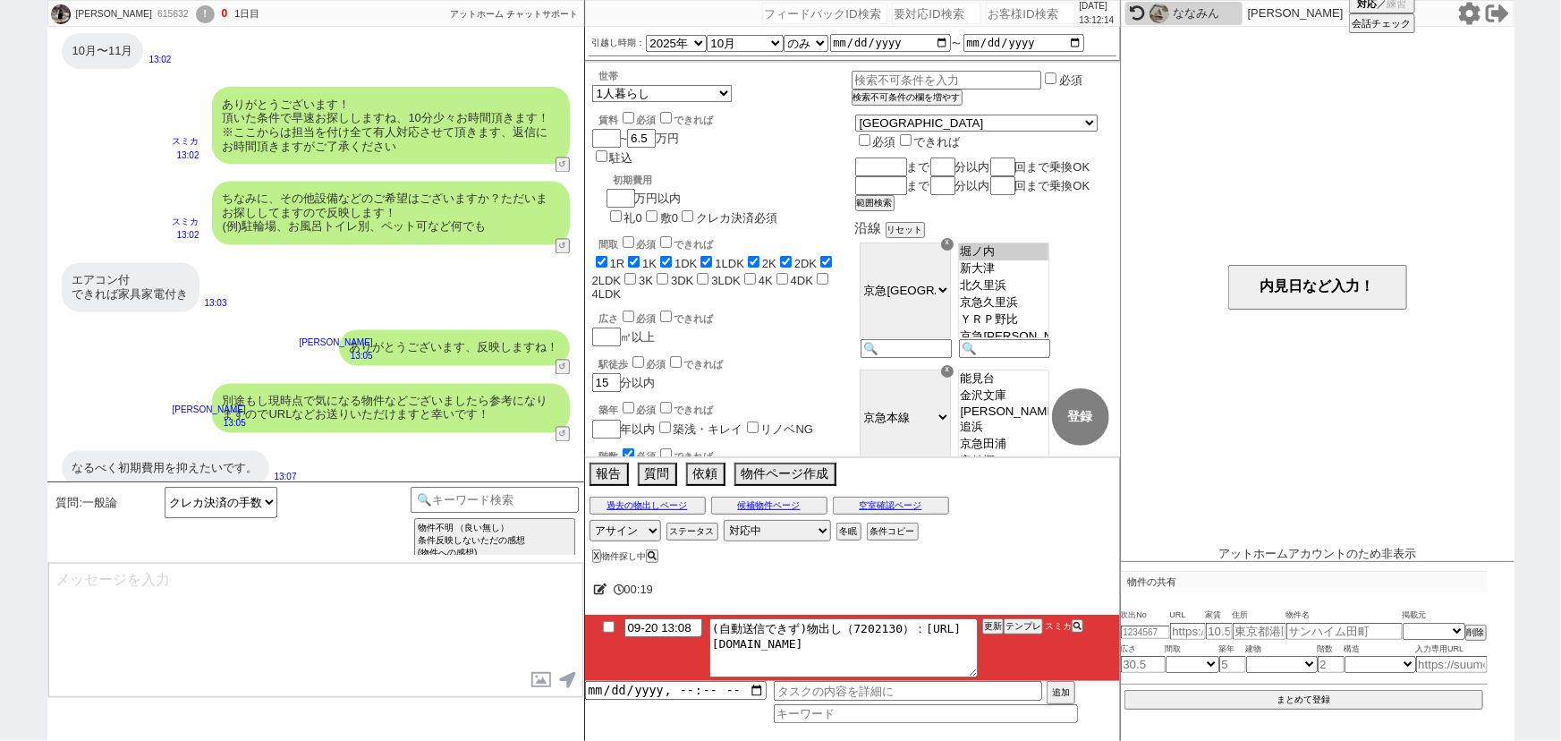
scroll to position [1787, 0]
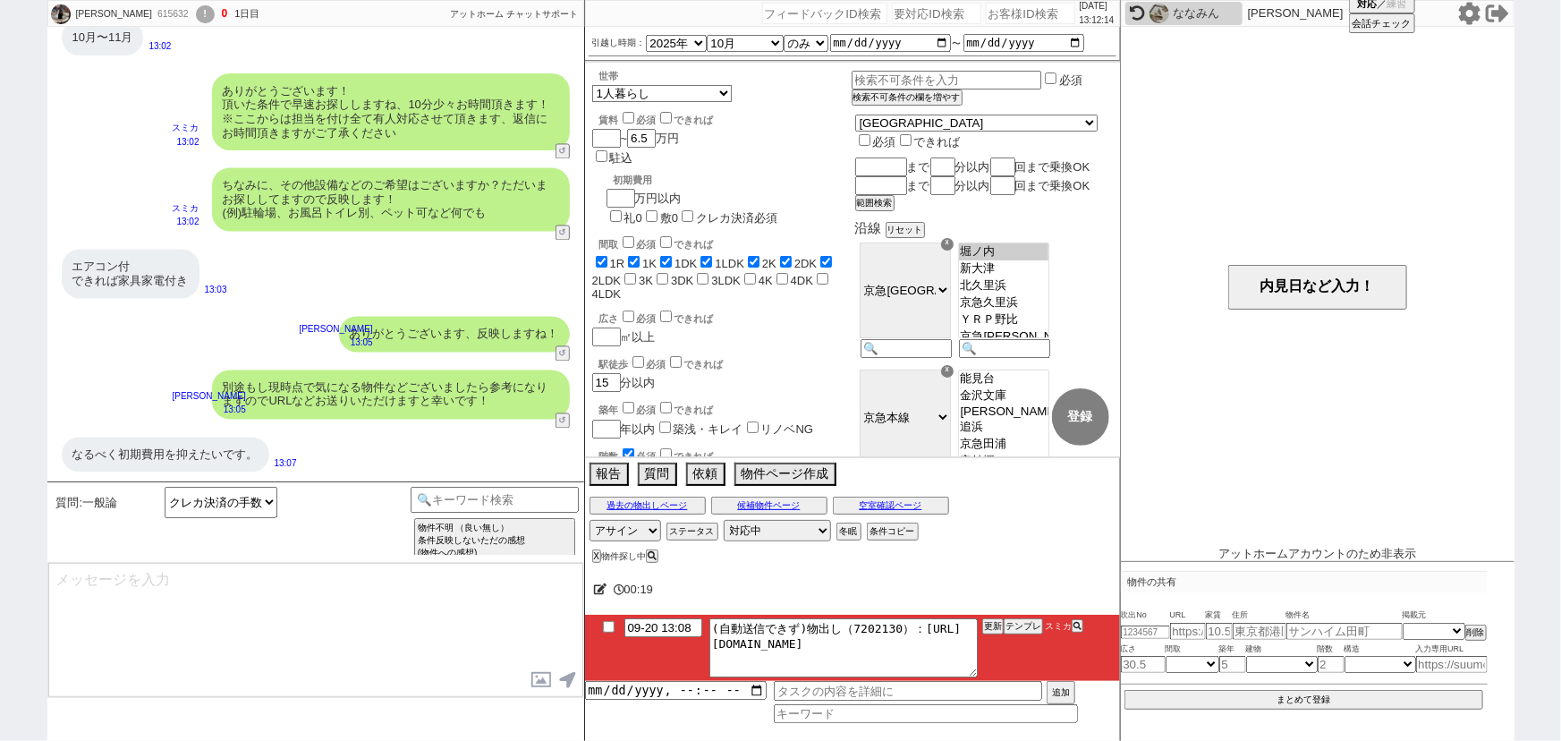
type input "09-20 13:15"
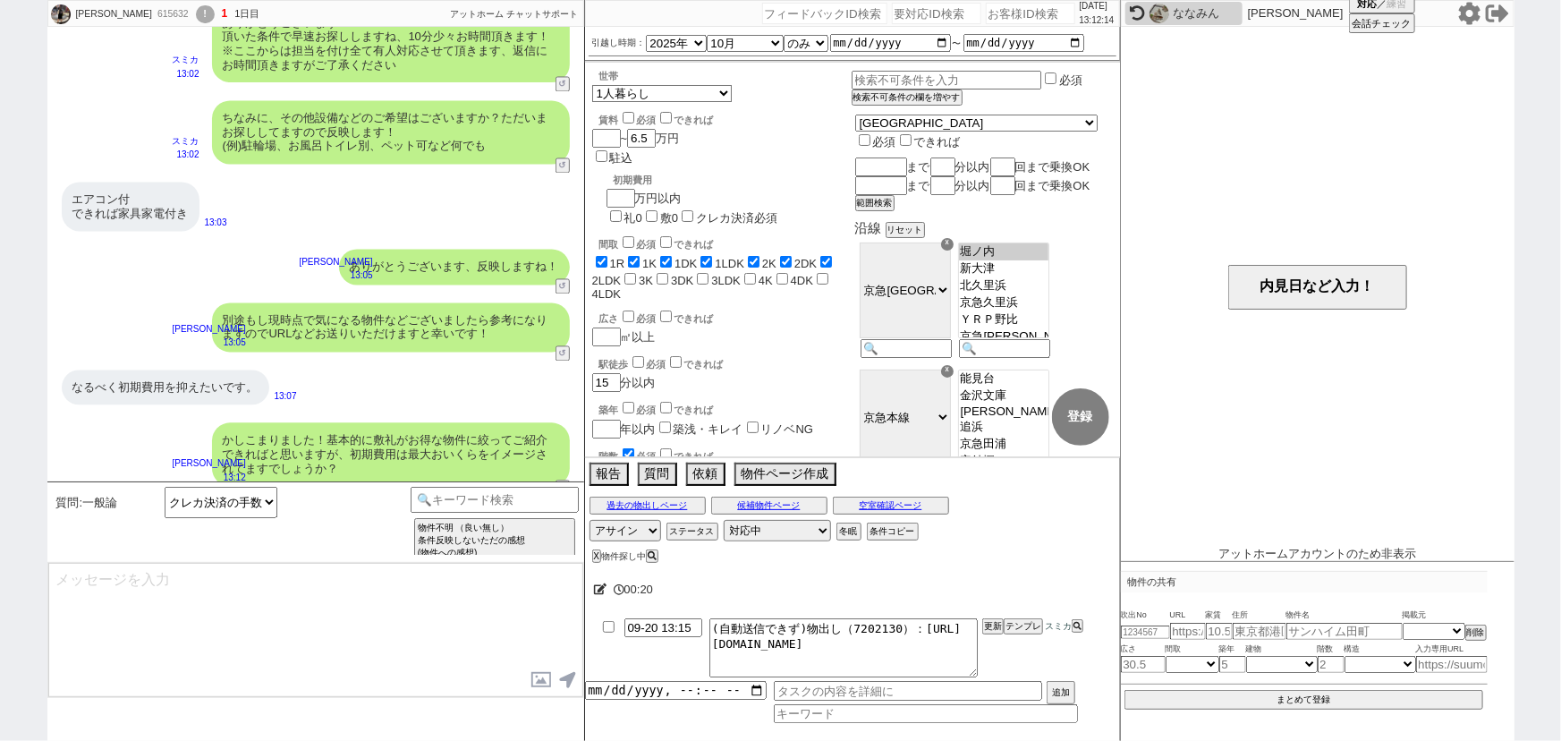
type textarea "※敷礼どちらもゼロの物件が最もお安いですが、その場合初期費用は賃料の2.5ヶ月分ほどかかる相場です"
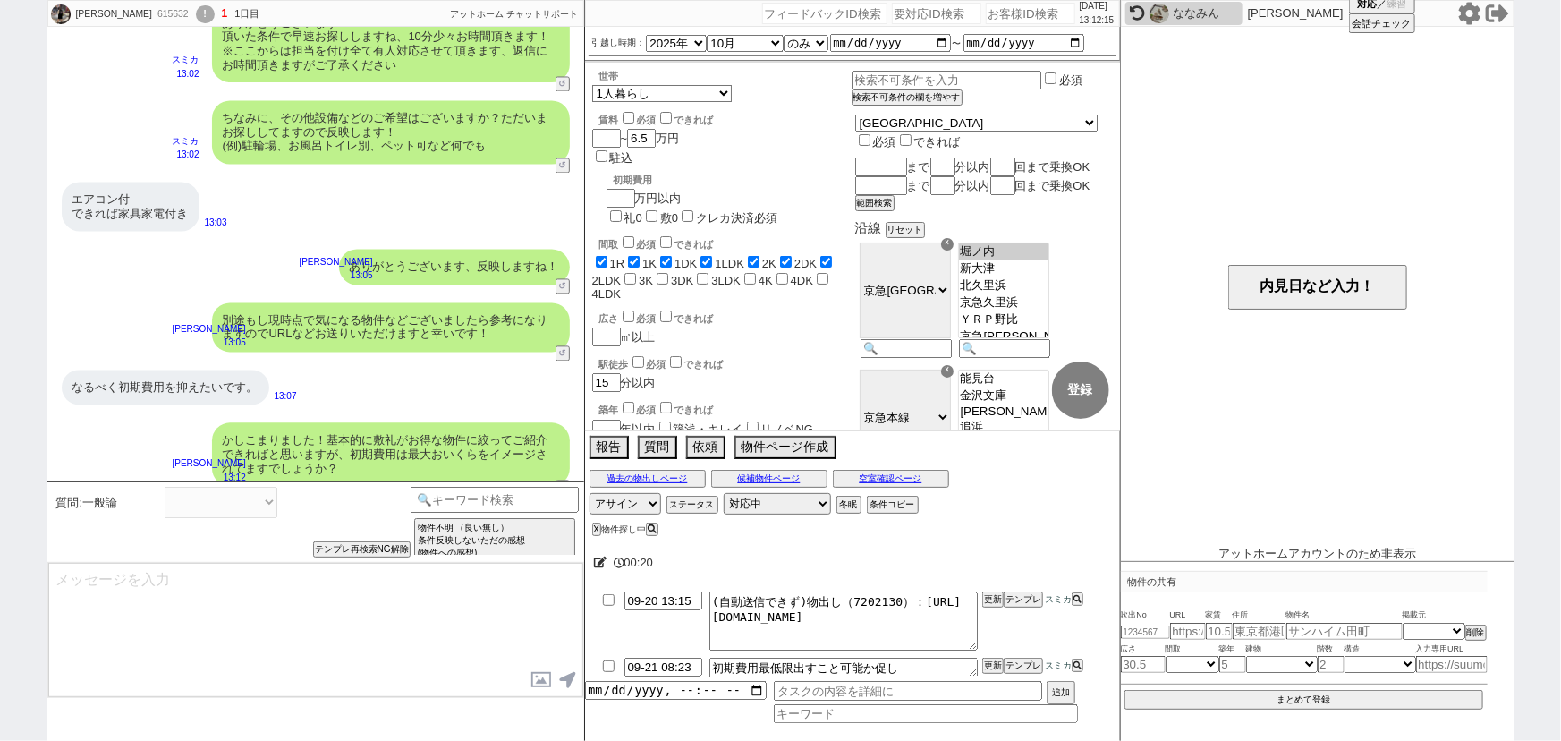
select select
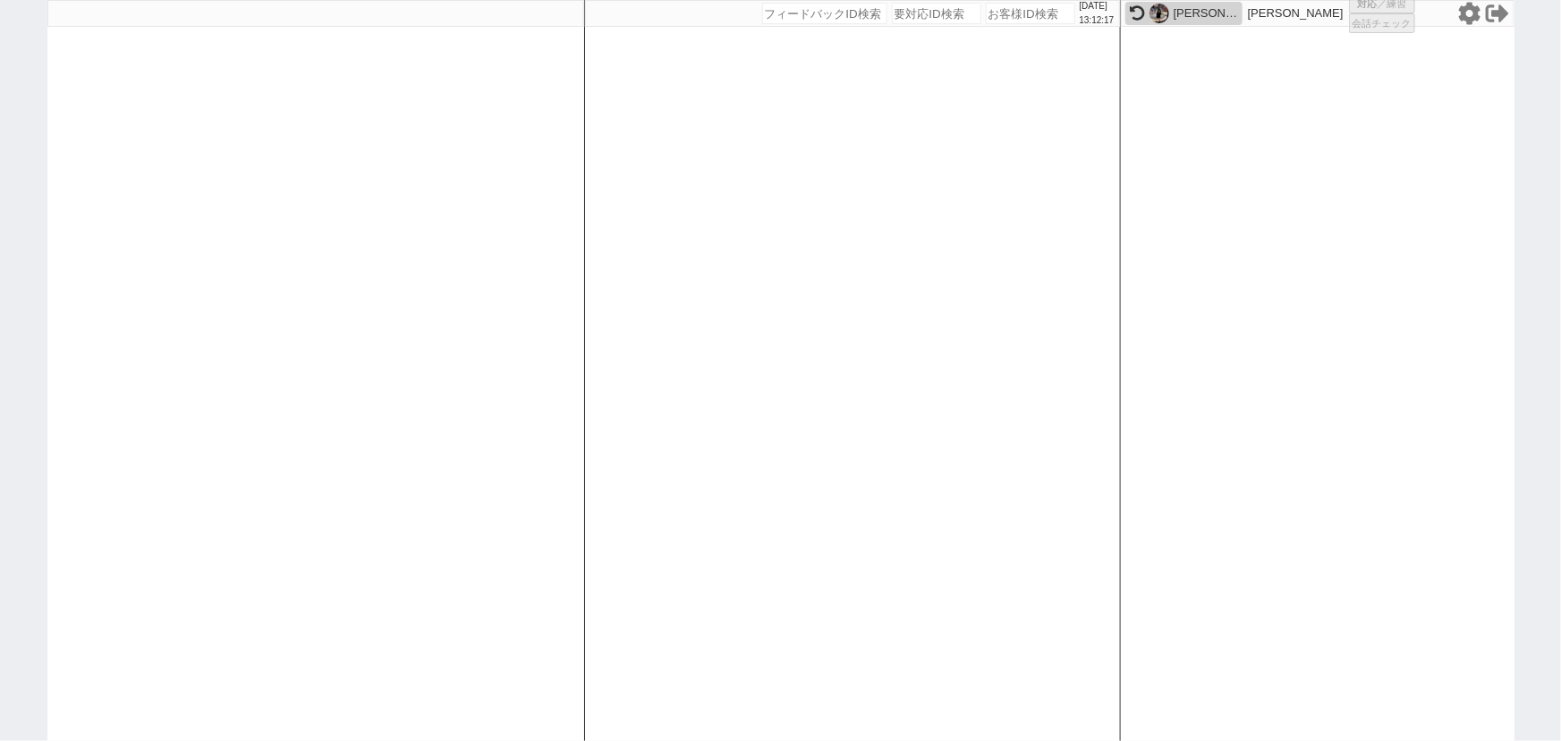
select select "1"
select select "6"
select select
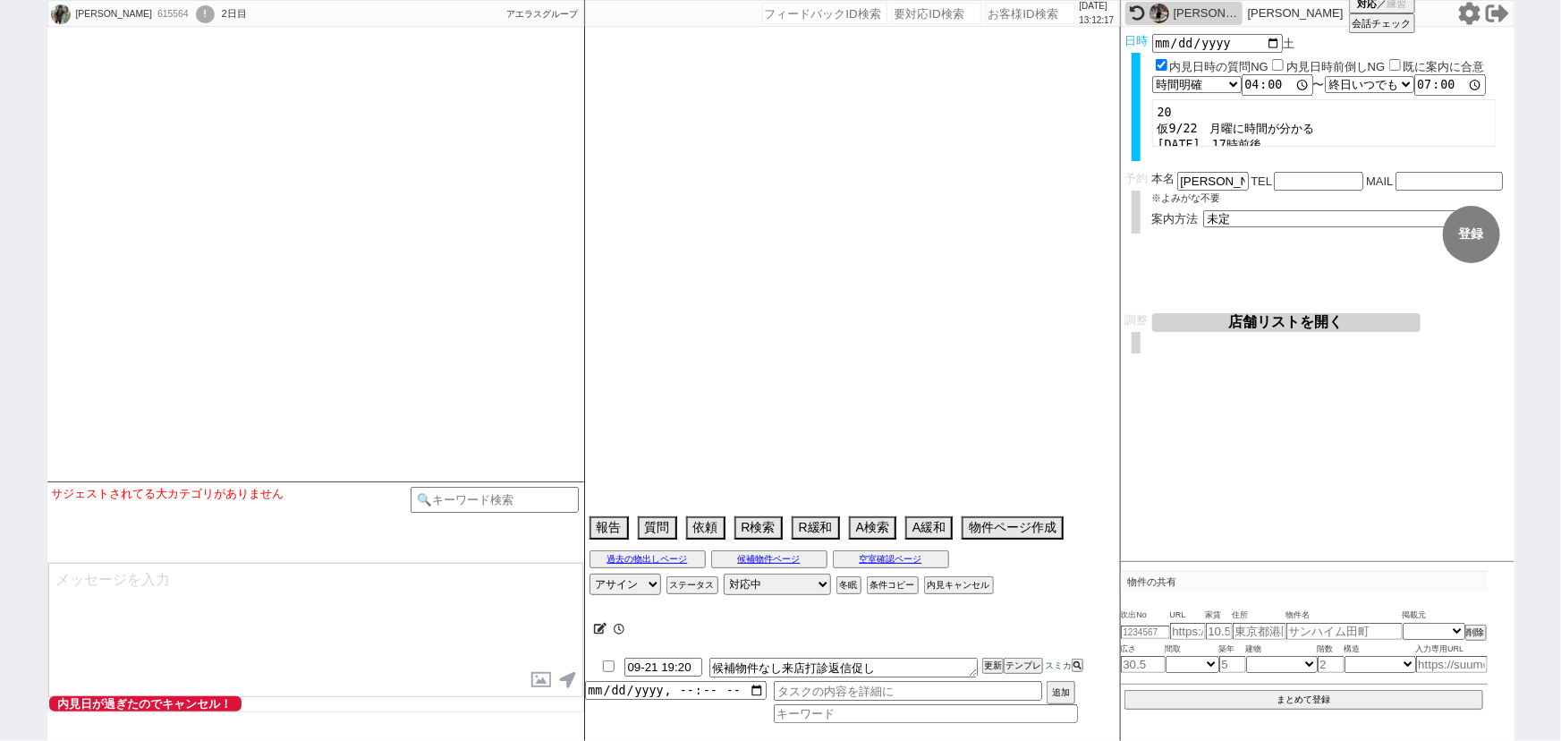
type textarea "22日他社で内見"
select select
select select "2025"
select select "10"
select select "36"
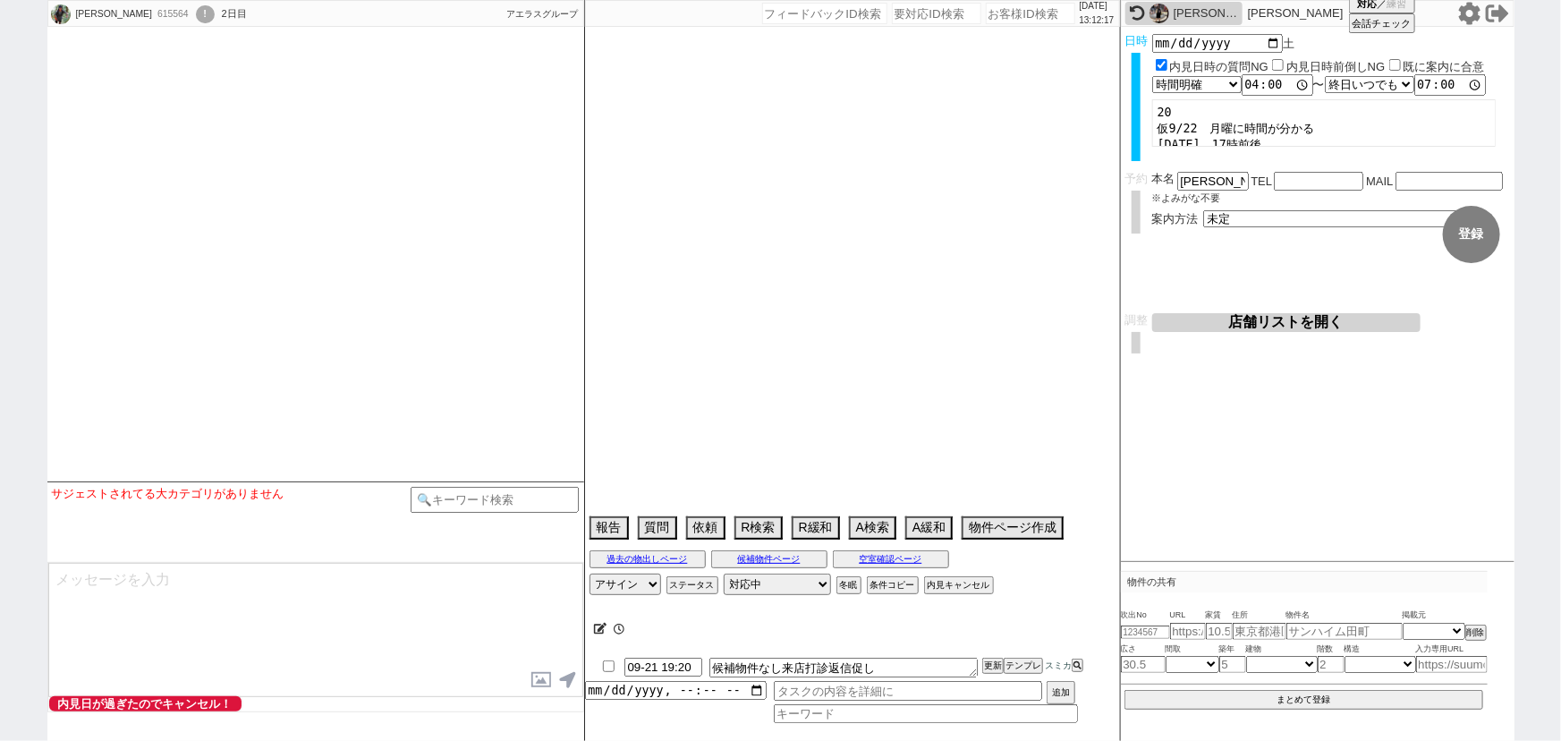
select select "0"
select select "36"
select select "[DATE]"
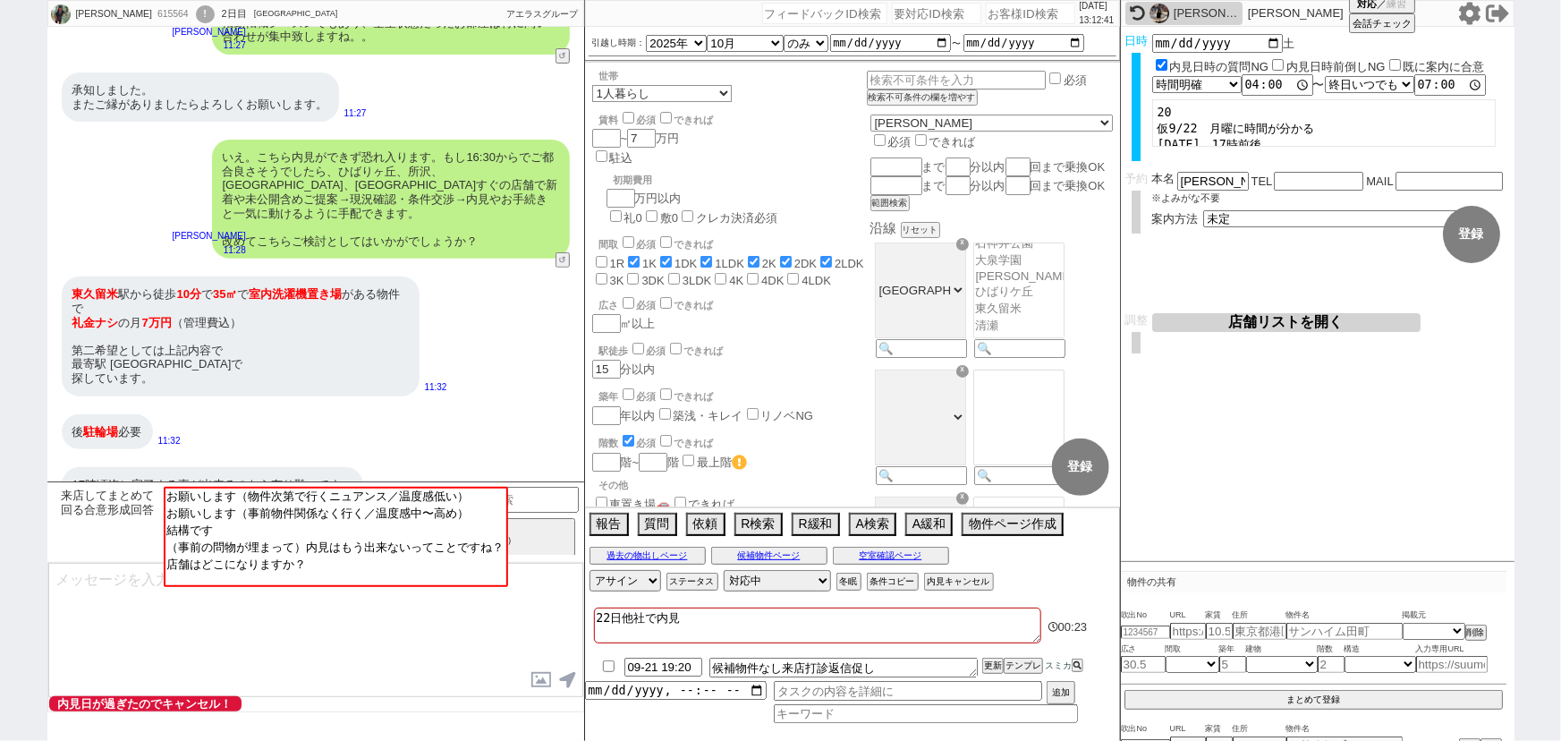
scroll to position [3668, 0]
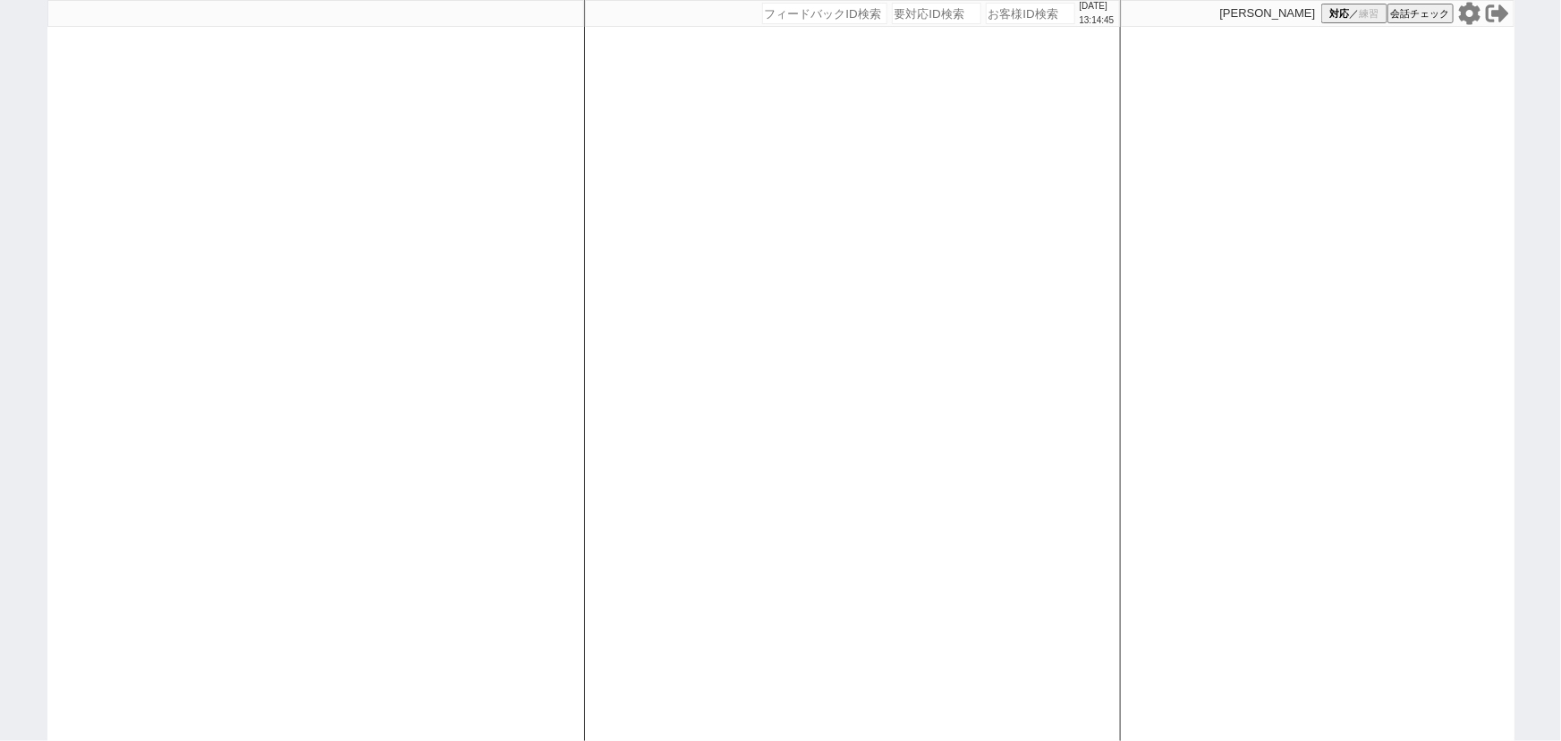
click at [454, 393] on div at bounding box center [315, 370] width 537 height 741
select select "1"
select select "6"
select select
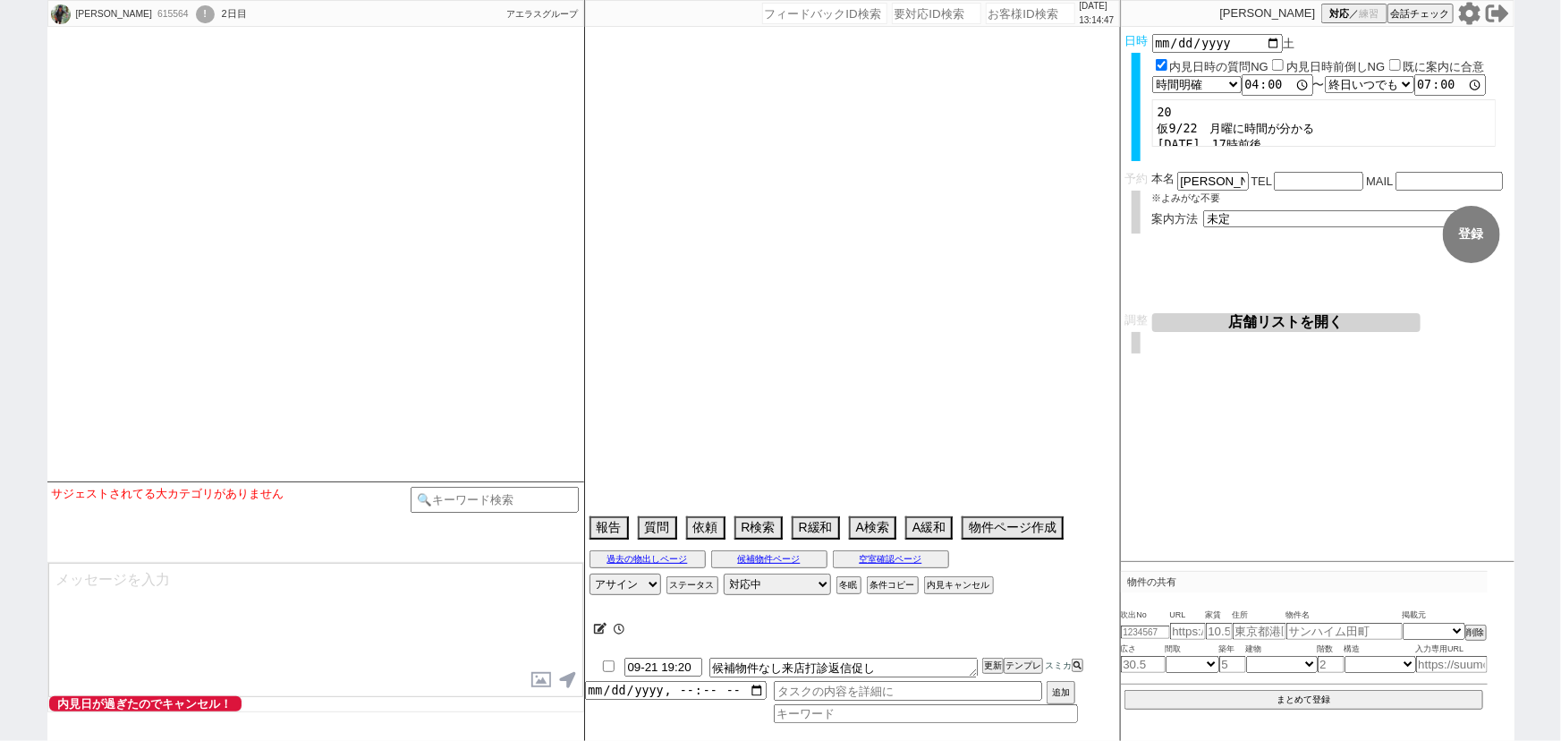
type textarea "22日他社で内見"
select select "2025"
select select "10"
select select "36"
select select "0"
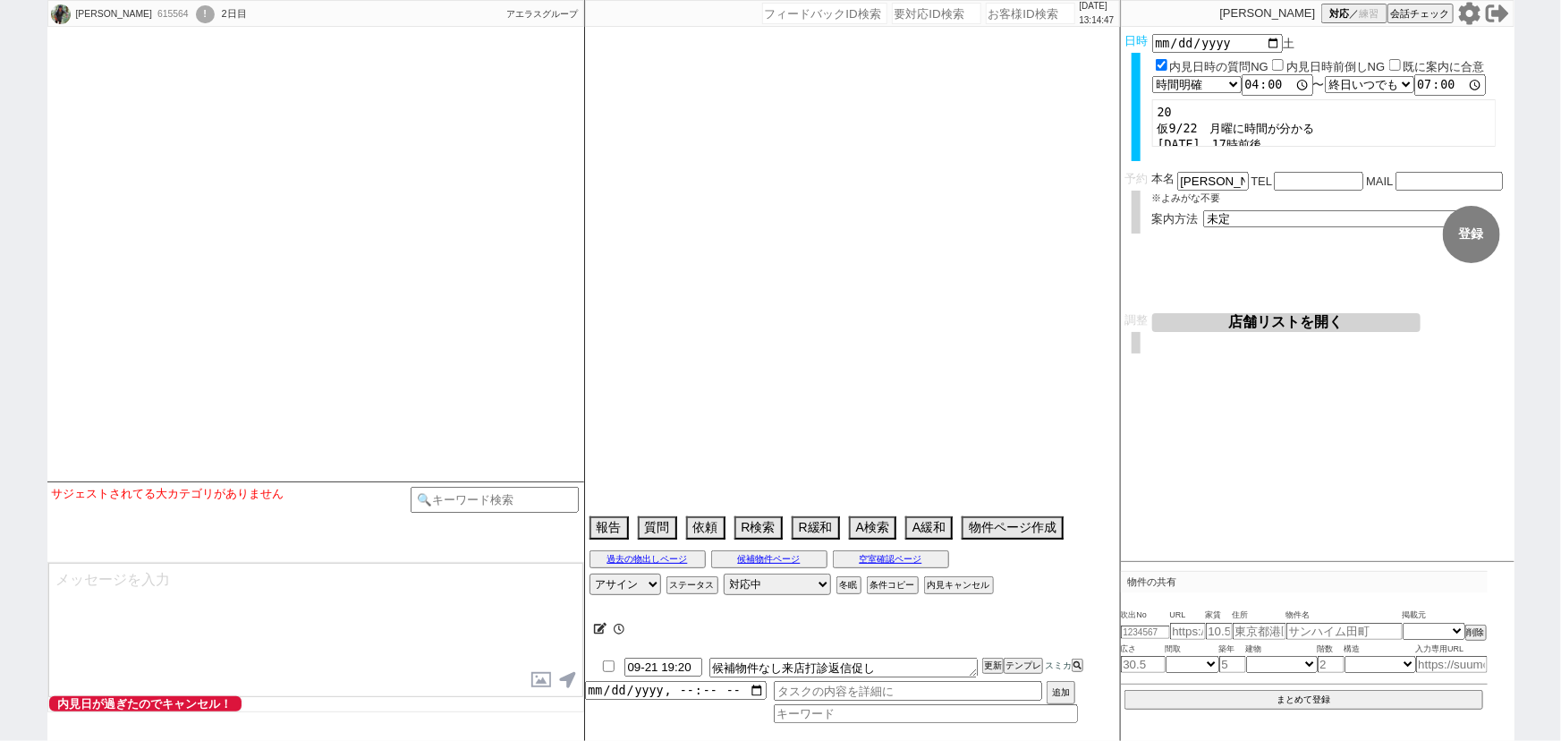
select select "36"
select select "[DATE]"
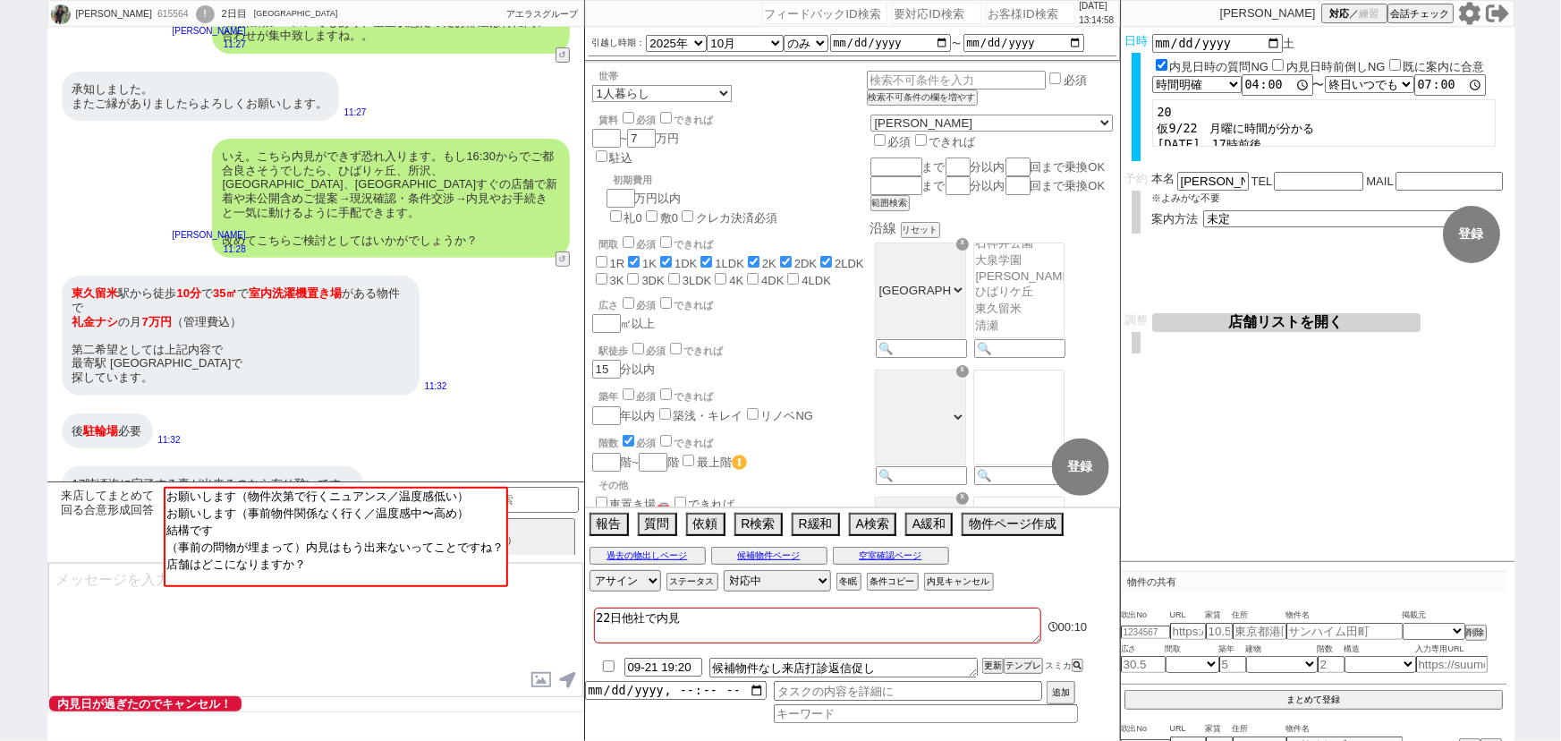
scroll to position [3668, 0]
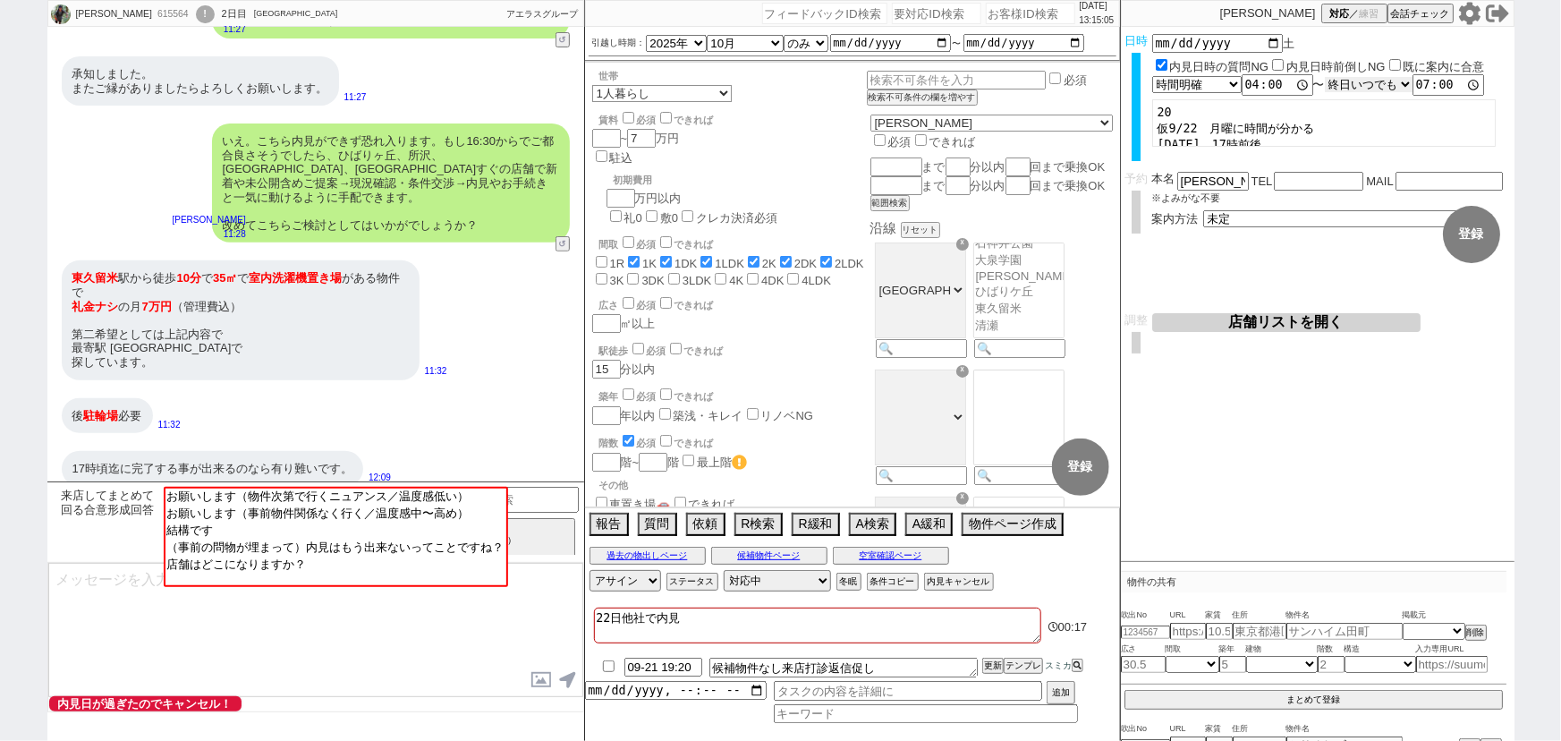
click at [1381, 81] on select "言及なし 時間明確 午前 午後 お昼 夕方・夜 終日いつでも その他" at bounding box center [1369, 84] width 88 height 15
select select "1"
click at [1329, 76] on select "言及なし 時間明確 午前 午後 お昼 夕方・夜 終日いつでも その他" at bounding box center [1369, 84] width 89 height 17
type input "17:00:00"
click at [497, 342] on div "[GEOGRAPHIC_DATA]から徒歩 10分 で 35㎡ で 室内洗濯機置き場 がある物件で 礼金ナシ の月 7万円 （管理費込） 第二希望としては上記…" at bounding box center [315, 319] width 537 height 137
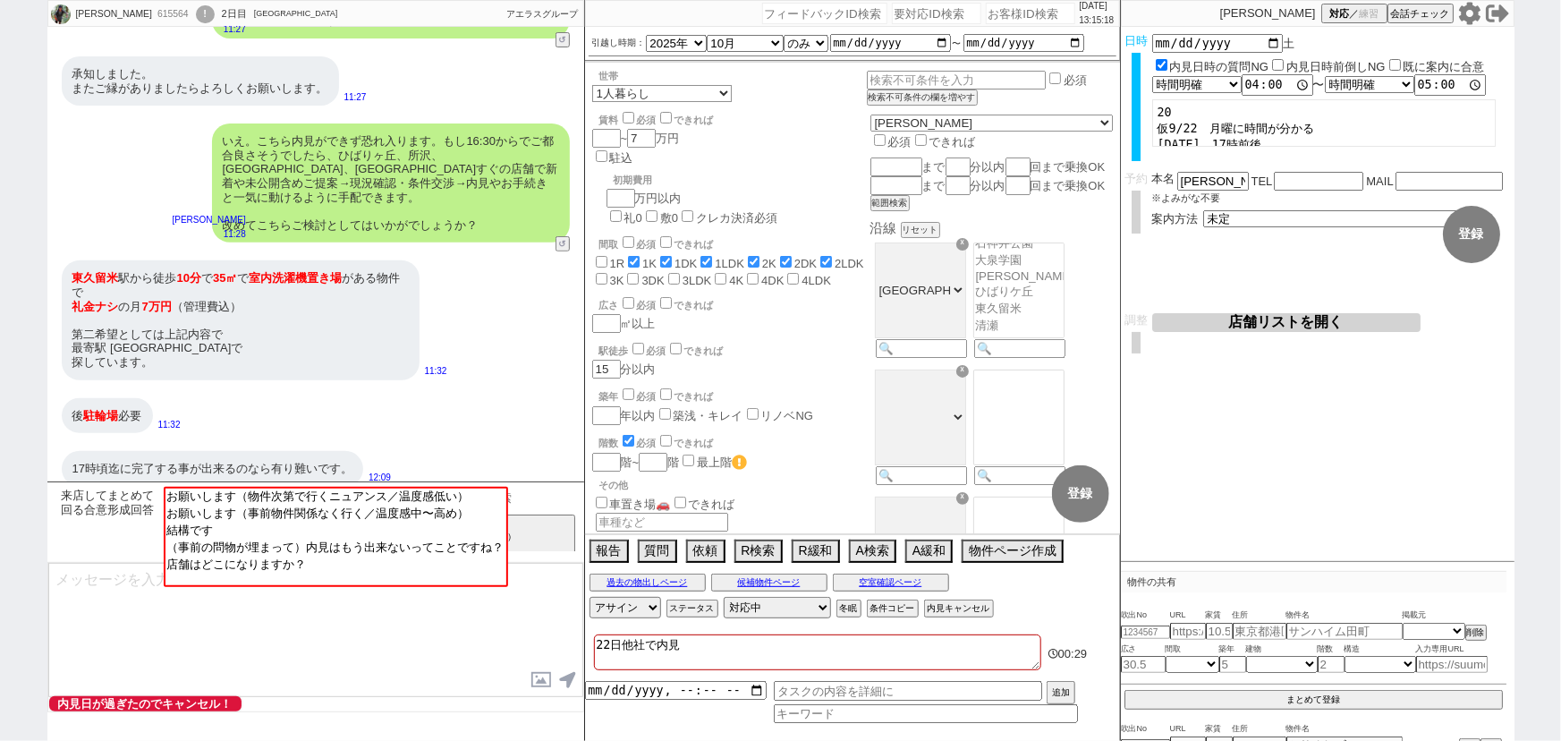
click at [555, 502] on input at bounding box center [495, 498] width 169 height 22
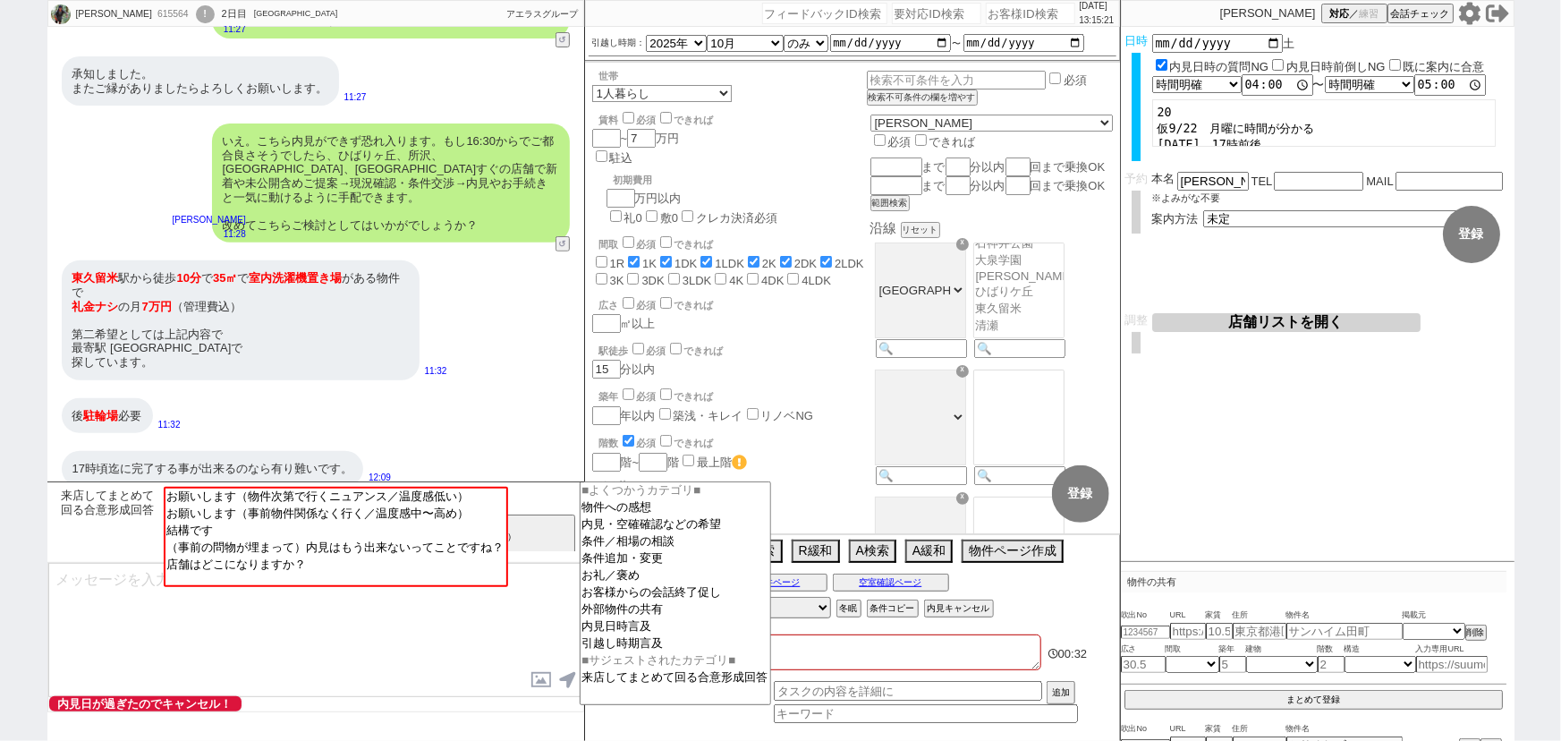
type input "短時間"
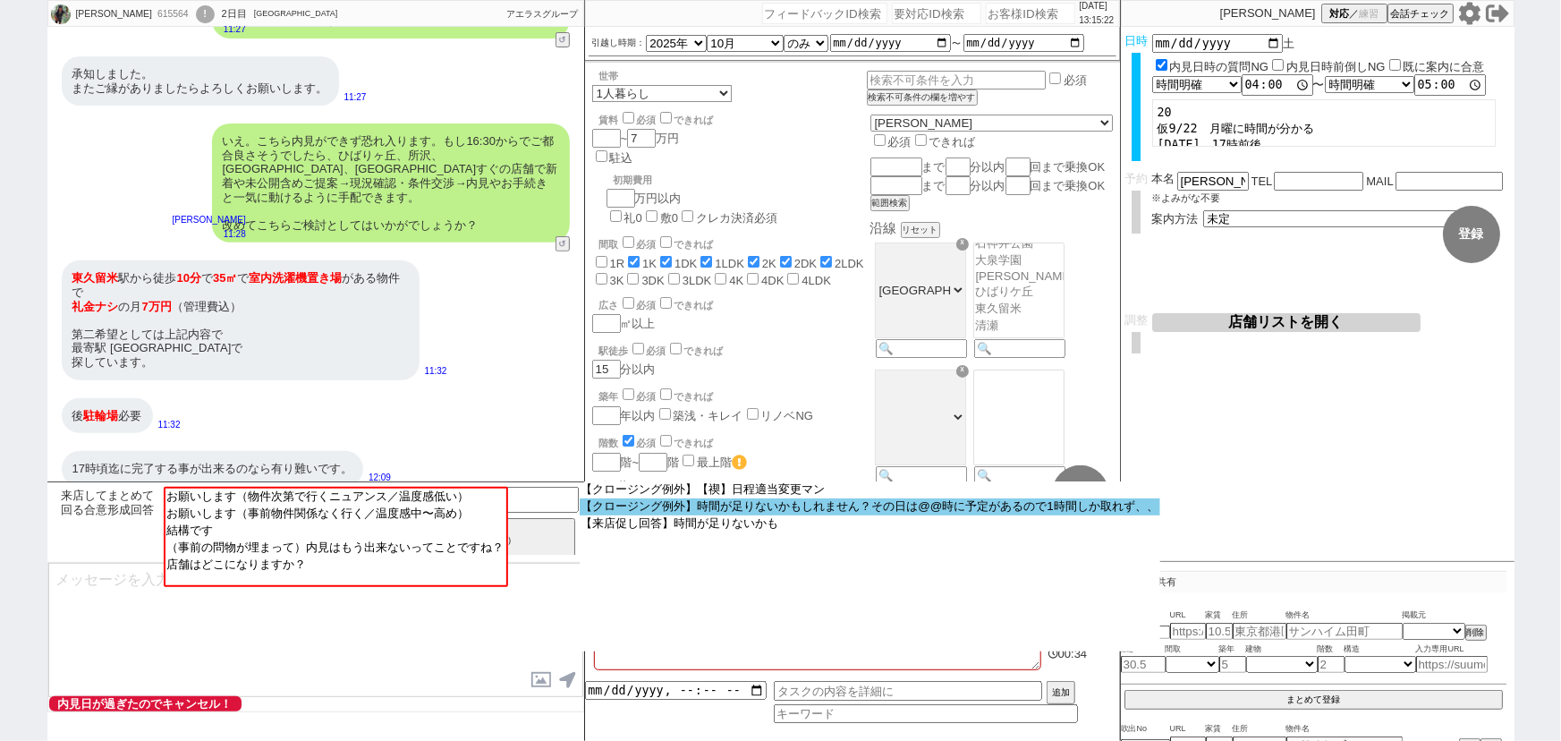
click at [845, 502] on option "【クロージング例外】時間が足りないかもしれません？その日は@@時に予定があるので1時間しか取れず、、" at bounding box center [870, 506] width 581 height 17
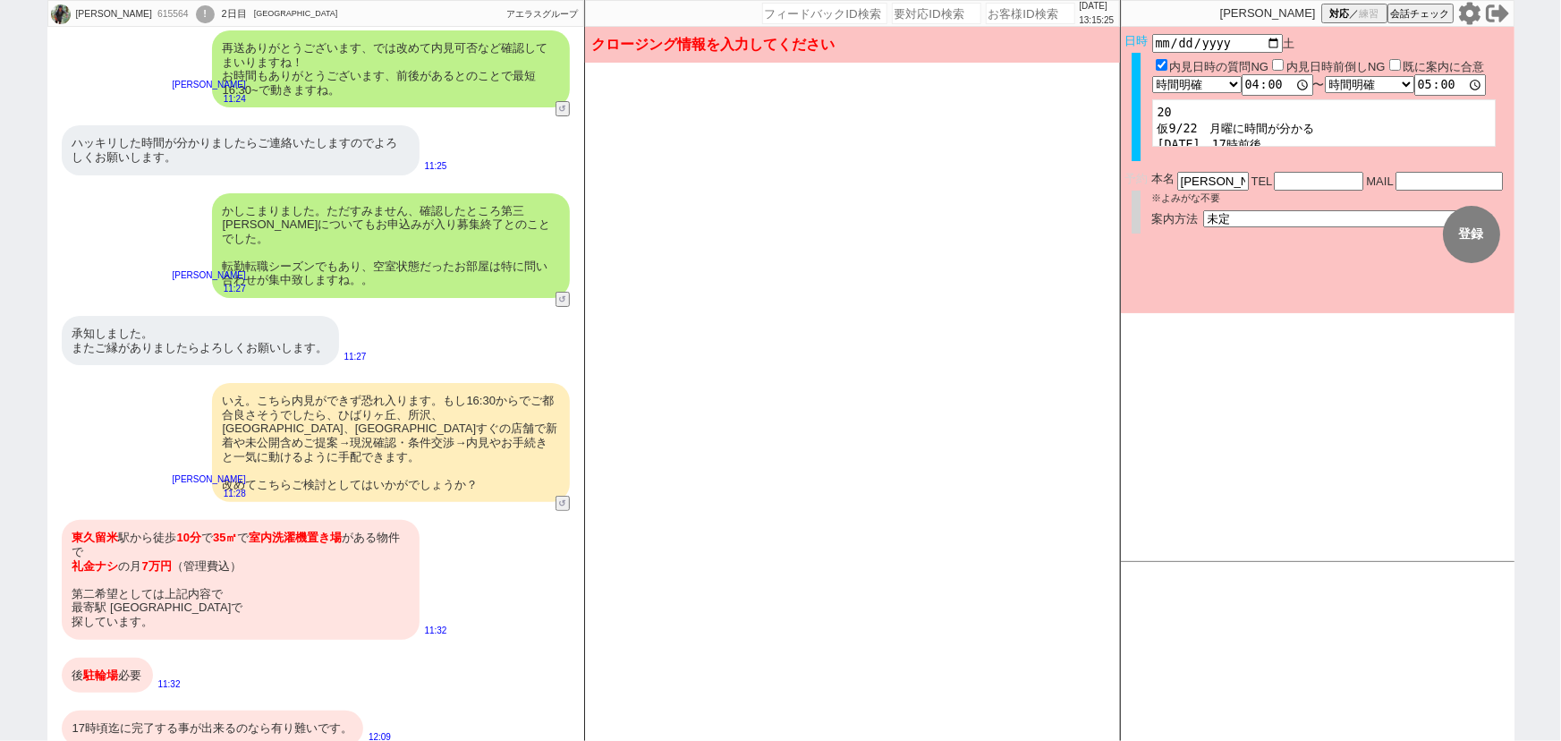
click at [356, 383] on div "いえ。こちら内見ができず恐れ入ります。もし16:30からでご都合良さそうでしたら、ひばりヶ丘、所沢、[GEOGRAPHIC_DATA]、[GEOGRAPHIC…" at bounding box center [391, 442] width 358 height 119
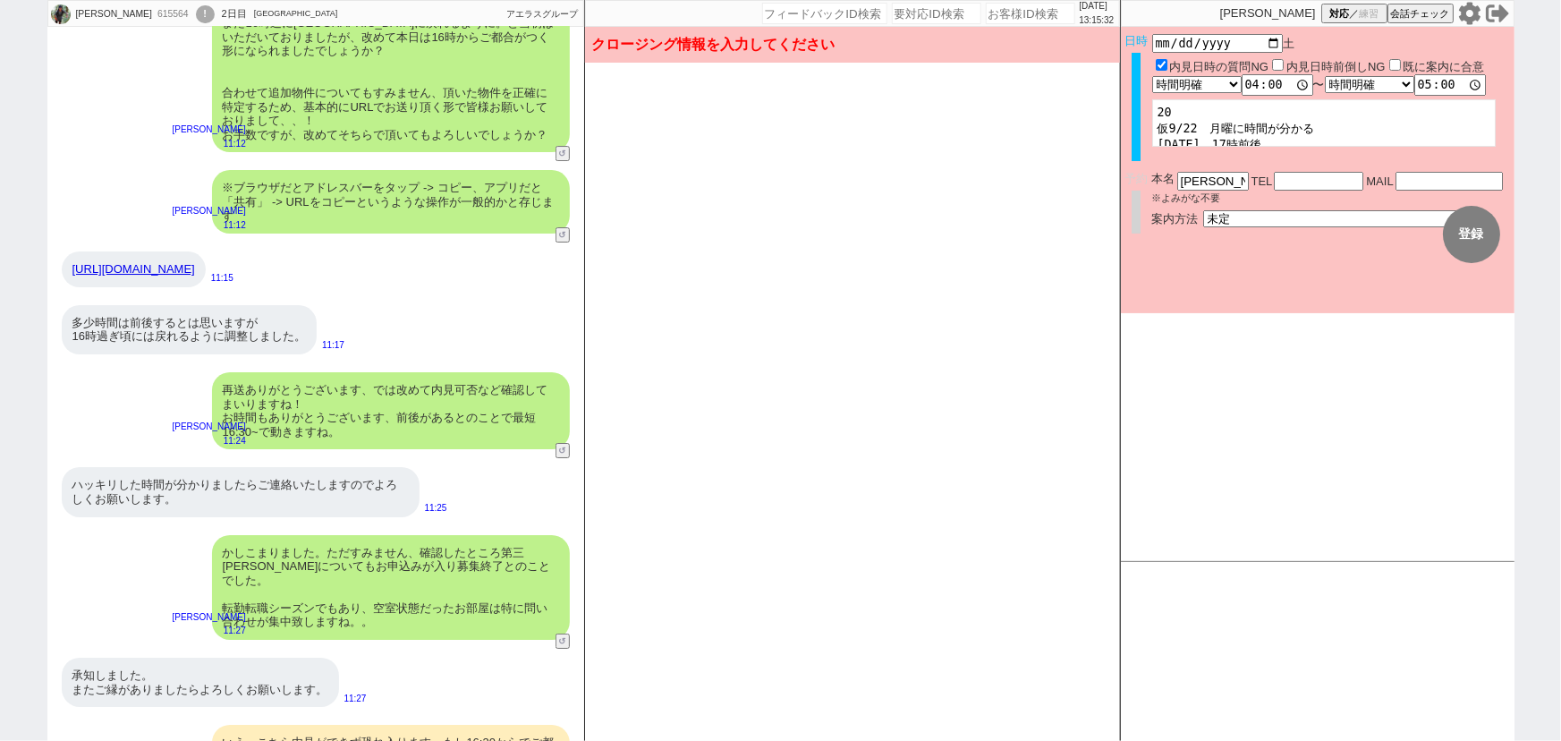
scroll to position [3066, 0]
click at [406, 417] on div "再送ありがとうございます、では改めて内見可否など確認してまいりますね！ お時間もありがとうございます、前後があるとのことで最短16:30~で動きますね。" at bounding box center [391, 411] width 358 height 77
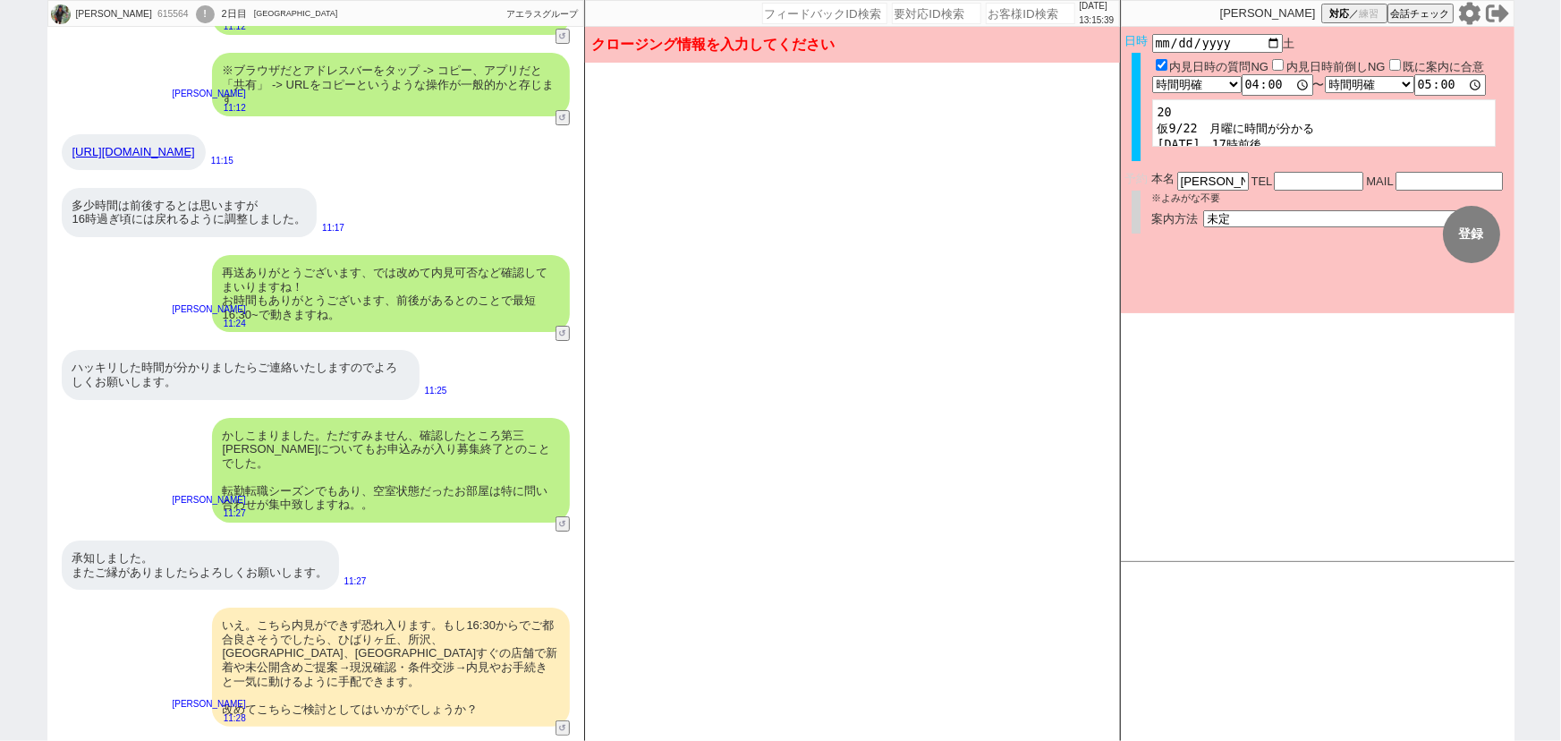
scroll to position [3182, 0]
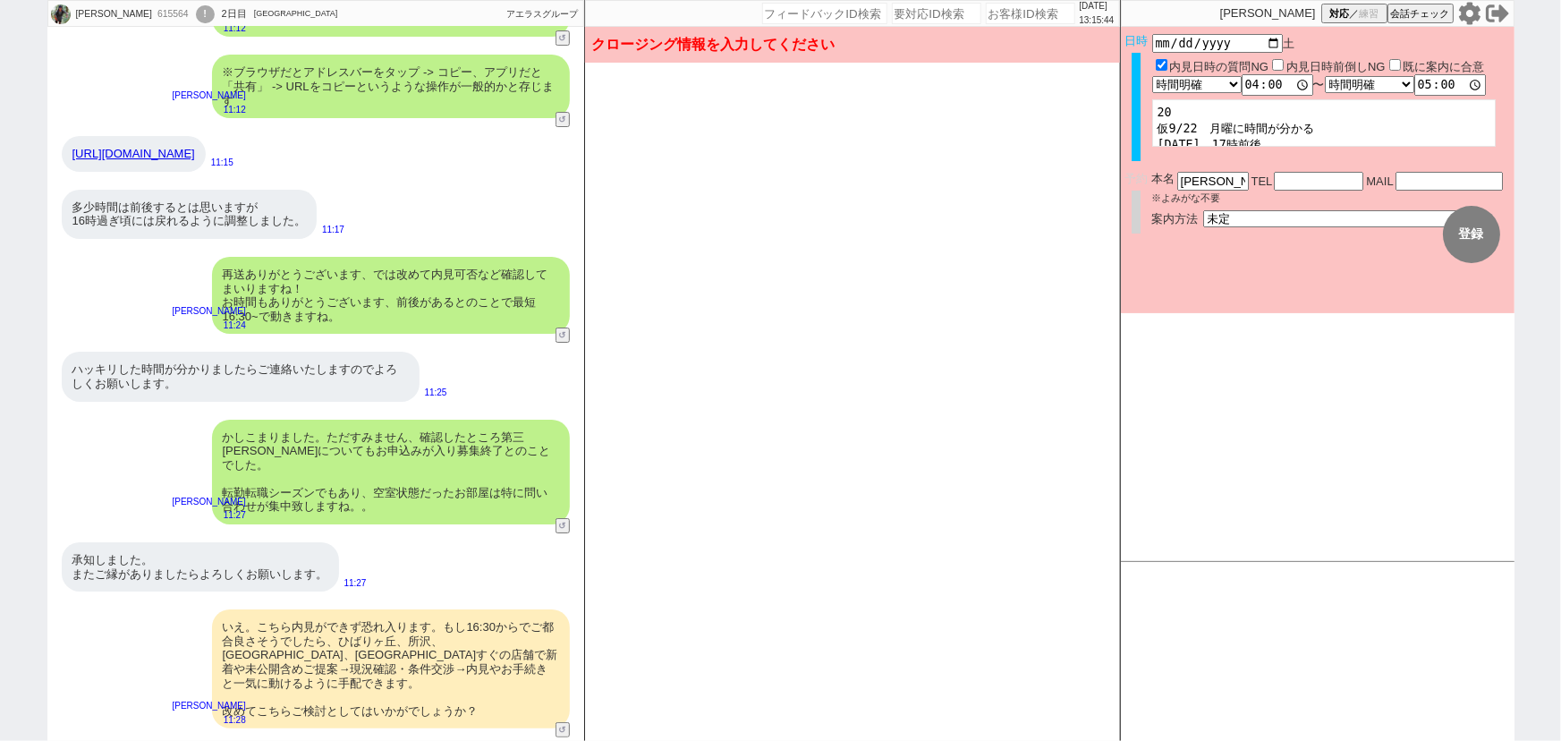
click at [457, 318] on div "再送ありがとうございます、では改めて内見可否など確認してまいりますね！ お時間もありがとうございます、前後があるとのことで最短16:30~で動きますね。" at bounding box center [391, 295] width 358 height 77
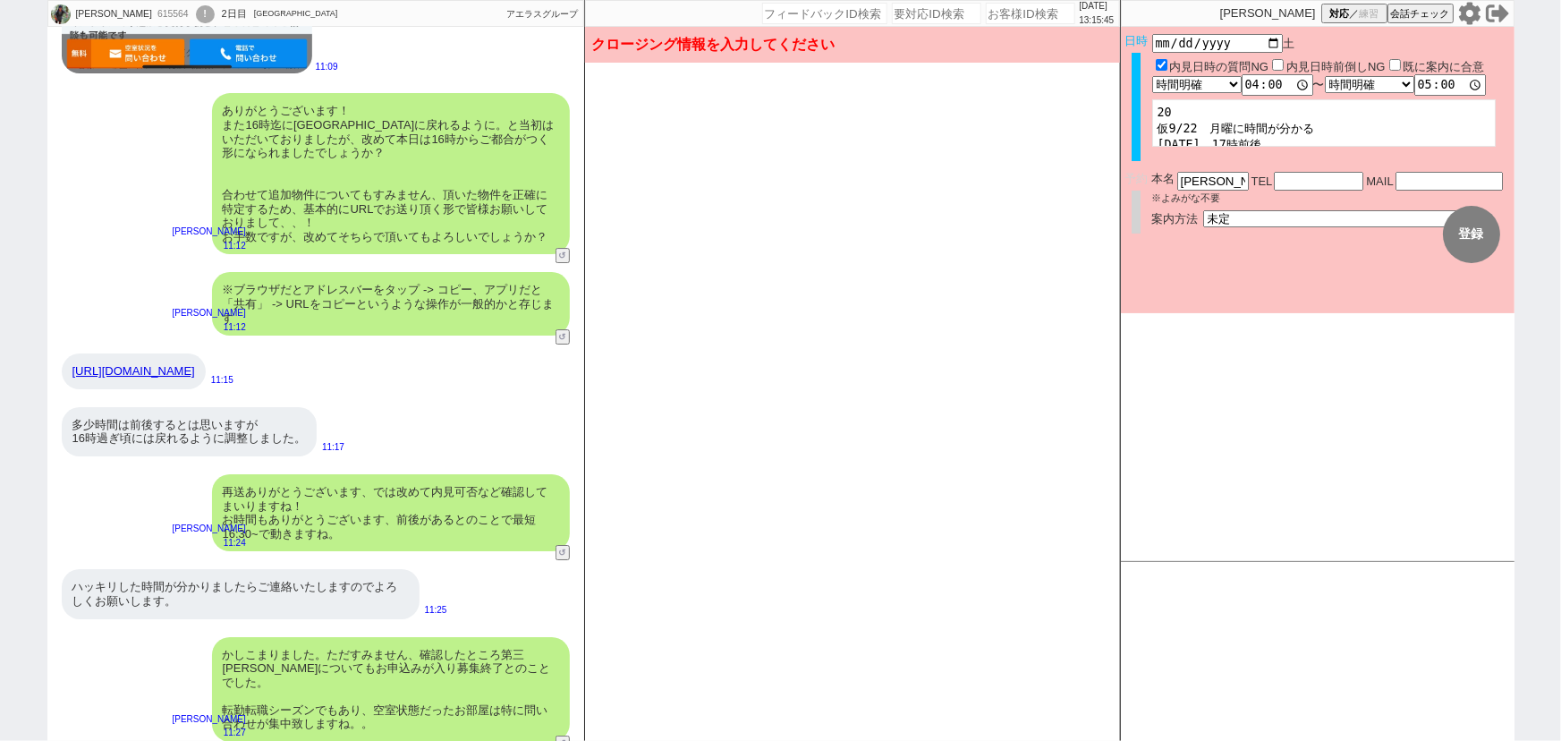
scroll to position [2961, 0]
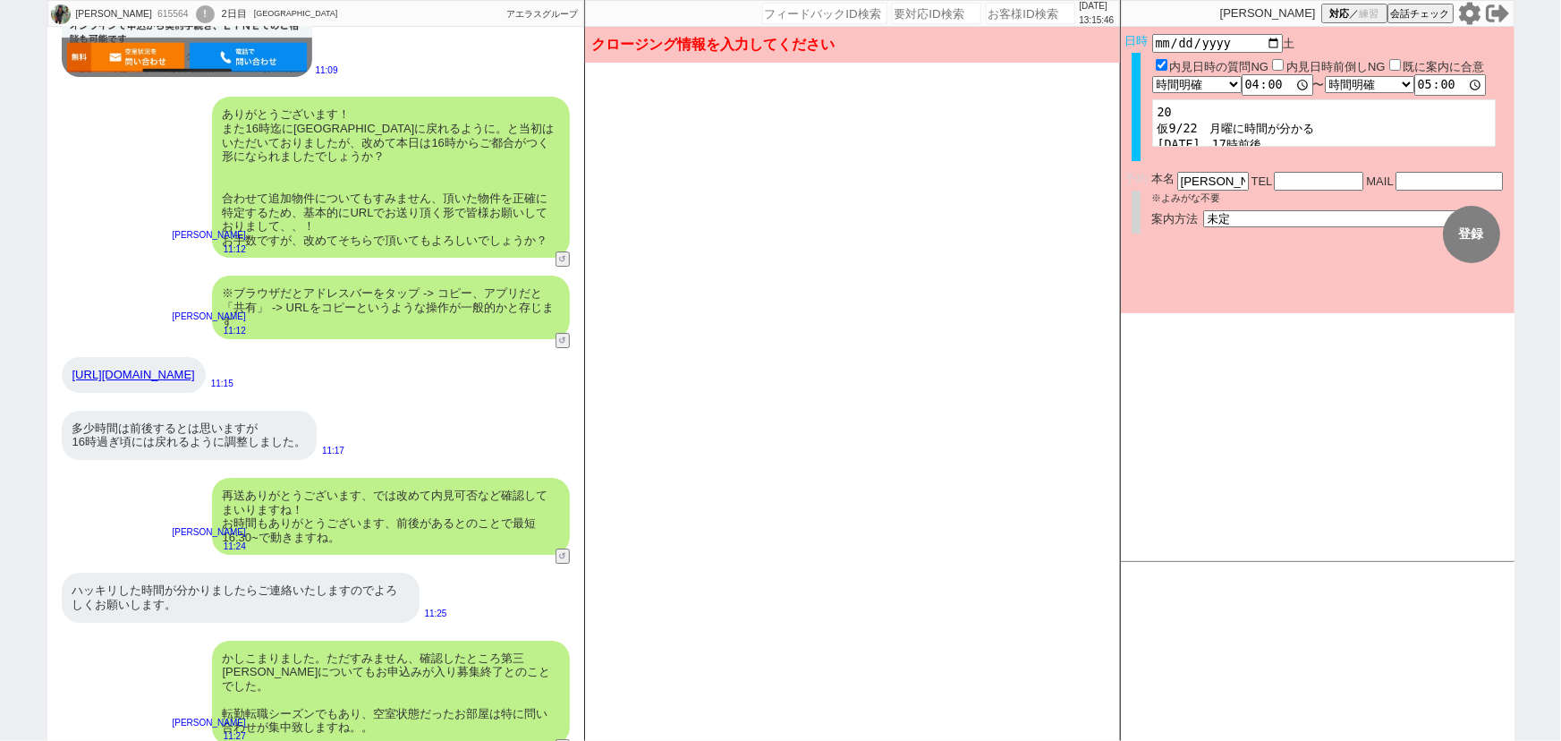
click at [466, 203] on div "ありがとうございます！ また16時迄に[GEOGRAPHIC_DATA]に戻れるように。と当初はいただいておりましたが、改めて本日は16時からご都合がつく形に…" at bounding box center [391, 177] width 358 height 161
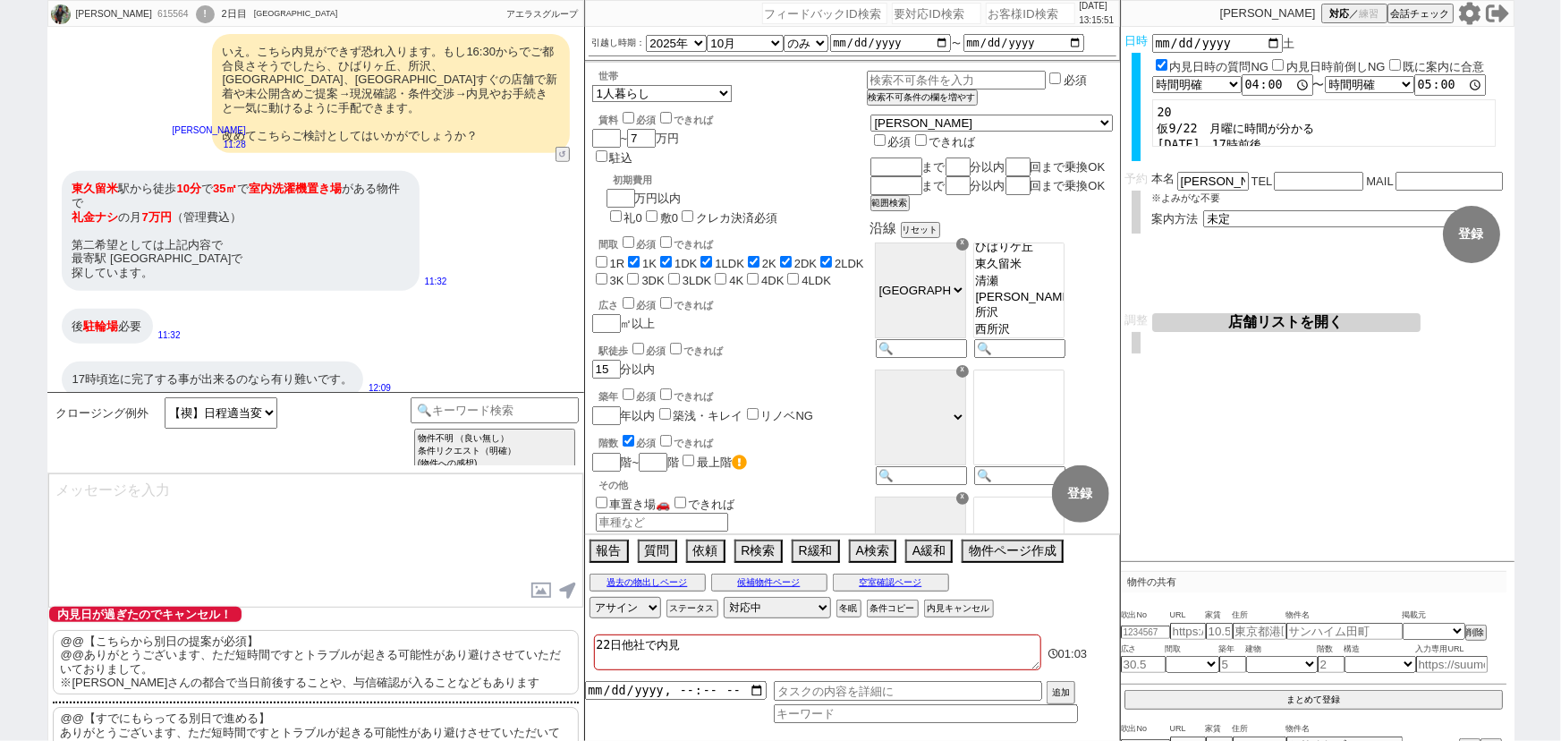
scroll to position [225, 0]
click at [608, 360] on input "15" at bounding box center [604, 367] width 25 height 15
checkbox input "false"
checkbox input "true"
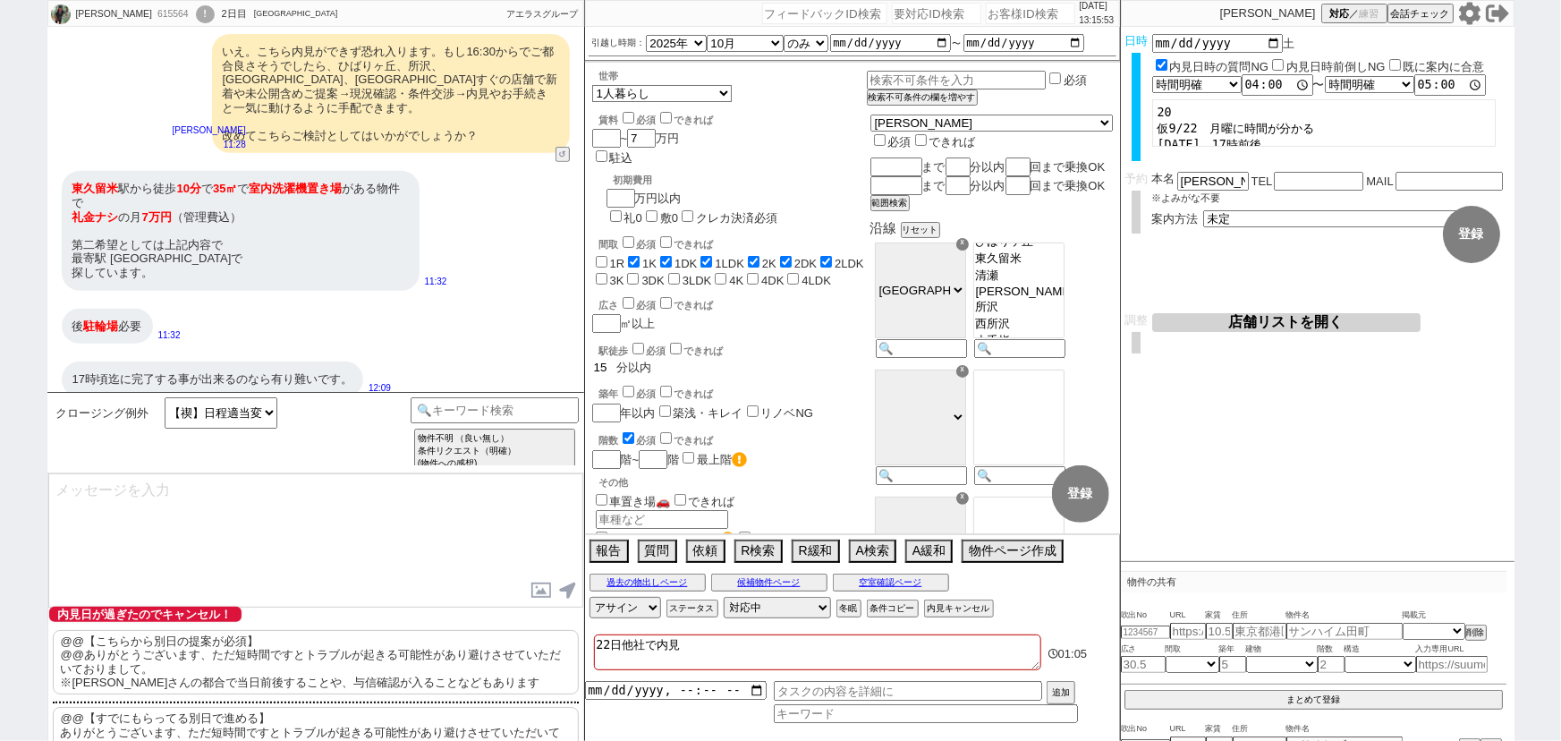
checkbox input "true"
checkbox input "false"
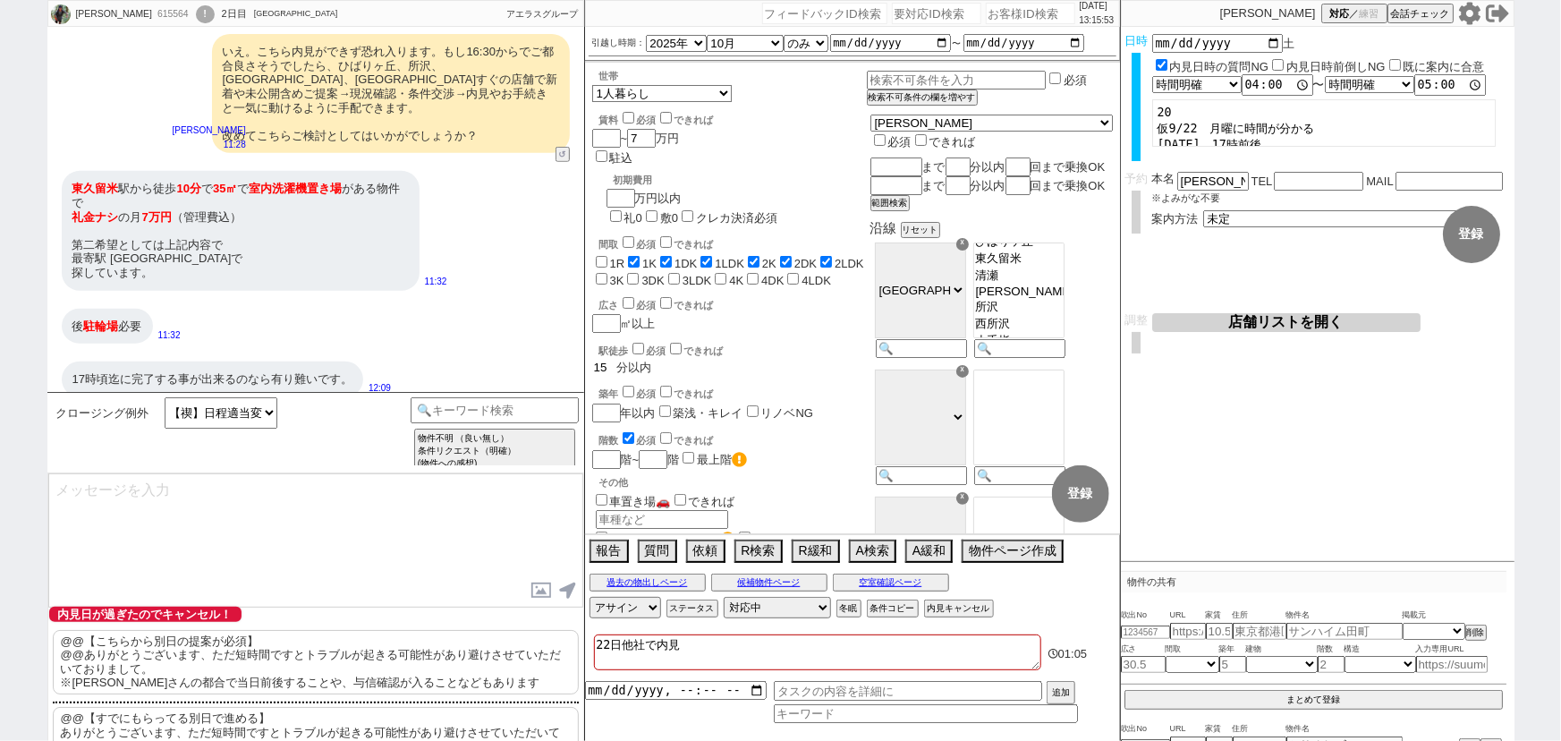
checkbox input "false"
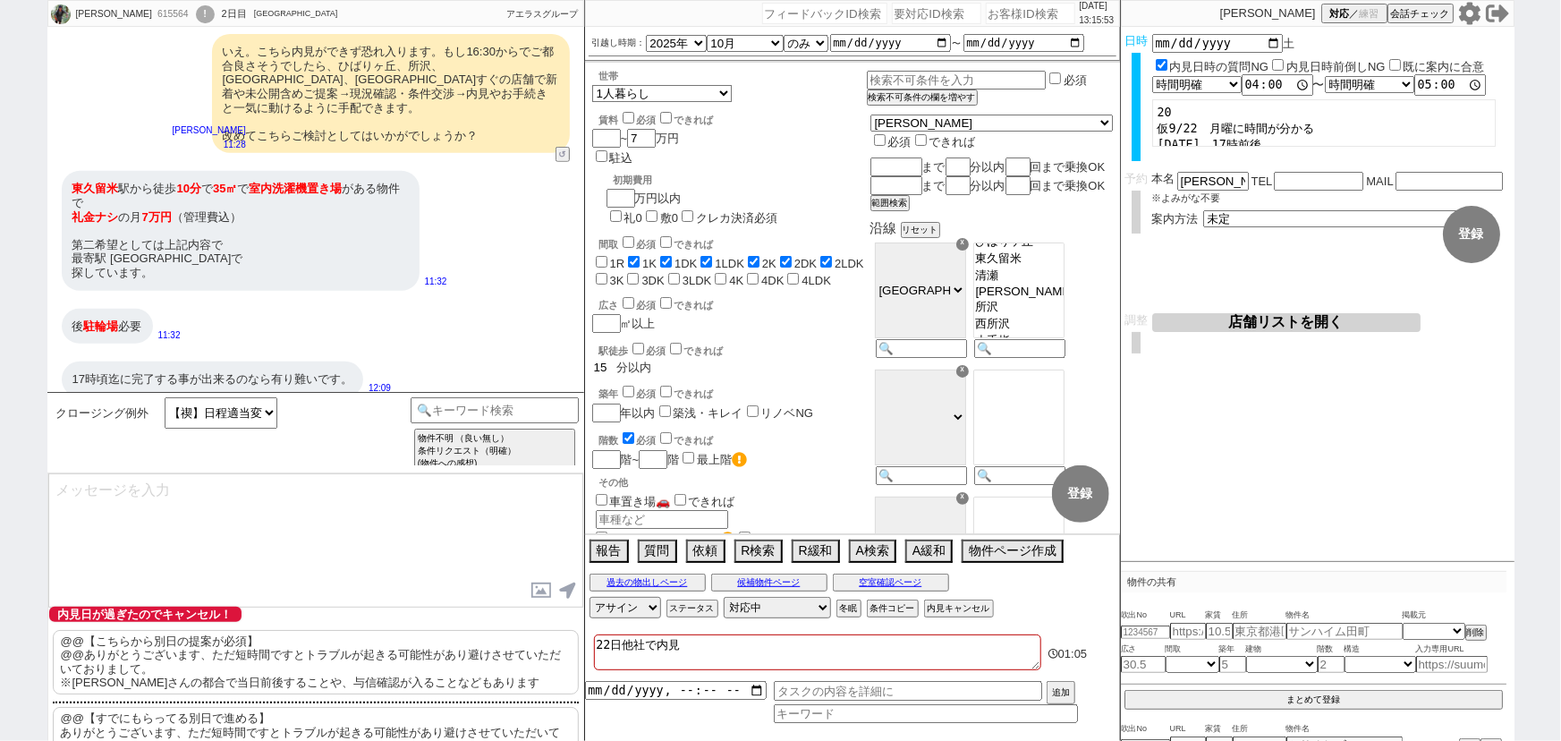
type input "1"
checkbox input "false"
checkbox input "true"
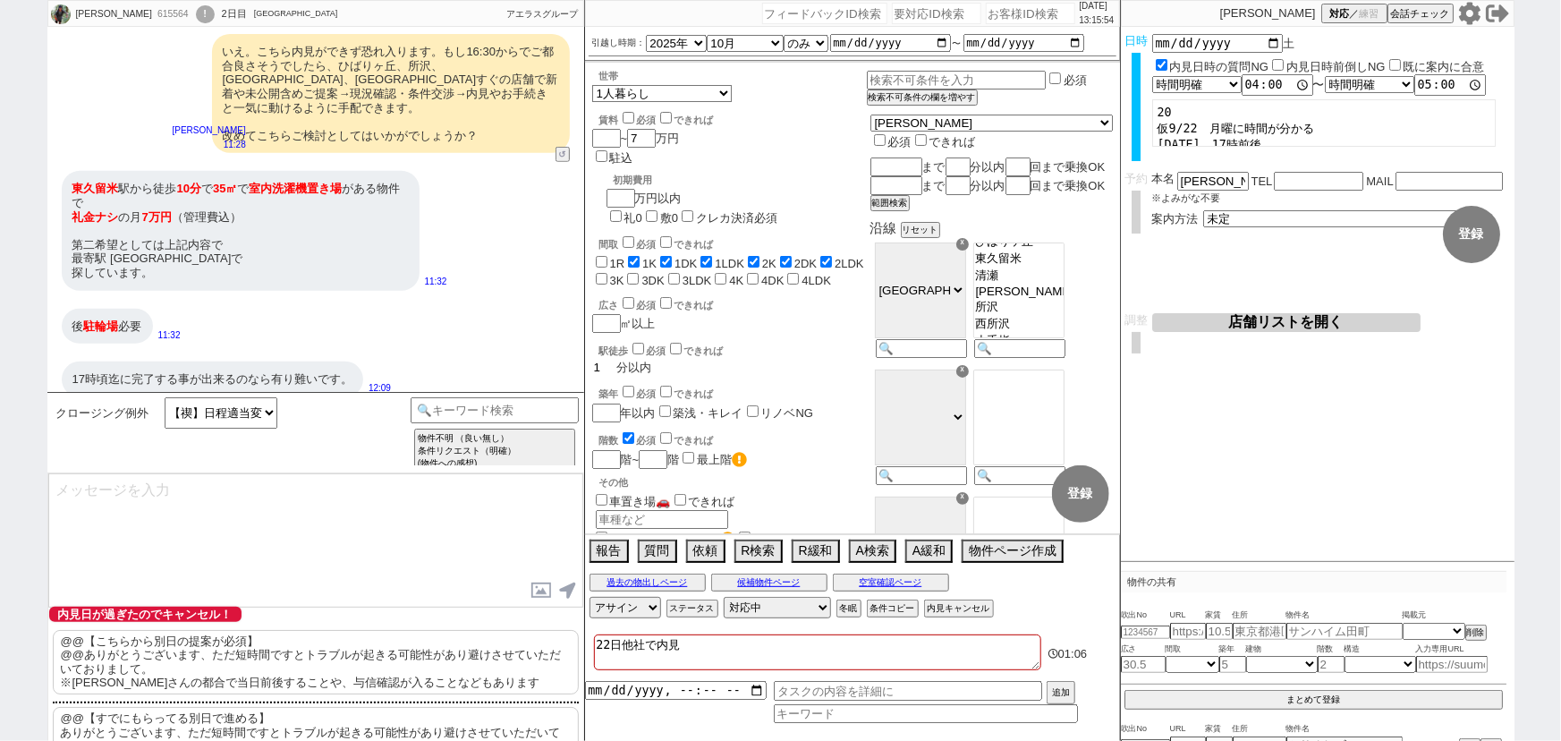
checkbox input "true"
checkbox input "false"
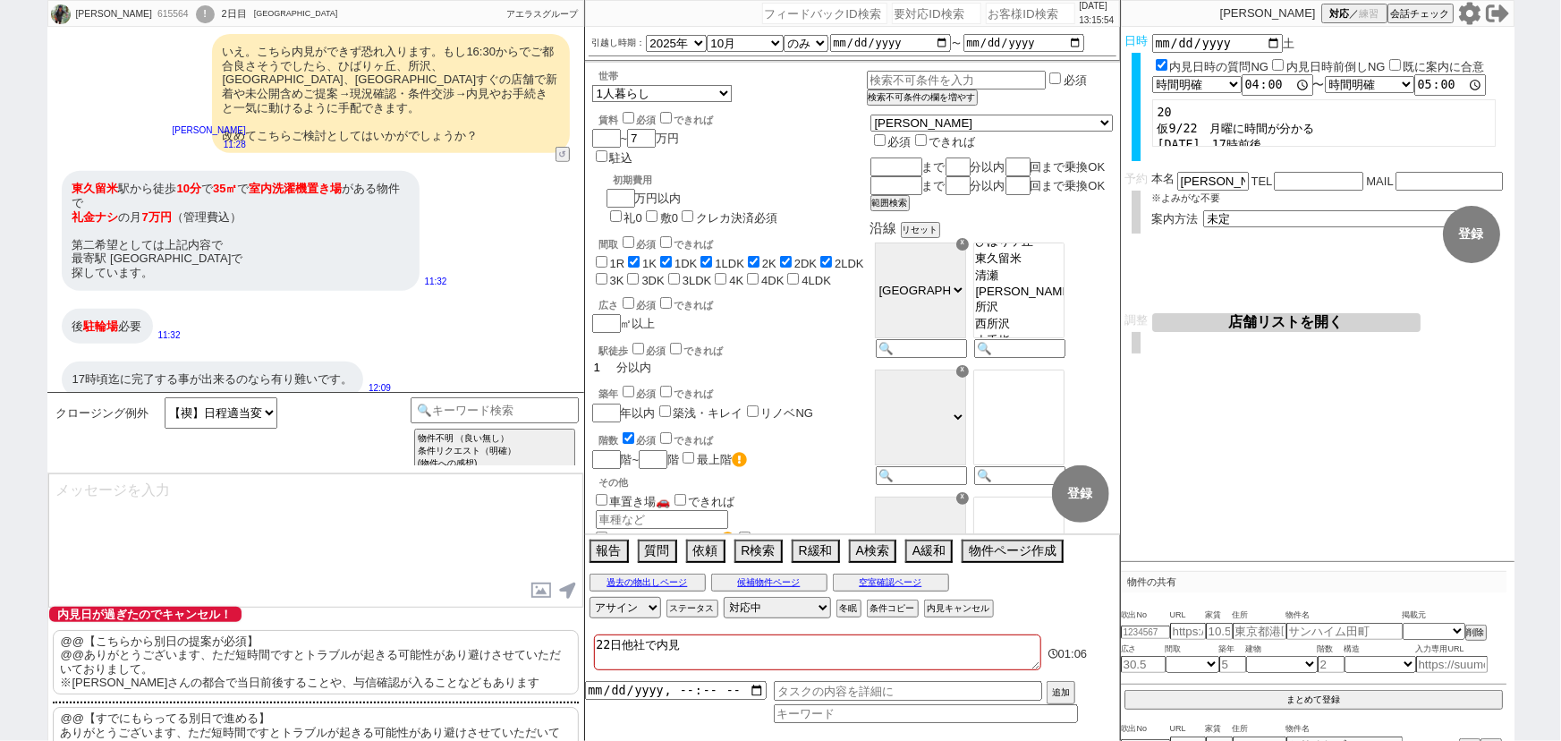
checkbox input "false"
type input "10"
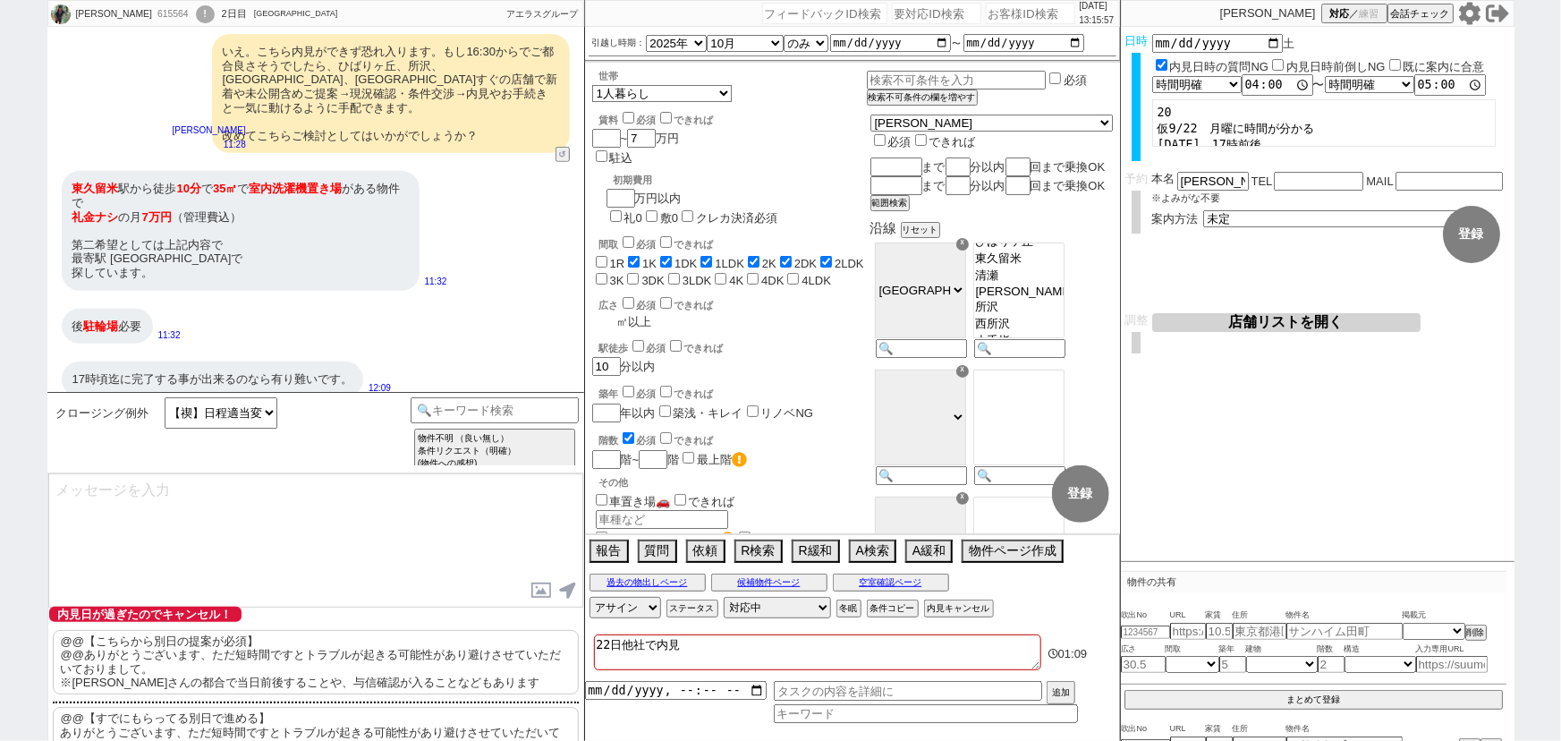
click at [607, 294] on div "広さ 必須 できれば ㎡以上" at bounding box center [729, 312] width 275 height 36
click at [614, 360] on input "10" at bounding box center [604, 367] width 25 height 15
checkbox input "false"
checkbox input "true"
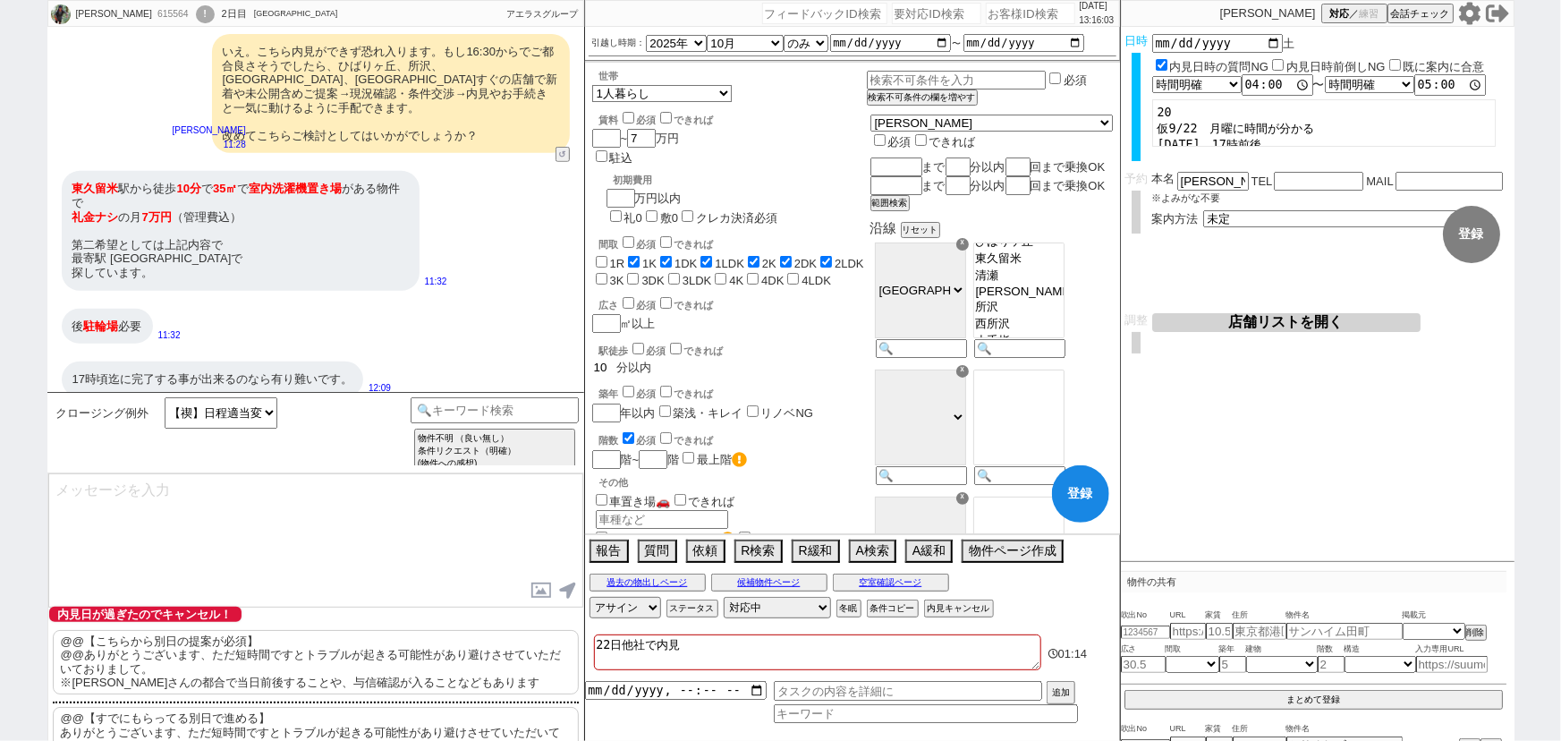
checkbox input "true"
checkbox input "false"
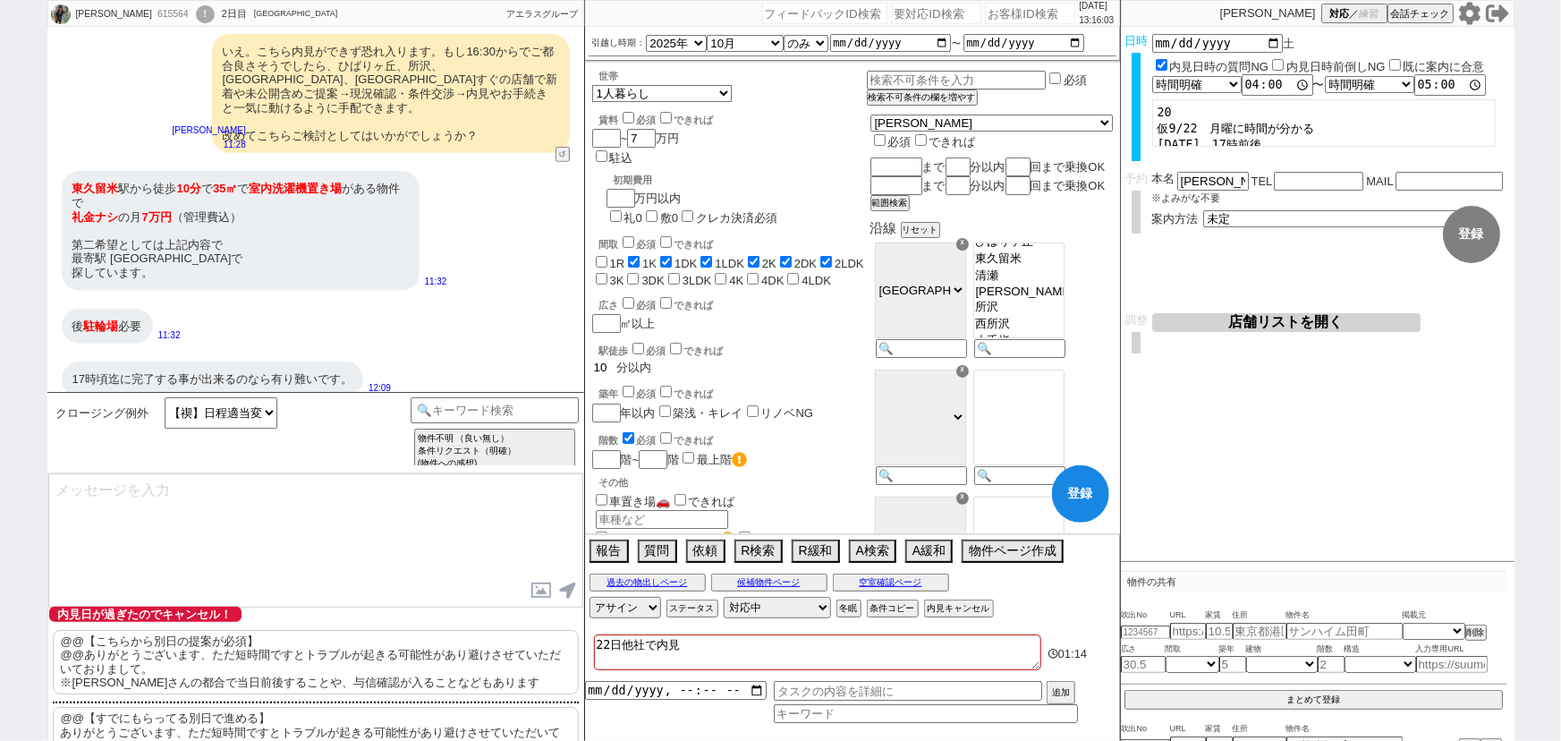
checkbox input "false"
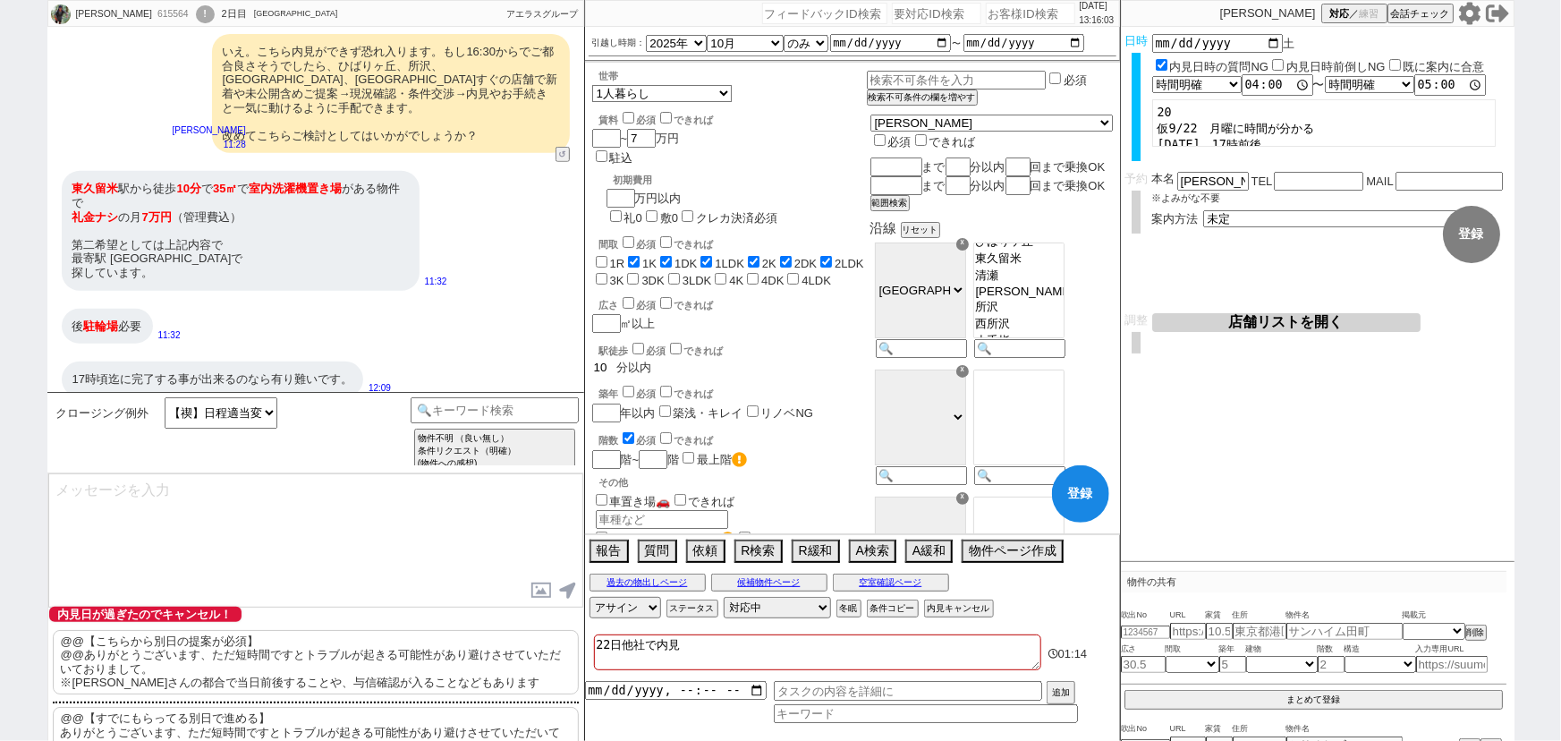
type input "1"
checkbox input "false"
checkbox input "true"
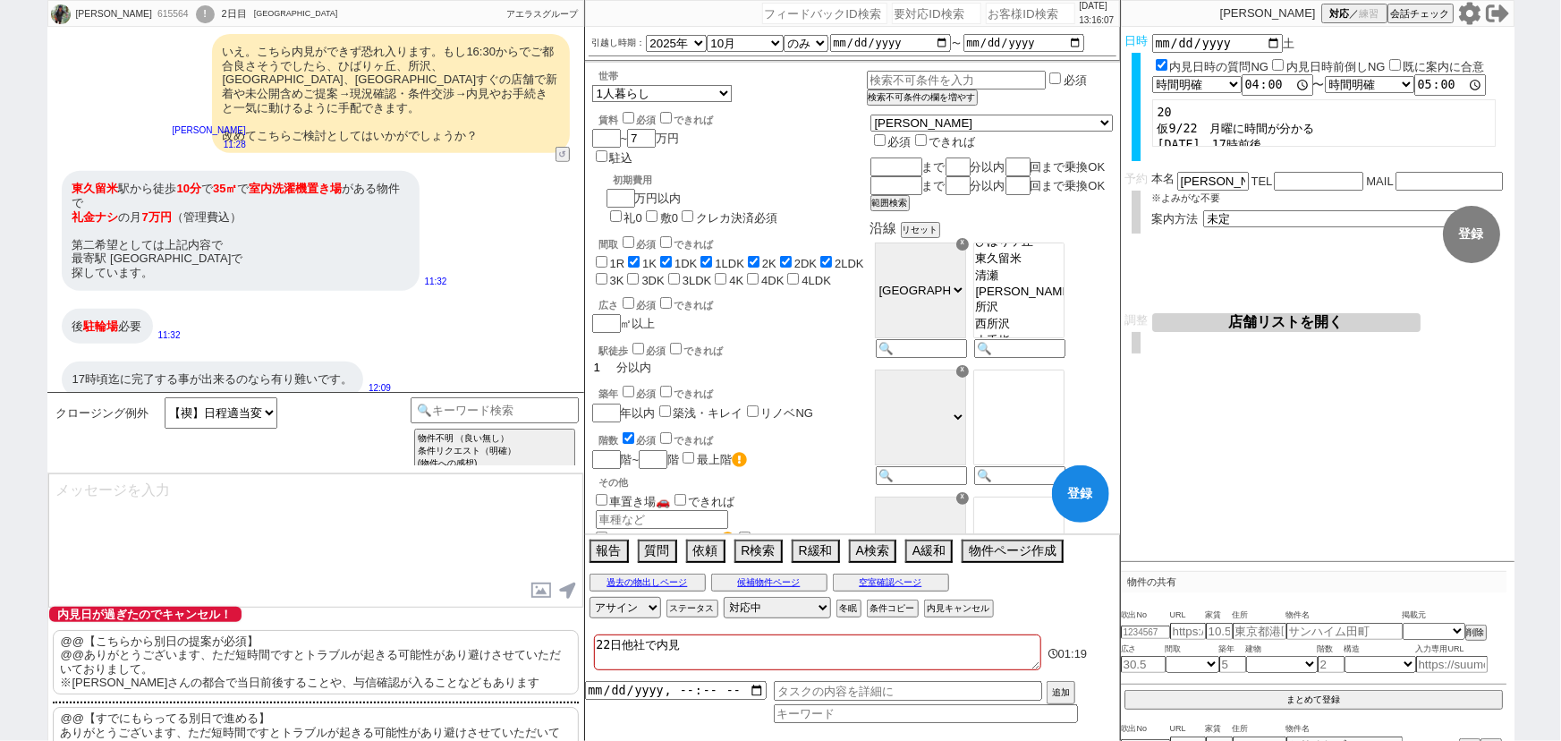
checkbox input "true"
checkbox input "false"
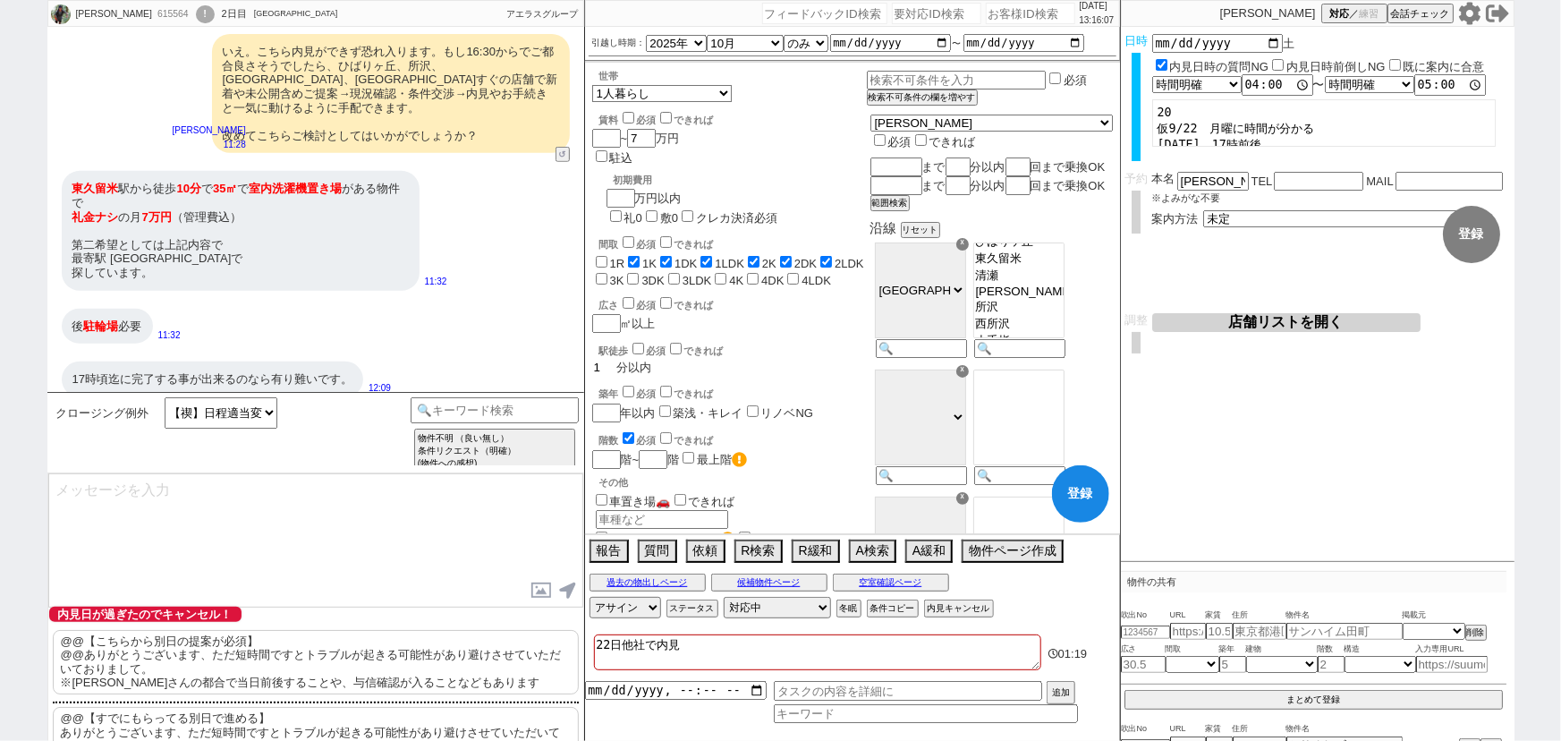
checkbox input "false"
type input "10"
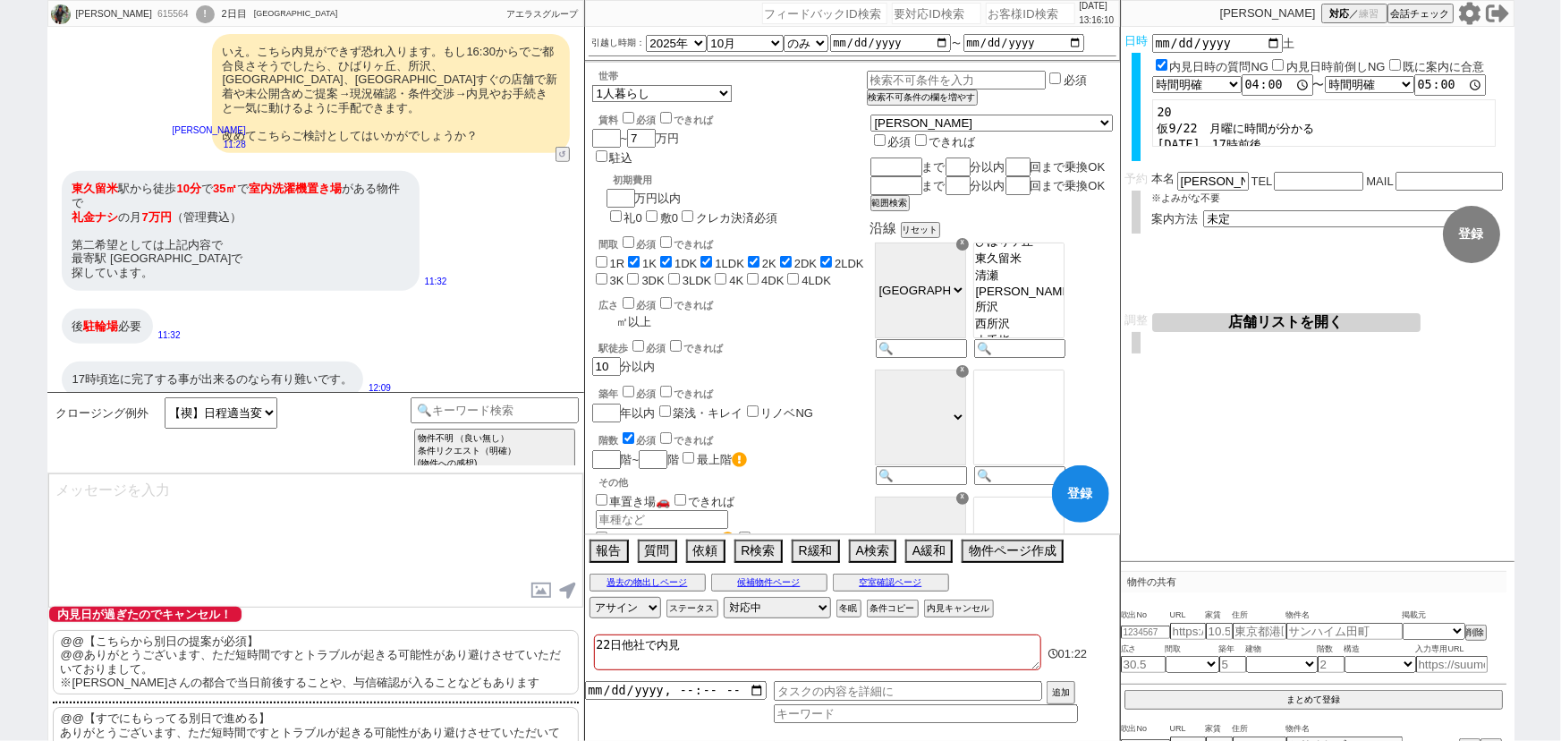
click at [615, 314] on input "number" at bounding box center [604, 321] width 25 height 15
checkbox input "false"
checkbox input "true"
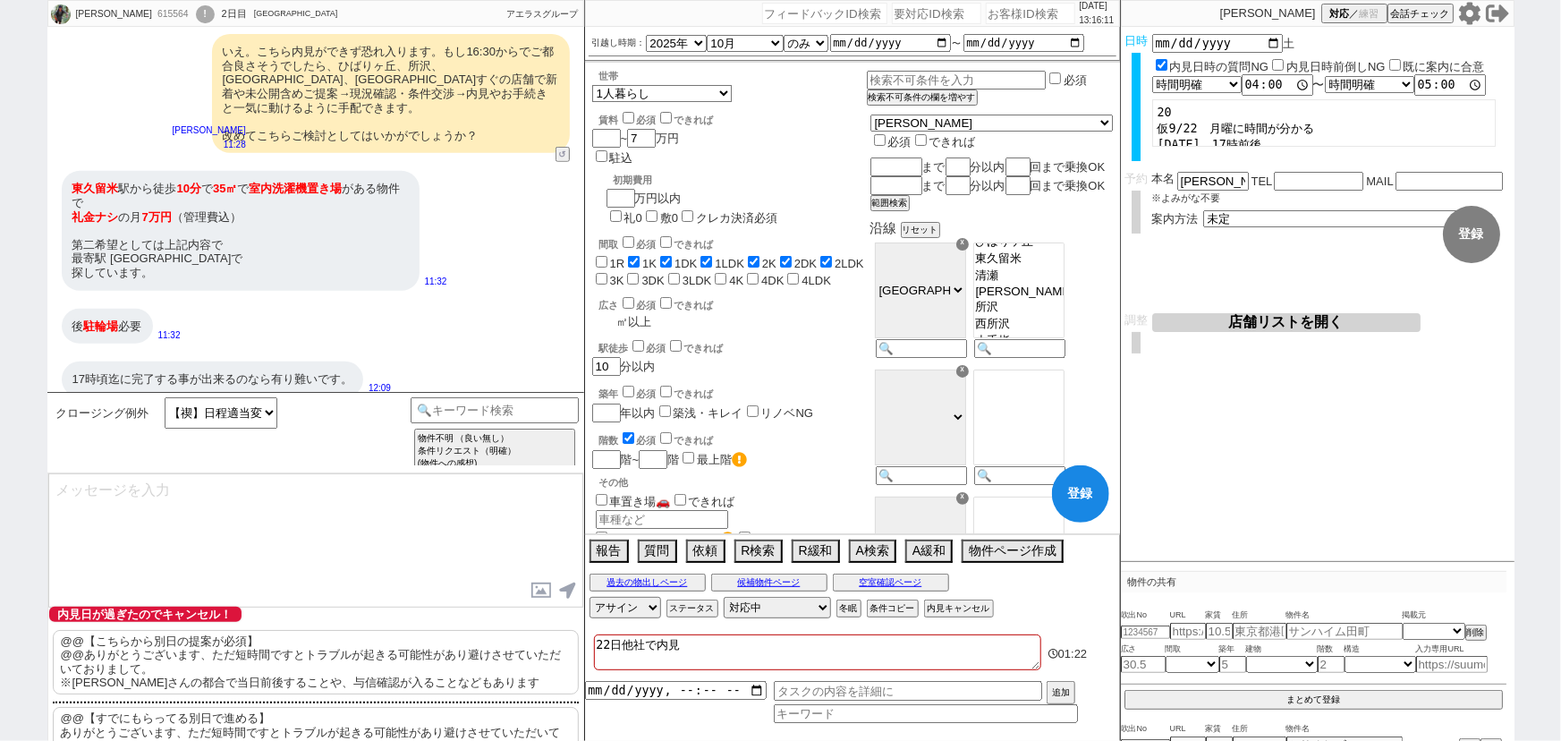
checkbox input "true"
checkbox input "false"
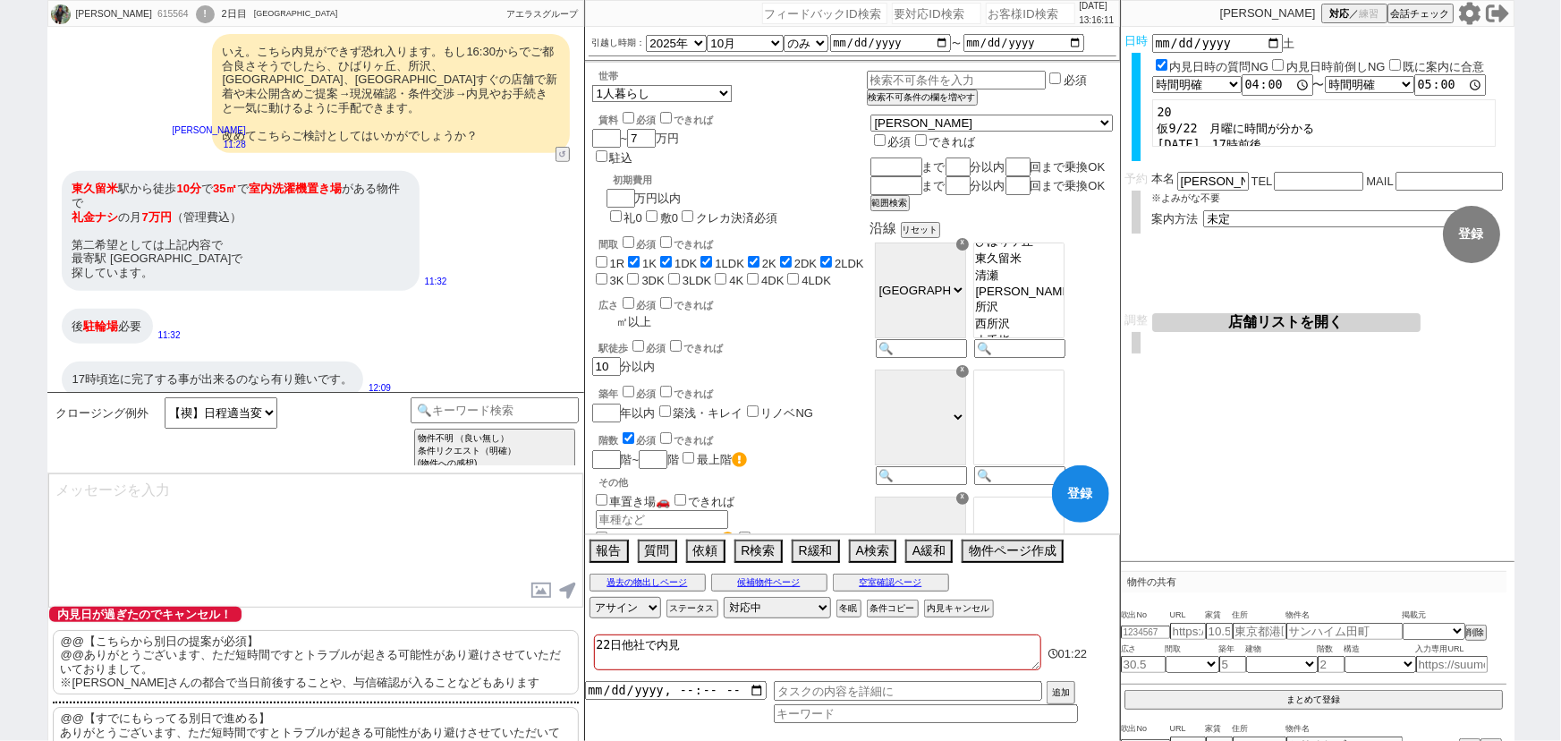
checkbox input "false"
type input "3"
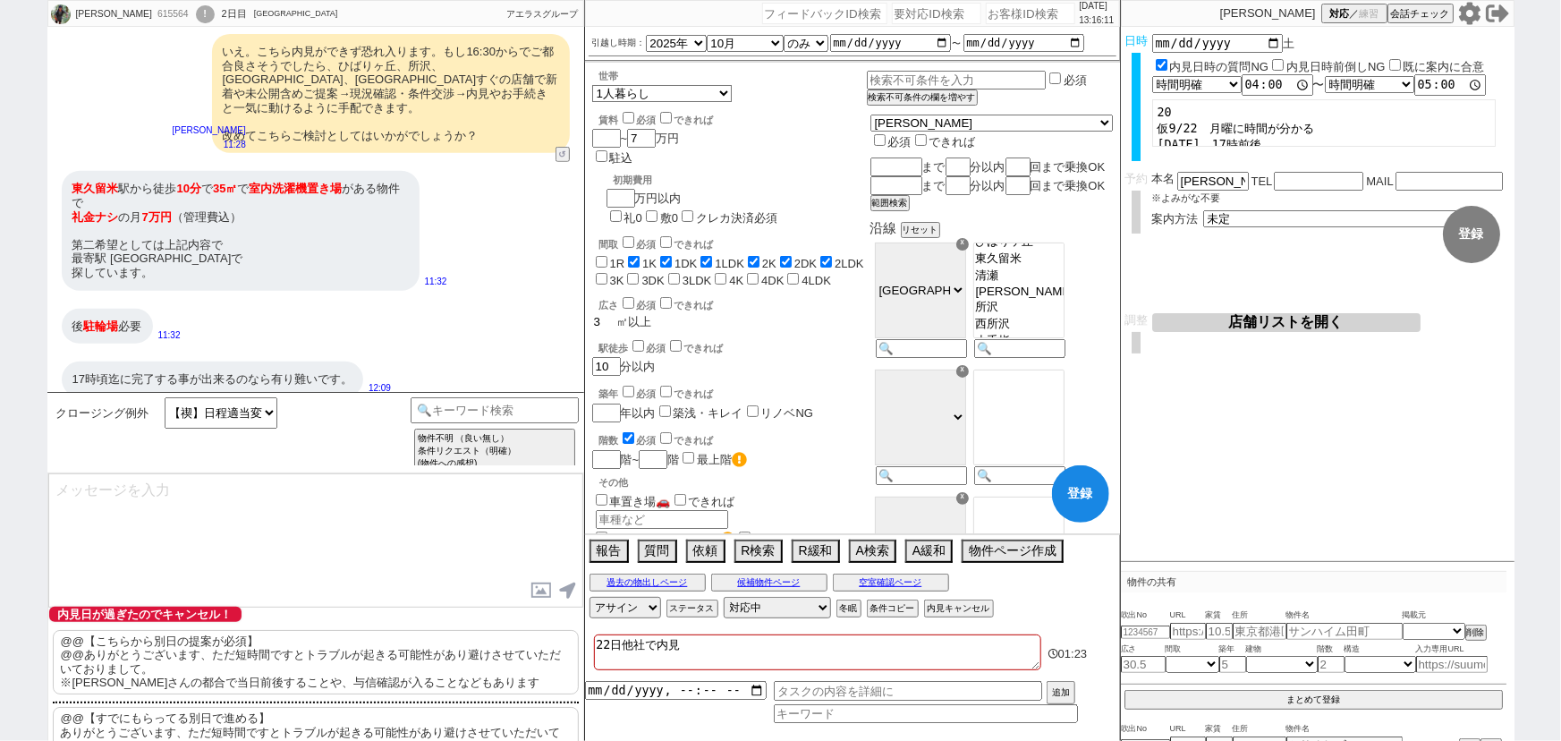
checkbox input "false"
checkbox input "true"
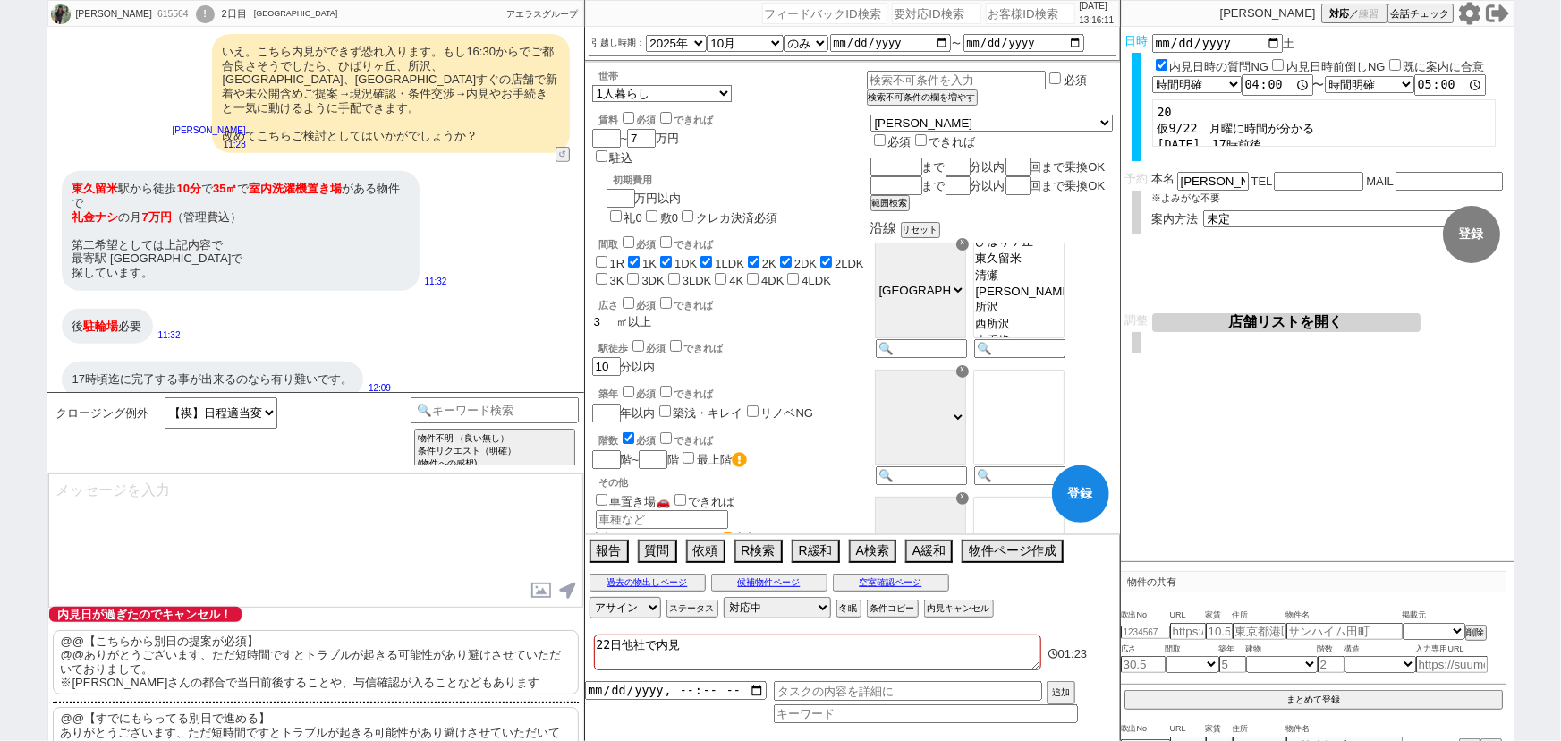
checkbox input "true"
checkbox input "false"
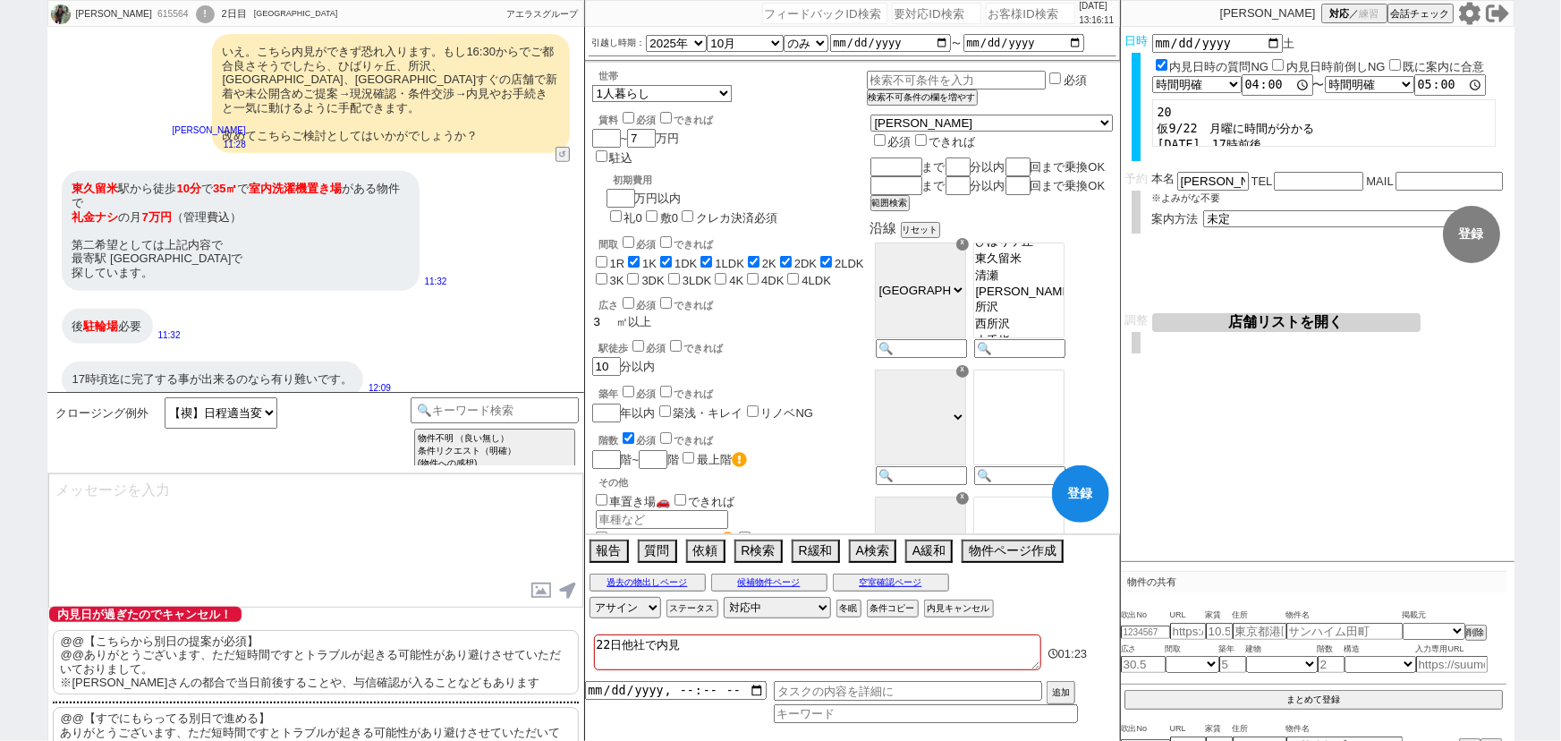
checkbox input "false"
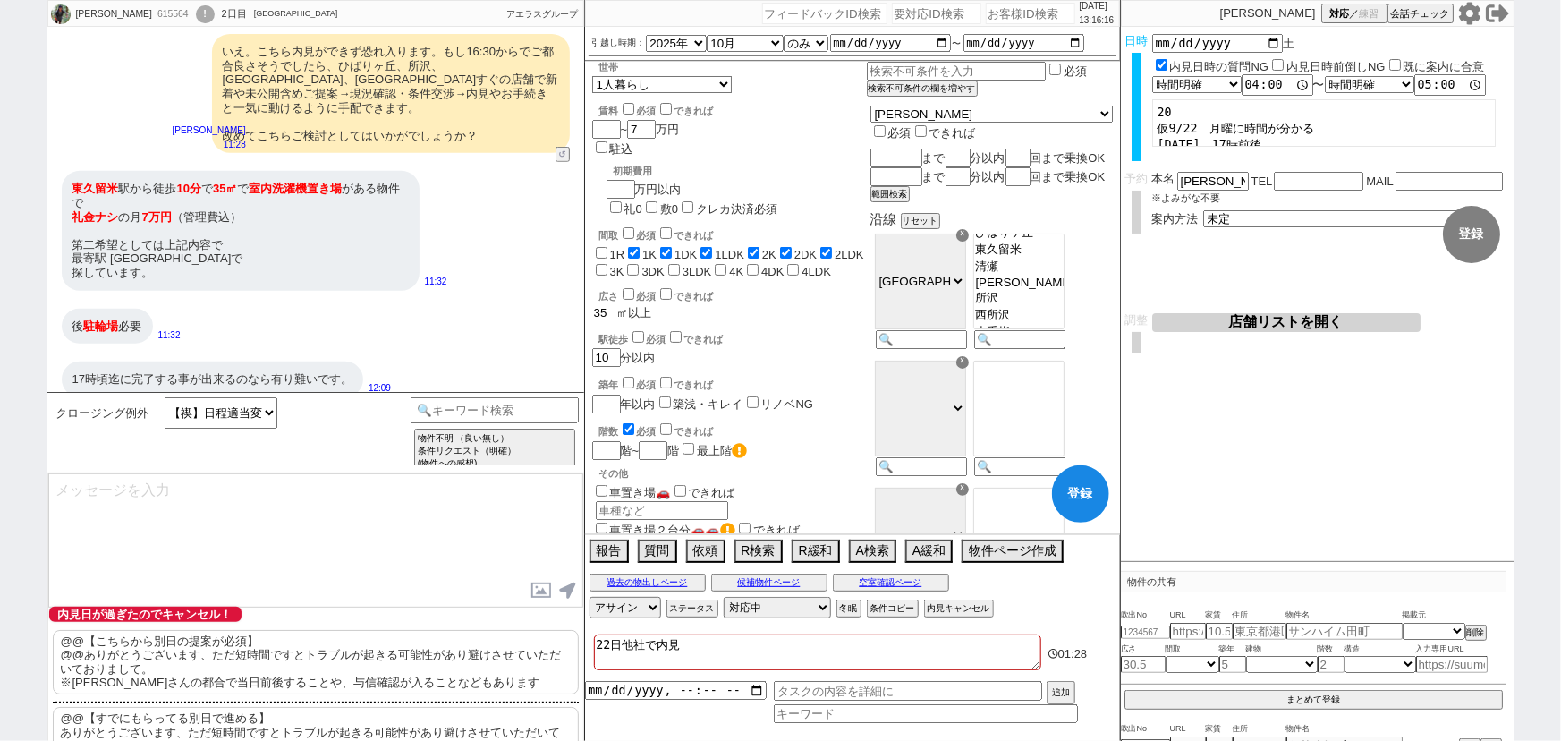
scroll to position [0, 0]
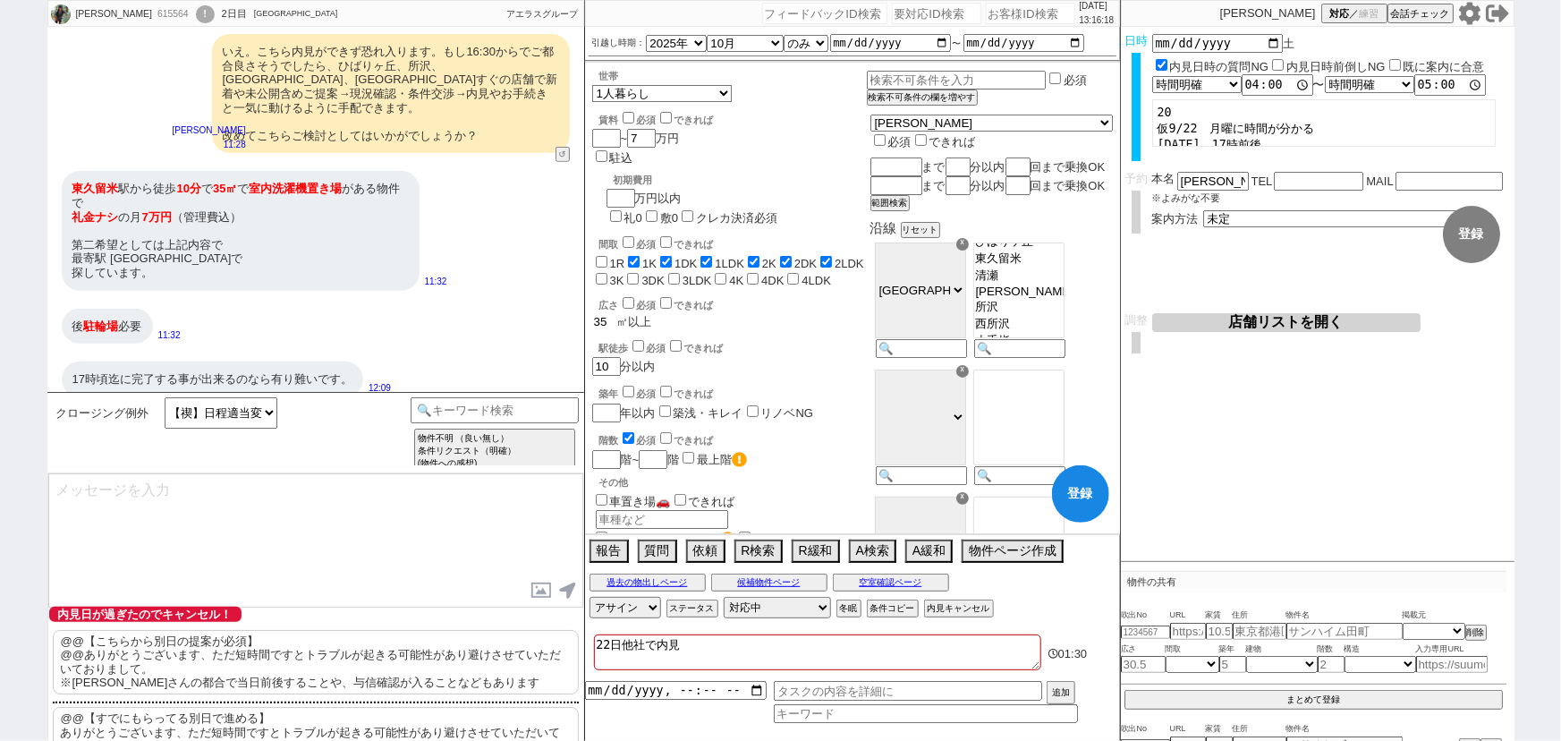
type input "35"
click at [622, 210] on input "礼0" at bounding box center [616, 216] width 12 height 12
checkbox input "true"
checkbox input "false"
checkbox input "true"
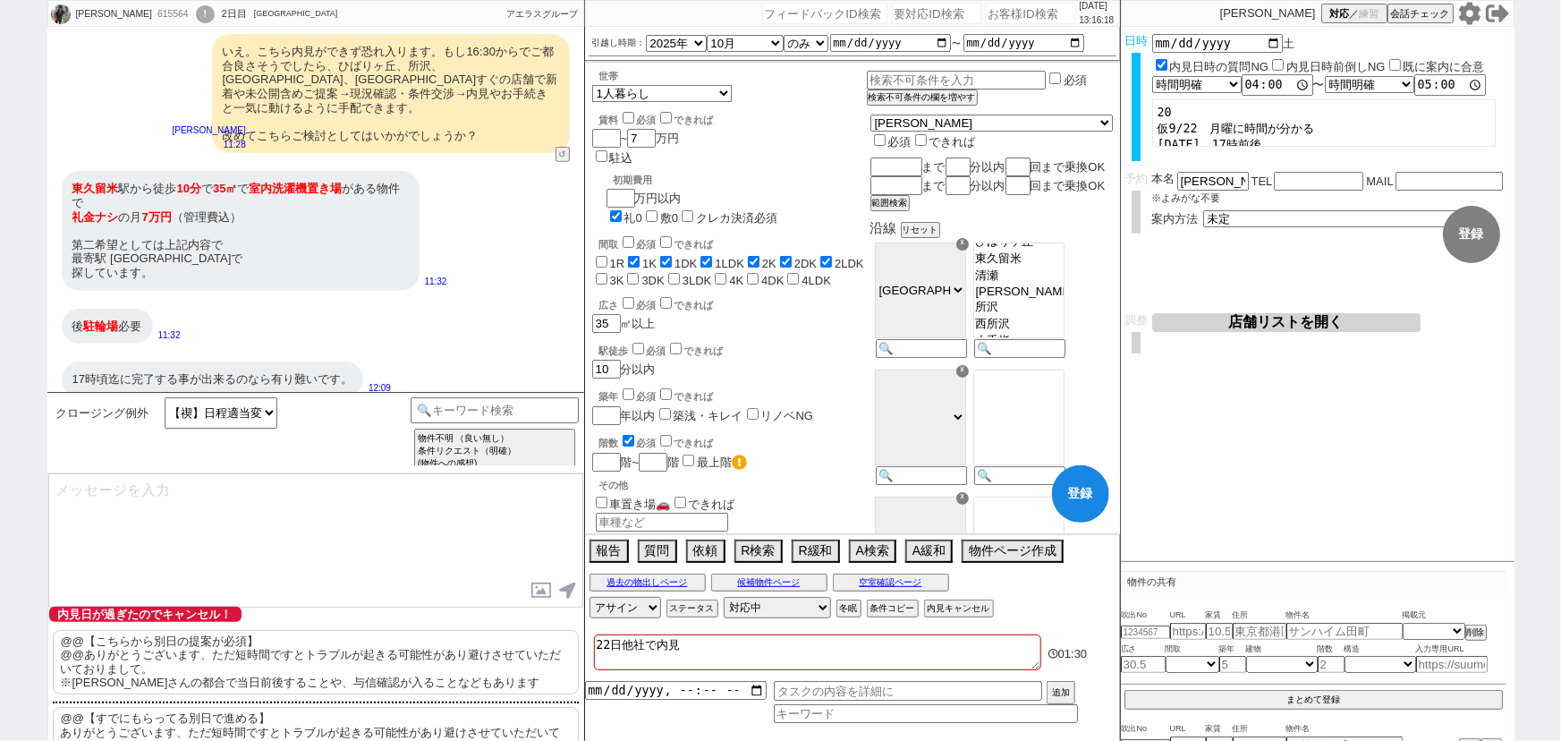
checkbox input "true"
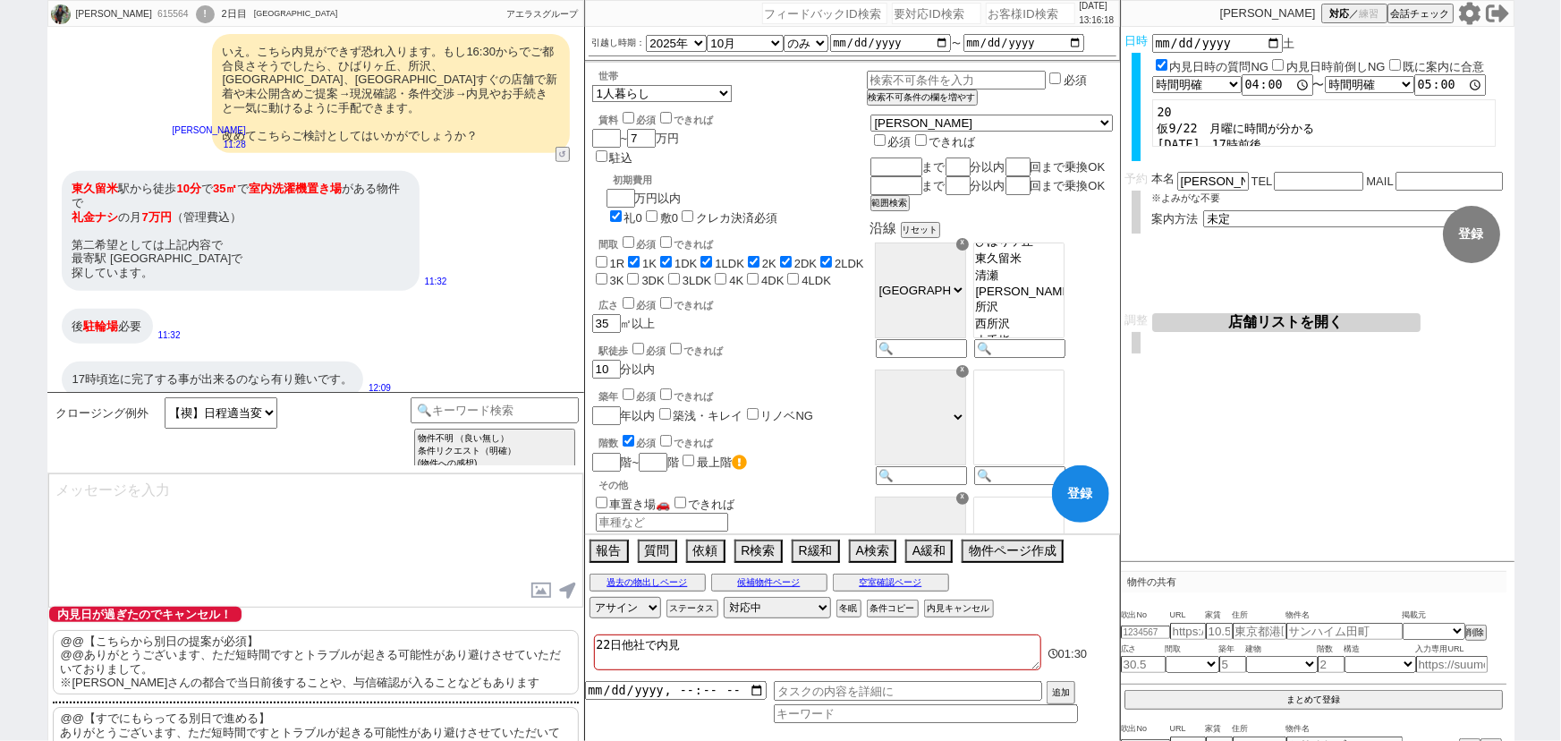
checkbox input "false"
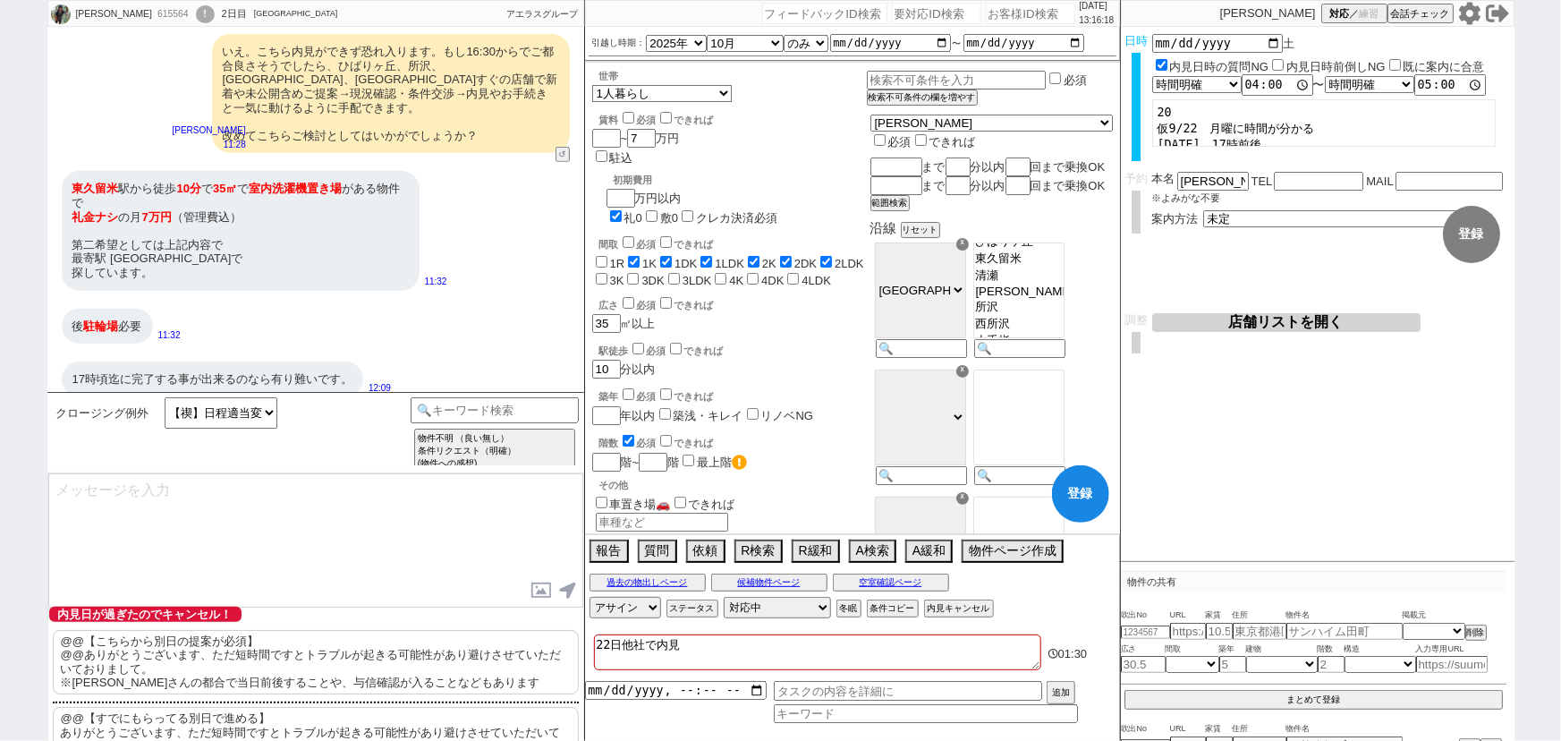
checkbox input "false"
click at [631, 122] on input "checkbox" at bounding box center [629, 118] width 12 height 12
checkbox input "true"
checkbox input "false"
checkbox input "true"
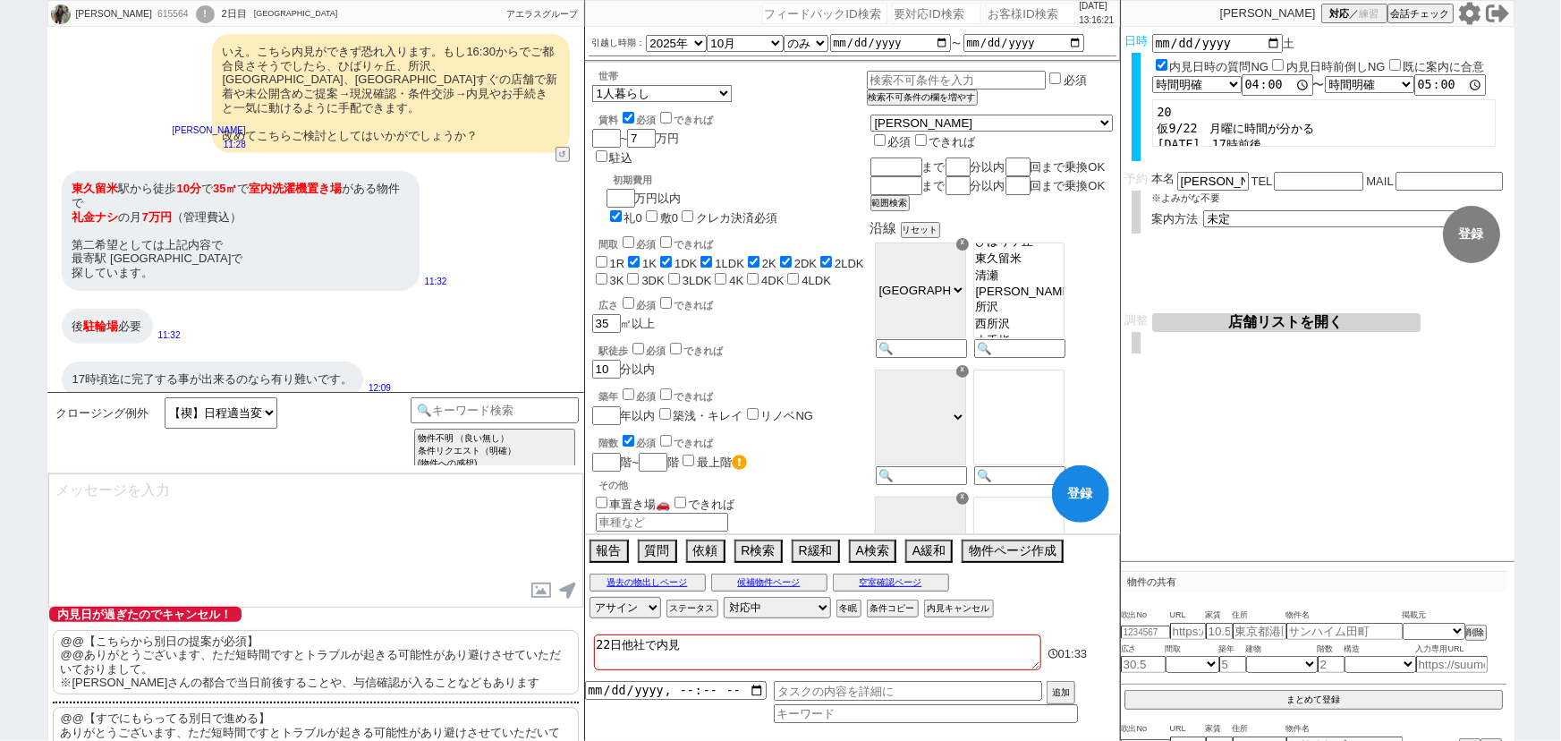
checkbox input "true"
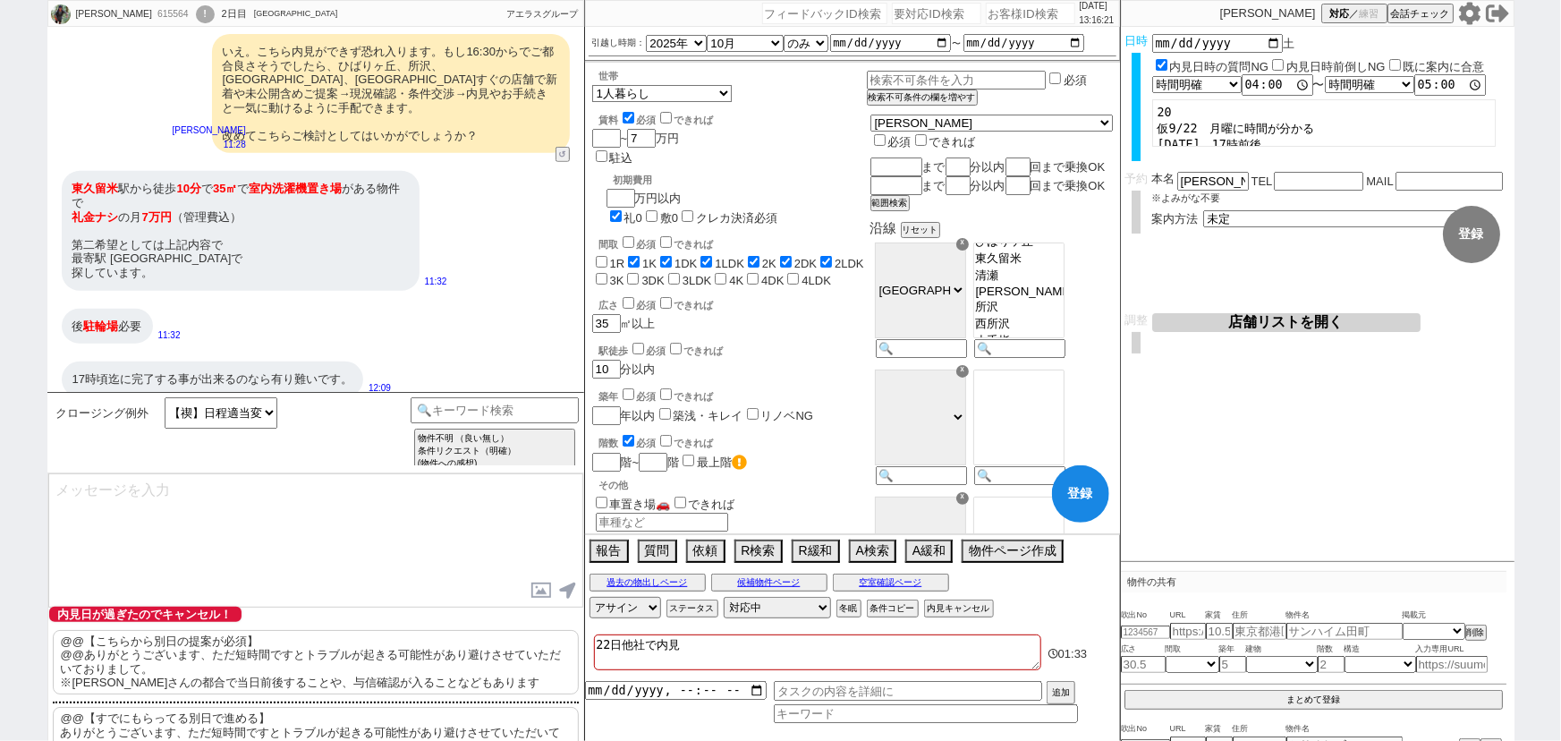
checkbox input "false"
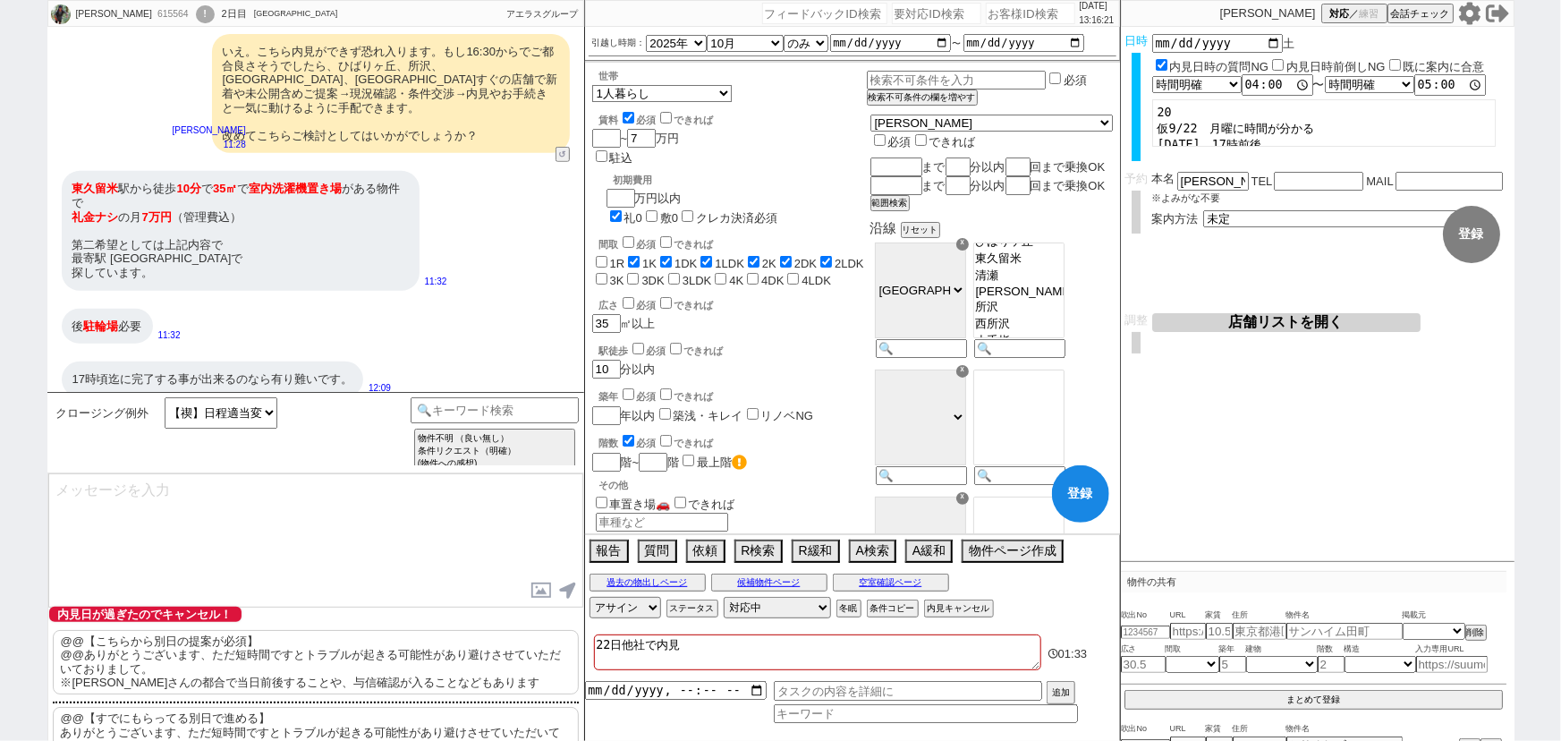
checkbox input "false"
click at [632, 189] on input "number" at bounding box center [619, 196] width 25 height 15
type input "2"
checkbox input "false"
checkbox input "true"
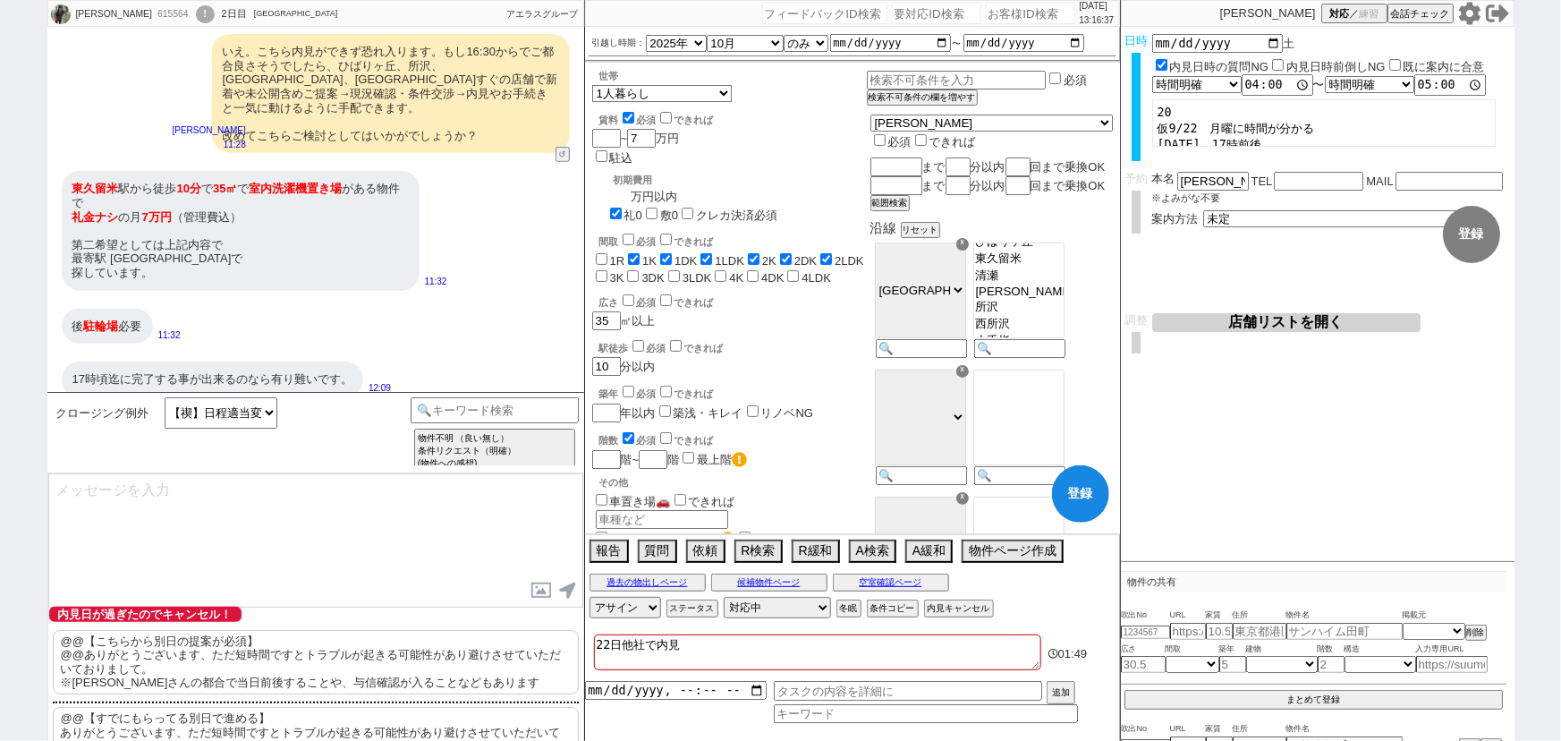
checkbox input "true"
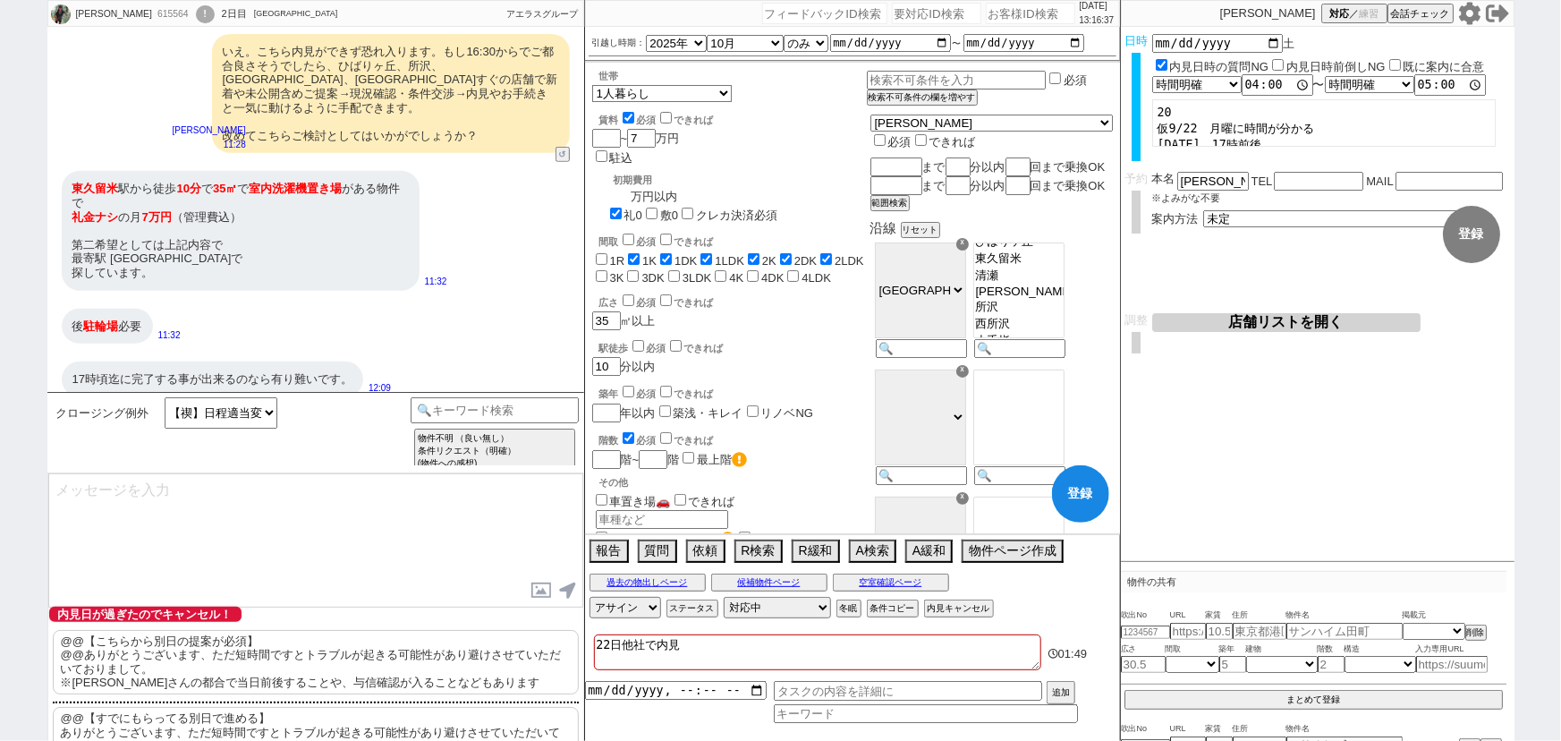
checkbox input "false"
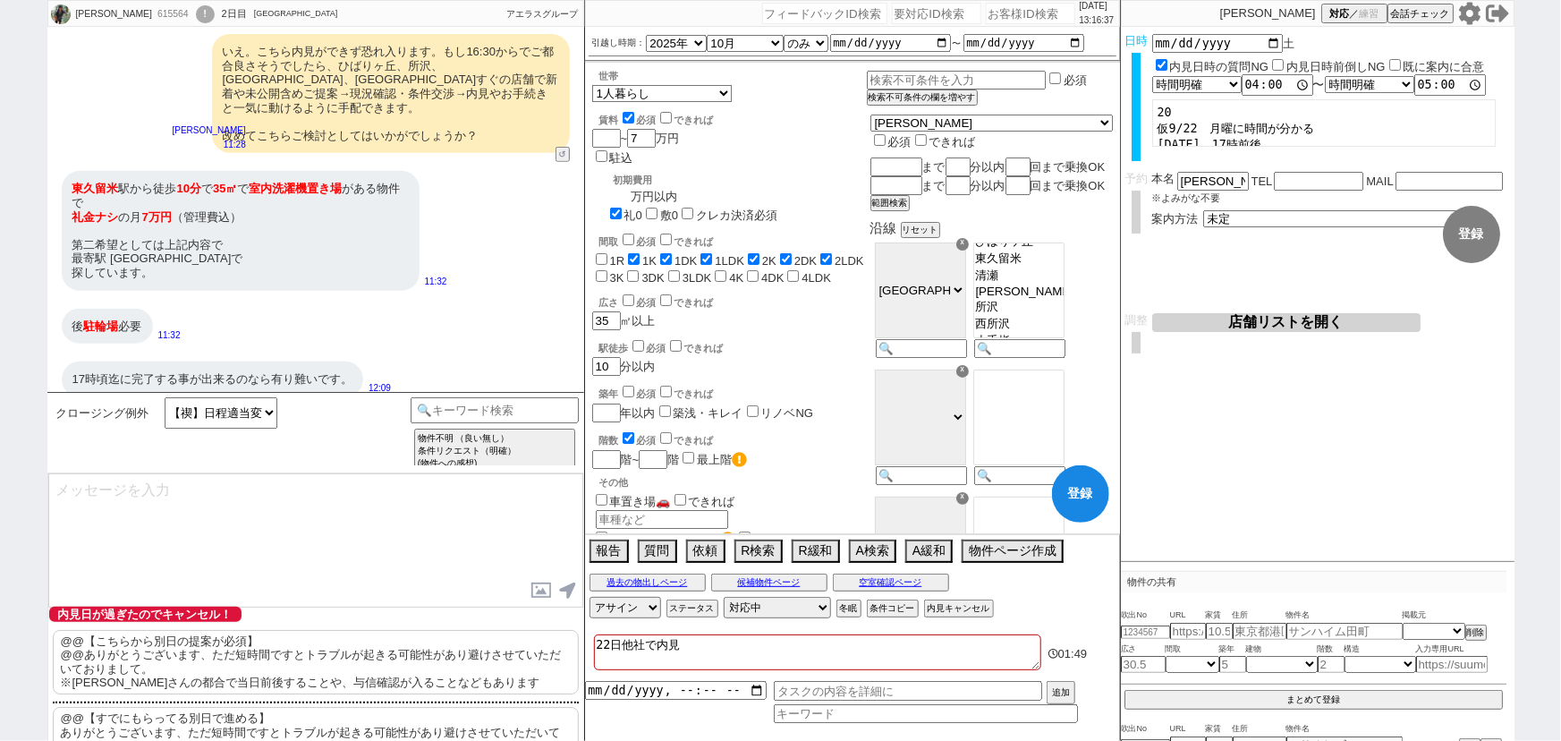
checkbox input "false"
type input "25"
checkbox input "false"
checkbox input "true"
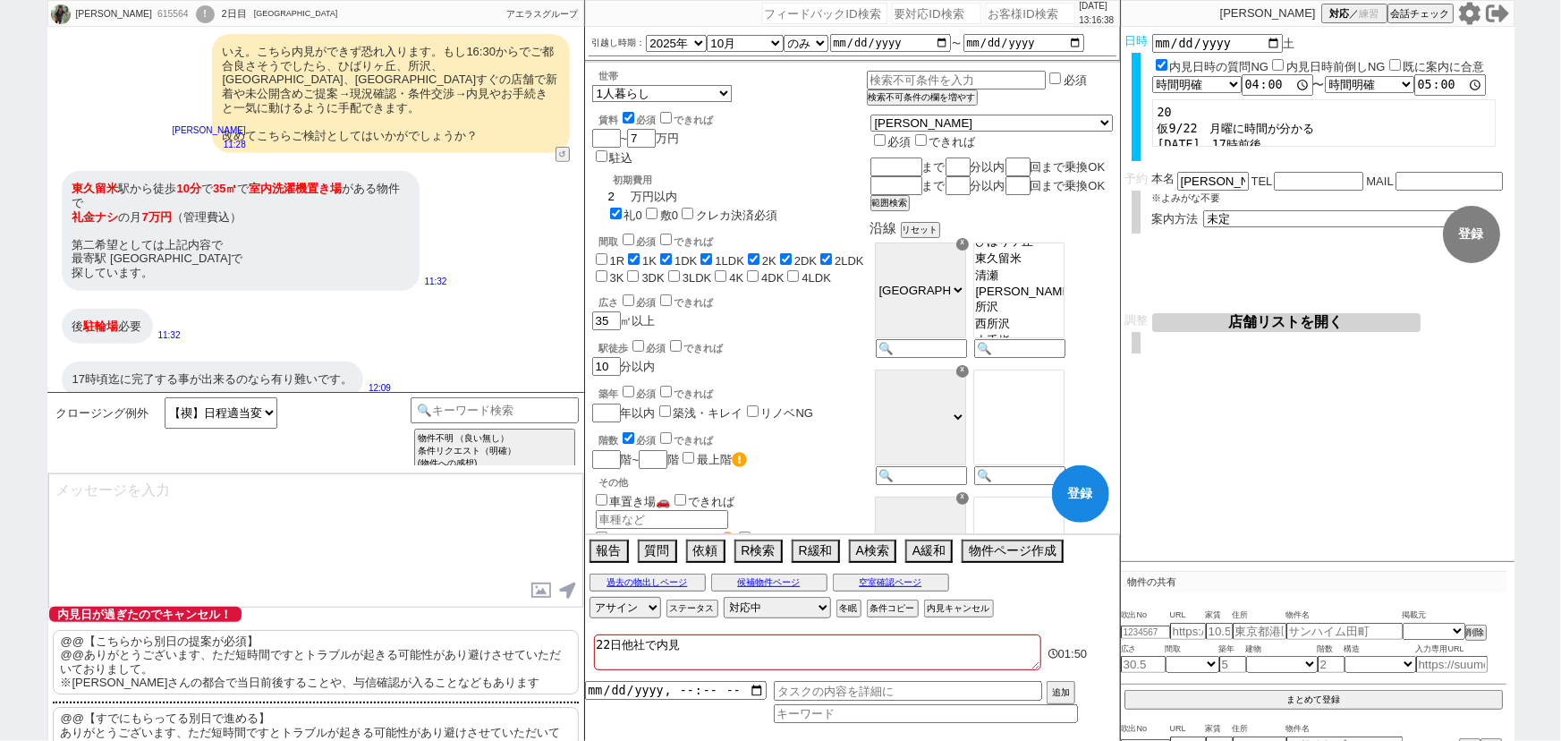
checkbox input "true"
checkbox input "false"
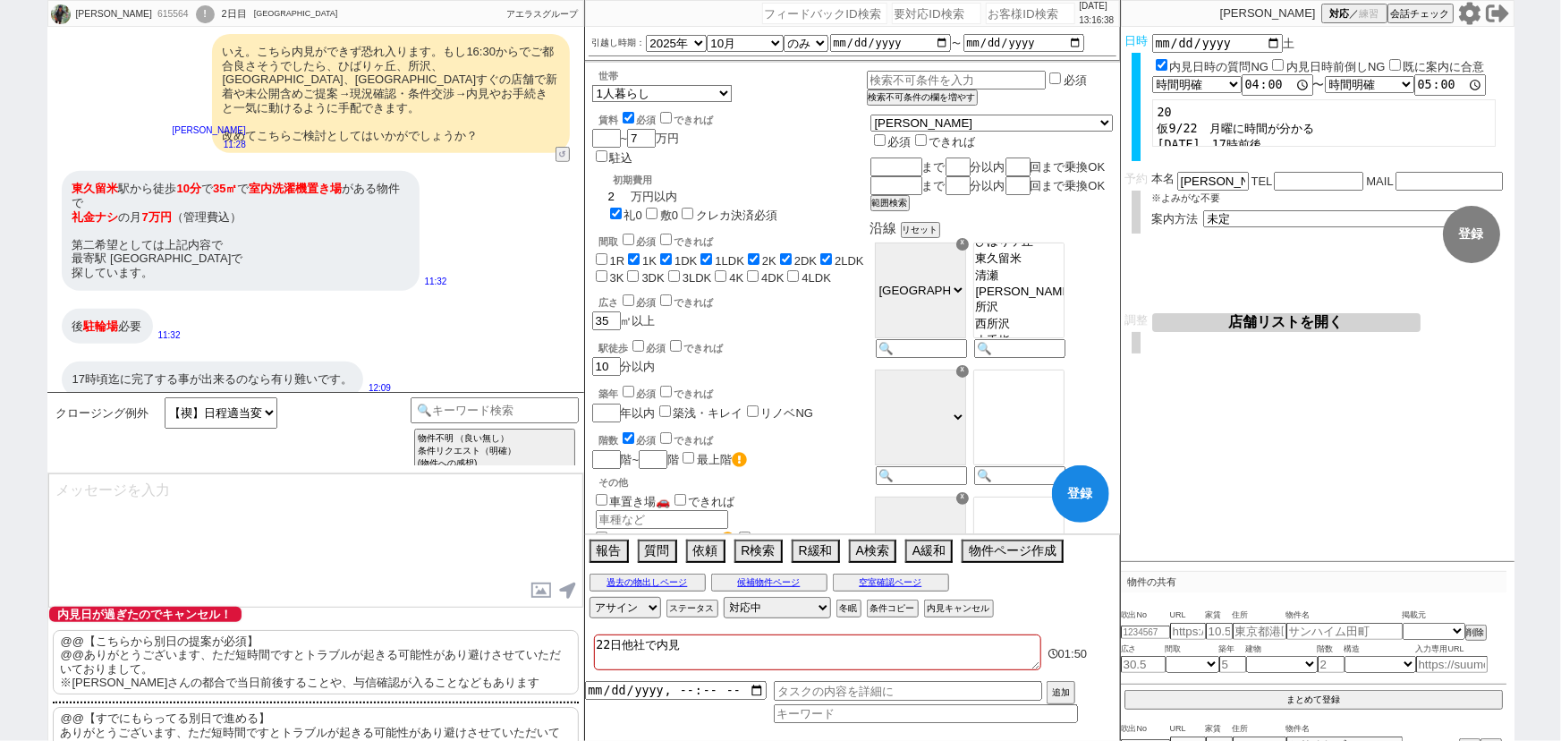
checkbox input "false"
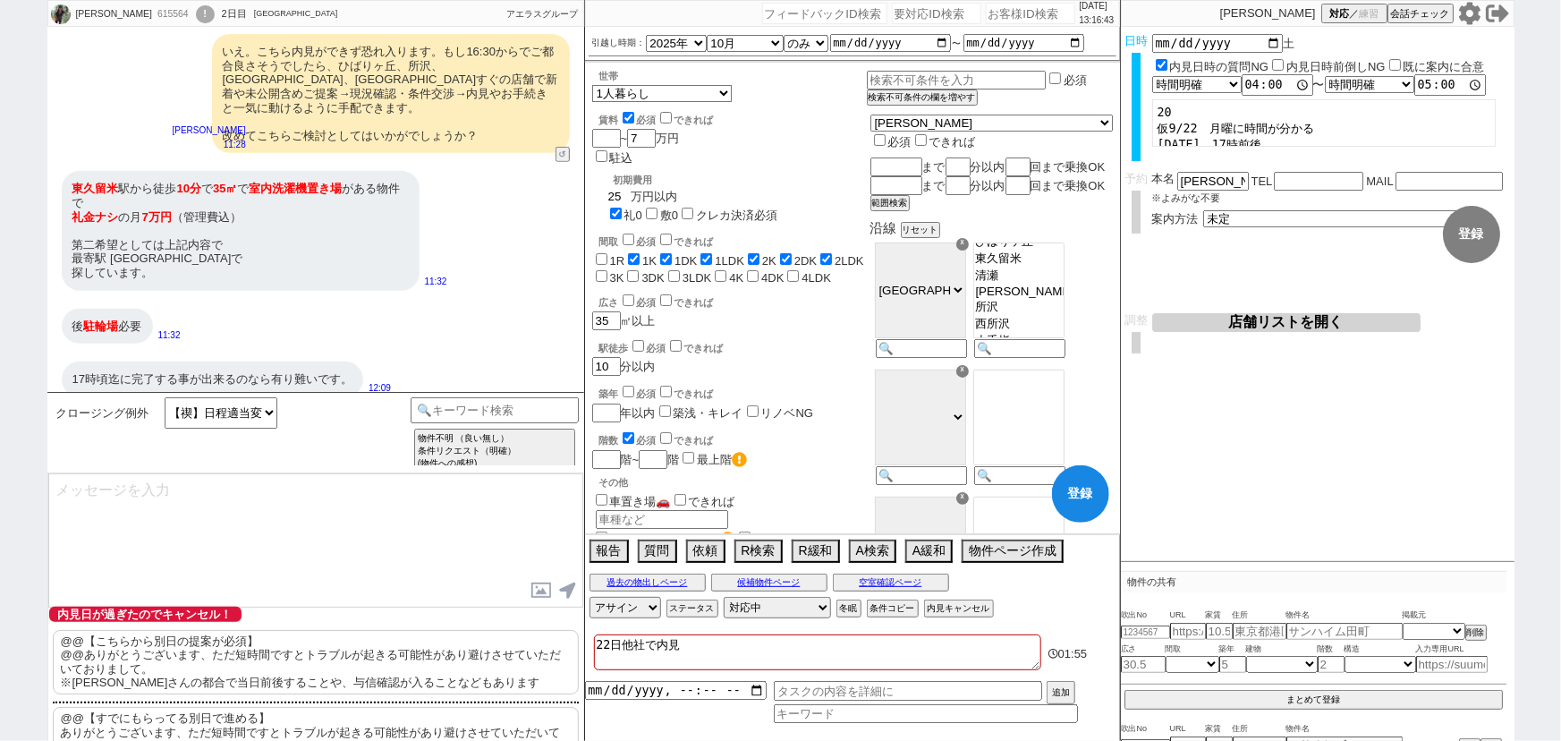
type input "25"
select select "[DATE]"
click at [1064, 250] on option "ひばりケ丘" at bounding box center [1018, 241] width 89 height 17
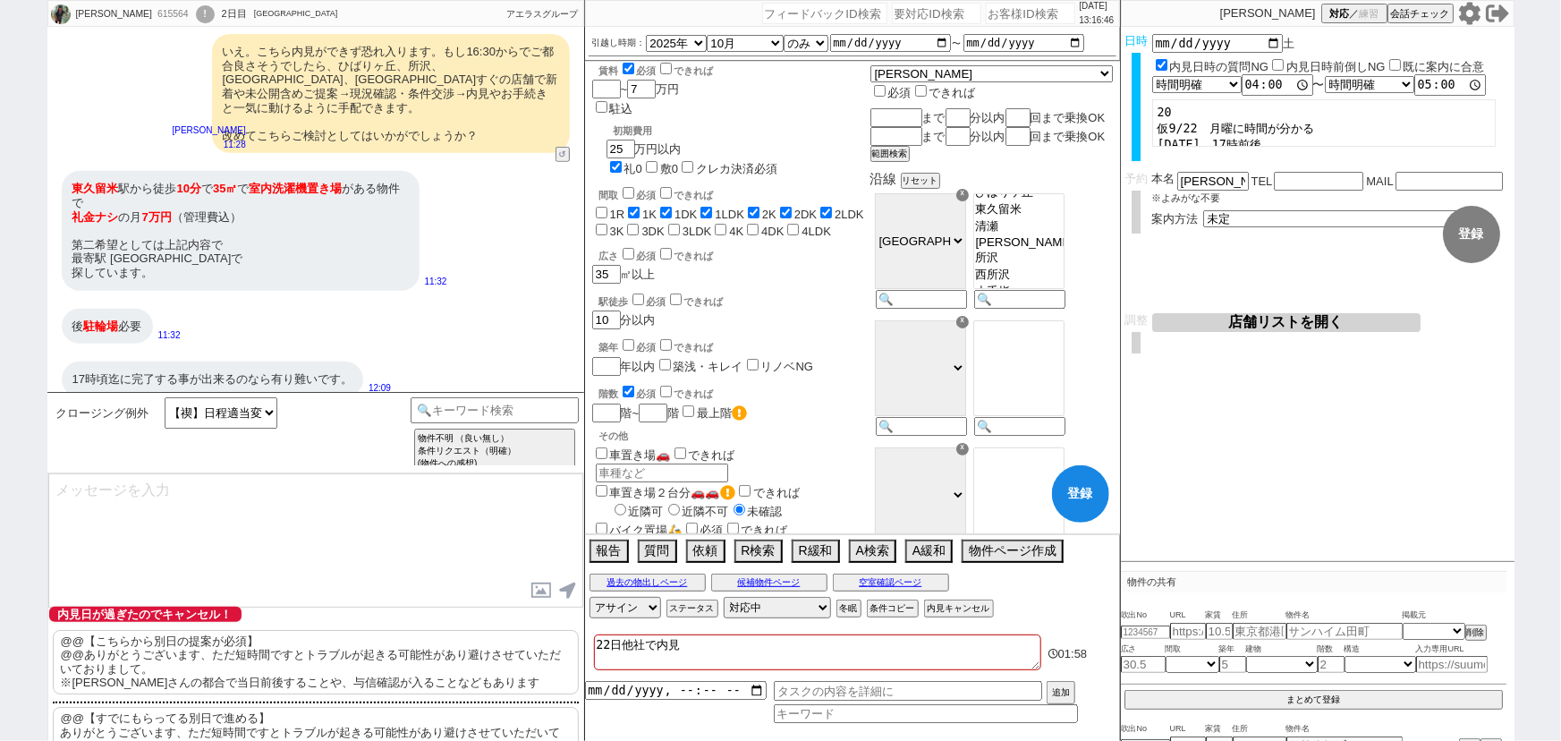
click at [644, 561] on label "チャリ置き場" at bounding box center [645, 567] width 107 height 13
click at [607, 560] on input "チャリ置き場" at bounding box center [602, 566] width 12 height 12
checkbox input "true"
checkbox input "false"
checkbox input "true"
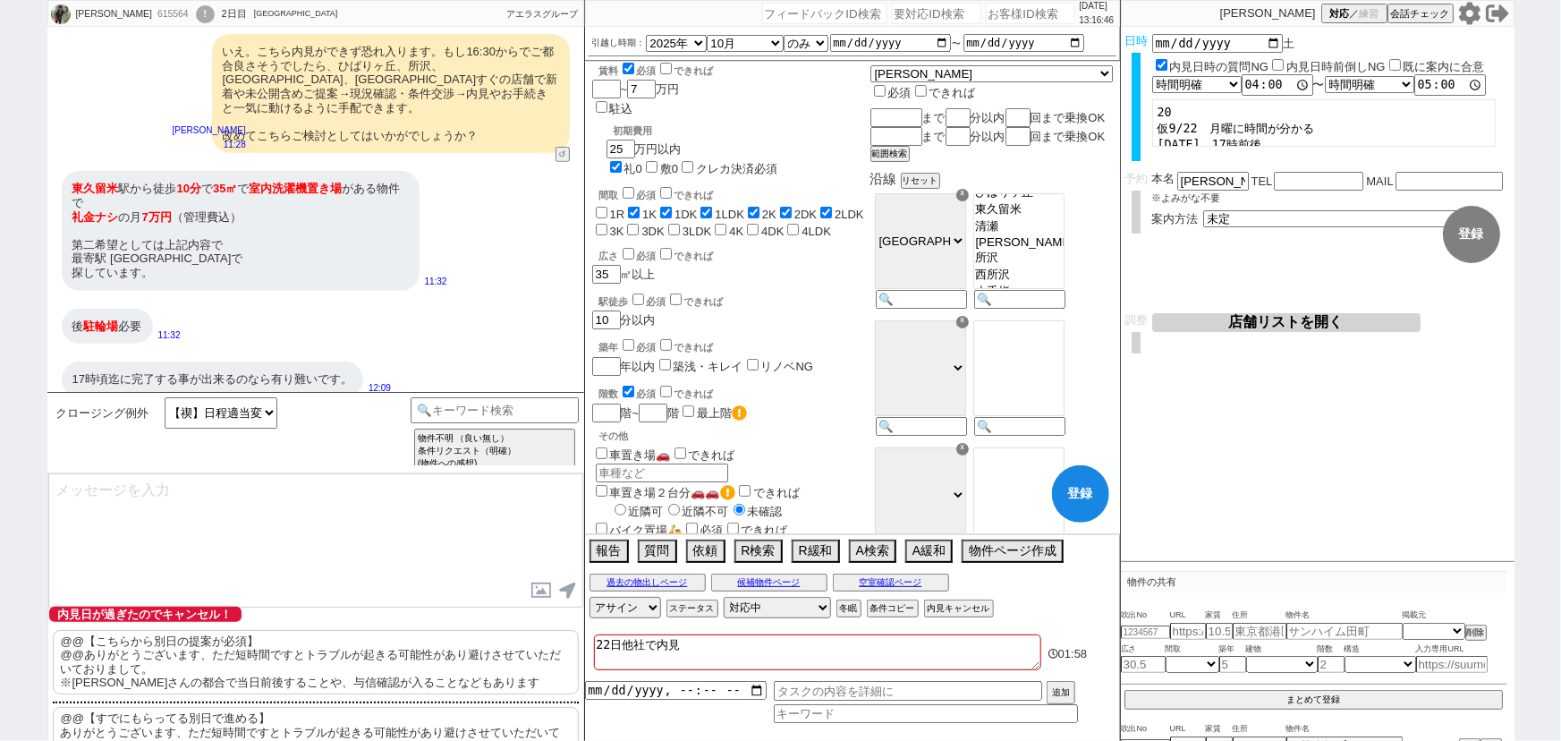
checkbox input "true"
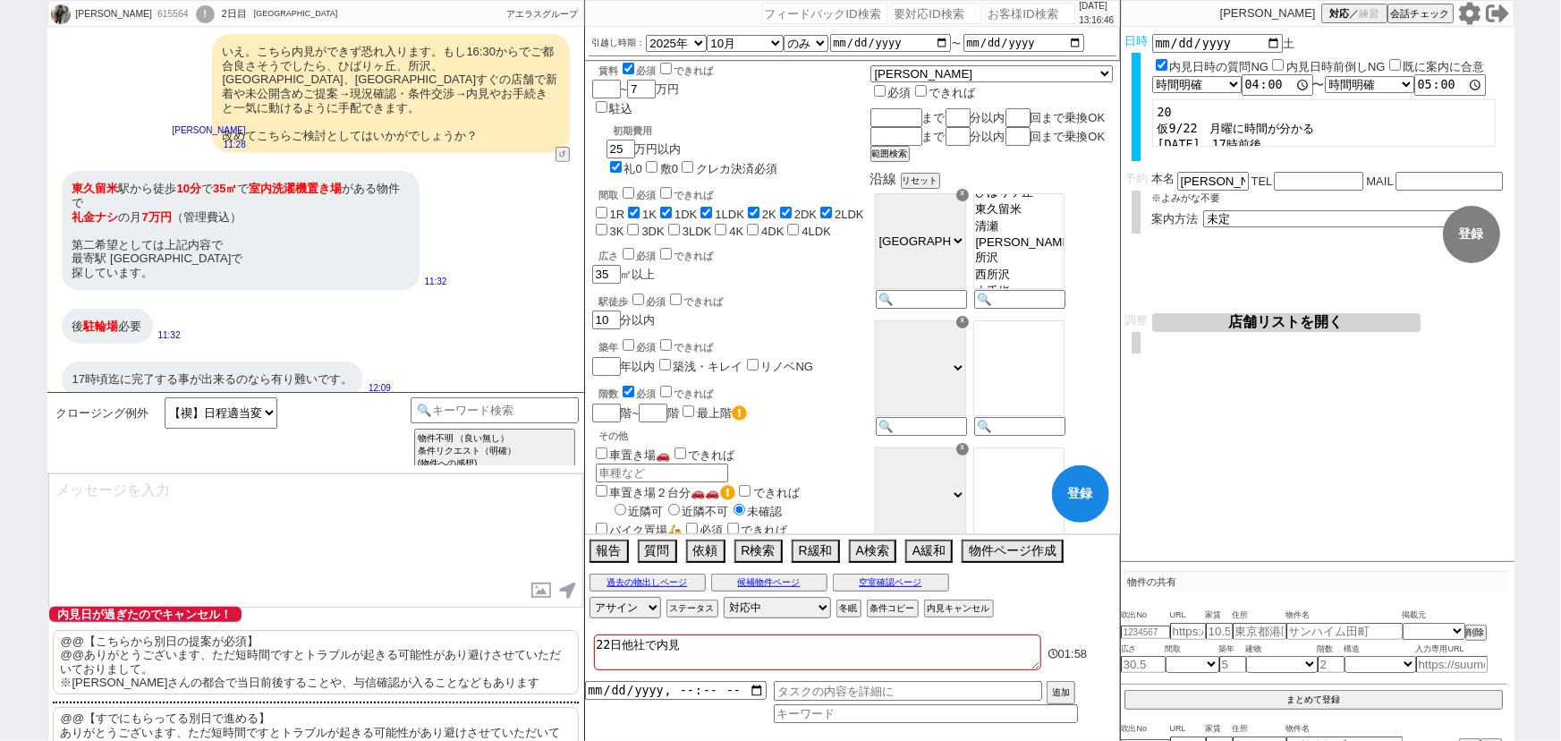
checkbox input "false"
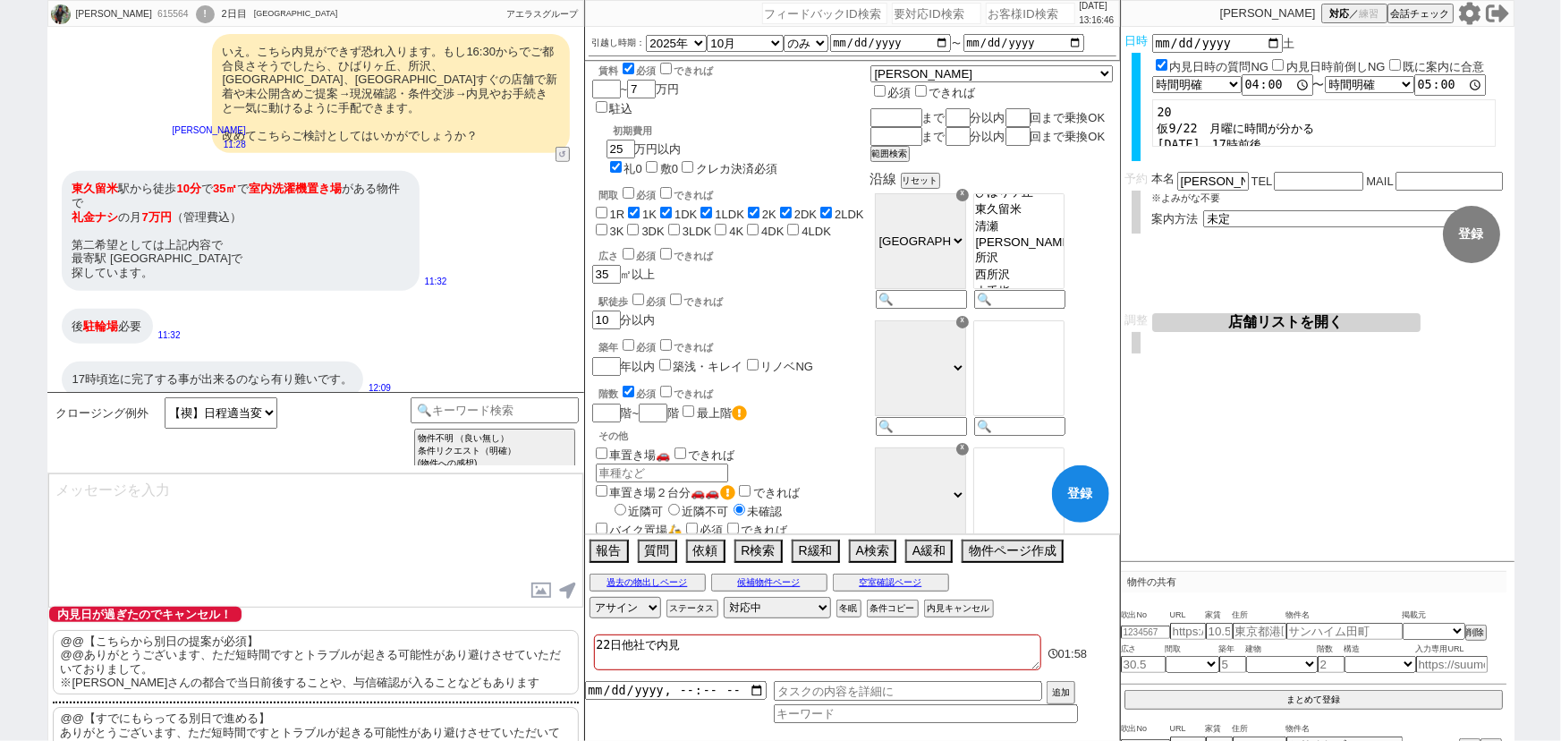
checkbox input "false"
checkbox input "true"
checkbox input "false"
checkbox input "true"
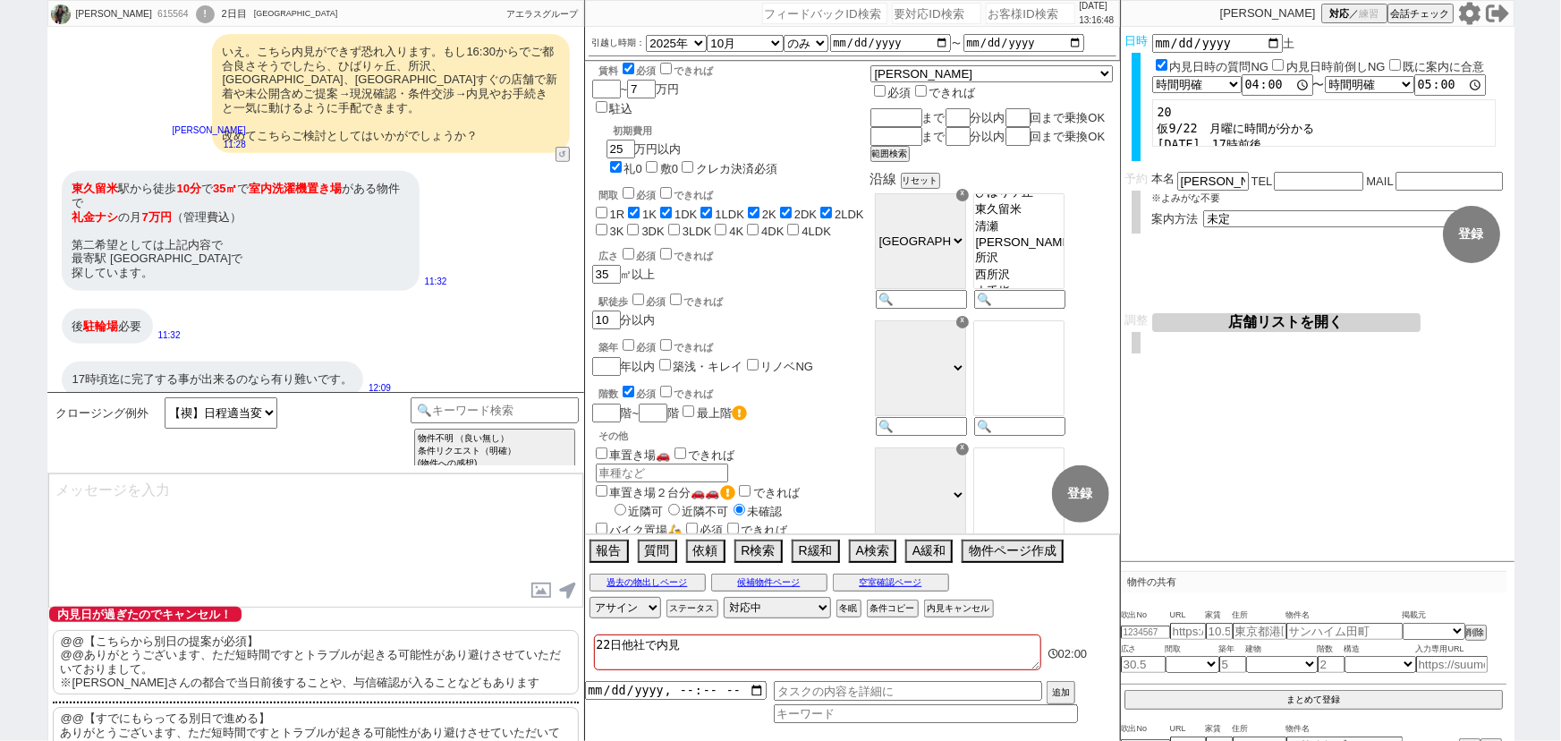
checkbox input "true"
checkbox input "false"
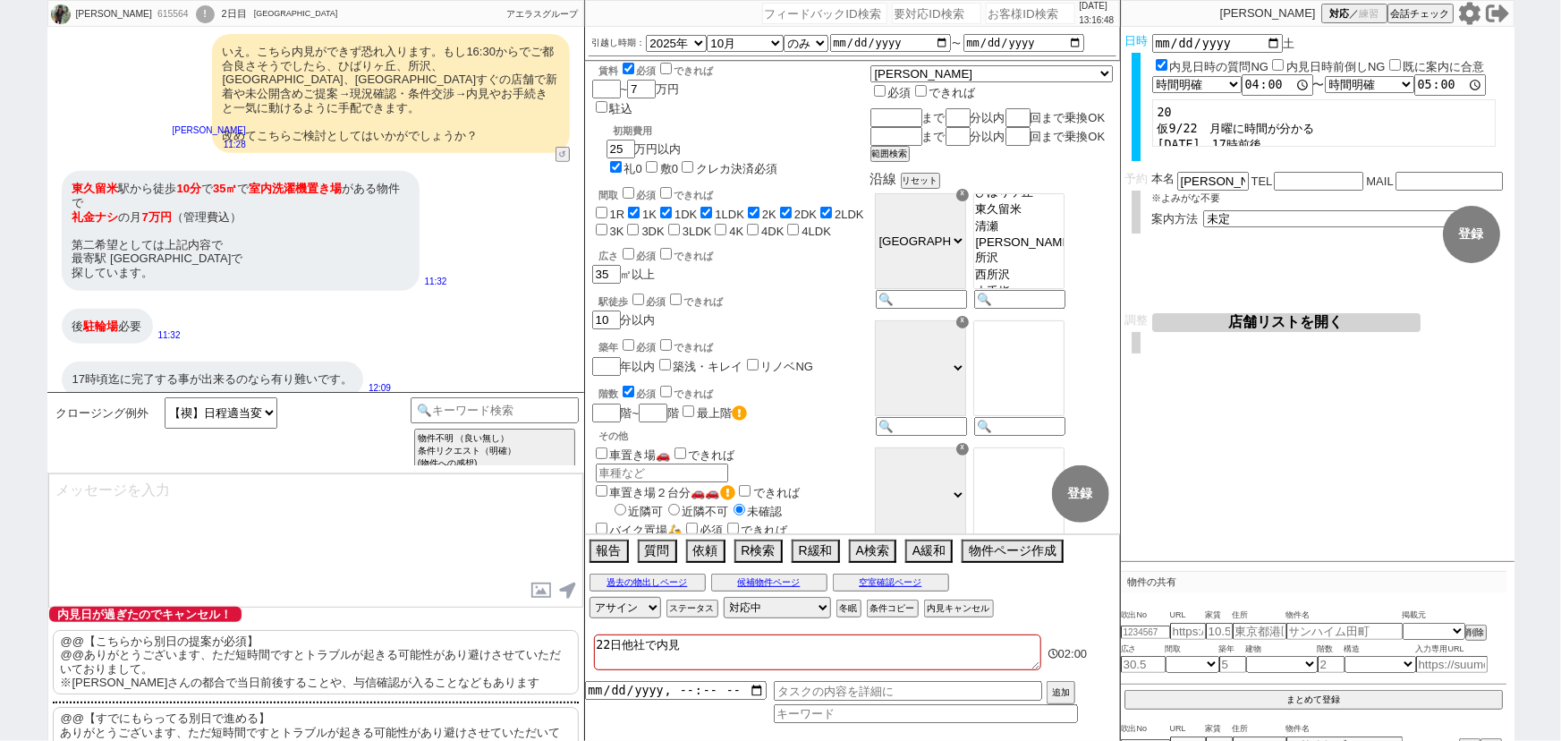
checkbox input "false"
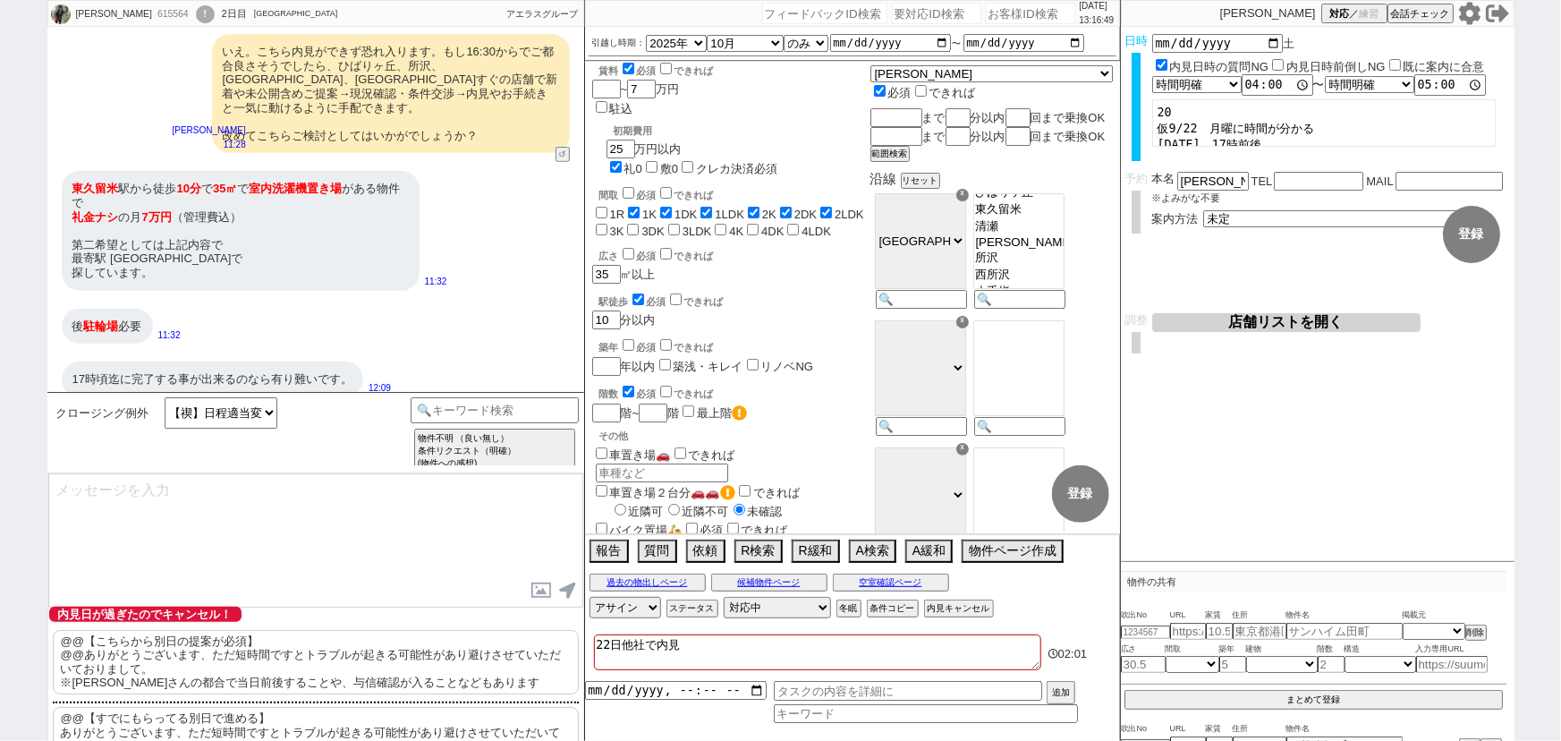
checkbox input "false"
checkbox input "true"
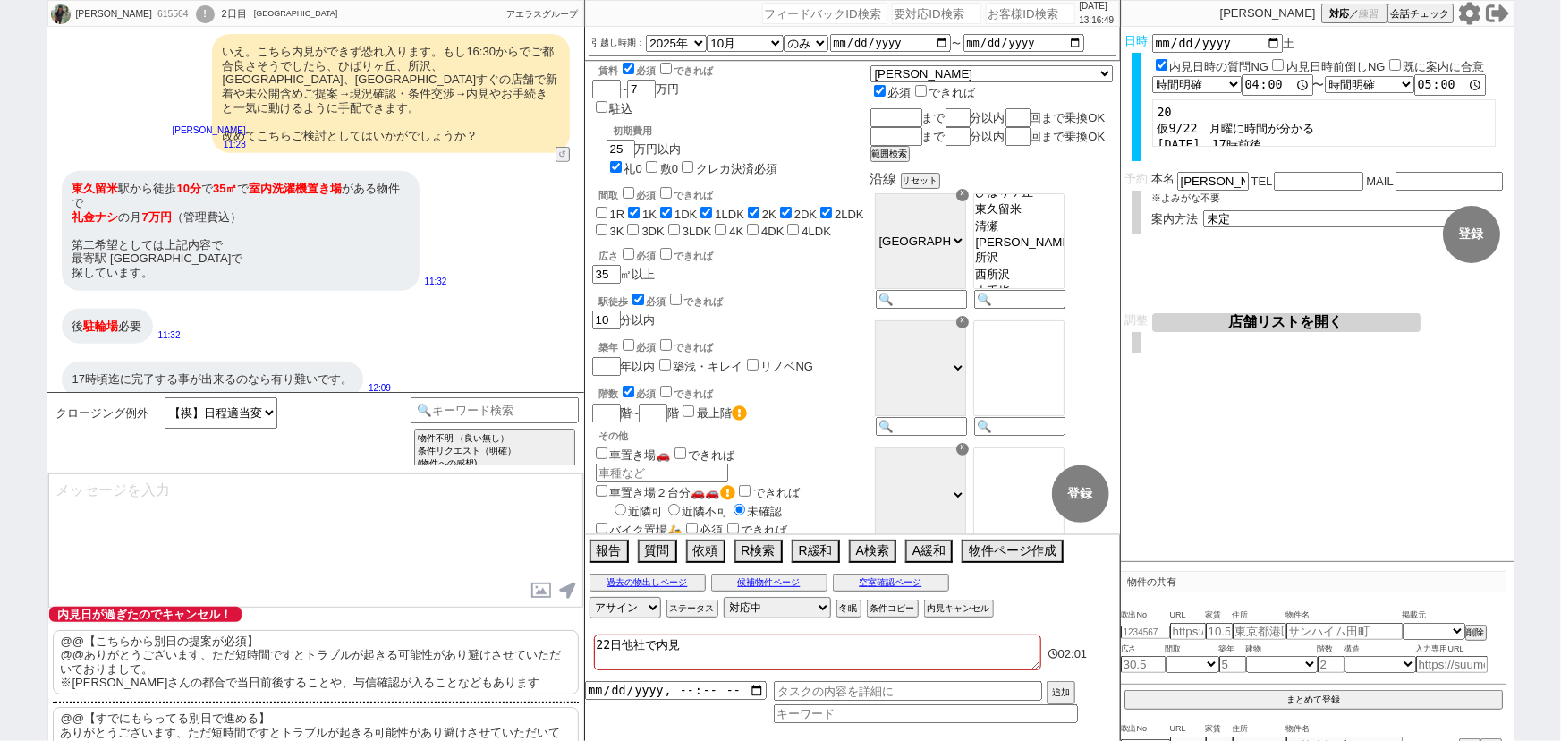
checkbox input "true"
checkbox input "false"
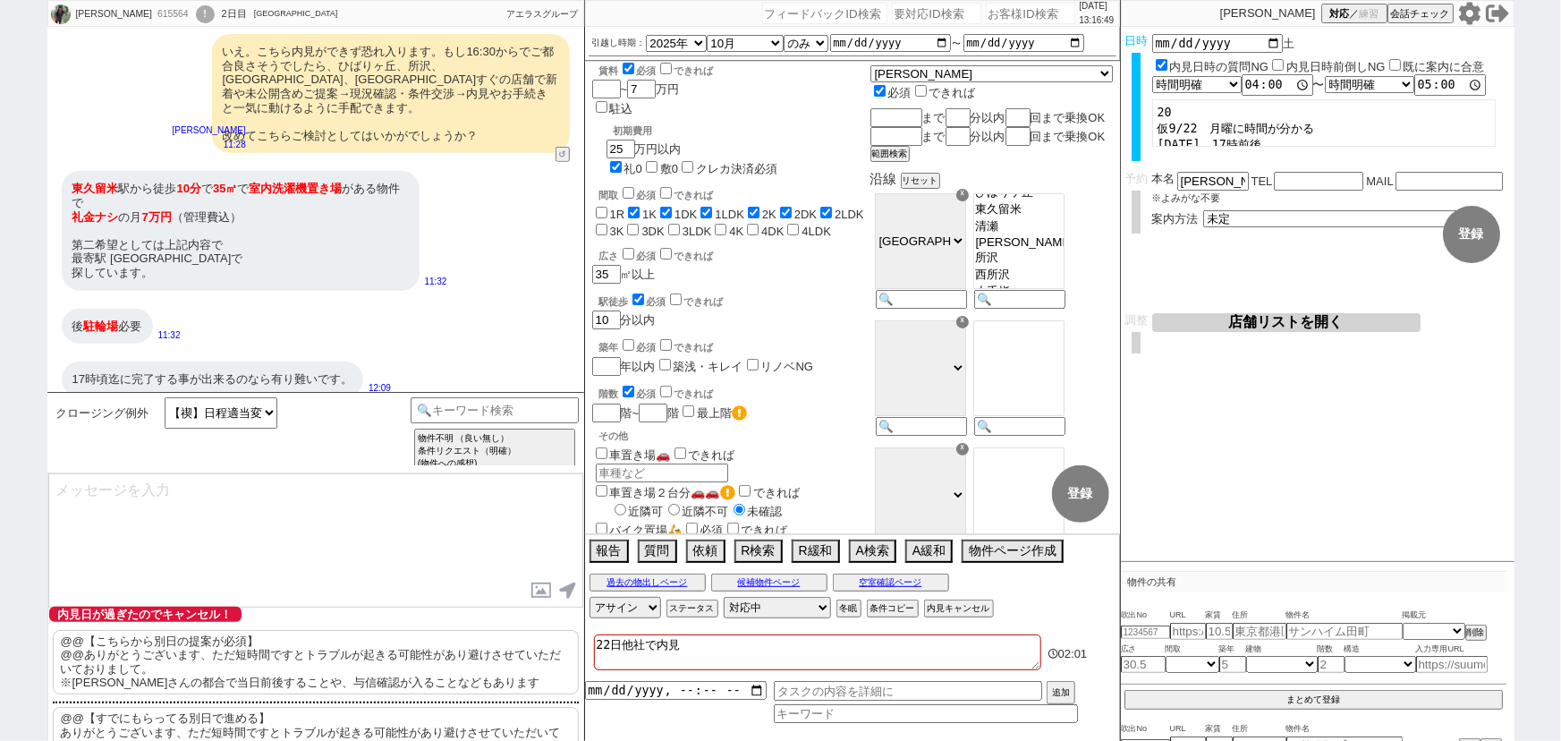
checkbox input "false"
checkbox input "true"
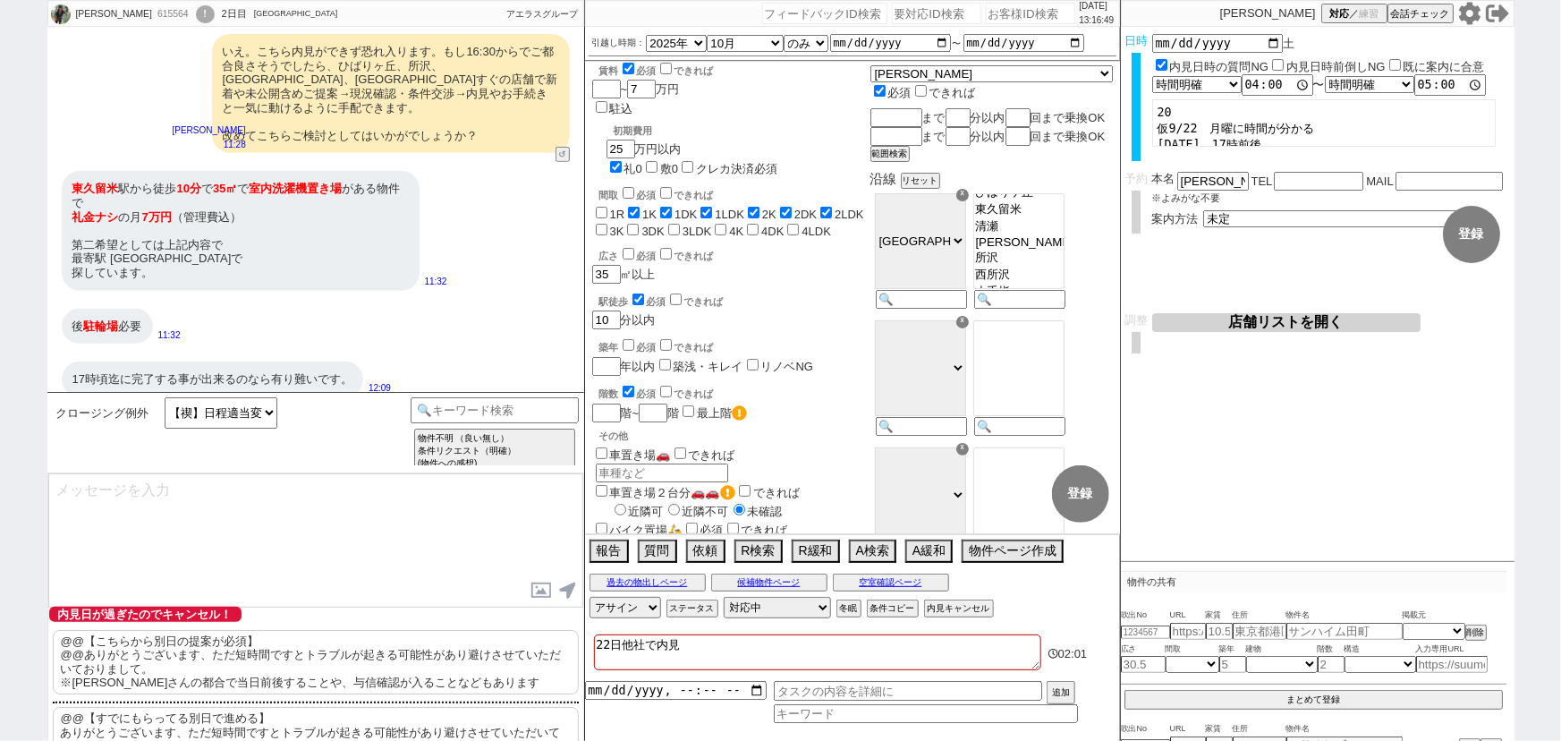
select select "36"
select select "[DATE]"
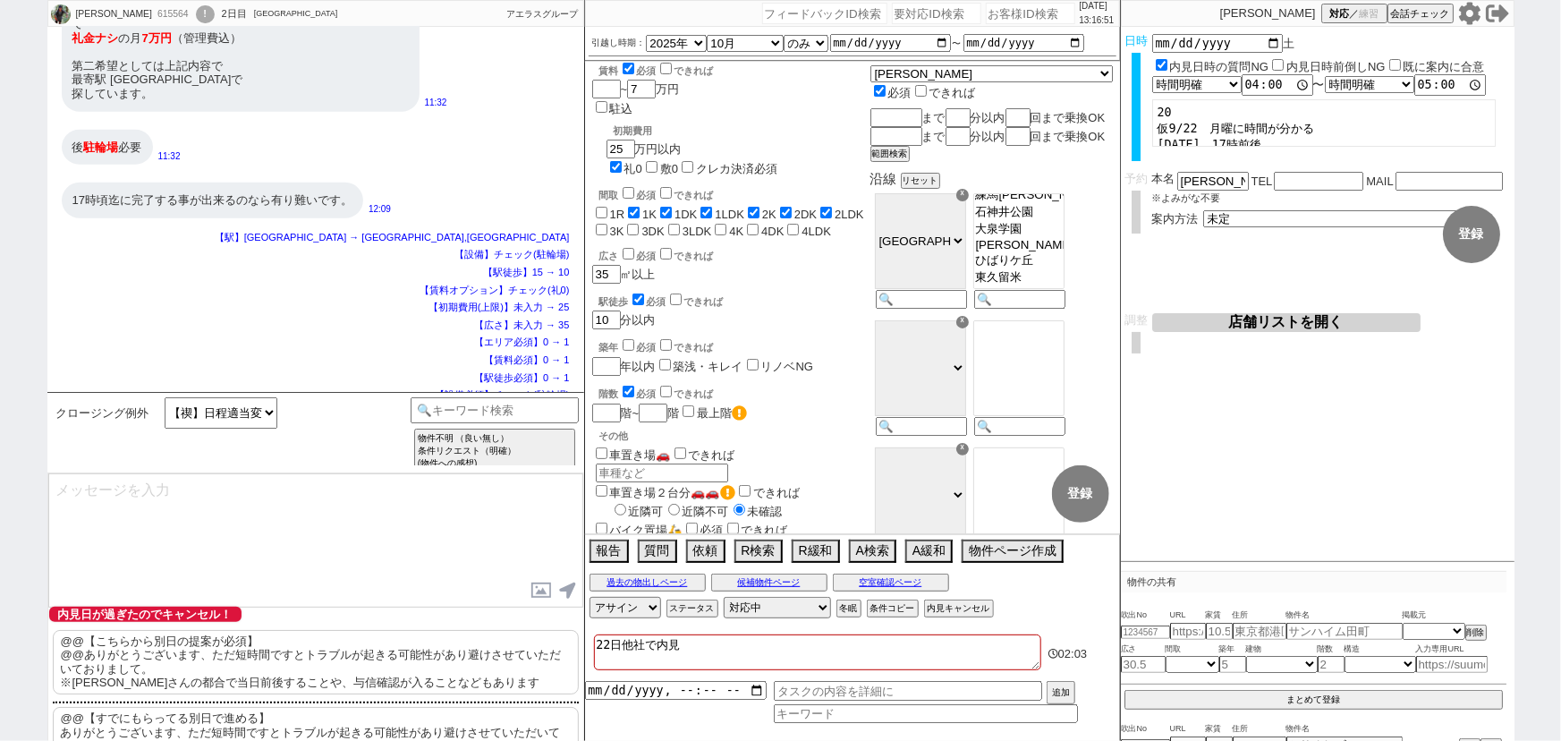
click at [313, 644] on p "@@【こちらから別日の提案が必須】 @@ありがとうございます、ただ短時間ですとトラブルが起きる可能性があり避けさせていただいておりまして。 ※[PERSON_…" at bounding box center [316, 662] width 526 height 64
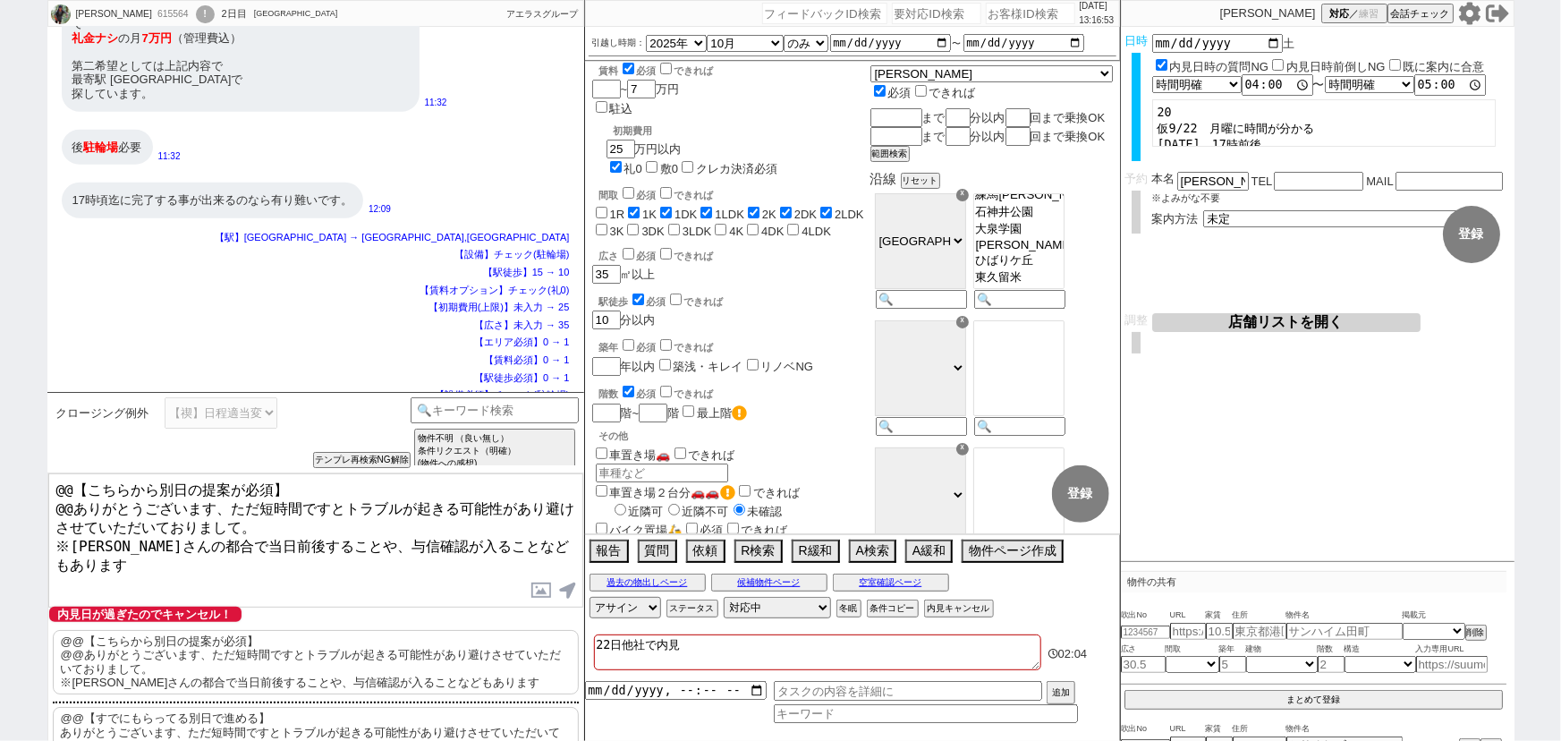
drag, startPoint x: 70, startPoint y: 500, endPoint x: 0, endPoint y: 445, distance: 89.1
click at [0, 445] on div "[PERSON_NAME] 615564 ! 0 2日目 アエラス[GEOGRAPHIC_DATA] 冬眠中 自社客 アエラスグループ スミカ_BPO チャッ…" at bounding box center [780, 370] width 1561 height 741
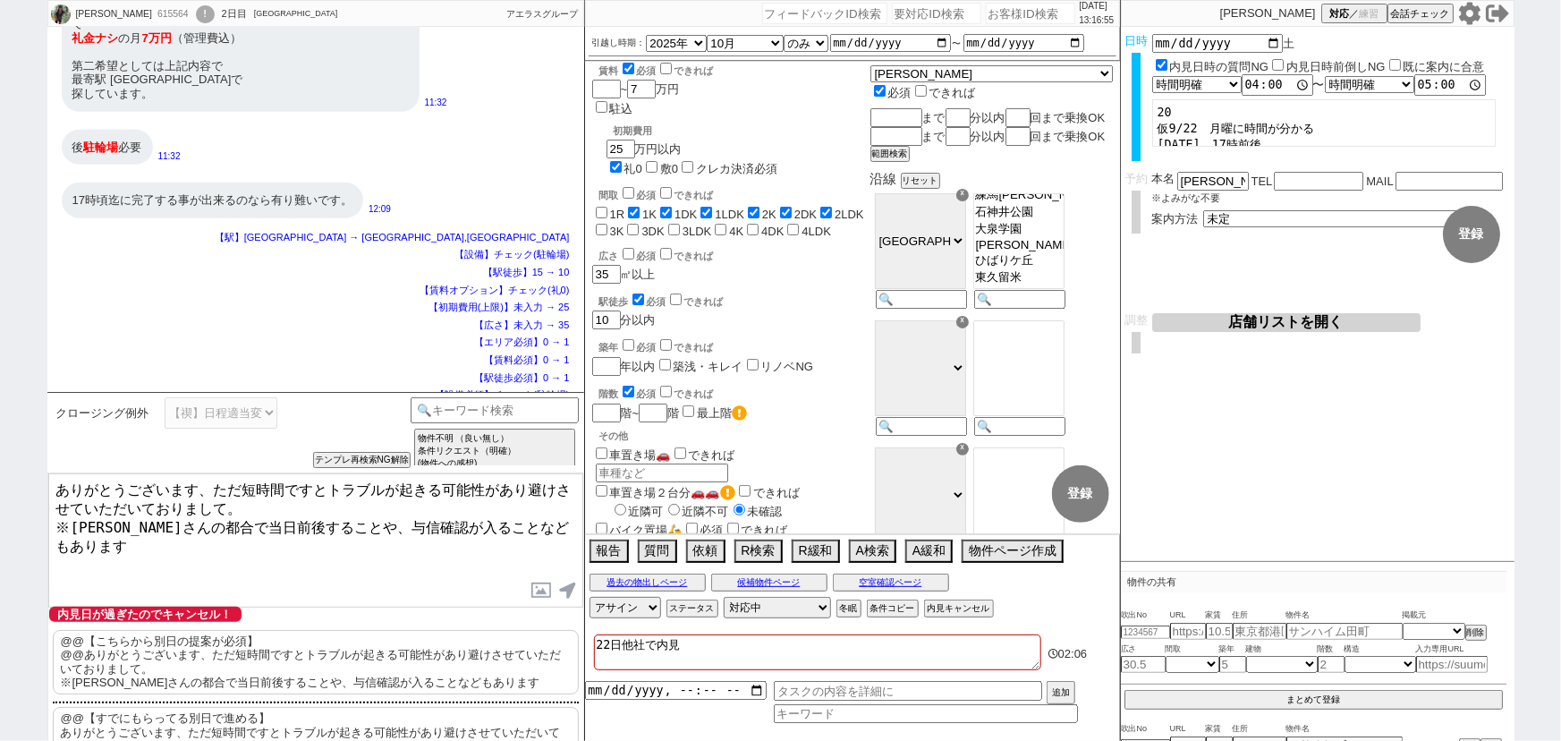
click at [214, 487] on textarea "ありがとうございます、ただ短時間ですとトラブルが起きる可能性があり避けさせていただいておりまして。 ※[PERSON_NAME]さんの都合で当日前後することや…" at bounding box center [315, 540] width 535 height 134
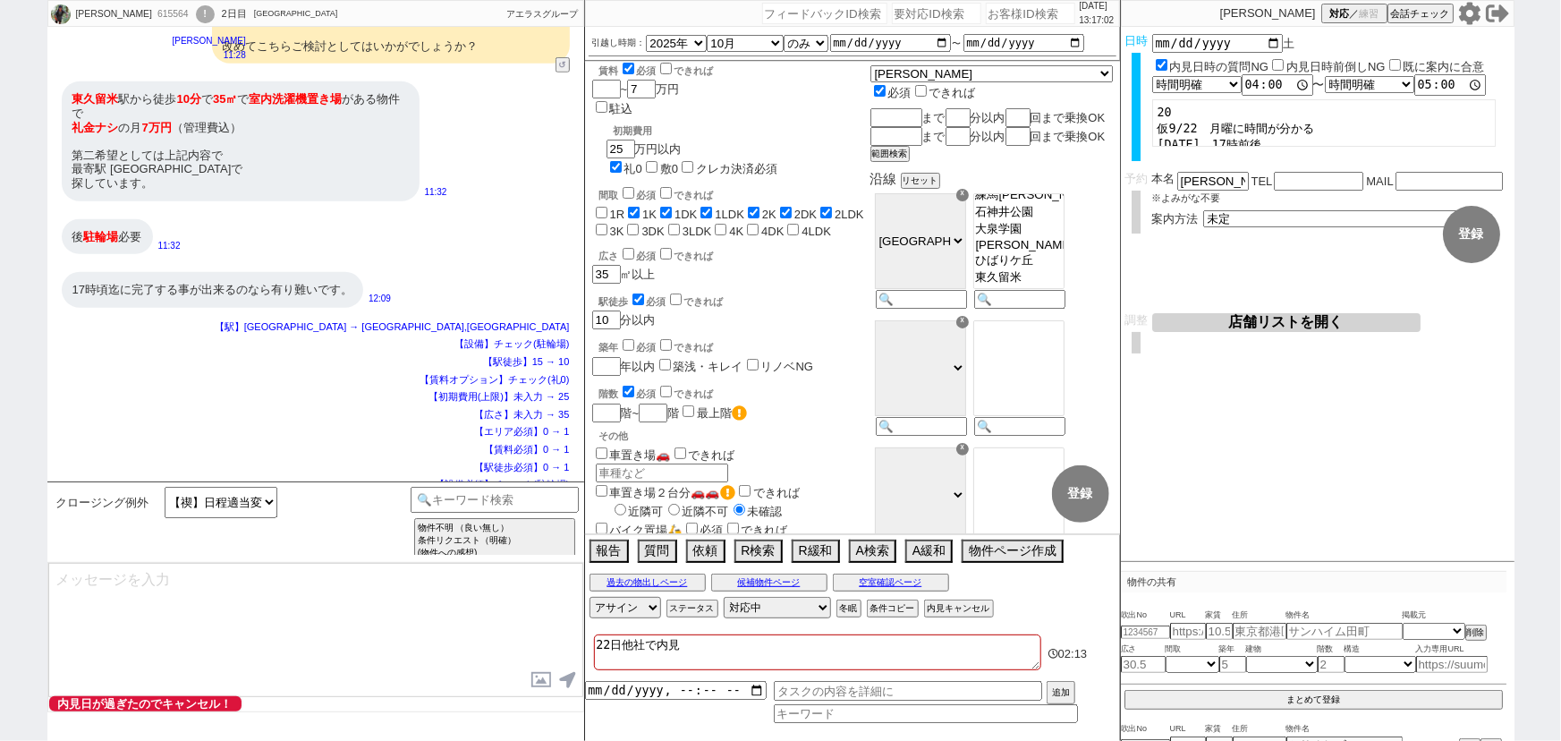
scroll to position [3659, 0]
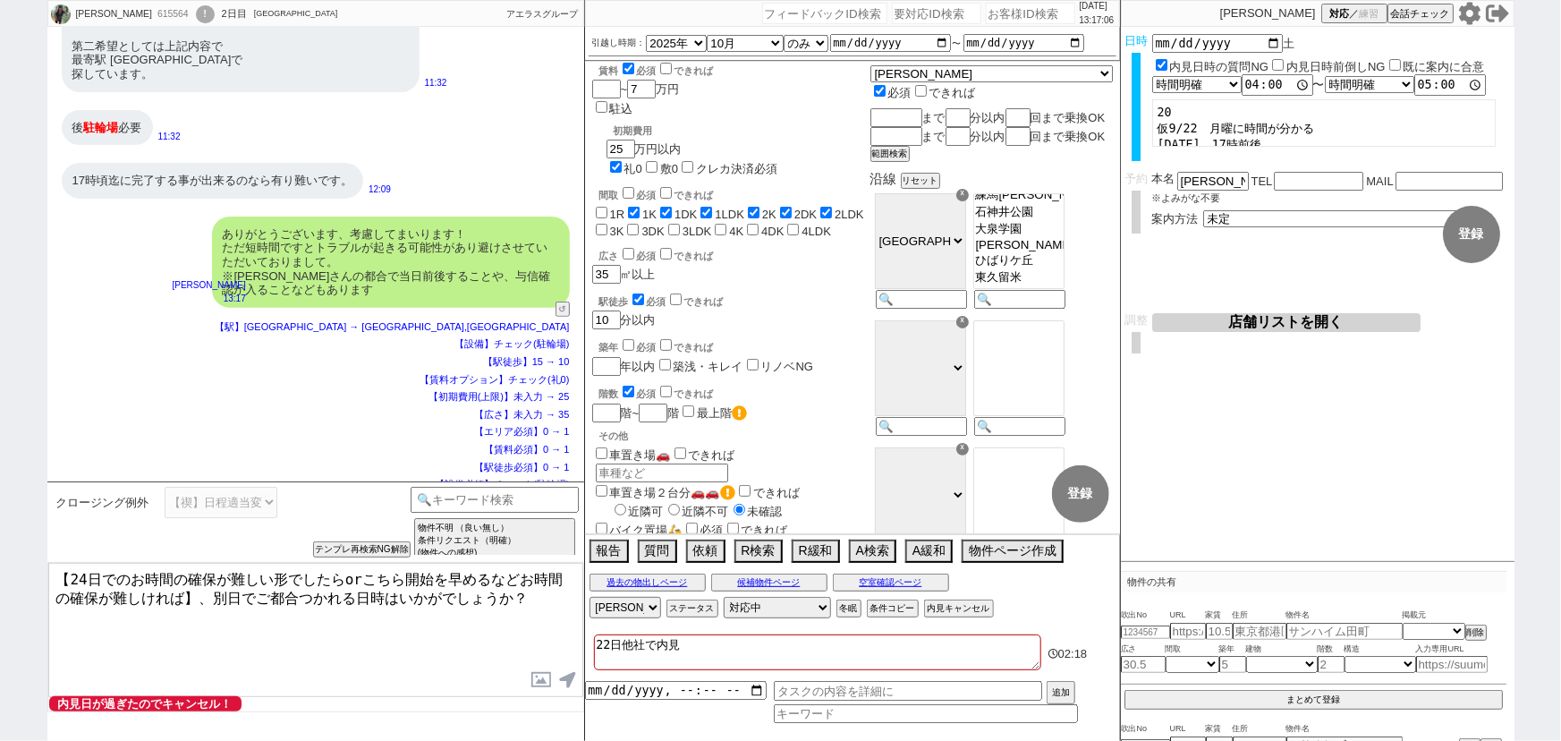
drag, startPoint x: 92, startPoint y: 577, endPoint x: 43, endPoint y: 583, distance: 49.6
click at [43, 583] on div "[PERSON_NAME] 615564 ! 0 2日目 [GEOGRAPHIC_DATA] 冬眠中 自社客 アエラスグループ スミカ_BPO チャット全表示…" at bounding box center [780, 370] width 1561 height 741
drag, startPoint x: 359, startPoint y: 576, endPoint x: 0, endPoint y: 560, distance: 359.1
click at [0, 560] on div "[PERSON_NAME] 615564 ! 0 2日目 [GEOGRAPHIC_DATA] 冬眠中 自社客 アエラスグループ スミカ_BPO チャット全表示…" at bounding box center [780, 370] width 1561 height 741
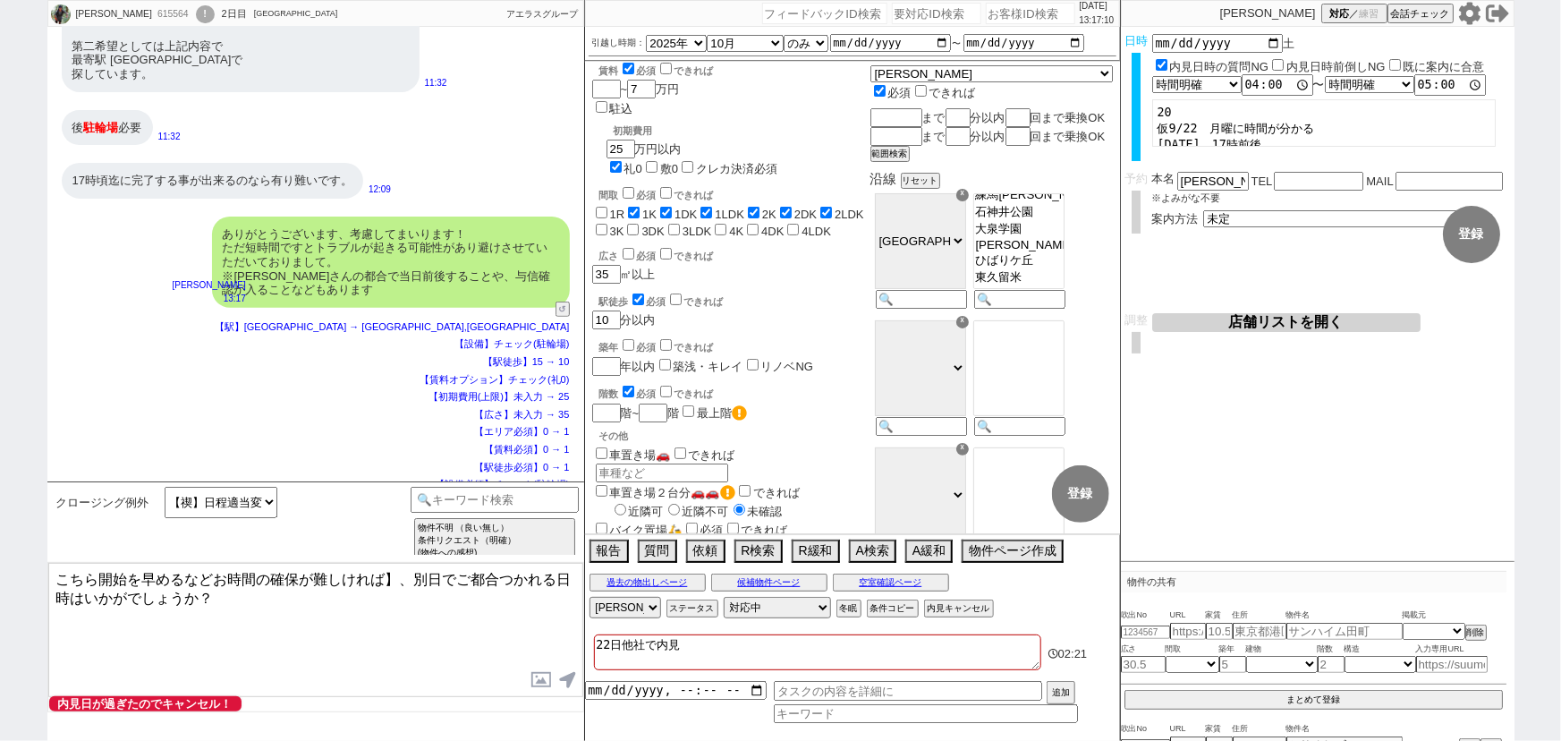
click at [396, 573] on textarea "こちら開始を早めるなどお時間の確保が難しければ】、別日でご都合つかれる日時はいかがでしょうか？" at bounding box center [315, 630] width 535 height 134
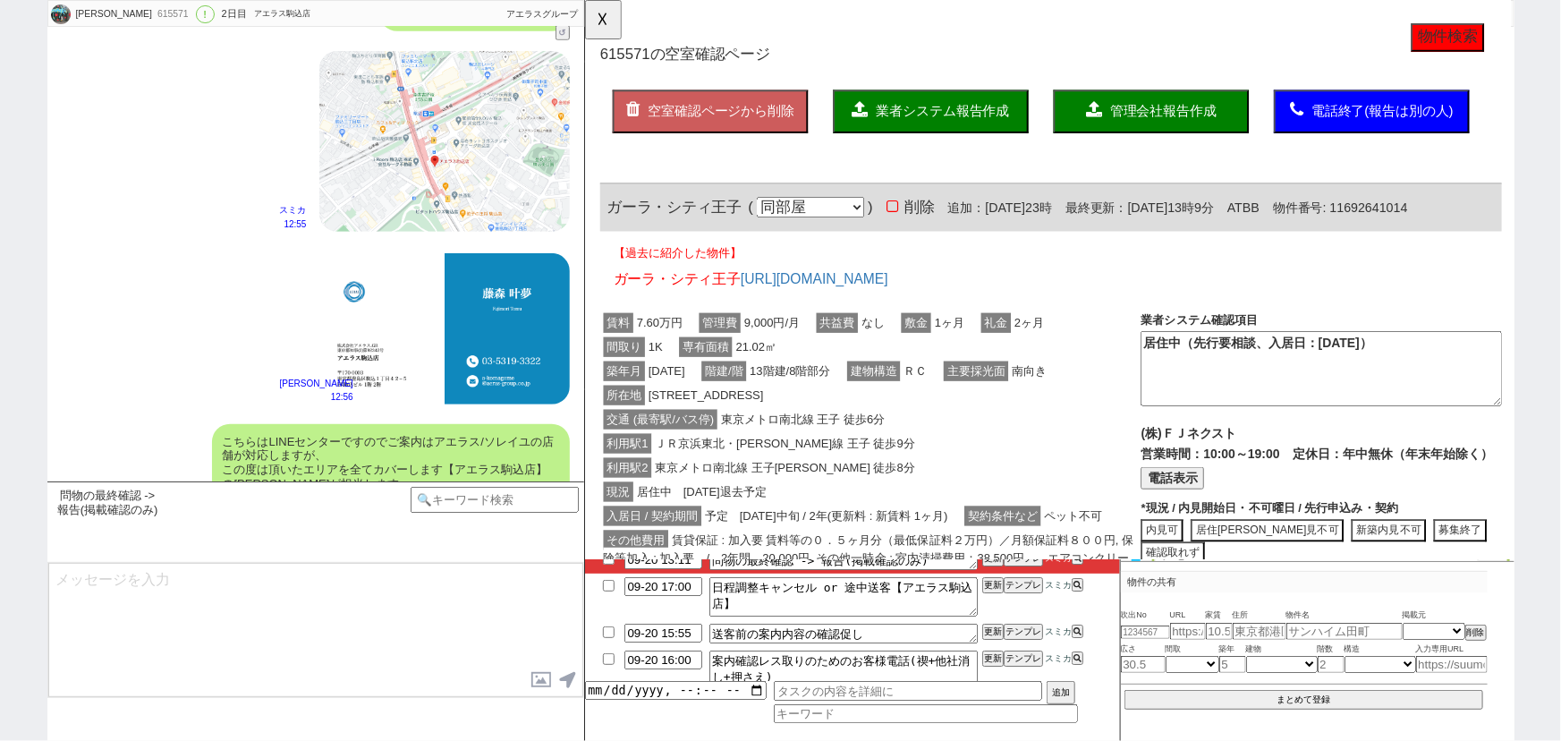
scroll to position [4196, 0]
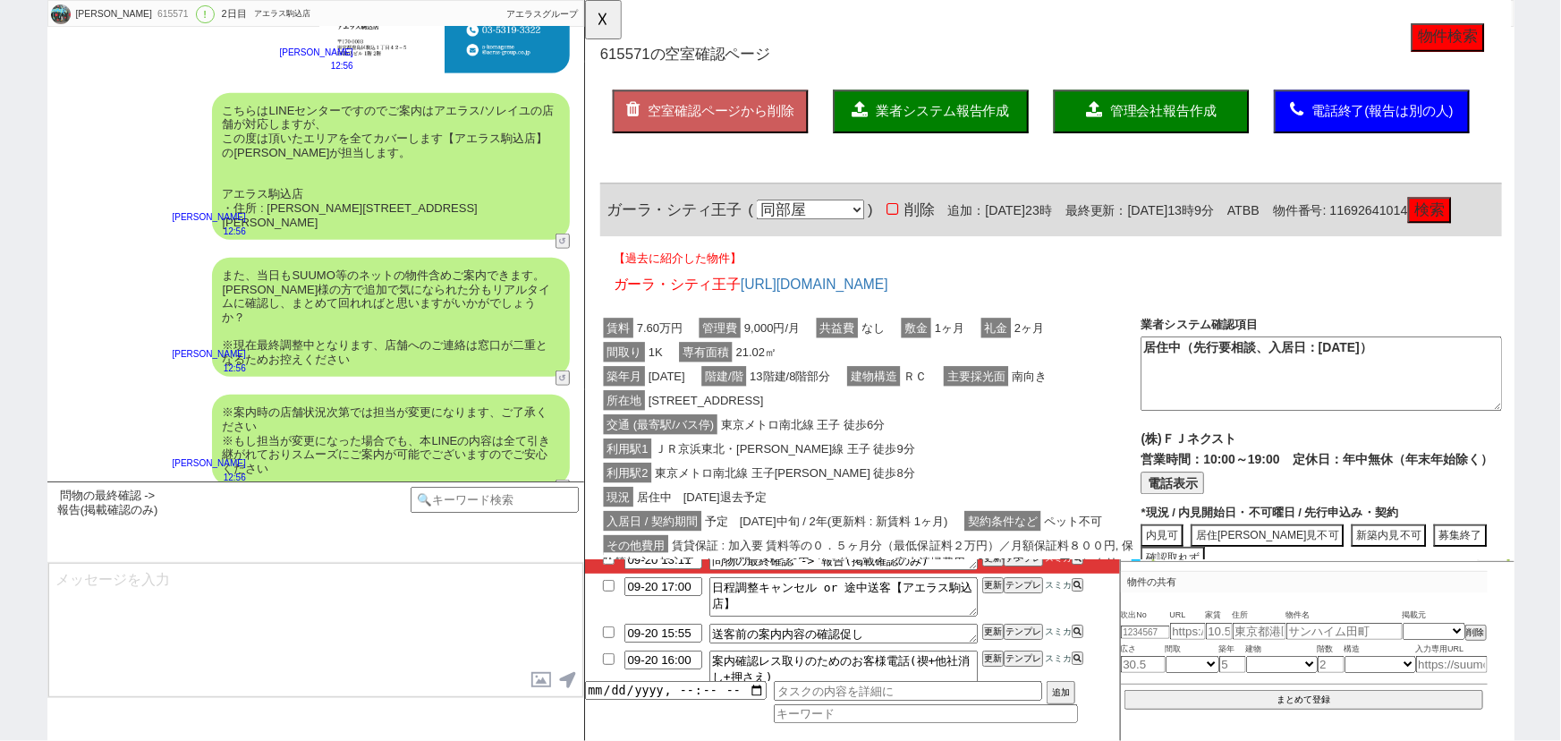
click at [604, 564] on input "checkbox" at bounding box center [609, 559] width 26 height 12
click at [597, 5] on button "☓" at bounding box center [601, 18] width 33 height 36
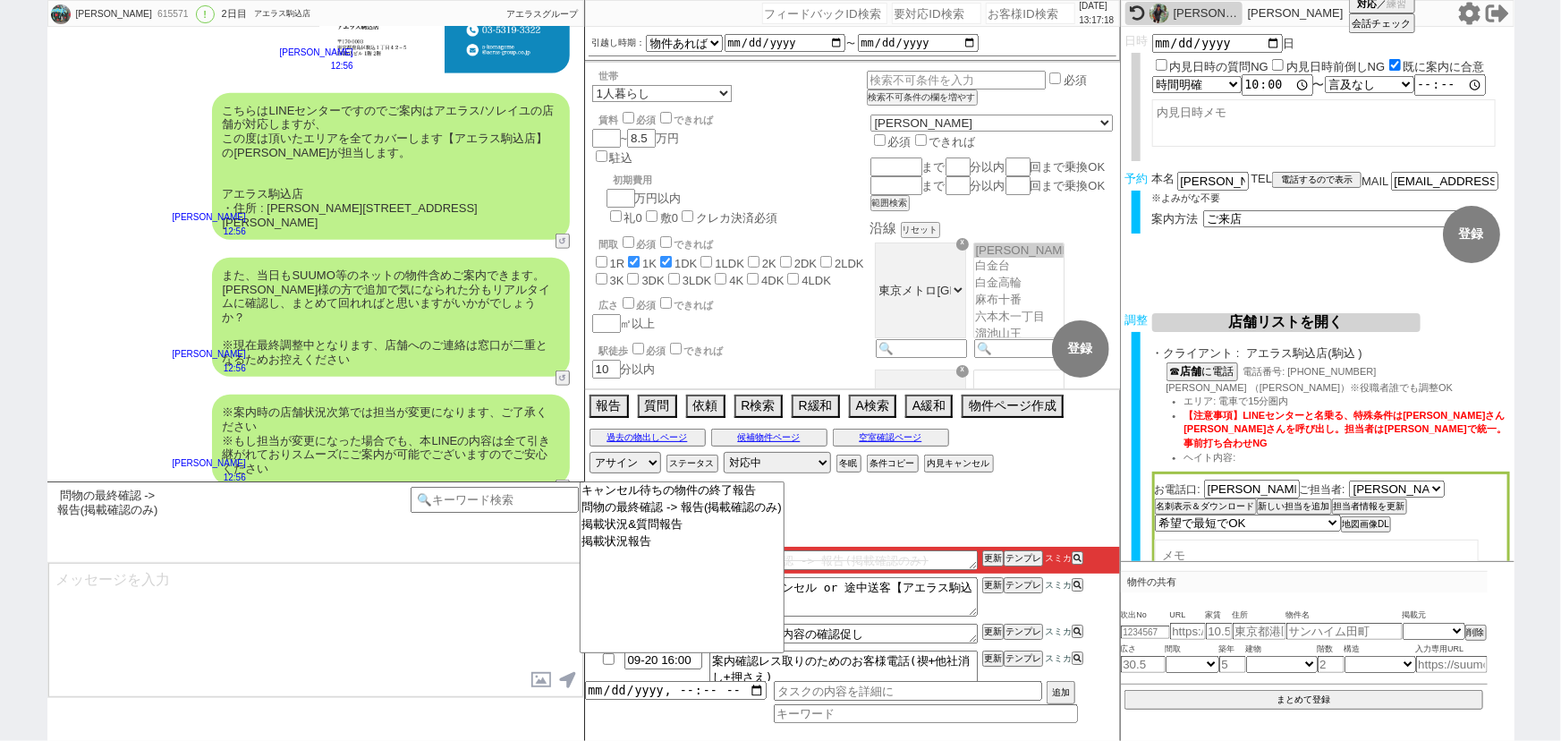
click at [361, 658] on textarea at bounding box center [315, 630] width 535 height 134
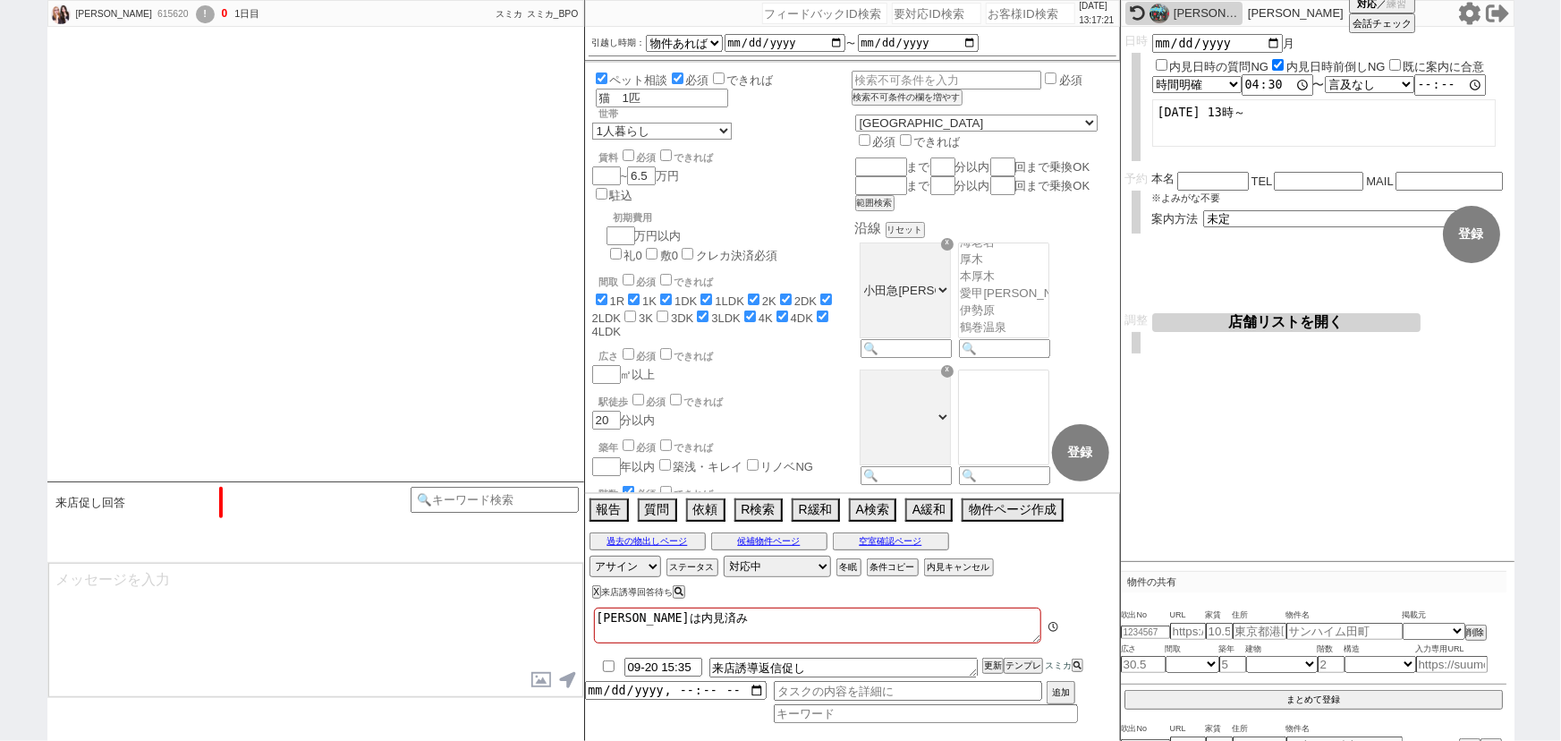
scroll to position [4904, 0]
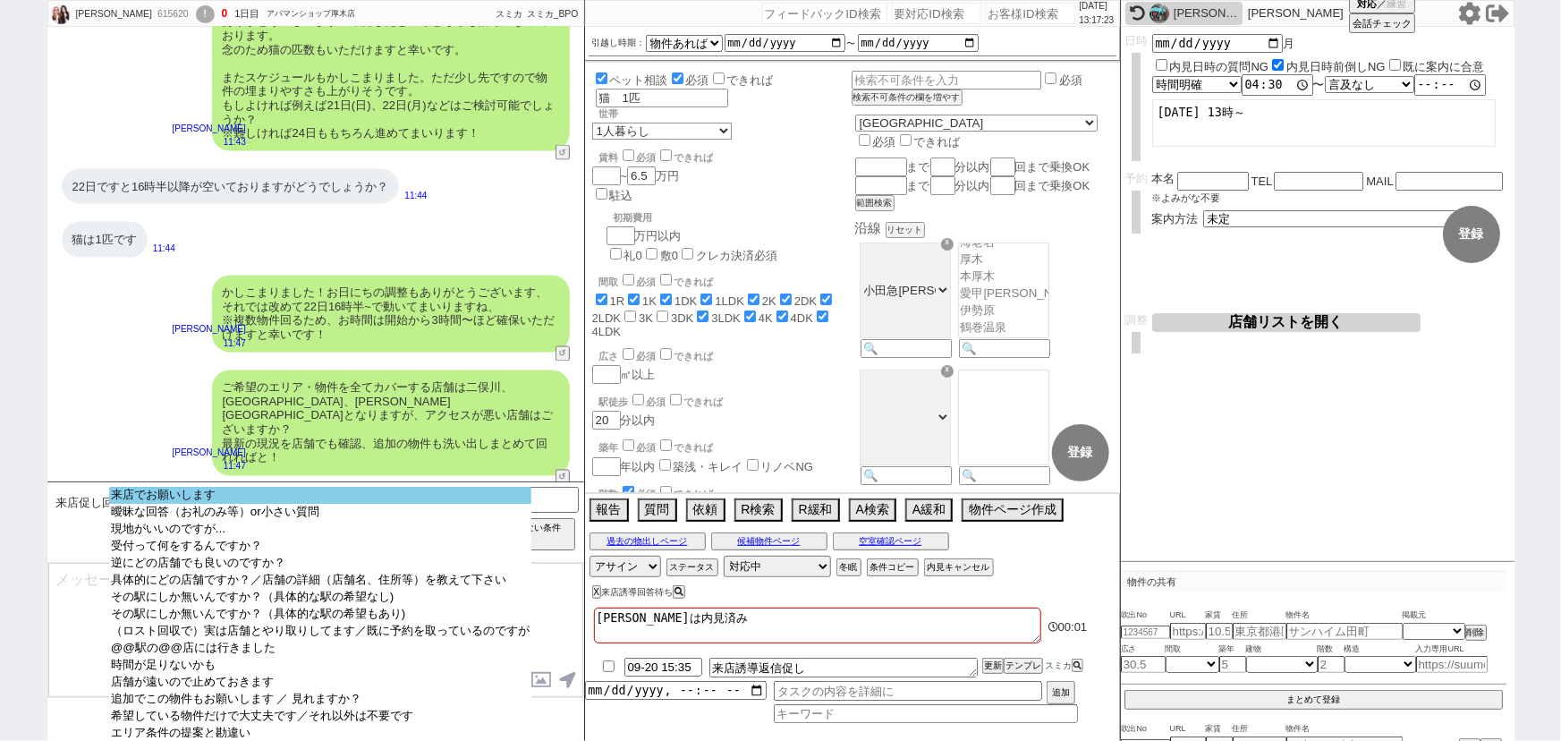
click at [281, 492] on option "来店でお願いします" at bounding box center [320, 495] width 422 height 17
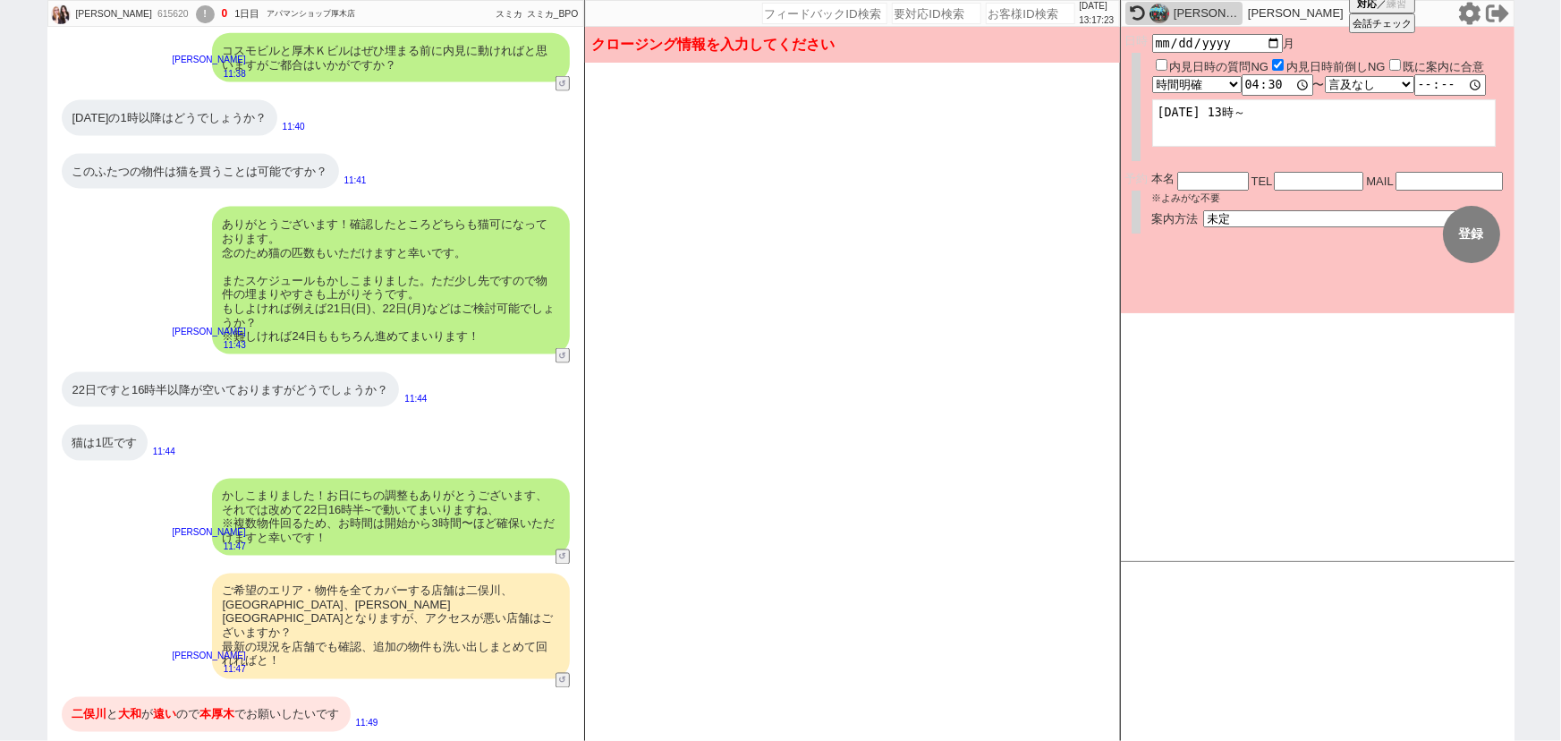
scroll to position [4646, 0]
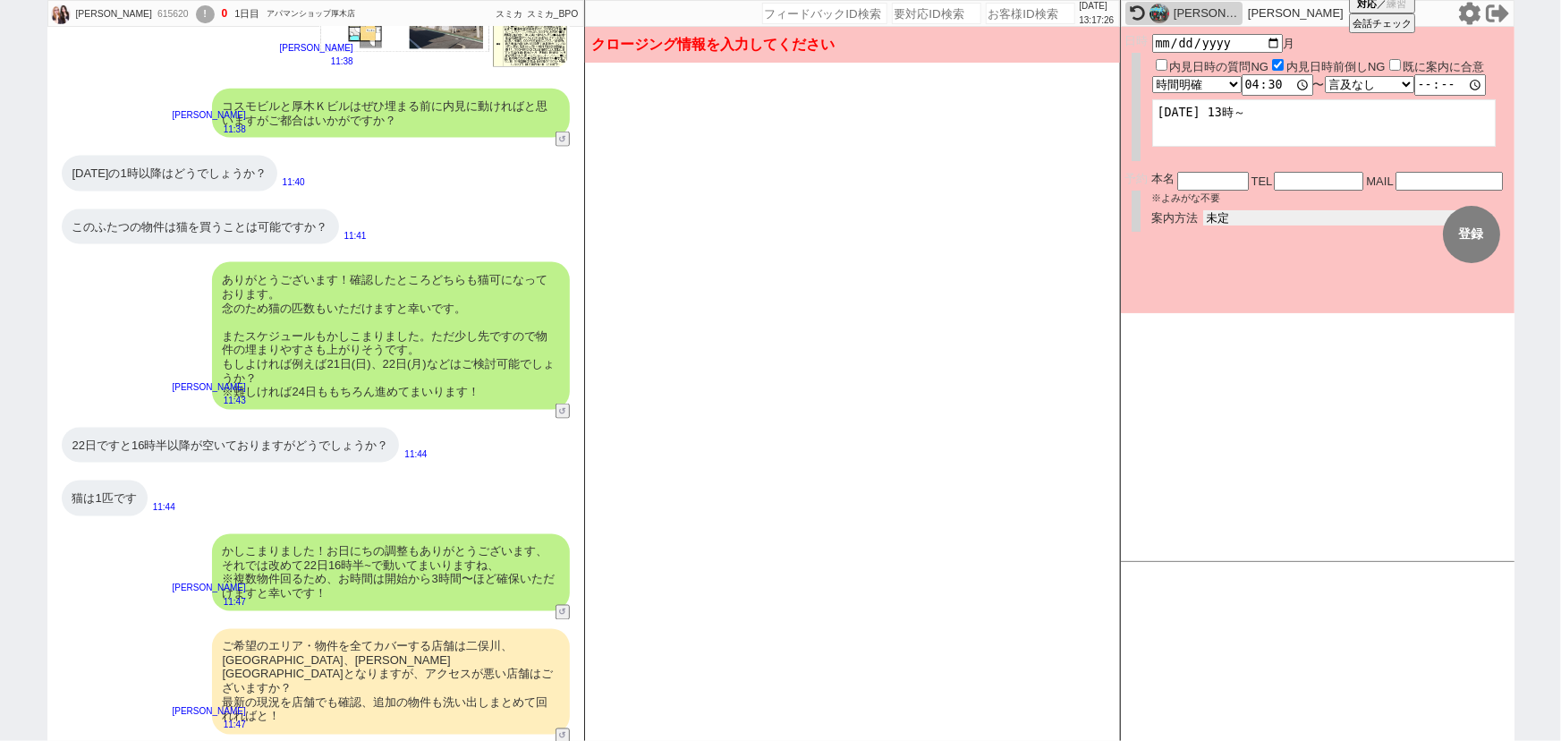
click at [1218, 222] on select "未定 現地お待ち合わせ ご来店 先行申し込みのご案内or内見無しでの申し込みのご案内 オンラインでのご接客 オンラインで1件の内見のご案内" at bounding box center [1337, 217] width 268 height 15
click at [1203, 210] on select "未定 現地お待ち合わせ ご来店 先行申し込みのご案内or内見無しでの申し込みのご案内 オンラインでのご接客 オンラインで1件の内見のご案内" at bounding box center [1337, 217] width 268 height 15
click at [1236, 282] on form "変更 なし 登録 日時 [DATE] 内見日時の質問NG 内見日時前倒しNG 既に案内に合意 言及なし 時間明確 午前 午後 お昼 夕方・夜 終日いつでも そ…" at bounding box center [1318, 170] width 394 height 286
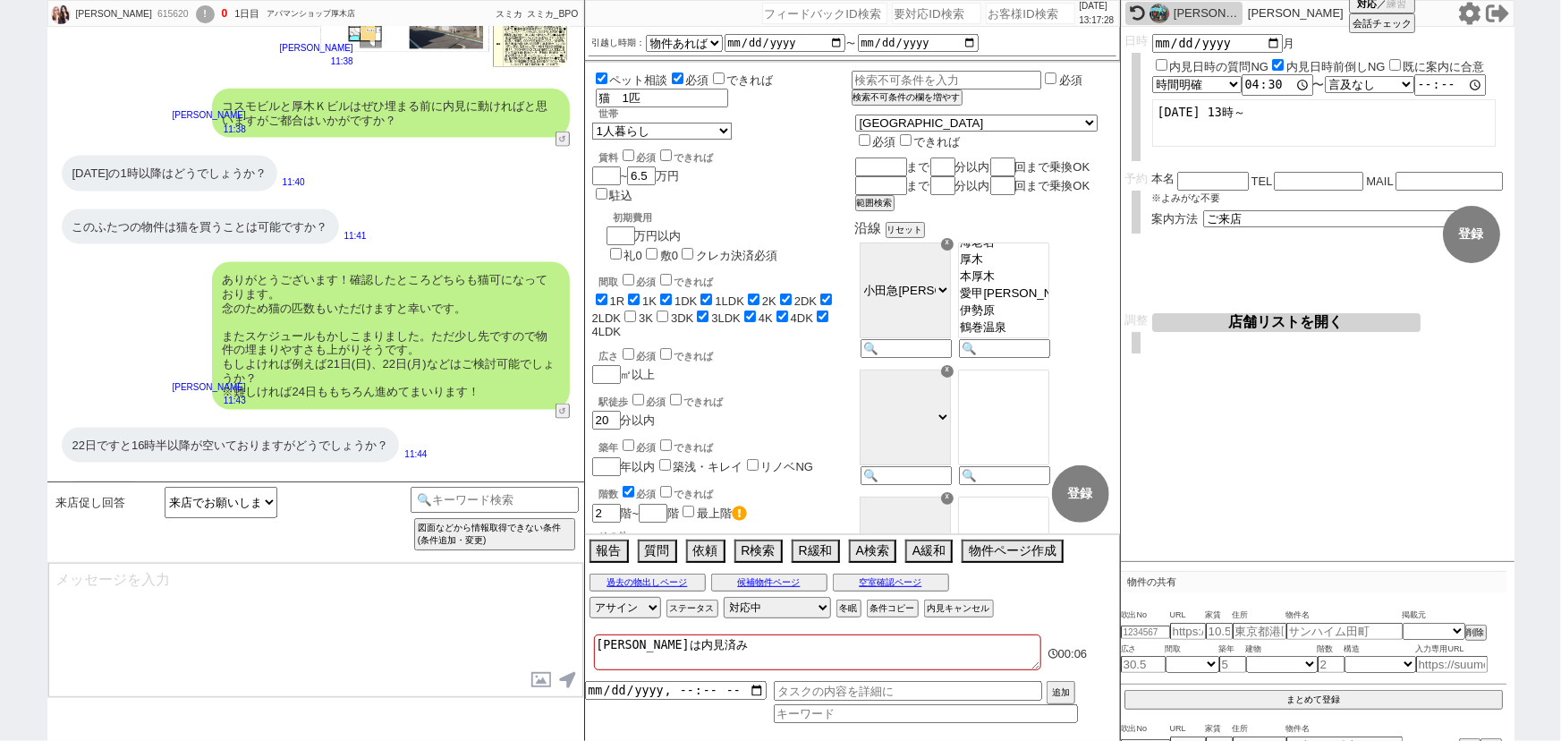
scroll to position [4904, 0]
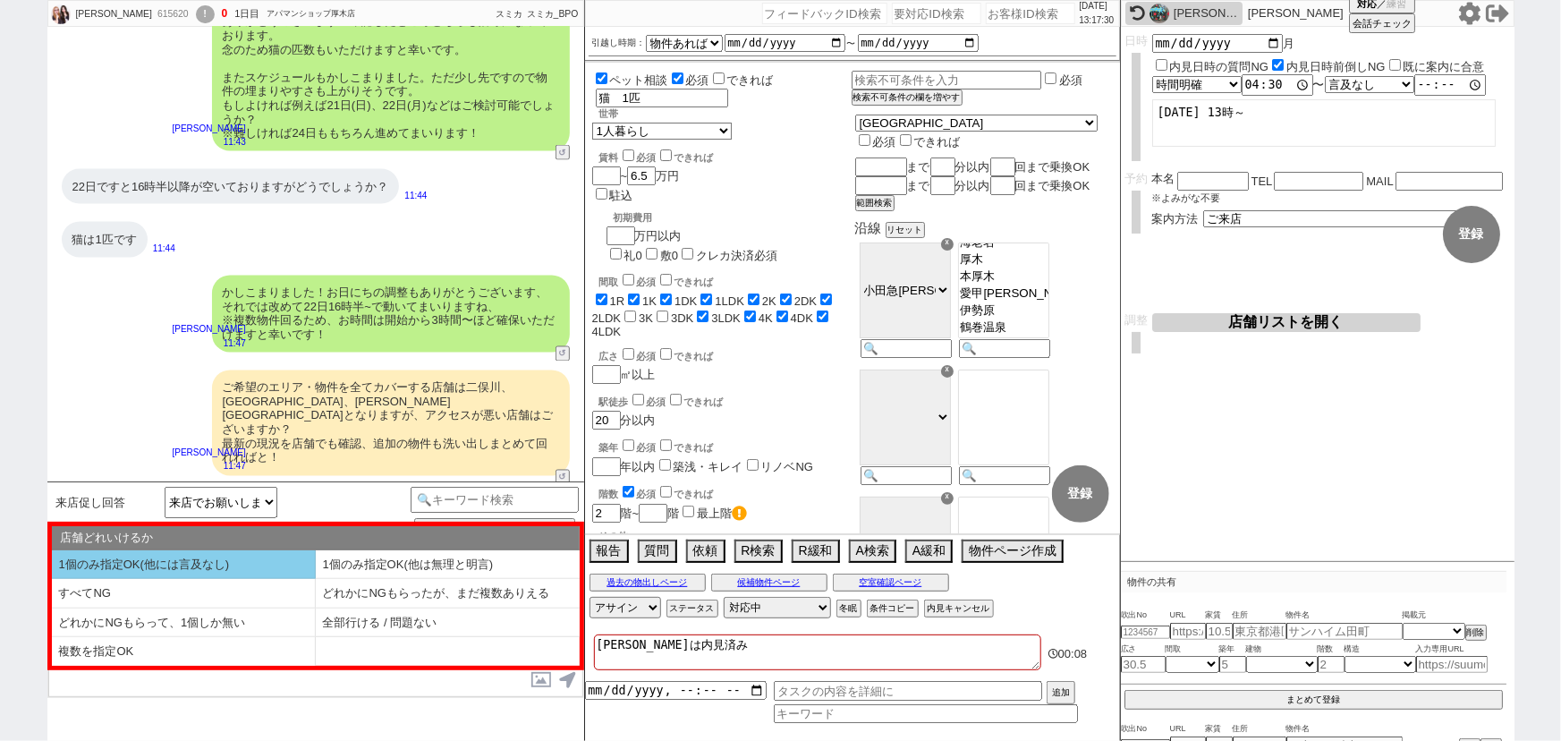
click at [246, 571] on li "1個のみ指定OK(他には言及なし)" at bounding box center [184, 565] width 264 height 30
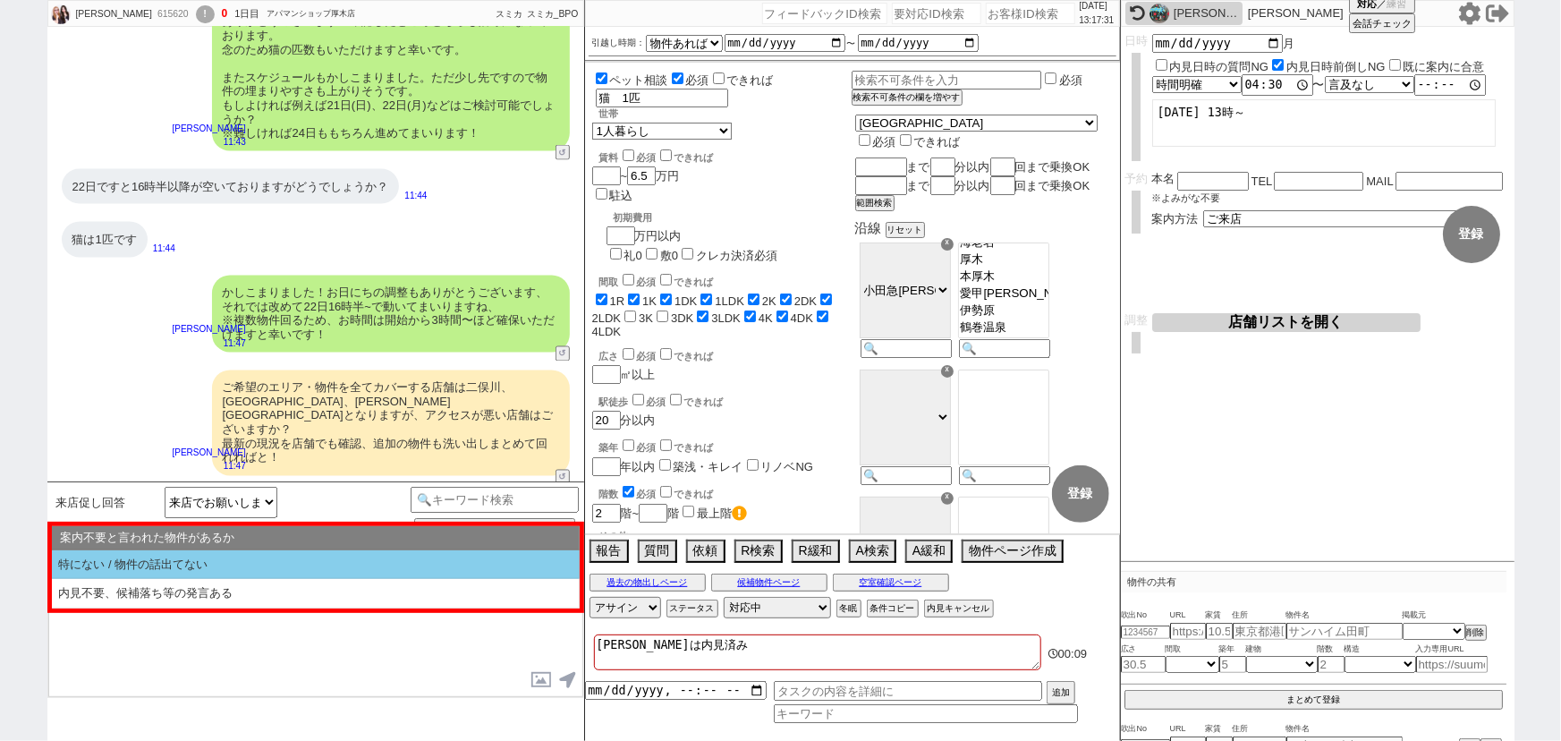
click at [246, 571] on li "特にない / 物件の話出てない" at bounding box center [316, 565] width 528 height 30
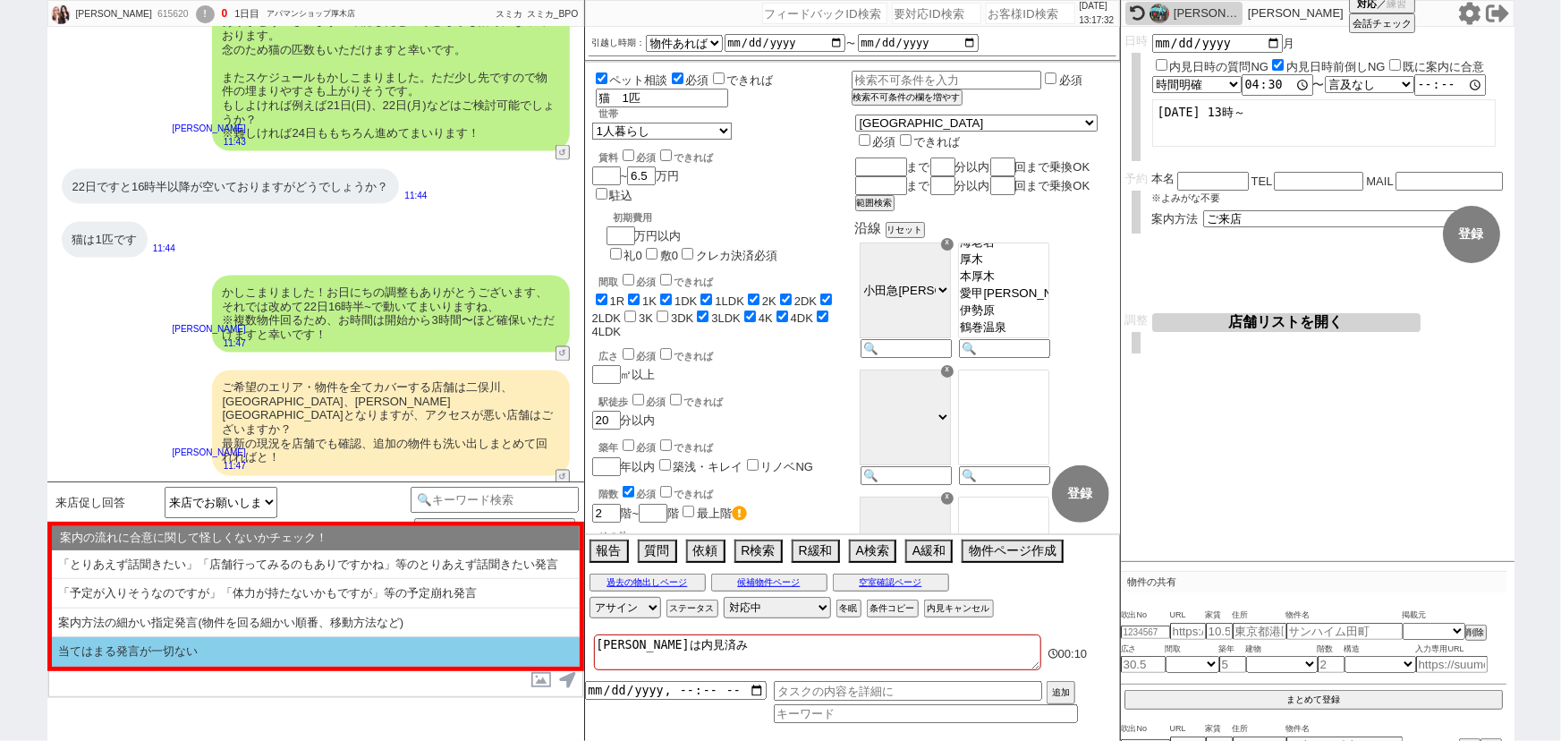
click at [206, 663] on li "当てはまる発言が一切ない" at bounding box center [316, 652] width 528 height 30
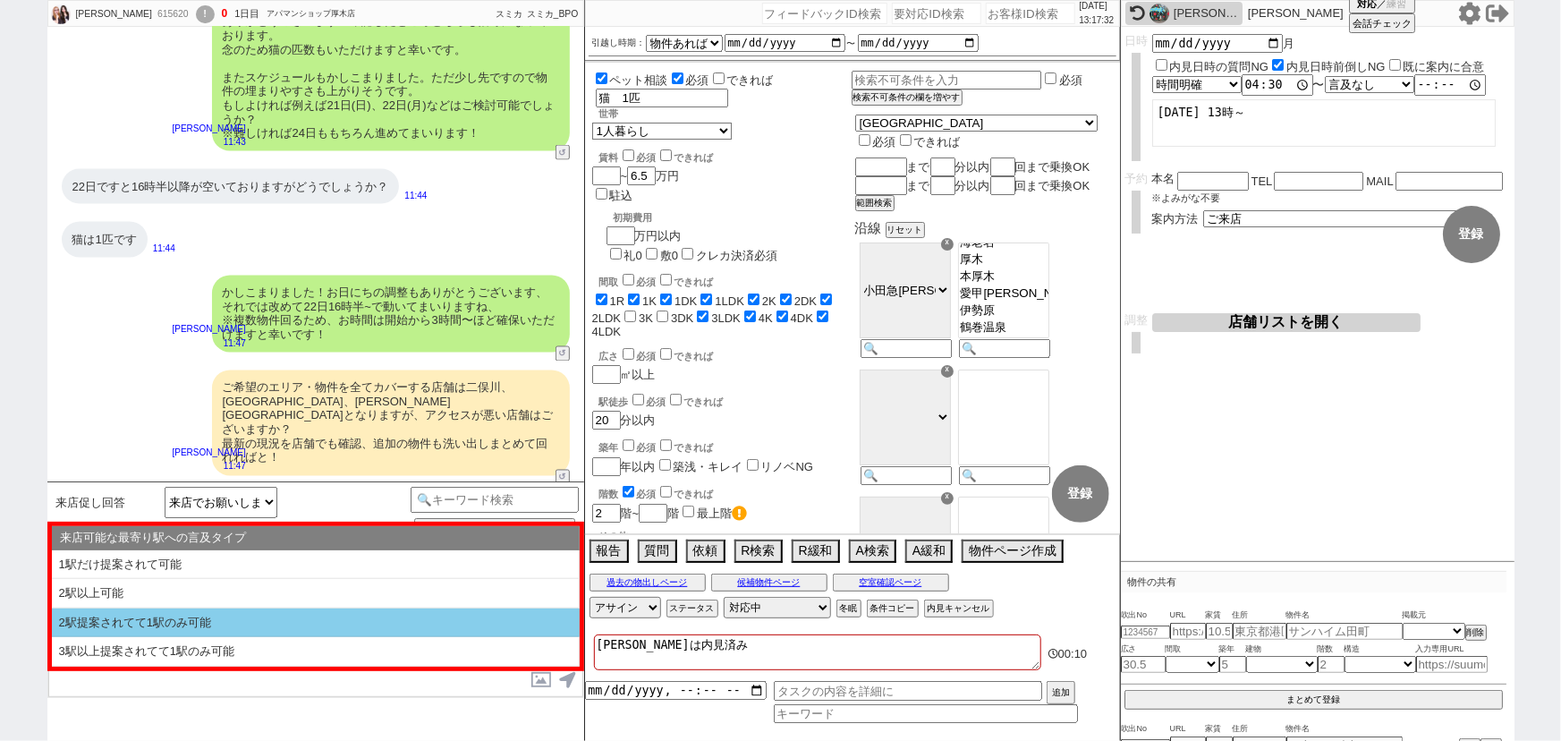
click at [271, 609] on li "2駅提案されてて1駅のみ可能" at bounding box center [316, 623] width 528 height 30
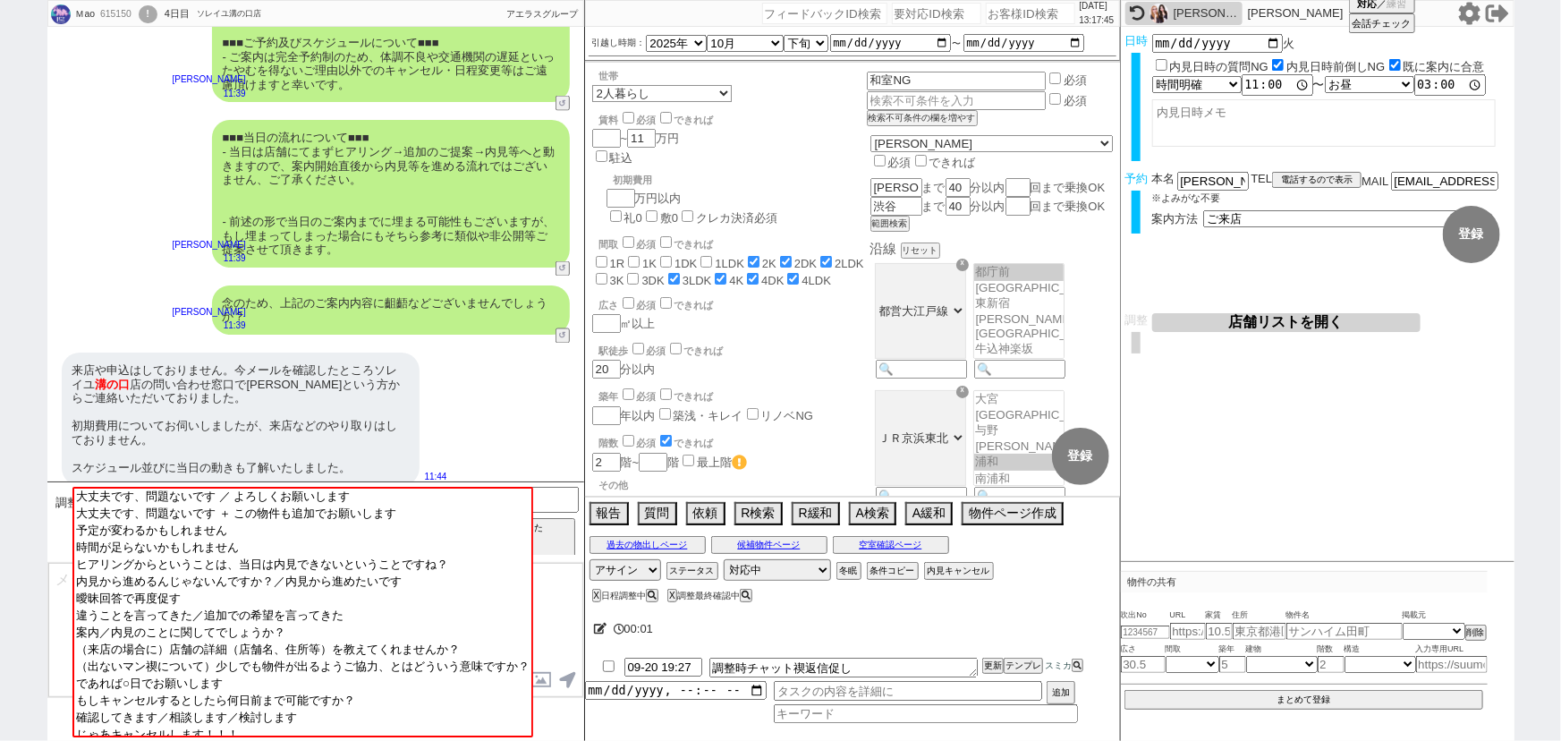
scroll to position [31, 0]
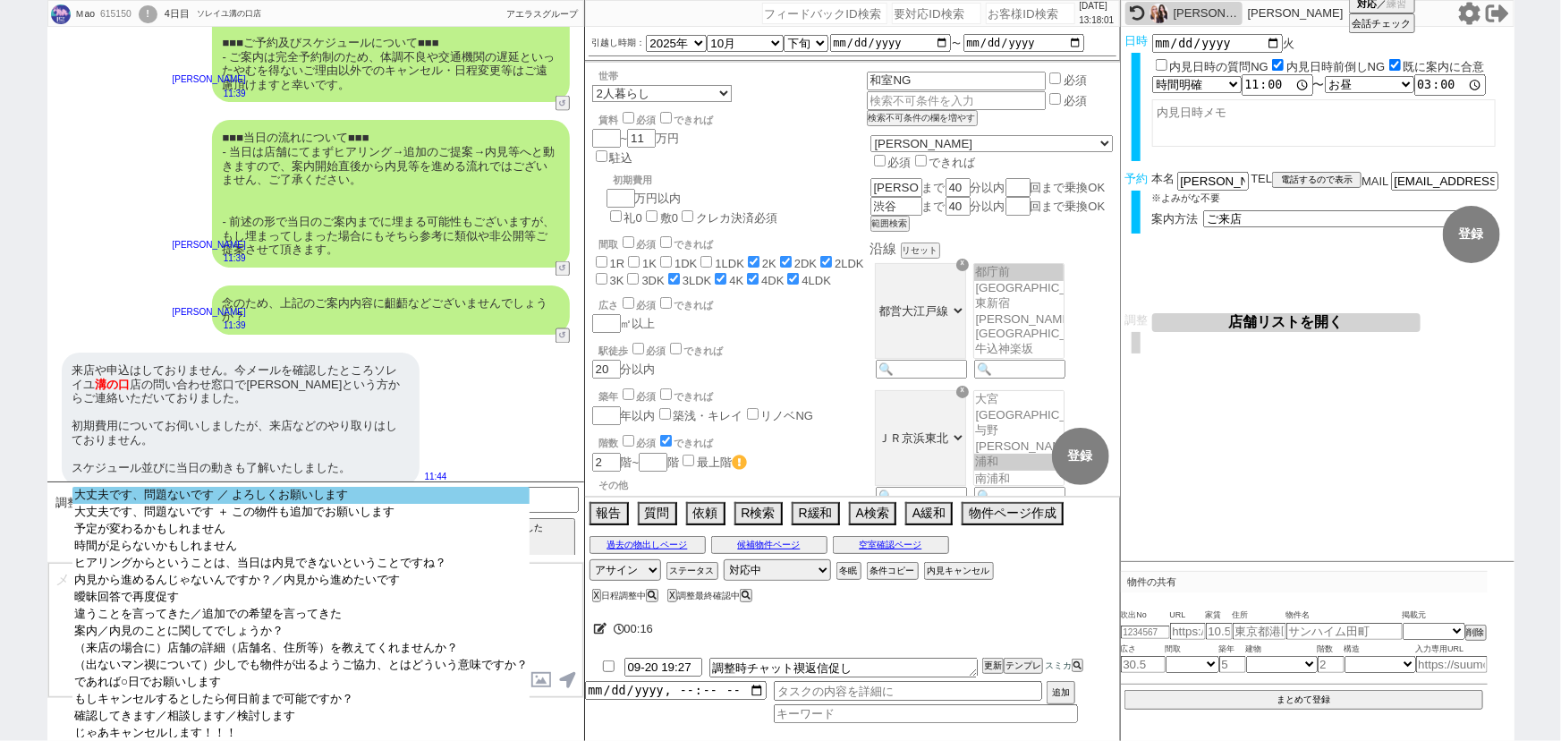
click at [299, 490] on option "大丈夫です、問題ないです ／ よろしくお願いします" at bounding box center [300, 495] width 457 height 17
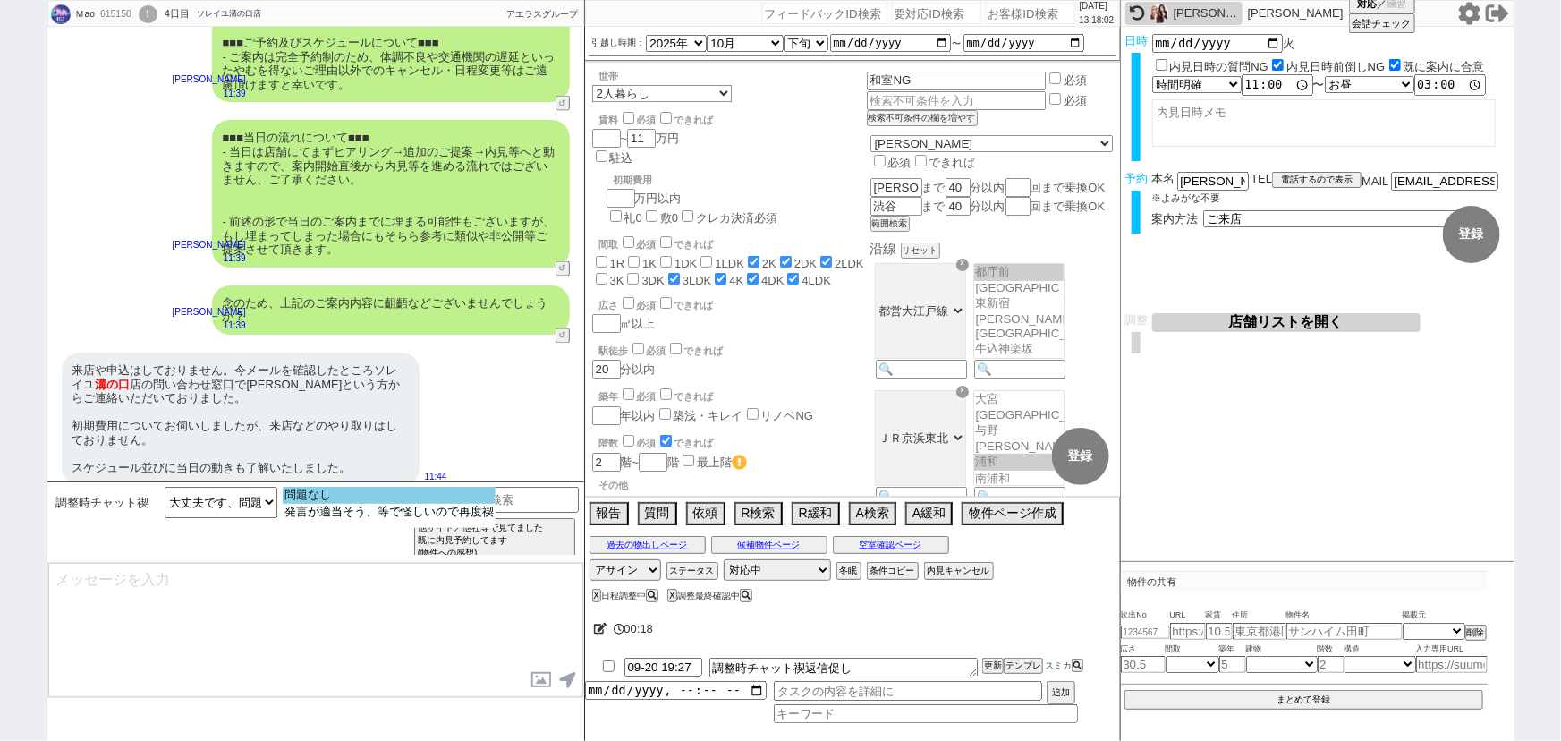
click at [335, 501] on option "問題なし" at bounding box center [389, 495] width 213 height 17
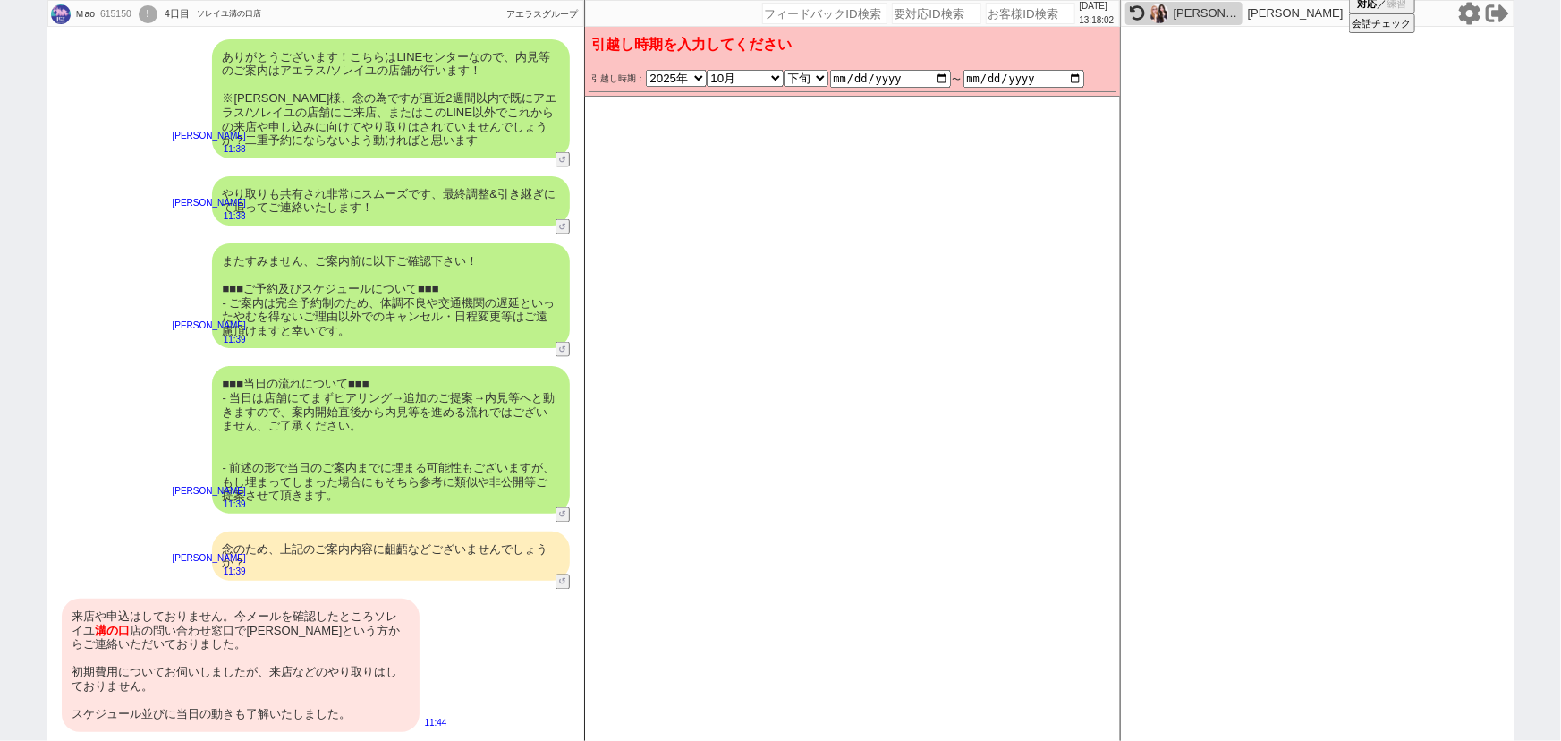
scroll to position [1214, 0]
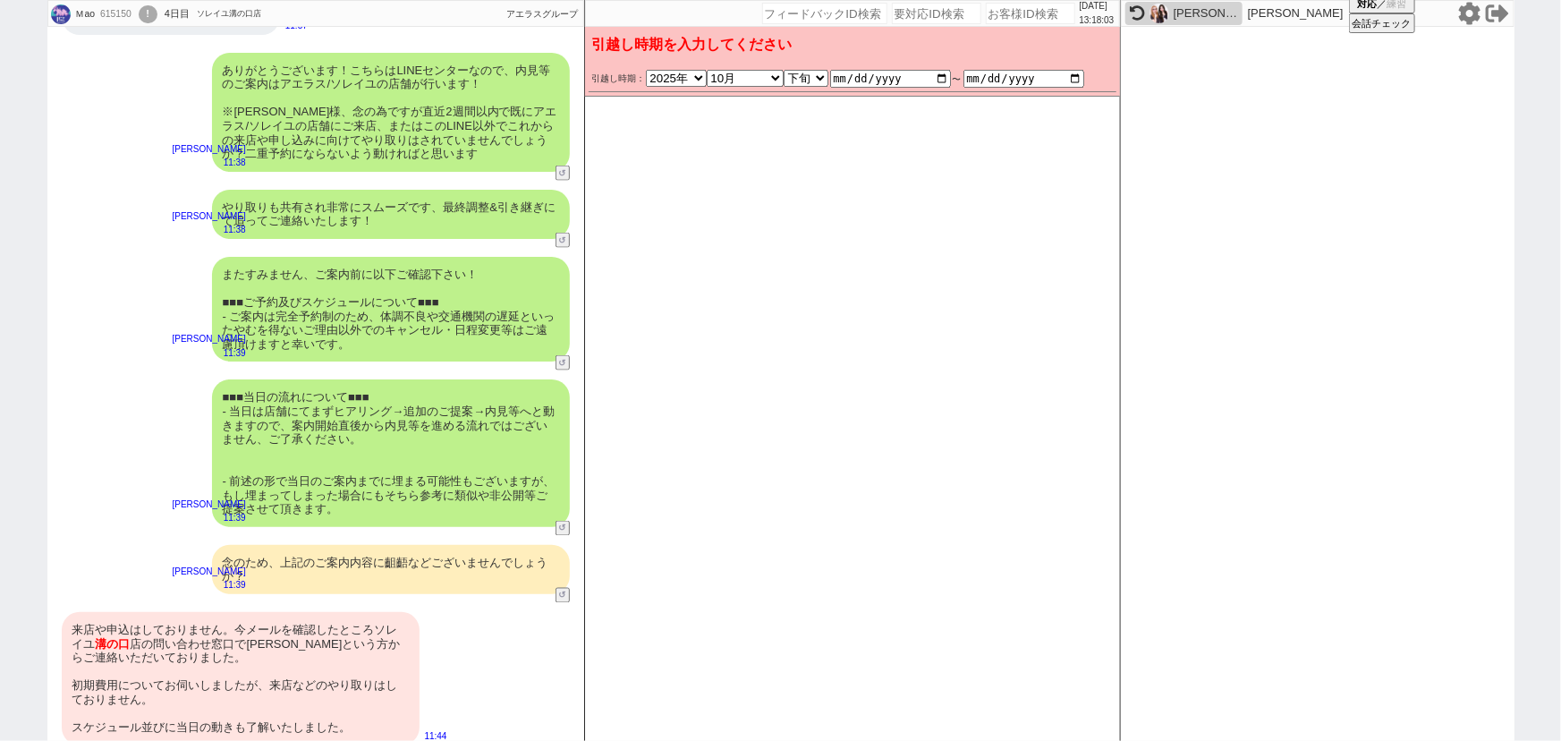
click at [416, 412] on div "■■■当日の流れについて■■■ - 当日は店舗にてまずヒアリング→追加のご提案→内見等へと動きますので、案内開始直後から内見等を進める流れではございません、ご…" at bounding box center [391, 452] width 358 height 147
click at [456, 311] on div "またすみません、ご案内前に以下ご確認下さい！ ■■■ご予約及びスケジュールについて■■■ - ご案内は完全予約制のため、体調不良や交通機関の遅延といったやむを…" at bounding box center [391, 310] width 358 height 106
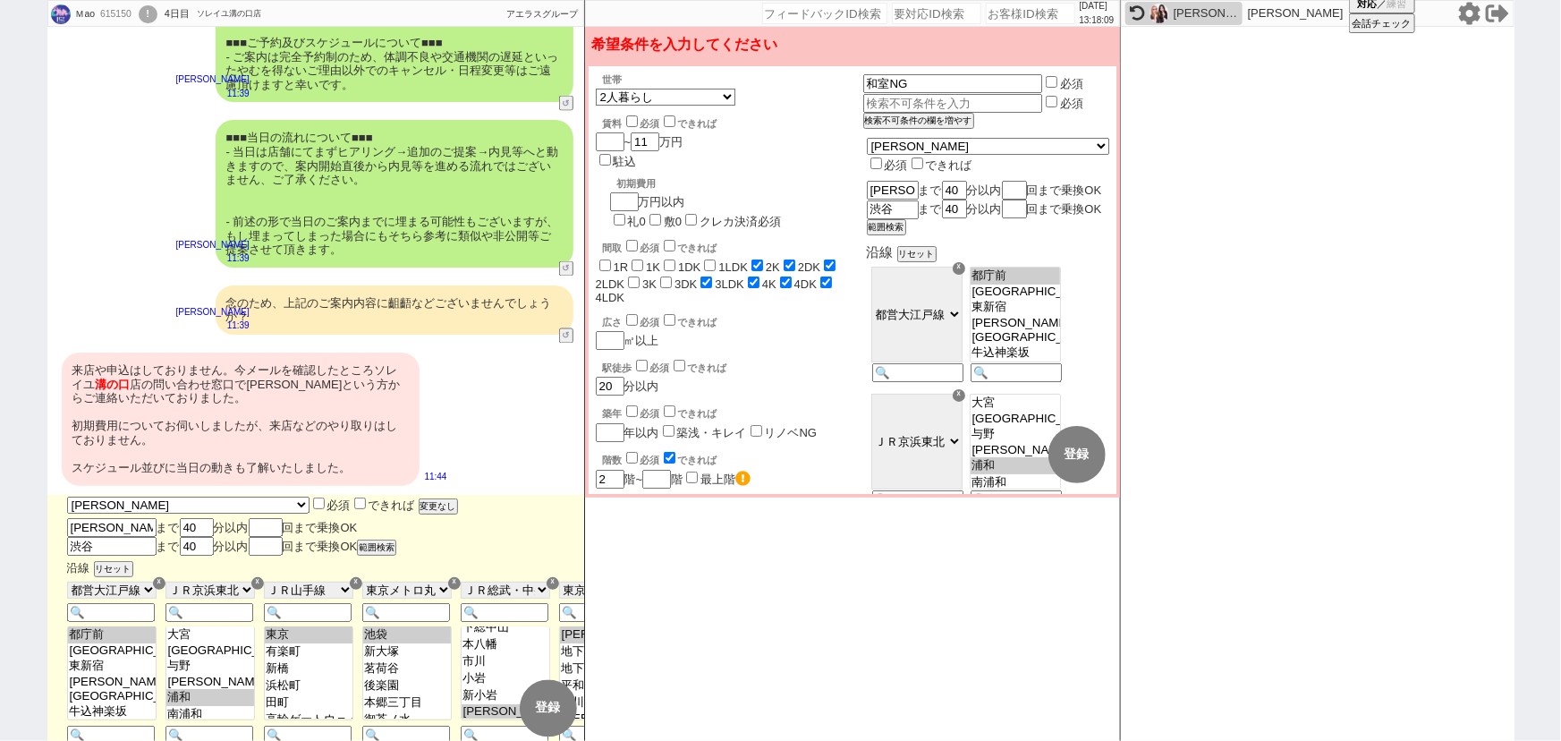
scroll to position [33, 0]
click at [369, 367] on div "来店や申込はしておりません。今メールを確認したところソレイユ 溝の口 店の問い合わせ窓口で[PERSON_NAME]という方からご連絡いただいておりました。 …" at bounding box center [241, 418] width 358 height 133
click at [468, 200] on div "■■■当日の流れについて■■■ - 当日は店舗にてまずヒアリング→追加のご提案→内見等へと動きますので、案内開始直後から内見等を進める流れではございません、ご…" at bounding box center [395, 193] width 358 height 147
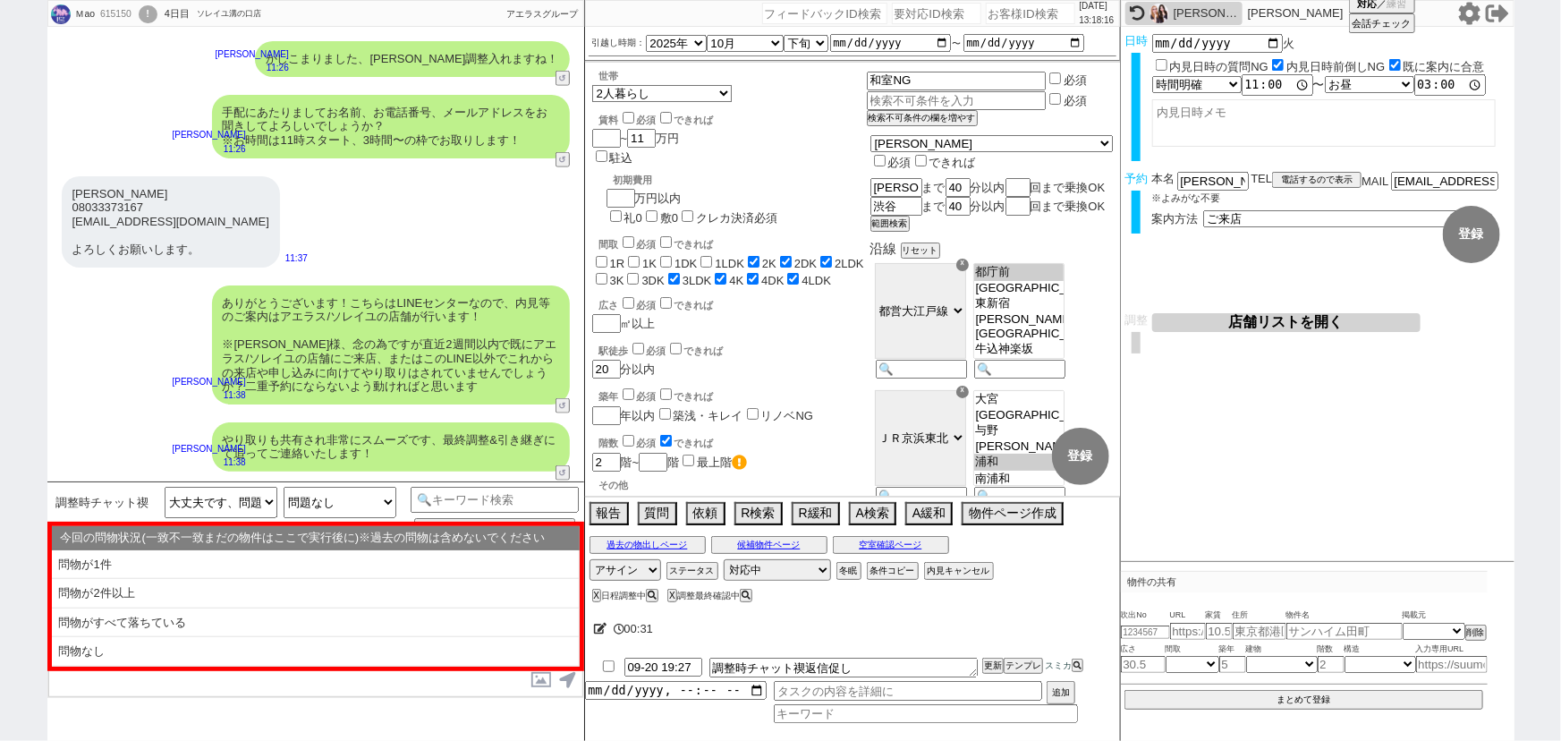
scroll to position [1473, 0]
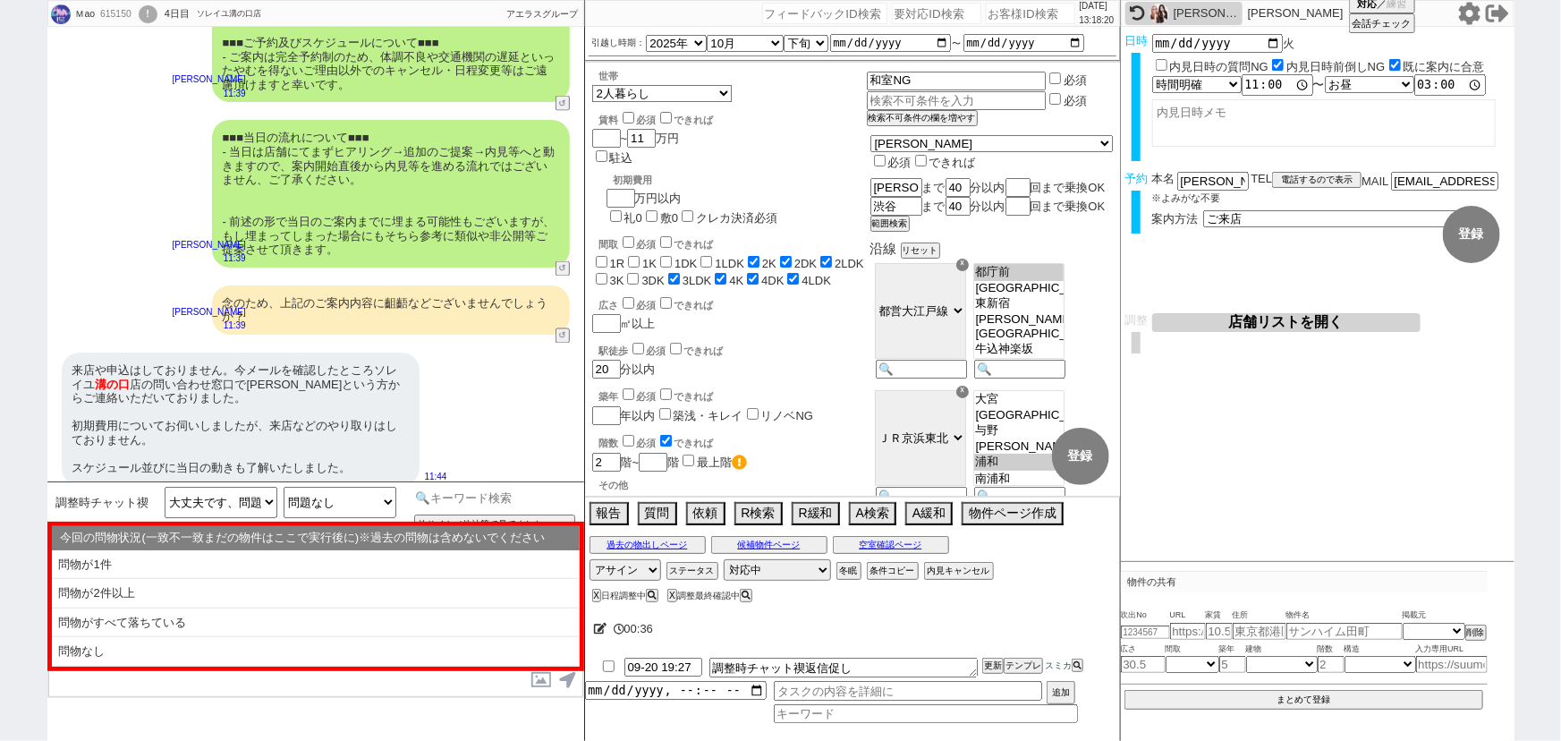
click at [451, 501] on input at bounding box center [495, 498] width 169 height 22
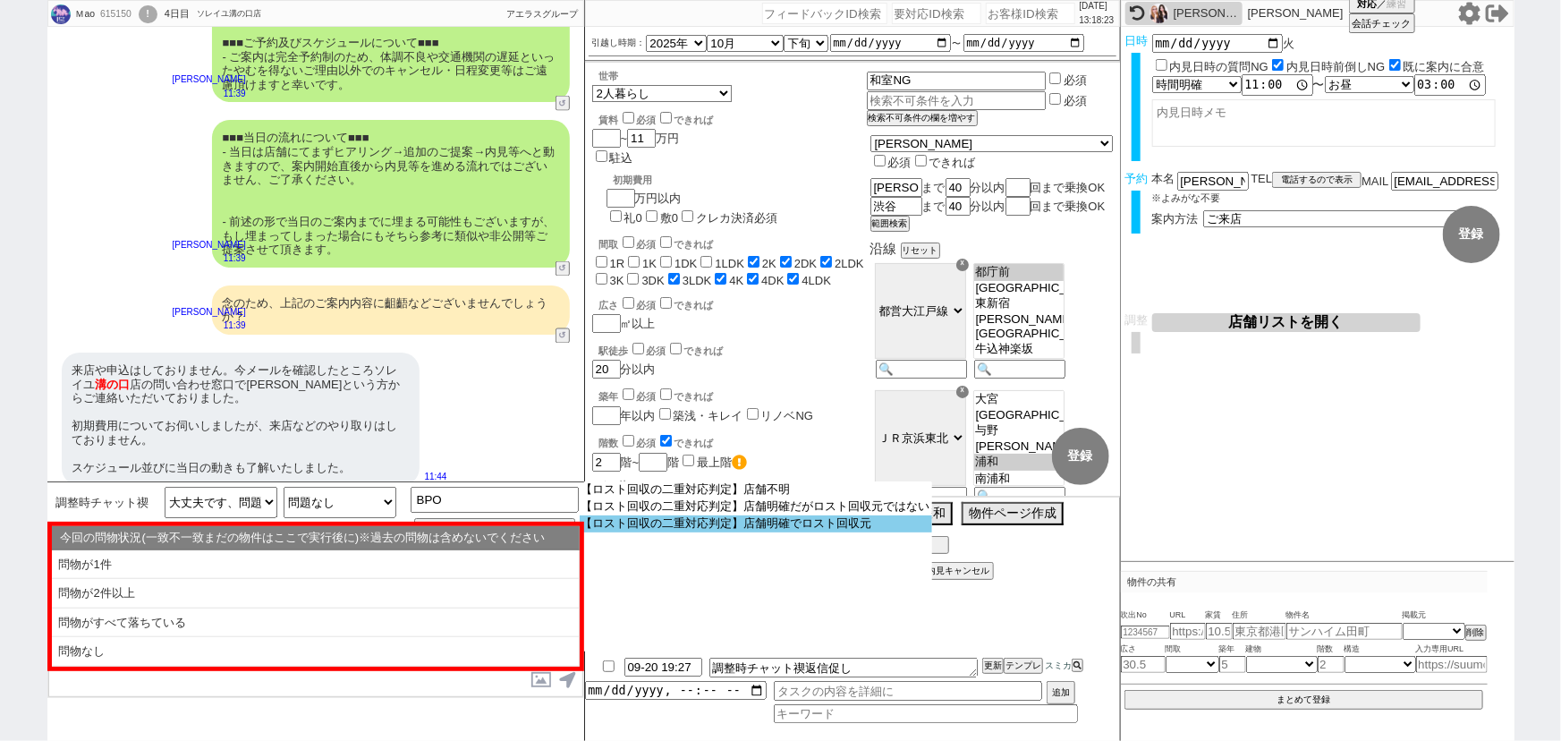
click at [679, 524] on option "【ロスト回収の二重対応判定】店舗明確でロスト回収元" at bounding box center [756, 523] width 352 height 17
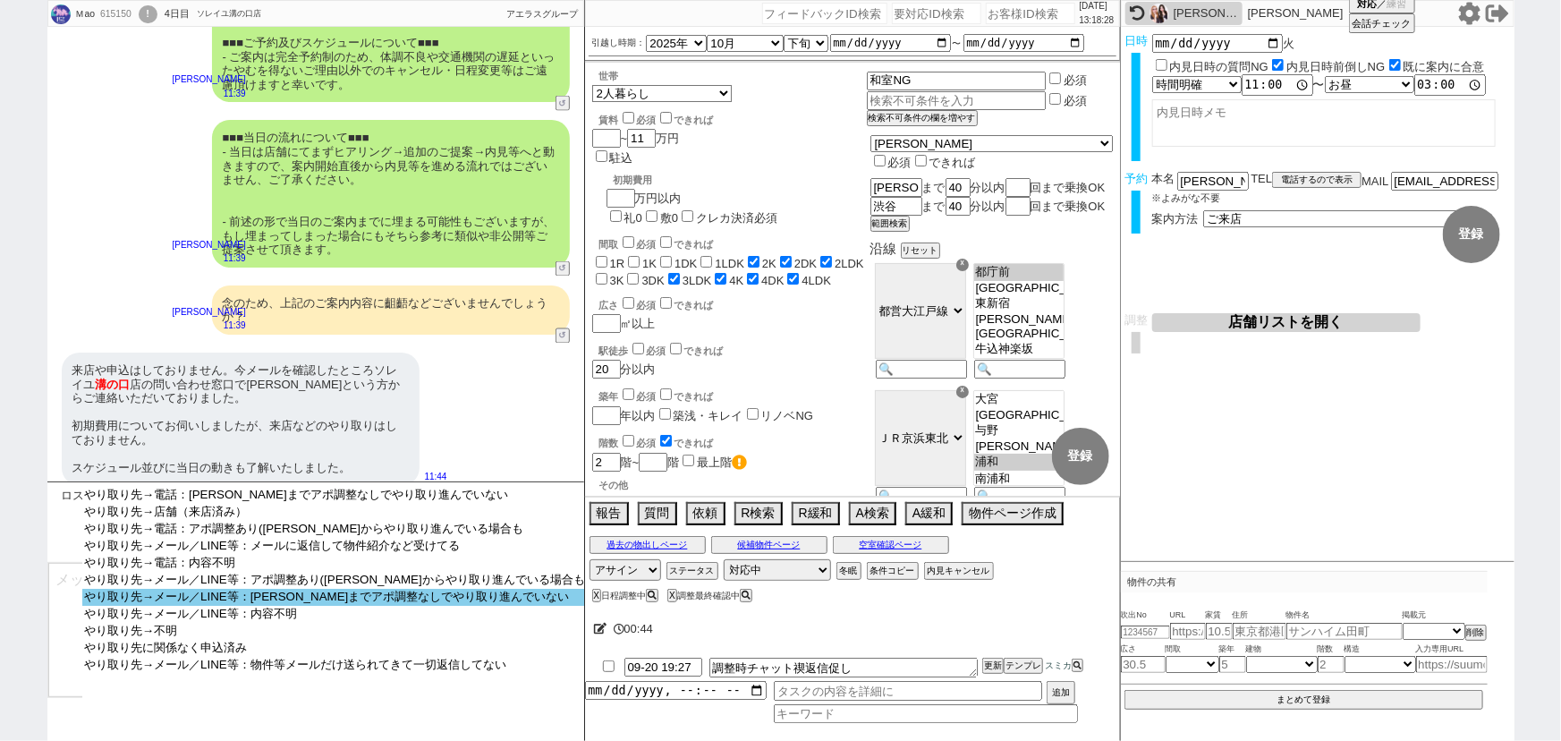
click at [370, 599] on option "やり取り先→メール／LINE等：[PERSON_NAME]までアポ調整なしでやり取り進んでいない" at bounding box center [334, 597] width 505 height 17
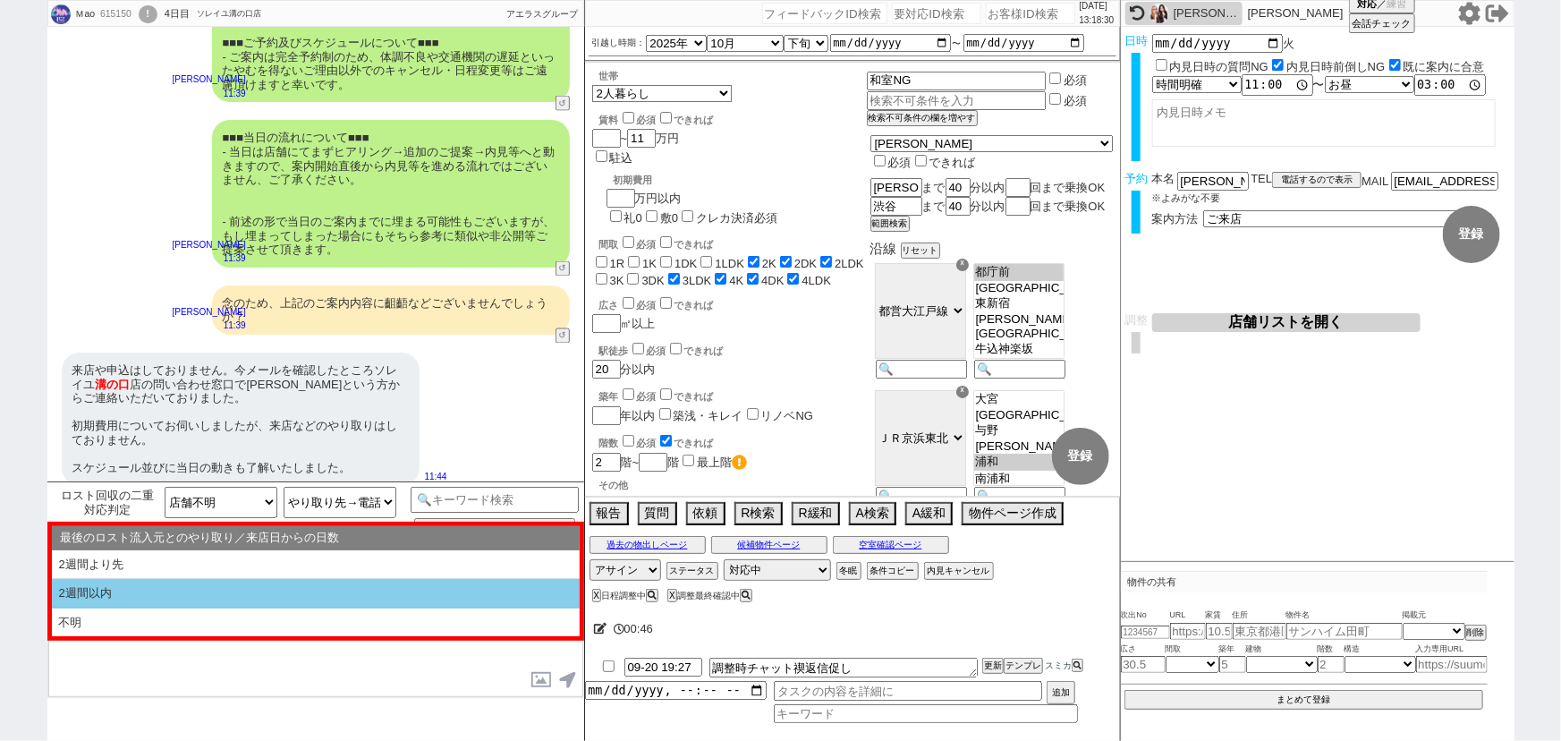
click at [250, 585] on li "2週間以内" at bounding box center [316, 594] width 528 height 30
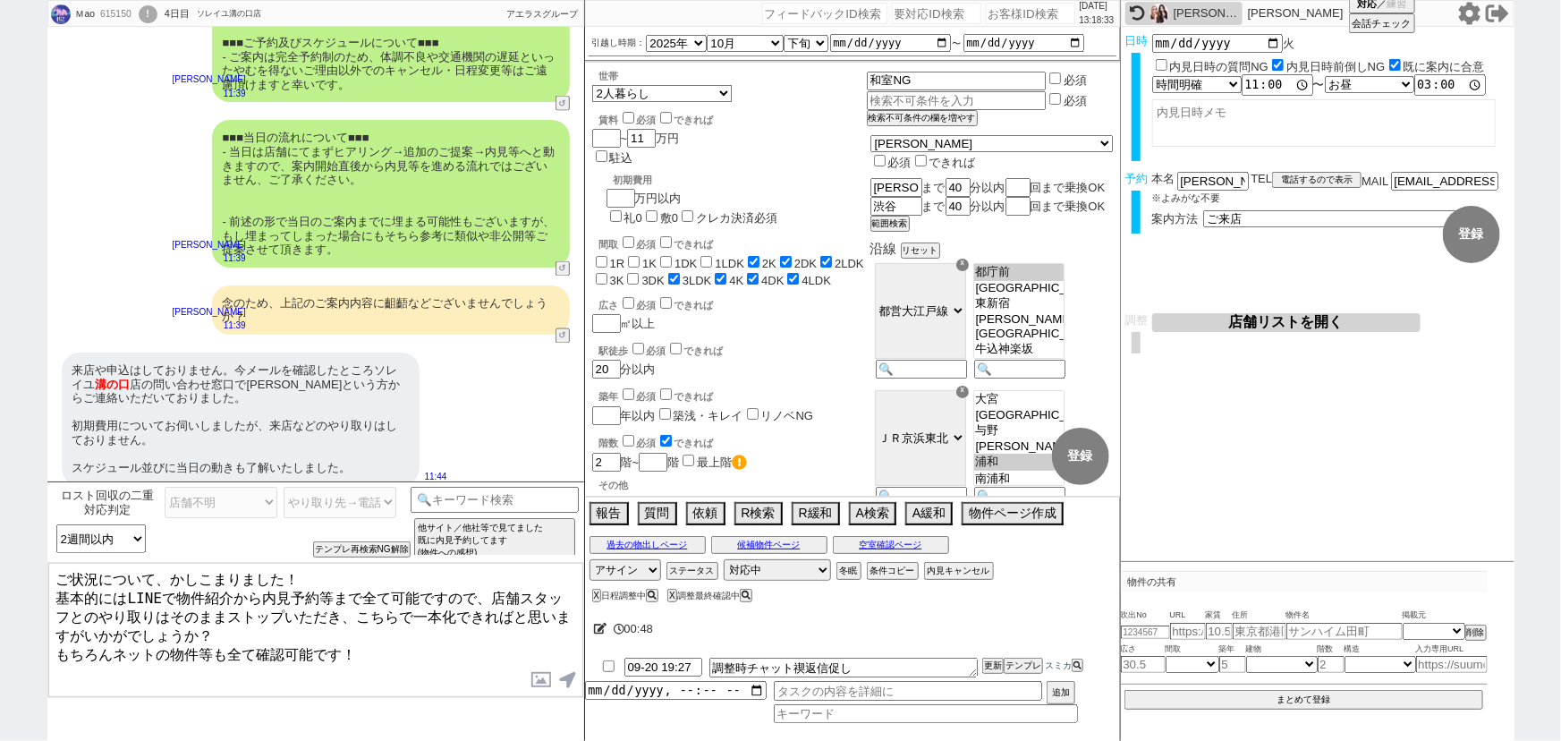
click at [270, 641] on textarea "ご状況について、かしこまりました！ 基本的にはLINEで物件紹介から内見予約等まで全て可能ですので、店舗スタッフとのやり取りはそのままストップいただき、こちら…" at bounding box center [315, 630] width 535 height 134
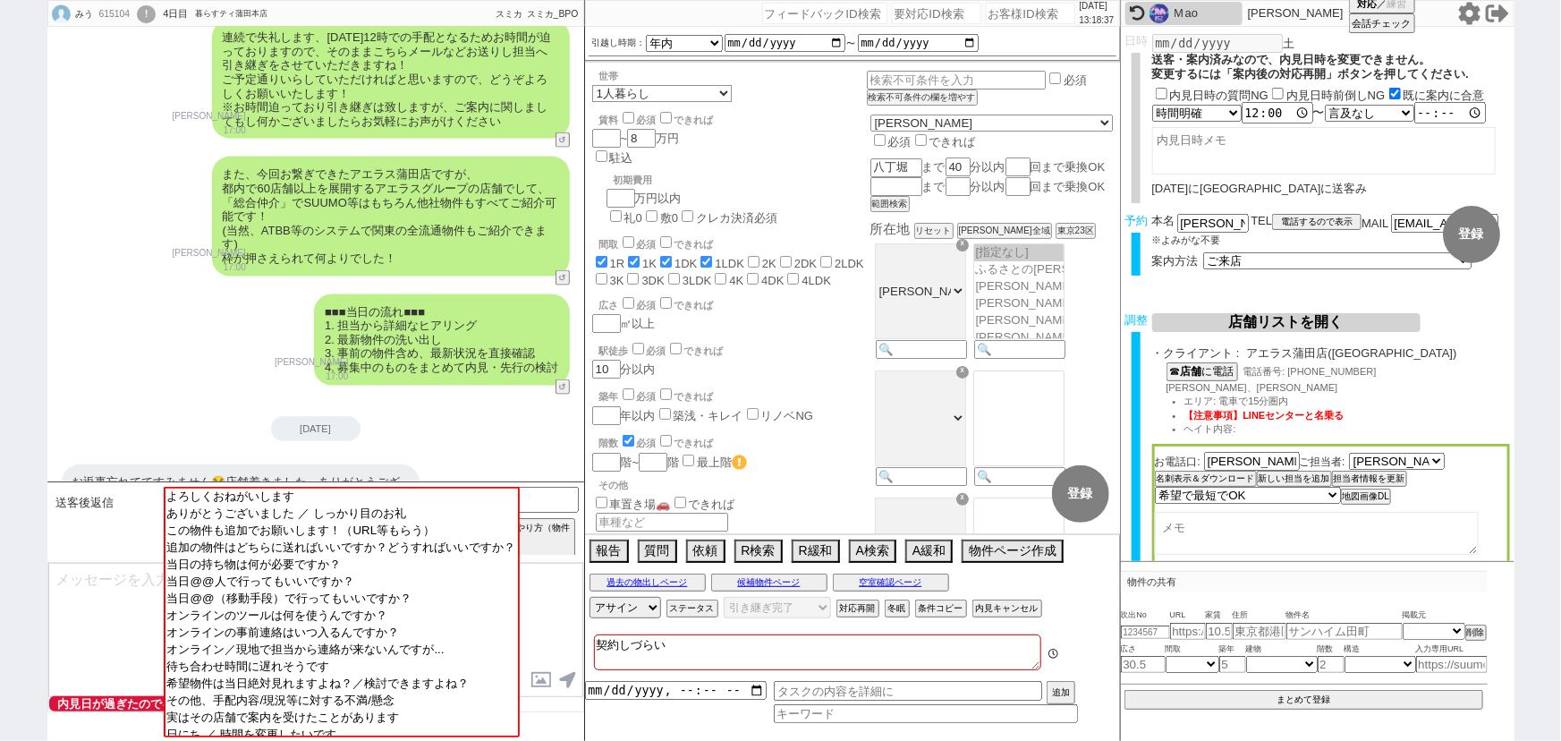
scroll to position [49, 0]
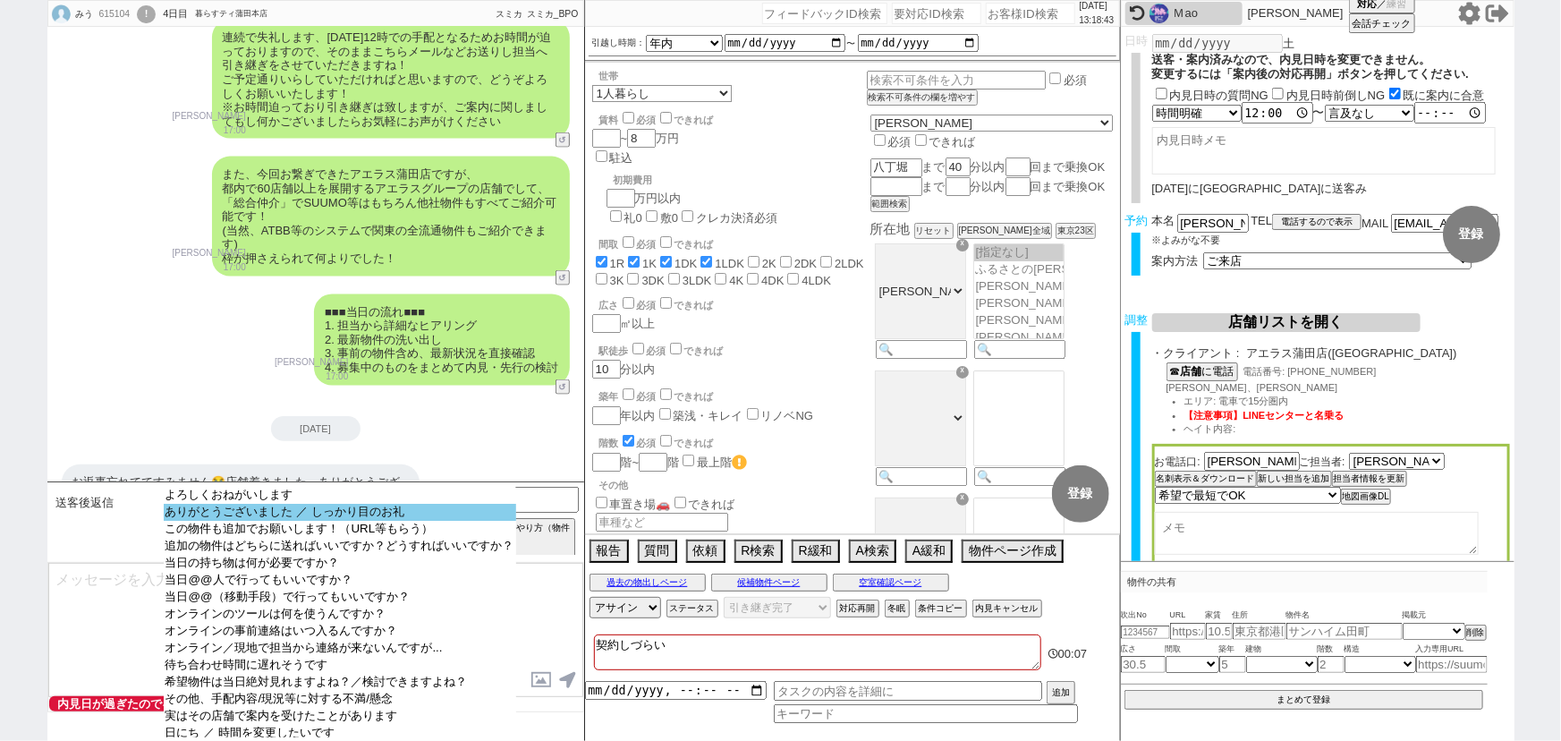
click at [262, 512] on option "ありがとうございました ／ しっかり目のお礼" at bounding box center [340, 512] width 352 height 17
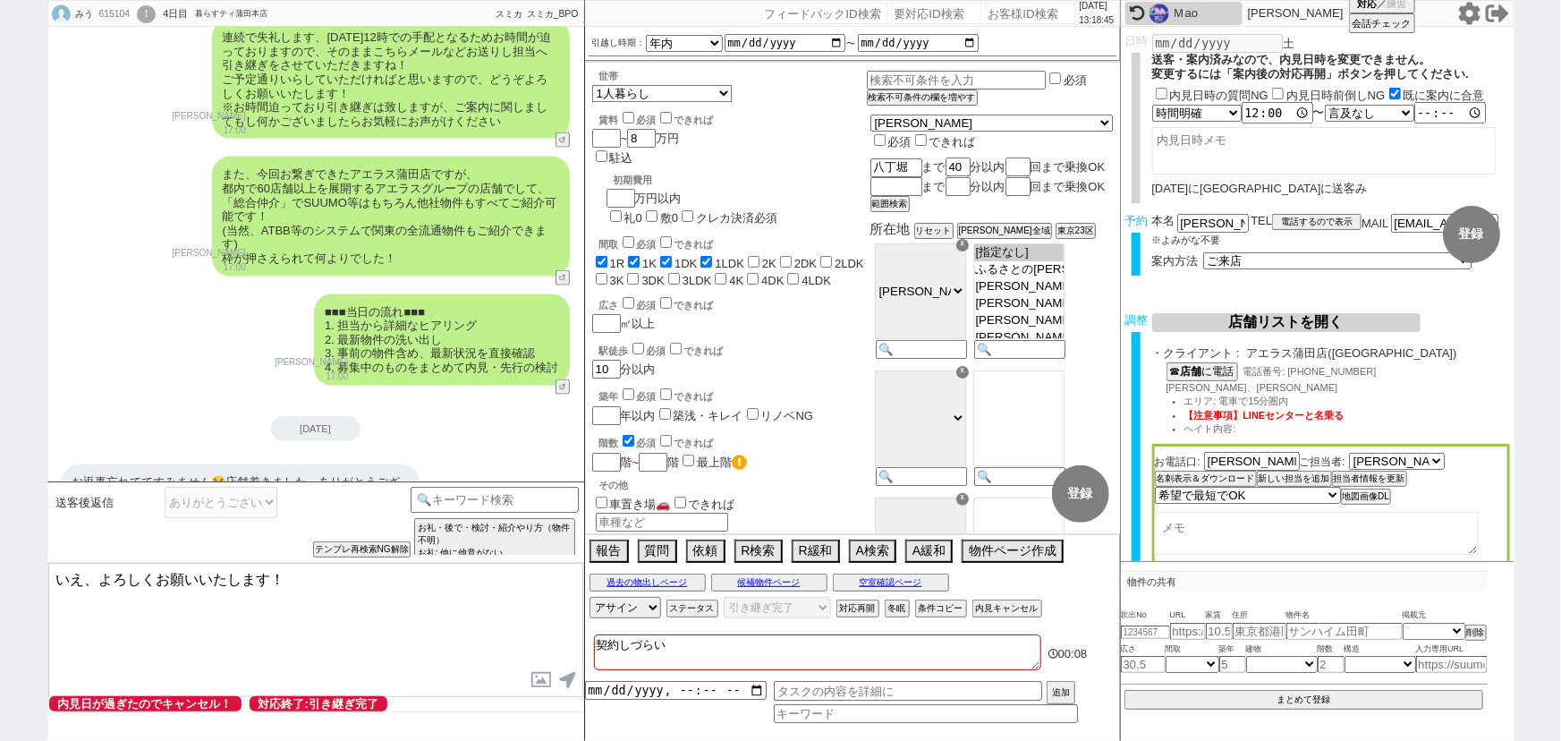
click at [83, 573] on textarea "いえ、よろしくお願いいたします！" at bounding box center [315, 630] width 535 height 134
click at [99, 571] on textarea "いえ、よろしくお願いいたします！" at bounding box center [315, 630] width 535 height 134
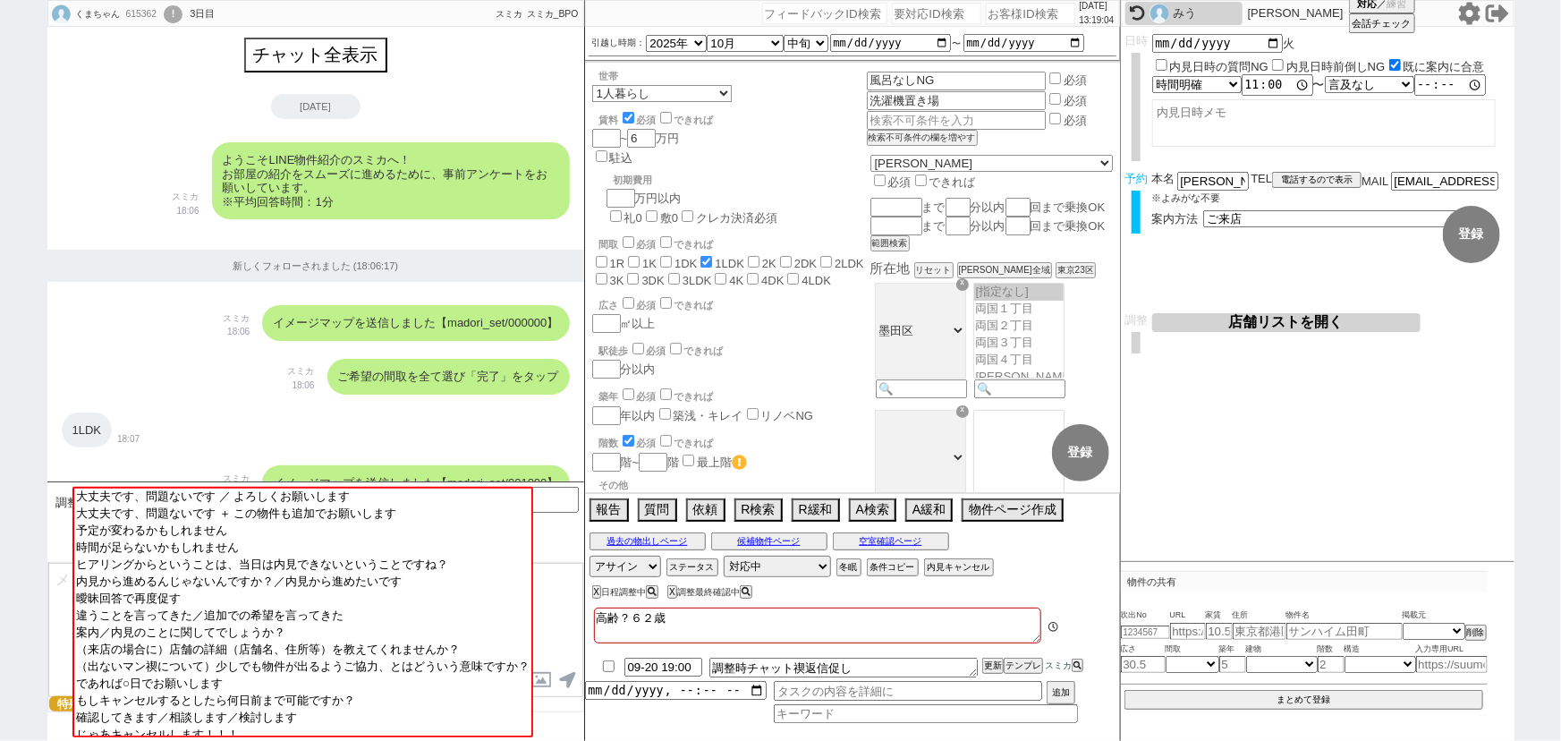
scroll to position [4036, 0]
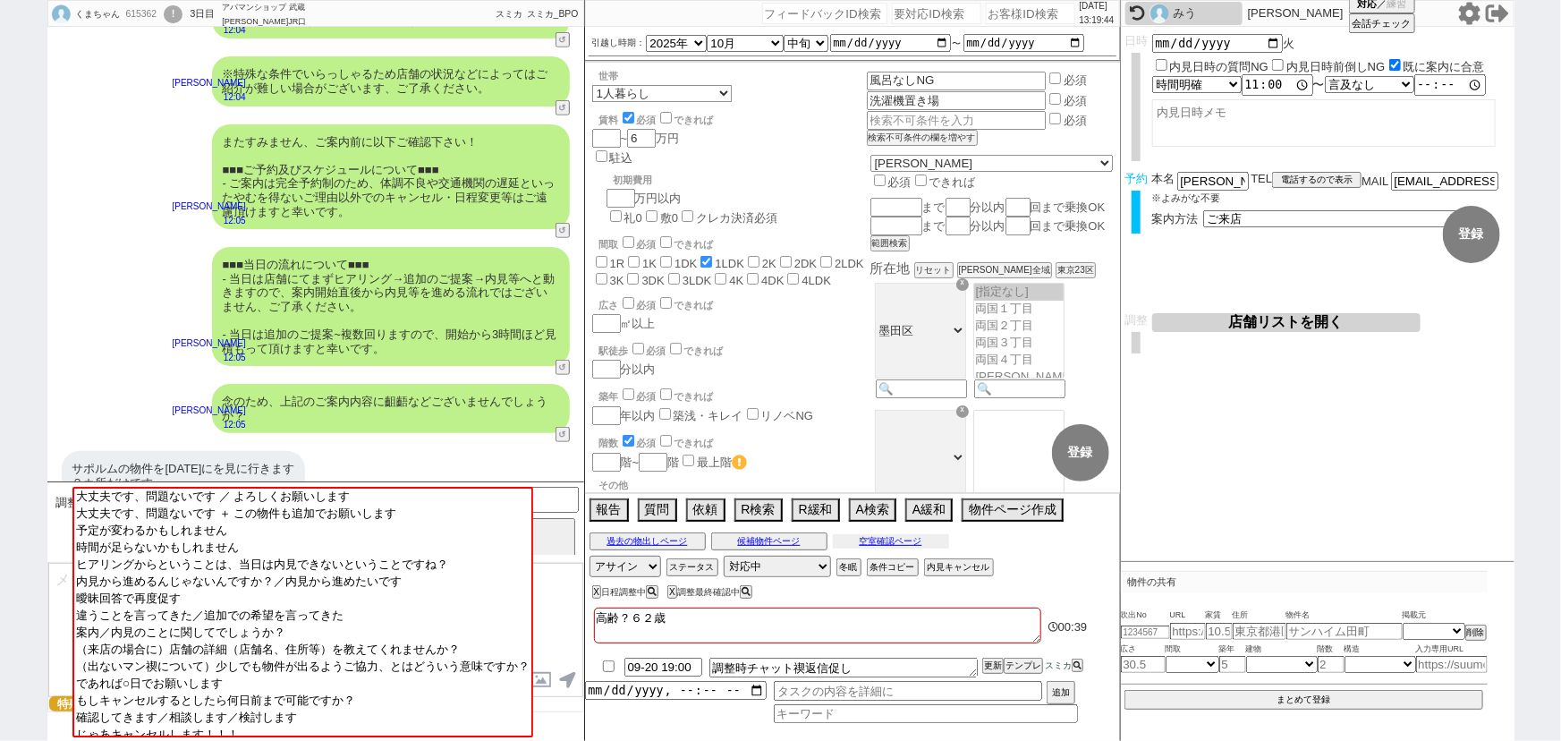
click at [880, 539] on button "空室確認ページ" at bounding box center [891, 541] width 116 height 14
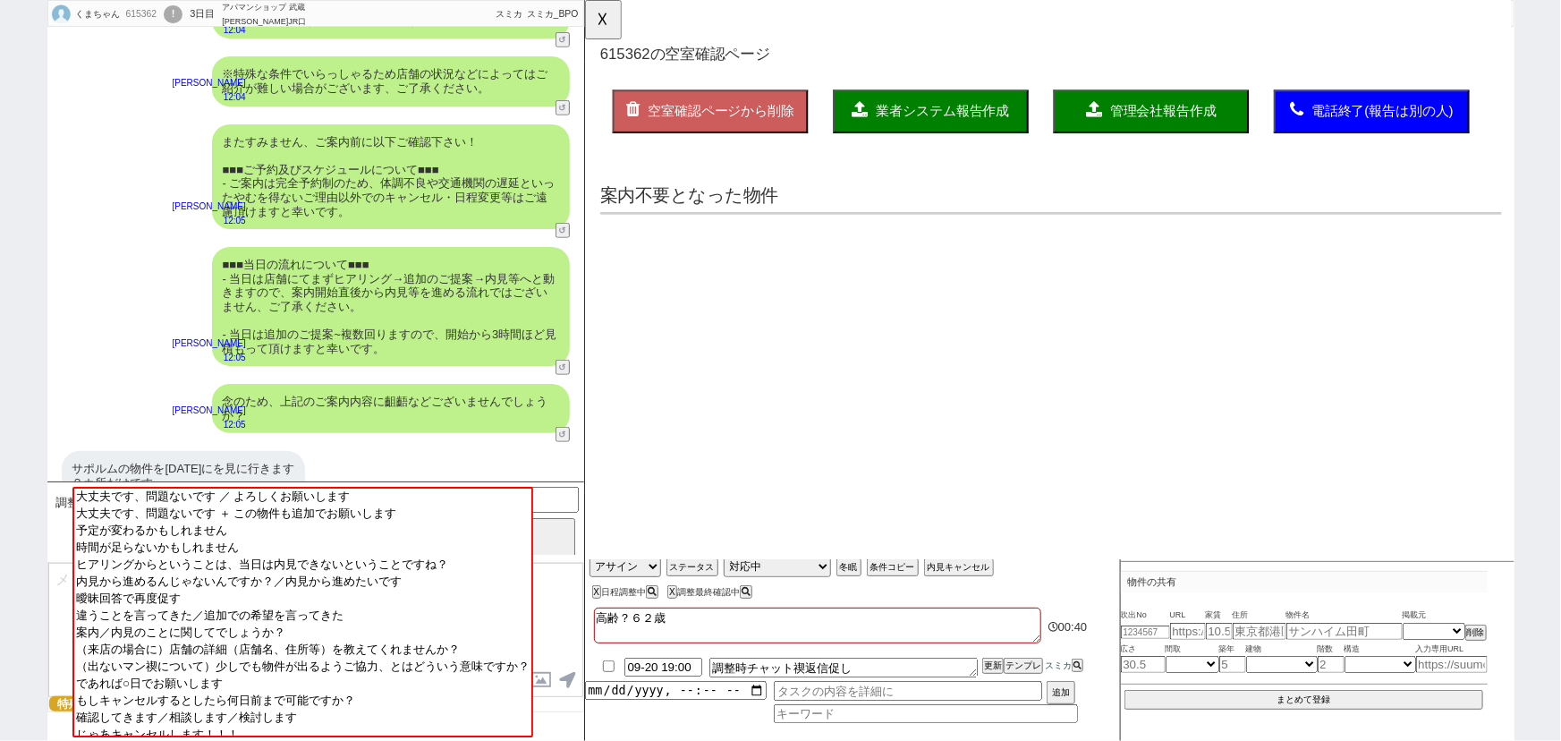
scroll to position [0, 0]
click at [607, 20] on button "☓" at bounding box center [601, 18] width 33 height 36
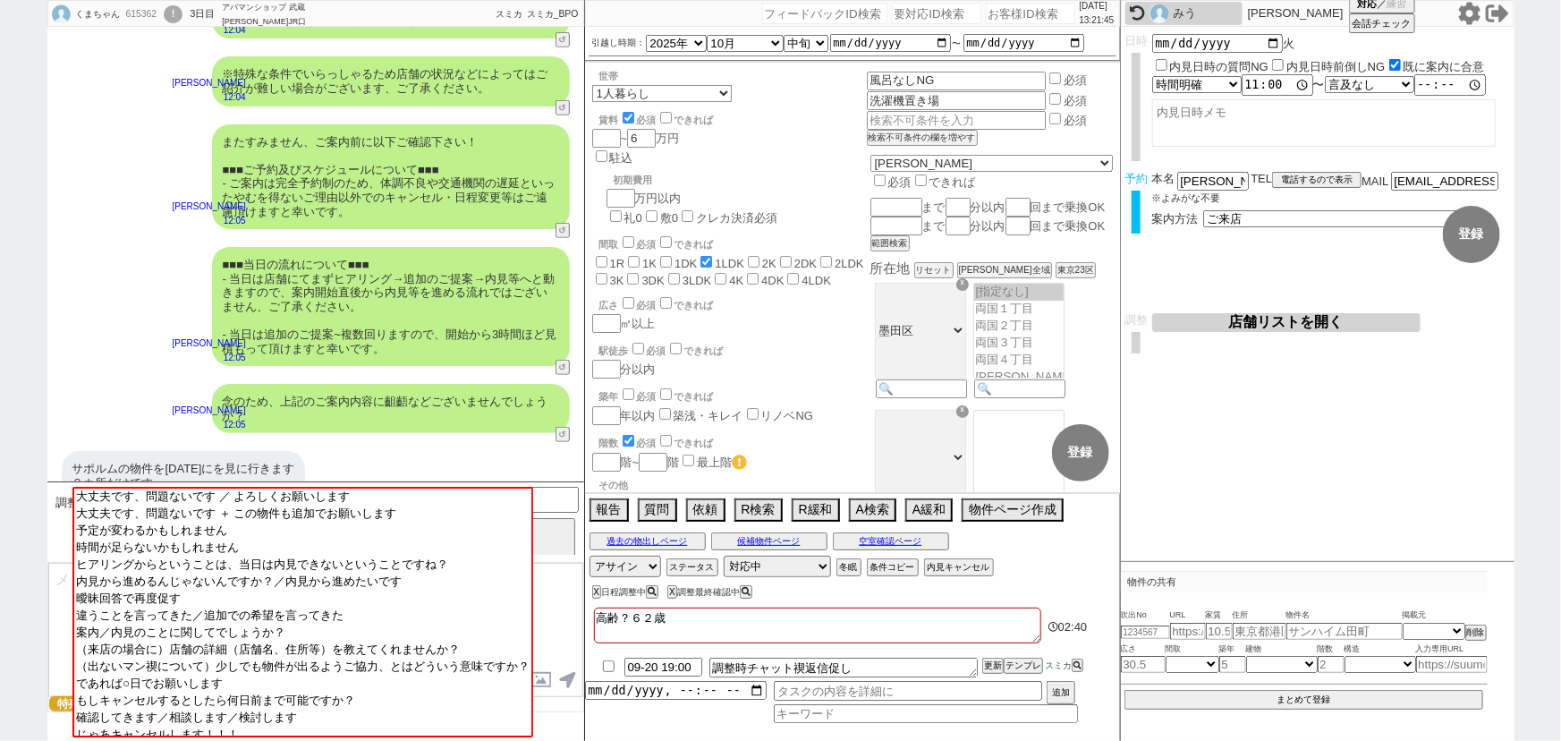
click at [388, 402] on div "念のため、上記のご案内内容に齟齬などございませんでしょうか？" at bounding box center [391, 408] width 358 height 49
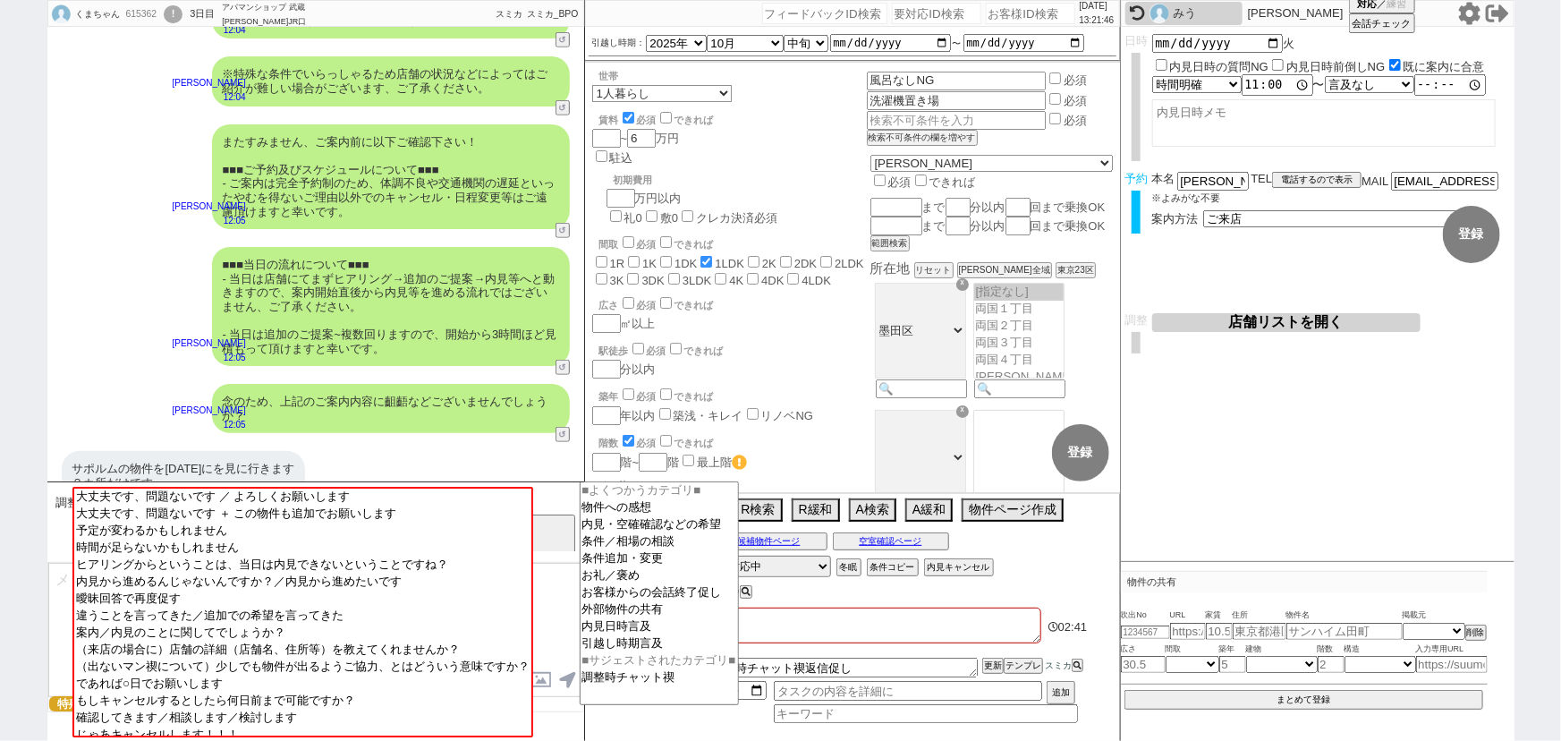
click at [564, 497] on input at bounding box center [495, 498] width 169 height 22
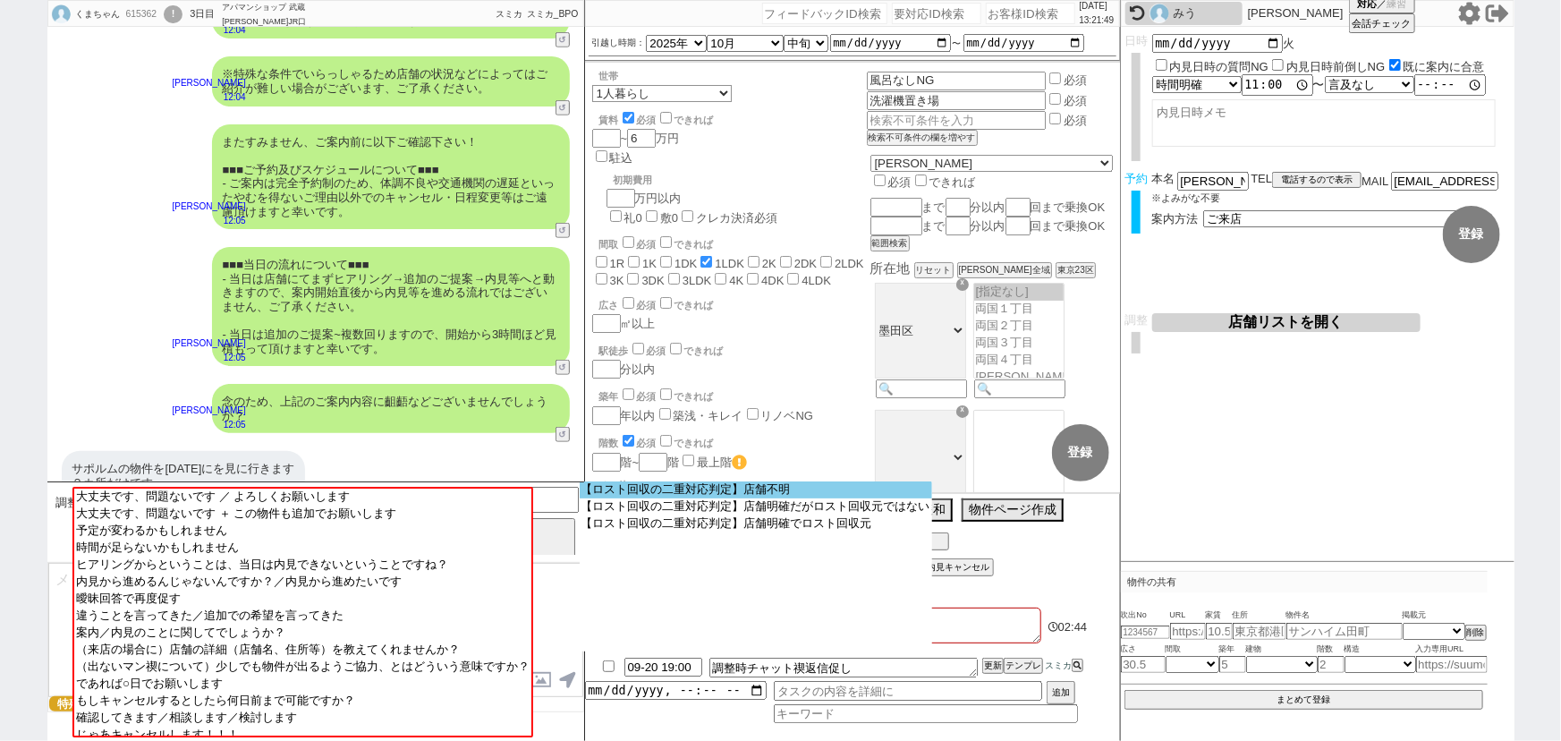
click at [797, 483] on option "【ロスト回収の二重対応判定】店舗不明" at bounding box center [756, 489] width 352 height 17
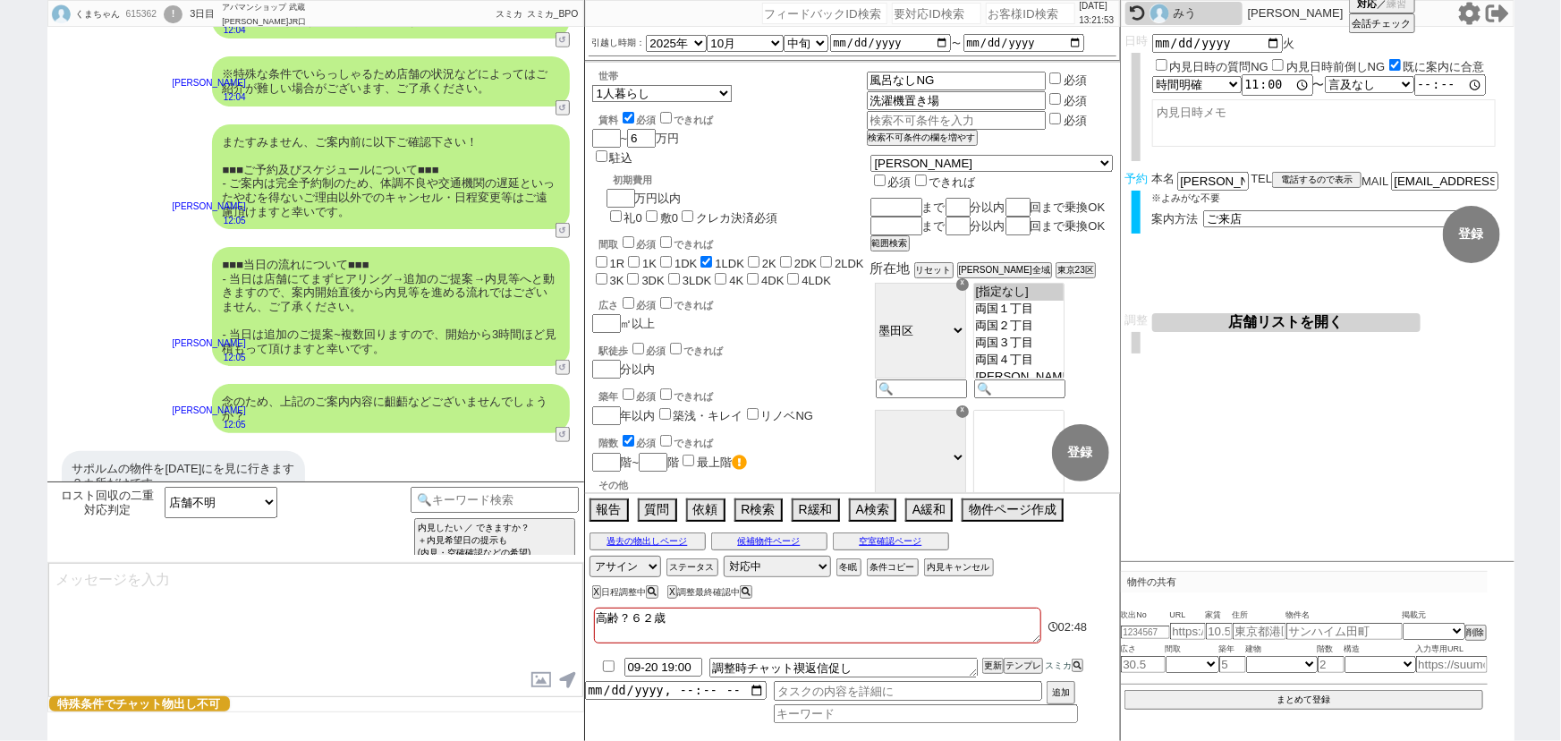
scroll to position [4104, 0]
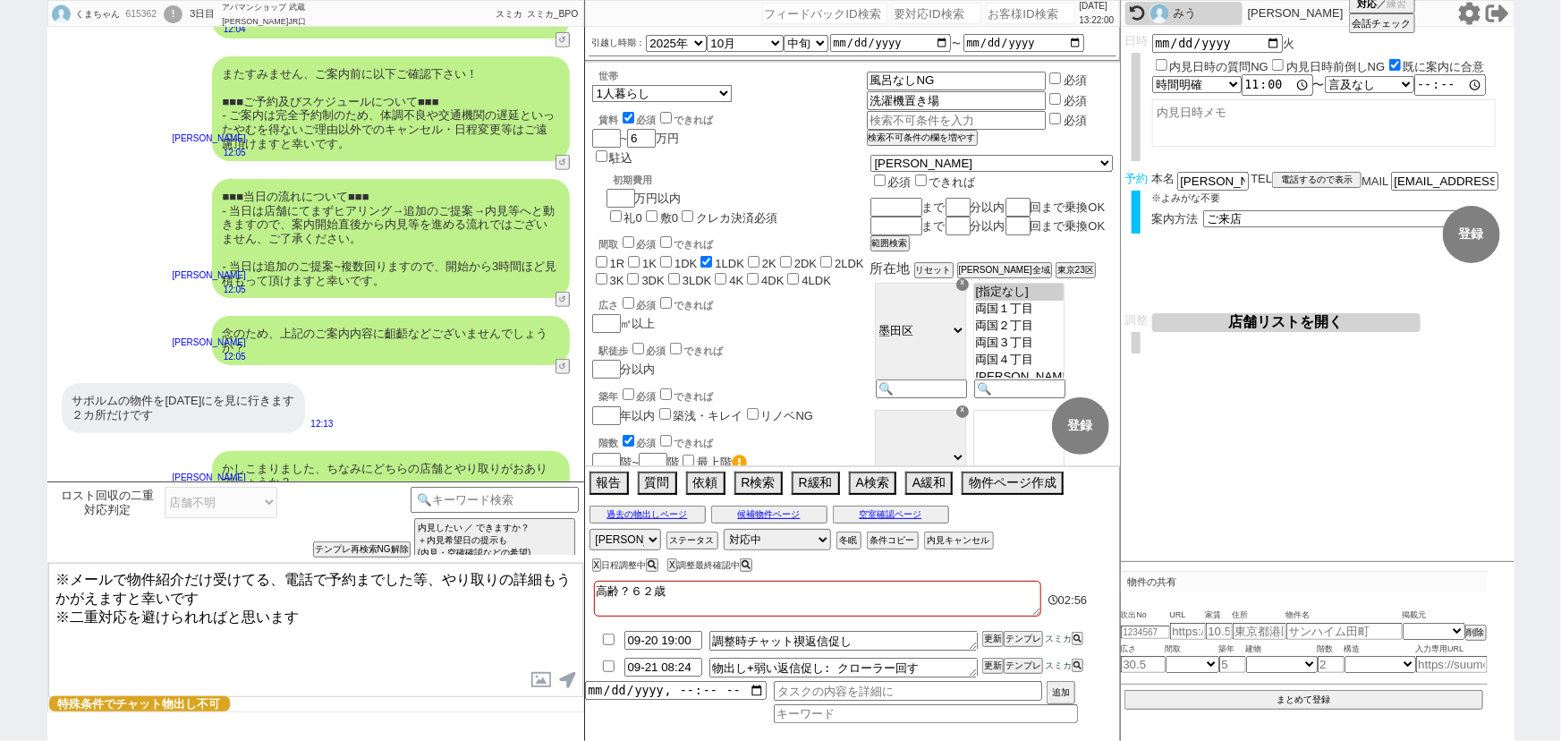
drag, startPoint x: 48, startPoint y: 607, endPoint x: 39, endPoint y: 520, distance: 88.1
click at [39, 520] on div "くまちゃん 615362 ! 0 3日目 アパマンショップ 武蔵[PERSON_NAME]JR口店 冬眠中 自社客 スミカ スミカ_BPO チャット全表示 […" at bounding box center [780, 370] width 1561 height 741
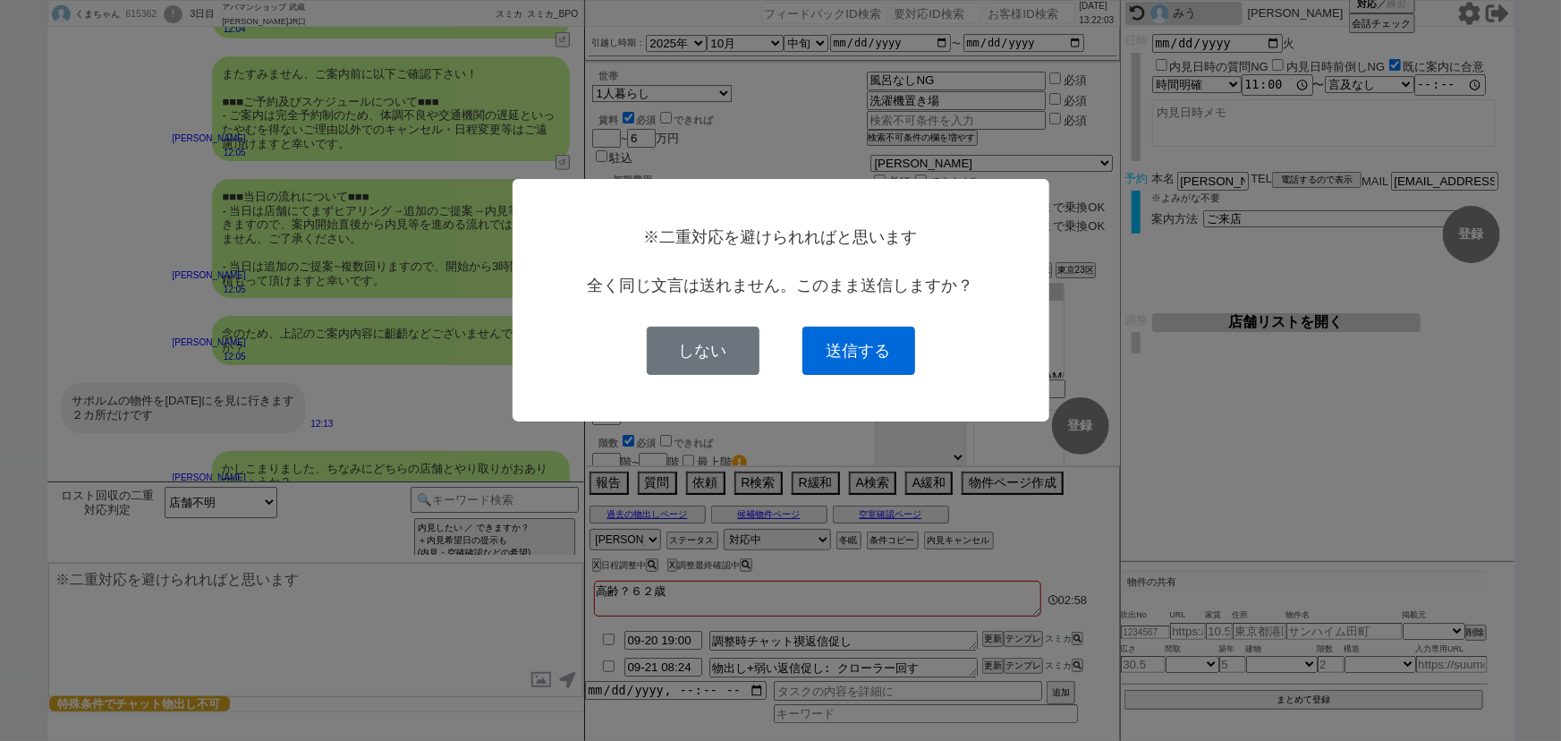
click at [876, 340] on button "送信する" at bounding box center [858, 351] width 113 height 48
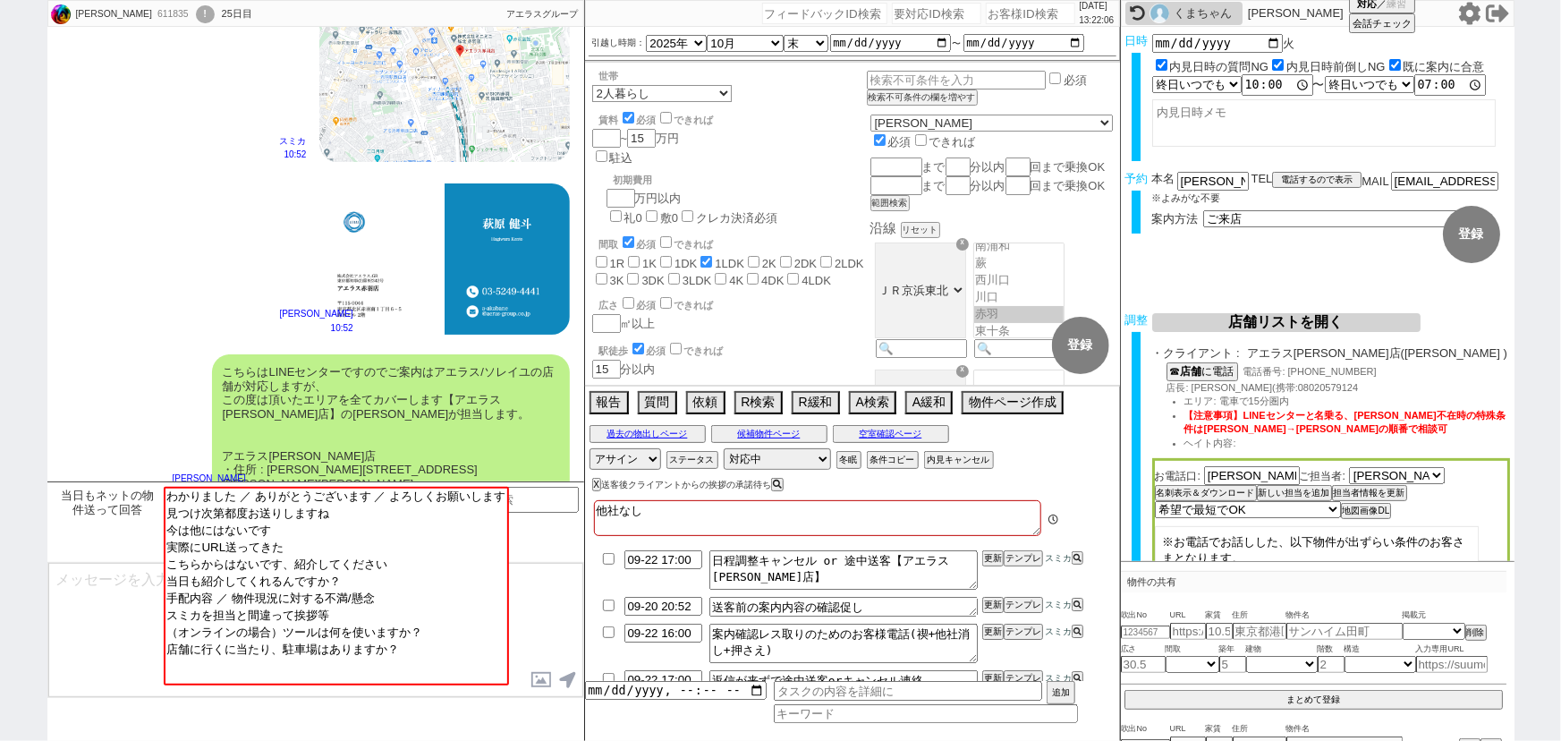
scroll to position [2535, 0]
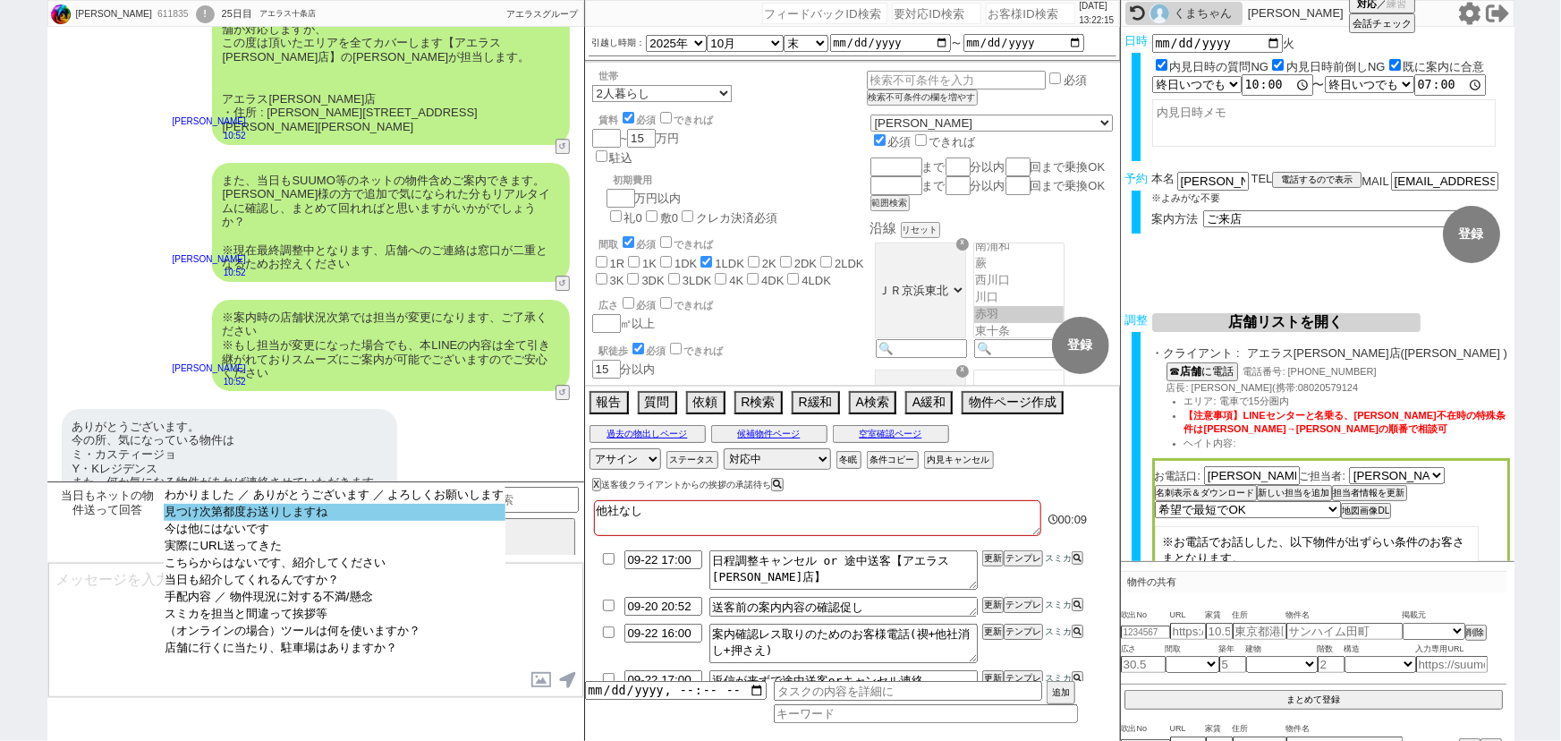
click at [307, 514] on option "見つけ次第都度お送りしますね" at bounding box center [335, 512] width 343 height 17
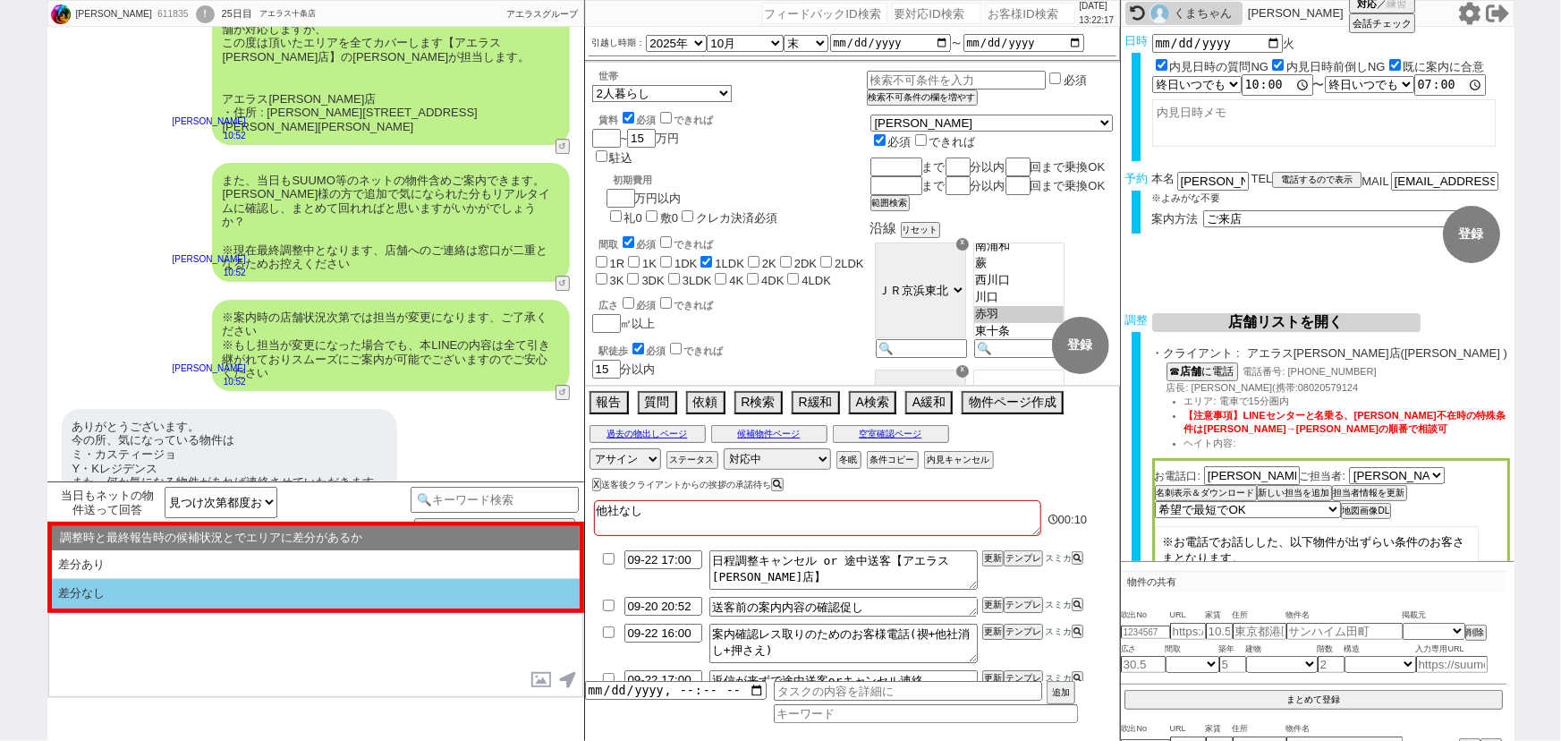
click at [233, 591] on li "差分なし" at bounding box center [316, 594] width 528 height 30
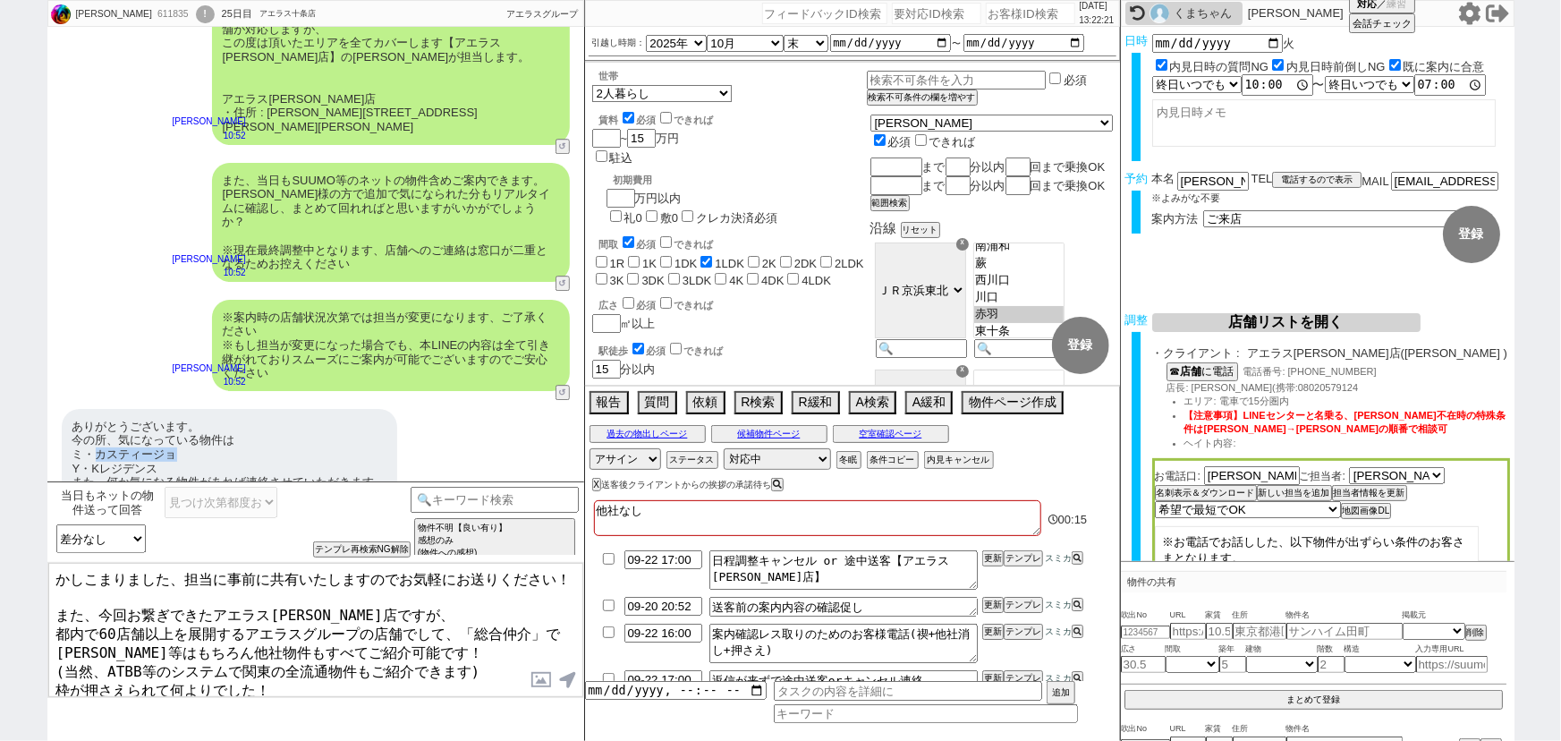
drag, startPoint x: 176, startPoint y: 409, endPoint x: 98, endPoint y: 409, distance: 78.7
click at [98, 409] on div "ありがとうございます。 今の所、気になっている物件は ミ・カスティージョ [PERSON_NAME] また、何か気になる物件があれば連絡させていただきます。" at bounding box center [229, 462] width 335 height 106
copy div "カスティージョ"
click at [229, 635] on textarea "かしこまりました、担当に事前に共有いたしますのでお気軽にお送りください！ また、今回お繋ぎできたアエラス[PERSON_NAME]店ですが、 都内で60店舗以…" at bounding box center [315, 630] width 535 height 134
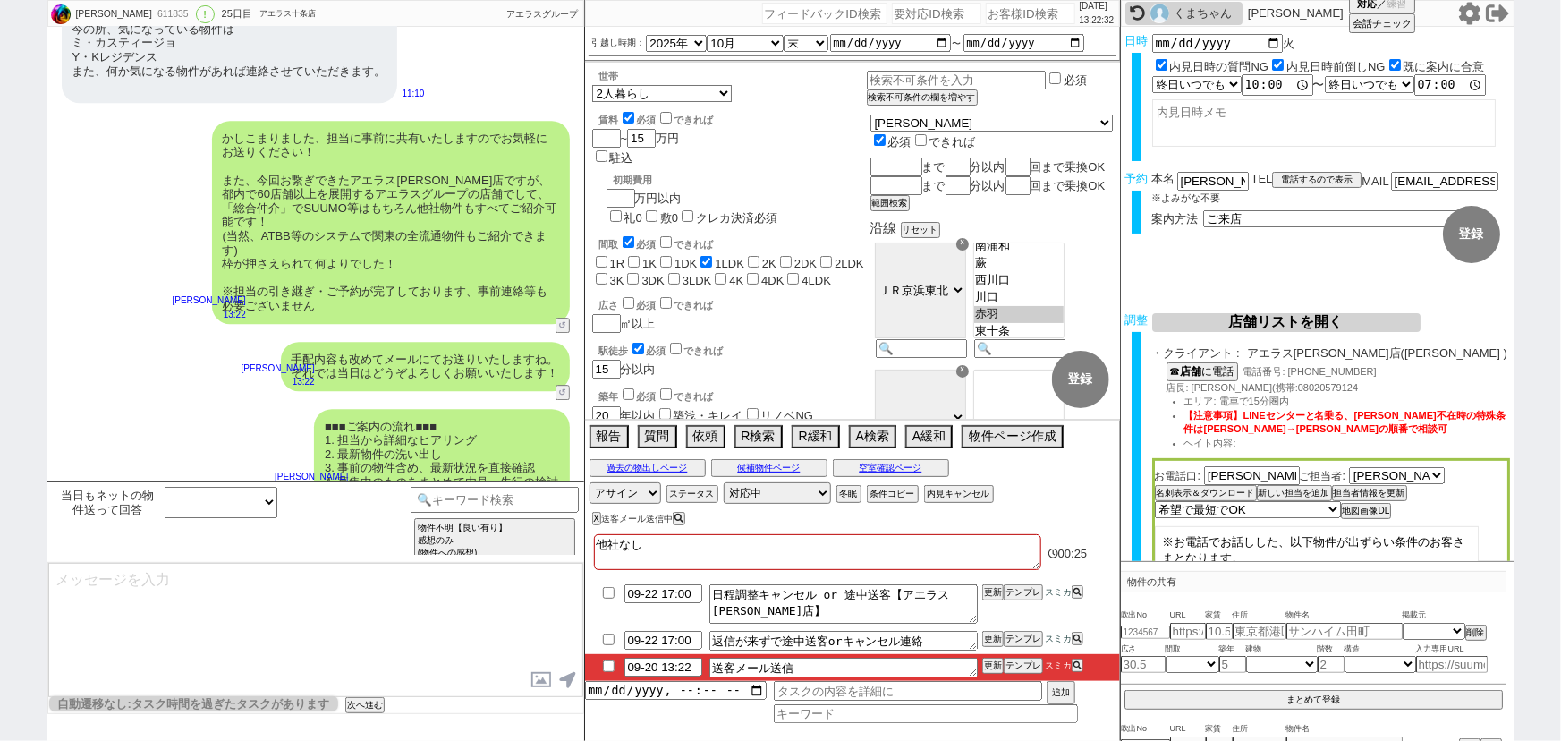
scroll to position [148, 0]
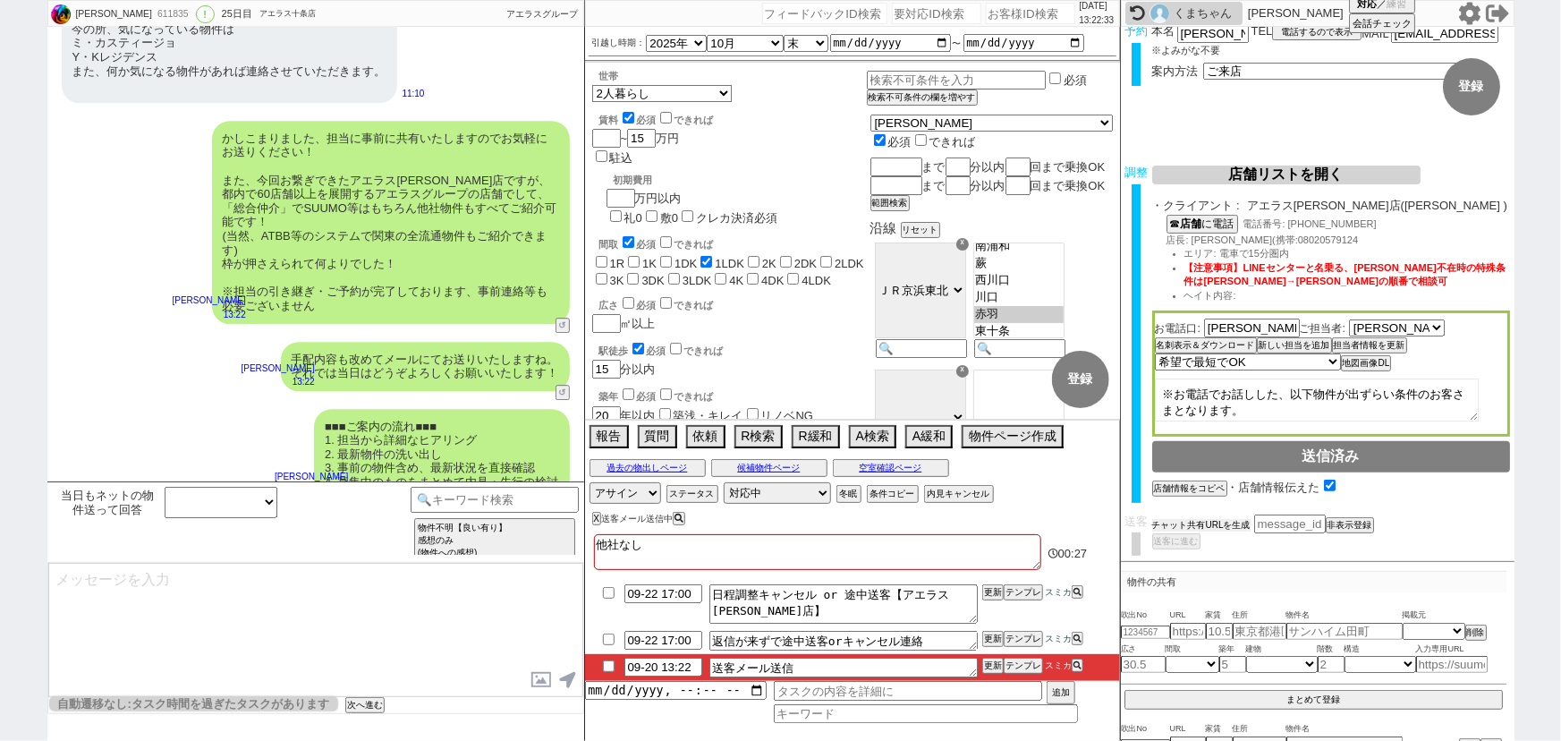
click at [1227, 520] on button "チャット共有URLを生成" at bounding box center [1201, 525] width 98 height 13
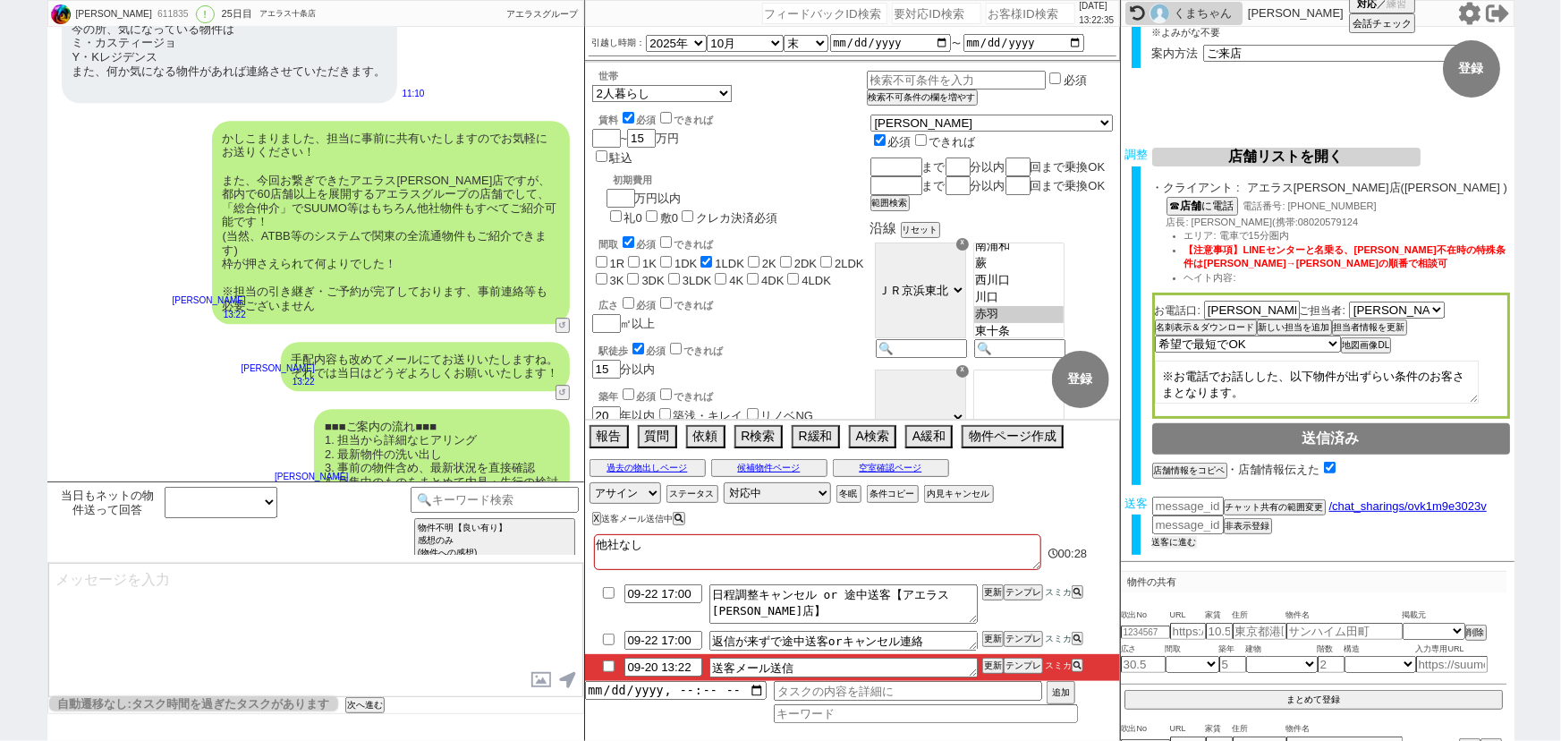
click at [1183, 536] on button "送客に進む" at bounding box center [1174, 542] width 45 height 13
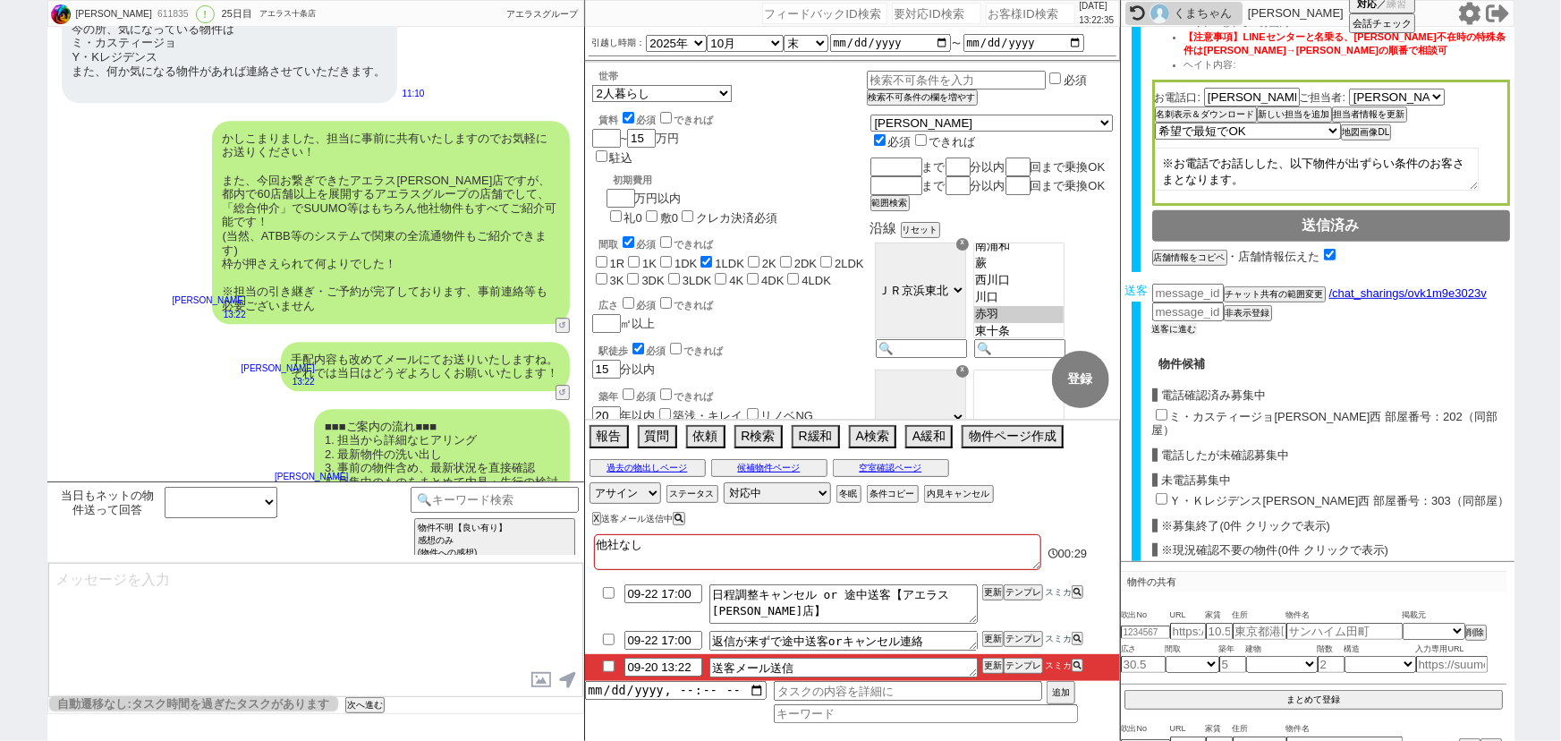
scroll to position [518, 0]
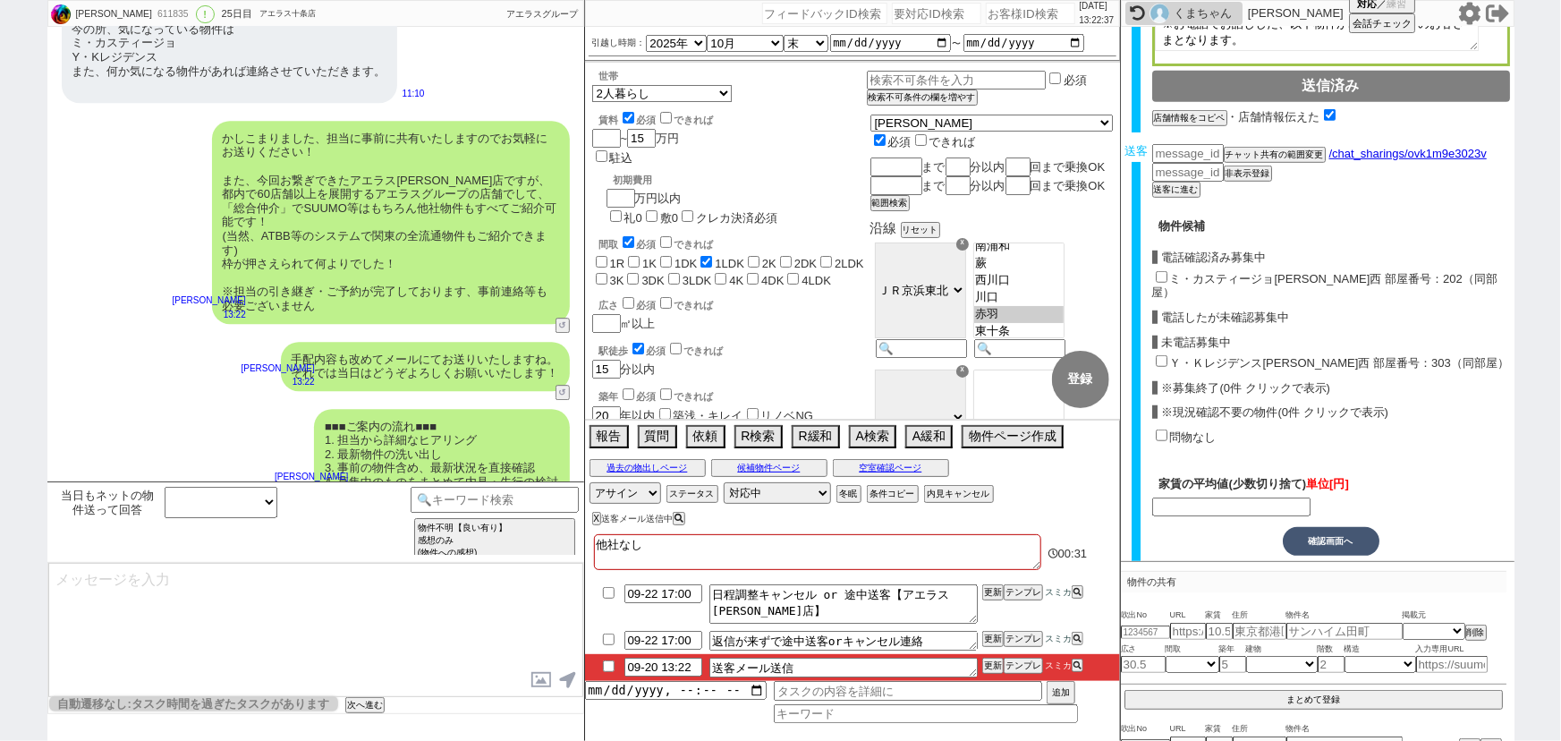
click at [1157, 271] on input "ミ・カスティージョ[PERSON_NAME]西 部屋番号：202（同部屋）" at bounding box center [1162, 277] width 12 height 12
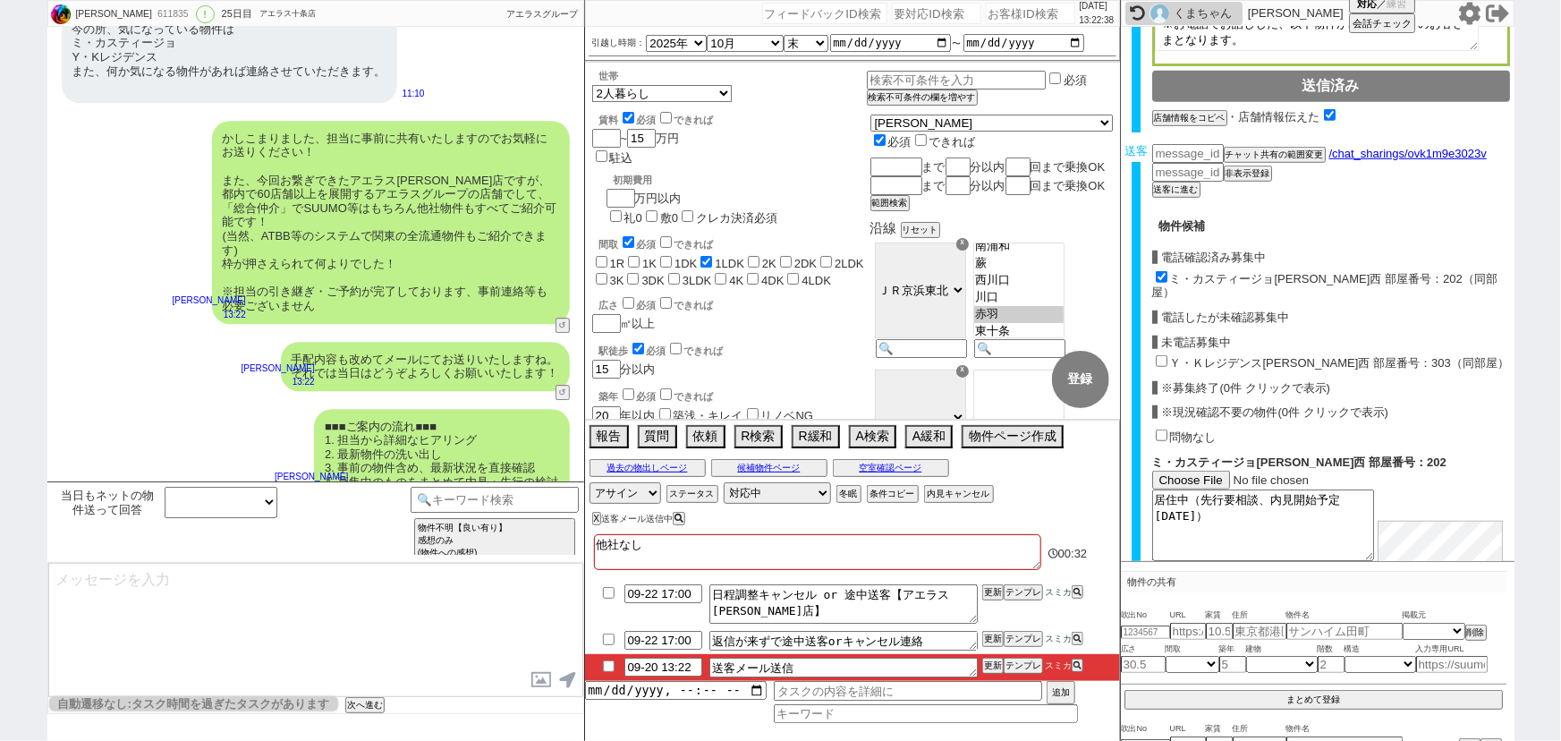
click at [1158, 355] on input "Ｙ・Ｋレジデンス[PERSON_NAME]西 部屋番号：303（同部屋）" at bounding box center [1162, 361] width 12 height 12
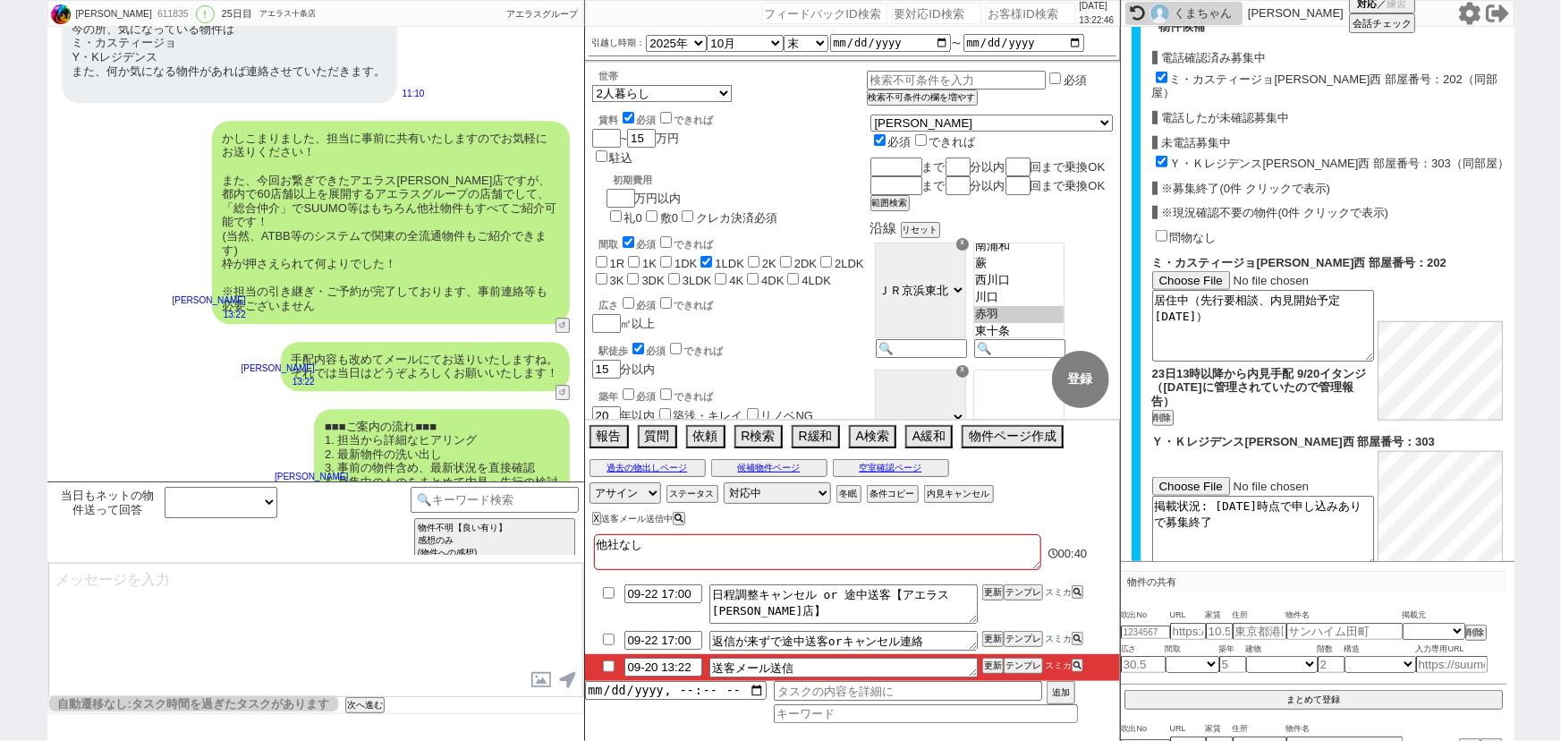
scroll to position [695, 0]
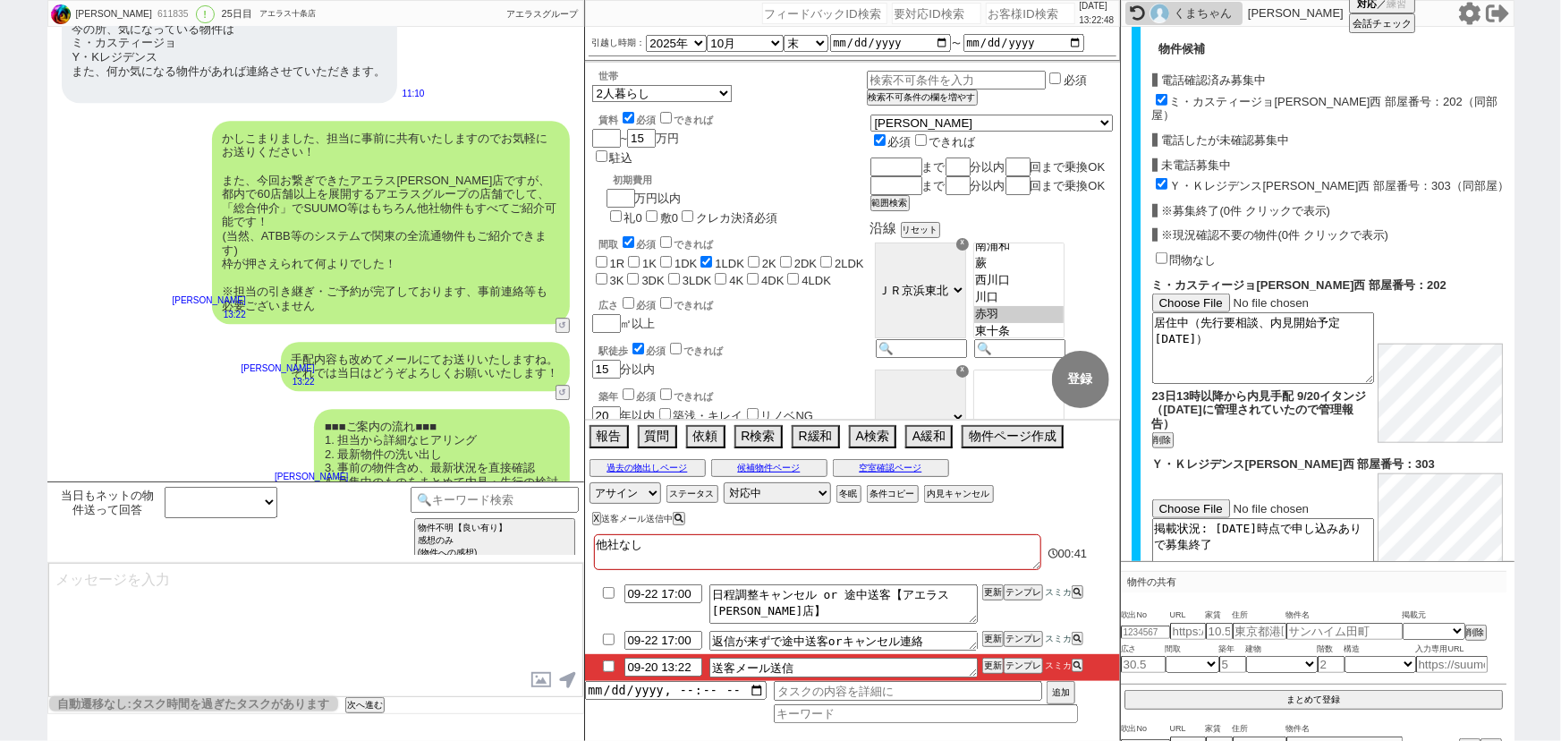
click at [1159, 178] on input "Ｙ・Ｋレジデンス[PERSON_NAME]西 部屋番号：303（同部屋）" at bounding box center [1162, 184] width 12 height 12
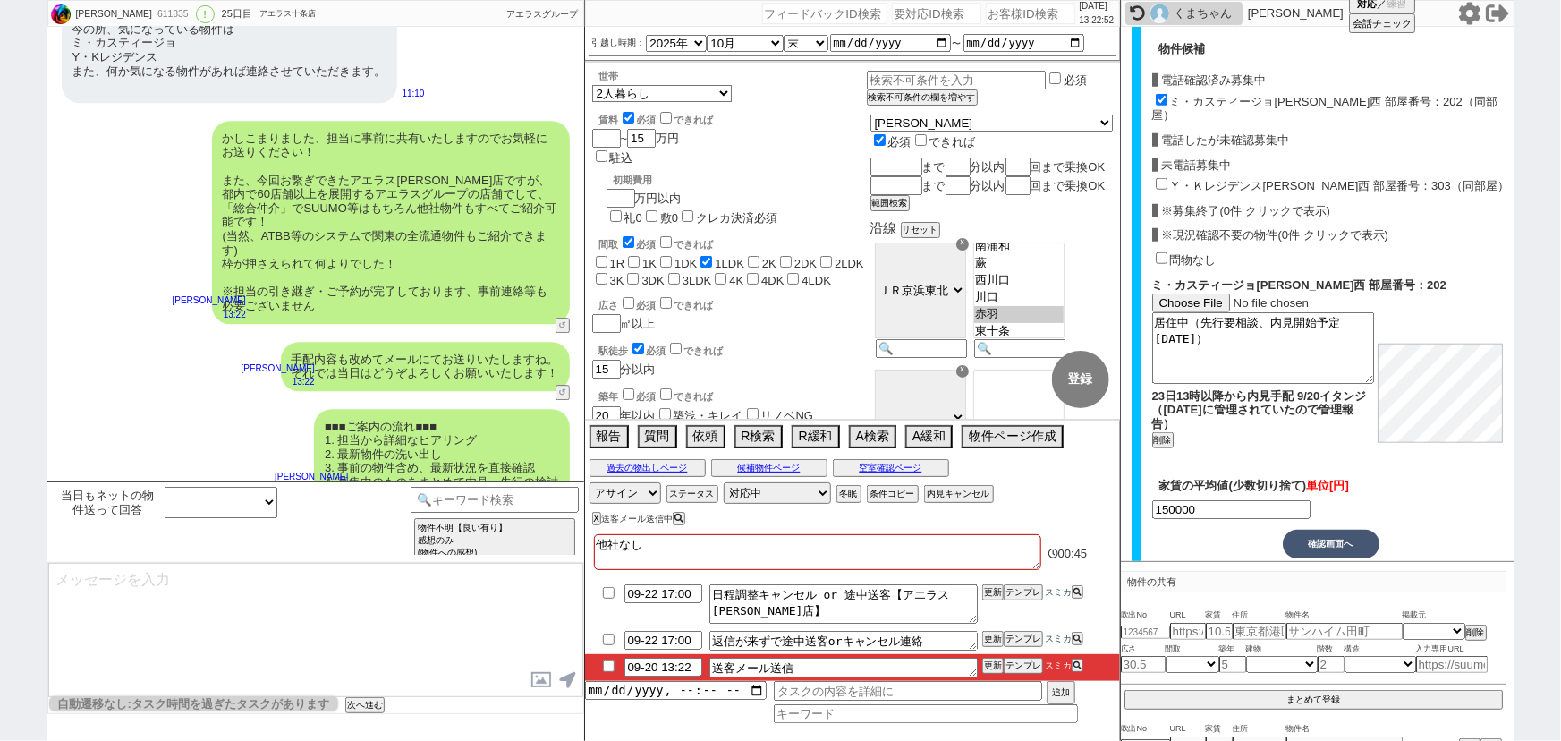
click at [1333, 530] on button "確認画面へ" at bounding box center [1331, 544] width 97 height 29
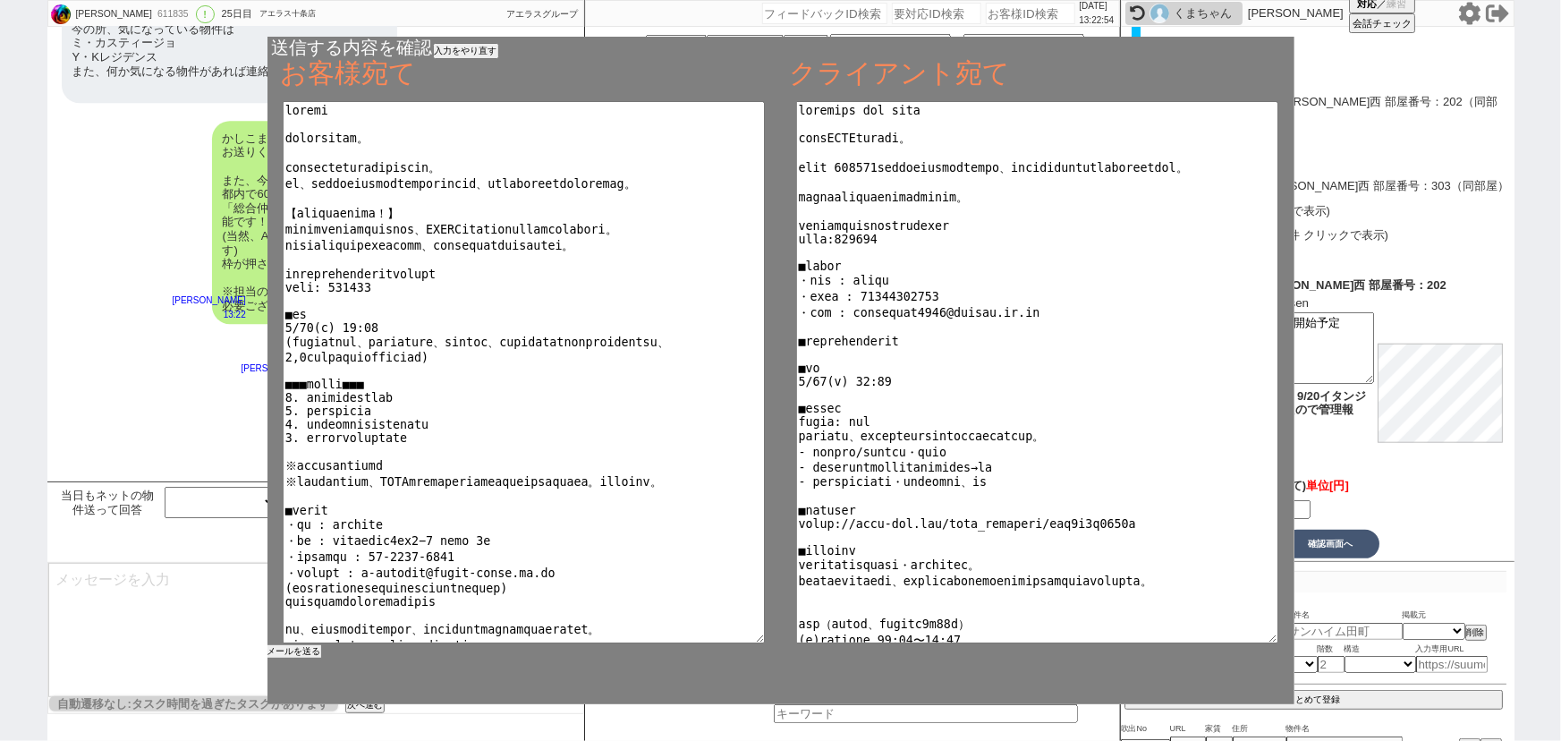
click at [284, 652] on button "メールを送る" at bounding box center [294, 651] width 54 height 13
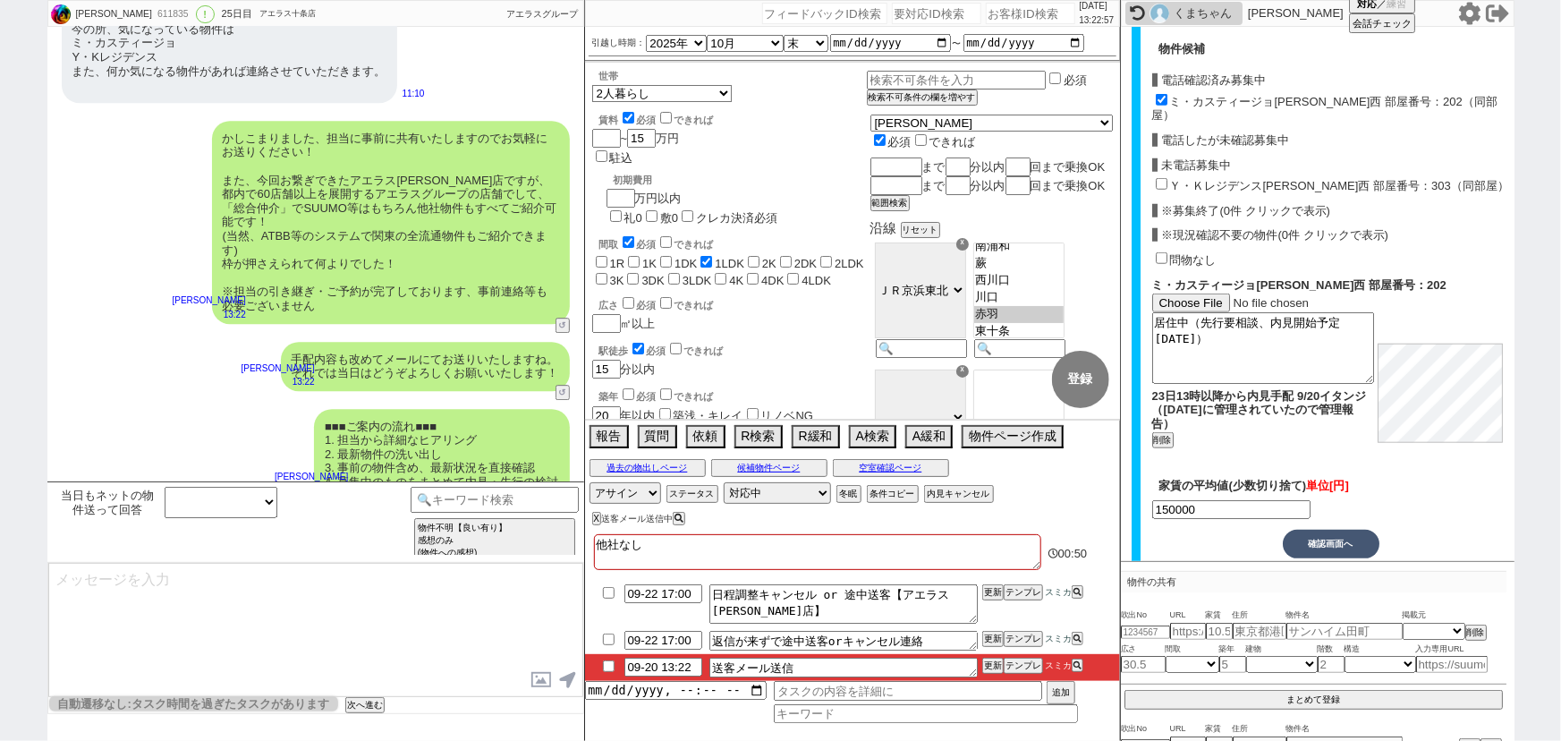
click at [604, 664] on input "checkbox" at bounding box center [609, 666] width 26 height 12
click at [749, 483] on select "対応中 引き継ぎ完了 ブロック 長期間返信なし 紹介不可 別の所で決まった 客の都合で引越しが無くなった 接客開始後に冬眠" at bounding box center [777, 492] width 107 height 21
click at [724, 482] on select "対応中 引き継ぎ完了 ブロック 長期間返信なし 紹介不可 別の所で決まった 客の都合で引越しが無くなった 接客開始後に冬眠" at bounding box center [777, 492] width 107 height 21
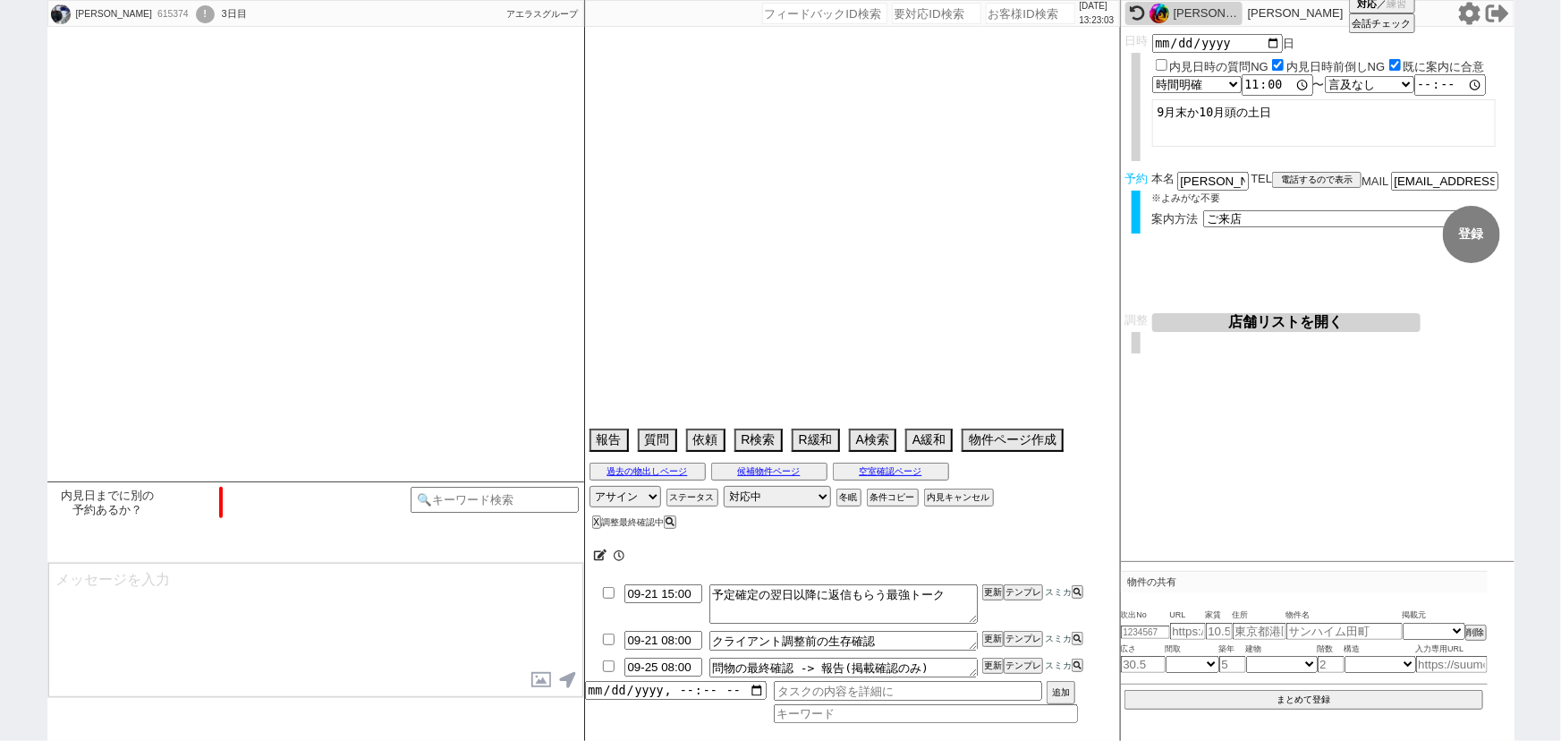
scroll to position [669, 0]
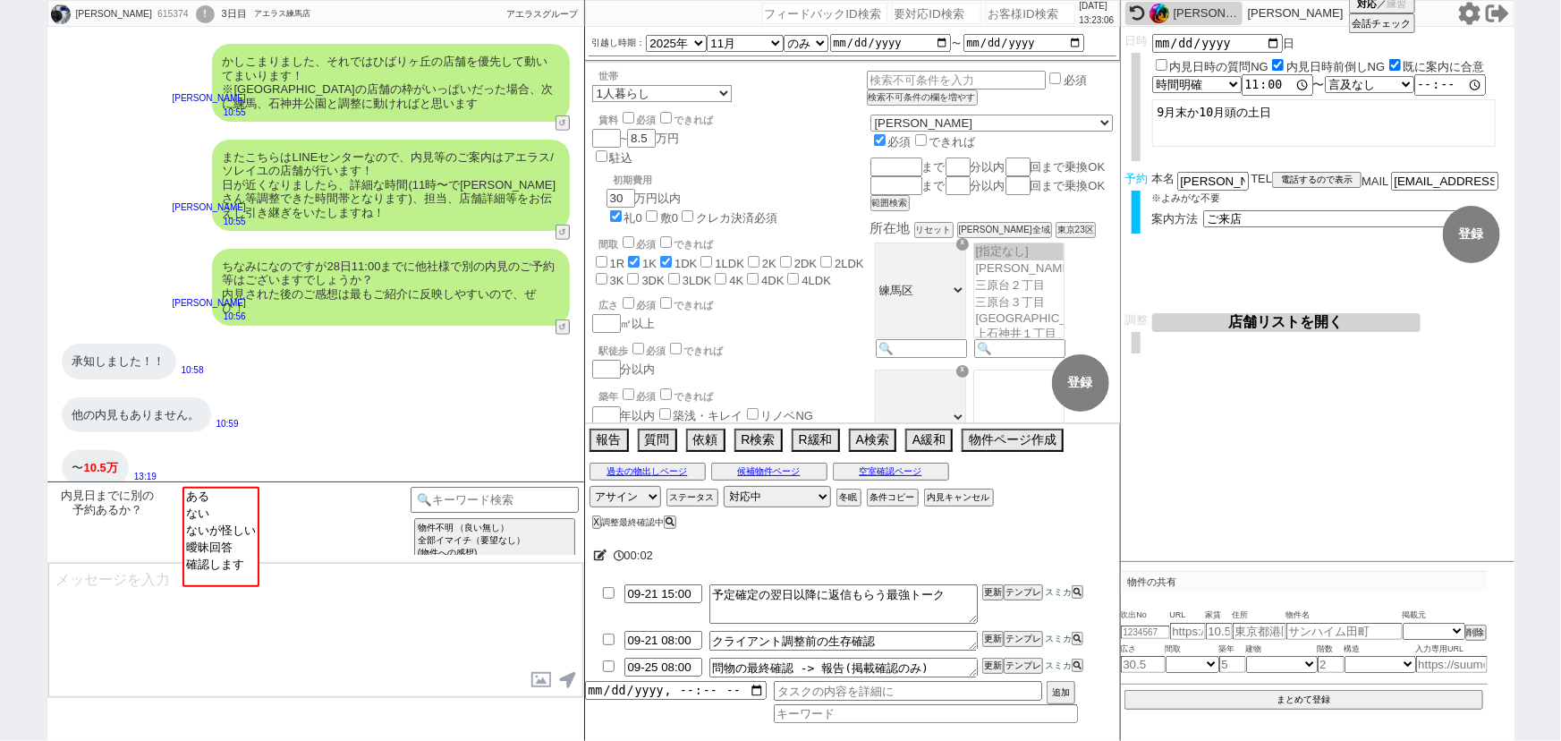
click at [607, 547] on span "00:02" at bounding box center [642, 556] width 70 height 36
click at [667, 541] on span "00:02" at bounding box center [642, 556] width 70 height 36
click at [599, 558] on icon at bounding box center [600, 555] width 13 height 12
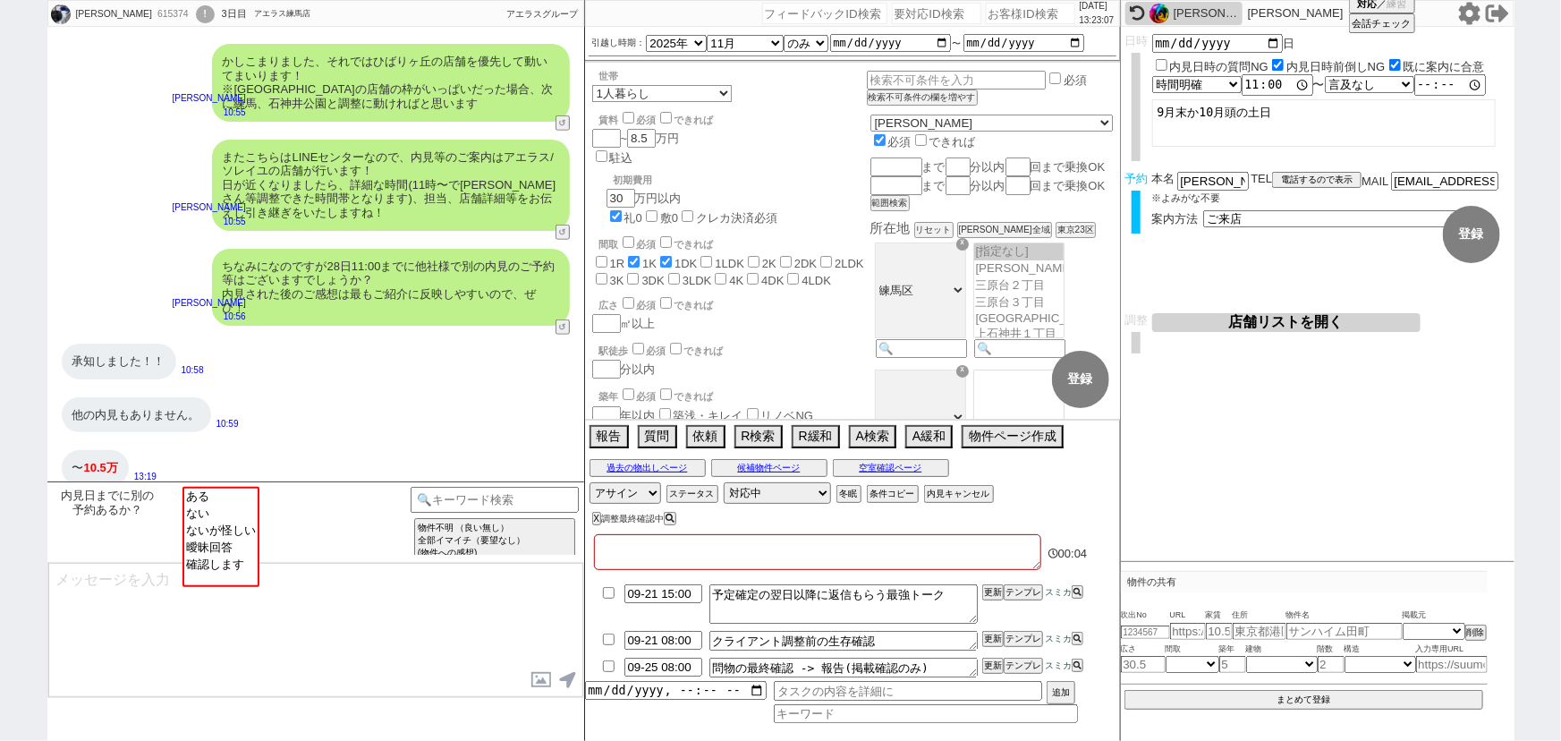
click at [626, 558] on textarea at bounding box center [817, 552] width 447 height 36
click at [225, 511] on option "ない" at bounding box center [220, 512] width 73 height 17
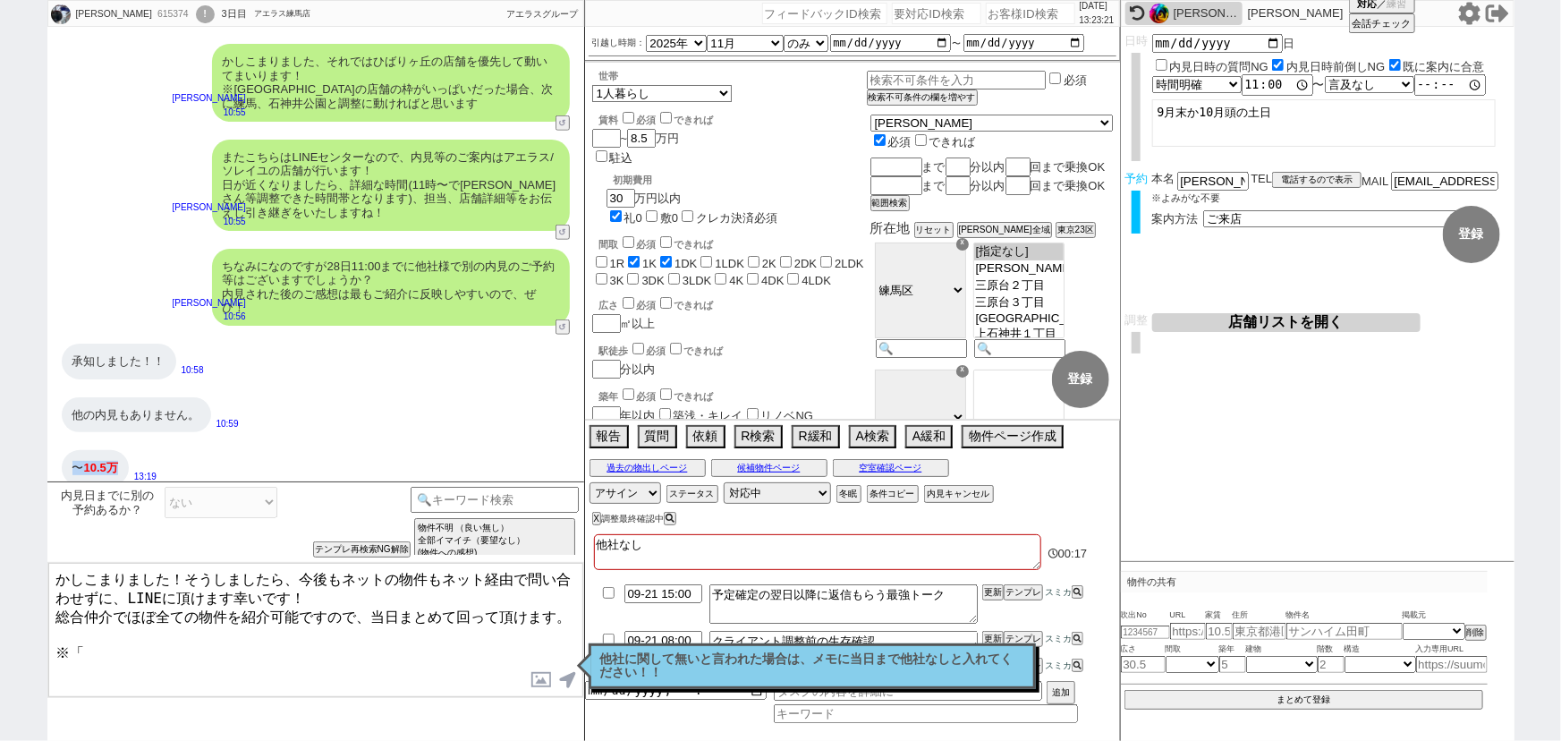
drag, startPoint x: 123, startPoint y: 449, endPoint x: 68, endPoint y: 450, distance: 55.5
click at [68, 450] on div "〜 10.5万" at bounding box center [95, 468] width 67 height 36
copy div "〜 10.5万"
click at [112, 650] on textarea "かしこまりました！そうしましたら、今後もネットの物件もネット経由で問い合わせずに、LINEに頂けます幸いです！ 総合仲介でほぼ全ての物件を紹介可能ですので、当…" at bounding box center [315, 630] width 535 height 134
paste textarea "〜10.5万"
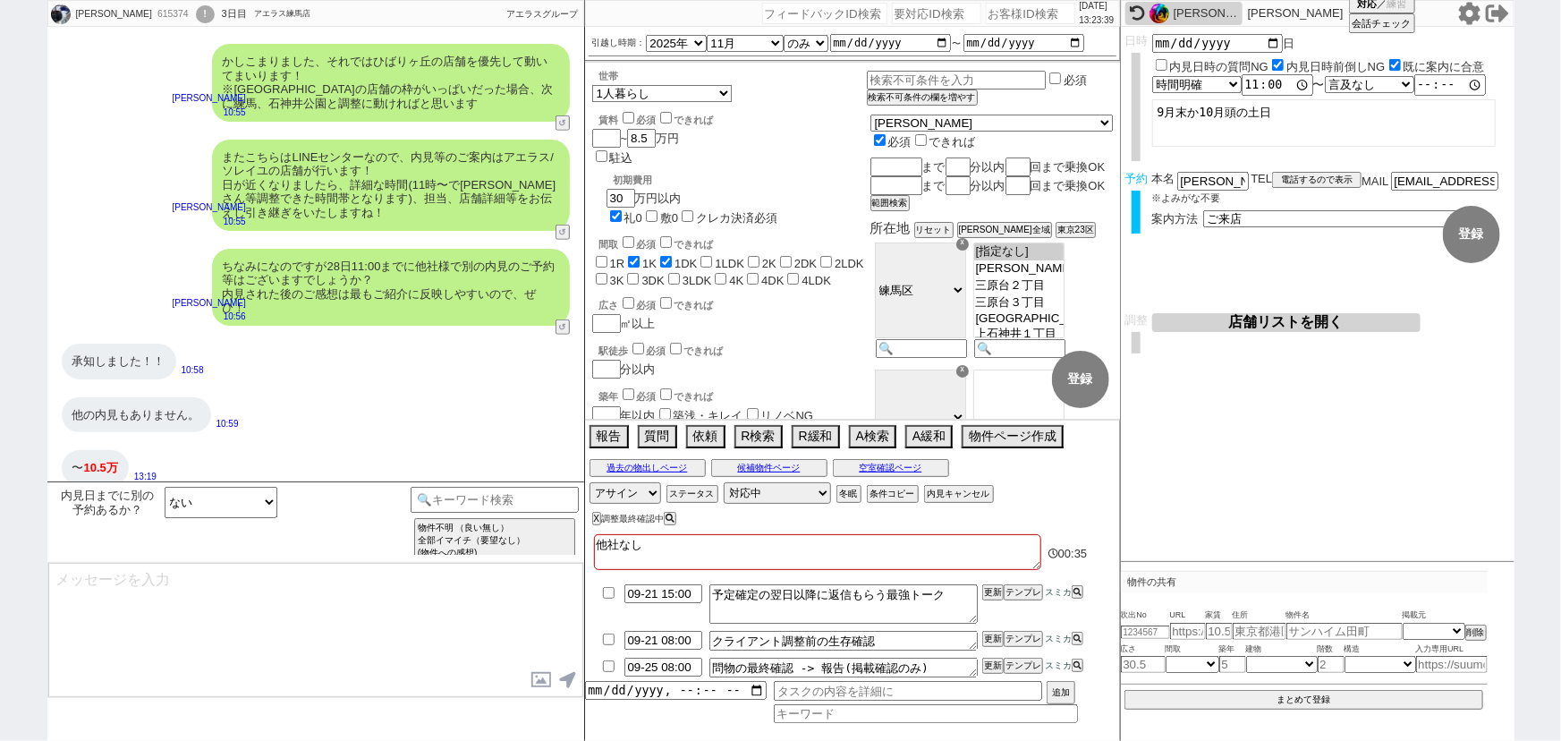
scroll to position [612, 0]
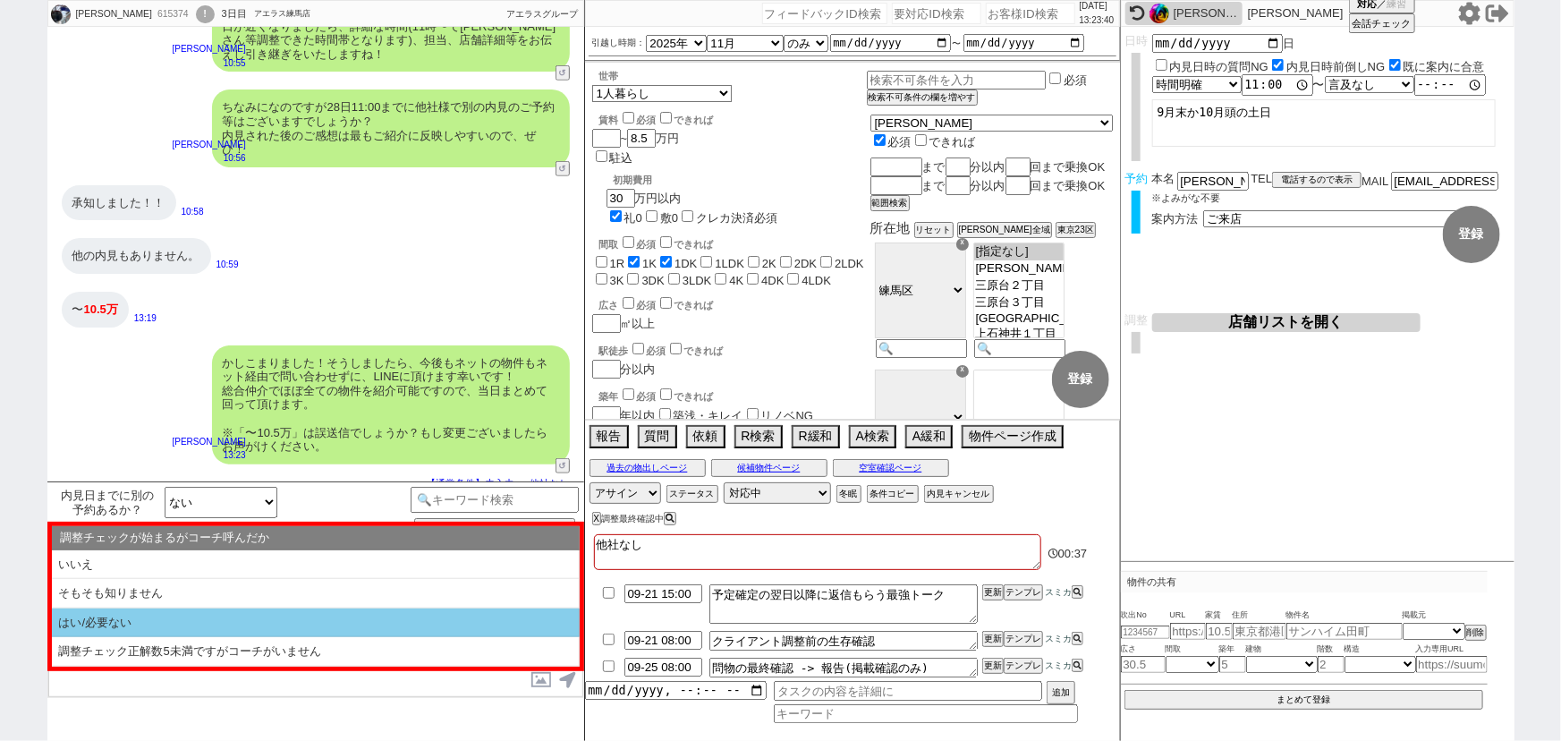
click at [89, 621] on li "はい/必要ない" at bounding box center [316, 623] width 528 height 30
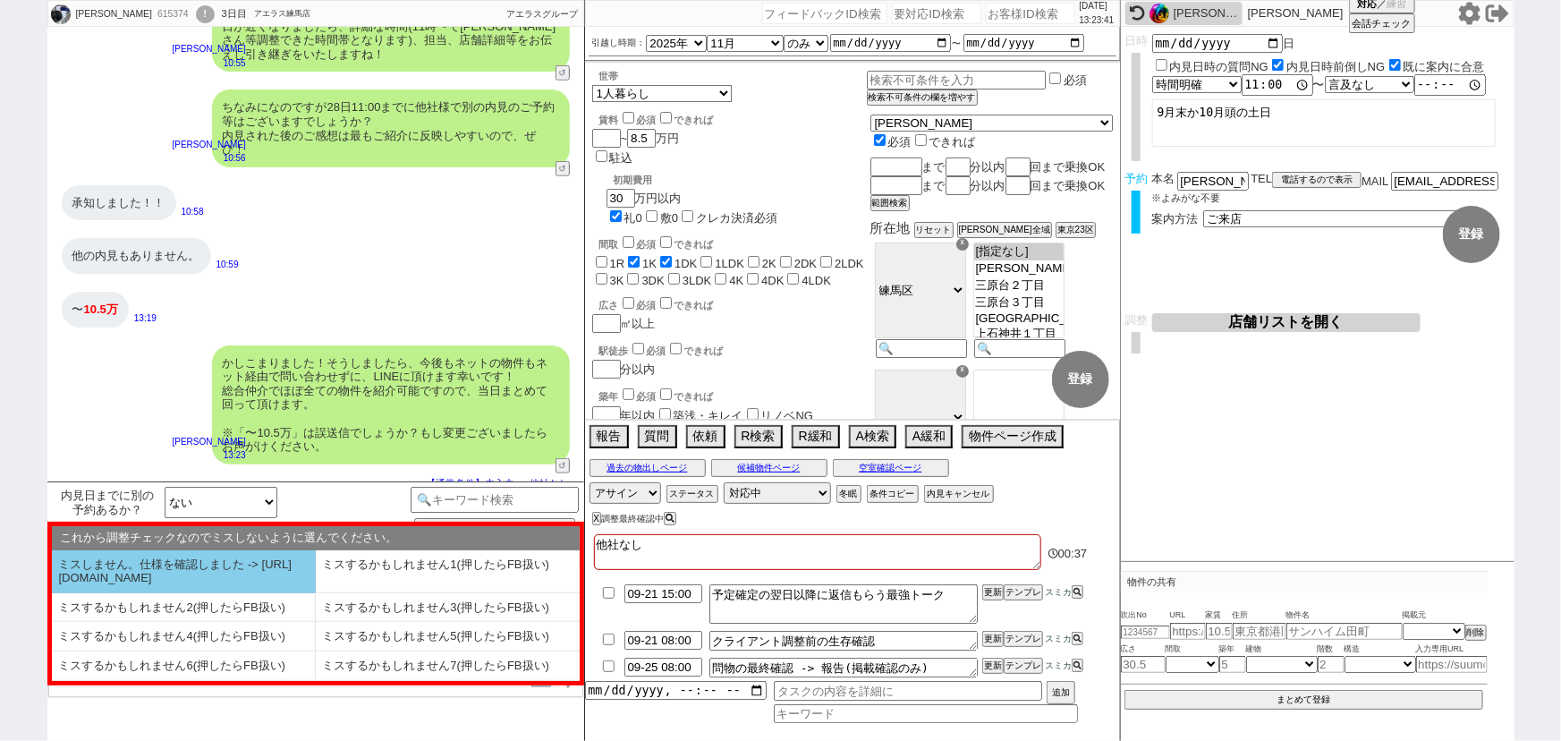
click at [142, 573] on li "ミスしません。仕様を確認しました -> [URL][DOMAIN_NAME]" at bounding box center [184, 571] width 264 height 43
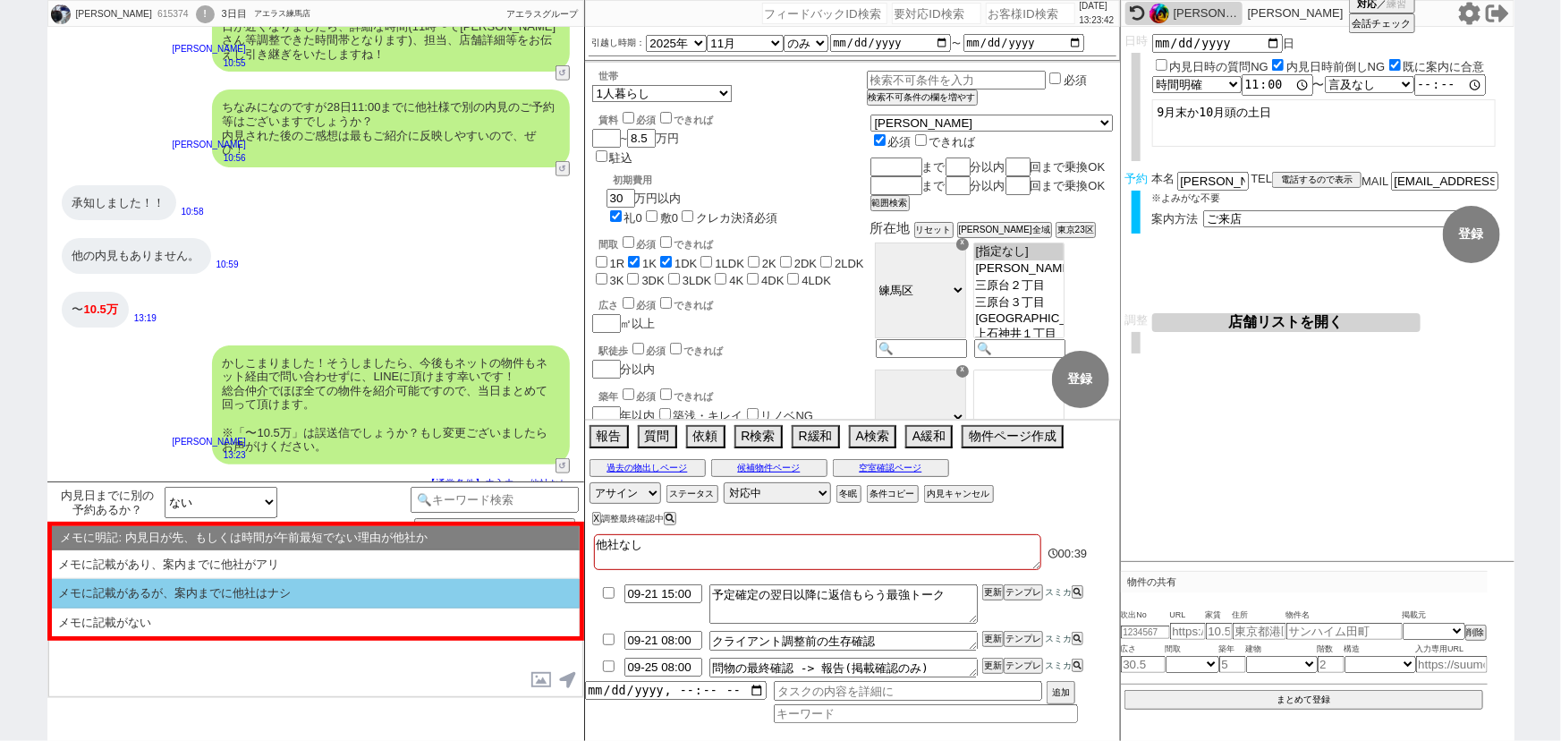
click at [253, 590] on li "メモに記載があるが、案内までに他社はナシ" at bounding box center [316, 594] width 528 height 30
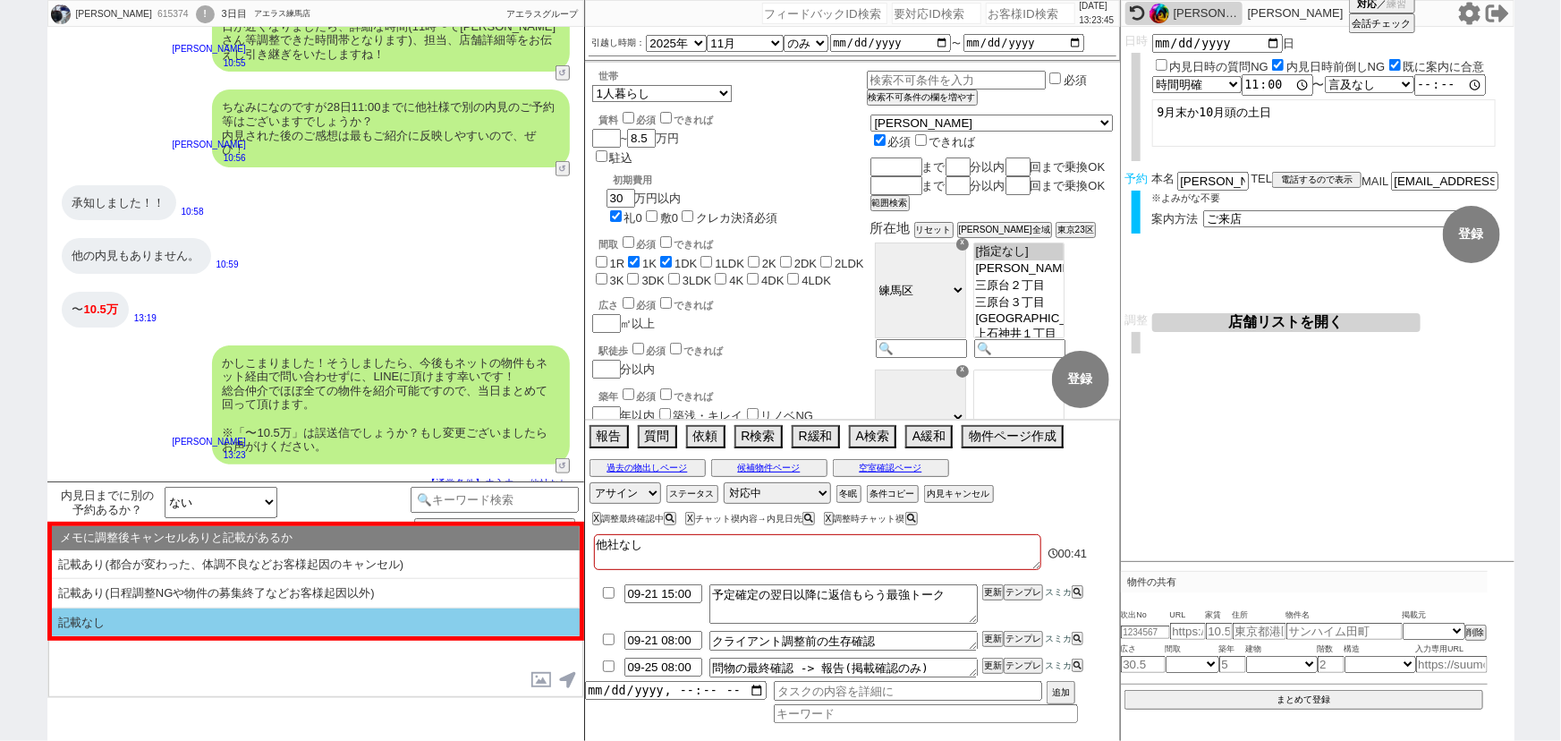
click at [235, 626] on li "記載なし" at bounding box center [316, 622] width 528 height 29
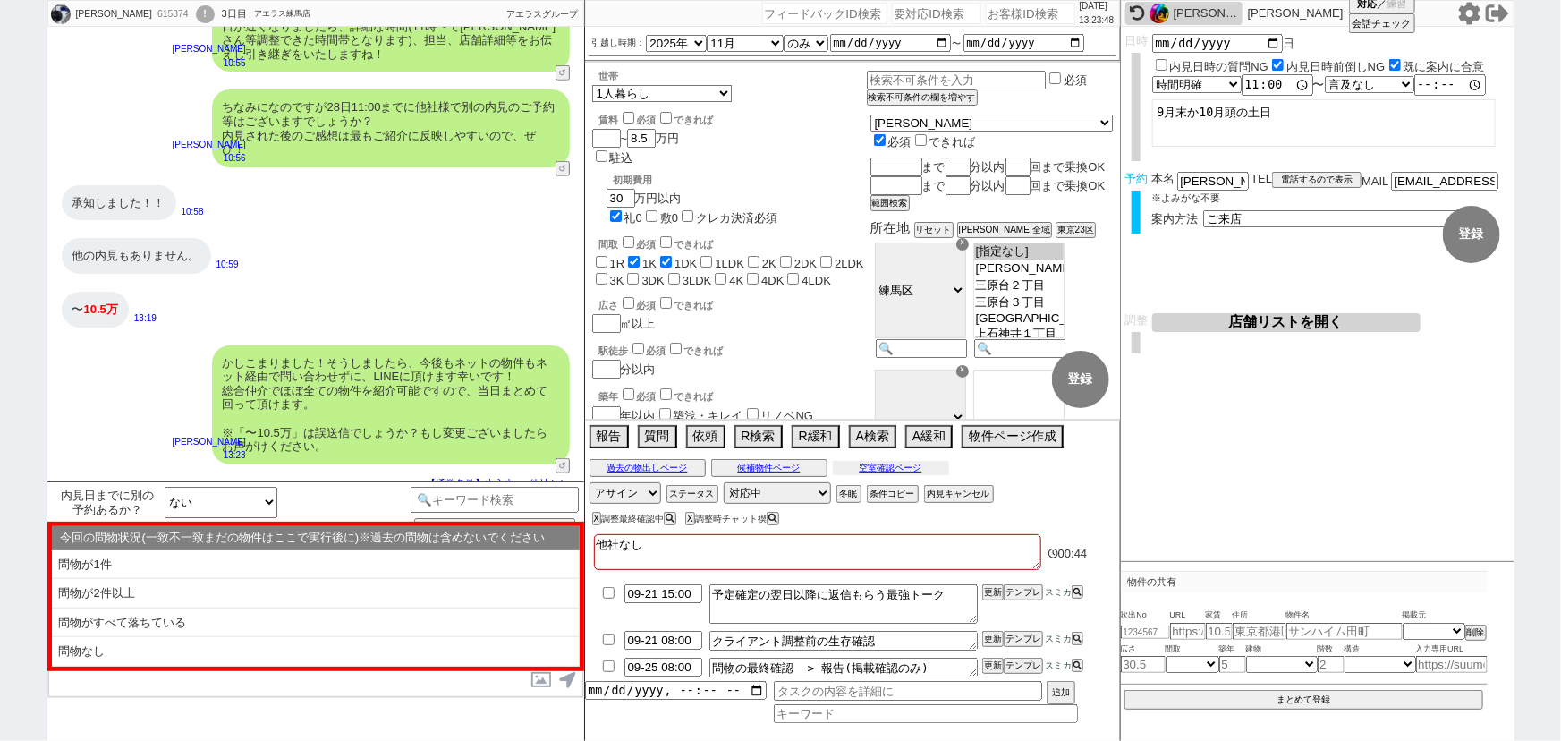
click at [862, 470] on button "空室確認ページ" at bounding box center [891, 468] width 116 height 14
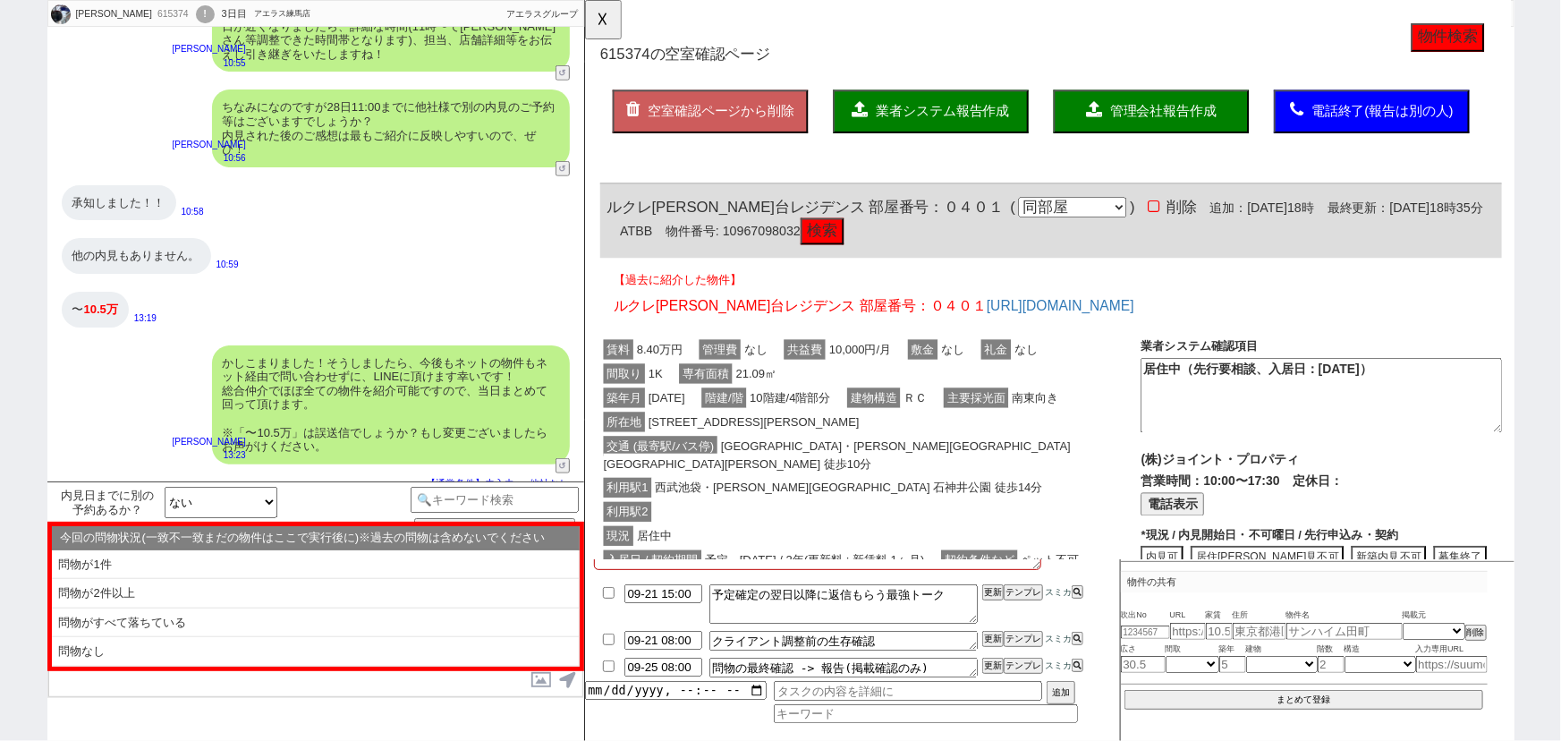
scroll to position [0, 0]
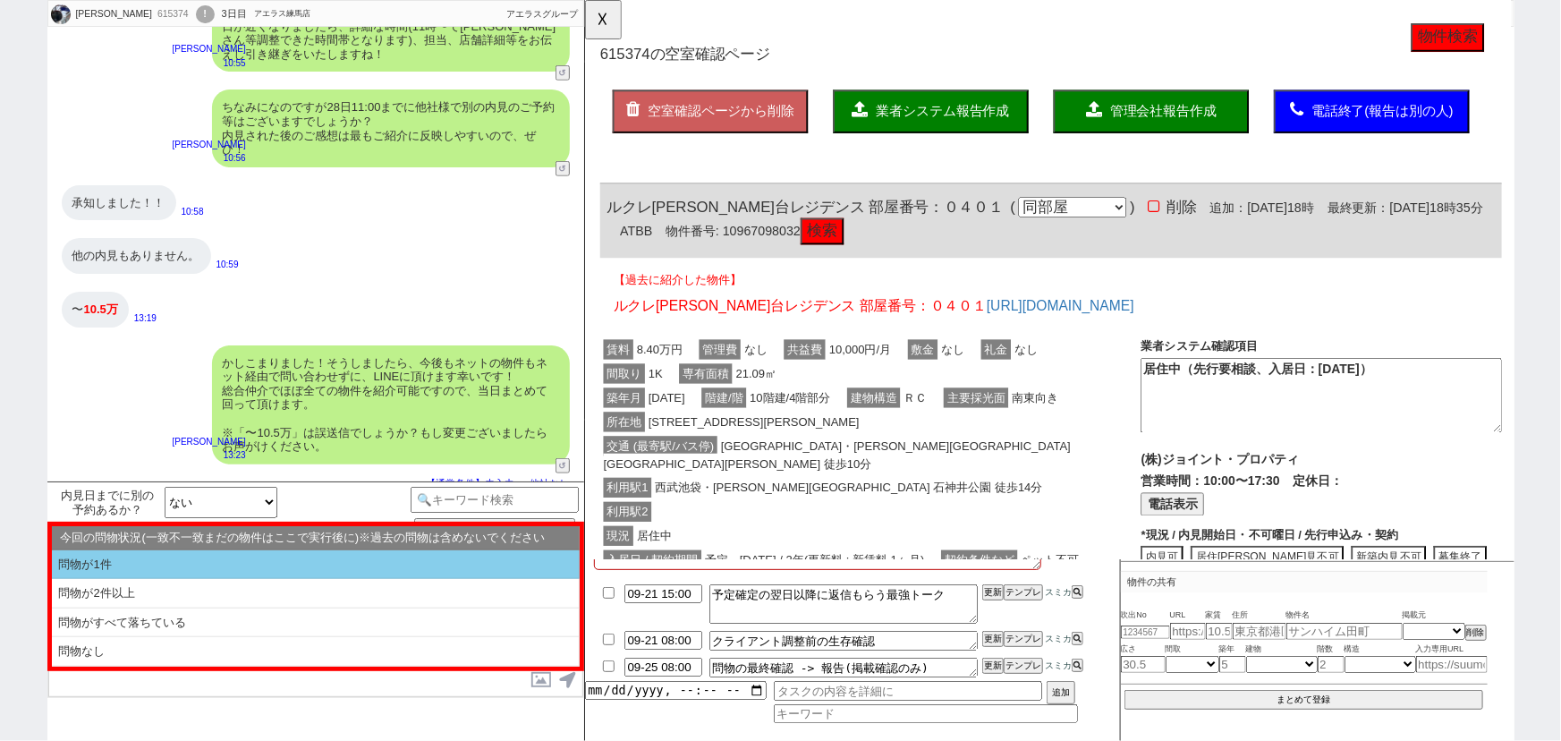
click at [280, 562] on li "問物が1件" at bounding box center [316, 565] width 528 height 30
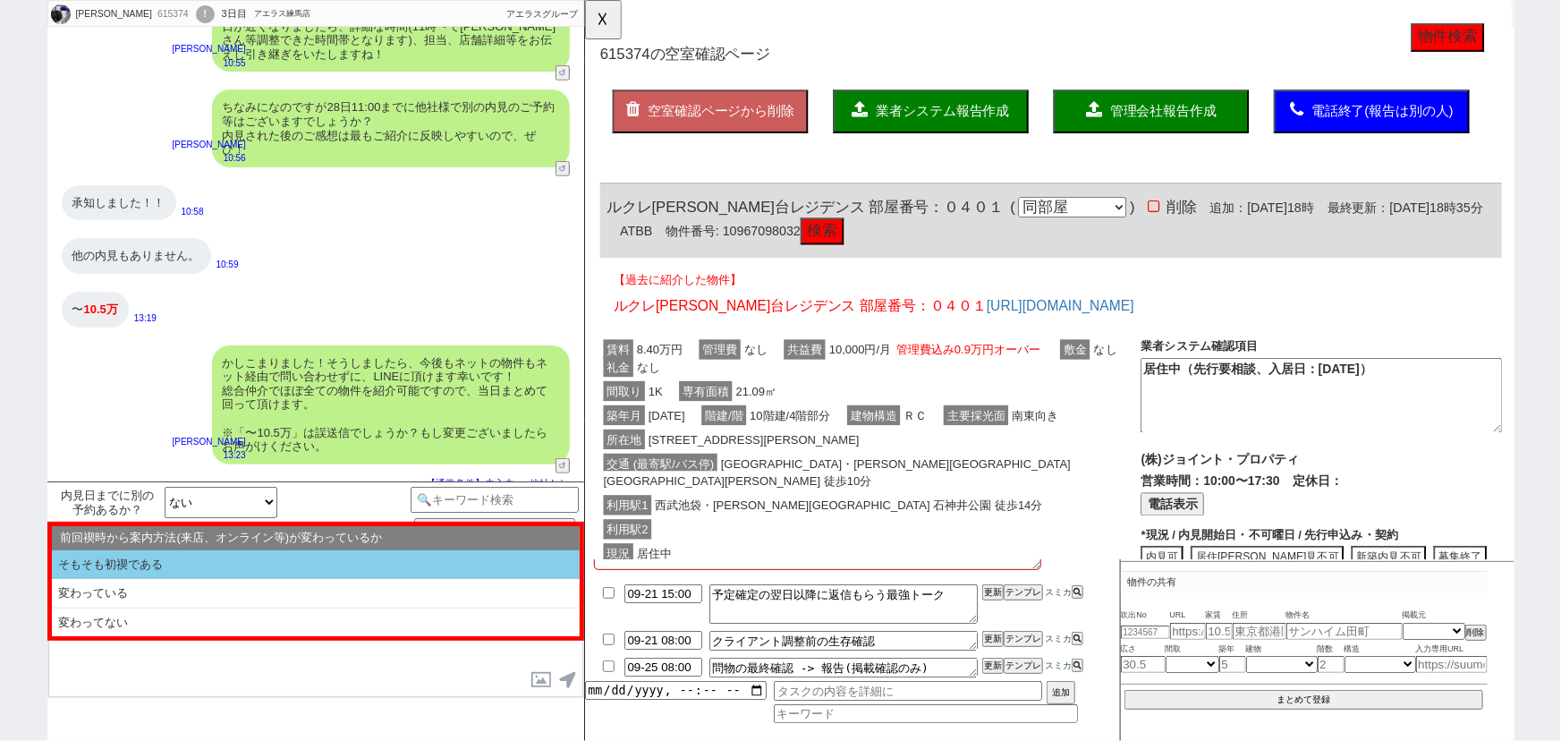
click at [245, 564] on li "そもそも初禊である" at bounding box center [316, 565] width 528 height 30
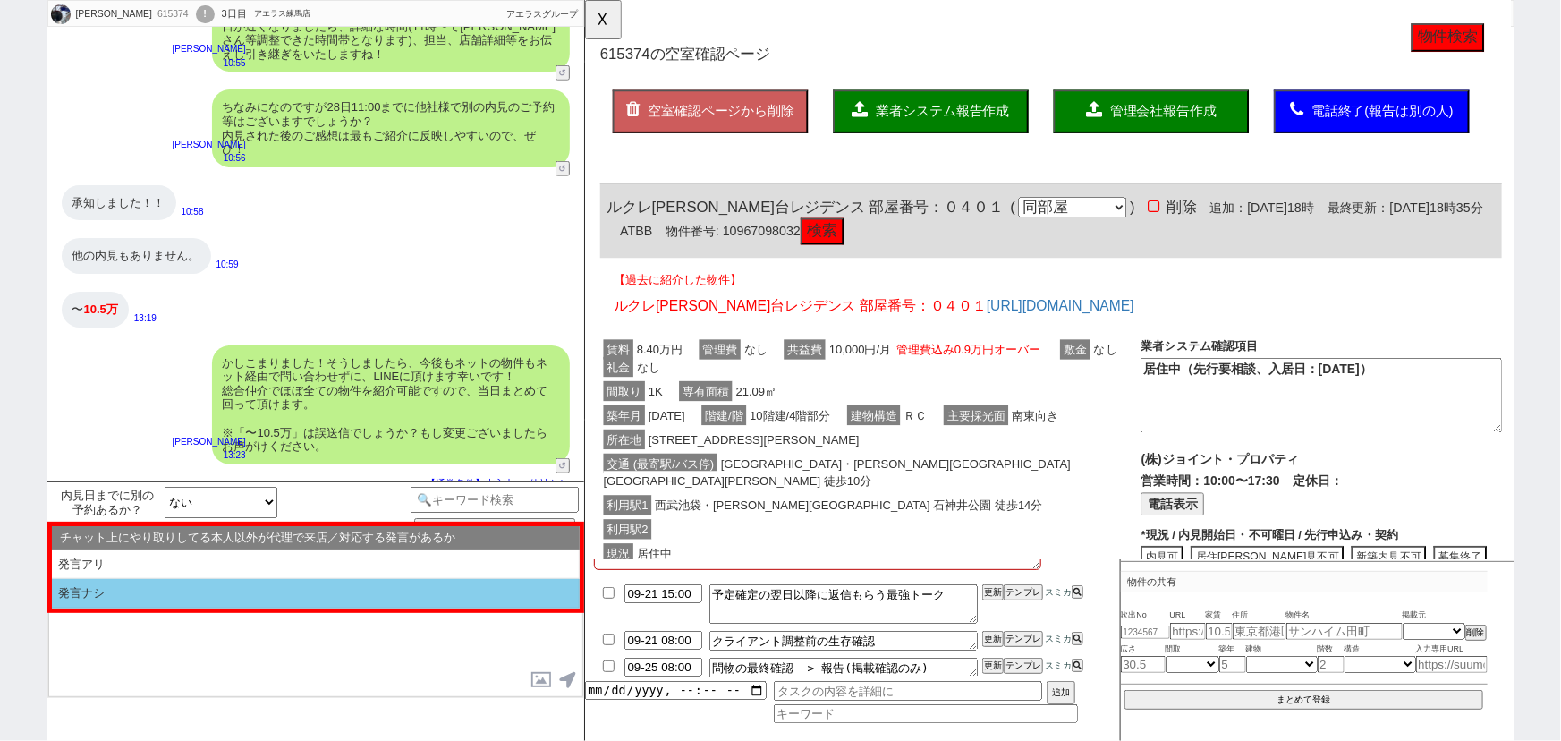
click at [205, 599] on li "発言ナシ" at bounding box center [316, 594] width 528 height 30
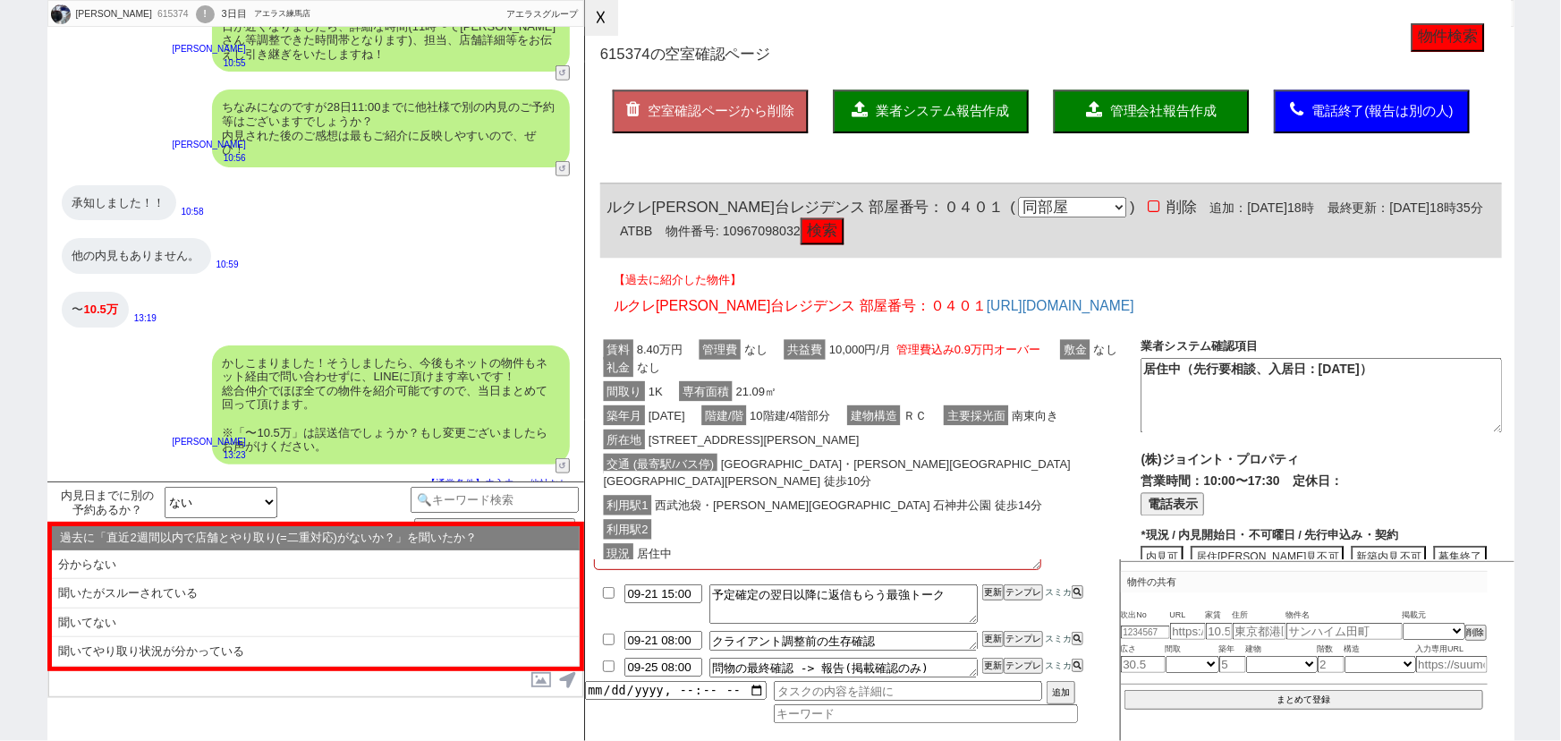
click at [596, 26] on button "☓" at bounding box center [601, 18] width 33 height 36
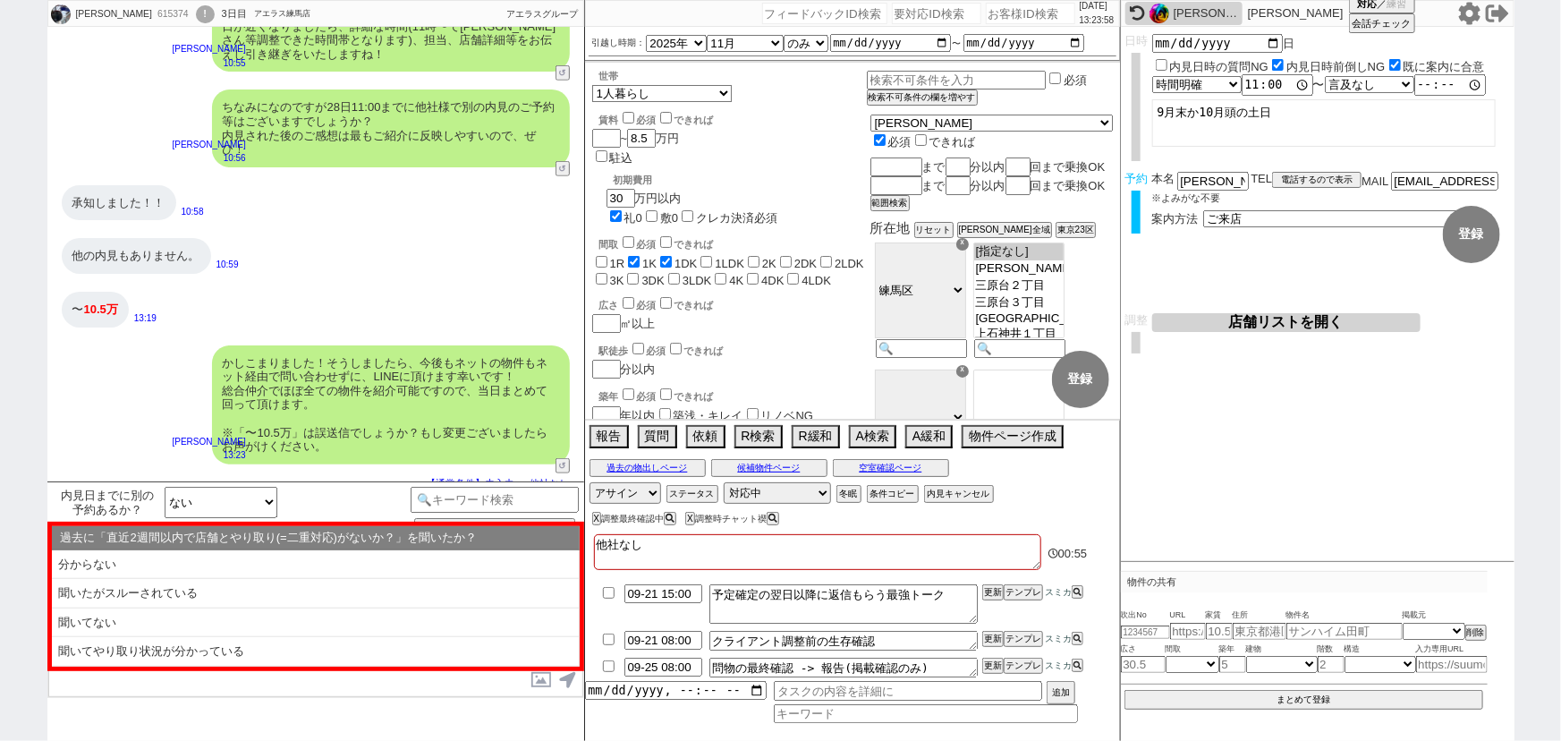
scroll to position [86, 0]
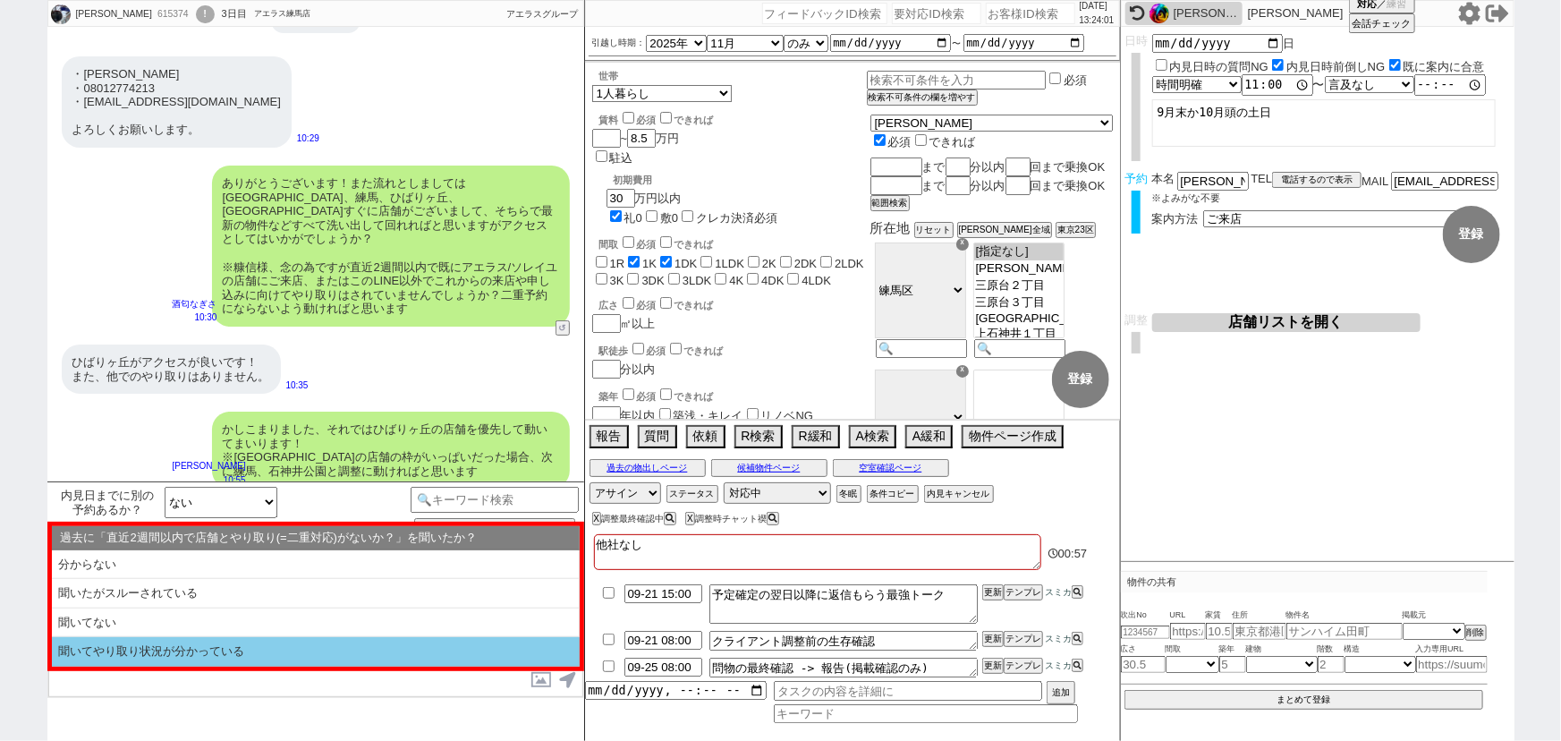
click at [143, 644] on li "聞いてやり取り状況が分かっている" at bounding box center [316, 652] width 528 height 30
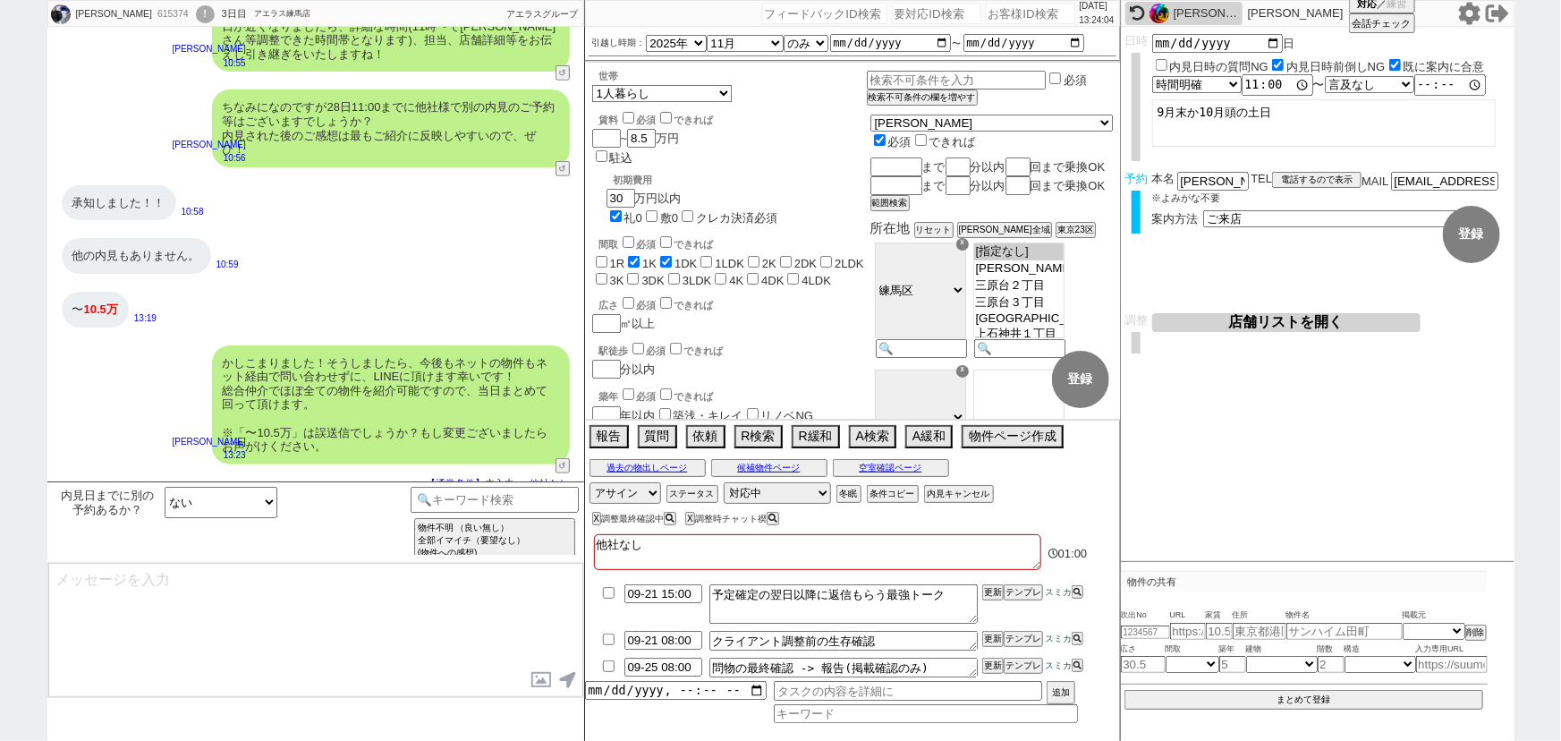
scroll to position [777, 0]
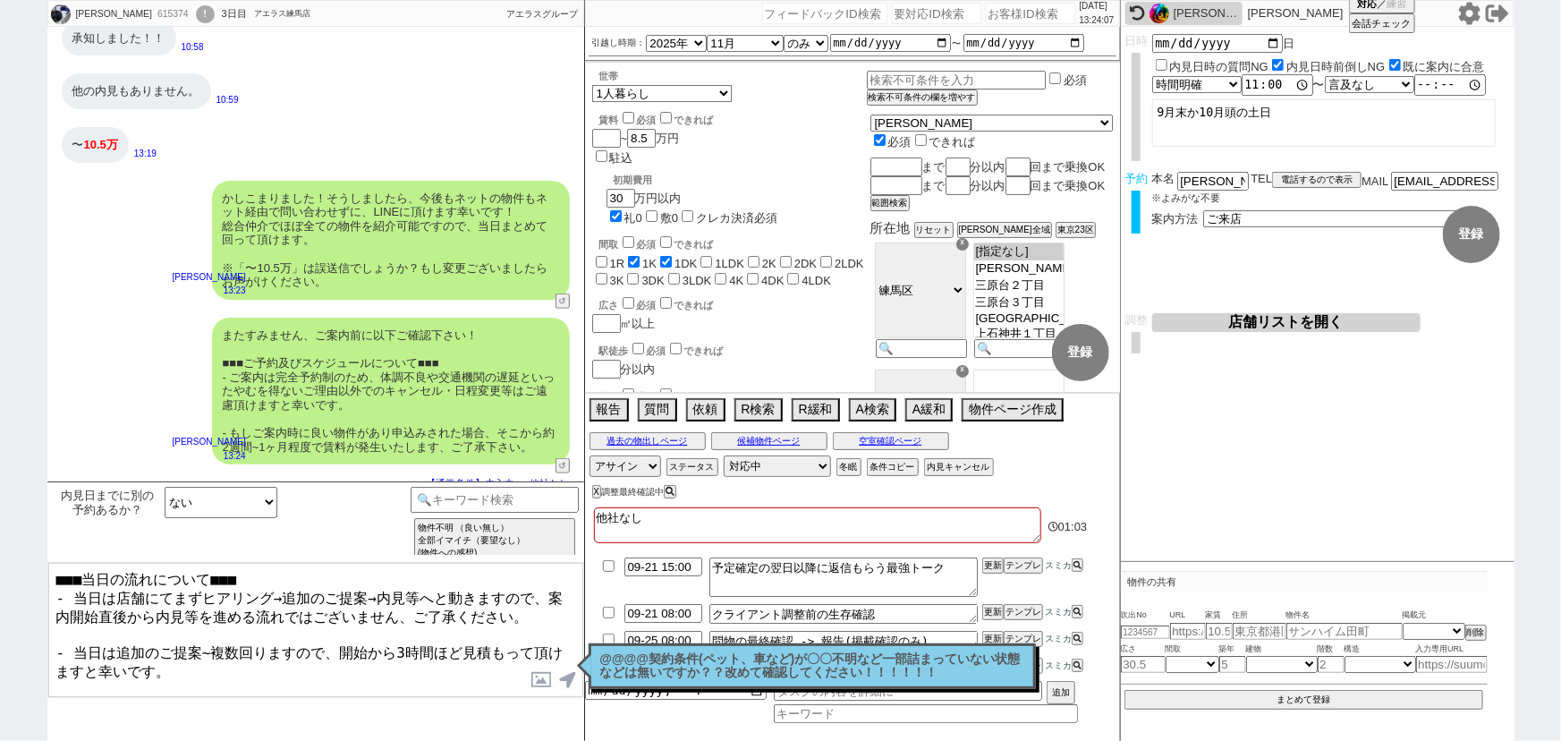
drag, startPoint x: 223, startPoint y: 670, endPoint x: 13, endPoint y: 671, distance: 210.2
click at [13, 671] on div "[PERSON_NAME] 615374 ! 0 3日目 アエラス練馬店 冬眠中 自社客 アエラスグループ スミカ_BPO チャット全表示 [DATE] ・[…" at bounding box center [780, 370] width 1561 height 741
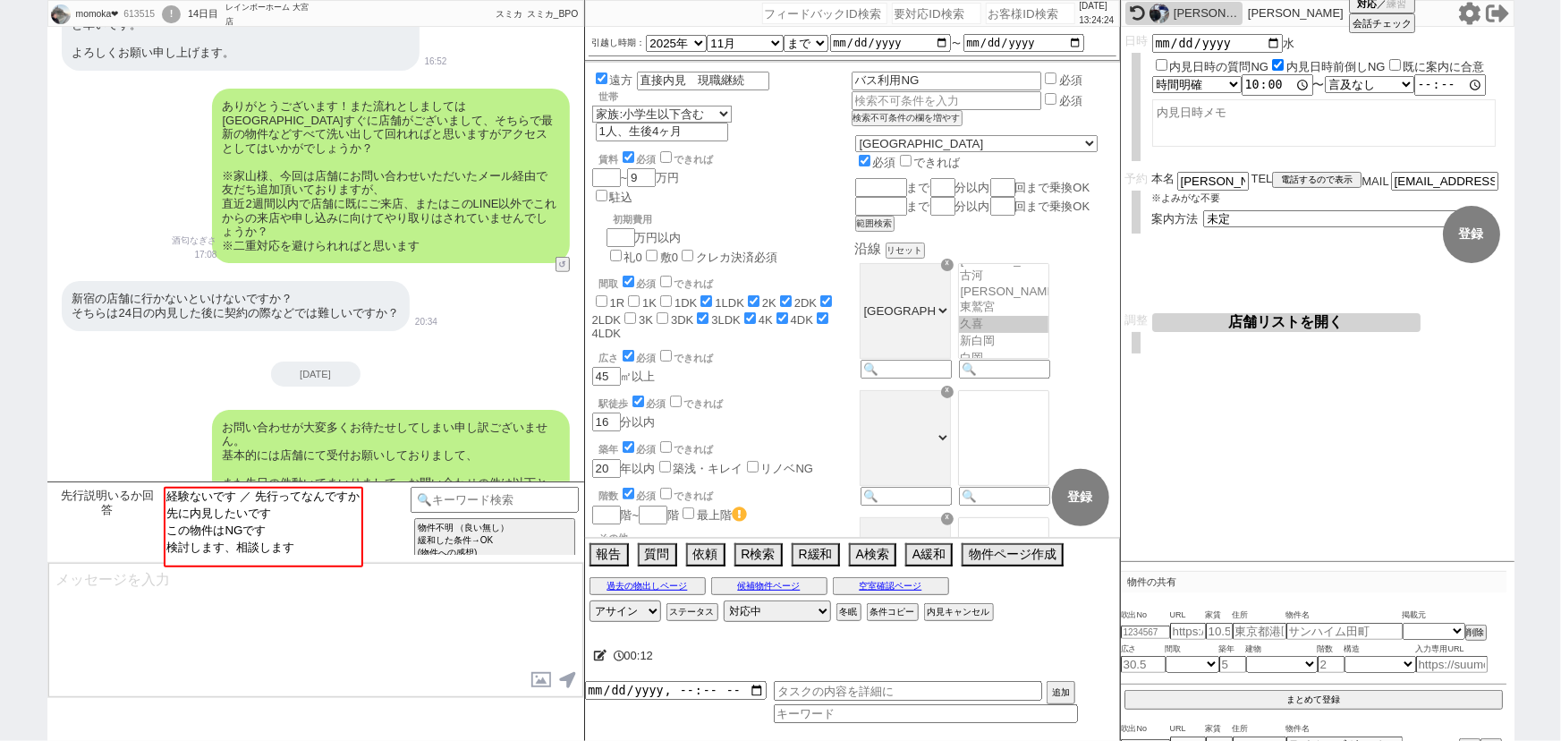
scroll to position [421, 0]
click at [560, 259] on button "↺" at bounding box center [564, 265] width 11 height 12
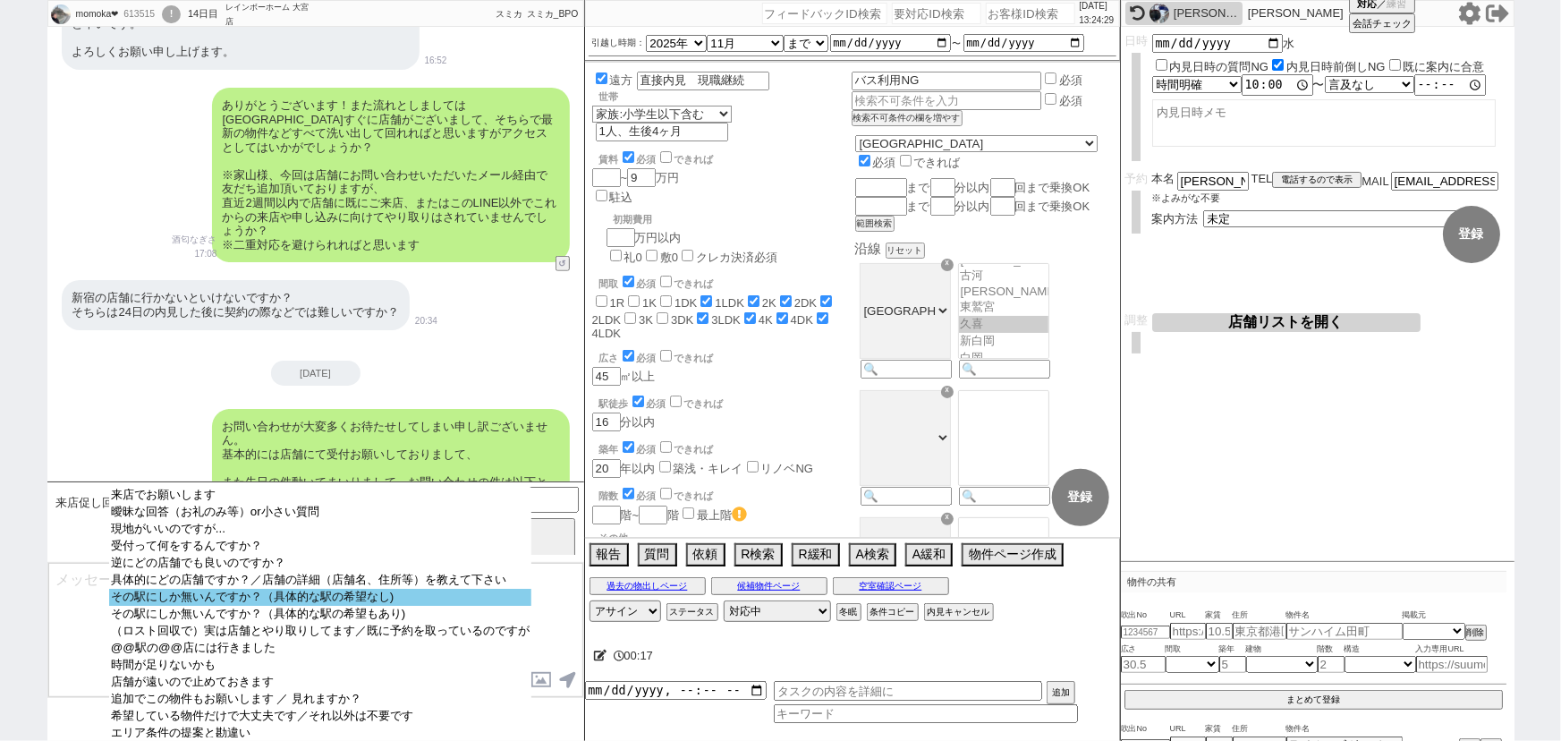
click at [487, 606] on option "その駅にしか無いんですか？（具体的な駅の希望なし)" at bounding box center [320, 597] width 422 height 17
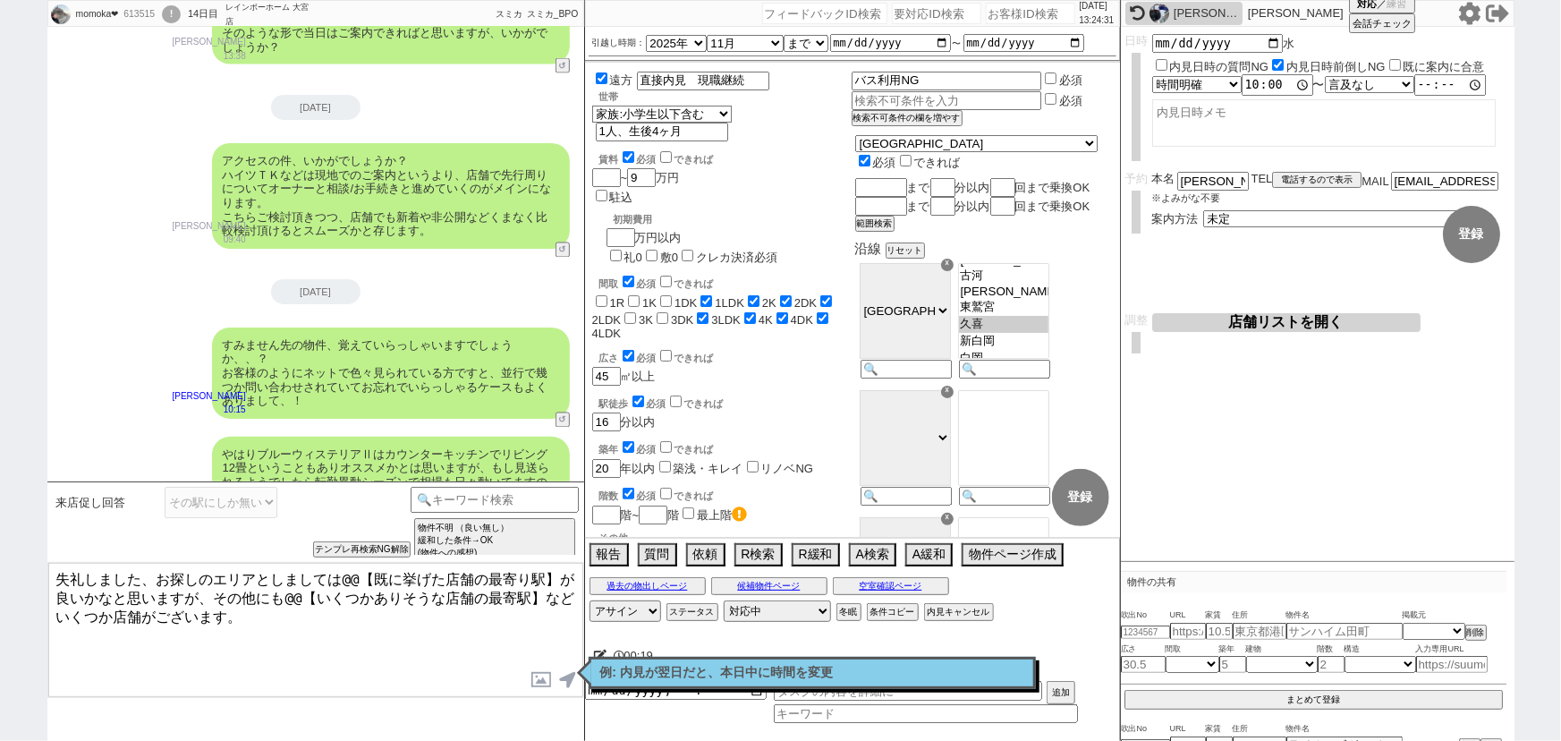
scroll to position [1680, 0]
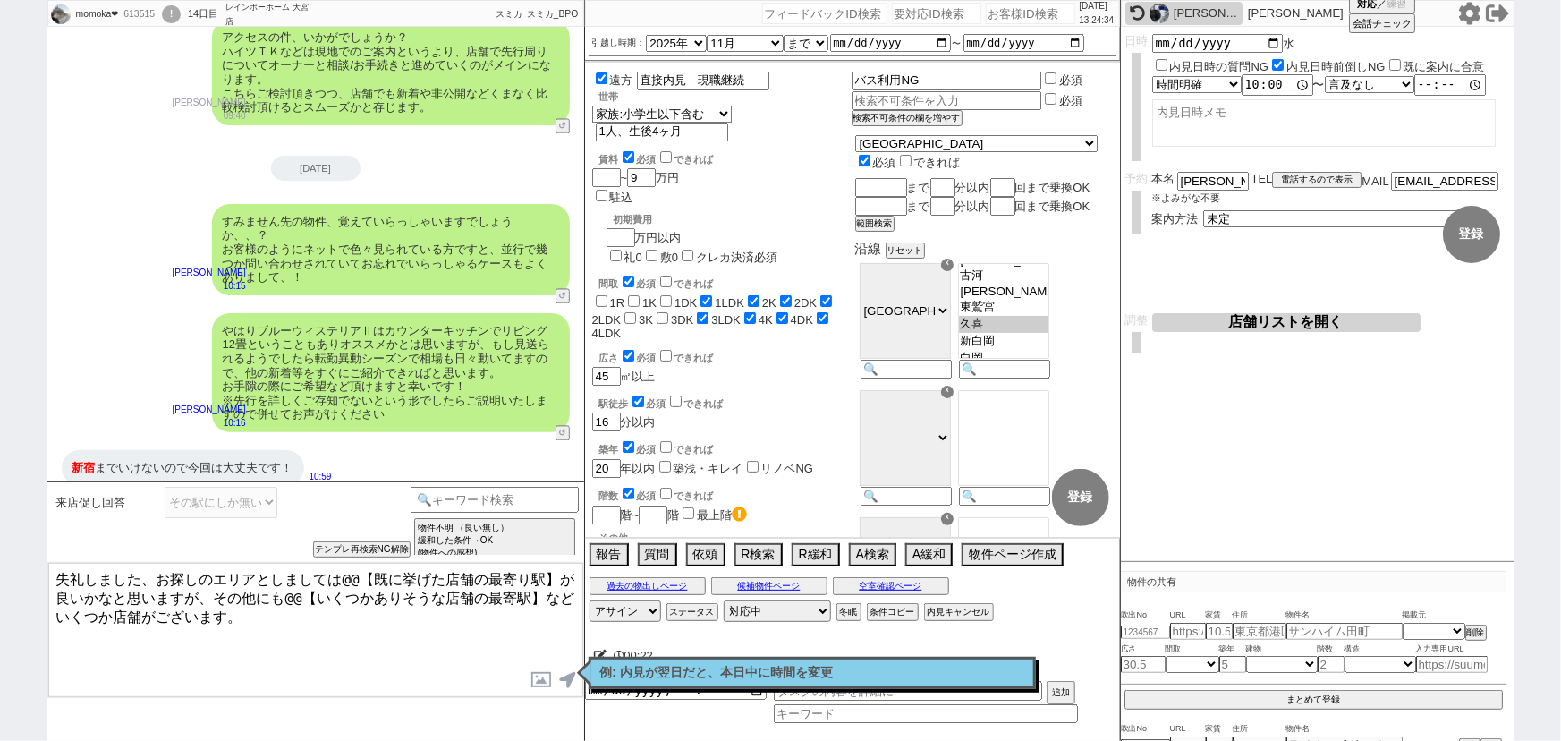
drag, startPoint x: 158, startPoint y: 566, endPoint x: 213, endPoint y: 591, distance: 60.0
click at [213, 591] on textarea "失礼しました、お探しのエリアとしましては@@【既に挙げた店舗の最寄り駅】が良いかなと思いますが、その他にも@@【いくつかありそうな店舗の最寄駅】などいくつか店…" at bounding box center [315, 630] width 535 height 134
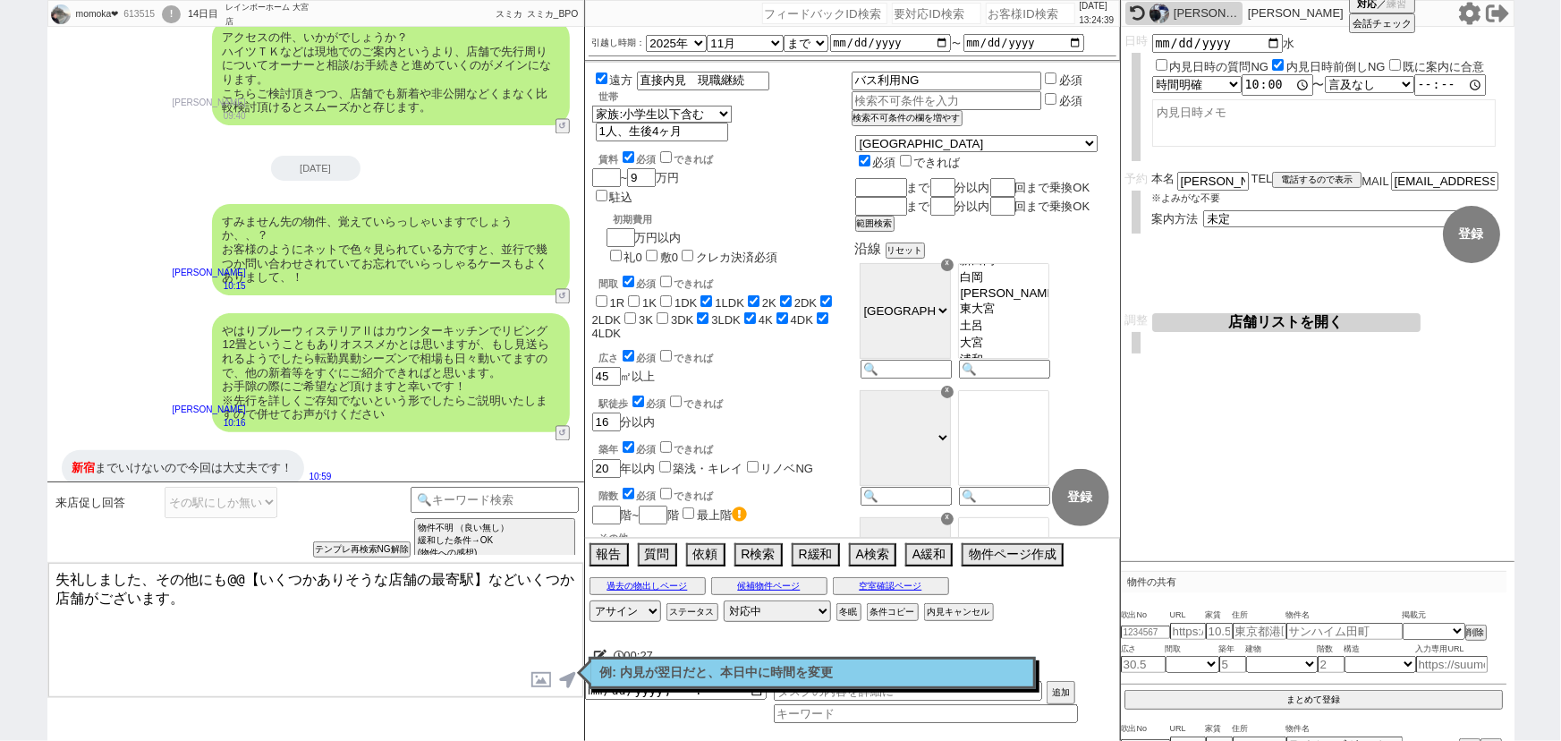
scroll to position [201, 0]
drag, startPoint x: 229, startPoint y: 573, endPoint x: 482, endPoint y: 576, distance: 253.2
click at [482, 576] on textarea "失礼しました、その他にも@@【いくつかありそうな店舗の最寄駅】などいくつか店舗がございます。" at bounding box center [315, 630] width 535 height 134
drag, startPoint x: 230, startPoint y: 578, endPoint x: 311, endPoint y: 581, distance: 81.5
click at [311, 581] on textarea "失礼しました、その他にもなどいくつか店舗がございます。" at bounding box center [315, 630] width 535 height 134
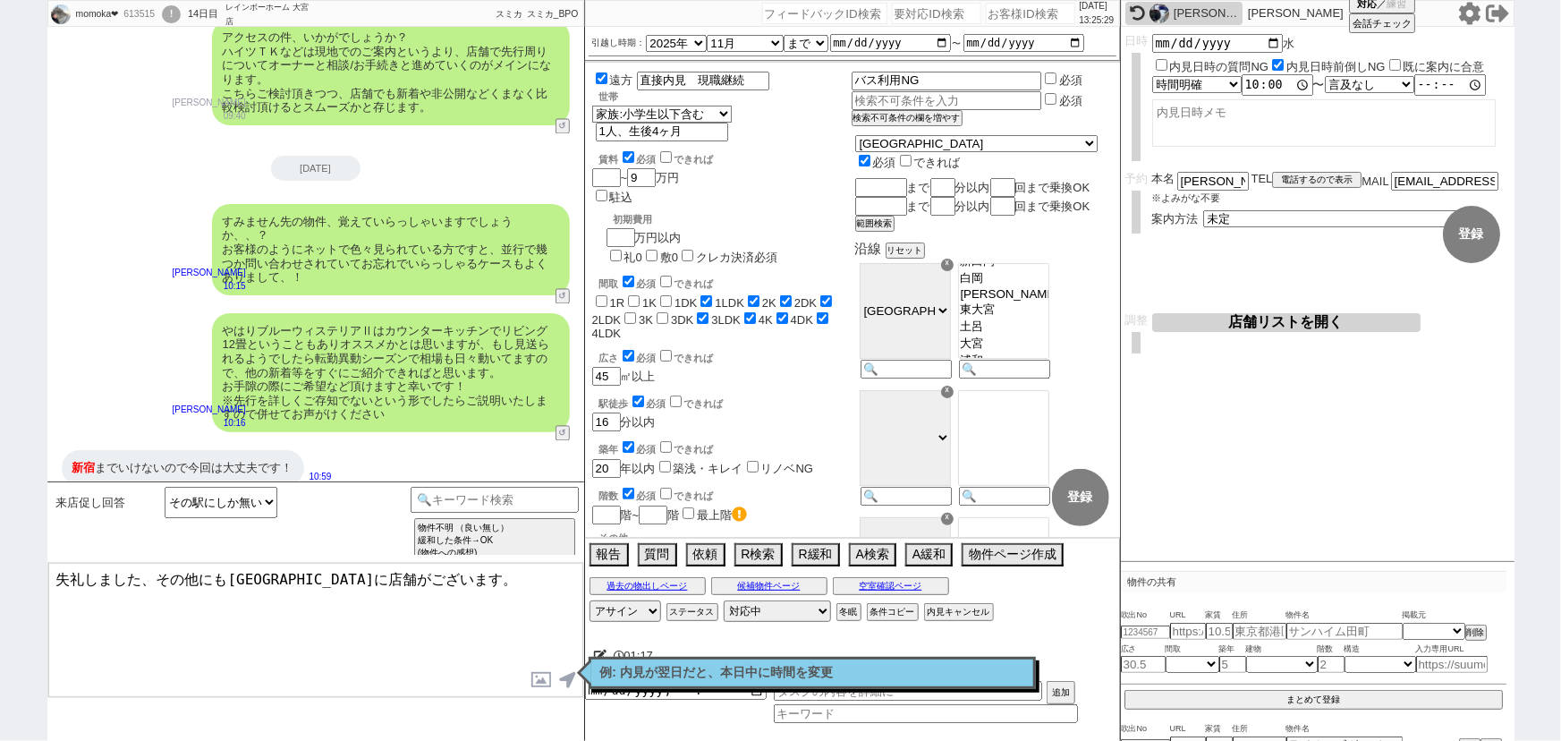
click at [410, 575] on textarea "失礼しました、その他にも[GEOGRAPHIC_DATA]に店舗がございます。" at bounding box center [315, 630] width 535 height 134
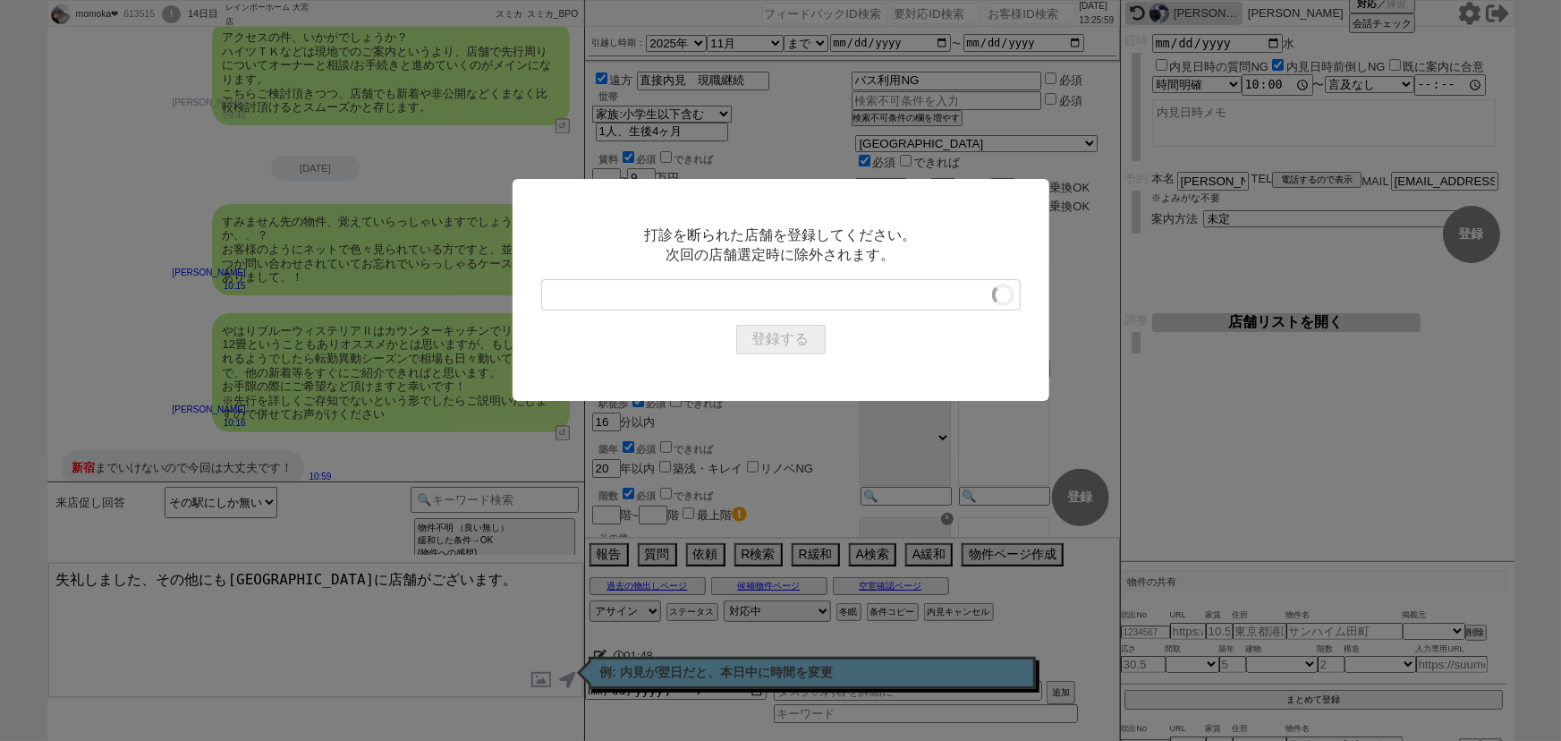
click at [965, 284] on input "Search for option" at bounding box center [759, 295] width 431 height 22
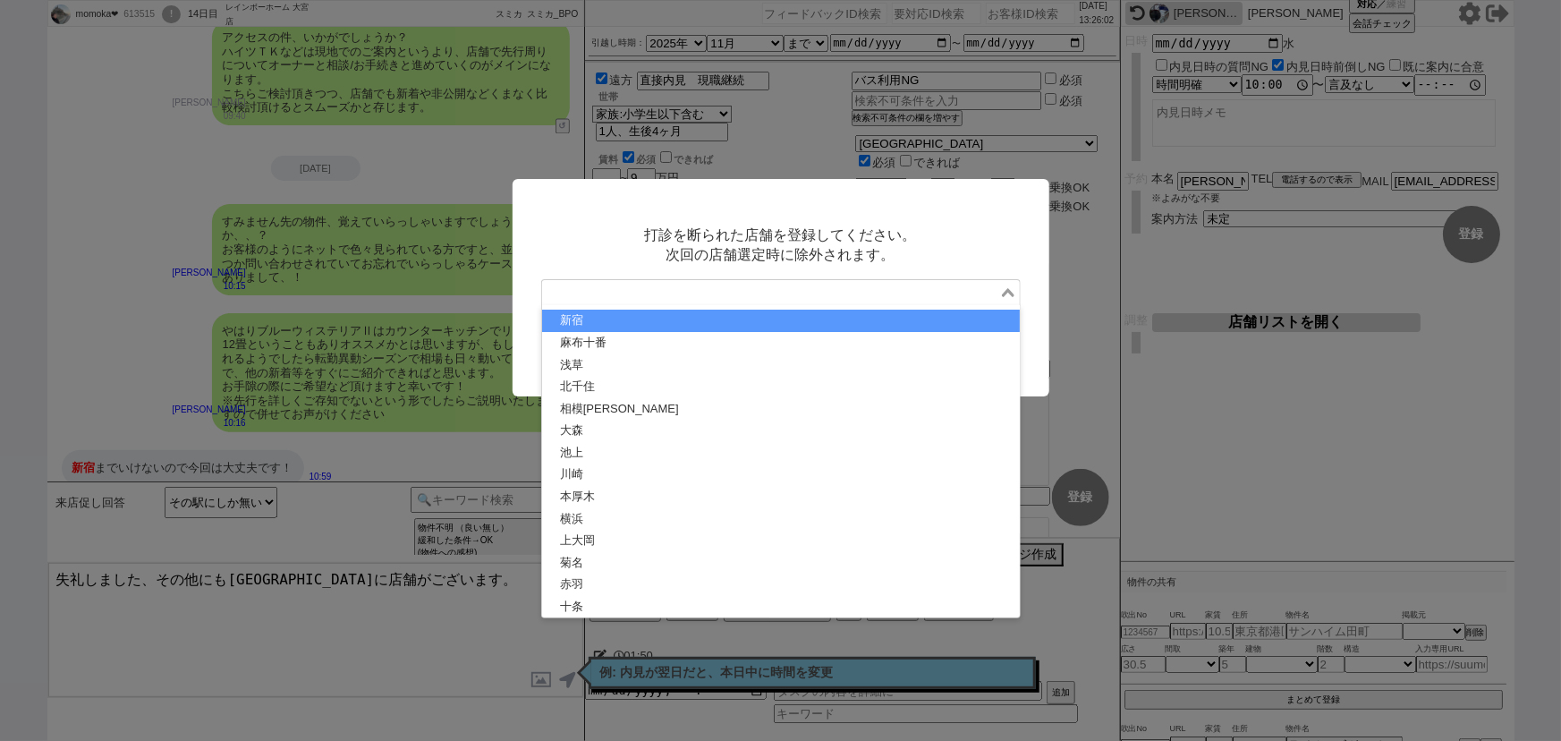
click at [898, 326] on li "新宿" at bounding box center [781, 321] width 478 height 22
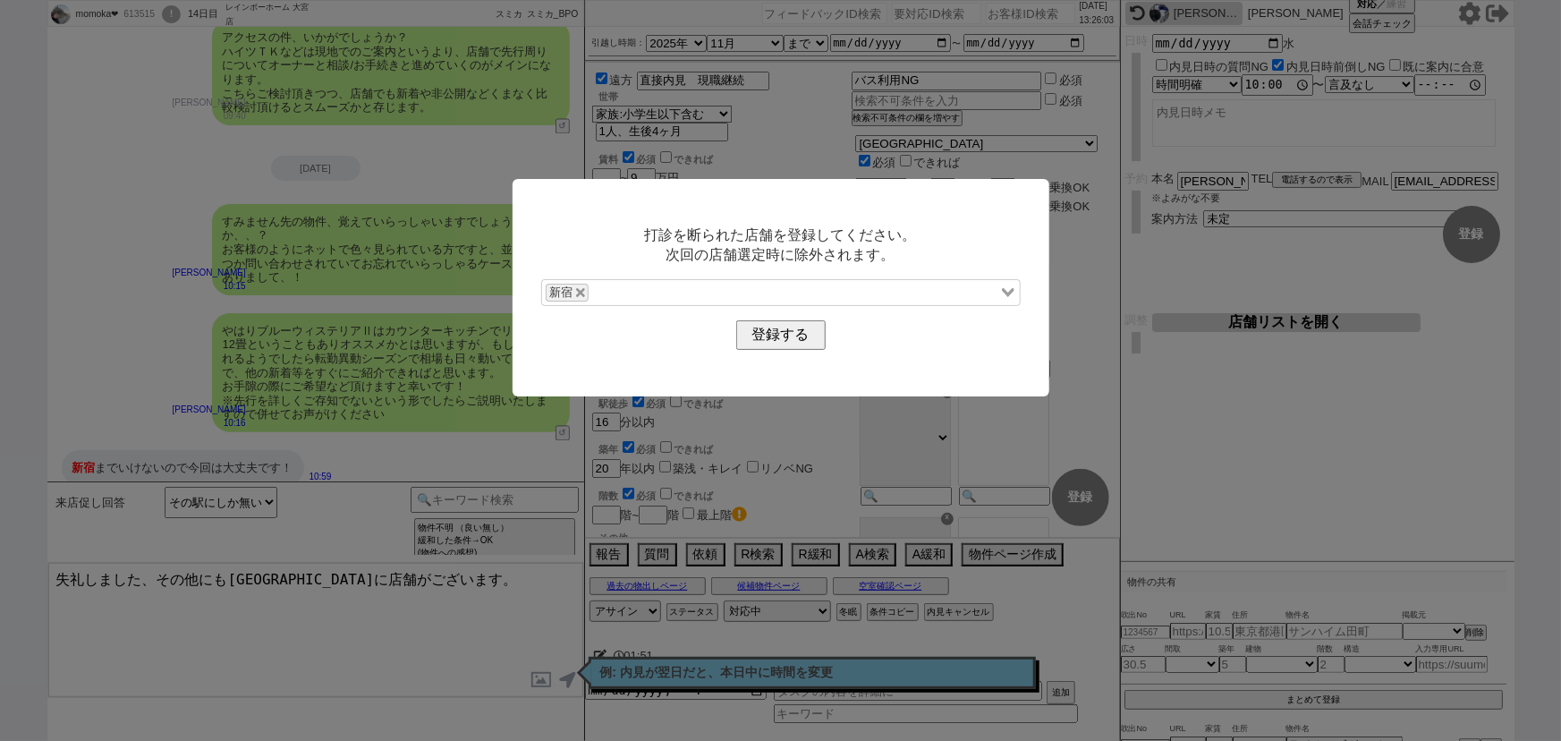
click at [993, 253] on p "打診を断られた店舗を登録してください。 次回の店舗選定時に除外されます。" at bounding box center [781, 244] width 480 height 39
click at [796, 344] on button "登録する" at bounding box center [781, 333] width 86 height 26
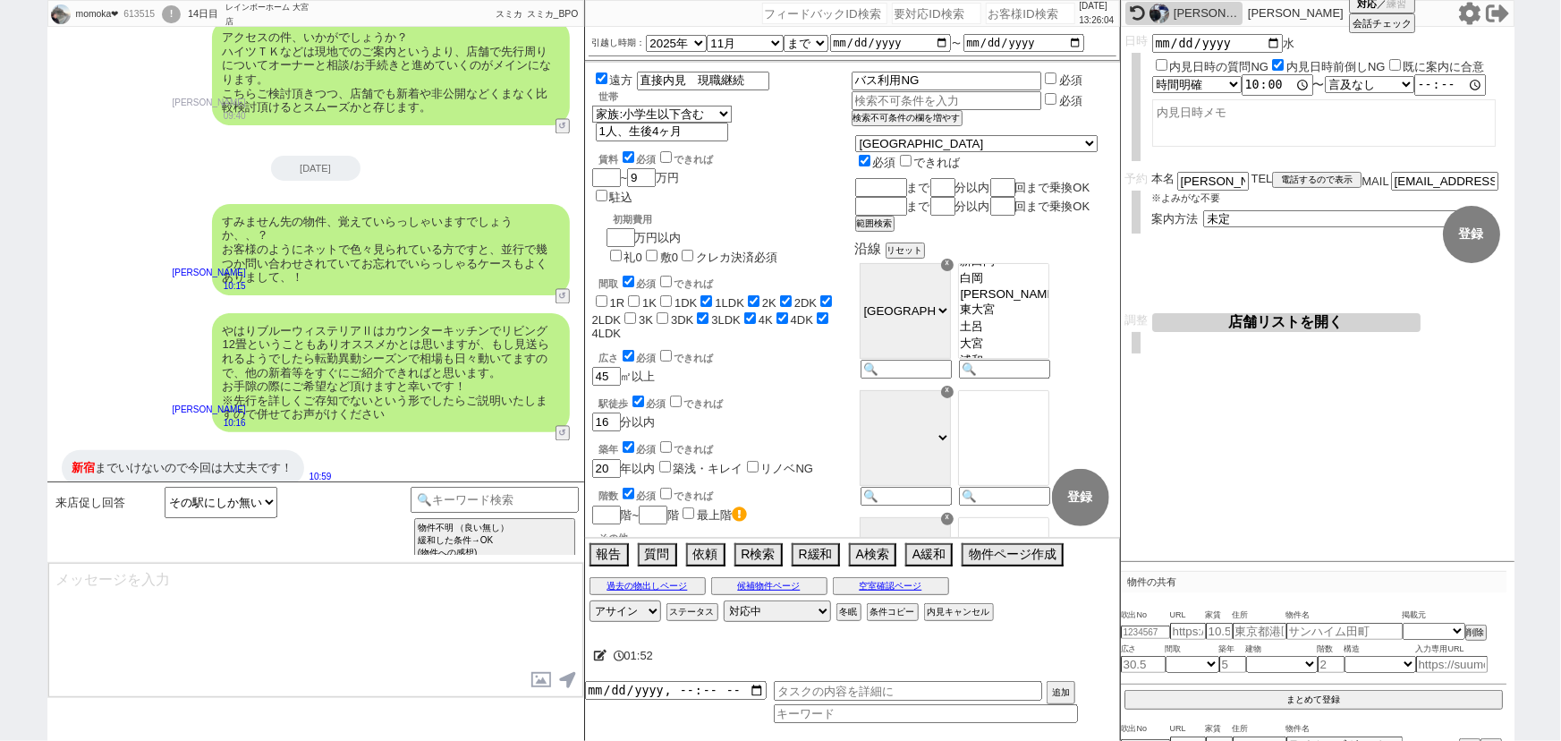
scroll to position [1518, 0]
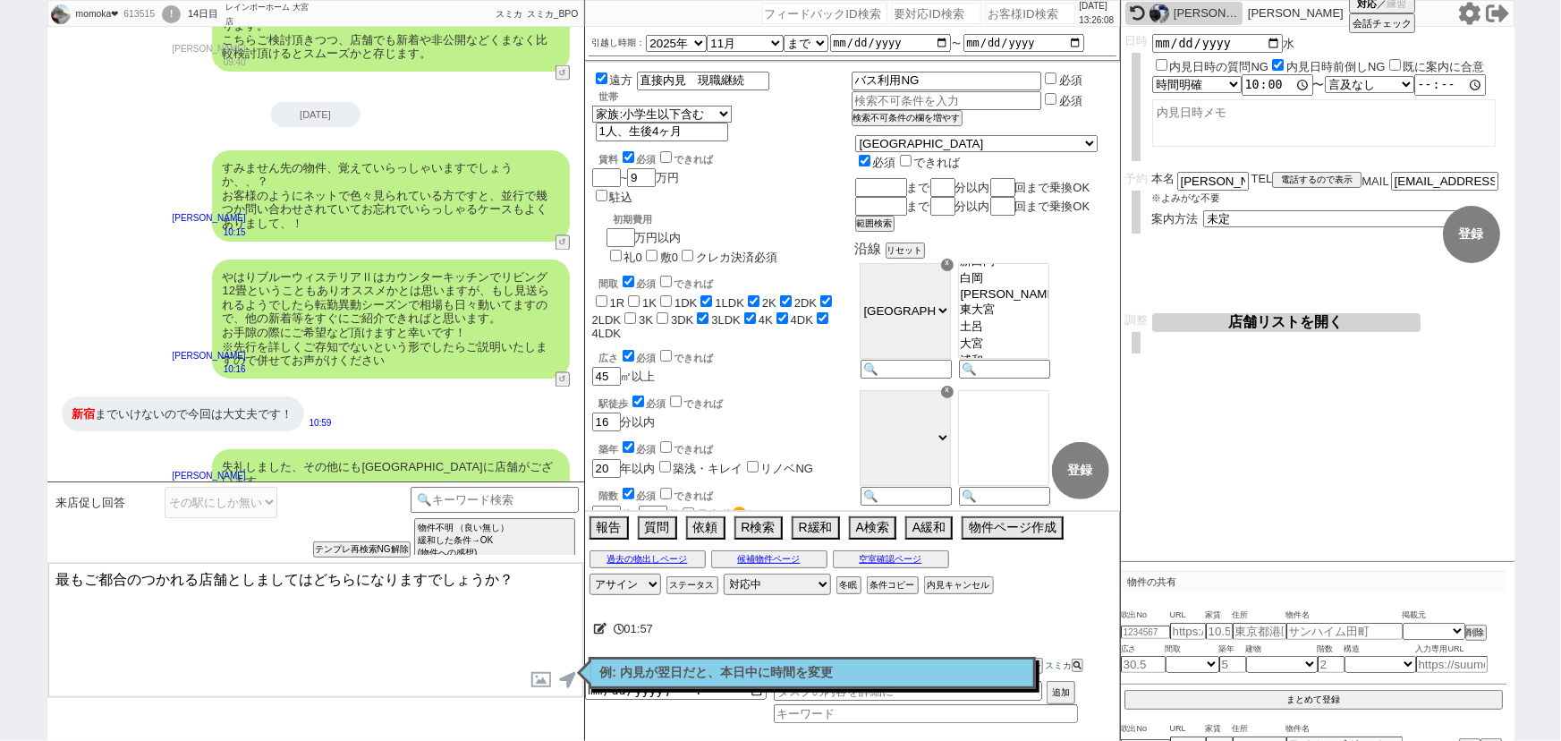
drag, startPoint x: 55, startPoint y: 577, endPoint x: 426, endPoint y: 583, distance: 371.3
click at [426, 583] on textarea "最もご都合のつかれる店舗としましてはどちらになりますでしょうか？" at bounding box center [315, 630] width 535 height 134
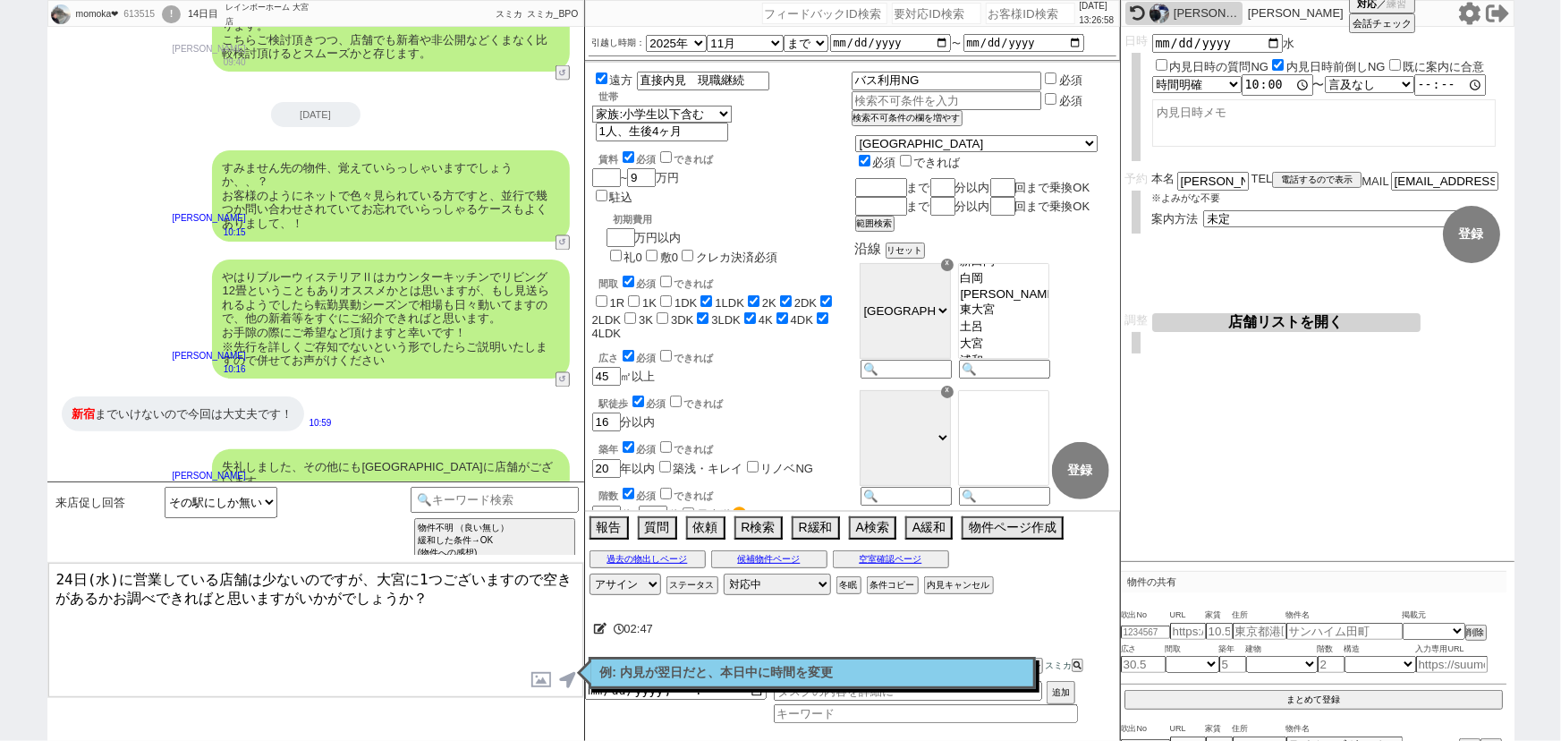
click at [259, 574] on textarea "24日(水)に営業している店舗は少ないのですが、大宮に1つございますので空きがあるかお調べできればと思いますがいかがでしょうか？" at bounding box center [315, 630] width 535 height 134
click at [365, 608] on textarea "24日(水)に営業している店舗が少ないのですが、大宮に1つございますので空きがあるかお調べできればと思いますがいかがでしょうか？" at bounding box center [315, 630] width 535 height 134
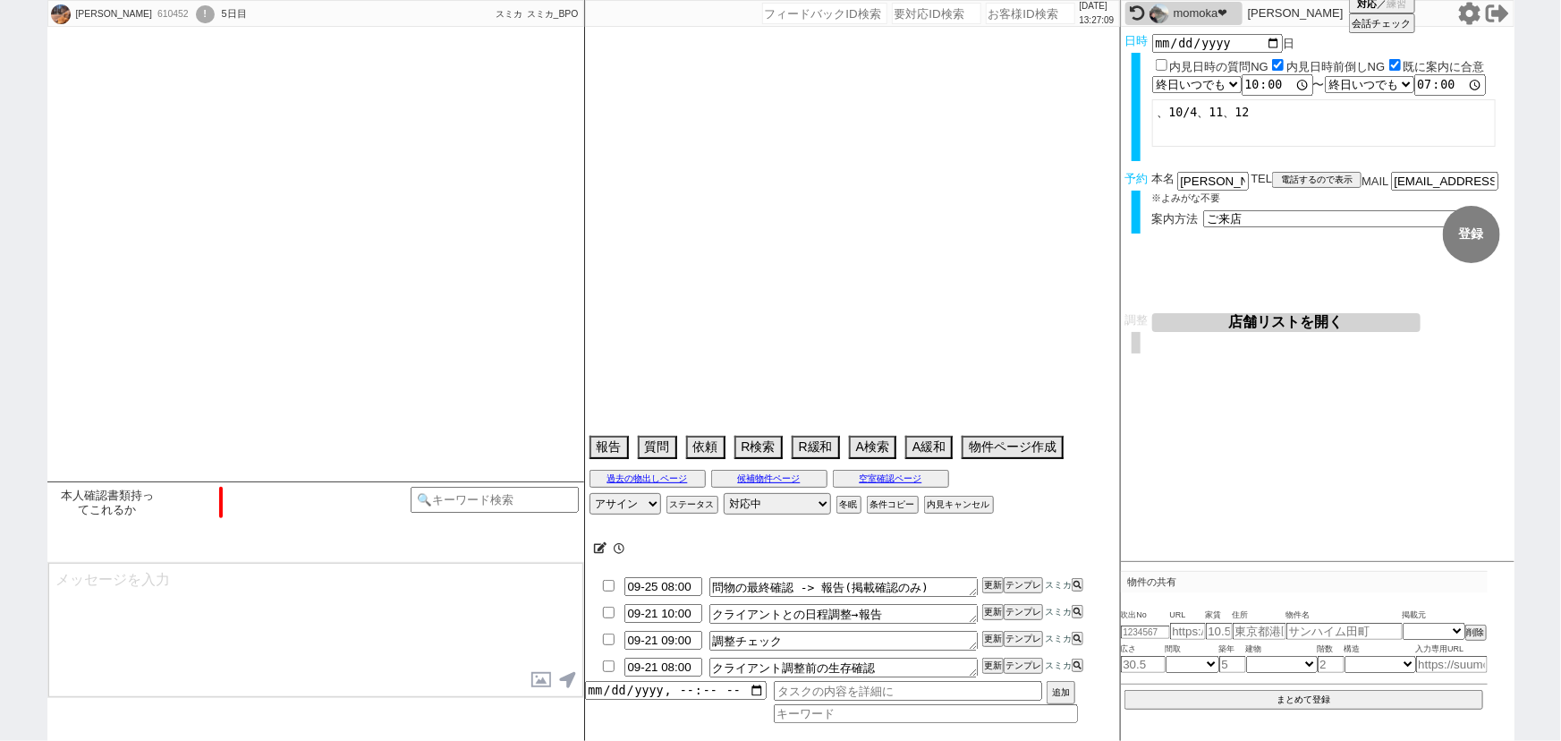
scroll to position [528, 0]
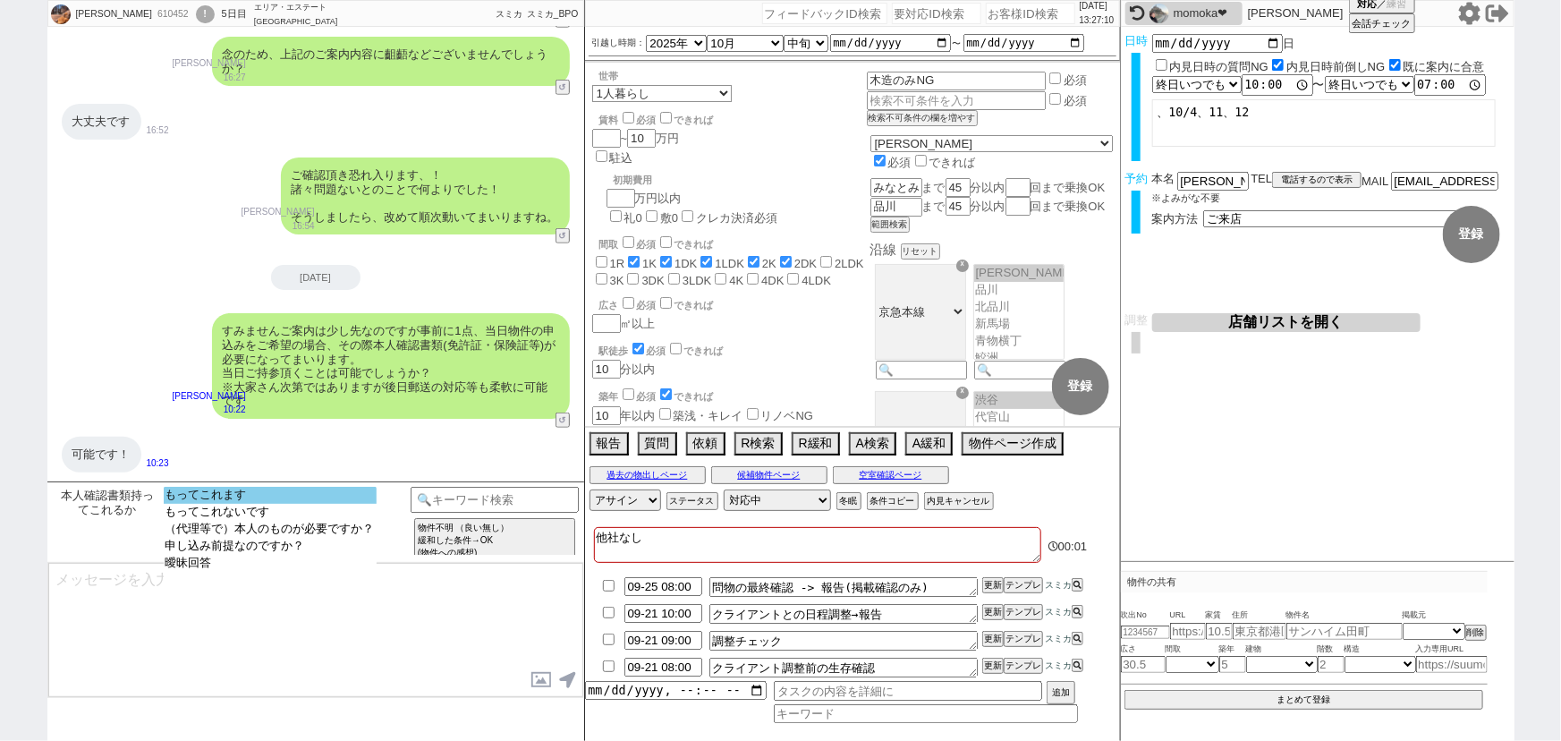
click at [270, 491] on option "もってこれます" at bounding box center [270, 495] width 213 height 17
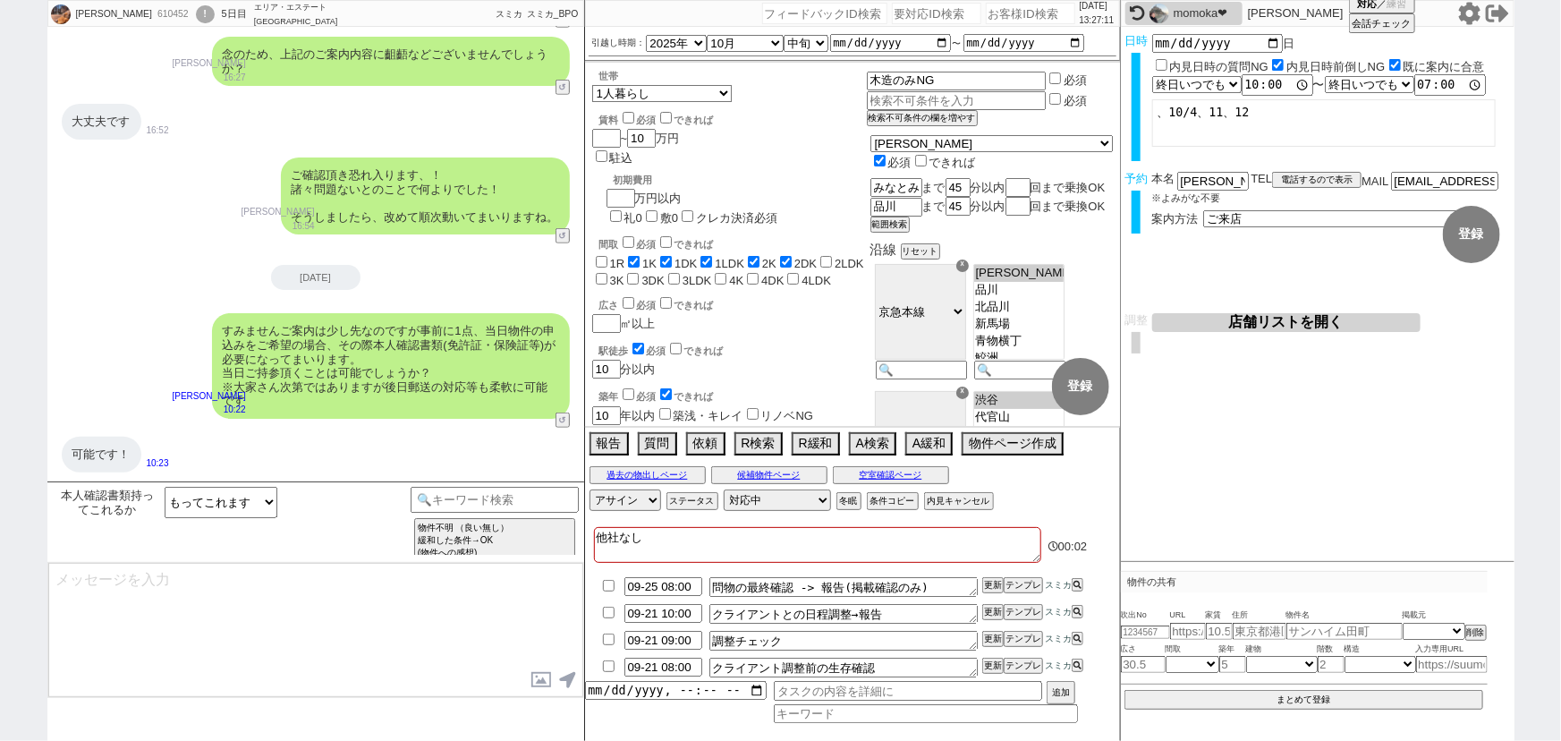
scroll to position [91, 0]
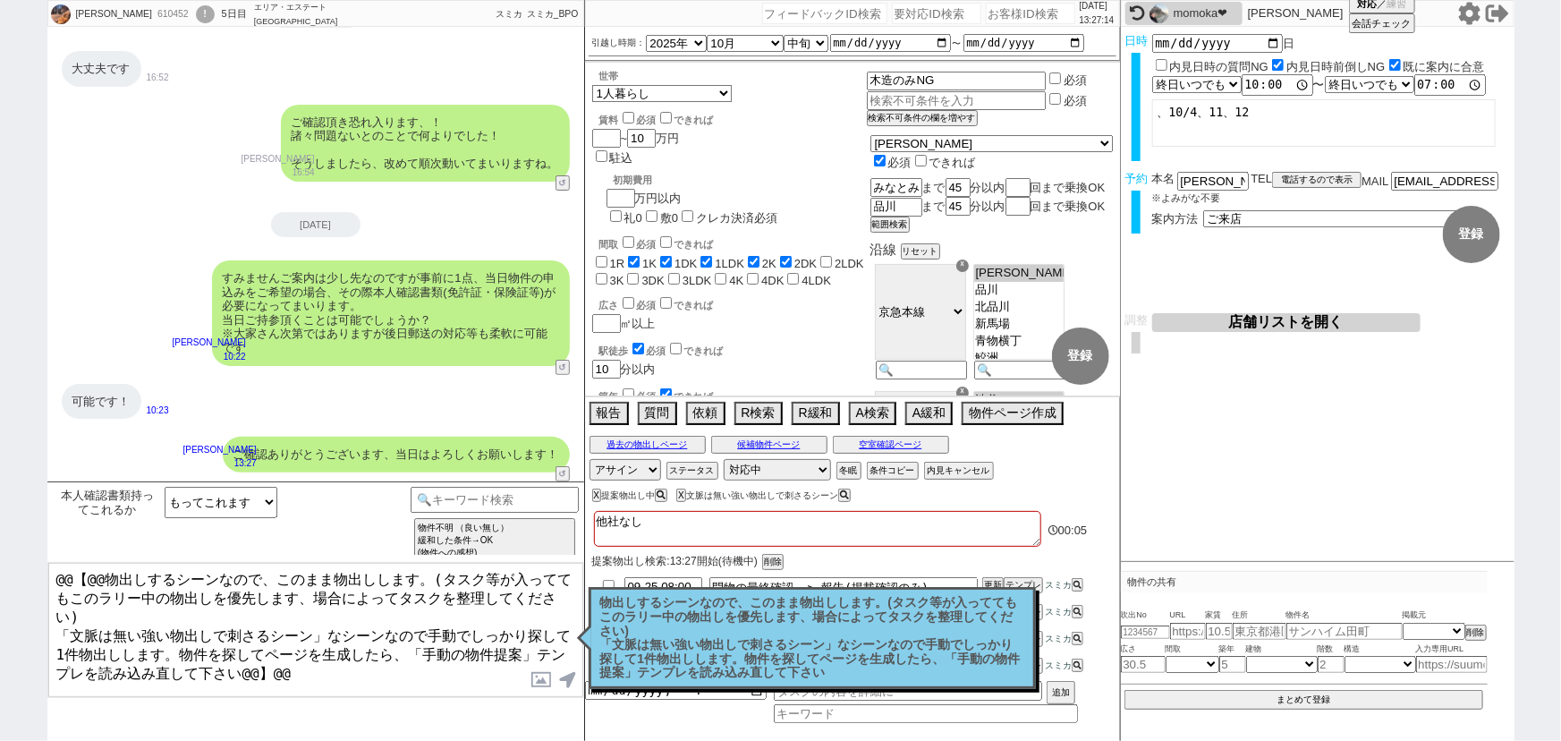
click at [705, 638] on p "物出しするシーンなので、このまま物出しします。(タスク等が入っててもこのラリー中の物出しを優先します、場合によってタスクを整理してください) 「文脈は無い強い…" at bounding box center [812, 638] width 424 height 84
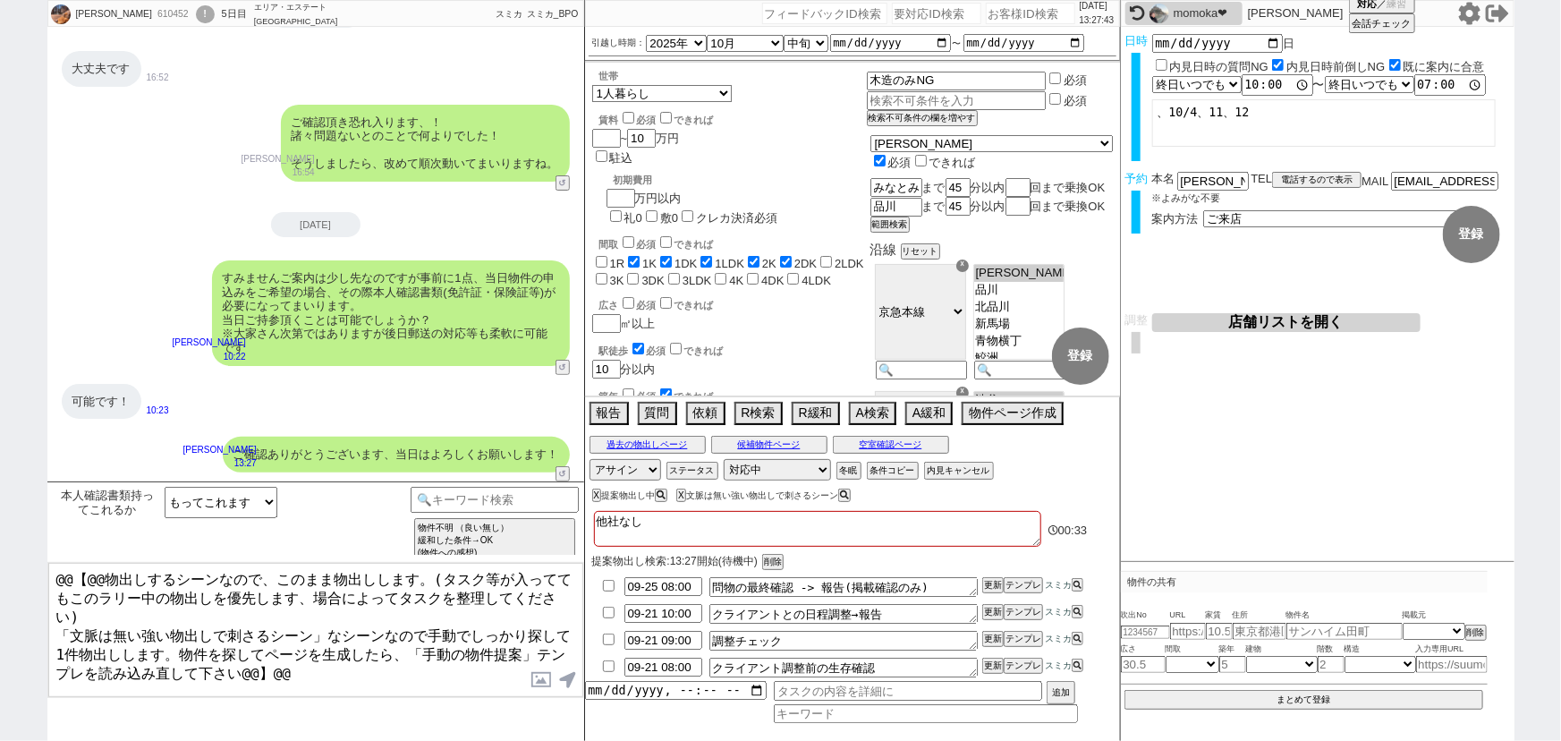
click at [439, 435] on div "ご確認ありがとうございます、当日はよろしくお願いします！ [PERSON_NAME] 13:27 10007-A1" at bounding box center [315, 455] width 537 height 54
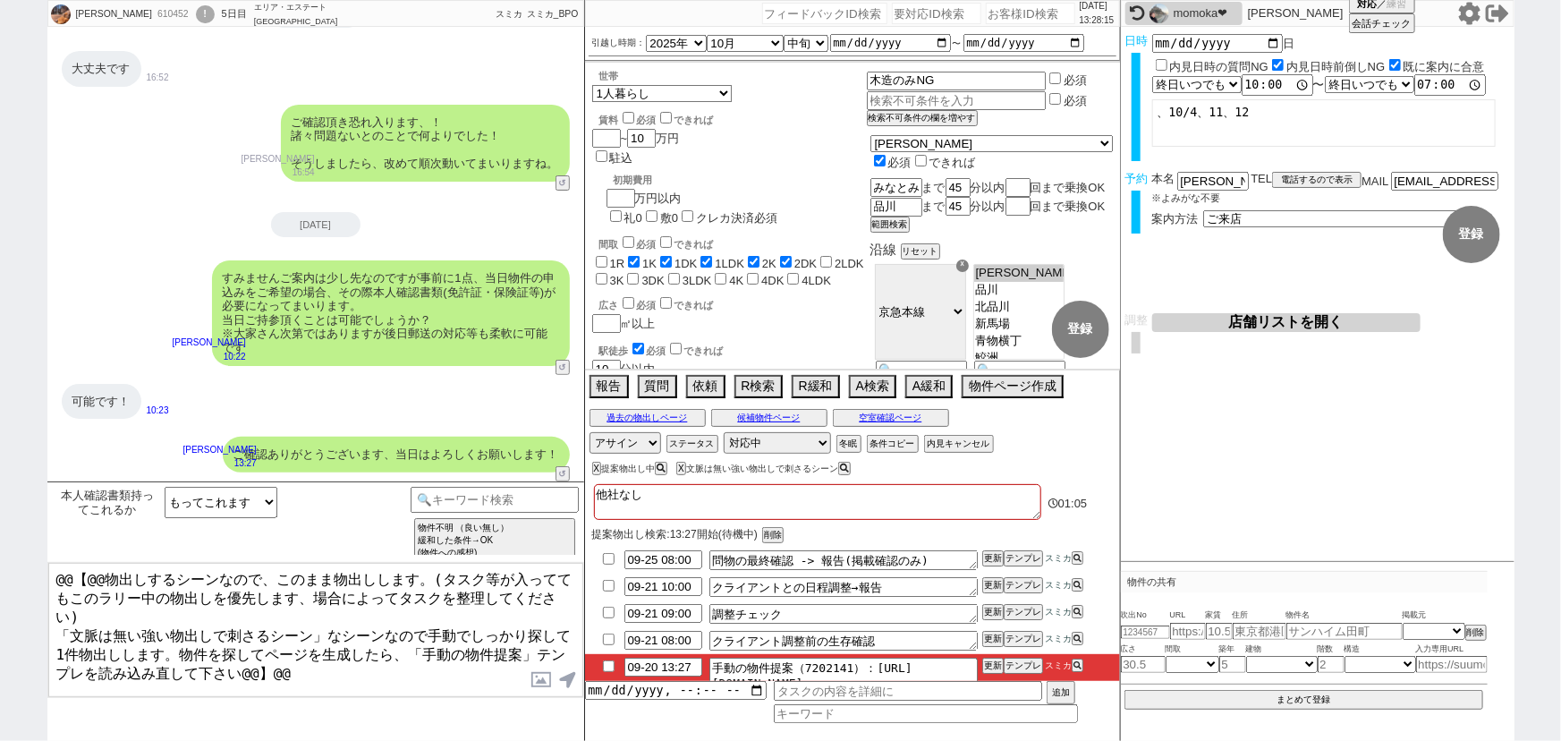
click at [411, 402] on div "可能です！ 10:23" at bounding box center [315, 402] width 537 height 54
click at [1029, 666] on button "テンプレ" at bounding box center [1023, 665] width 39 height 13
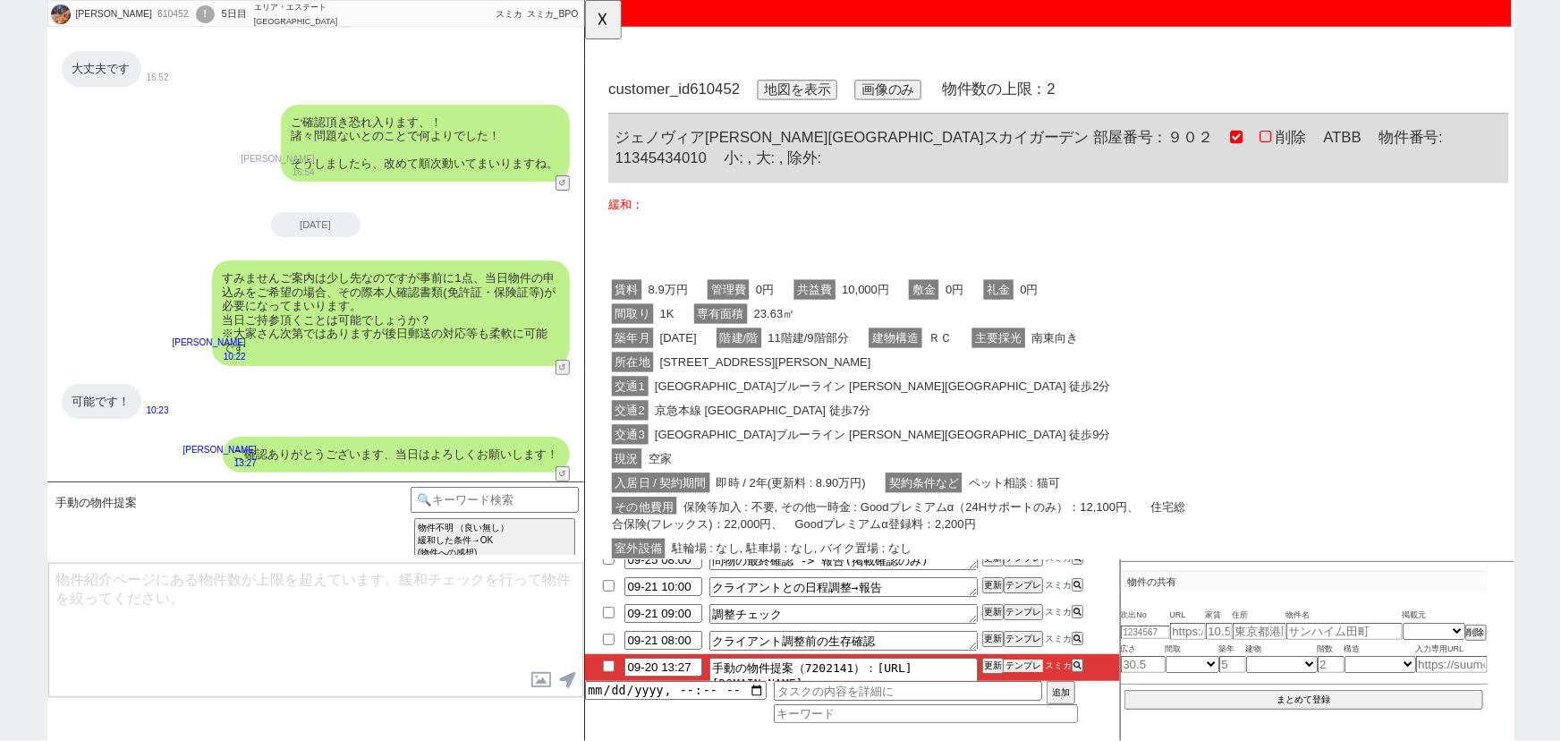
scroll to position [0, 0]
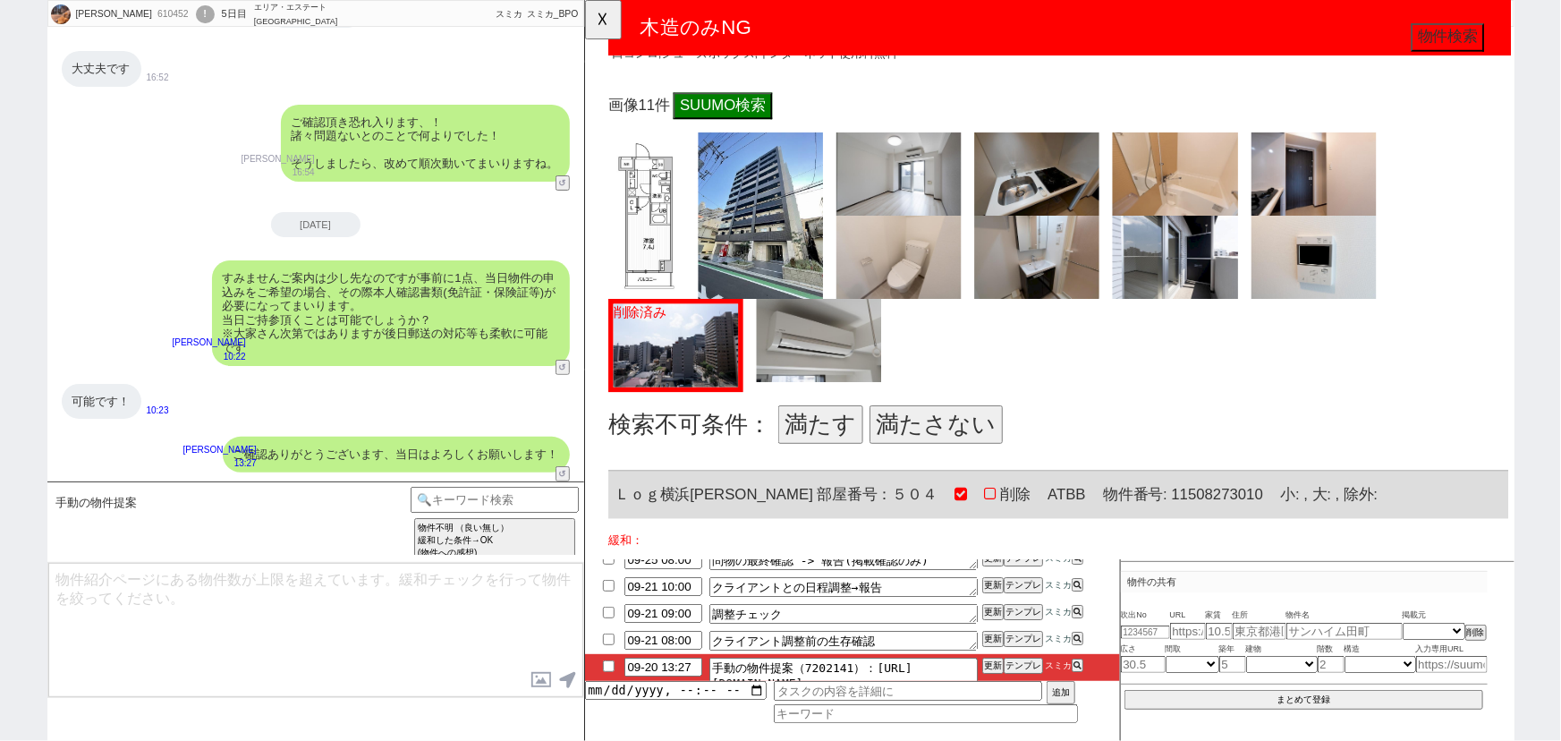
click at [824, 436] on button "満たす" at bounding box center [837, 456] width 91 height 41
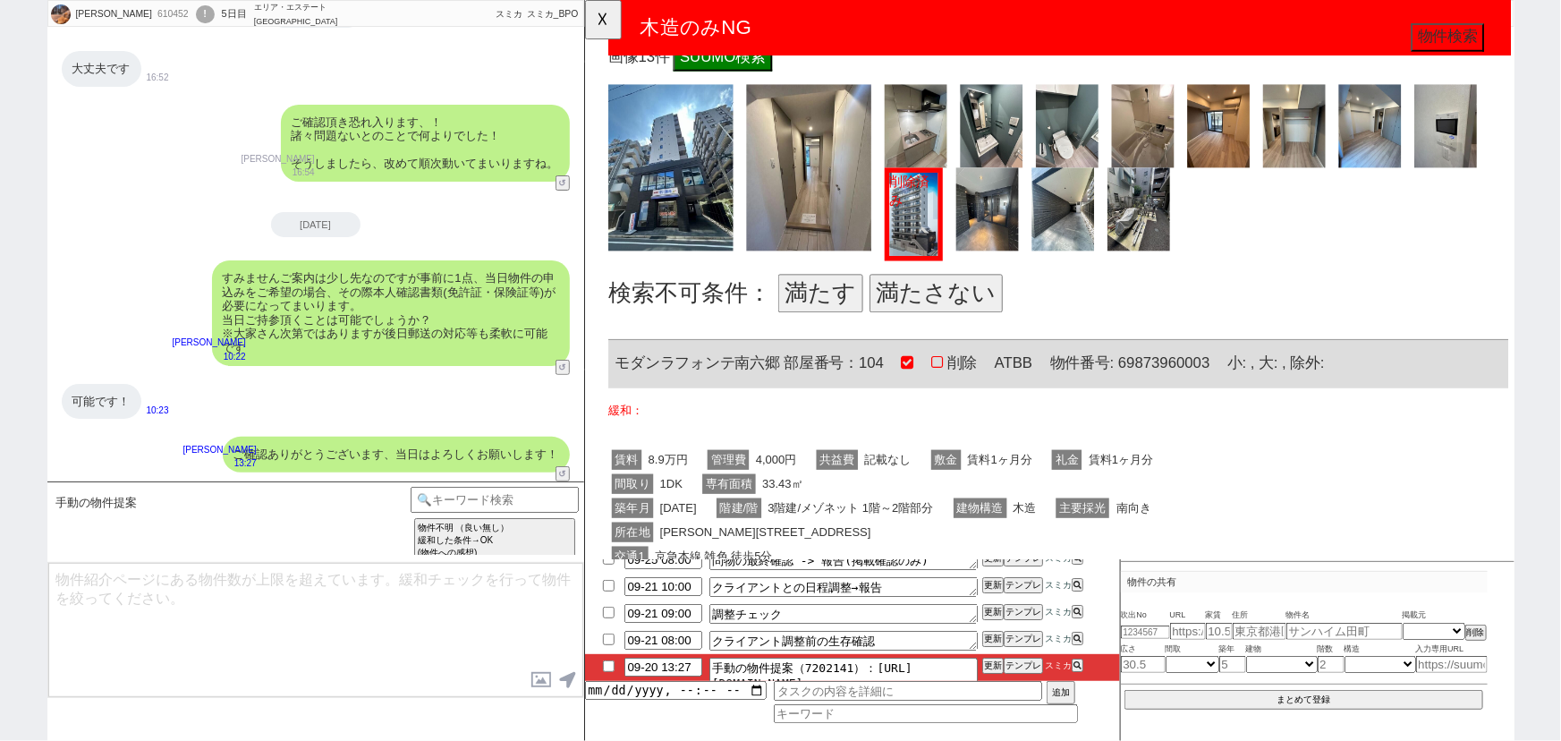
scroll to position [1676, 0]
click at [831, 293] on button "満たす" at bounding box center [837, 313] width 91 height 41
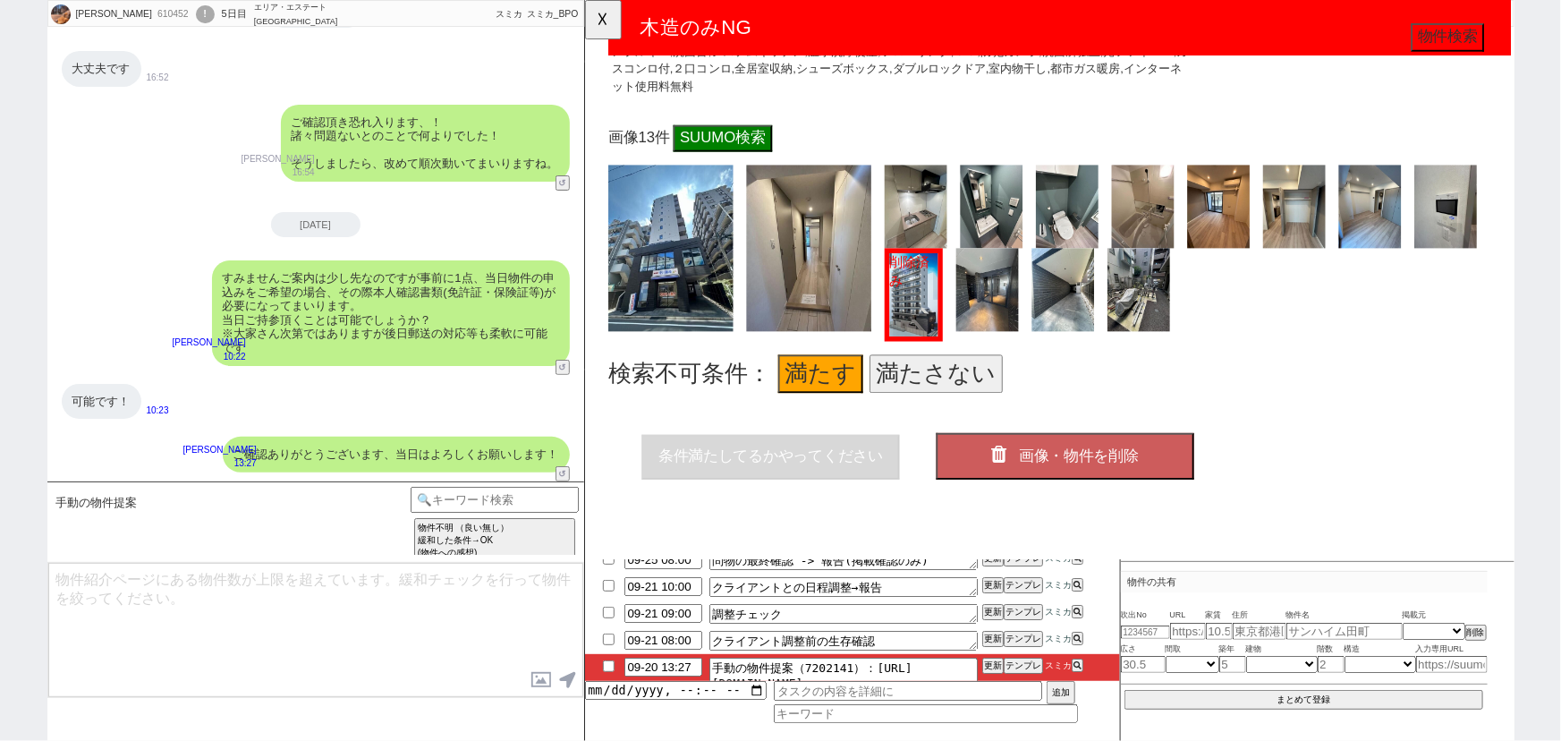
scroll to position [1583, 0]
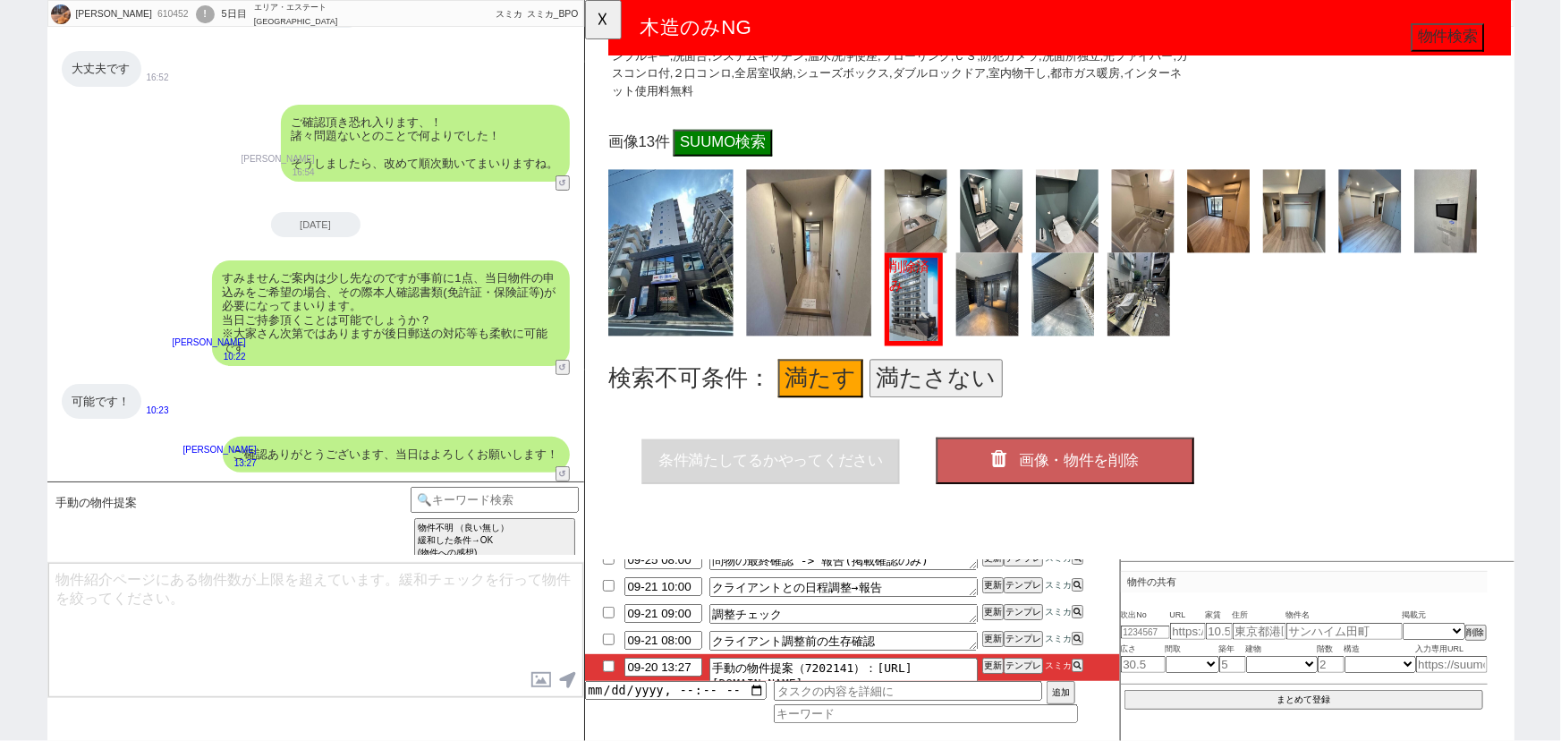
click at [1082, 487] on span "画像・物件を削除" at bounding box center [1114, 496] width 129 height 18
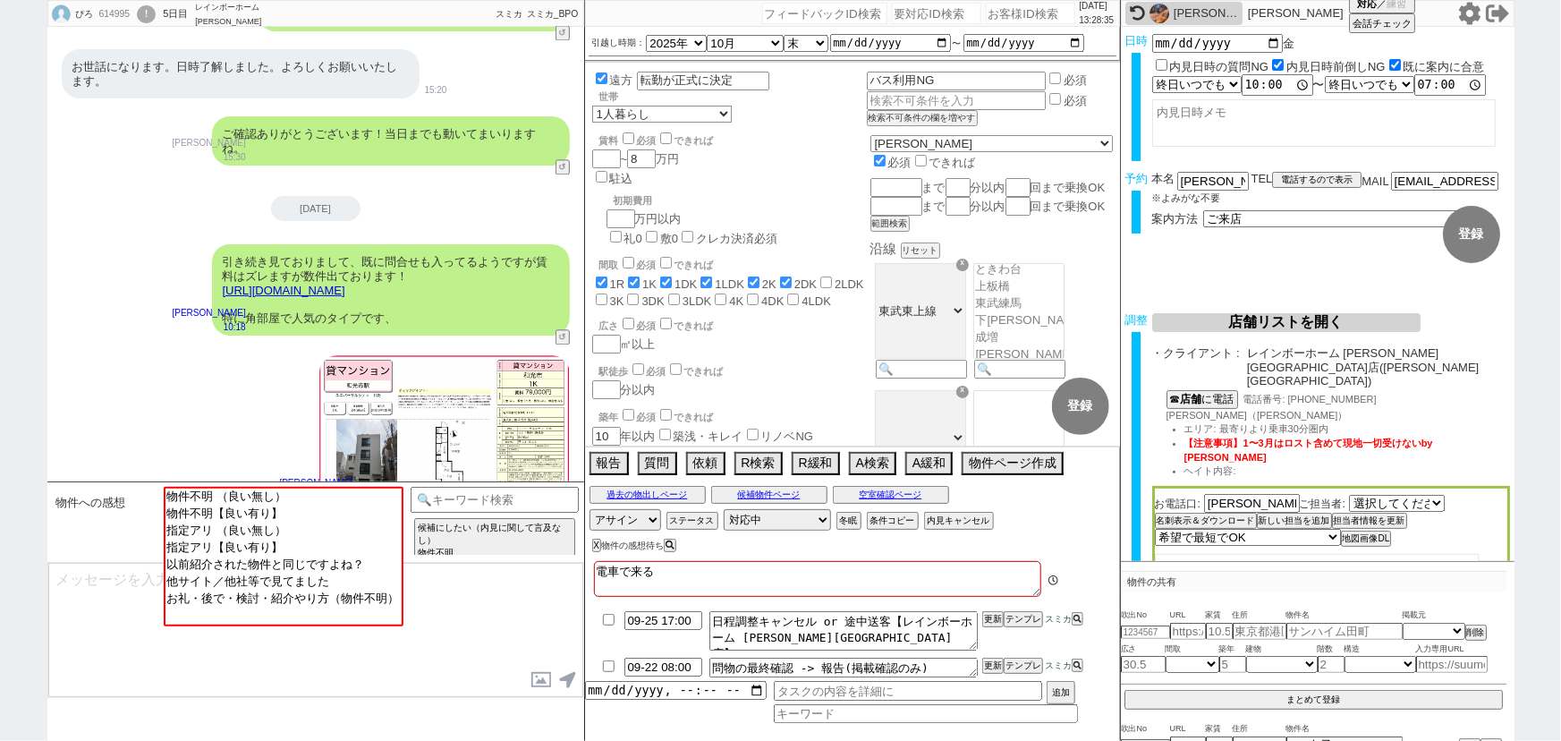
scroll to position [2251, 0]
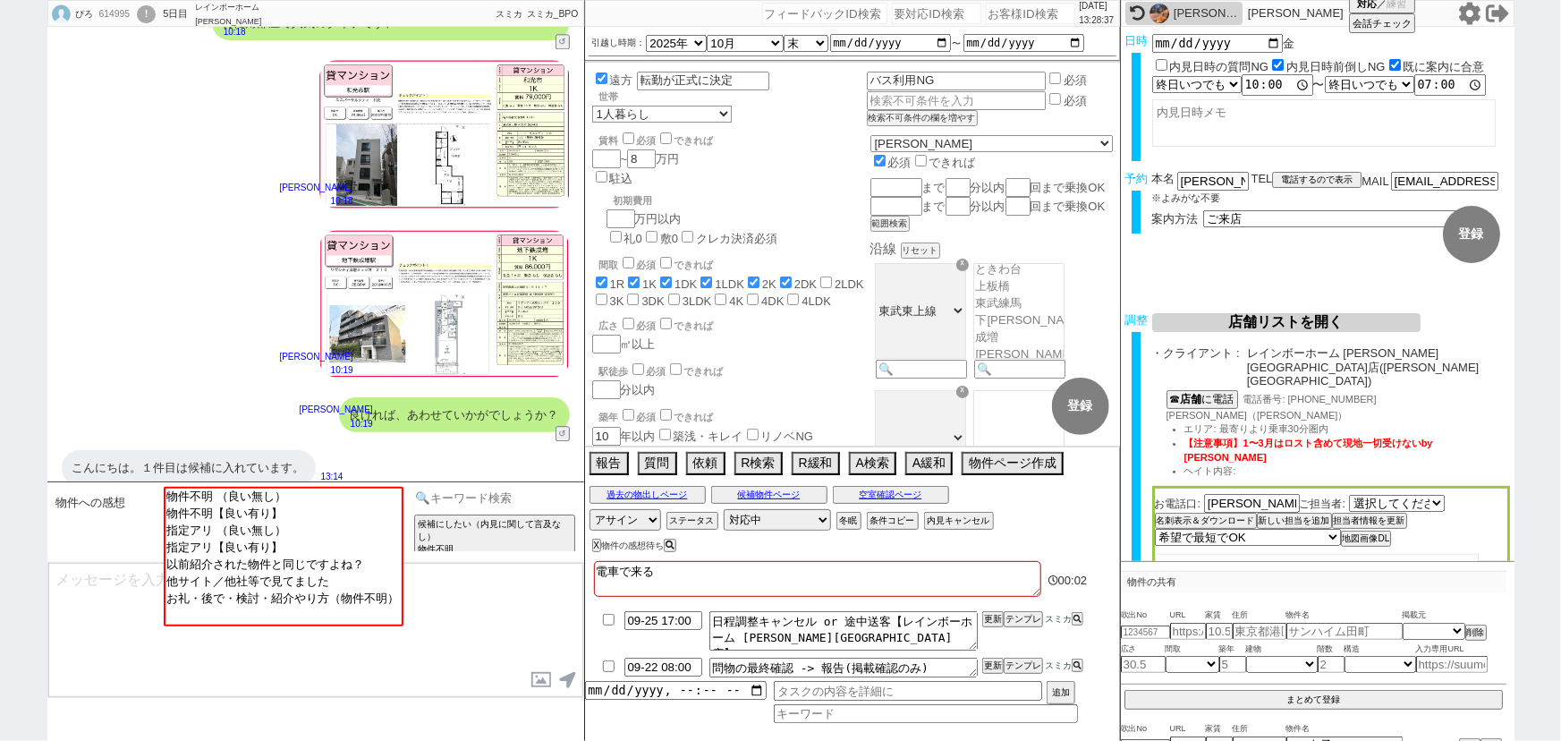
click at [528, 498] on input at bounding box center [495, 498] width 169 height 22
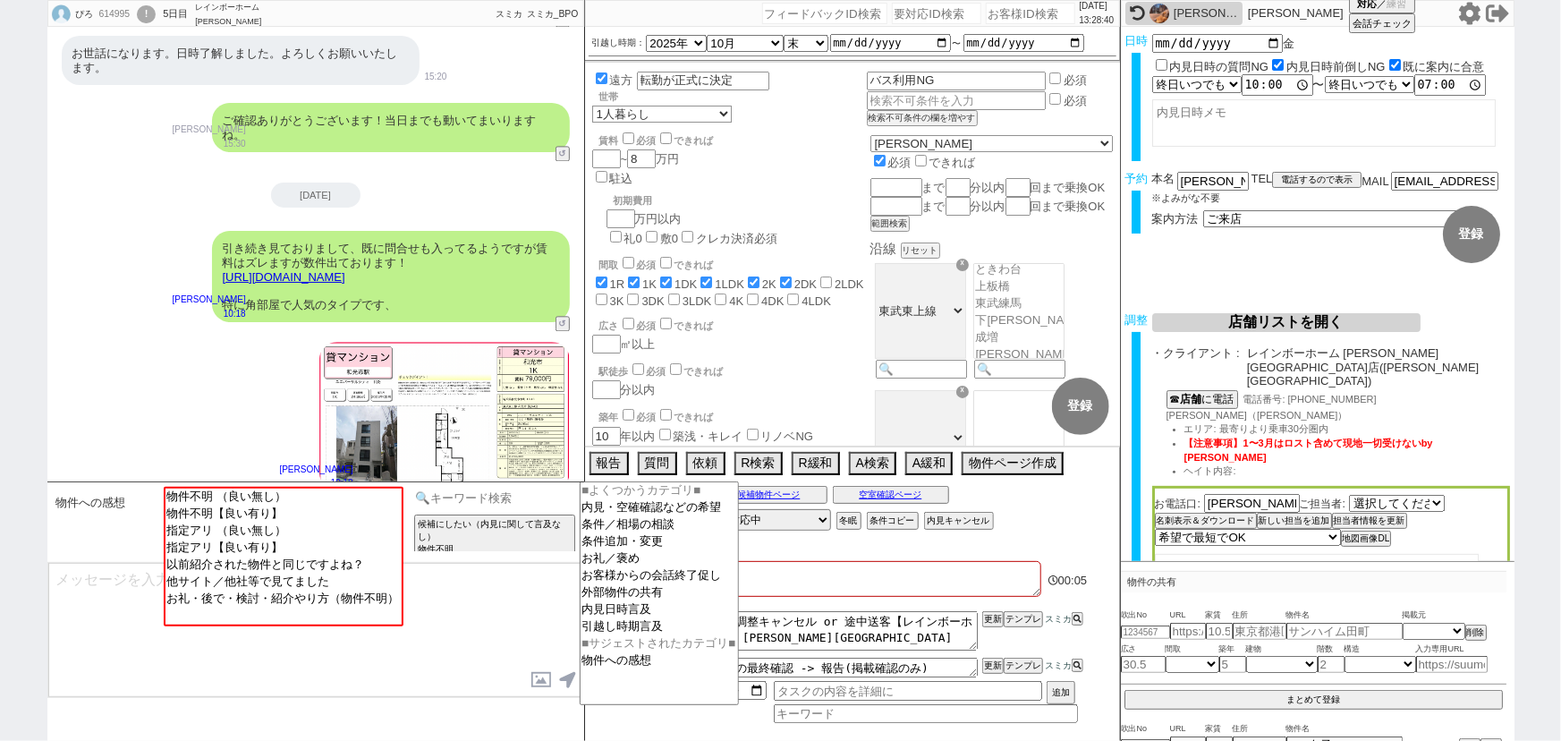
scroll to position [1966, 0]
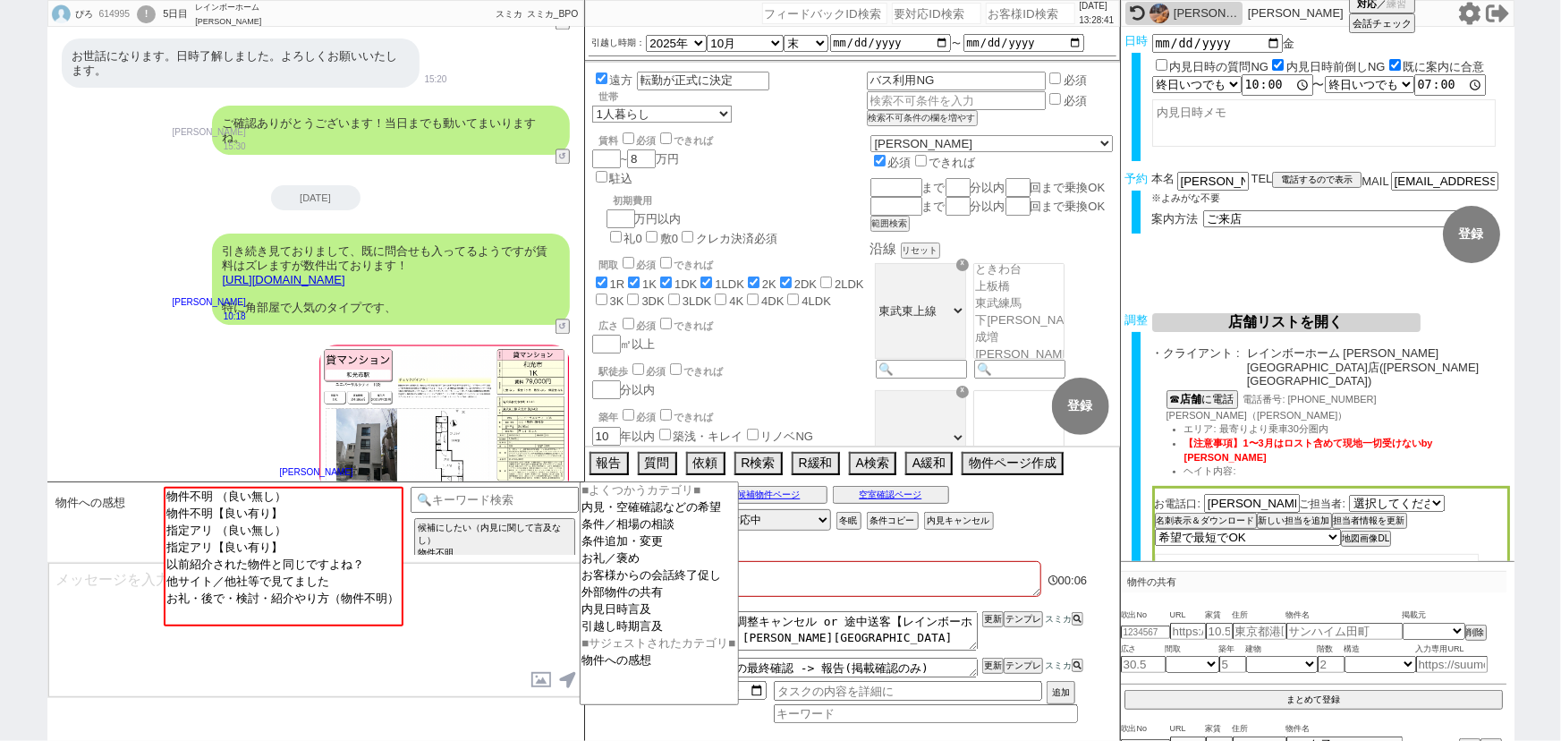
click at [361, 254] on div "引き続き見ておりまして、既に問合せも入ってるようですが賃料はズレますが数件出ております！ [URL][DOMAIN_NAME] 特に角部屋で人気のタイプです、" at bounding box center [391, 278] width 358 height 91
click at [345, 273] on link "[URL][DOMAIN_NAME]" at bounding box center [284, 279] width 123 height 13
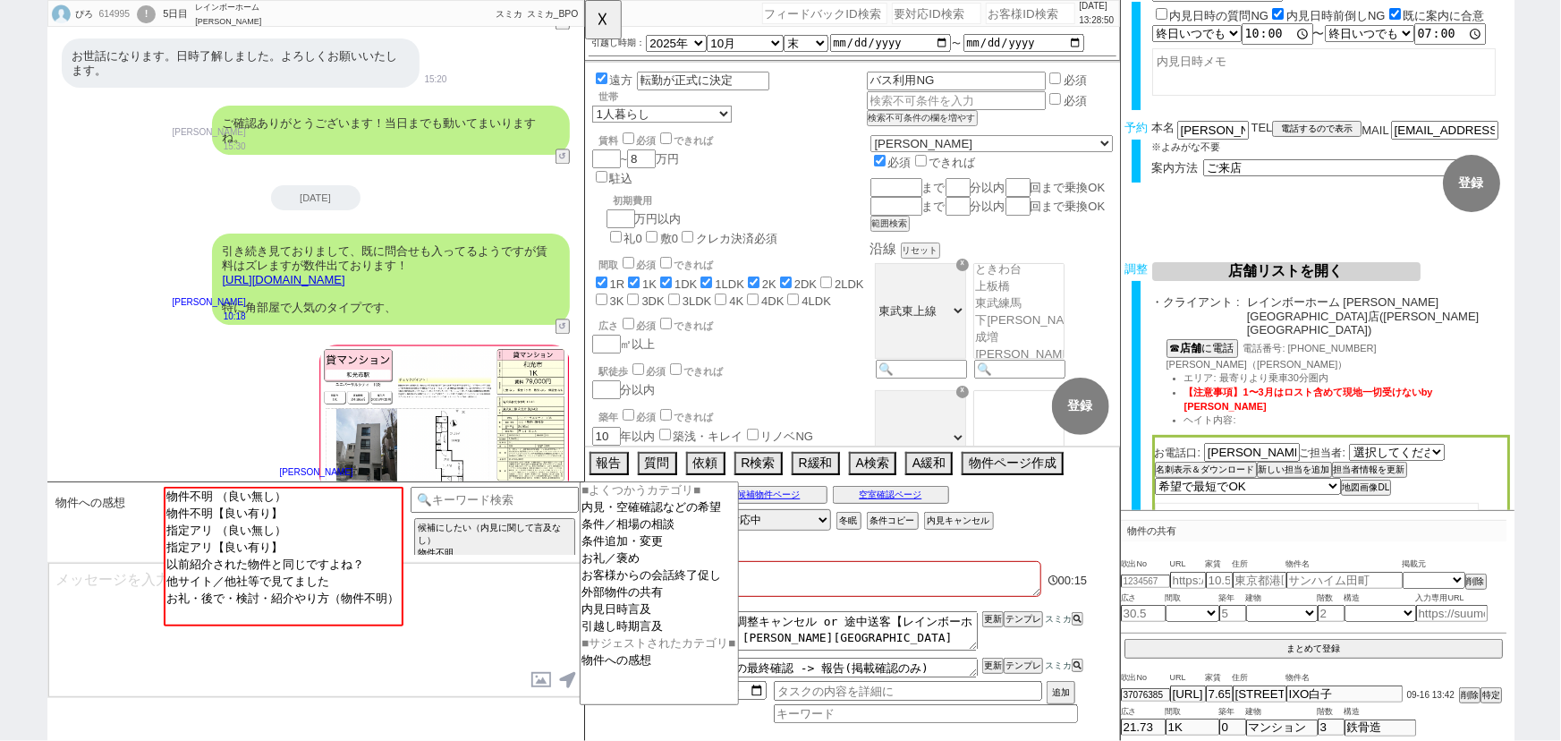
scroll to position [2251, 0]
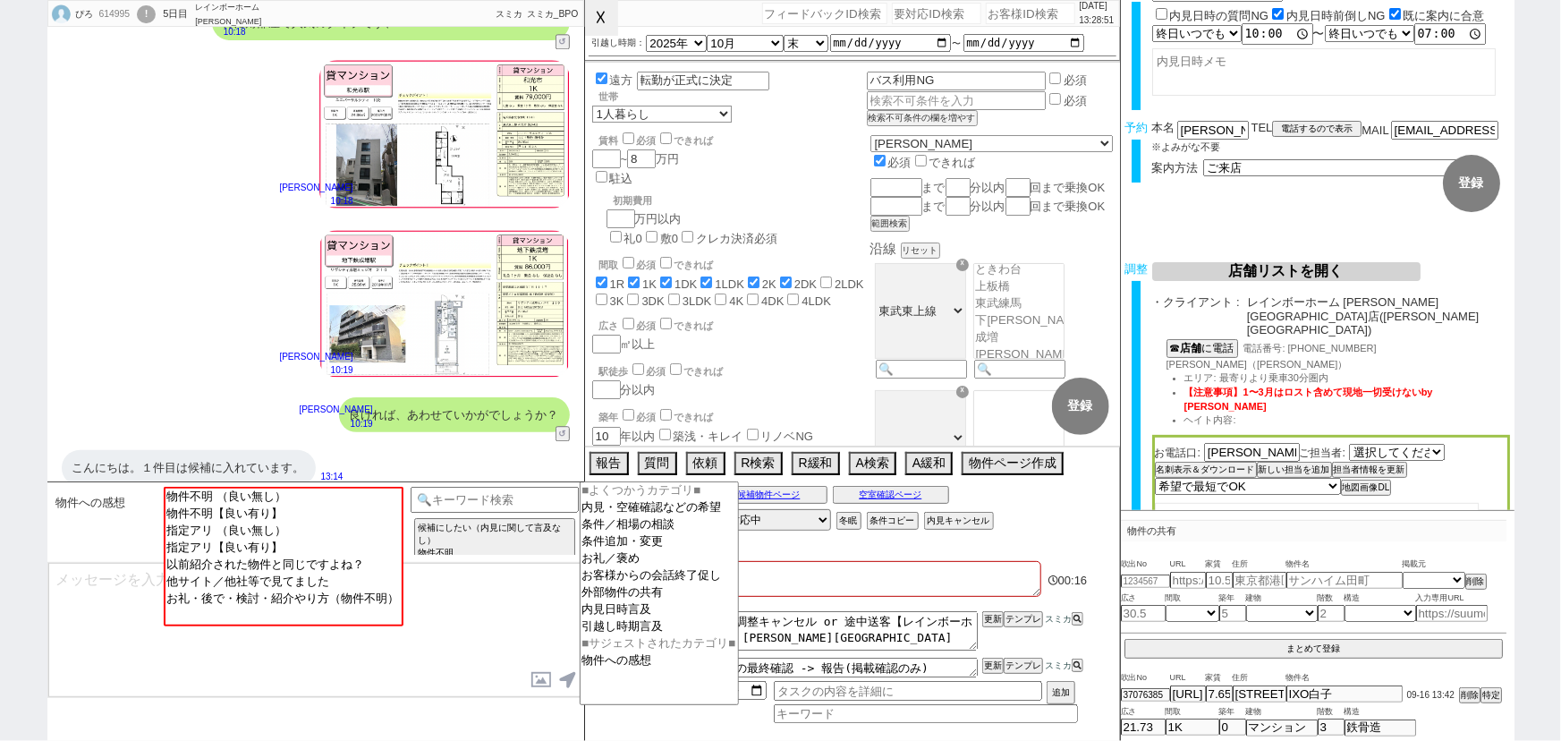
click at [604, 30] on button "☓" at bounding box center [601, 18] width 33 height 36
click at [716, 512] on option "内見・空確確認などの希望" at bounding box center [659, 507] width 157 height 17
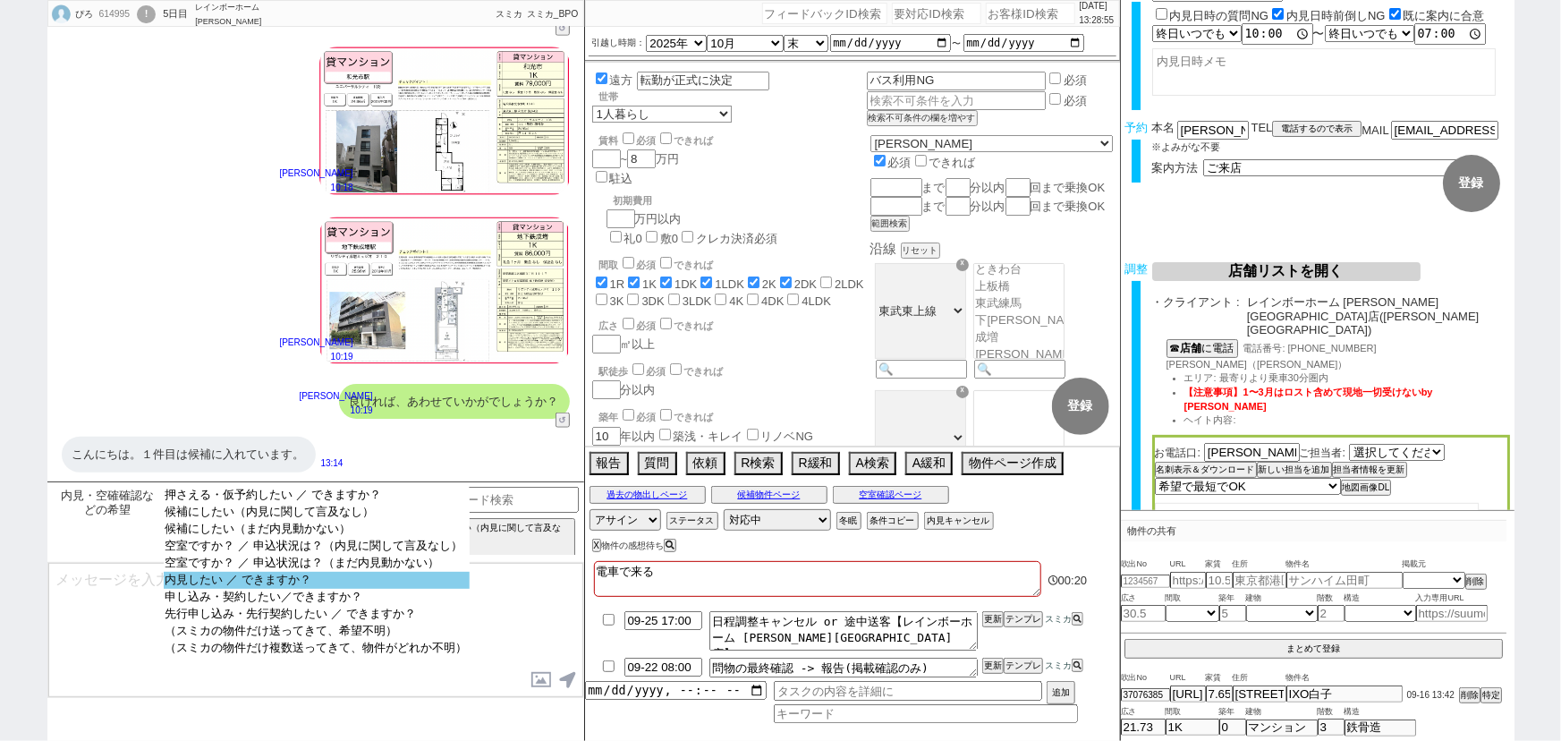
click at [321, 581] on option "内見したい ／ できますか？" at bounding box center [317, 580] width 306 height 17
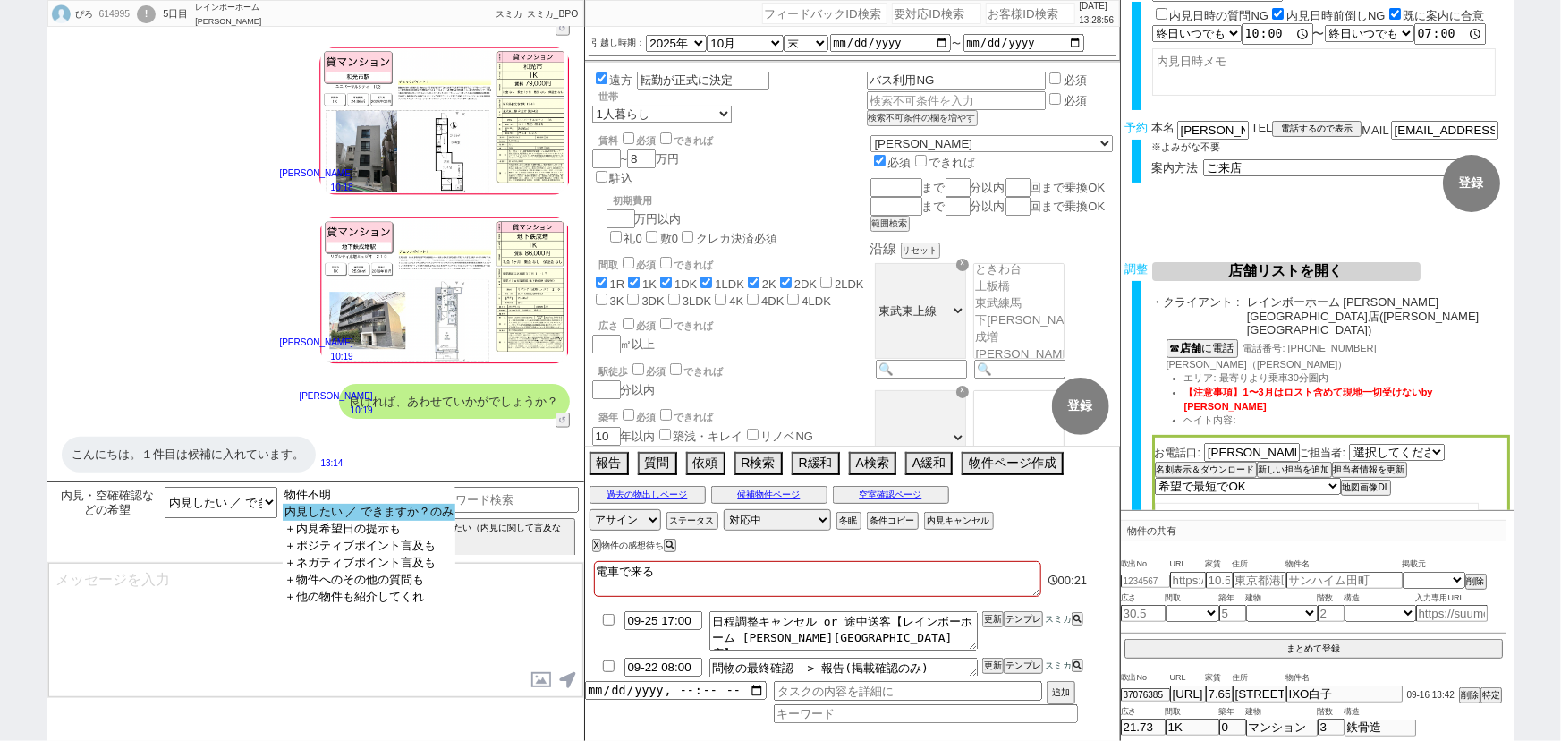
click at [399, 515] on option "内見したい ／ できますか？のみ" at bounding box center [369, 512] width 173 height 17
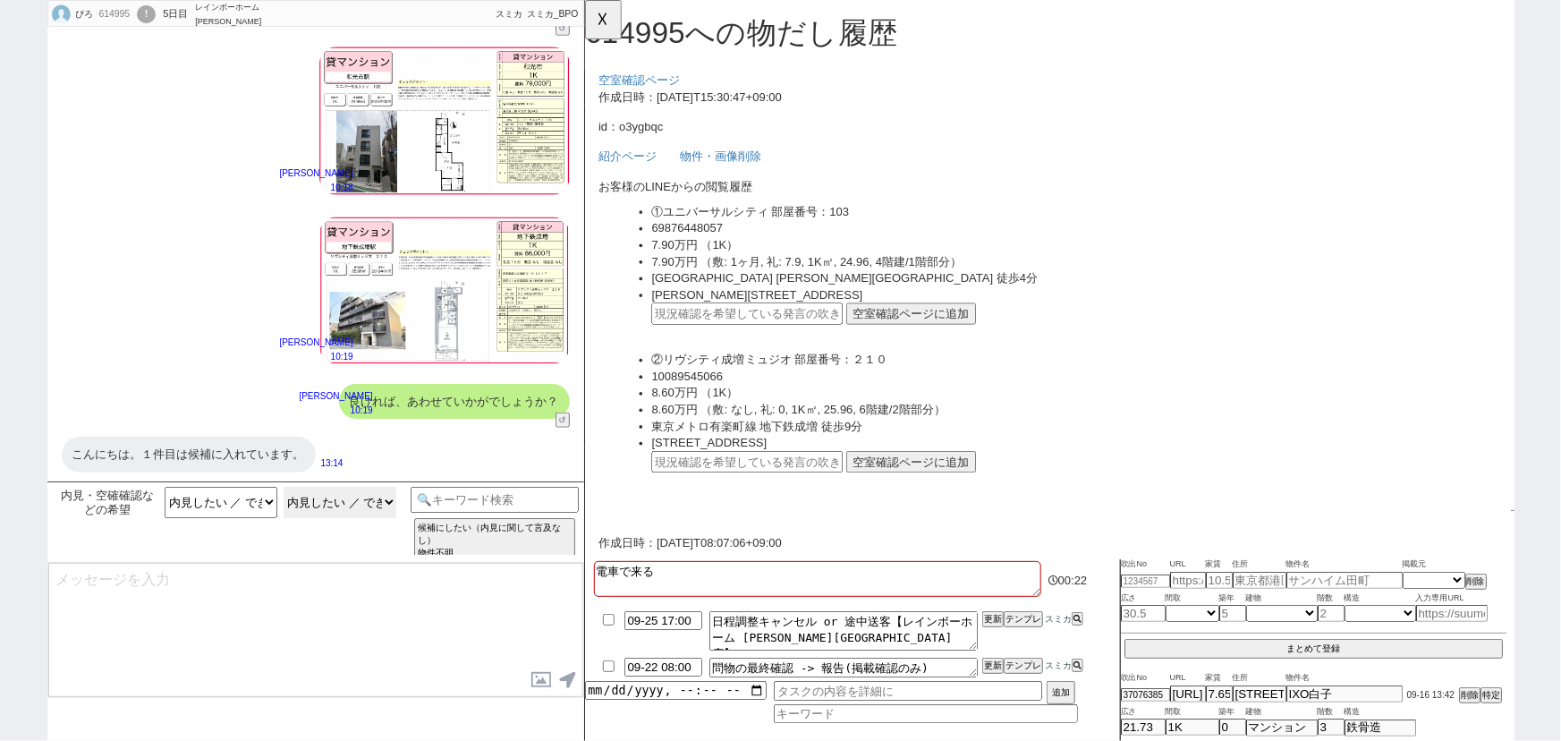
scroll to position [0, 0]
click at [199, 455] on div "こんにちは。１件目は候補に入れています。" at bounding box center [189, 455] width 254 height 36
click at [704, 343] on input "text" at bounding box center [759, 337] width 206 height 23
paste input "37112770"
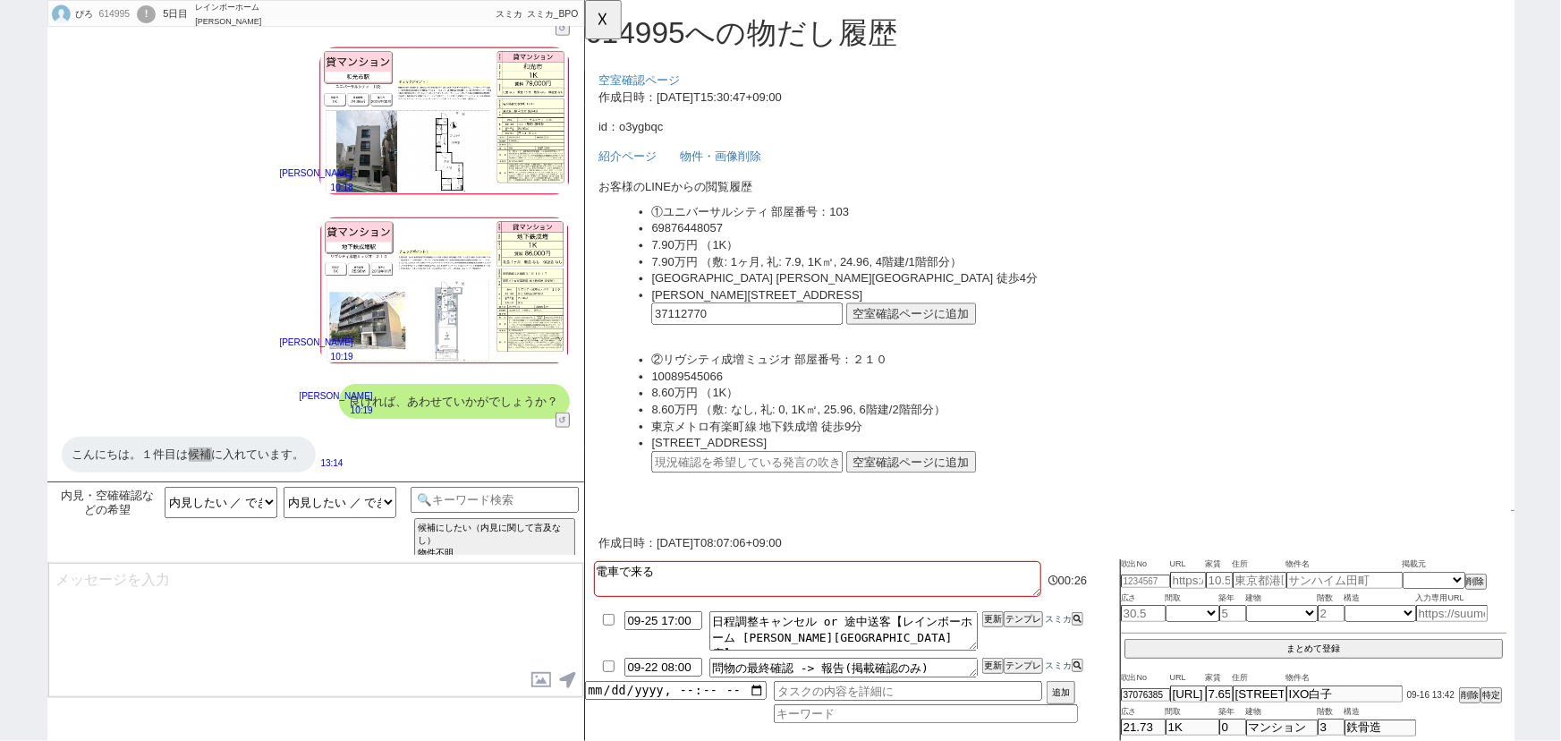
click at [905, 334] on button "空室確認ページに追加" at bounding box center [935, 337] width 140 height 23
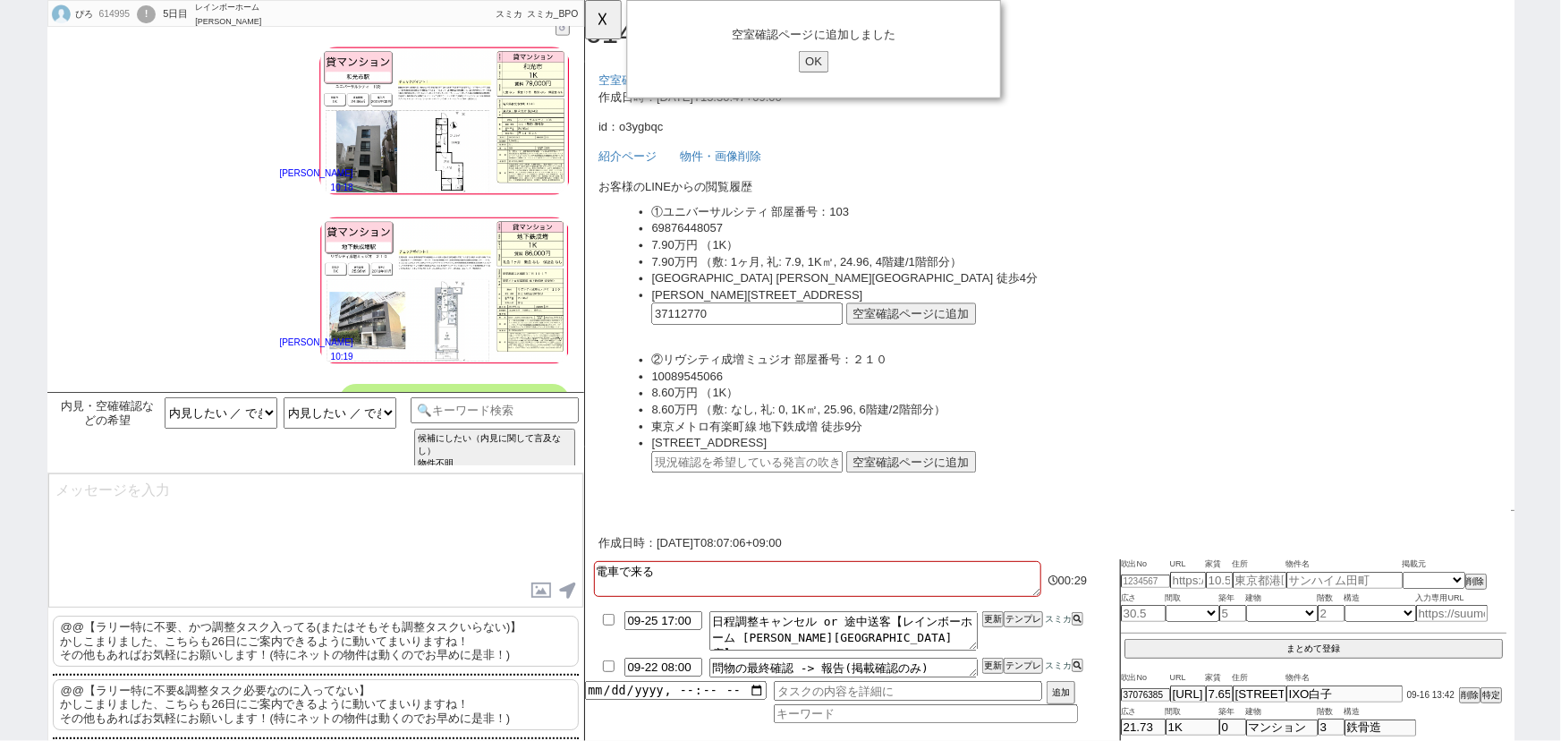
click at [152, 635] on p "@@【ラリー特に不要、かつ調整タスク入ってる(またはそもそも調整タスクいらない)】 かしこまりました、こちらも26日にご案内できるように動いてまいりますね！ …" at bounding box center [316, 640] width 526 height 51
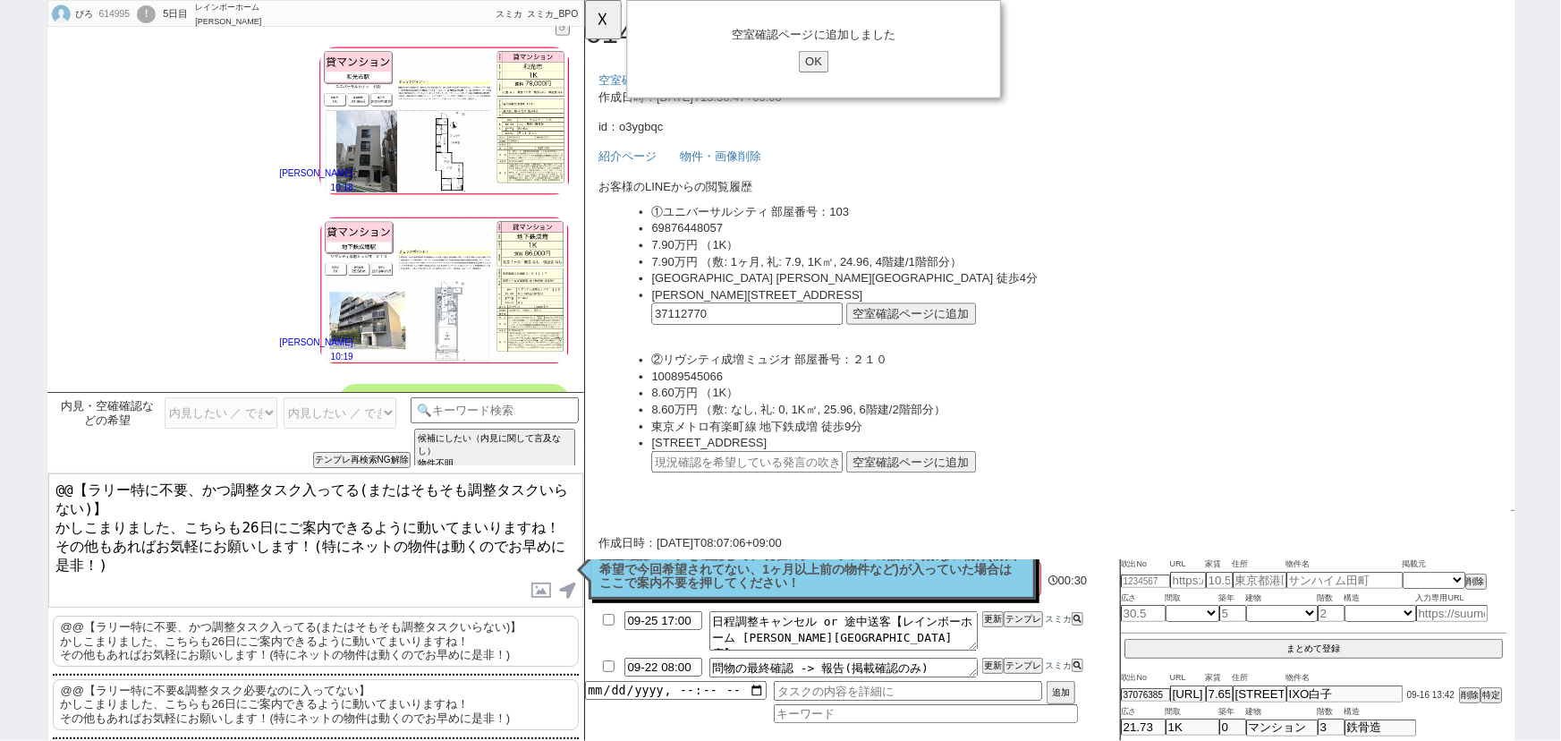
drag, startPoint x: 52, startPoint y: 516, endPoint x: 33, endPoint y: 464, distance: 55.2
click at [33, 464] on div "ぴろ 614995 ! 0 5日目 レインボーホーム [PERSON_NAME][GEOGRAPHIC_DATA]店 冬眠中 自社客 スミカ スミカ_BPO …" at bounding box center [780, 370] width 1561 height 741
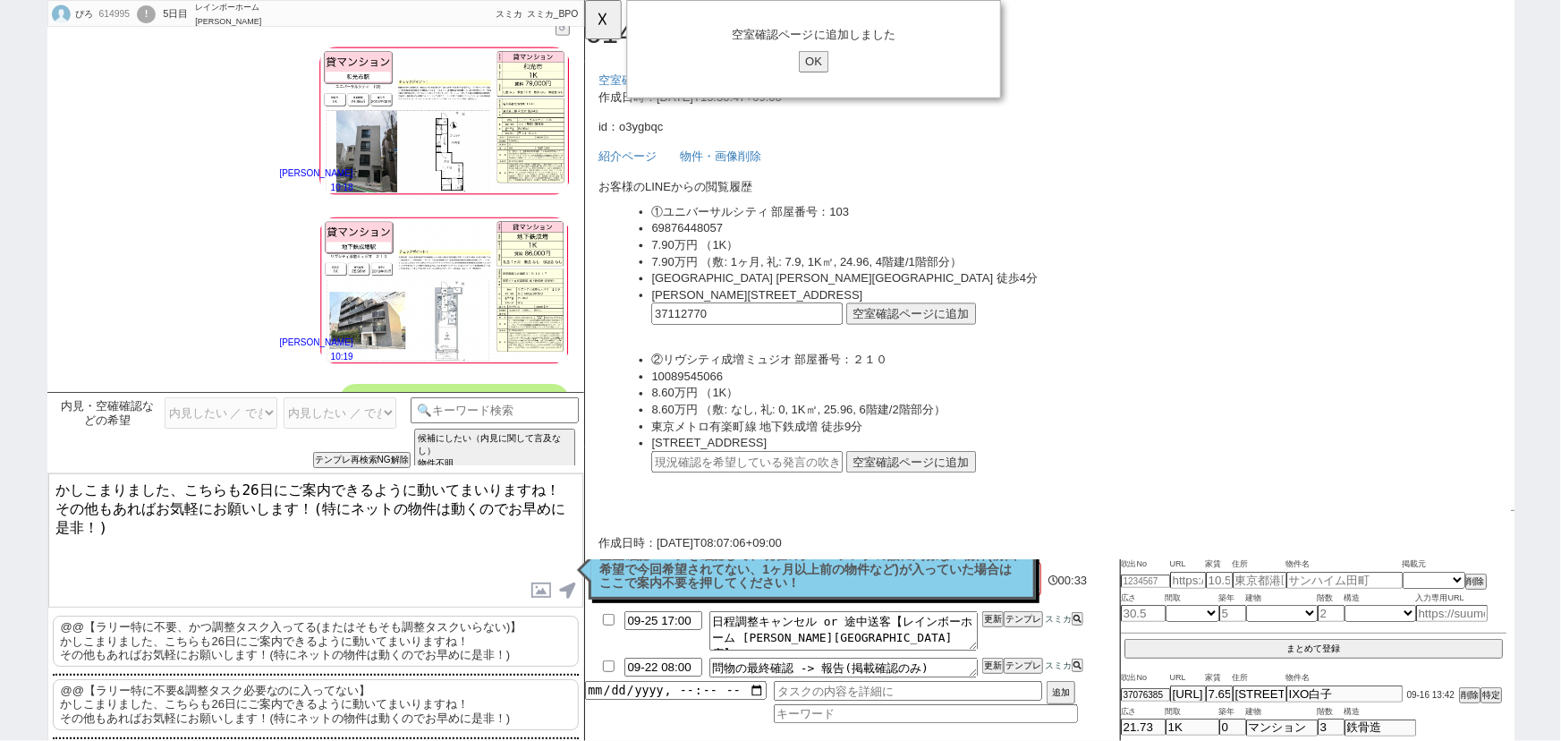
drag, startPoint x: 238, startPoint y: 479, endPoint x: 518, endPoint y: 475, distance: 280.0
click at [518, 475] on textarea "かしこまりました、こちらも26日にご案内できるように動いてまいりますね！ その他もあればお気軽にお願いします！(特にネットの物件は動くのでお早めに是非！)" at bounding box center [315, 540] width 535 height 134
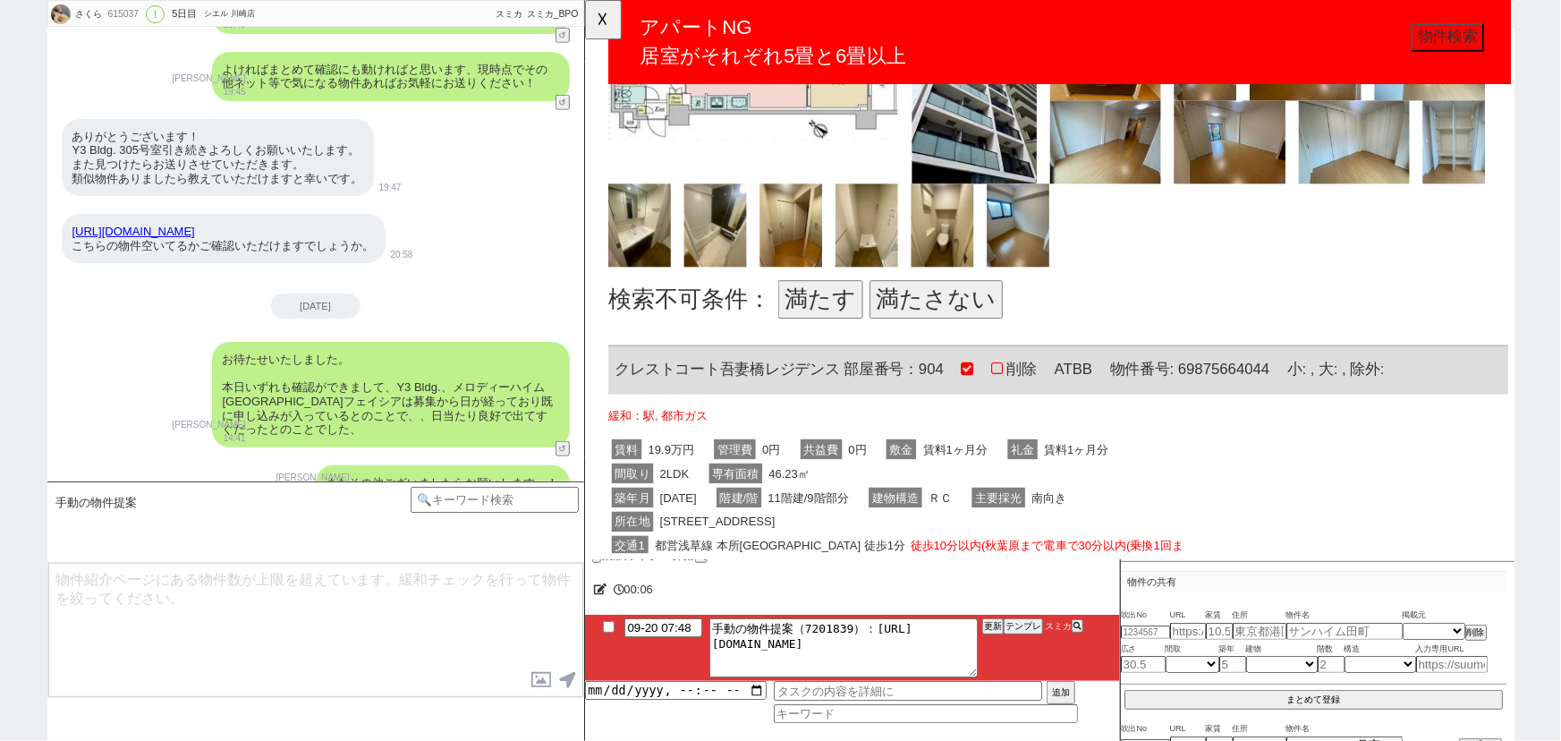
click at [1003, 318] on button "満たさない" at bounding box center [961, 321] width 143 height 41
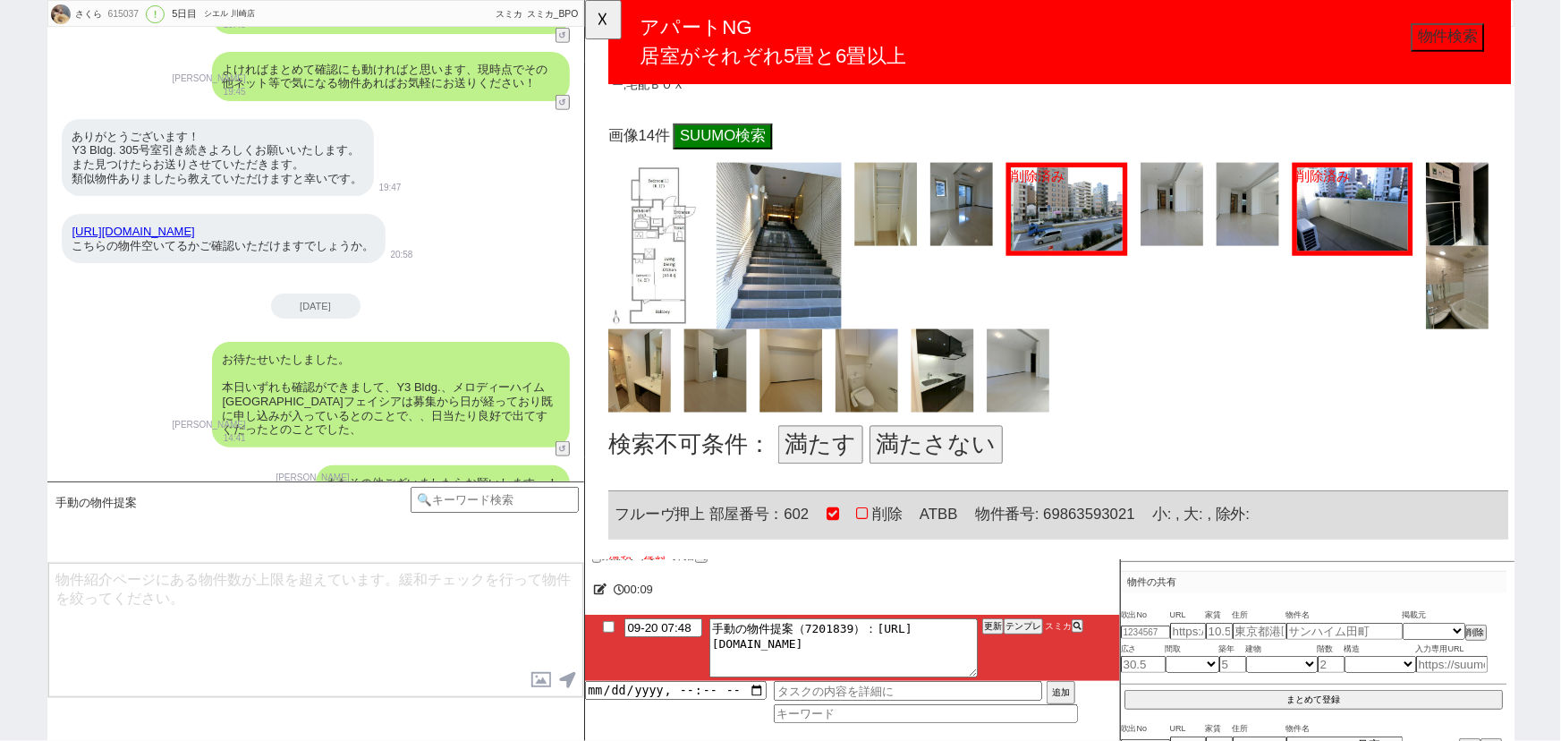
scroll to position [1590, 0]
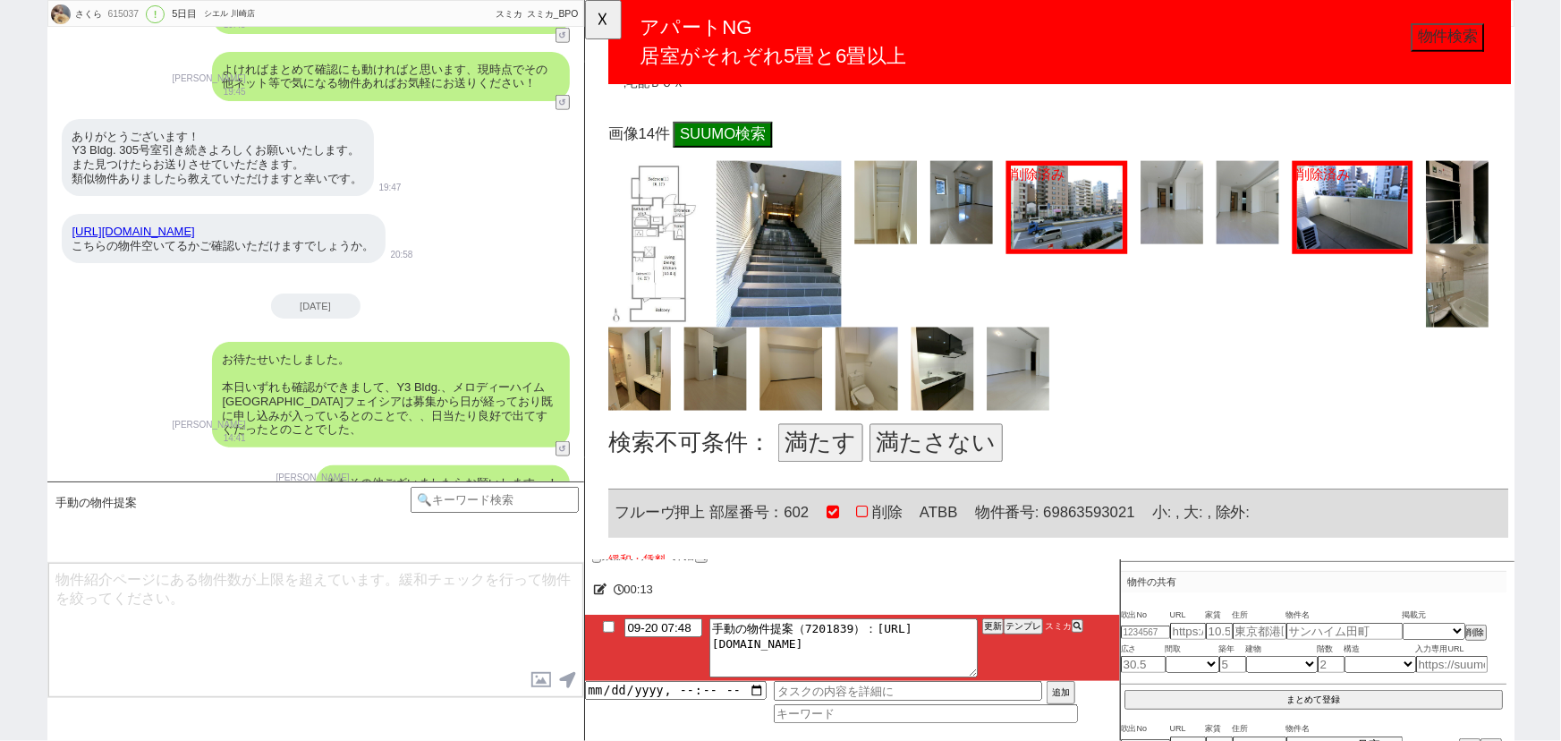
click at [963, 462] on button "満たさない" at bounding box center [961, 475] width 143 height 41
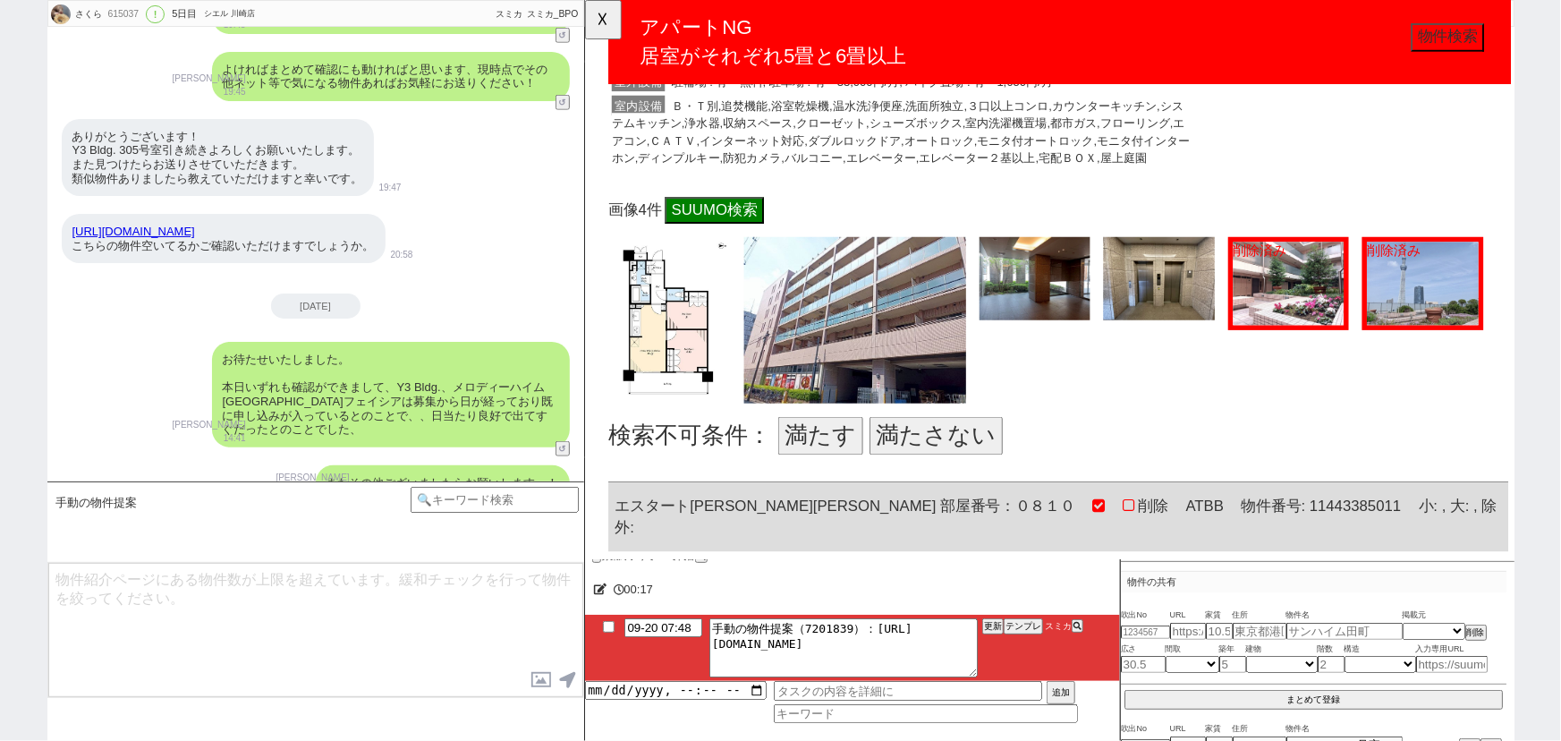
scroll to position [2481, 0]
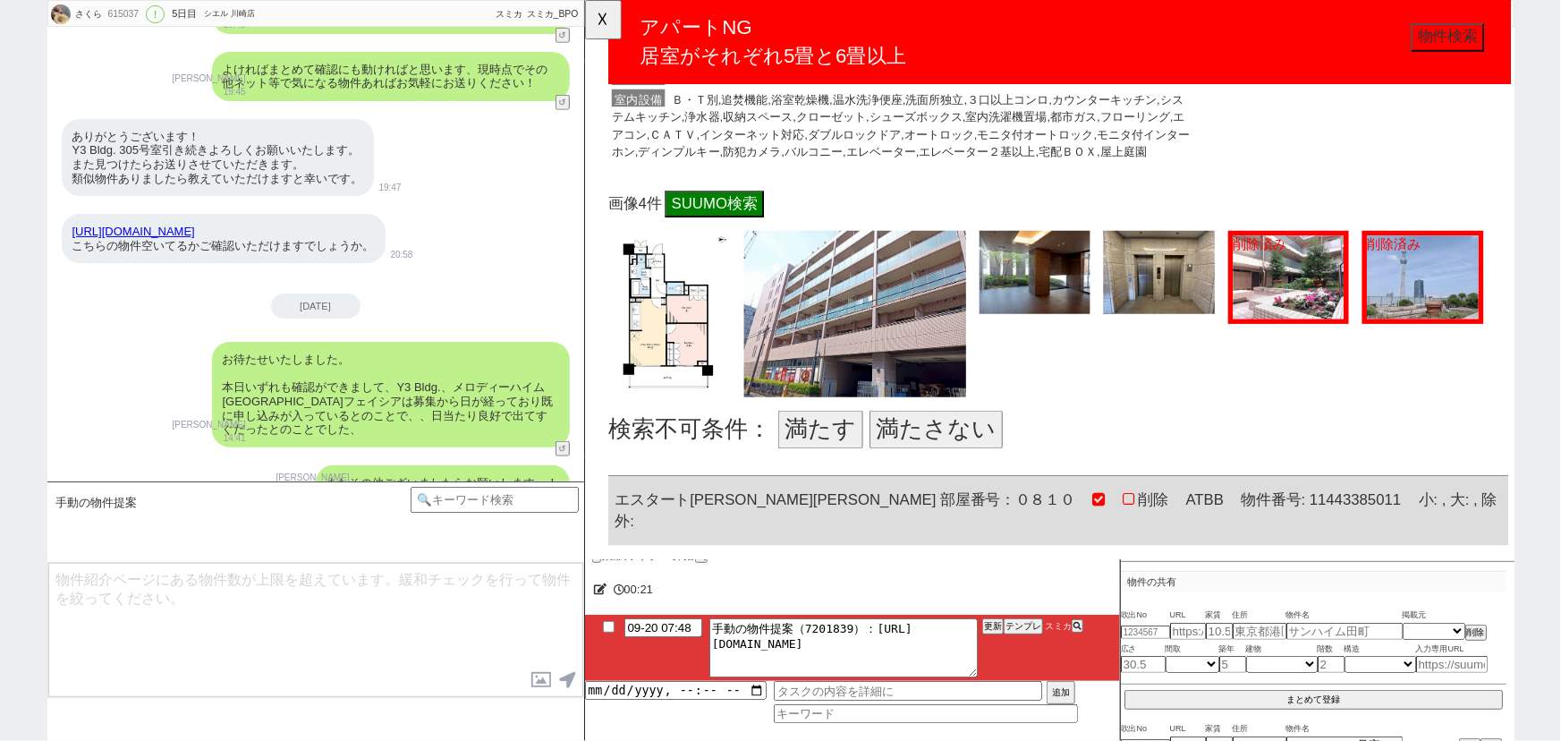
click at [829, 455] on button "満たす" at bounding box center [837, 461] width 91 height 41
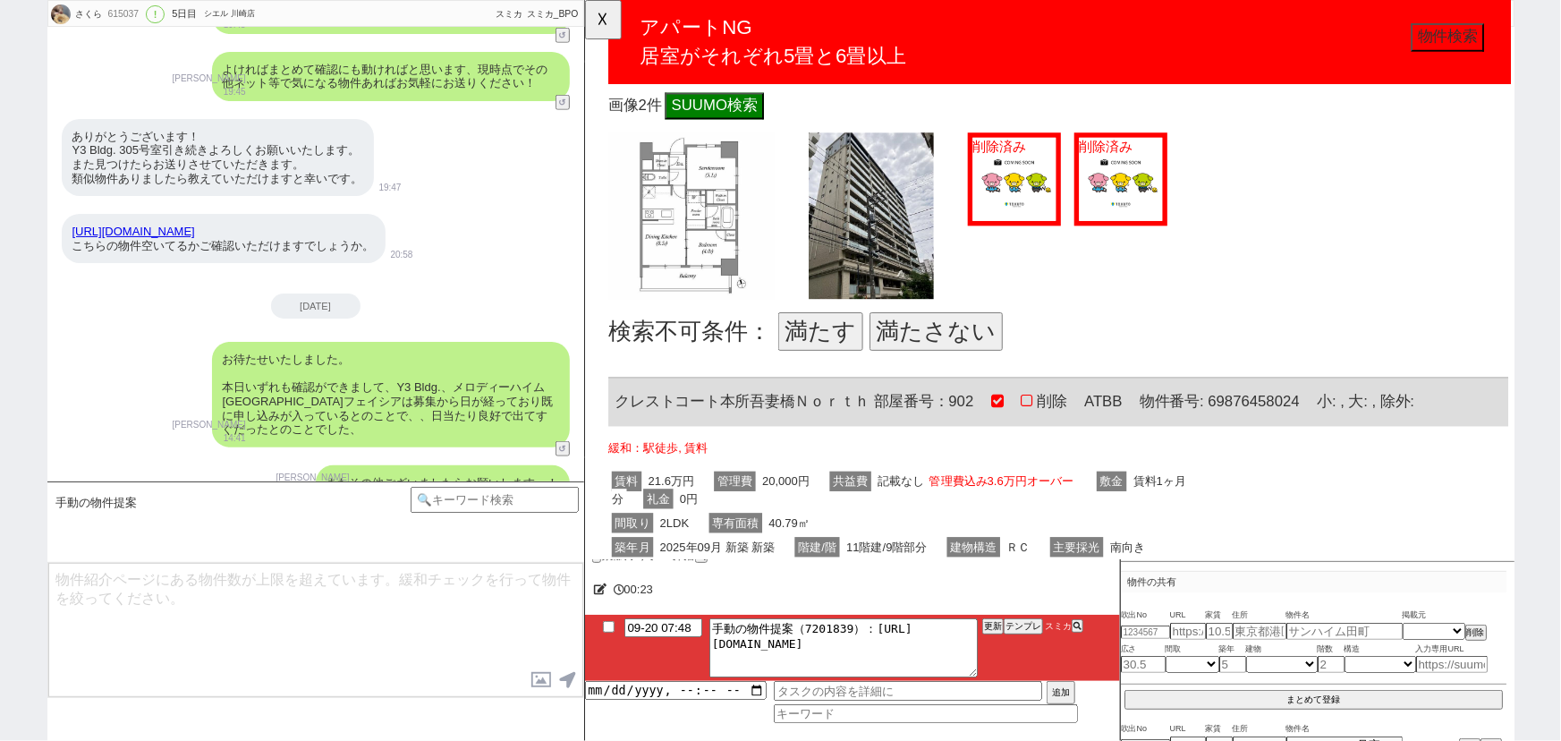
click at [996, 335] on button "満たさない" at bounding box center [961, 355] width 143 height 41
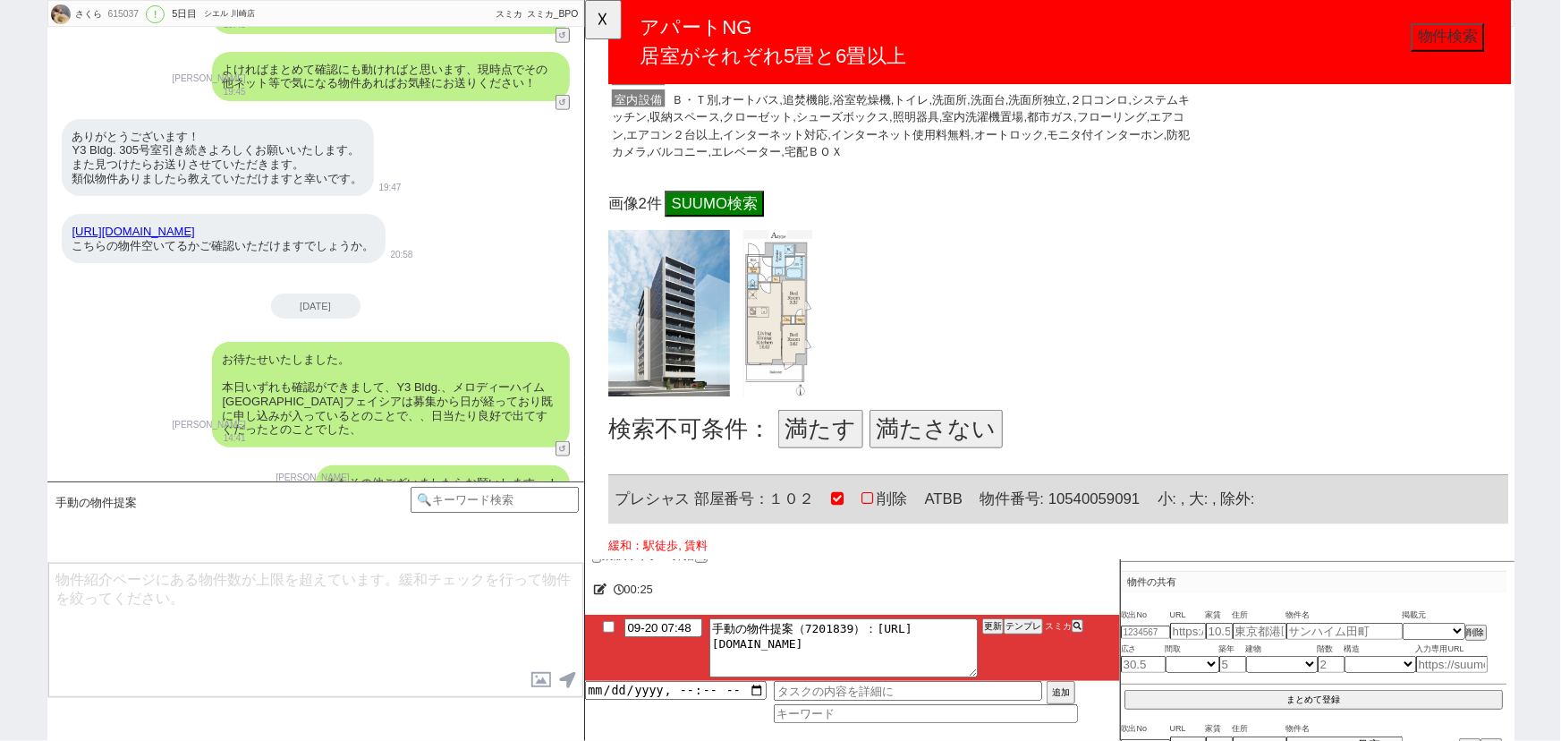
click at [926, 440] on button "満たさない" at bounding box center [961, 460] width 143 height 41
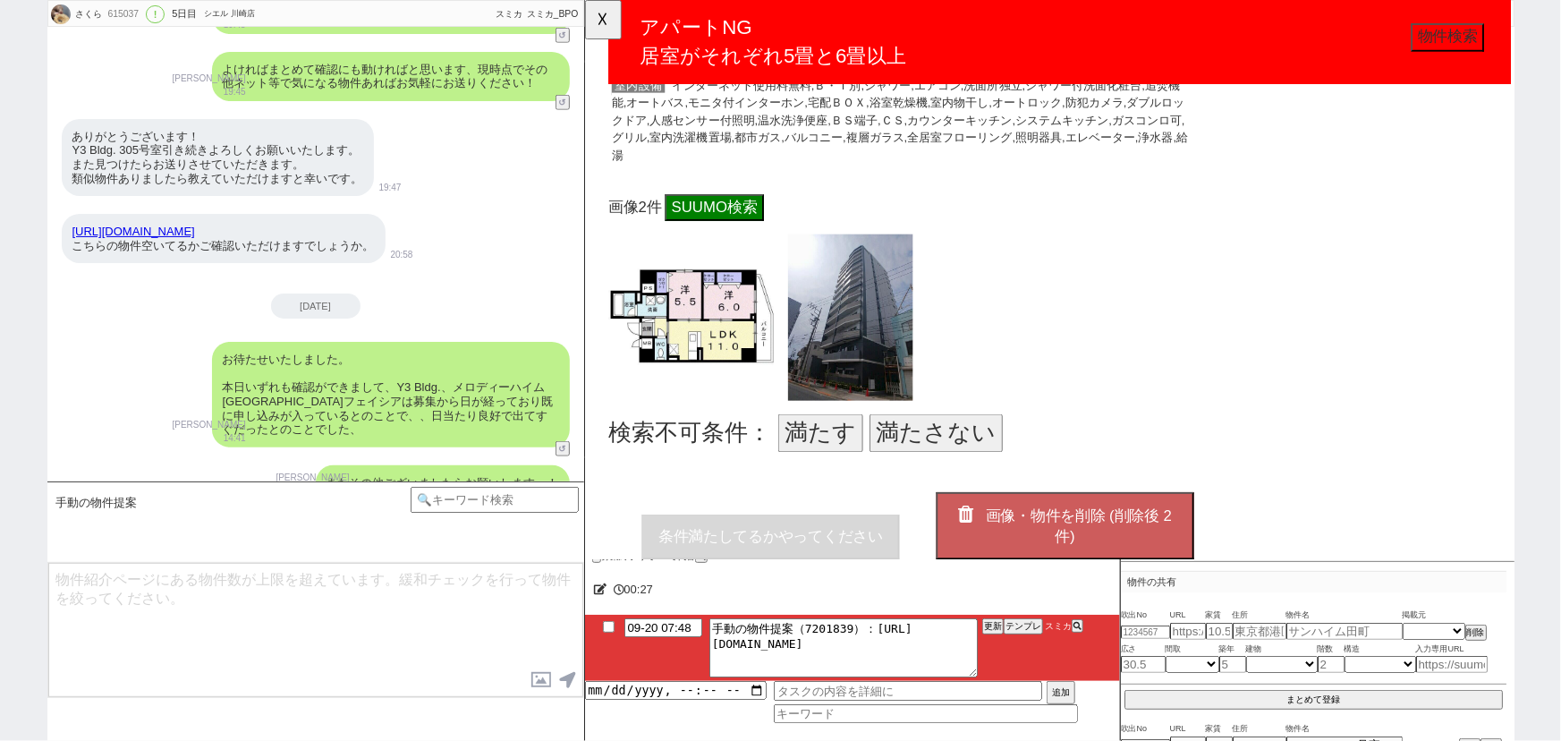
scroll to position [5168, 0]
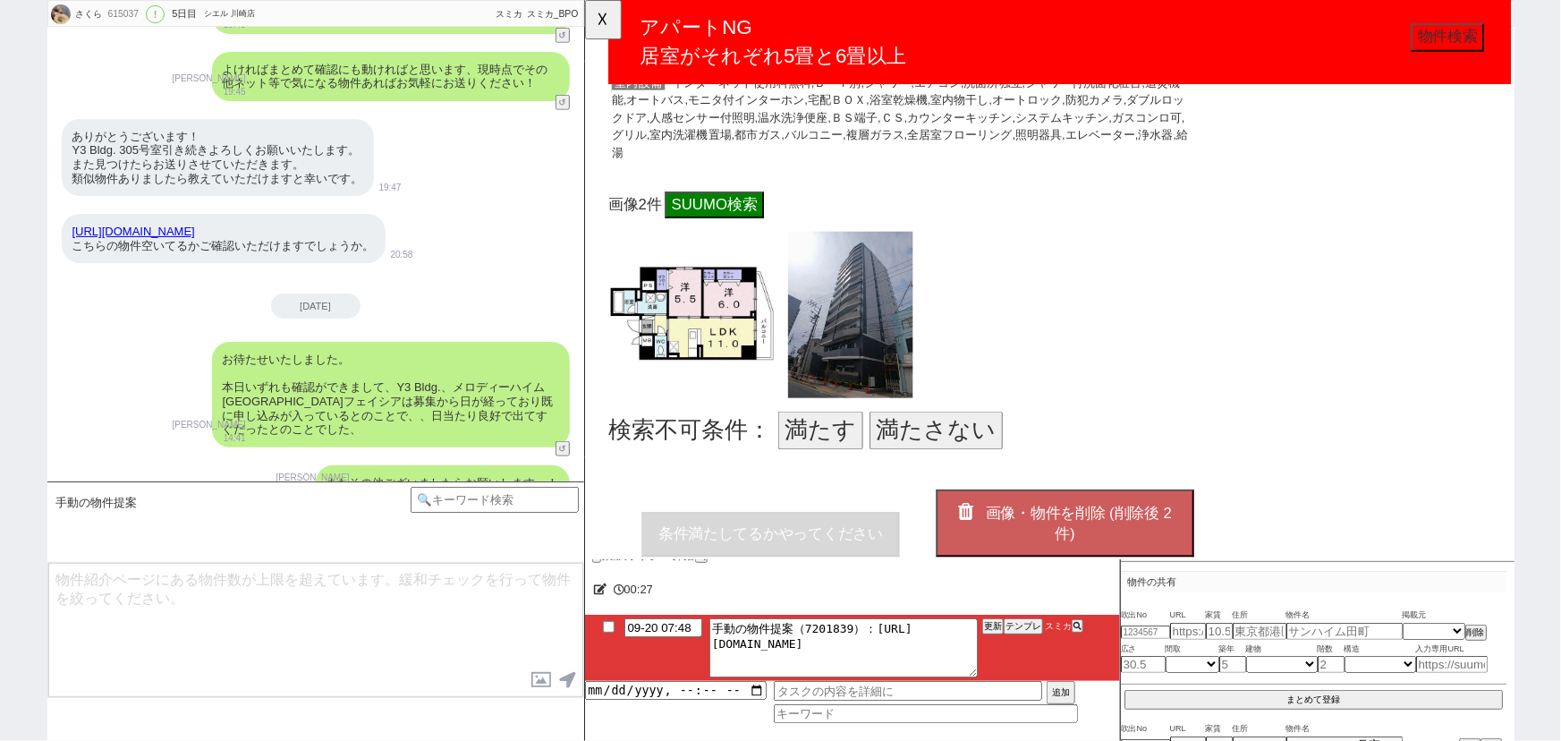
click at [952, 442] on button "満たさない" at bounding box center [961, 462] width 143 height 41
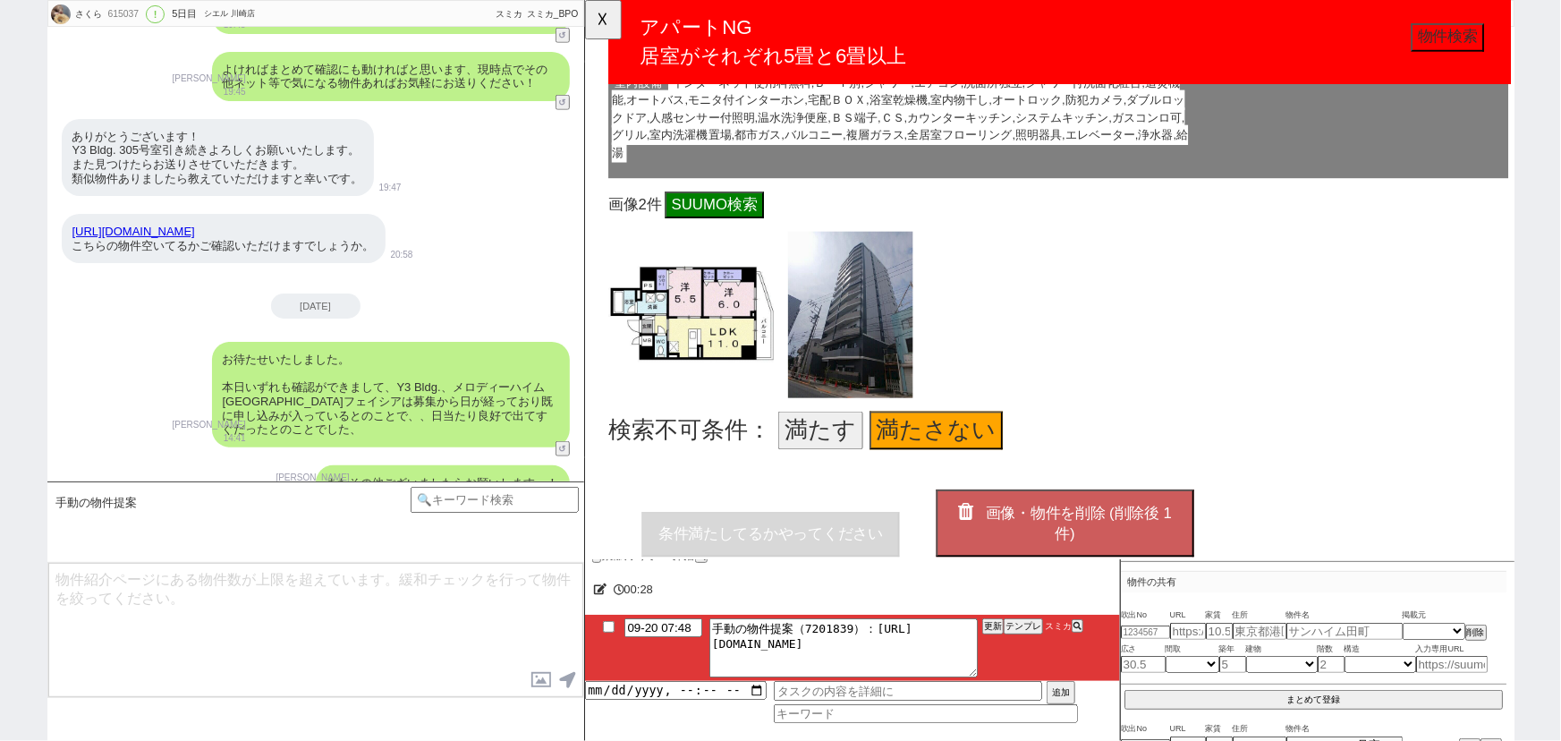
click at [1083, 542] on span "画像・物件を削除 (削除後 1 件)" at bounding box center [1114, 562] width 200 height 41
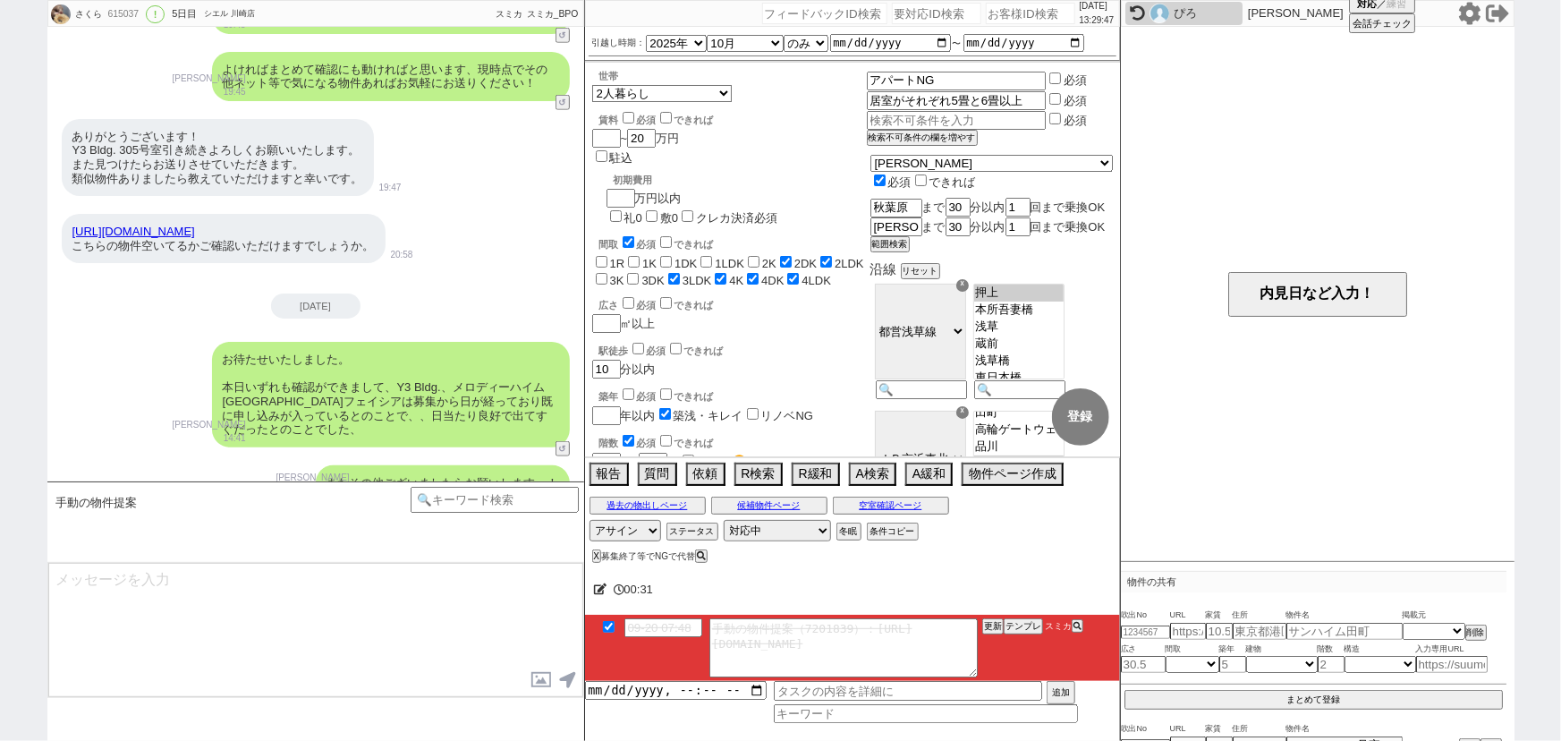
scroll to position [4348, 0]
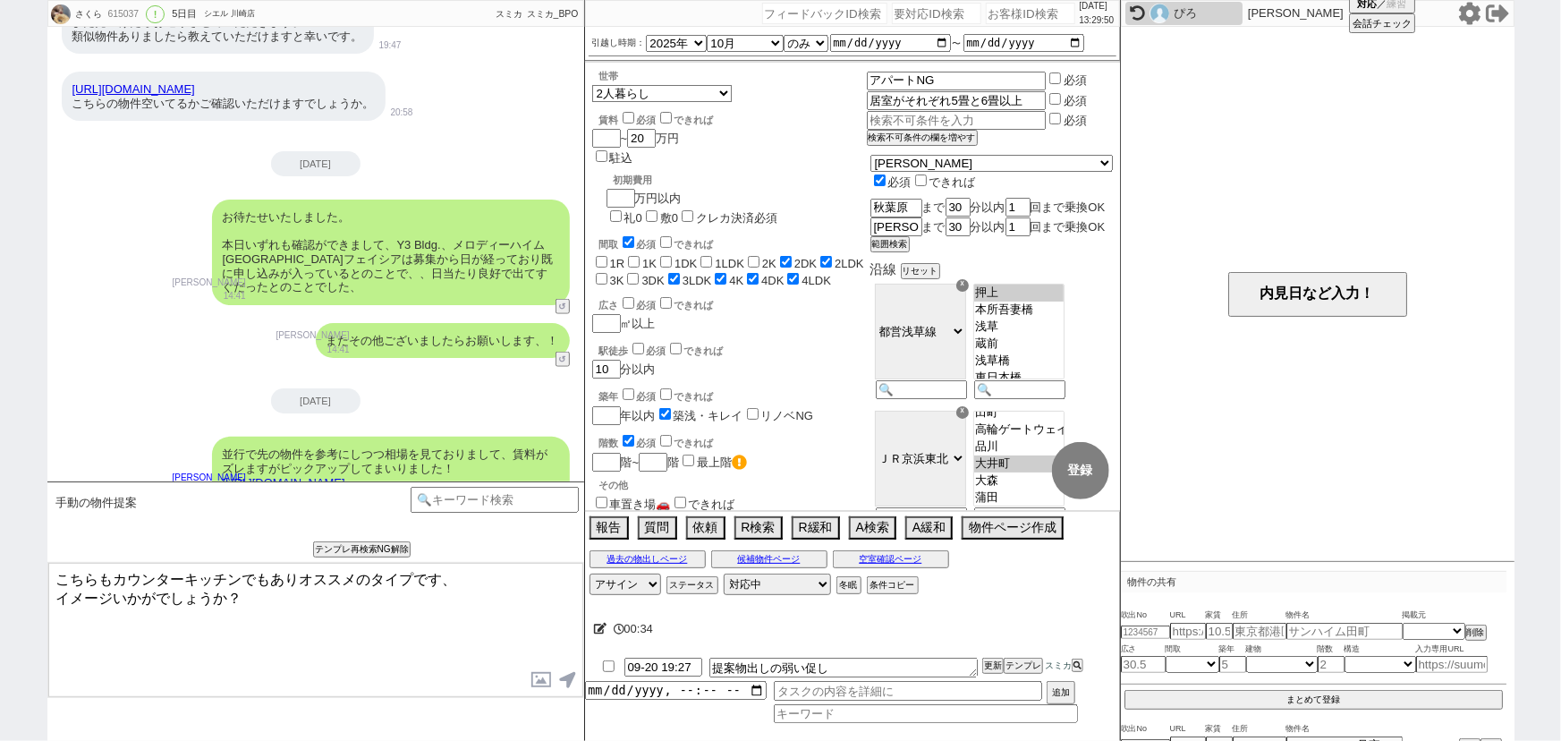
click at [345, 476] on link "[URL][DOMAIN_NAME]" at bounding box center [284, 482] width 123 height 13
drag, startPoint x: 242, startPoint y: 573, endPoint x: 11, endPoint y: 545, distance: 232.5
click at [11, 545] on div "さくら 615037 ! 0 5日目 シエル [PERSON_NAME]店 冬眠中 自社客 スミカ スミカ_BPO チャット全表示 [DATE] ようこそLI…" at bounding box center [780, 370] width 1561 height 741
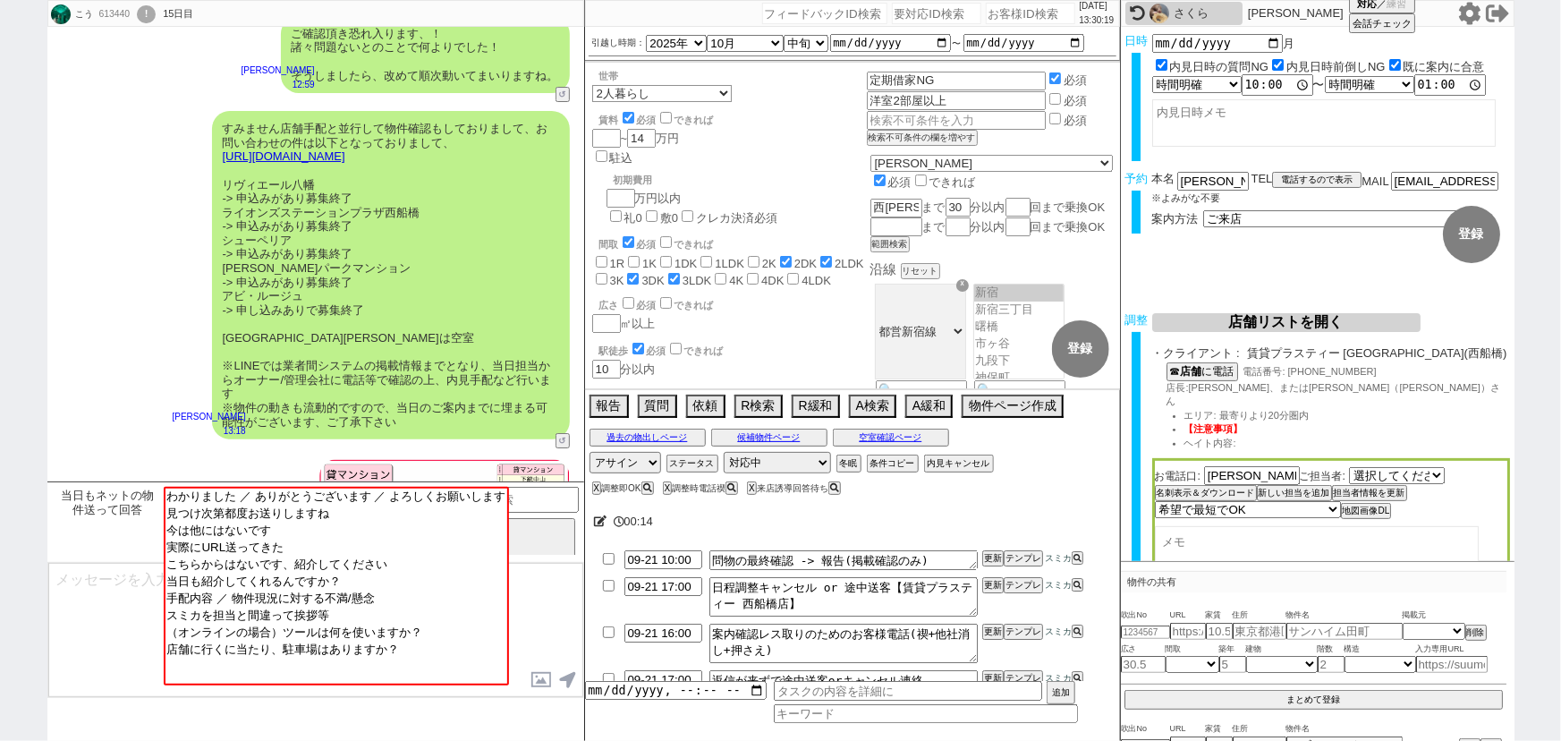
scroll to position [3215, 0]
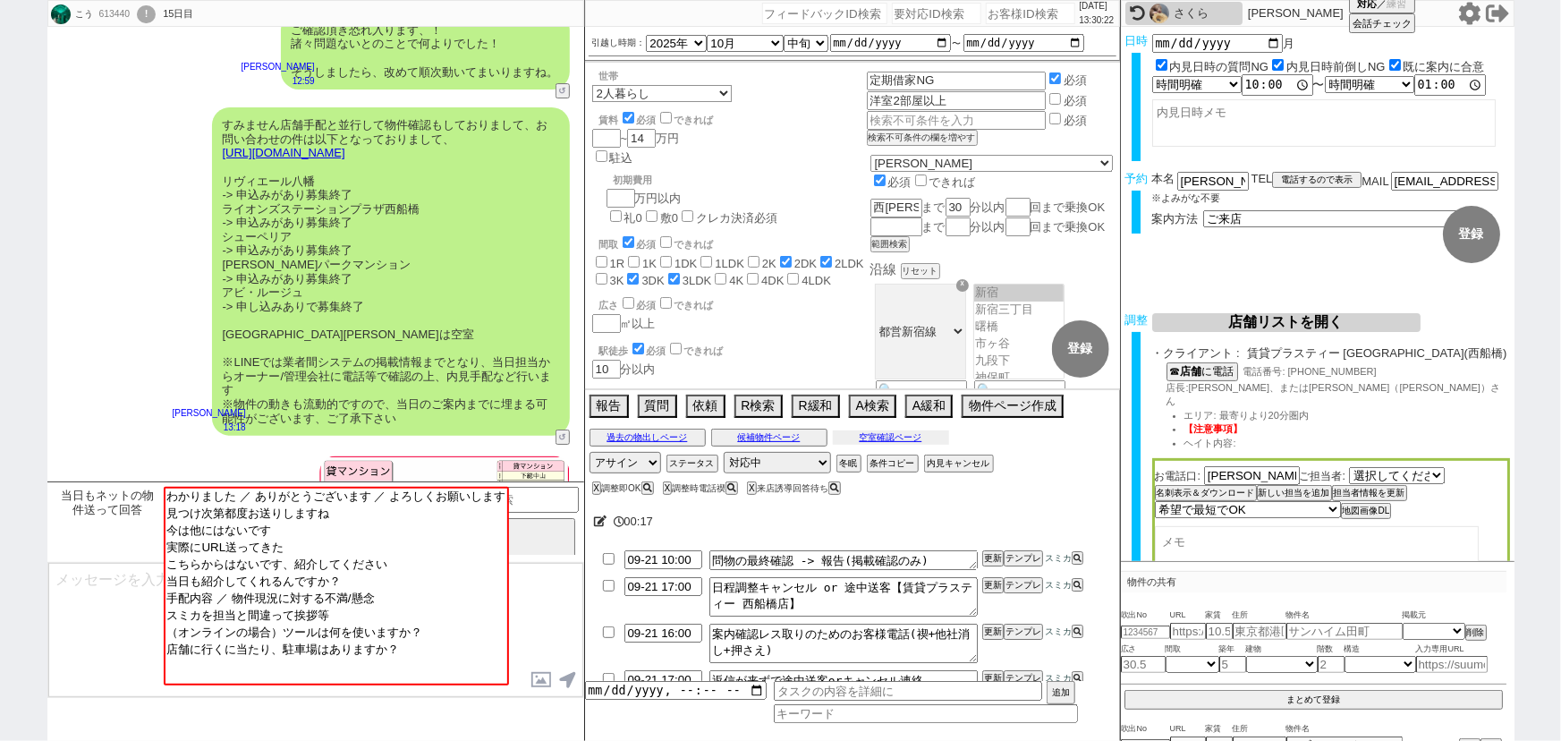
click at [924, 435] on button "空室確認ページ" at bounding box center [891, 437] width 116 height 14
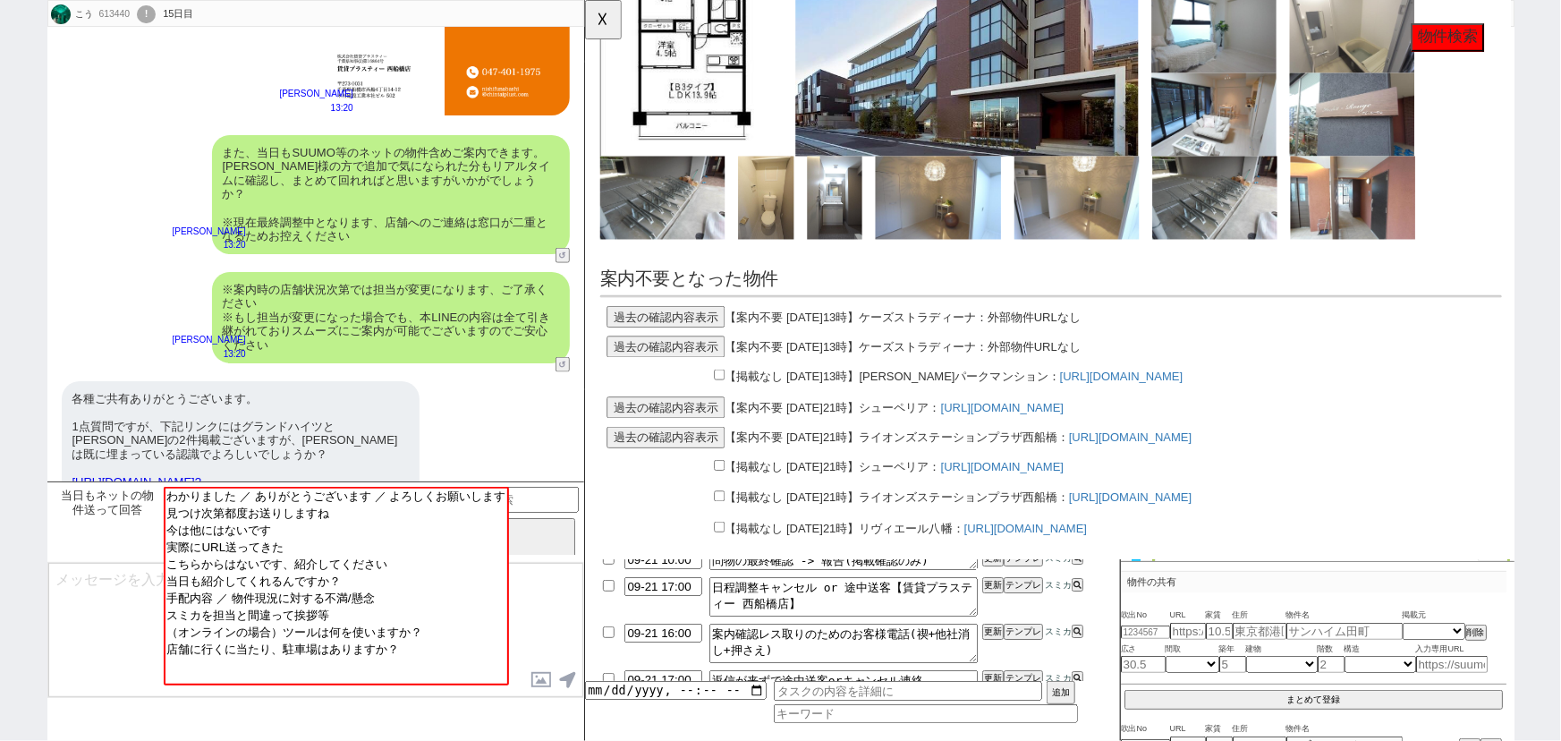
scroll to position [2461, 0]
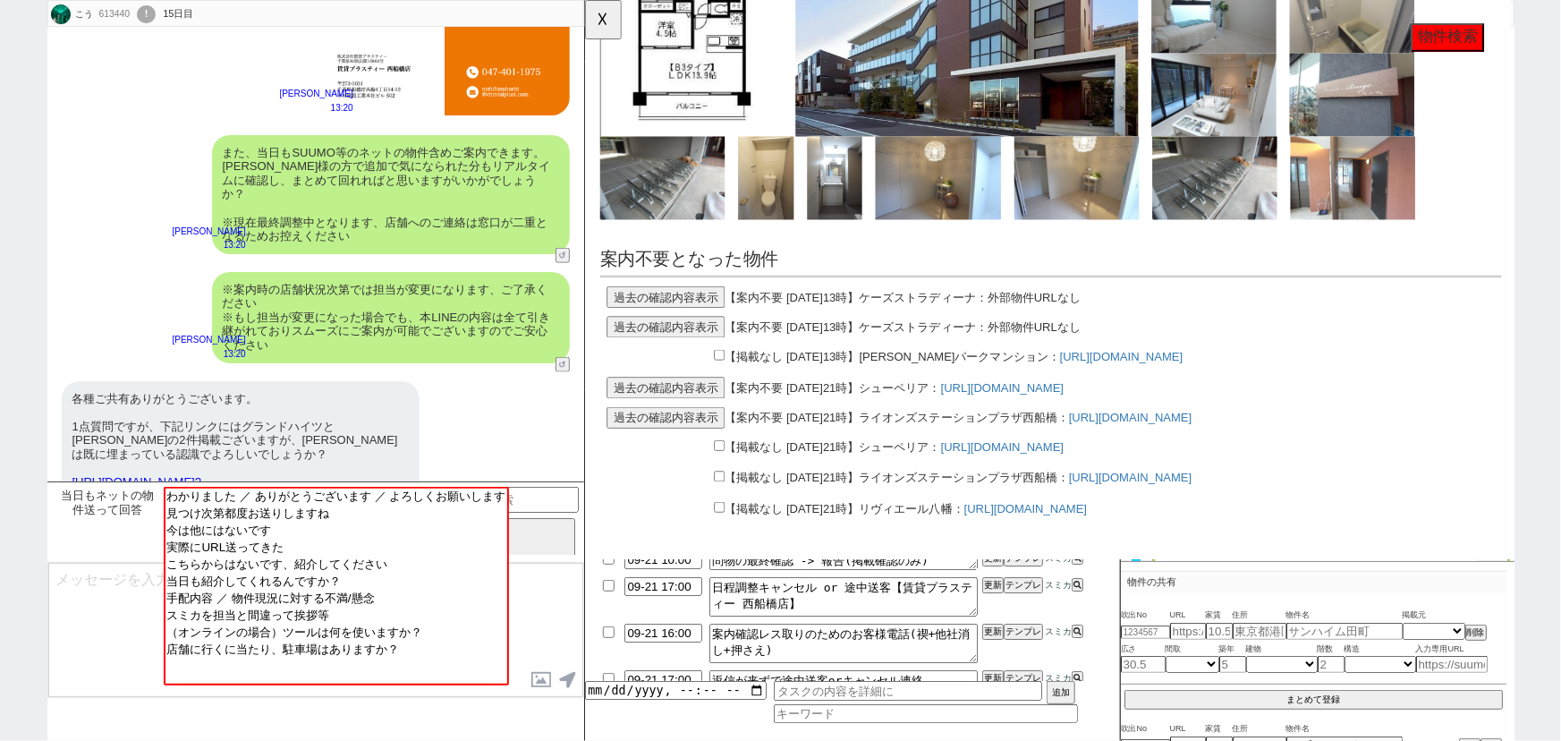
click at [201, 475] on link "[URL][DOMAIN_NAME]?" at bounding box center [136, 481] width 129 height 13
click at [234, 408] on div "各種ご共有ありがとうございます。 1点質問ですが、下記リンクにはグランドハイツと[PERSON_NAME]の2件掲載ございますが、[PERSON_NAME]は…" at bounding box center [241, 440] width 358 height 119
click at [606, 29] on button "☓" at bounding box center [601, 18] width 33 height 36
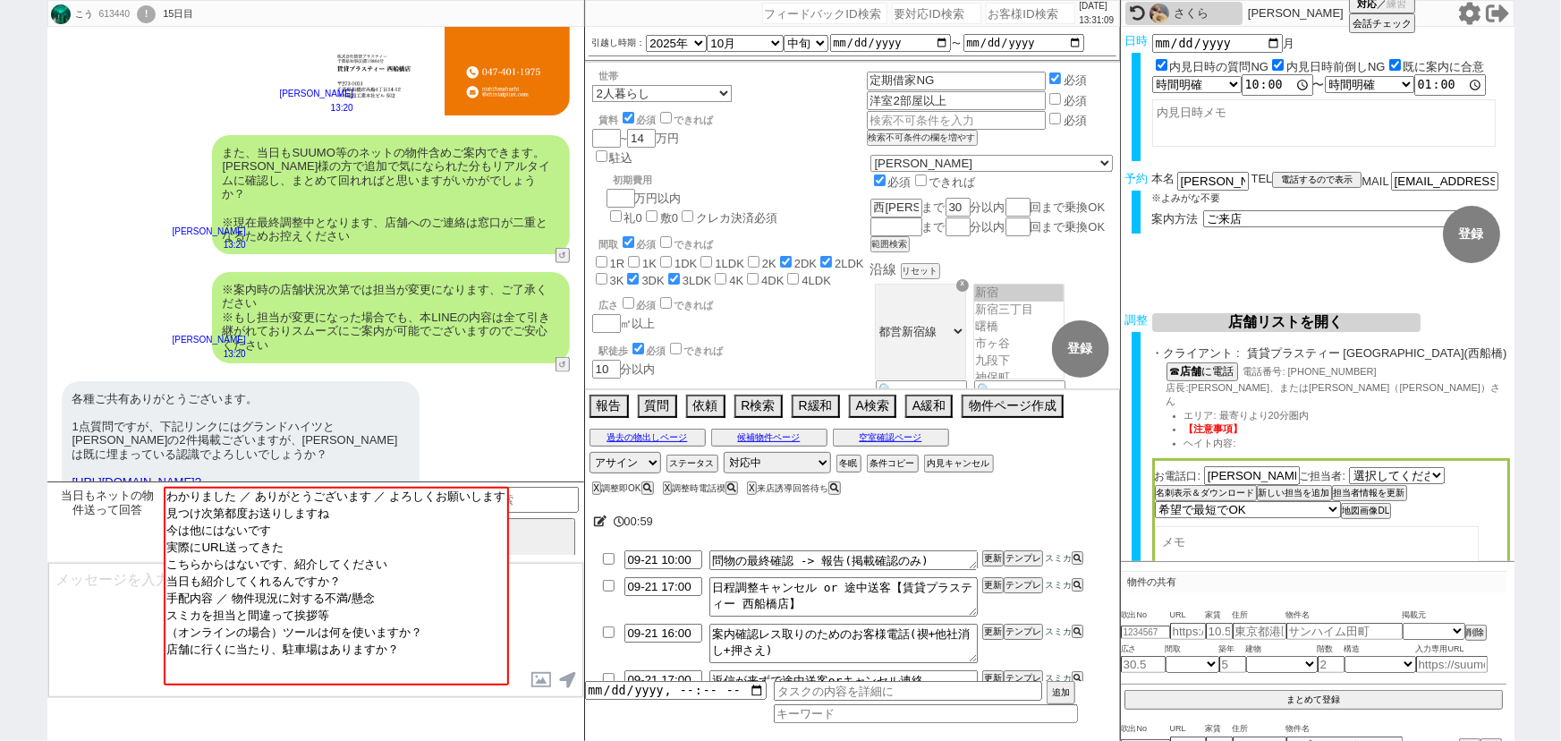
click at [122, 588] on textarea at bounding box center [315, 630] width 535 height 134
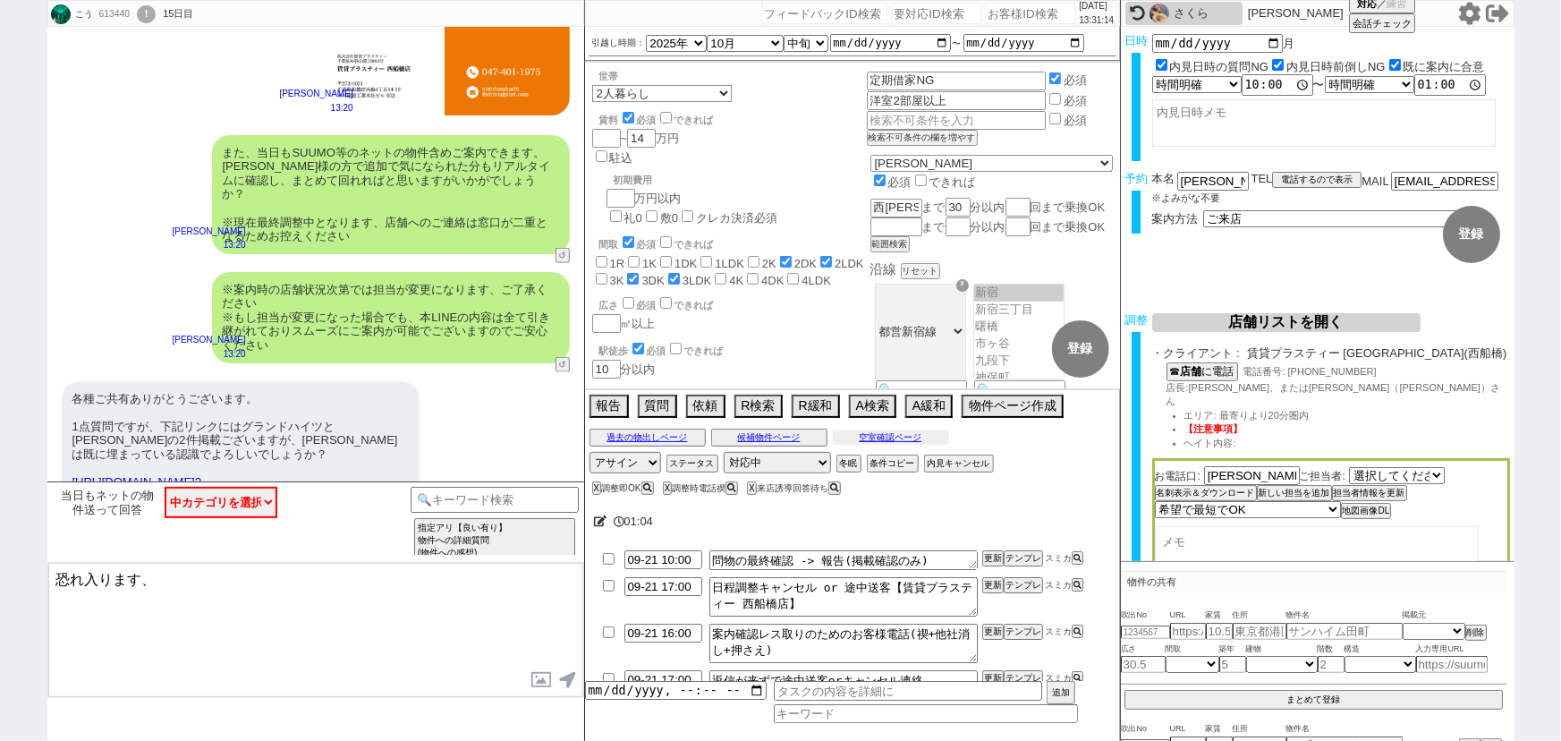
click at [896, 441] on button "空室確認ページ" at bounding box center [891, 437] width 116 height 14
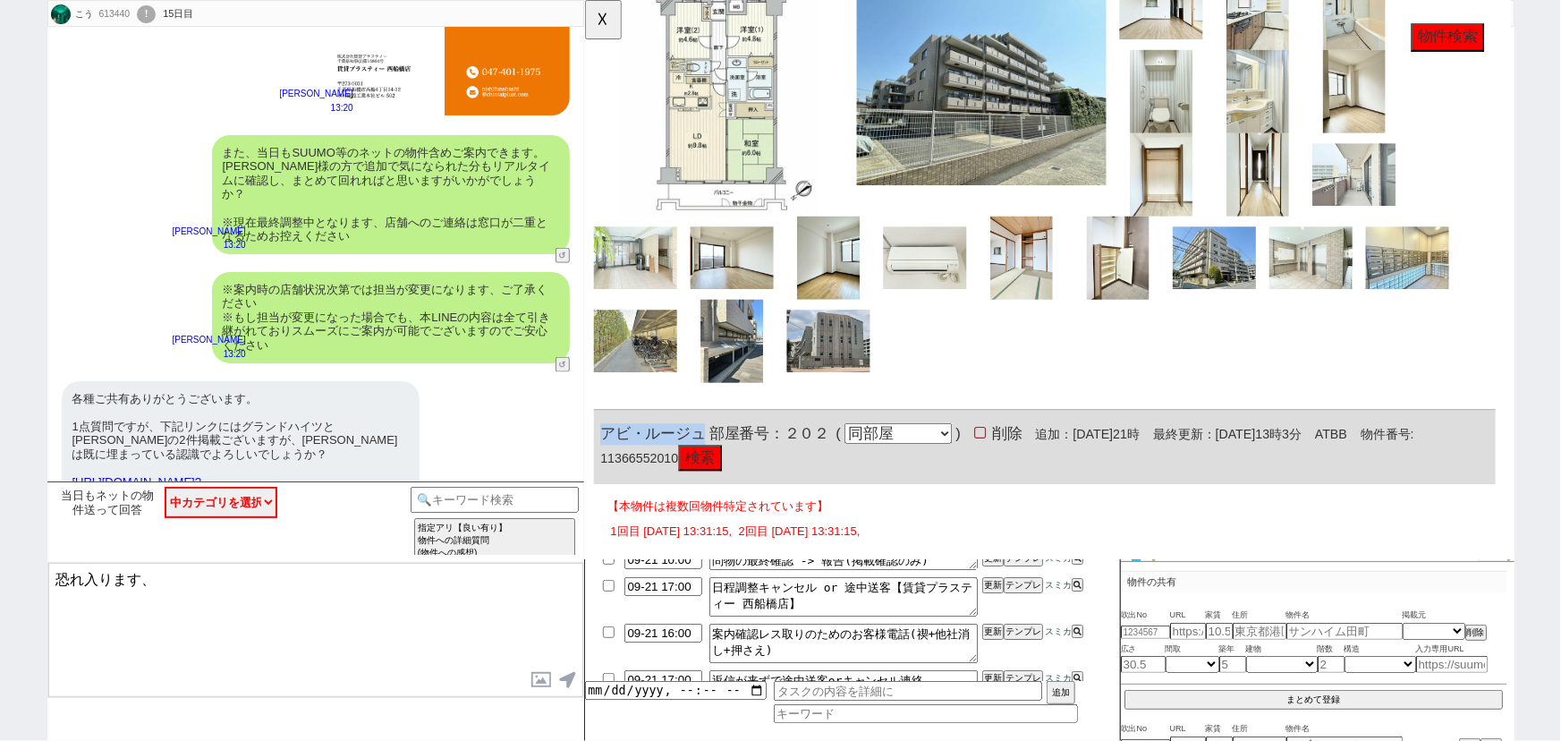
scroll to position [980, 0]
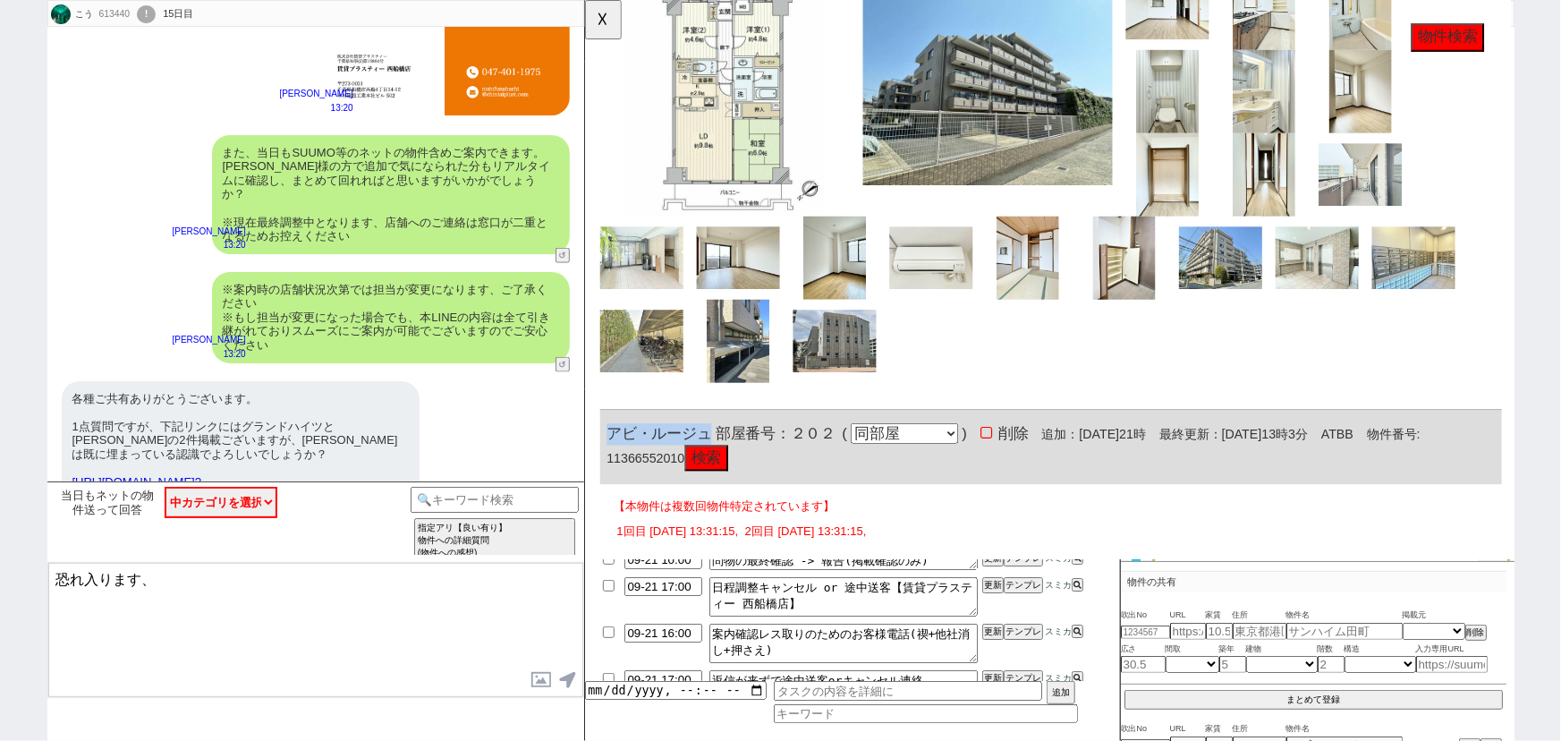
drag, startPoint x: 701, startPoint y: 485, endPoint x: 549, endPoint y: 484, distance: 152.1
click at [584, 484] on html "OK 613440 の空室確認ページ 空室確認ページから削除 業者システム報告作成 管理会社報告作成 電話終了(報告は別の人) 確認取れず物件のタスク登録 追…" at bounding box center [1082, 537] width 996 height 3034
copy span "アビ・ルージュ"
click at [274, 599] on textarea "恐れ入ります、" at bounding box center [315, 630] width 535 height 134
paste textarea "アビ・ルージュ"
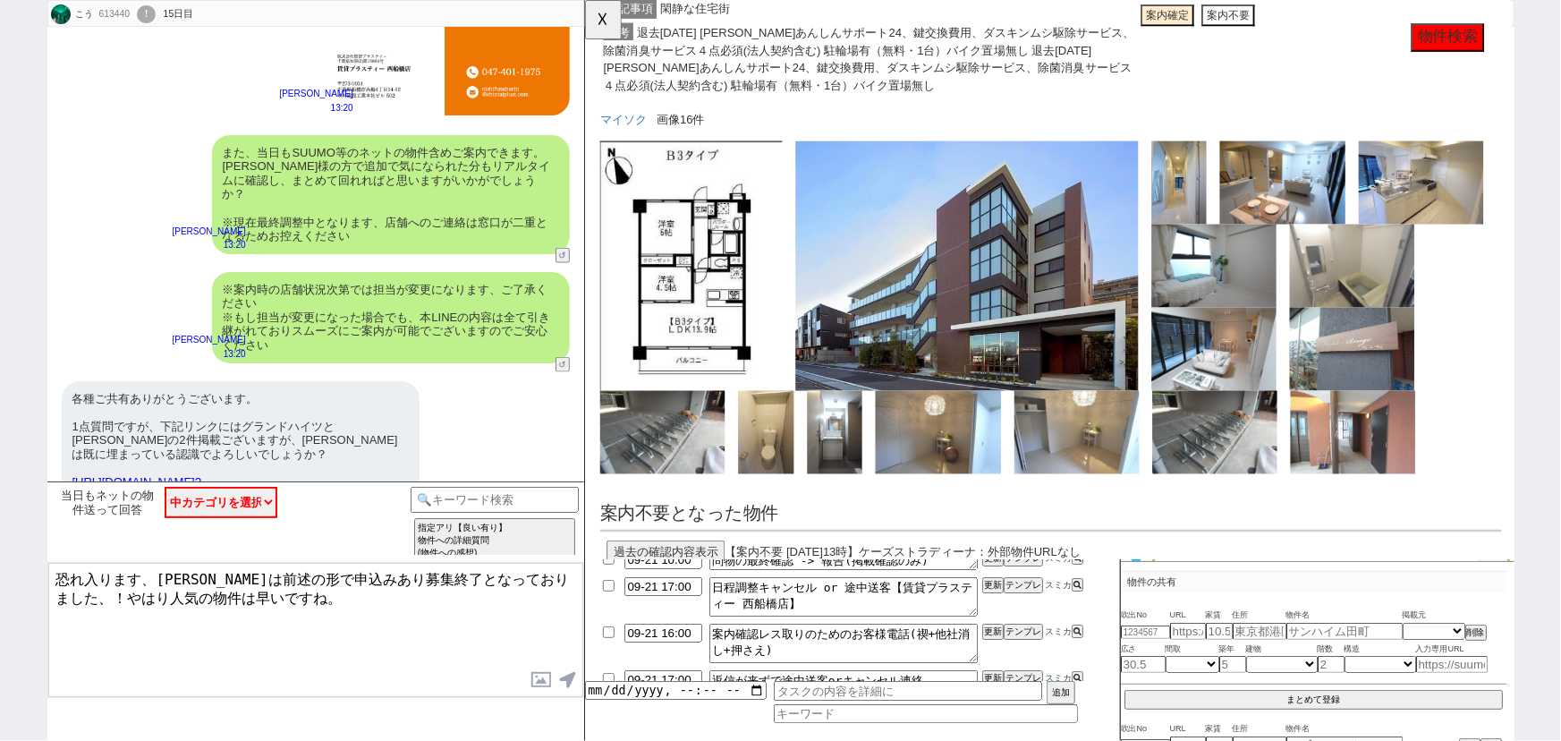
scroll to position [2158, 0]
click at [603, 21] on button "☓" at bounding box center [601, 18] width 33 height 36
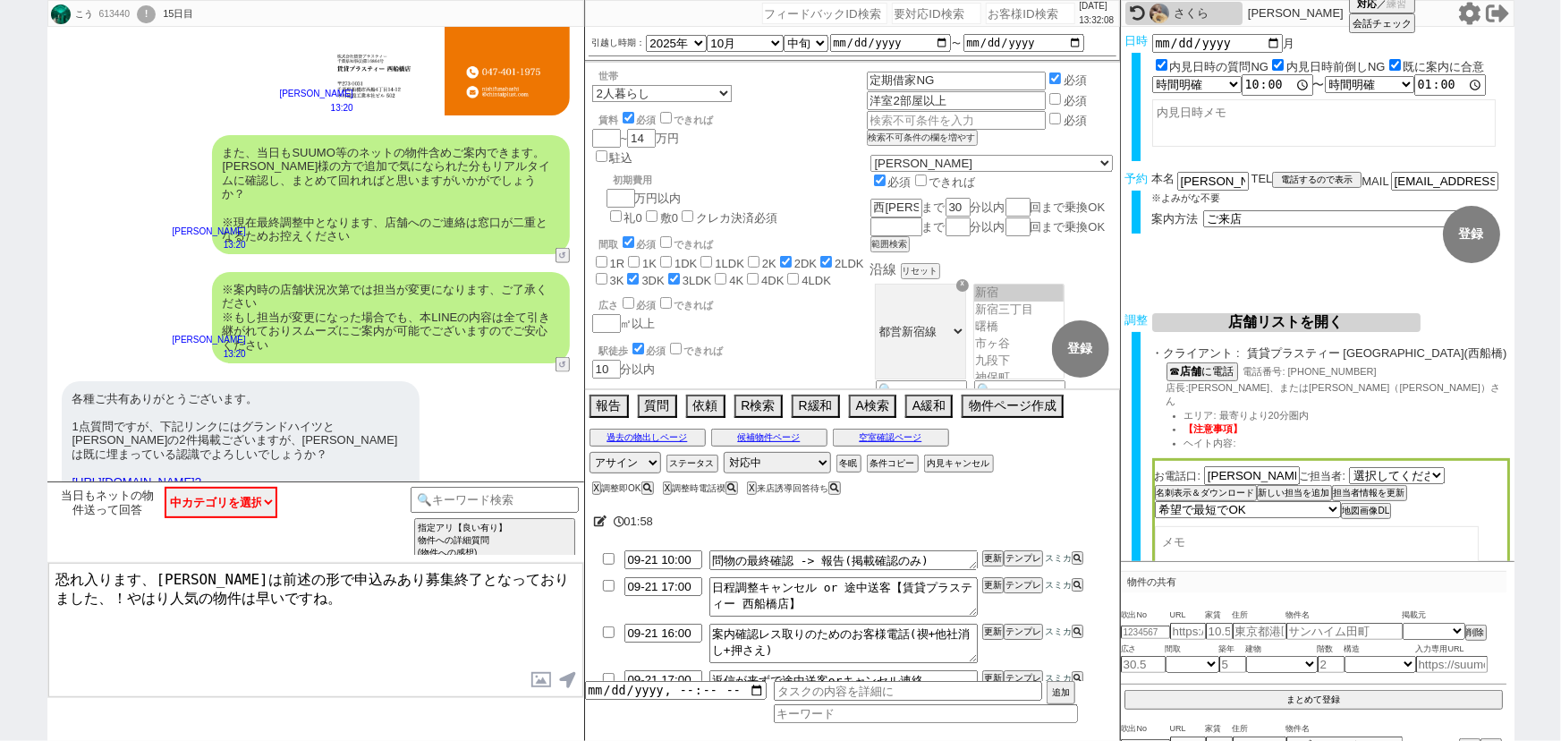
click at [116, 615] on textarea "恐れ入ります、[PERSON_NAME]は前述の形で申込みあり募集終了となっておりました、！やはり人気の物件は早いですね。" at bounding box center [315, 630] width 535 height 134
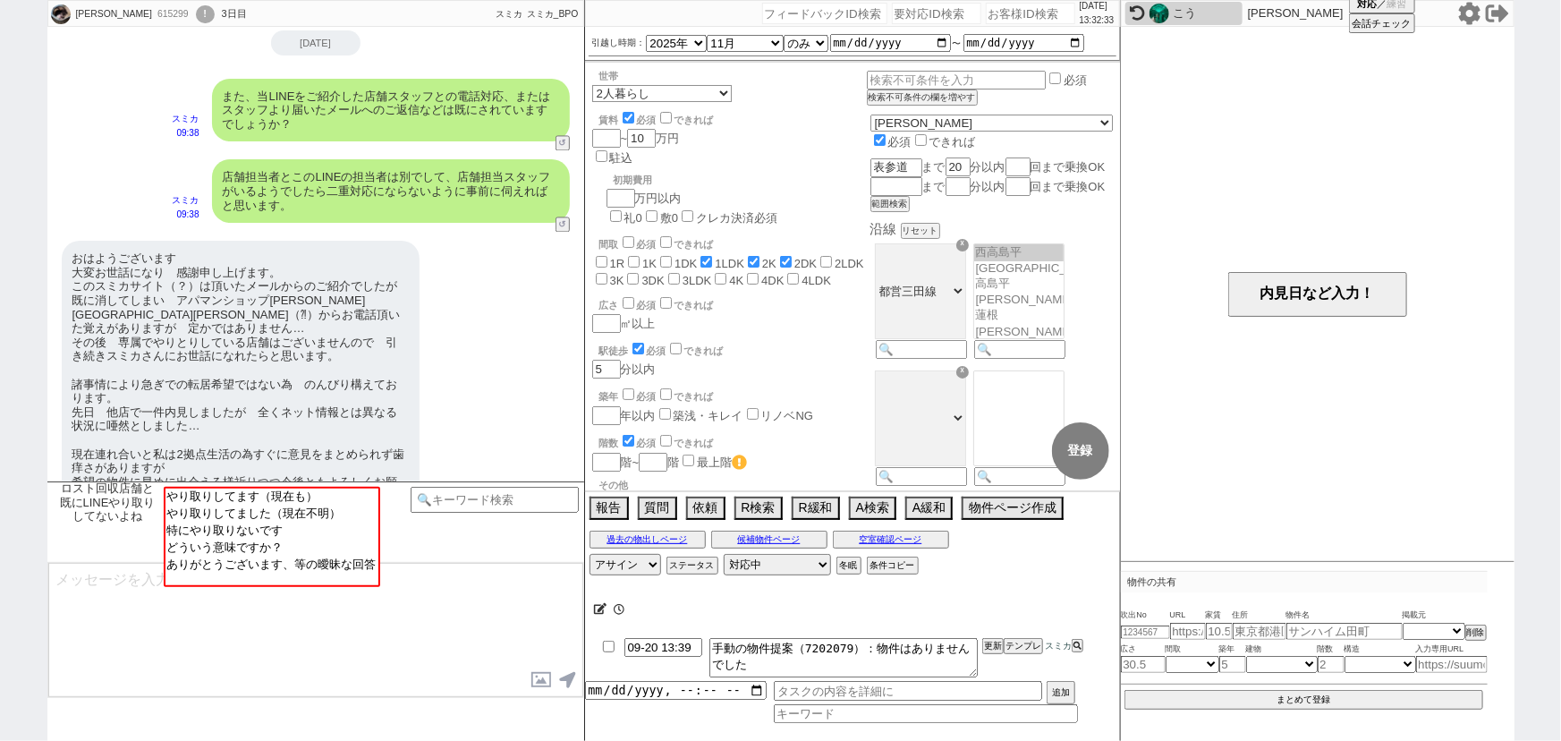
scroll to position [140, 0]
click at [1477, 11] on icon at bounding box center [1468, 13] width 21 height 22
